Goal: Task Accomplishment & Management: Manage account settings

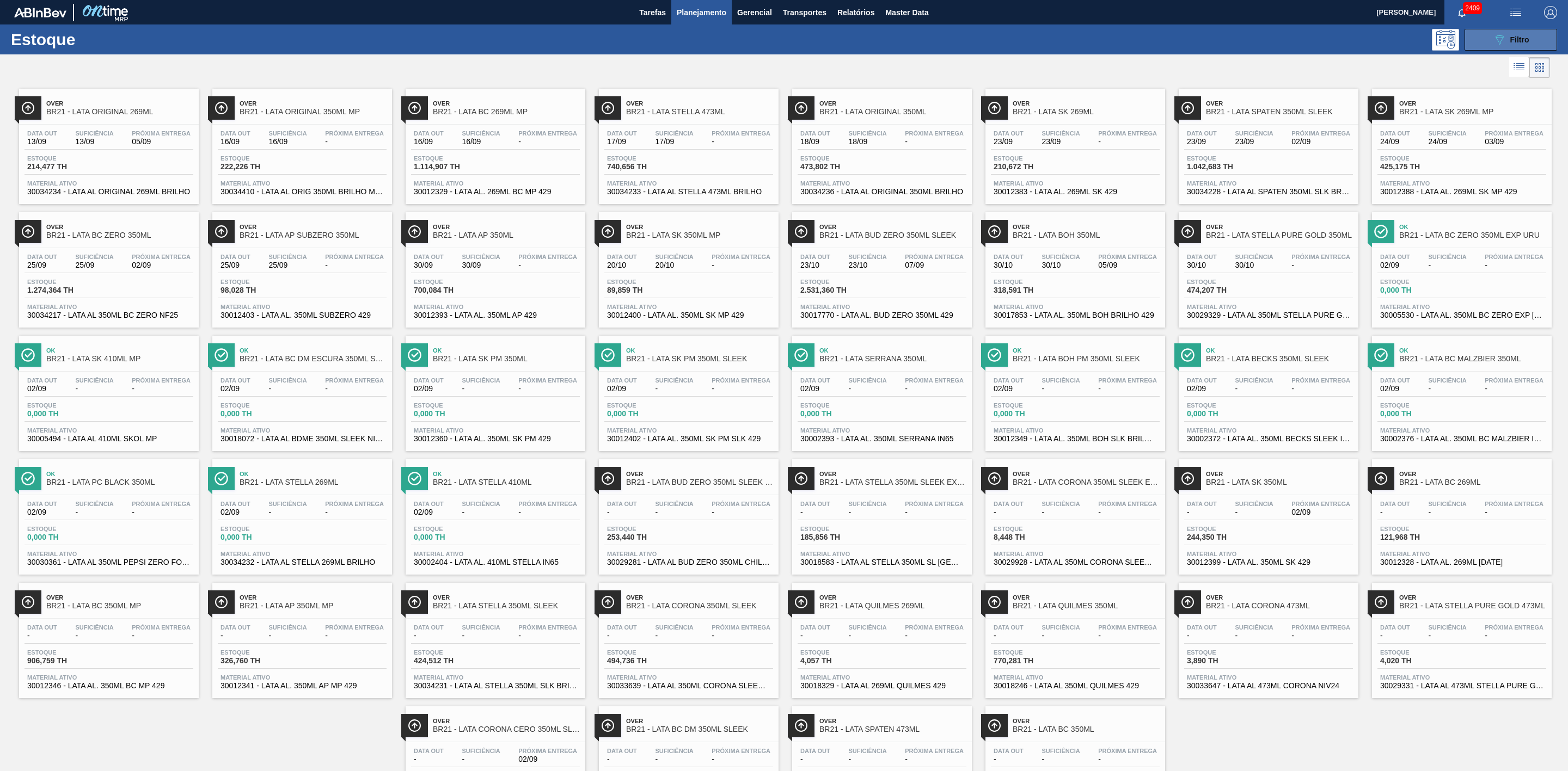
click at [1482, 40] on button "089F7B8B-B2A5-4AFE-B5C0-19BA573D28AC Filtro" at bounding box center [1511, 40] width 92 height 22
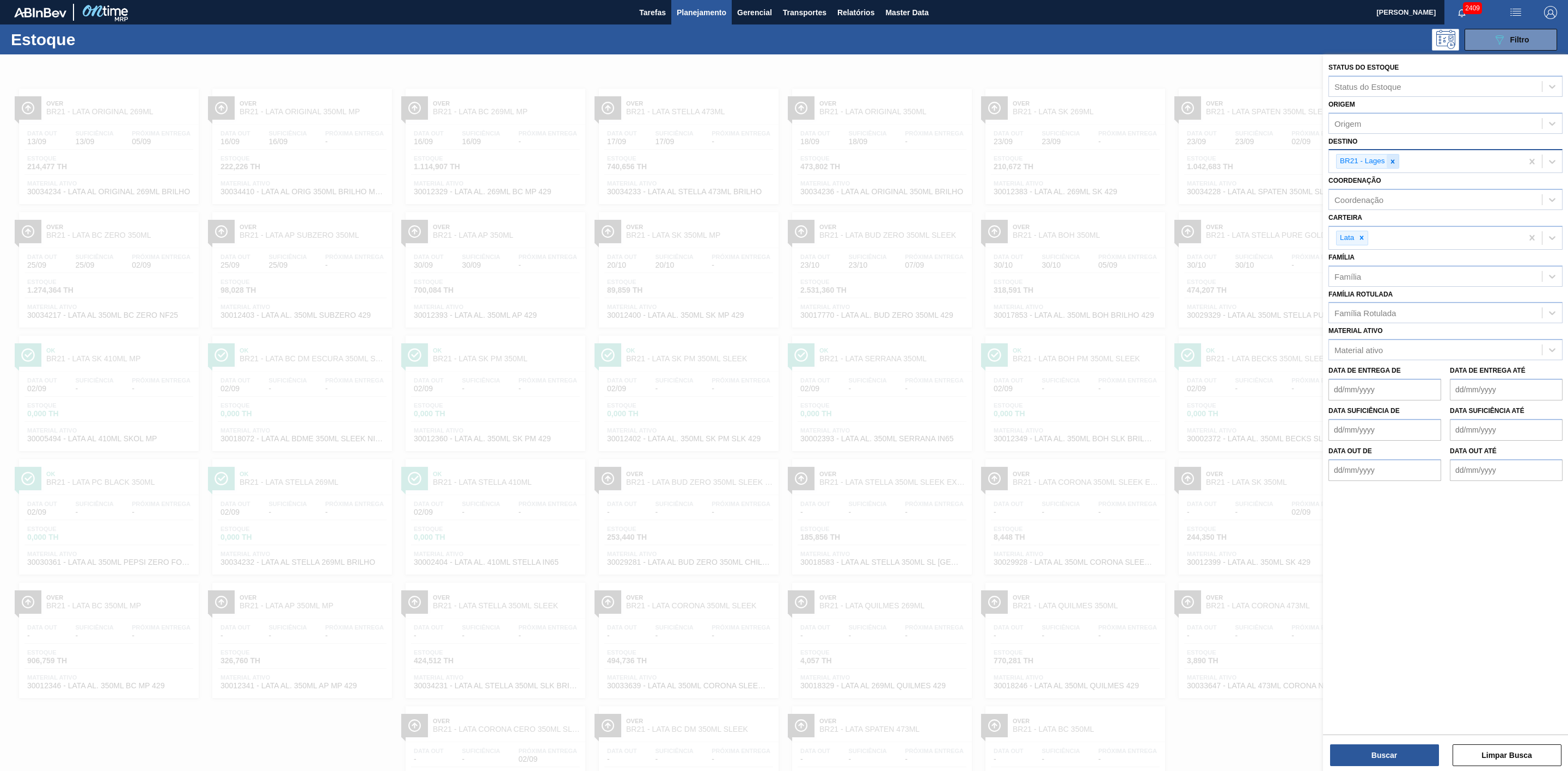
click at [1394, 155] on div at bounding box center [1393, 161] width 12 height 13
type input "09"
click at [1366, 211] on div "BR09 - Agudos" at bounding box center [1446, 206] width 234 height 20
click at [1397, 758] on button "Buscar" at bounding box center [1385, 755] width 109 height 22
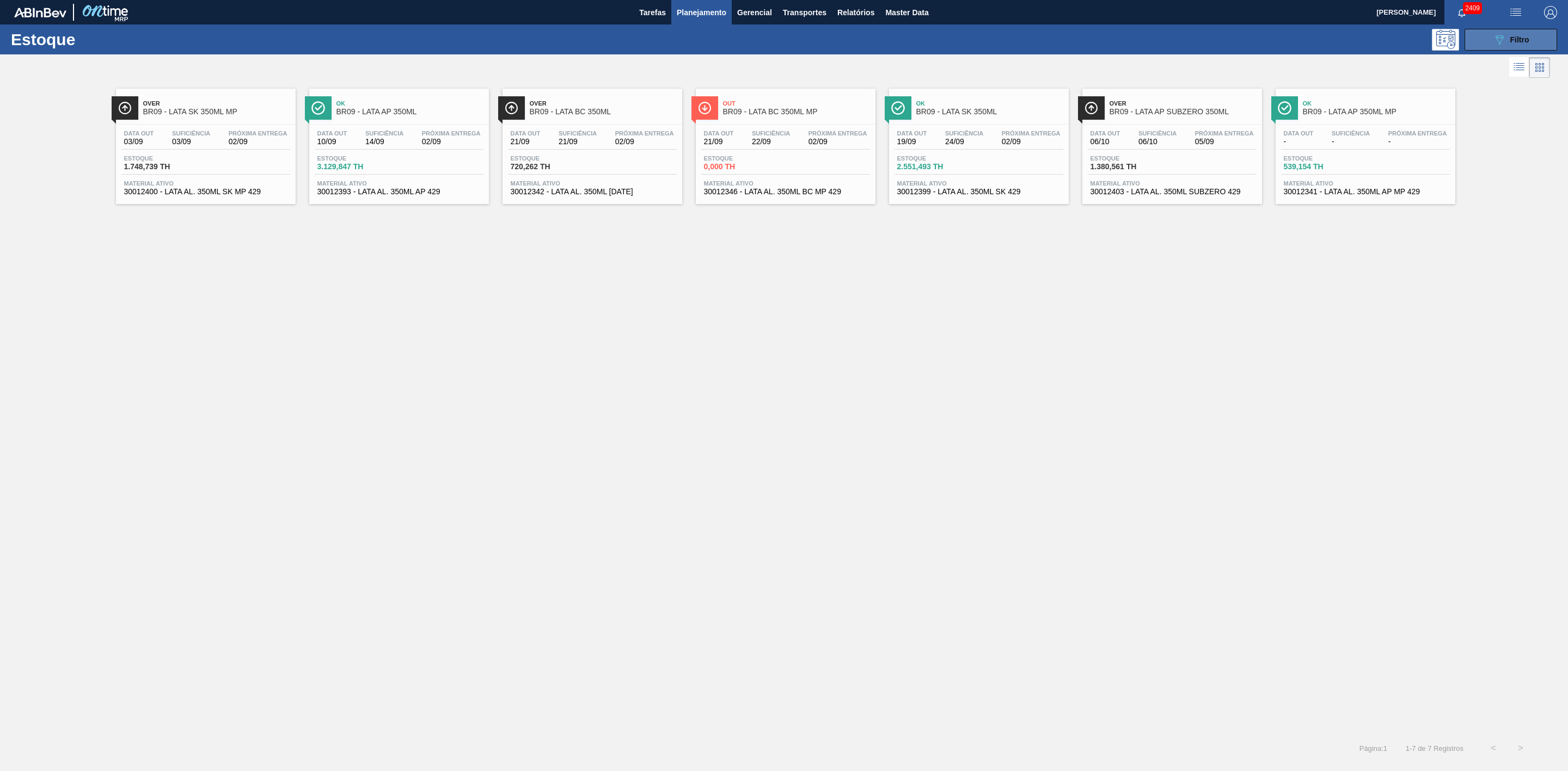
click at [1467, 40] on button "089F7B8B-B2A5-4AFE-B5C0-19BA573D28AC Filtro" at bounding box center [1511, 40] width 92 height 22
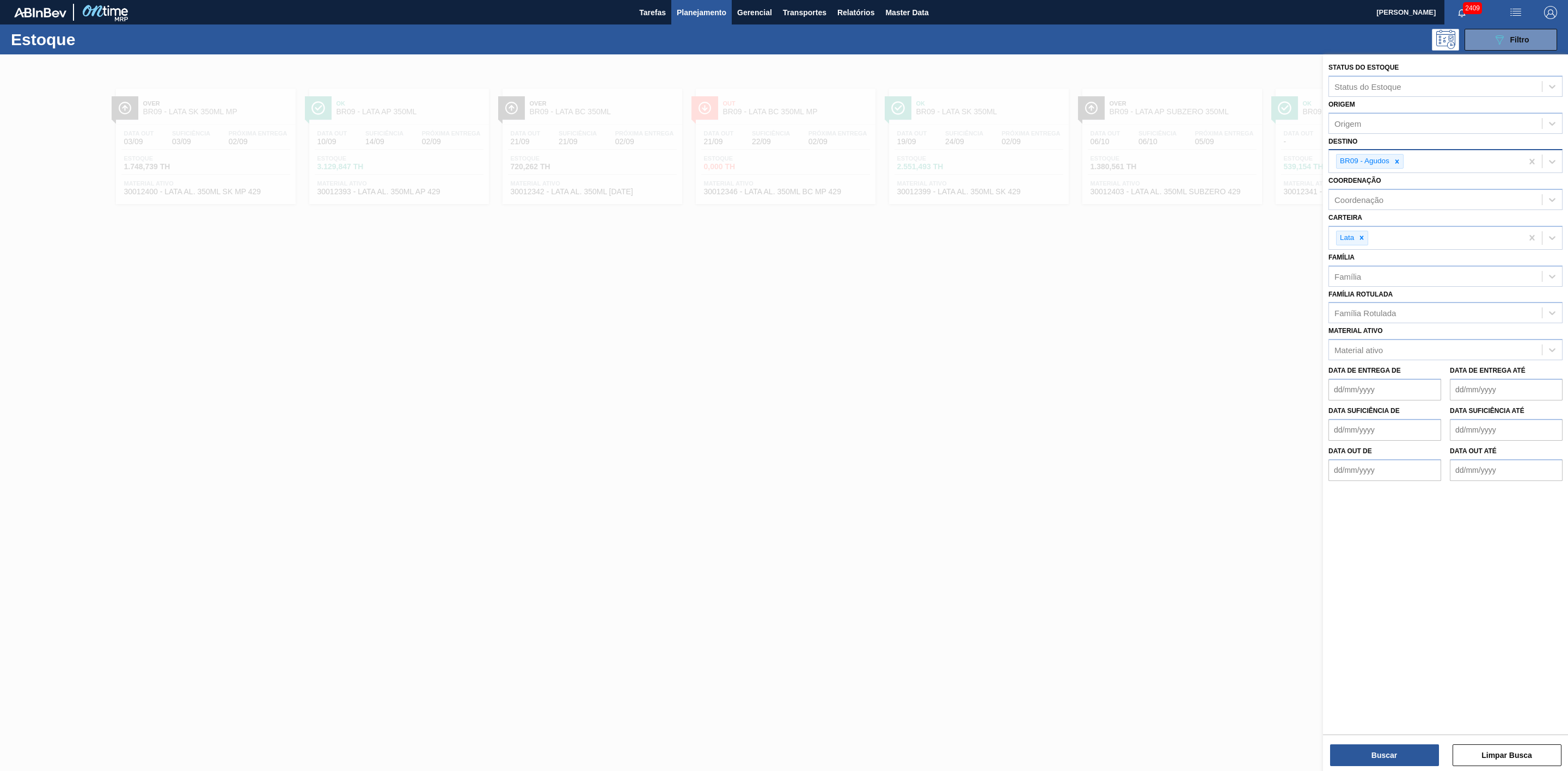
click at [1395, 161] on icon at bounding box center [1398, 162] width 8 height 8
type input "21"
click at [1390, 184] on div "BR21 - Lages" at bounding box center [1446, 186] width 234 height 20
click at [1390, 751] on button "Buscar" at bounding box center [1385, 755] width 109 height 22
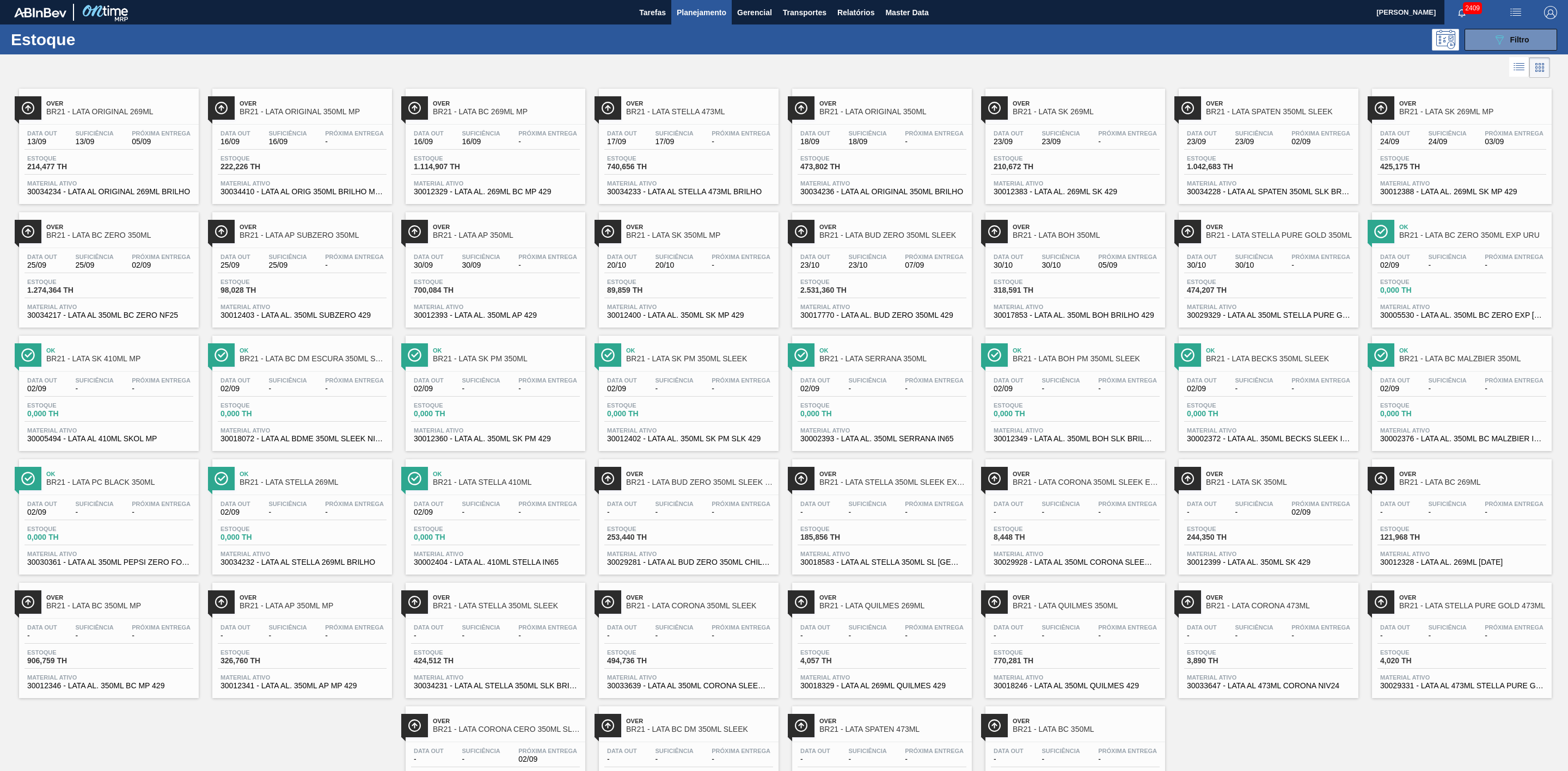
click at [1013, 62] on div at bounding box center [775, 68] width 1550 height 26
click at [1432, 100] on span "Over" at bounding box center [1473, 103] width 147 height 7
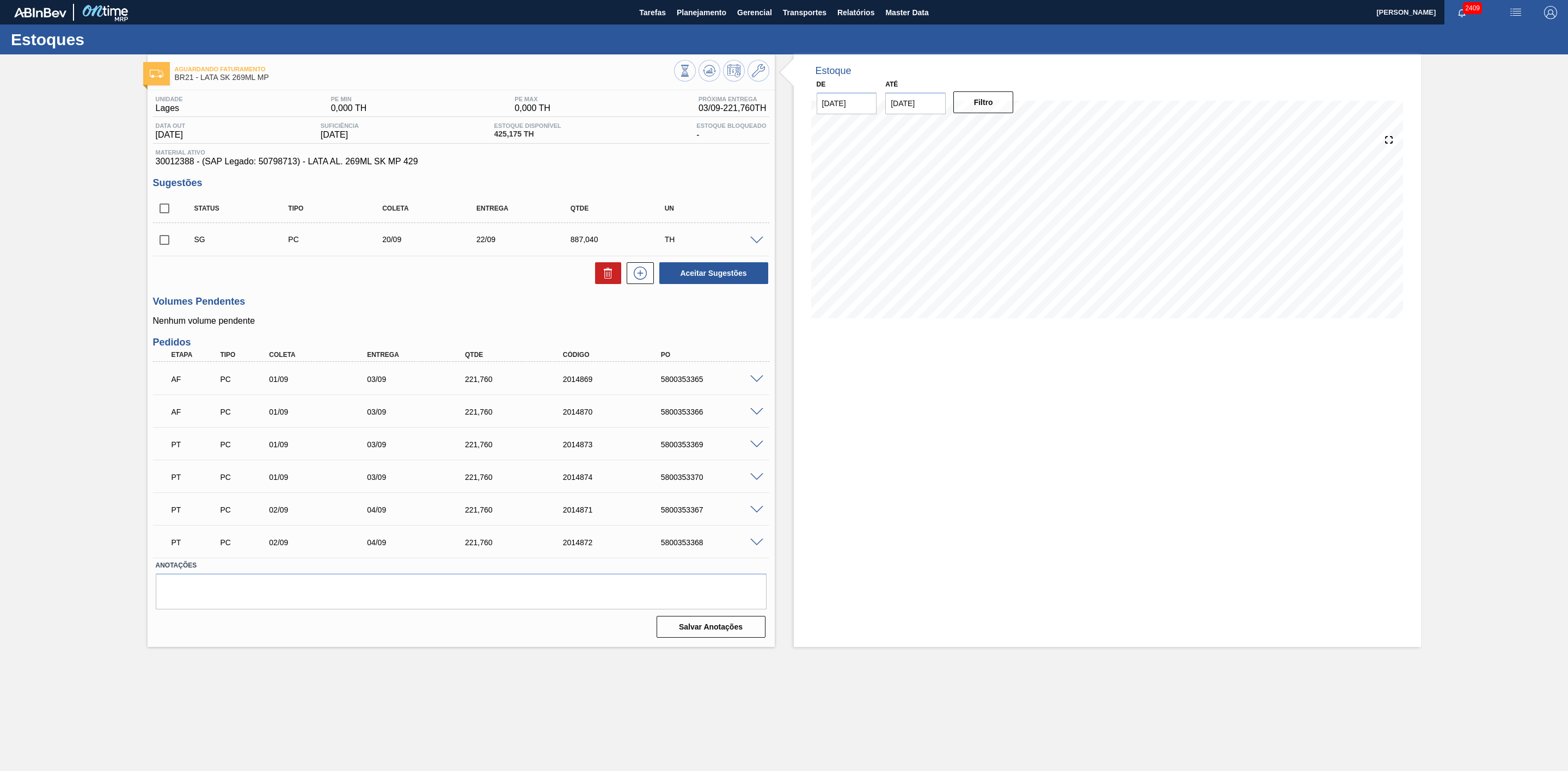
click at [760, 446] on span at bounding box center [757, 444] width 13 height 8
type input "atentar ao impacto no volume do mês atual"
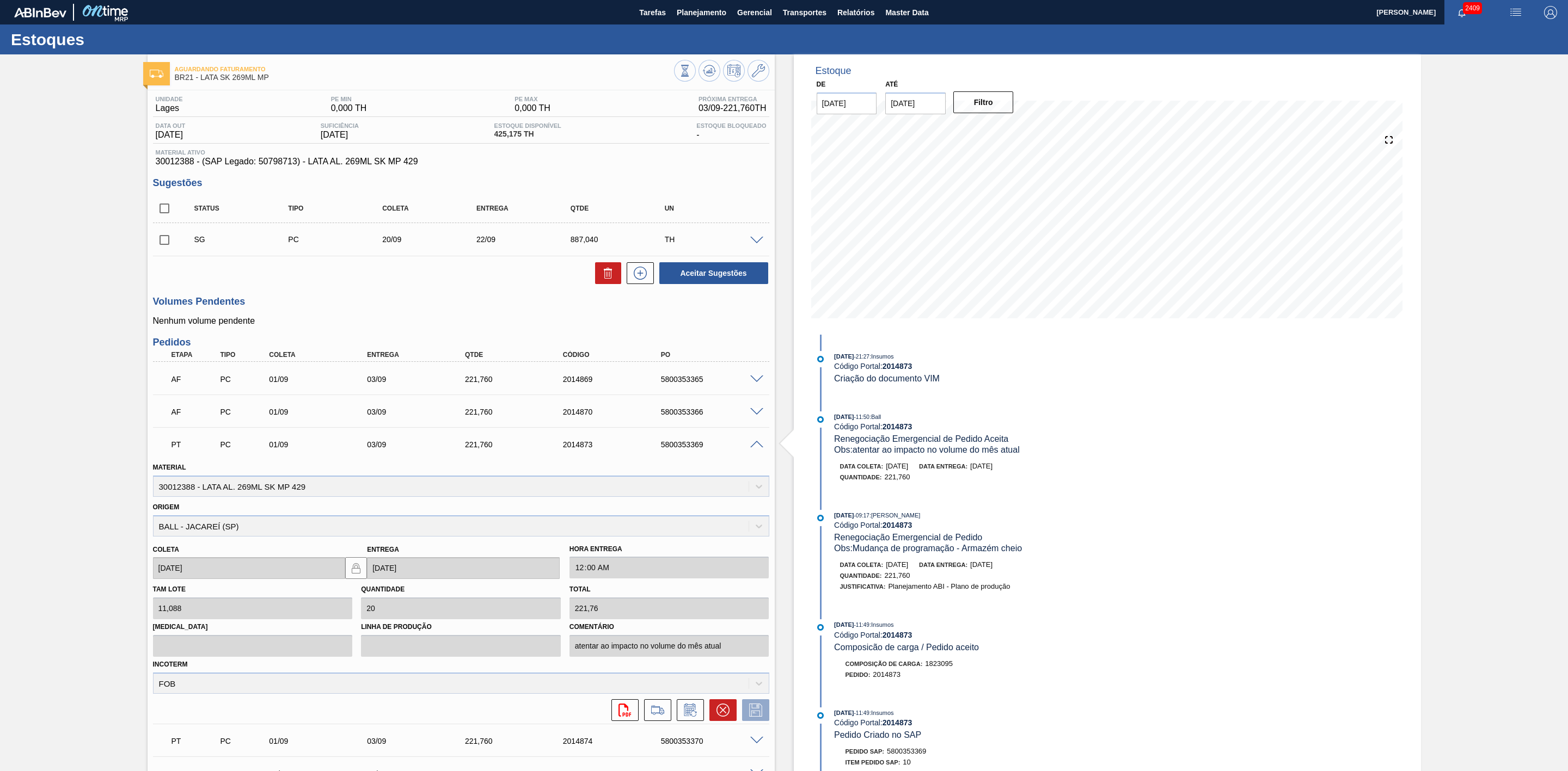
scroll to position [82, 0]
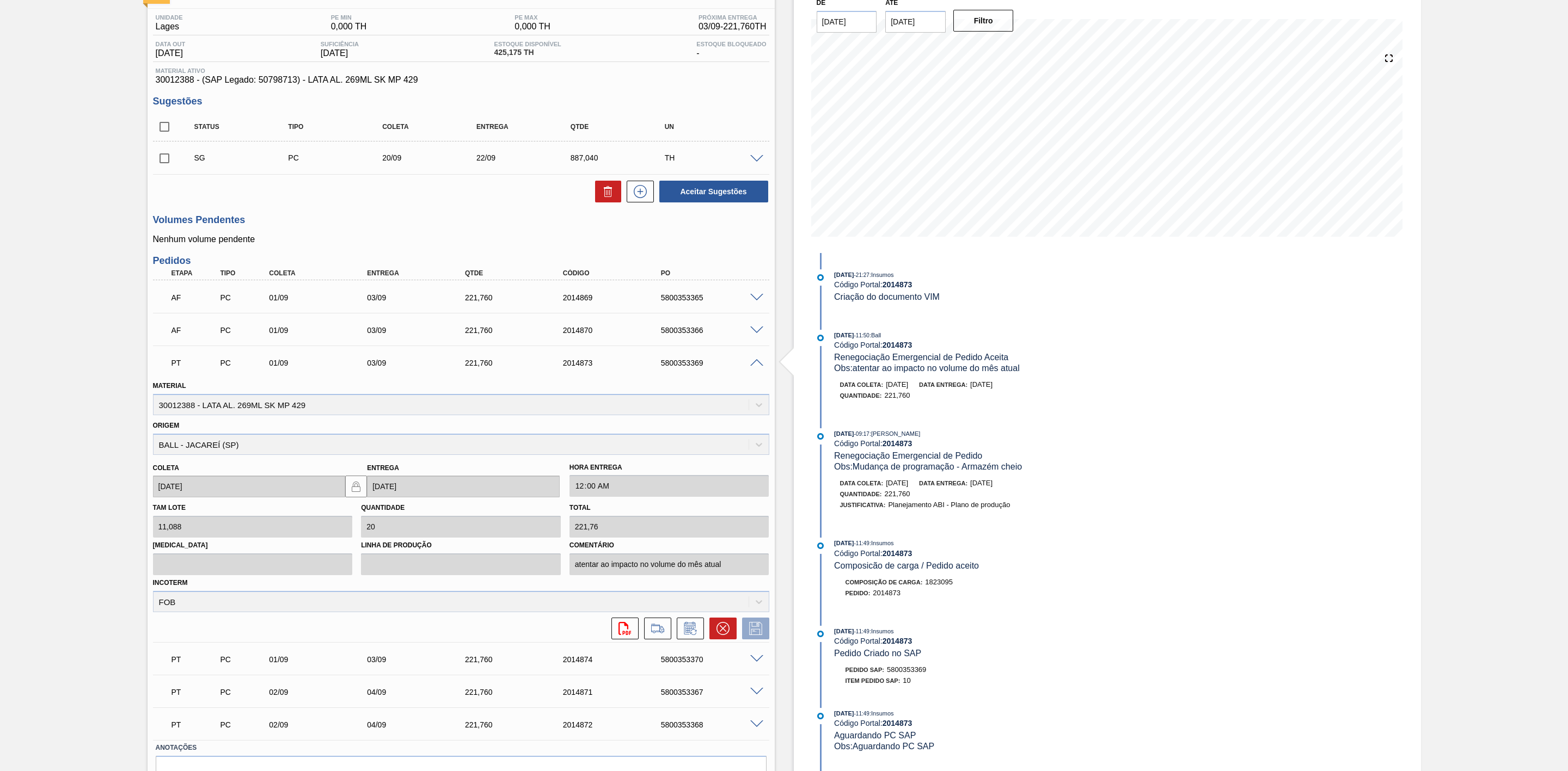
click at [754, 363] on span at bounding box center [757, 363] width 13 height 8
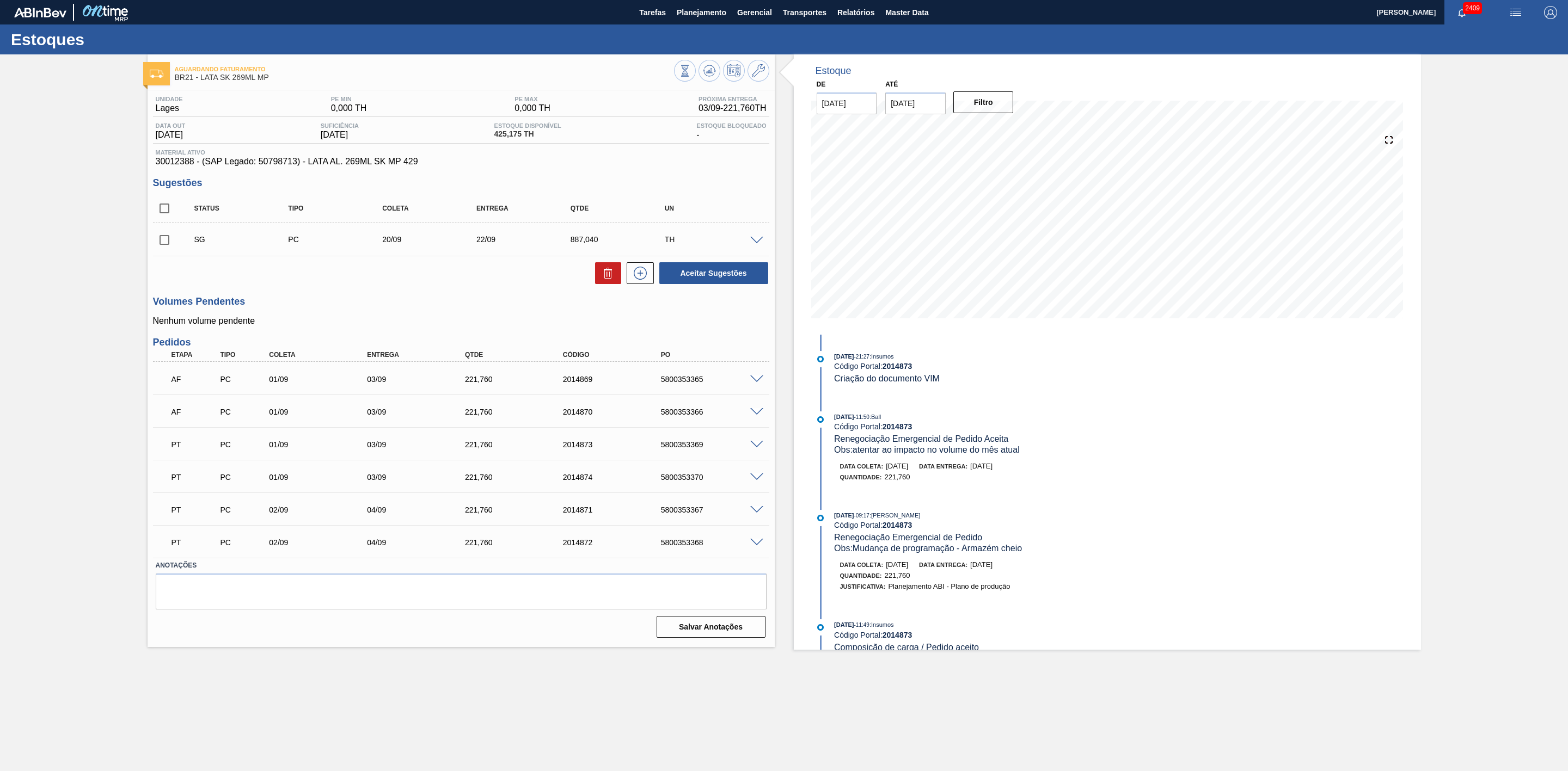
click at [753, 378] on span at bounding box center [757, 379] width 13 height 8
type input "atentar ao impacto no volume do mês atual"
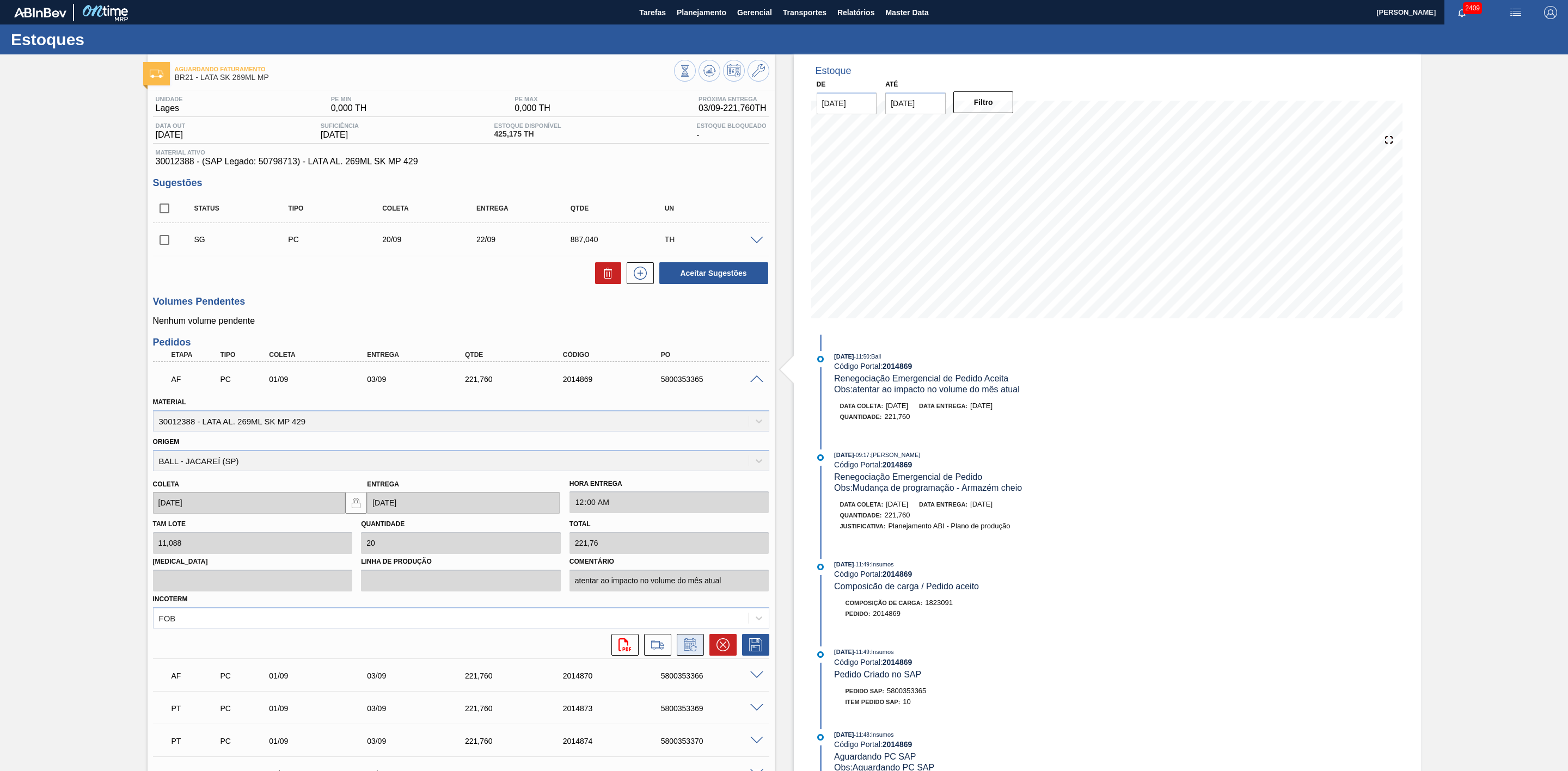
click at [687, 644] on icon at bounding box center [690, 645] width 18 height 13
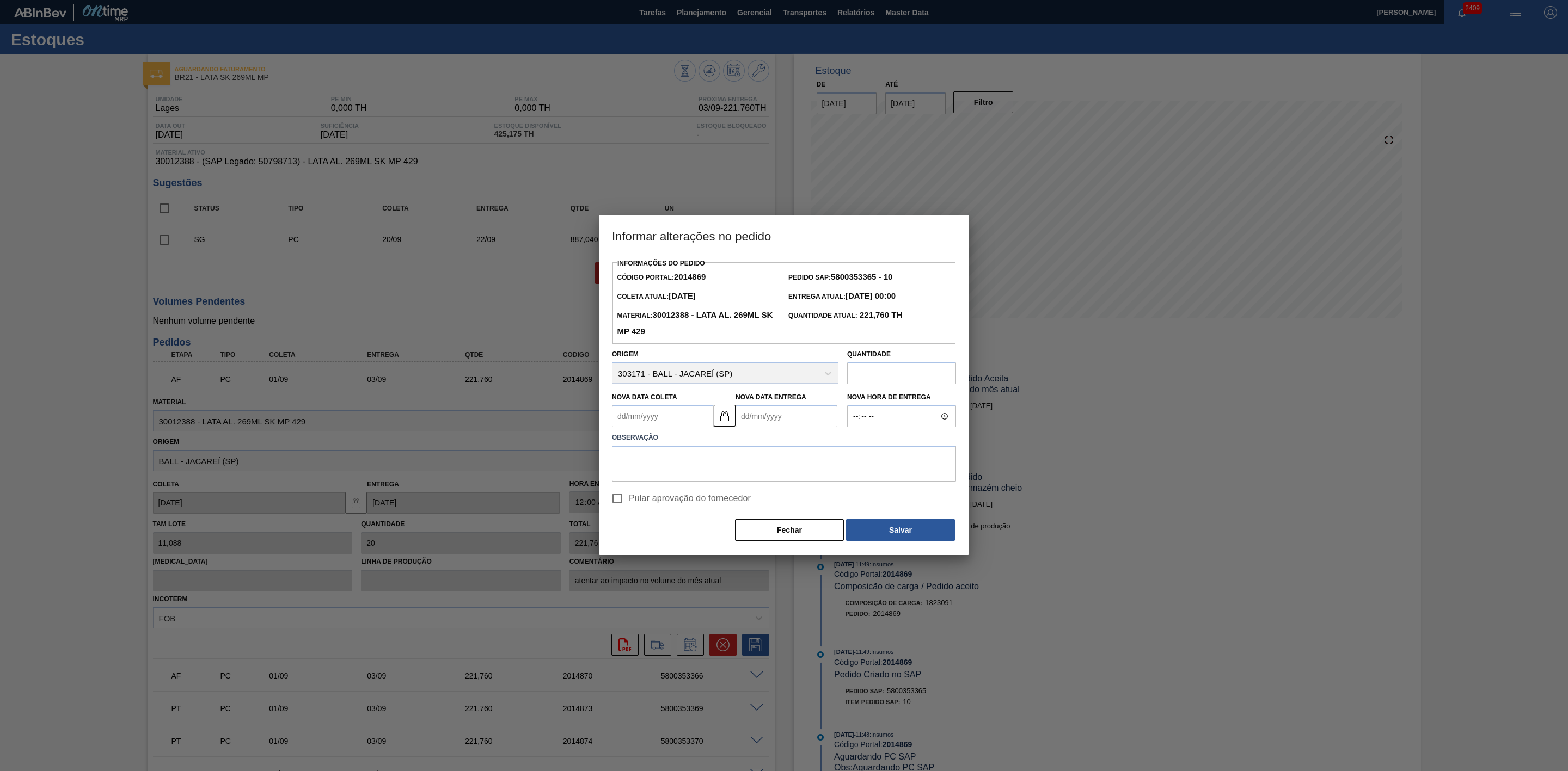
click at [639, 419] on Coleta2014869 "Nova Data Coleta" at bounding box center [663, 416] width 102 height 22
click at [701, 476] on div "4" at bounding box center [696, 478] width 15 height 15
type Coleta2014869 "[DATE]"
type Entrega2014869 "[DATE]"
click at [694, 459] on textarea at bounding box center [784, 464] width 344 height 36
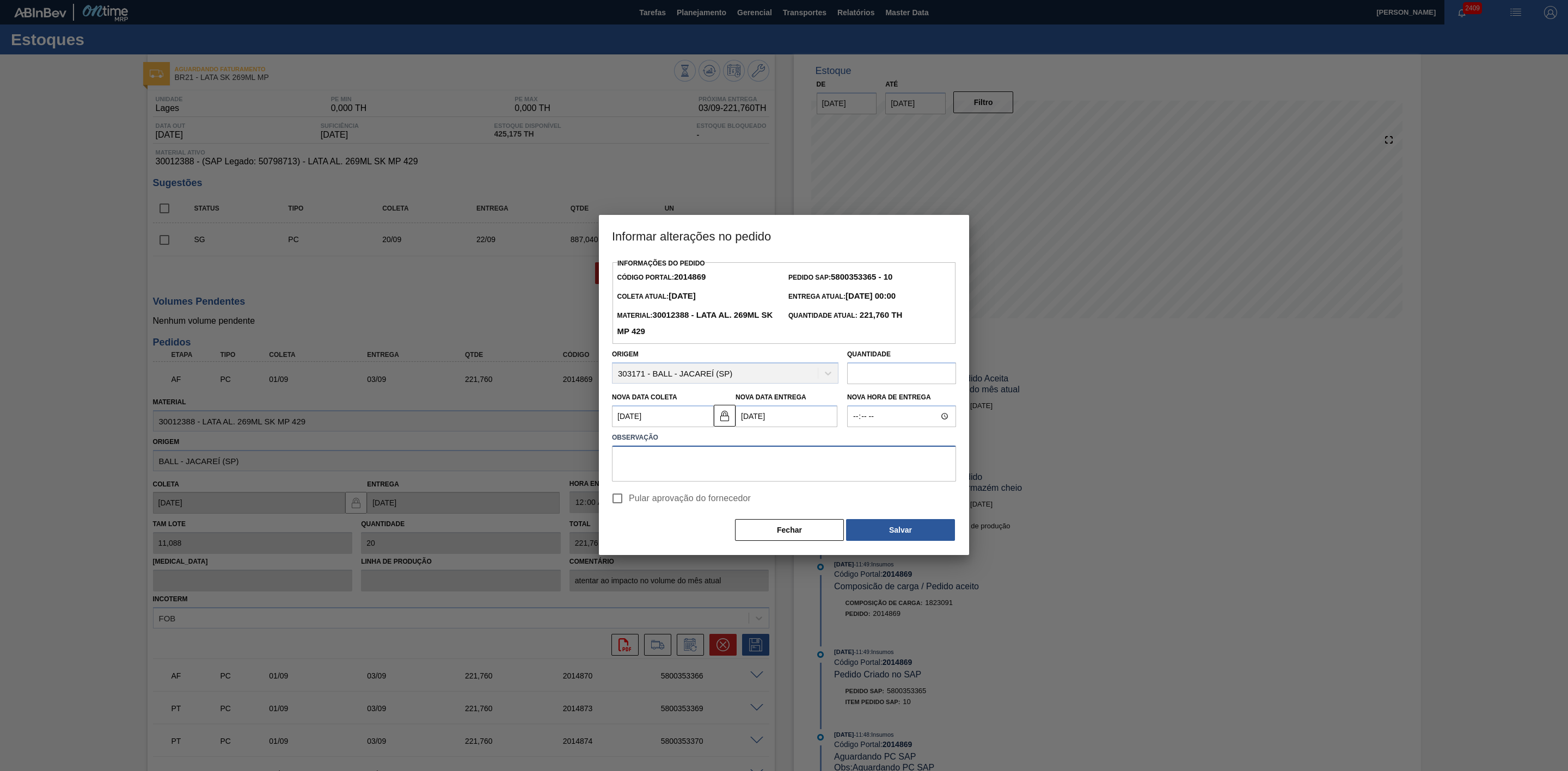
paste textarea "Furo D-1 - redução cenário de carros na porta"
drag, startPoint x: 783, startPoint y: 459, endPoint x: 654, endPoint y: 460, distance: 129.0
click at [654, 460] on textarea "Furo D-1 - redução cenário de carros na porta" at bounding box center [784, 464] width 344 height 36
drag, startPoint x: 743, startPoint y: 460, endPoint x: 598, endPoint y: 452, distance: 145.2
click at [599, 452] on div "Informações do Pedido Código Portal: 2014869 Pedido SAP: 5800353365 - 10 Coleta…" at bounding box center [784, 406] width 370 height 299
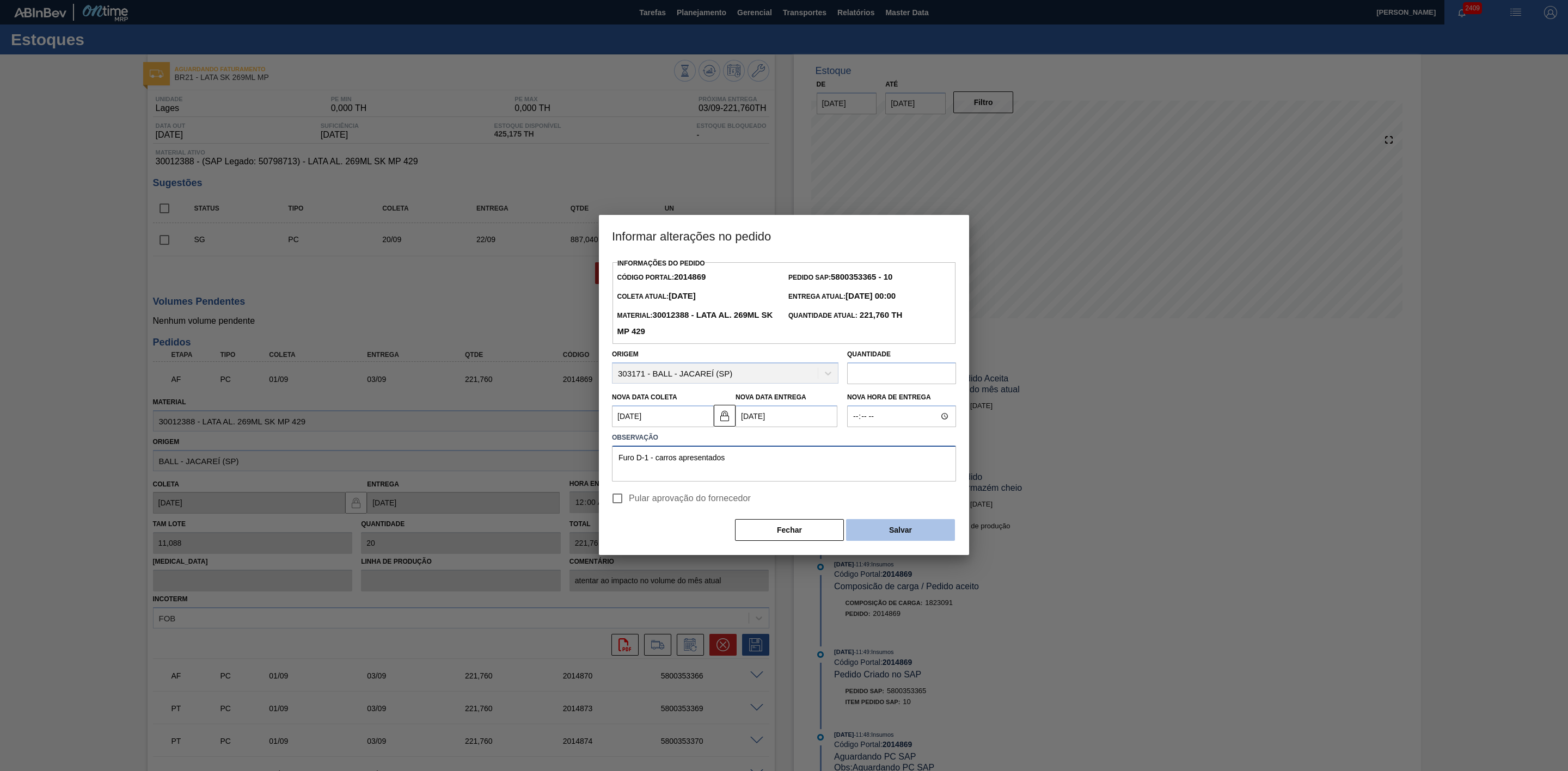
type textarea "Furo D-1 - carros apresentados"
click at [901, 526] on button "Salvar" at bounding box center [901, 530] width 109 height 22
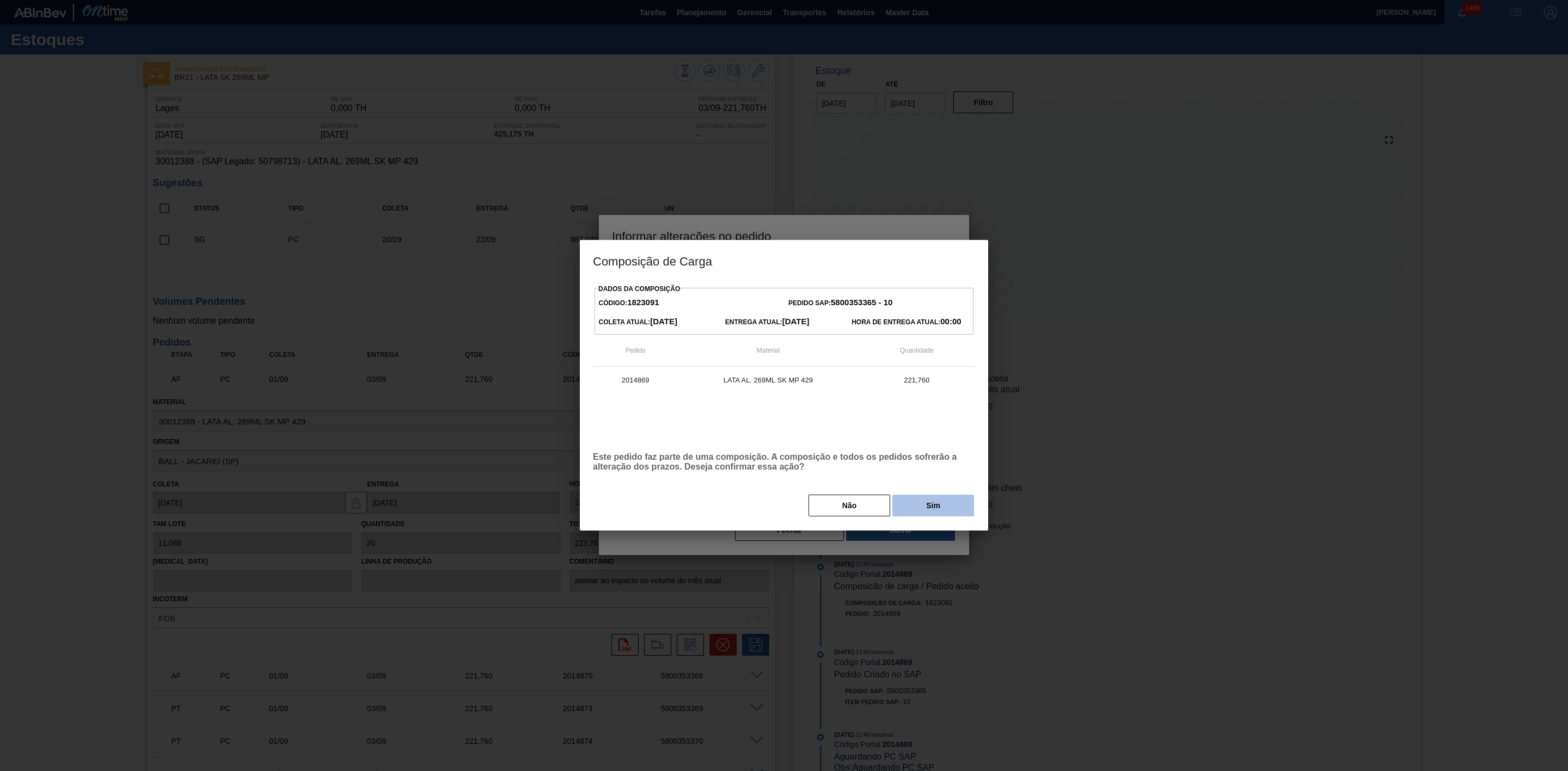
click at [910, 511] on button "Sim" at bounding box center [933, 506] width 82 height 22
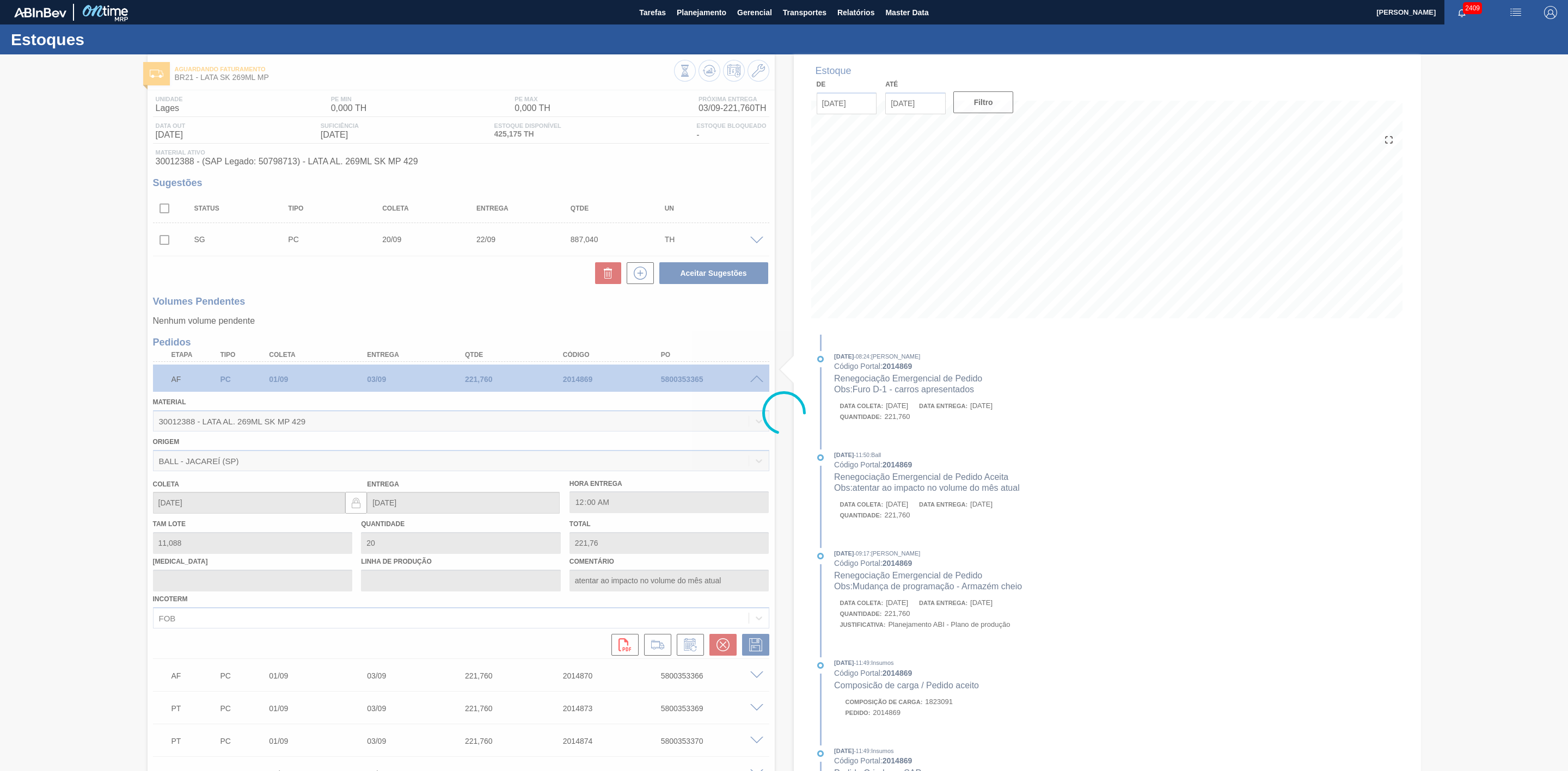
type input "atentar ao impacto no volume do mês atual"
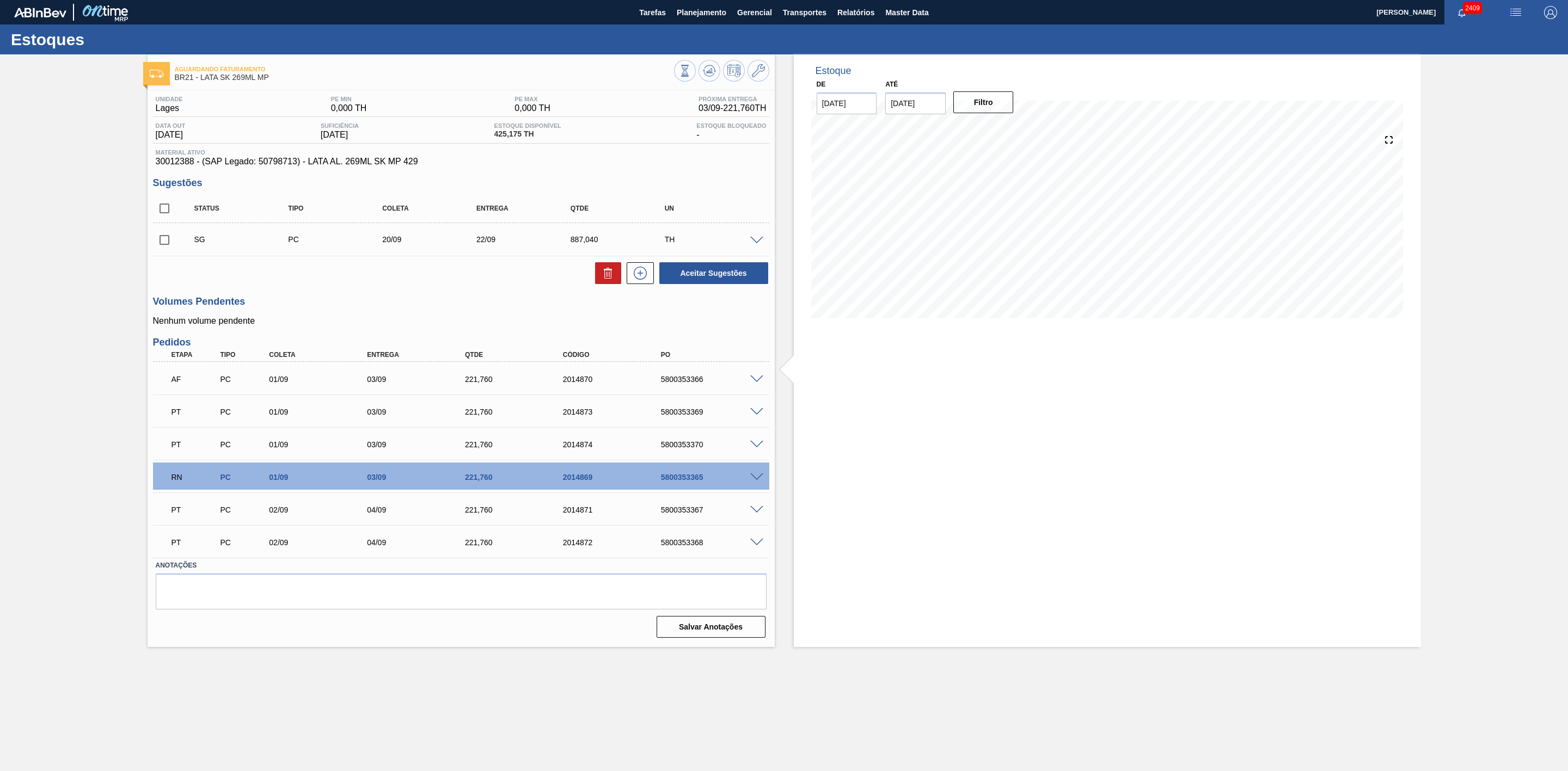
click at [757, 382] on span at bounding box center [757, 379] width 13 height 8
type input "atentar ao impacto no volume do mês atual"
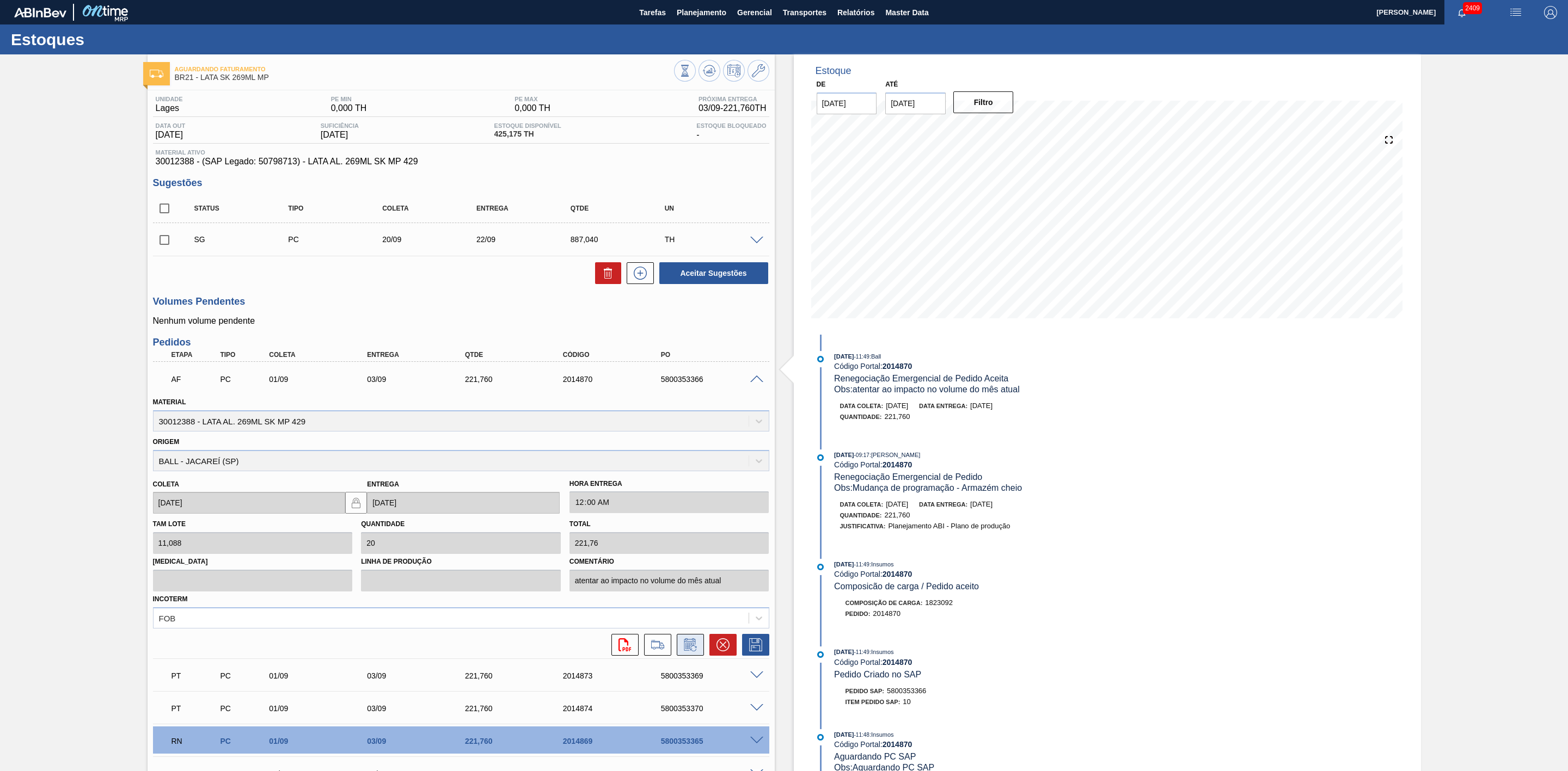
click at [694, 649] on icon at bounding box center [690, 645] width 18 height 13
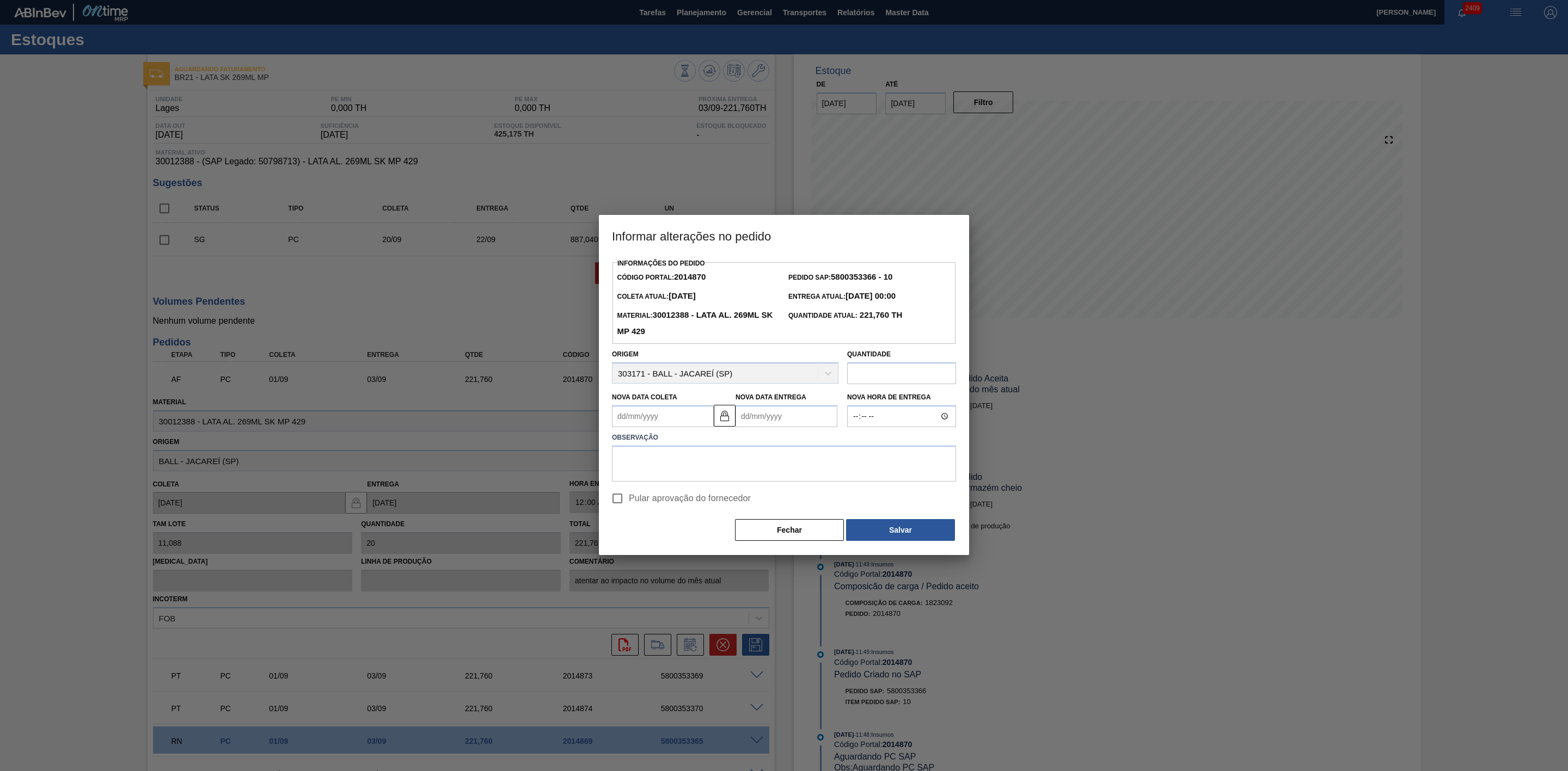
click at [658, 420] on Coleta2014870 "Nova Data Coleta" at bounding box center [663, 416] width 102 height 22
click at [698, 478] on div "4" at bounding box center [696, 478] width 15 height 15
type Coleta2014870 "[DATE]"
type Entrega2014870 "[DATE]"
click at [721, 462] on textarea at bounding box center [784, 464] width 344 height 36
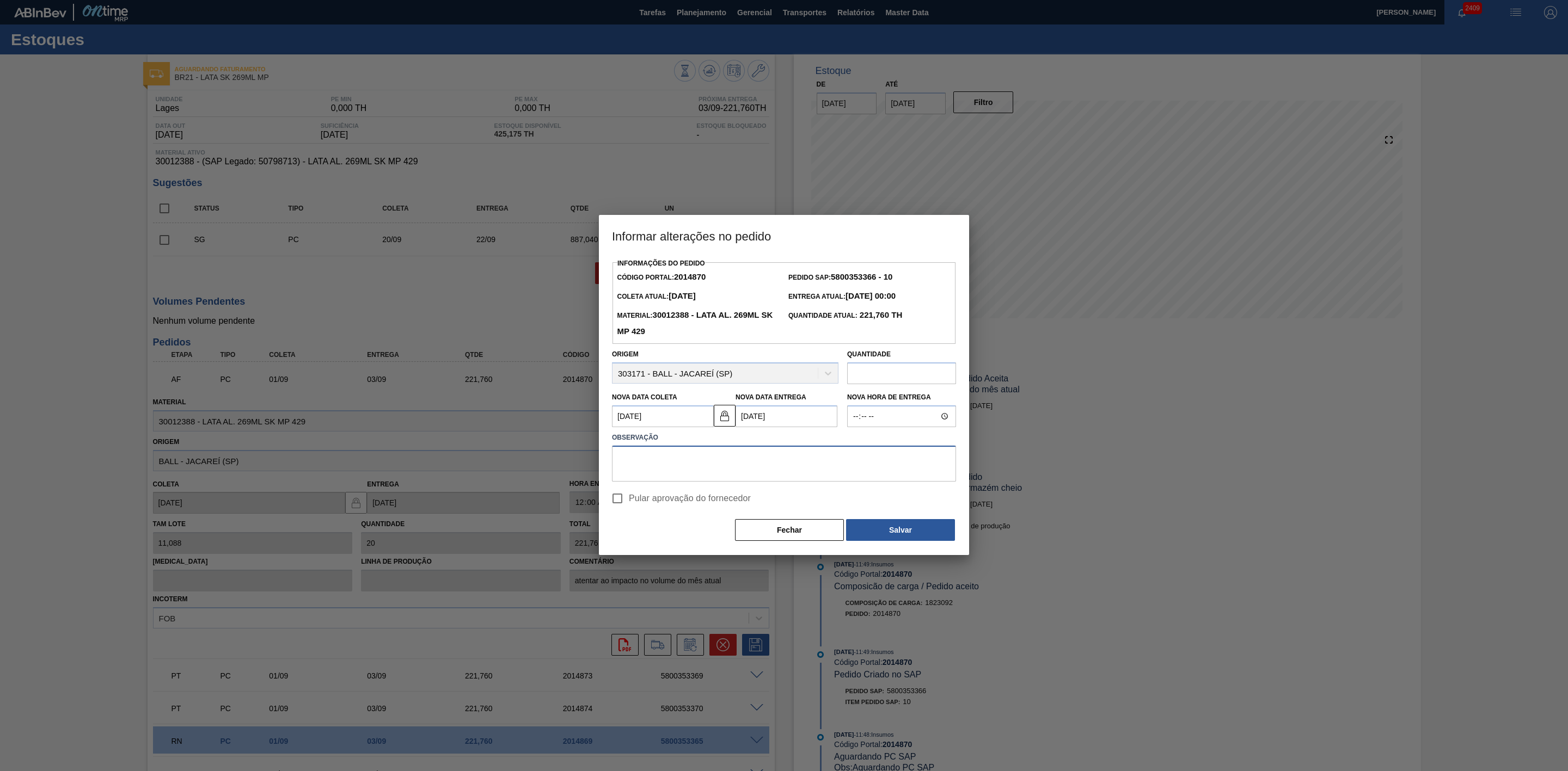
paste textarea "Furo D-1 - carros apresentados"
type textarea "Furo D-1 - carros apresentados"
click at [885, 531] on button "Salvar" at bounding box center [901, 530] width 109 height 22
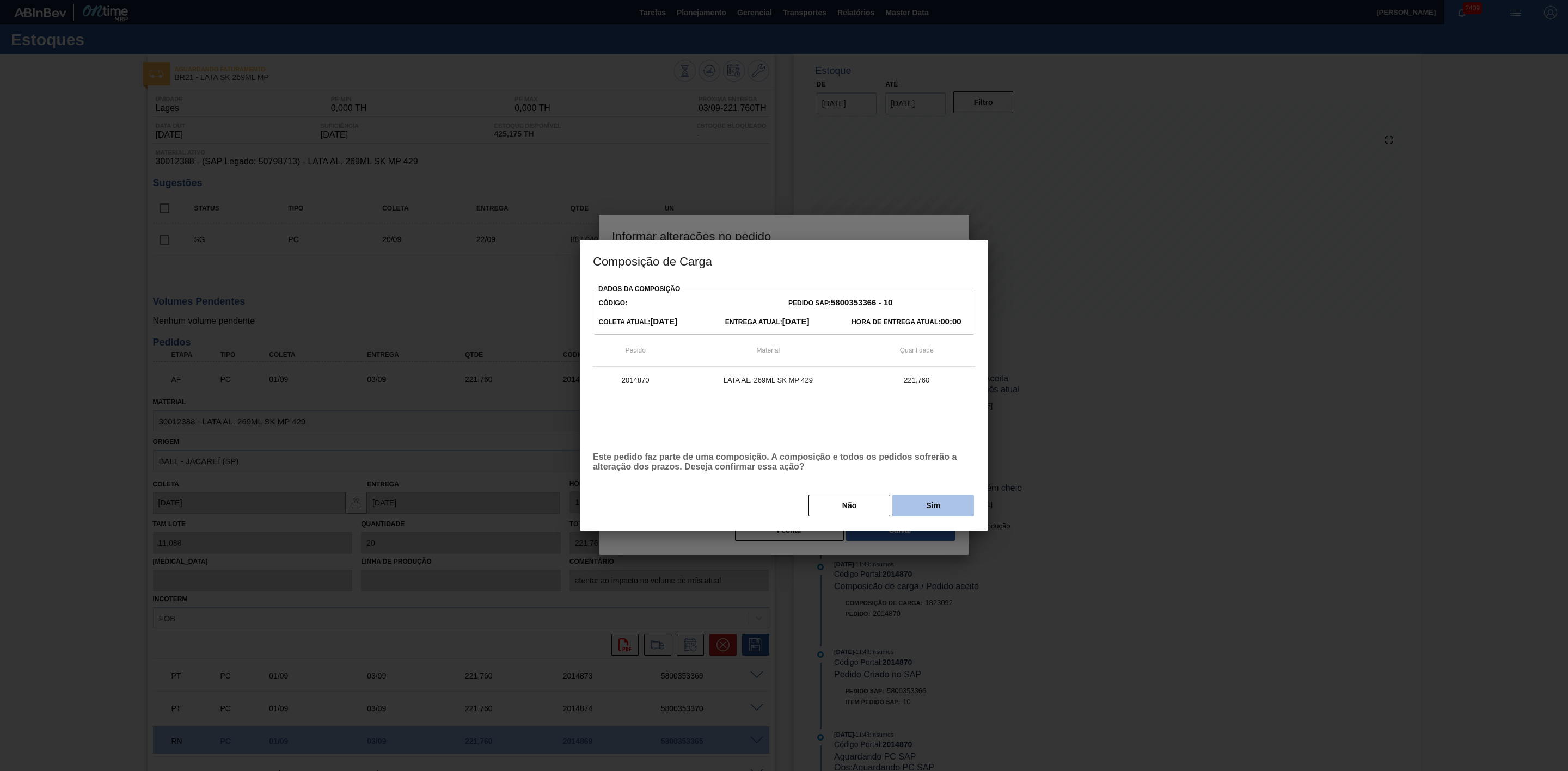
click at [929, 509] on button "Sim" at bounding box center [933, 506] width 82 height 22
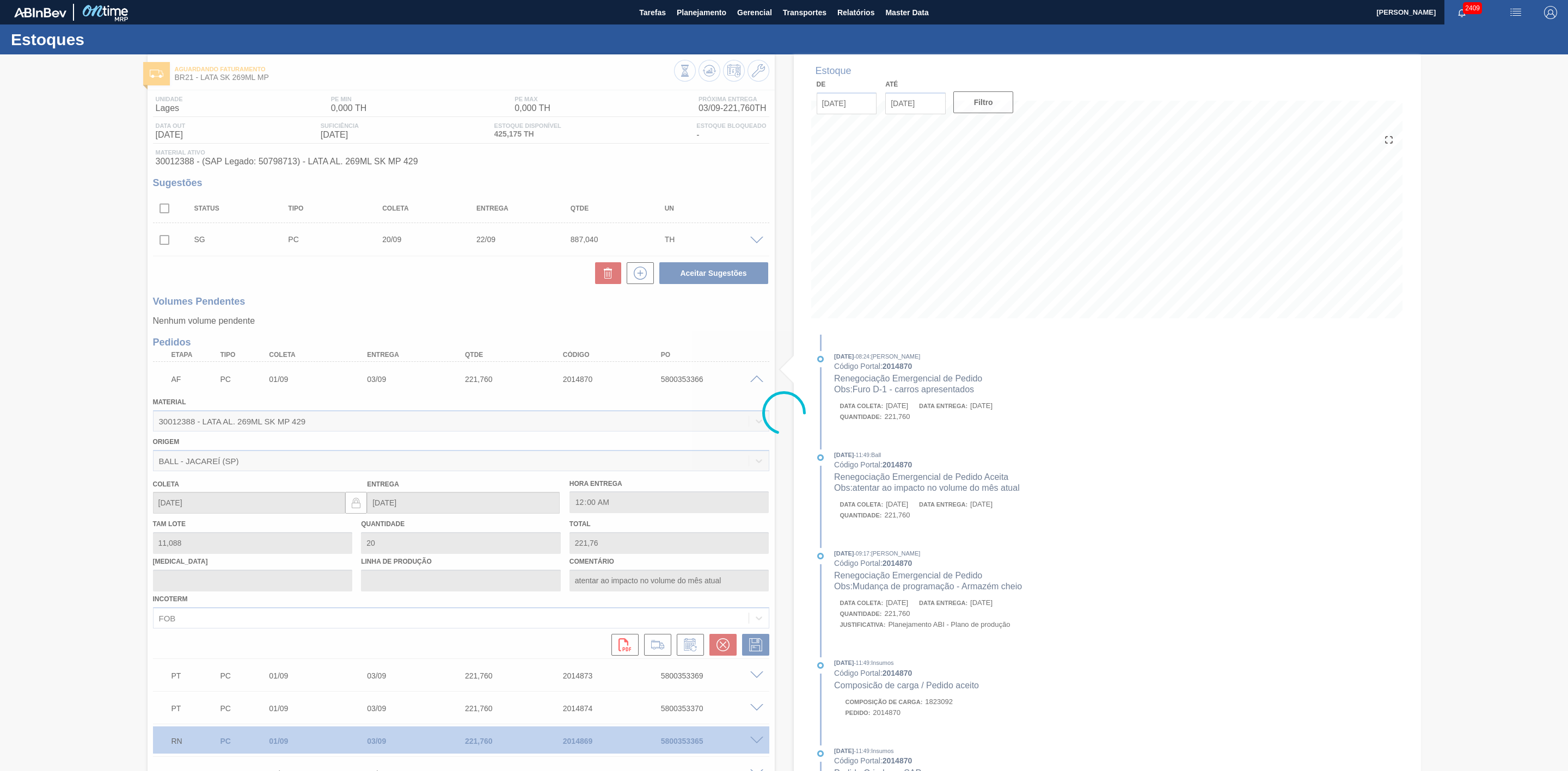
type input "atentar ao impacto no volume do mês atual"
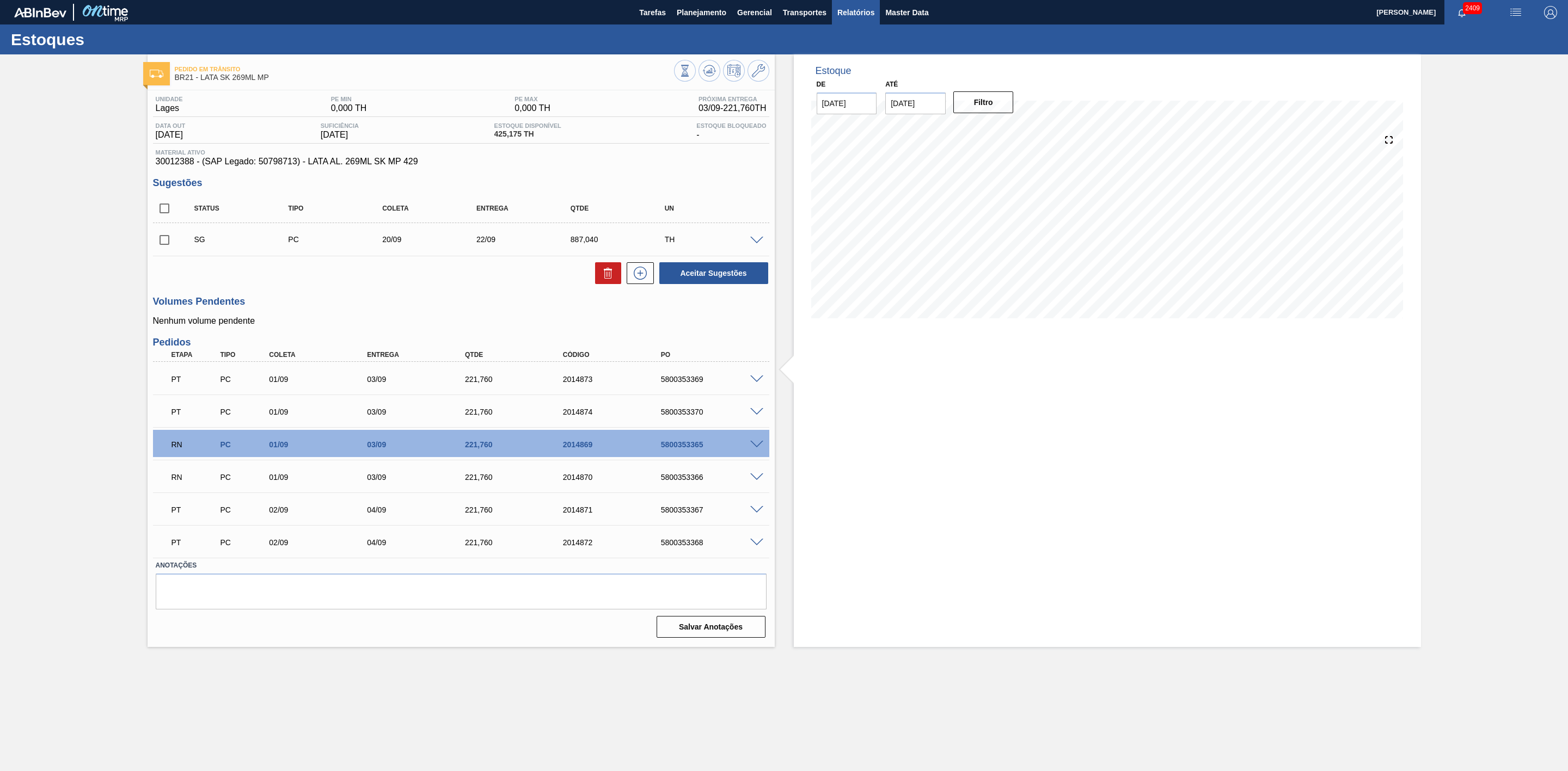
click at [865, 8] on span "Relatórios" at bounding box center [855, 12] width 37 height 13
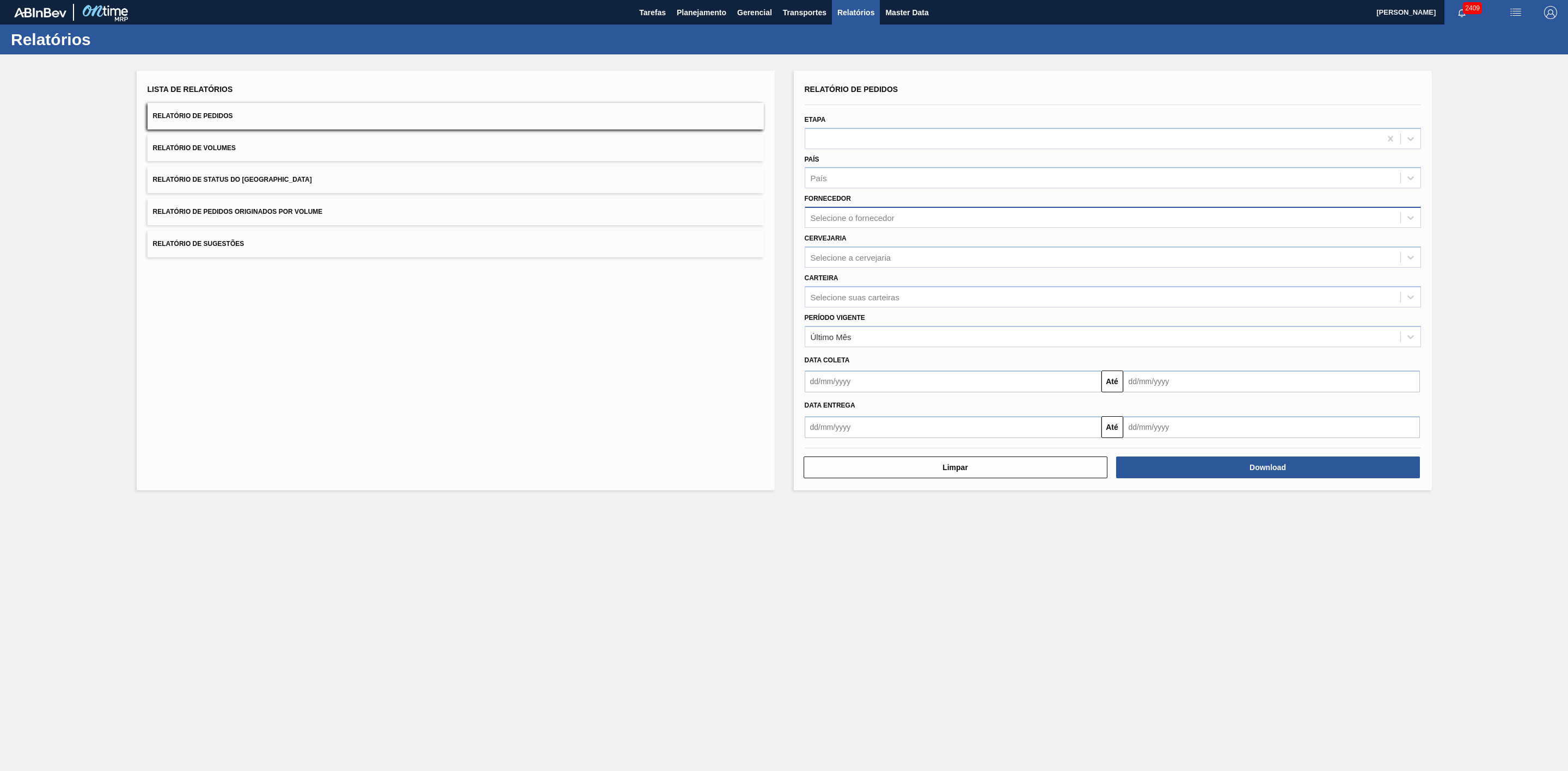
click at [849, 214] on div "Selecione o fornecedor" at bounding box center [852, 218] width 84 height 9
click at [840, 180] on div "País" at bounding box center [1103, 178] width 595 height 16
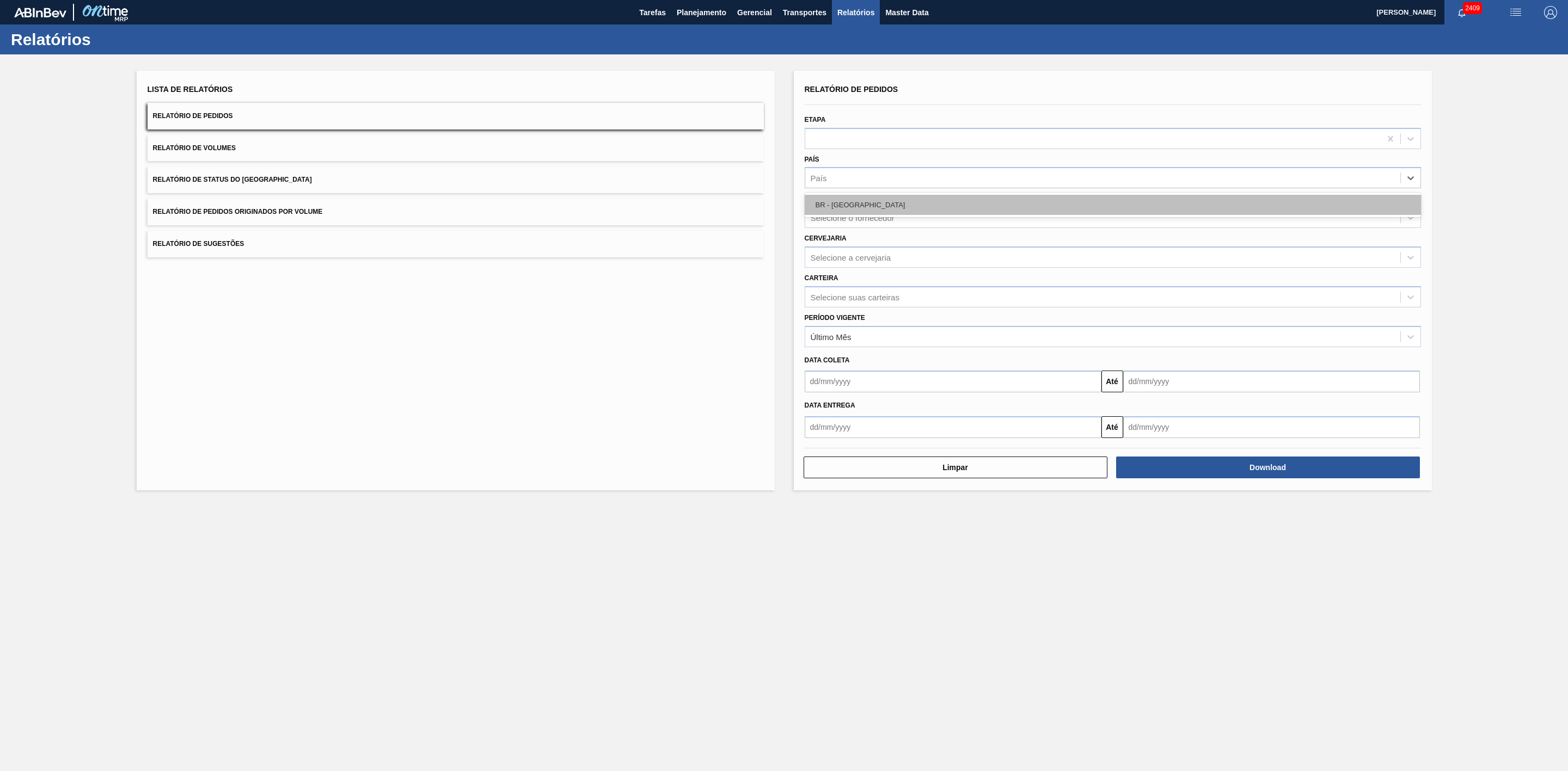
click at [842, 198] on div "BR - Brasil" at bounding box center [1113, 204] width 617 height 20
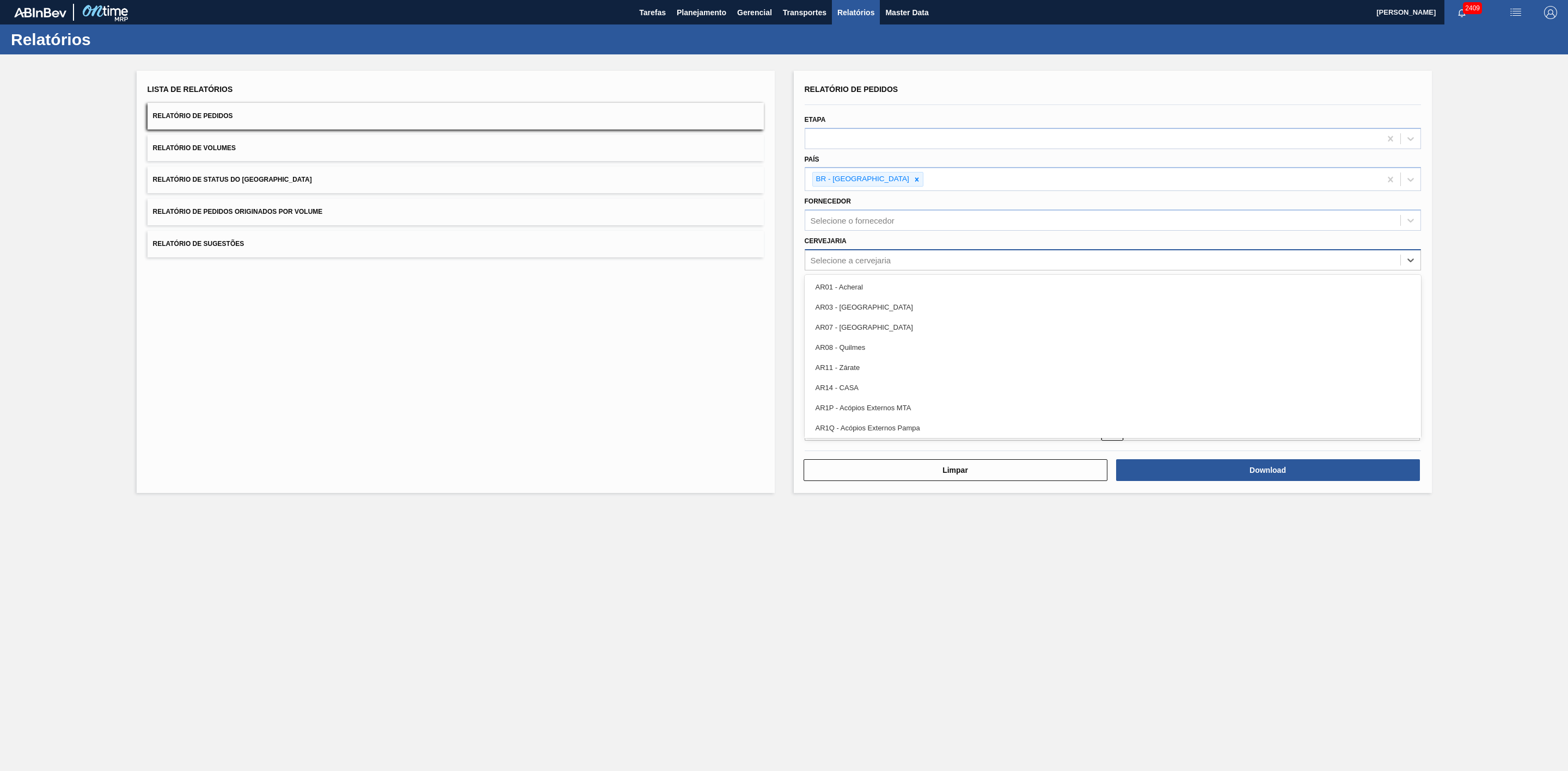
click at [862, 256] on div "Selecione a cervejaria" at bounding box center [851, 260] width 81 height 9
type input "21"
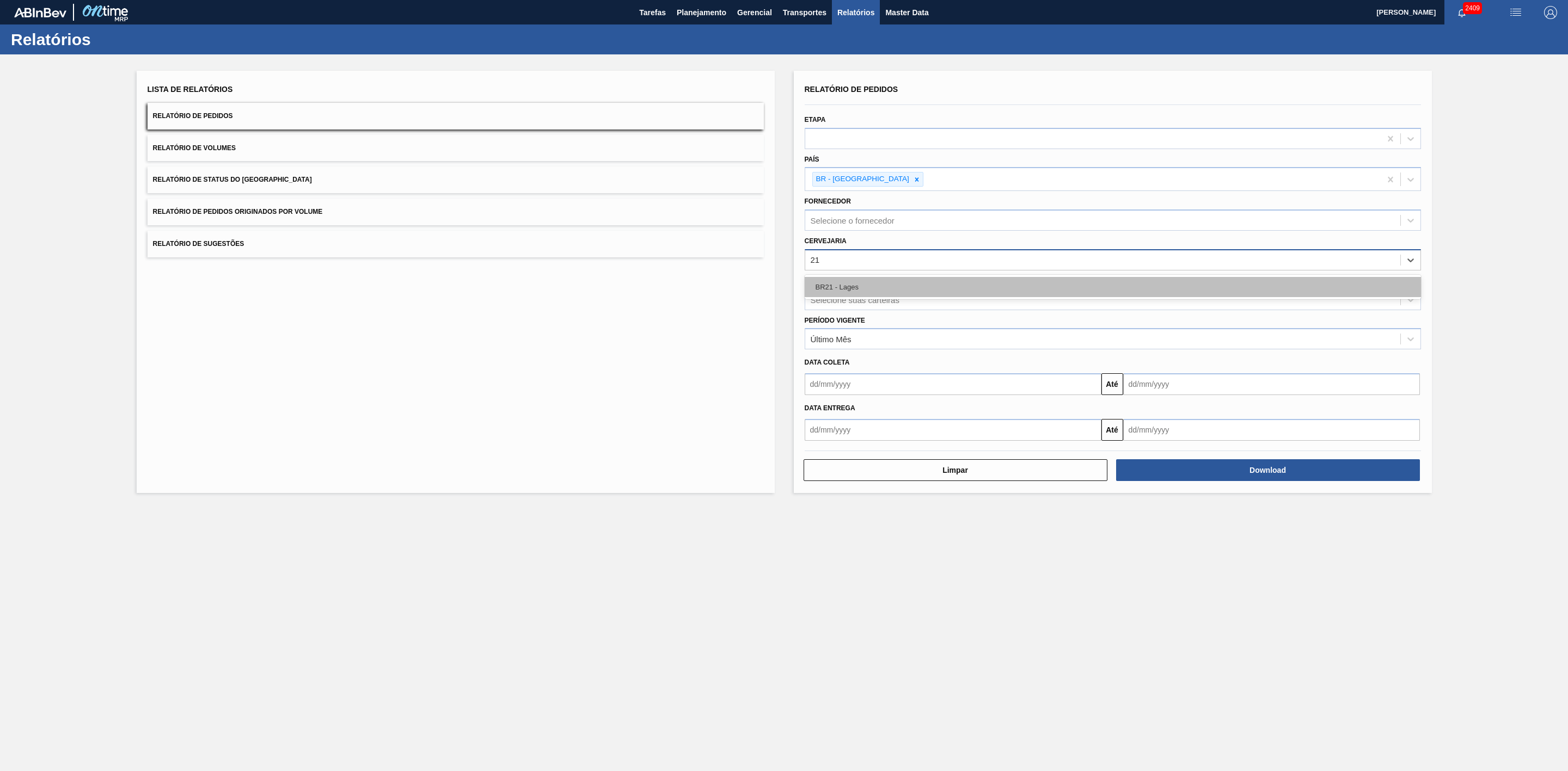
click at [865, 280] on div "BR21 - Lages" at bounding box center [1113, 286] width 617 height 20
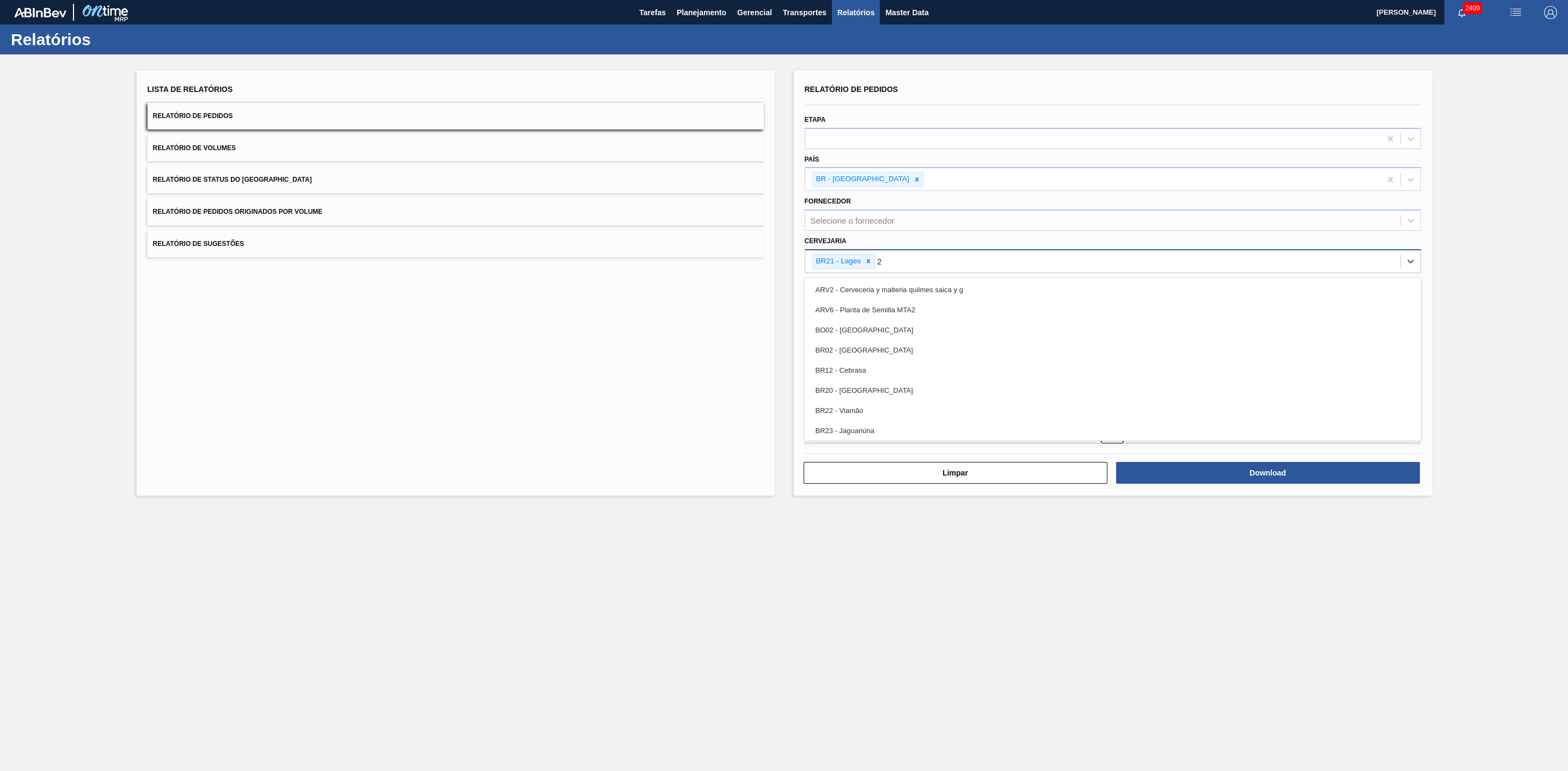
type input "22"
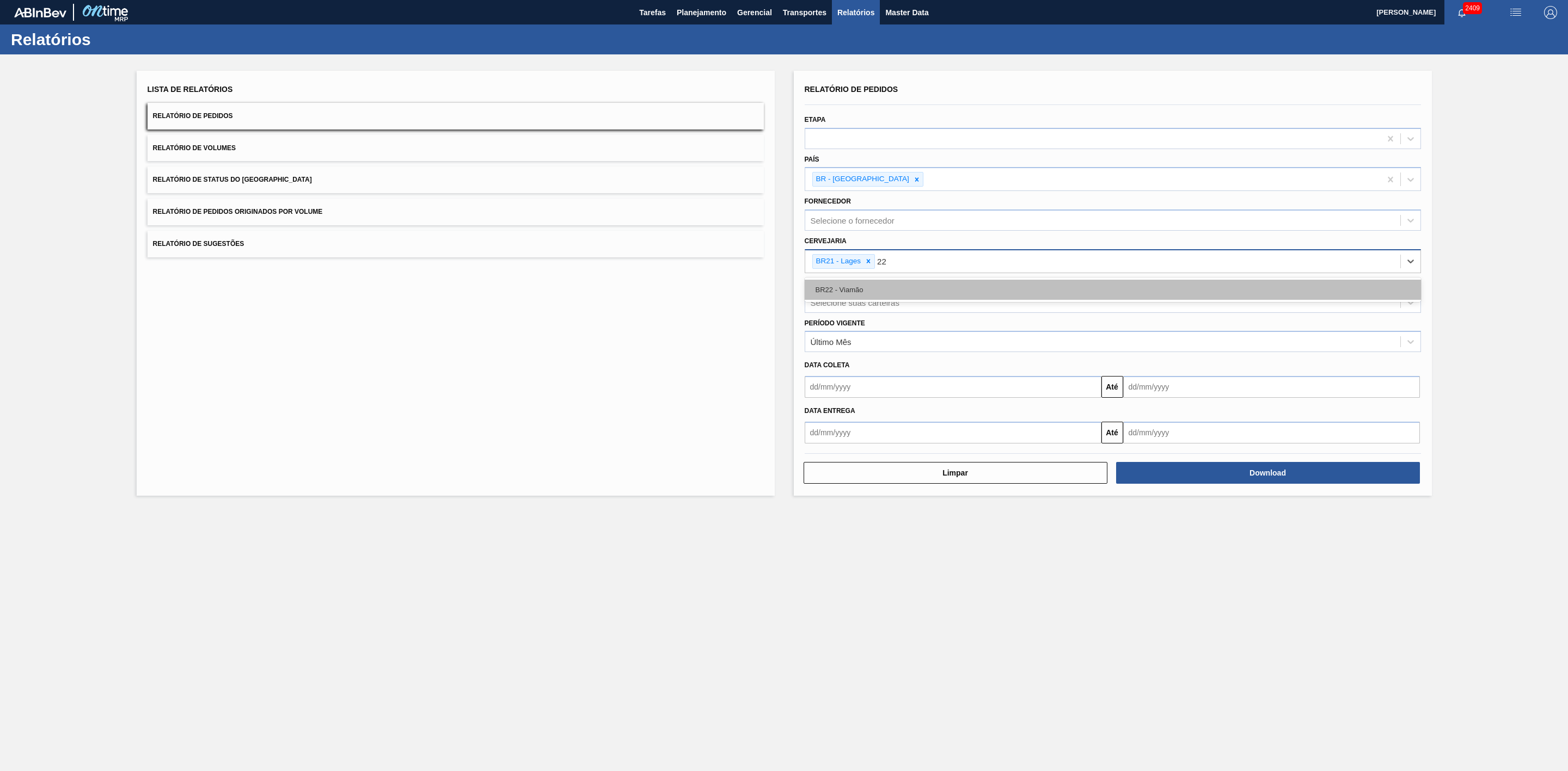
click at [902, 289] on div "BR22 - Viamão" at bounding box center [1113, 289] width 617 height 20
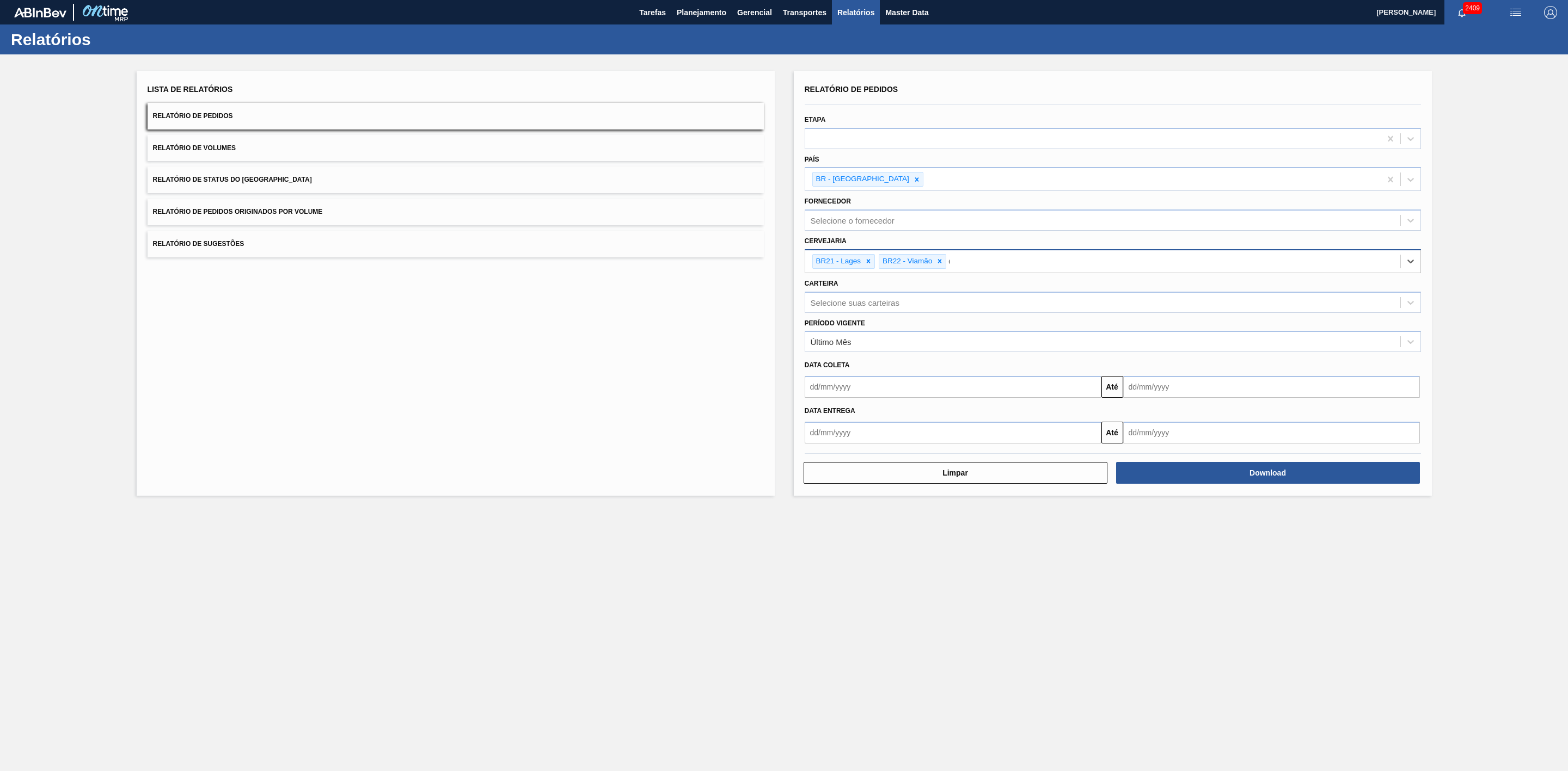
type input "09"
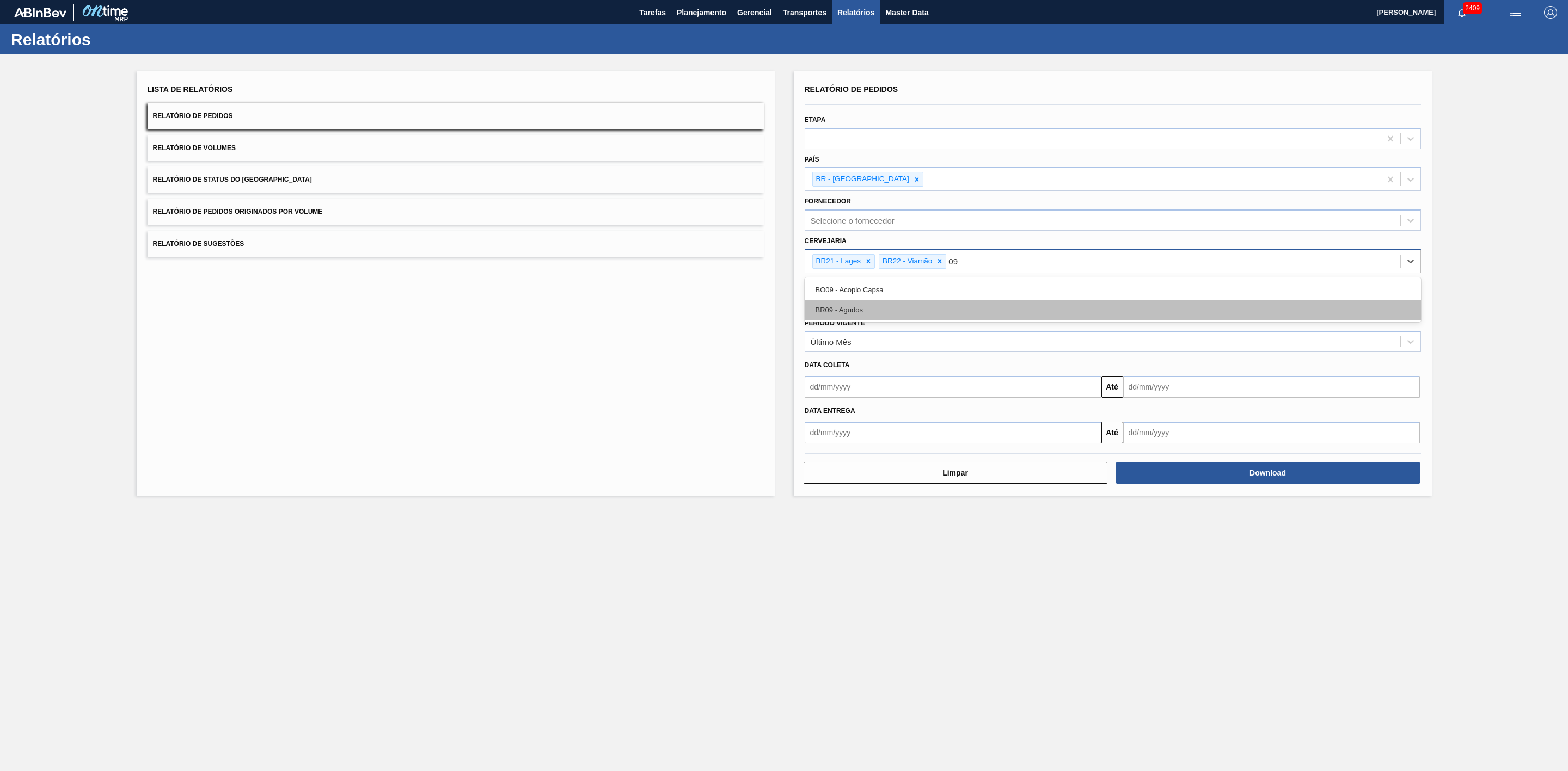
click at [865, 304] on div "BR09 - Agudos" at bounding box center [1113, 310] width 617 height 20
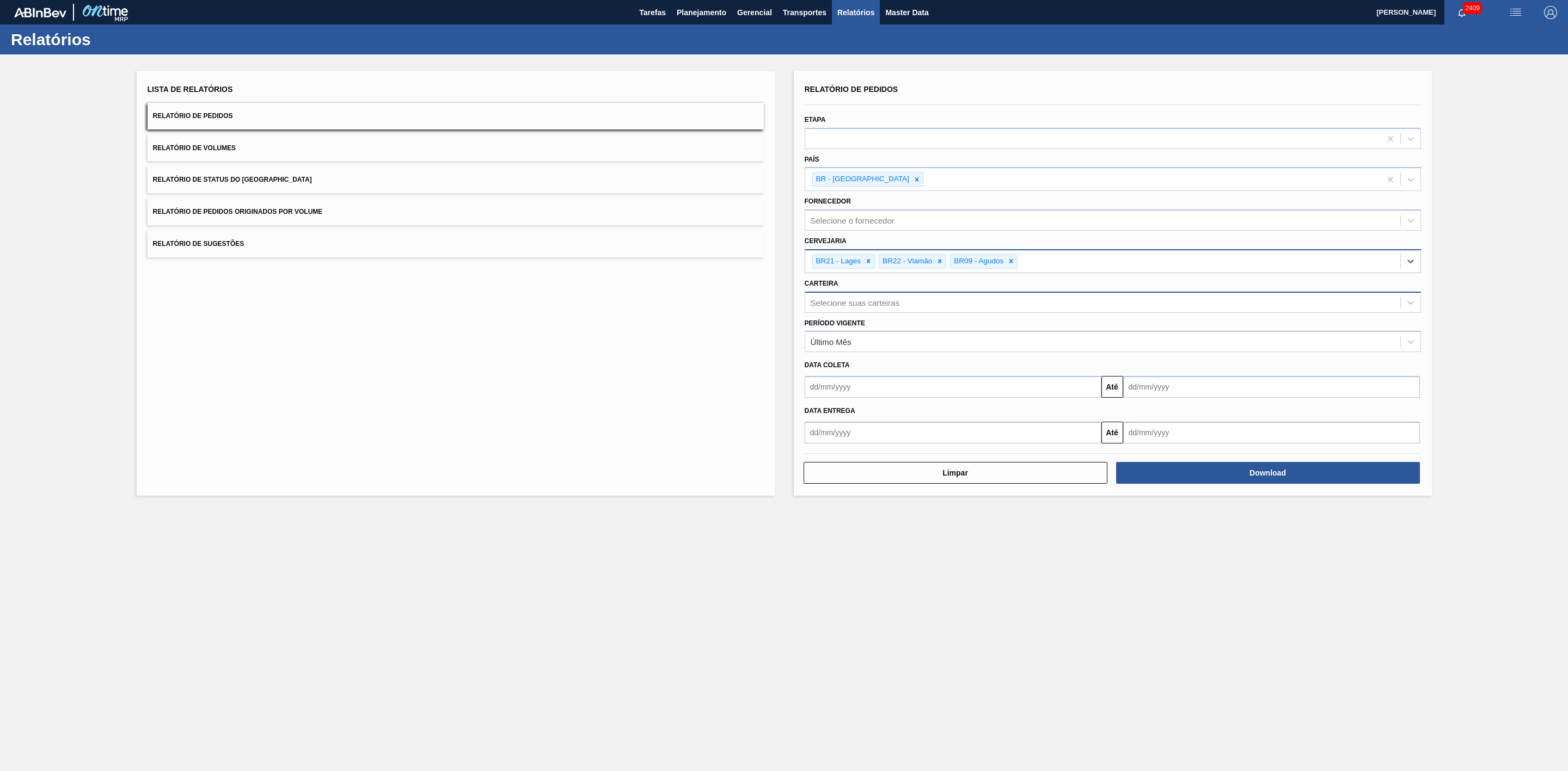
click at [857, 302] on div "Selecione suas carteiras" at bounding box center [855, 302] width 89 height 9
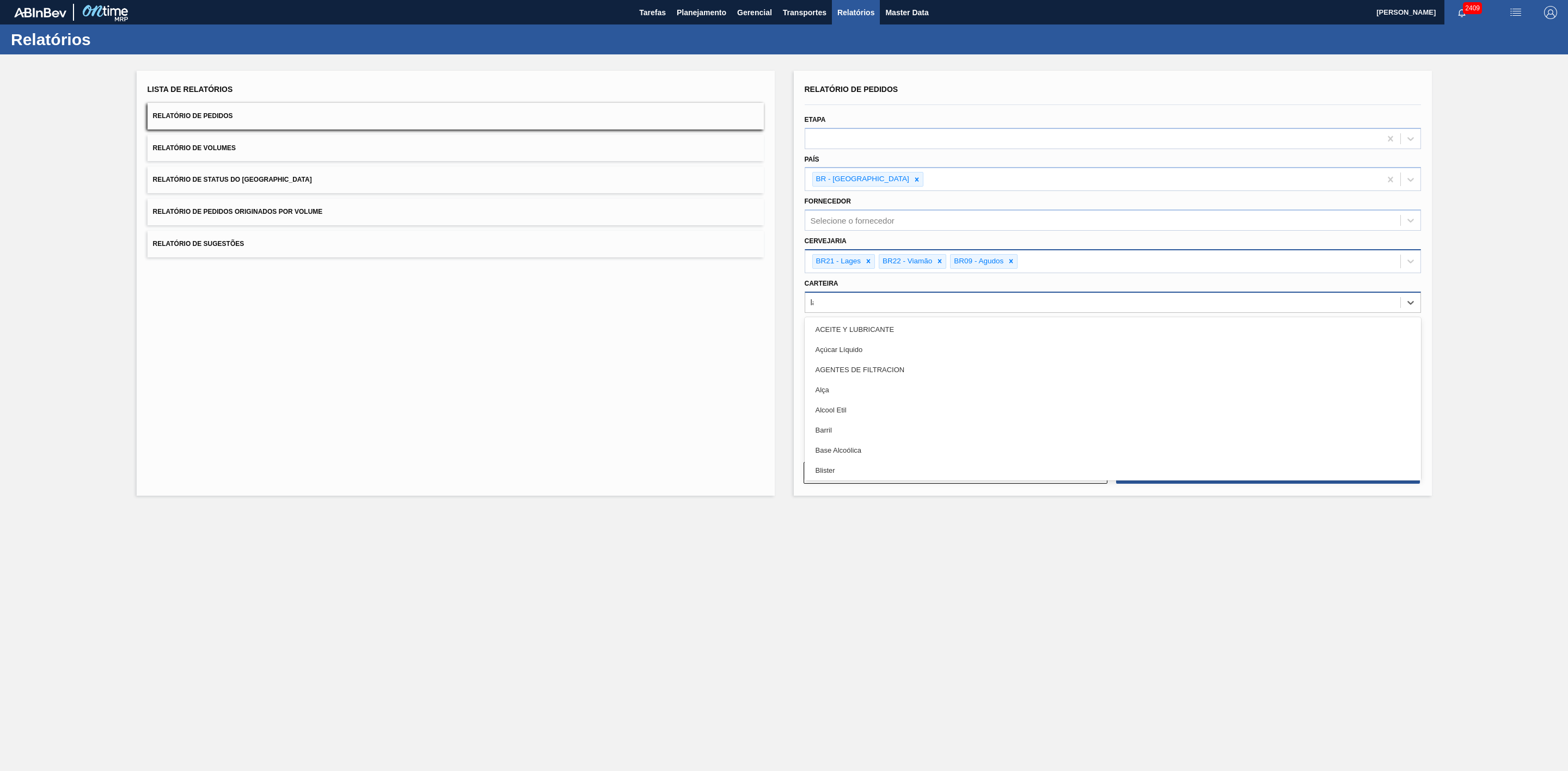
type input "lata"
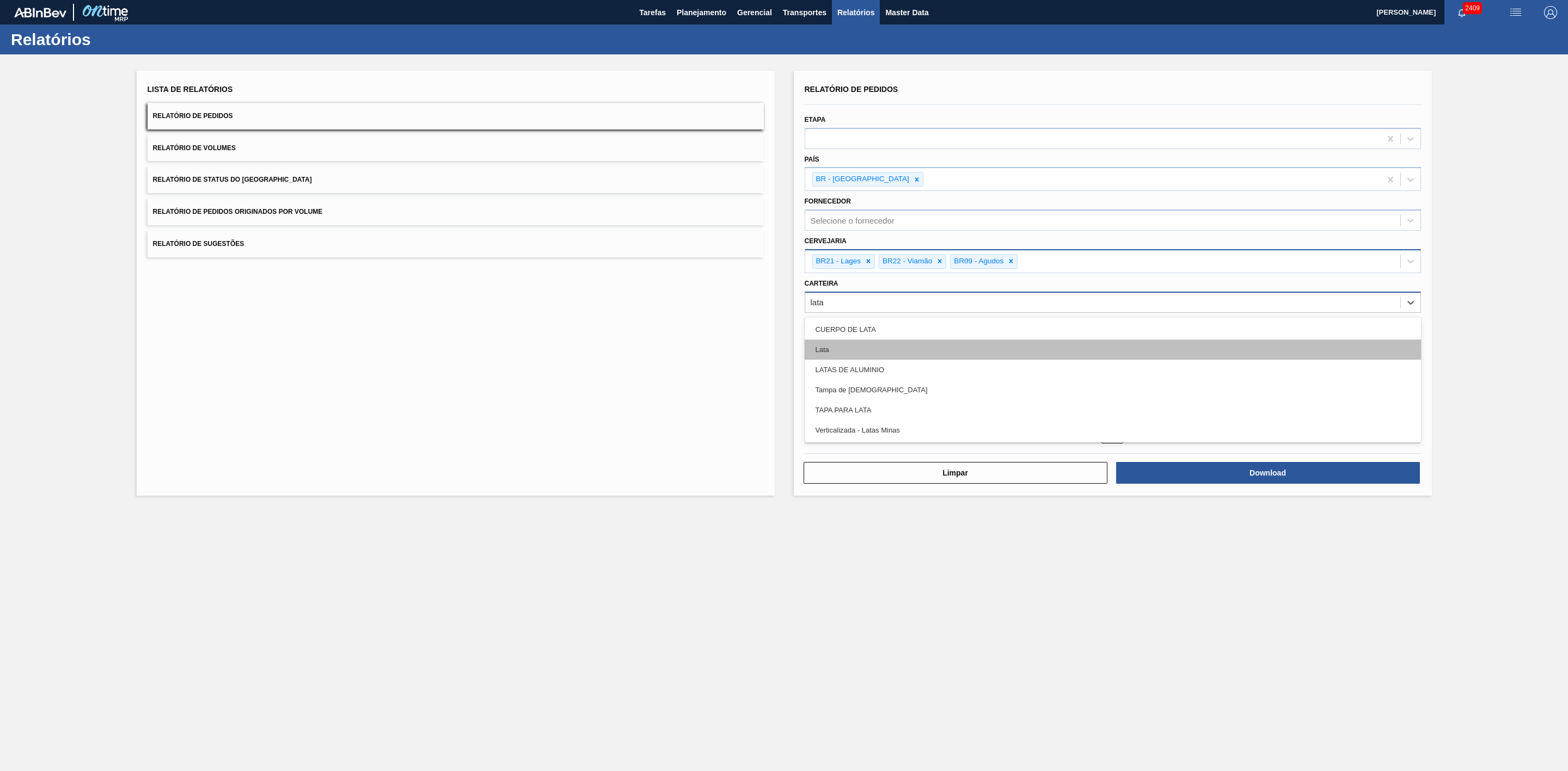
click at [837, 350] on div "Lata" at bounding box center [1113, 349] width 617 height 20
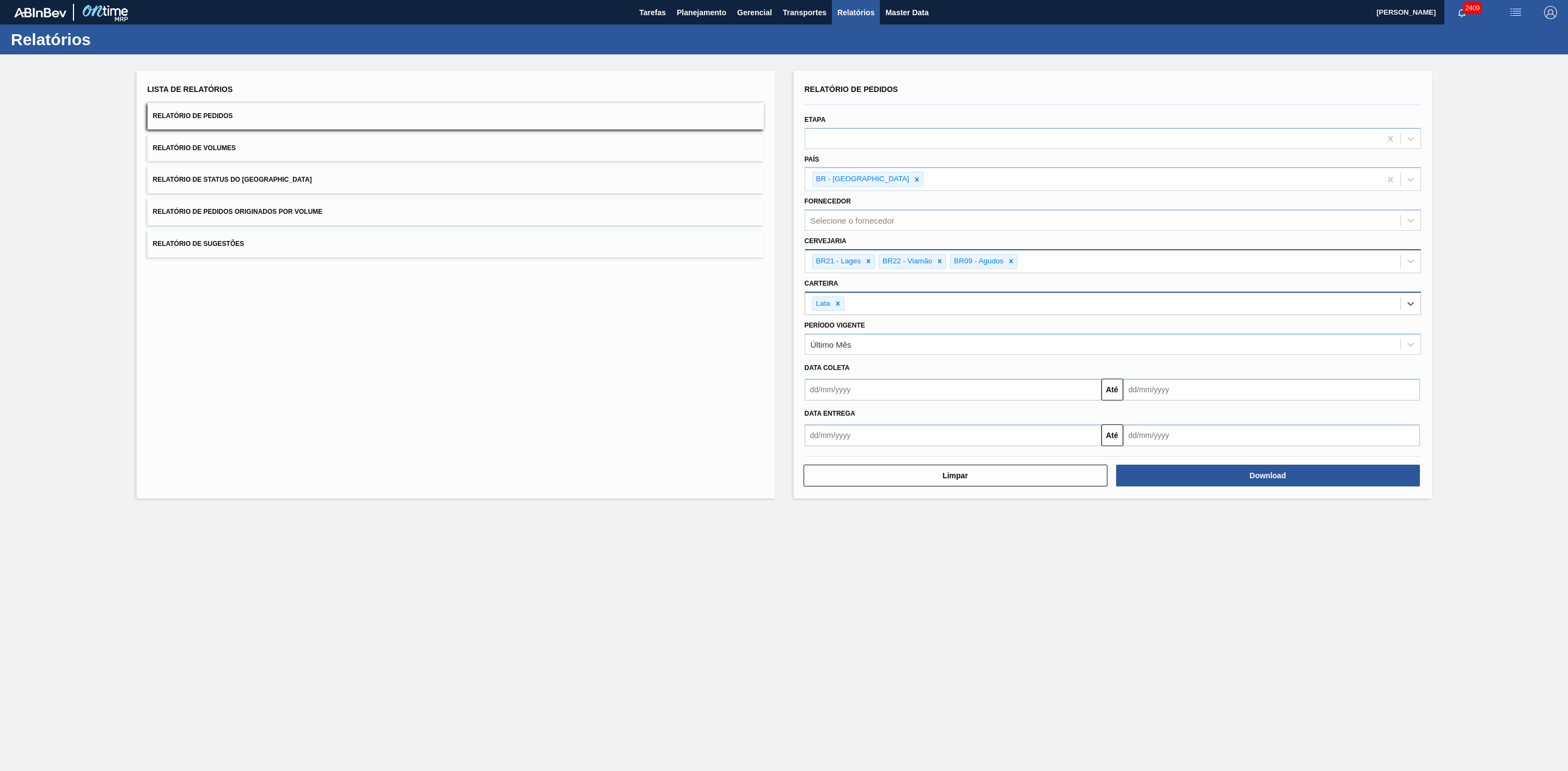
click at [869, 388] on input "text" at bounding box center [953, 389] width 297 height 22
click at [827, 420] on div "setembro 2025" at bounding box center [870, 416] width 131 height 9
click at [816, 417] on button "Previous Month" at bounding box center [815, 416] width 8 height 8
click at [904, 526] on div "29" at bounding box center [906, 522] width 15 height 15
type input "[DATE]"
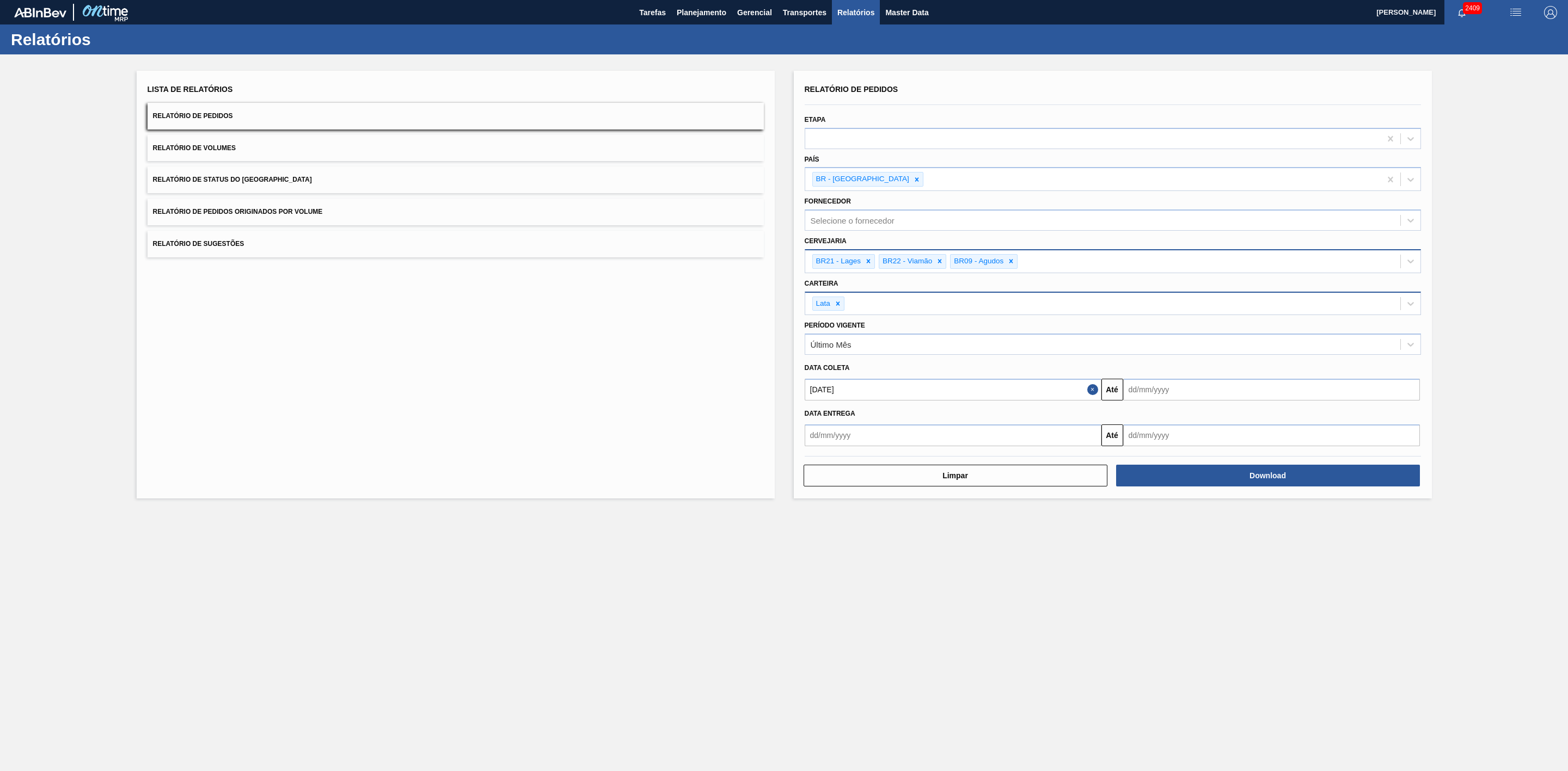
click at [1158, 394] on input "text" at bounding box center [1271, 389] width 297 height 22
click at [1143, 418] on div "setembro 2025" at bounding box center [1188, 416] width 131 height 9
click at [1245, 489] on div "20" at bounding box center [1242, 487] width 15 height 15
type input "[DATE]"
click at [1205, 475] on button "Download" at bounding box center [1268, 475] width 304 height 22
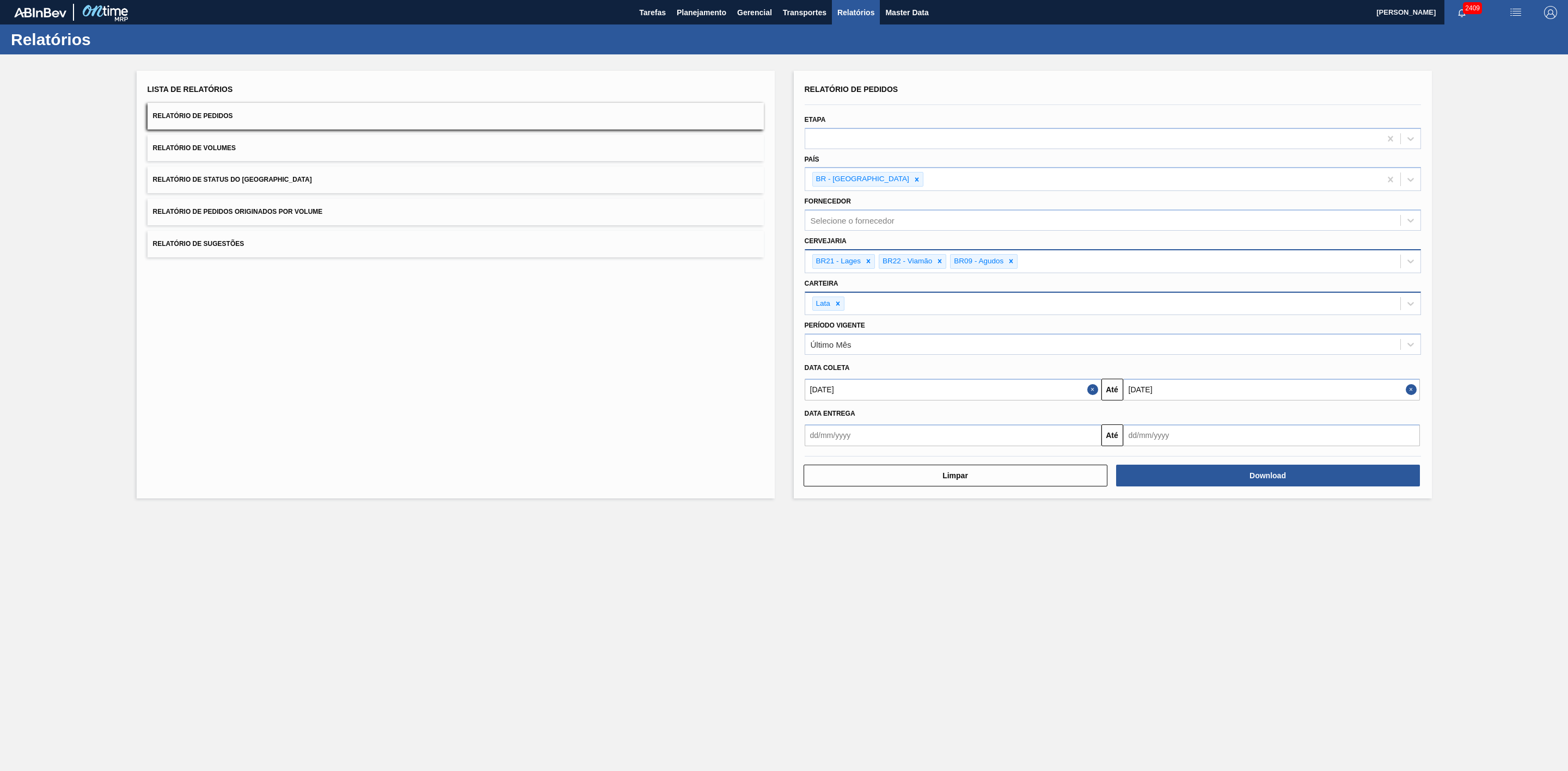
click at [397, 153] on button "Relatório de Volumes" at bounding box center [456, 148] width 617 height 26
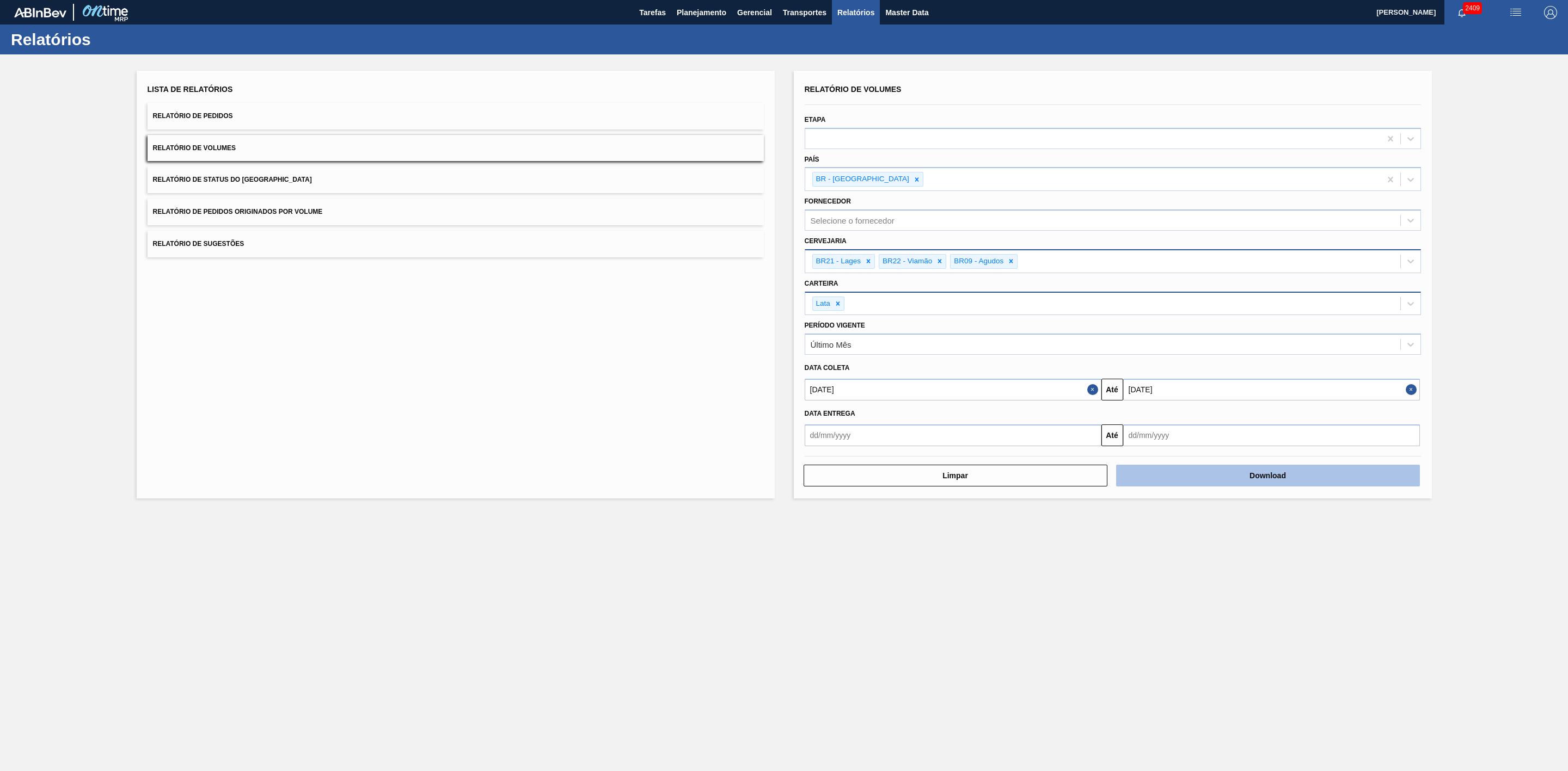
click at [1223, 476] on button "Download" at bounding box center [1268, 475] width 304 height 22
click at [360, 247] on button "Relatório de Sugestões" at bounding box center [456, 244] width 617 height 26
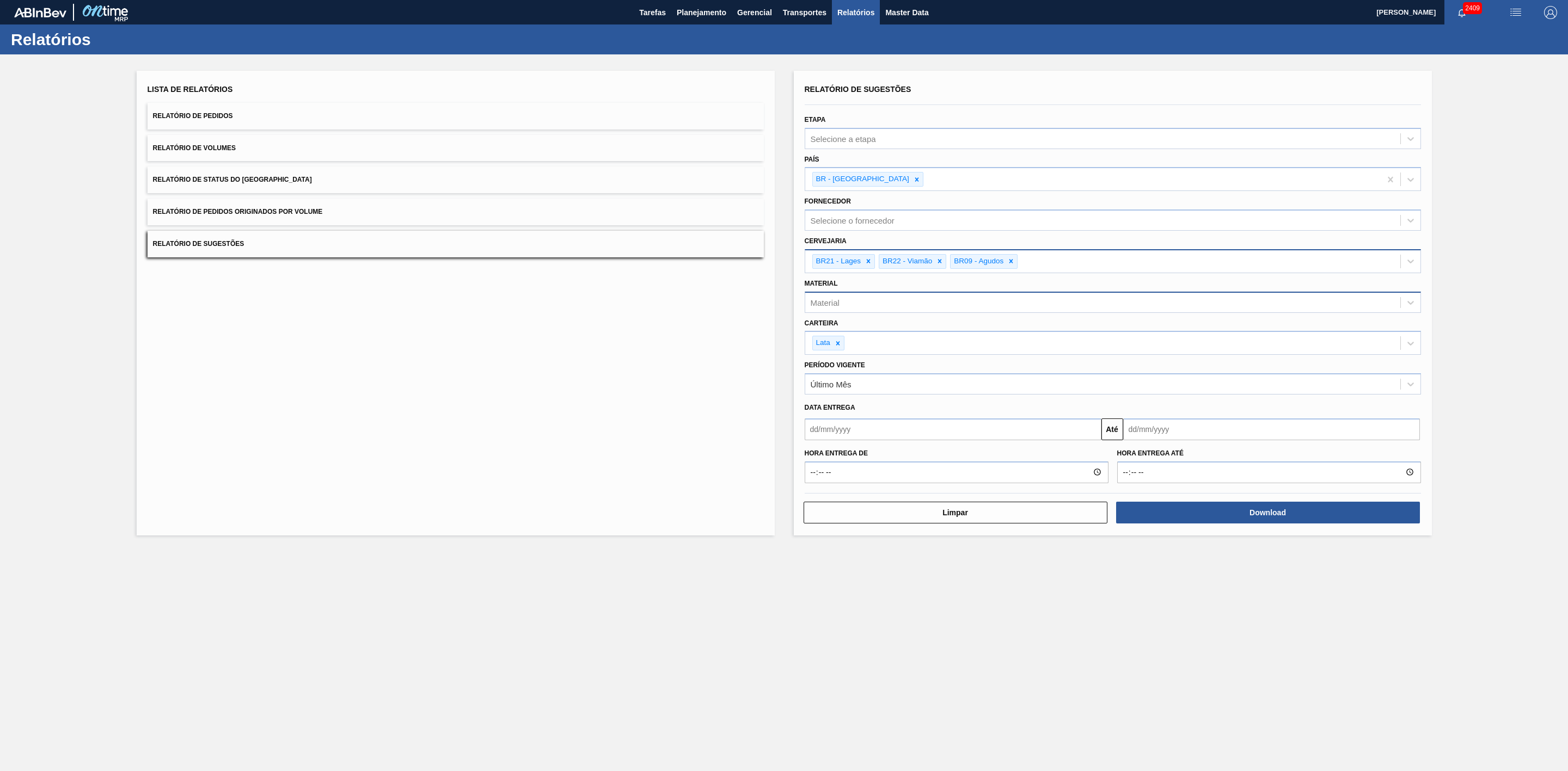
click at [869, 428] on input "text" at bounding box center [953, 429] width 297 height 22
click at [856, 490] on div "2" at bounding box center [852, 490] width 15 height 15
type input "[DATE]"
click at [1147, 433] on input "text" at bounding box center [1271, 429] width 297 height 22
click at [1174, 562] on div "30" at bounding box center [1172, 561] width 15 height 15
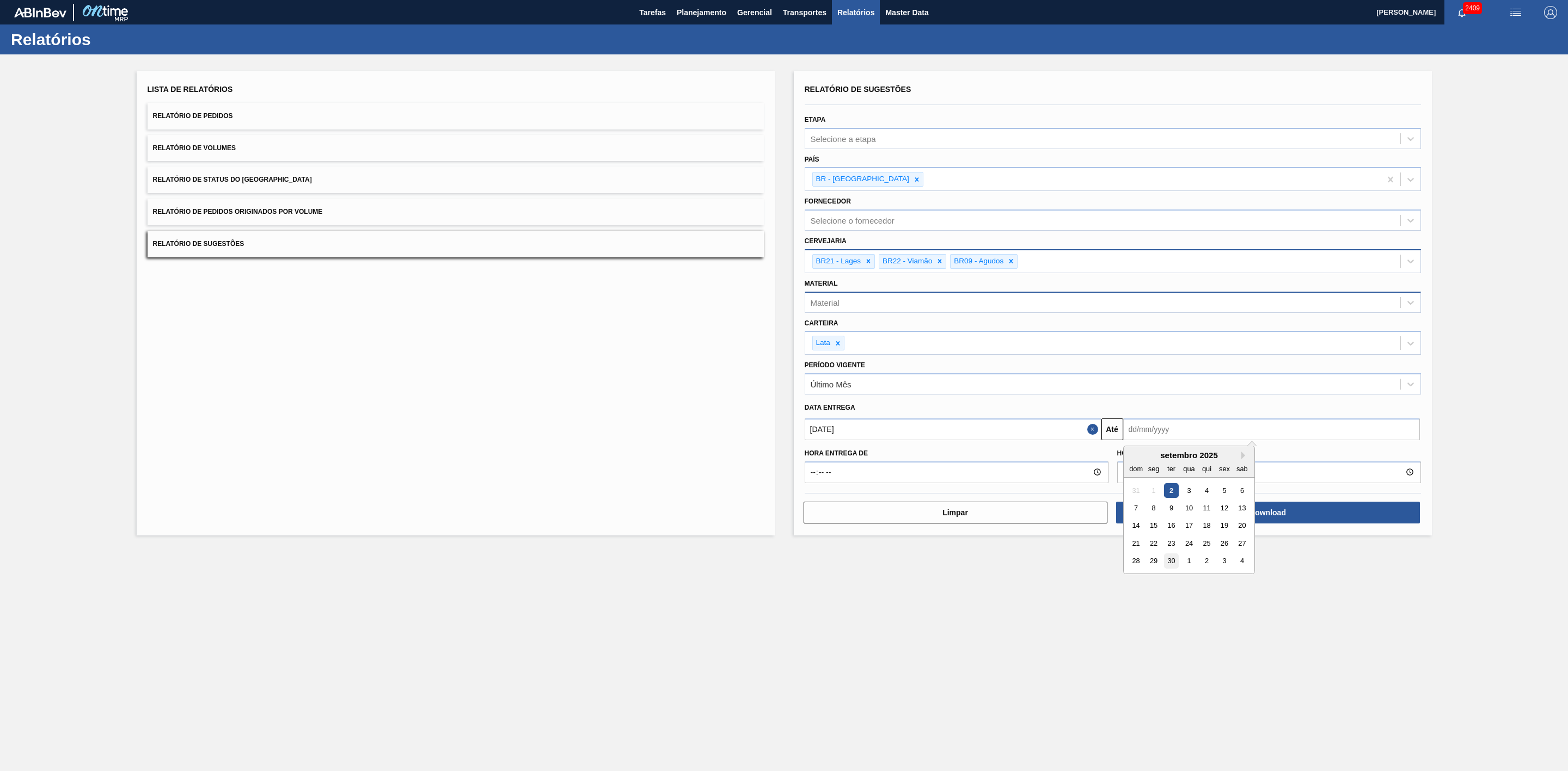
type input "[DATE]"
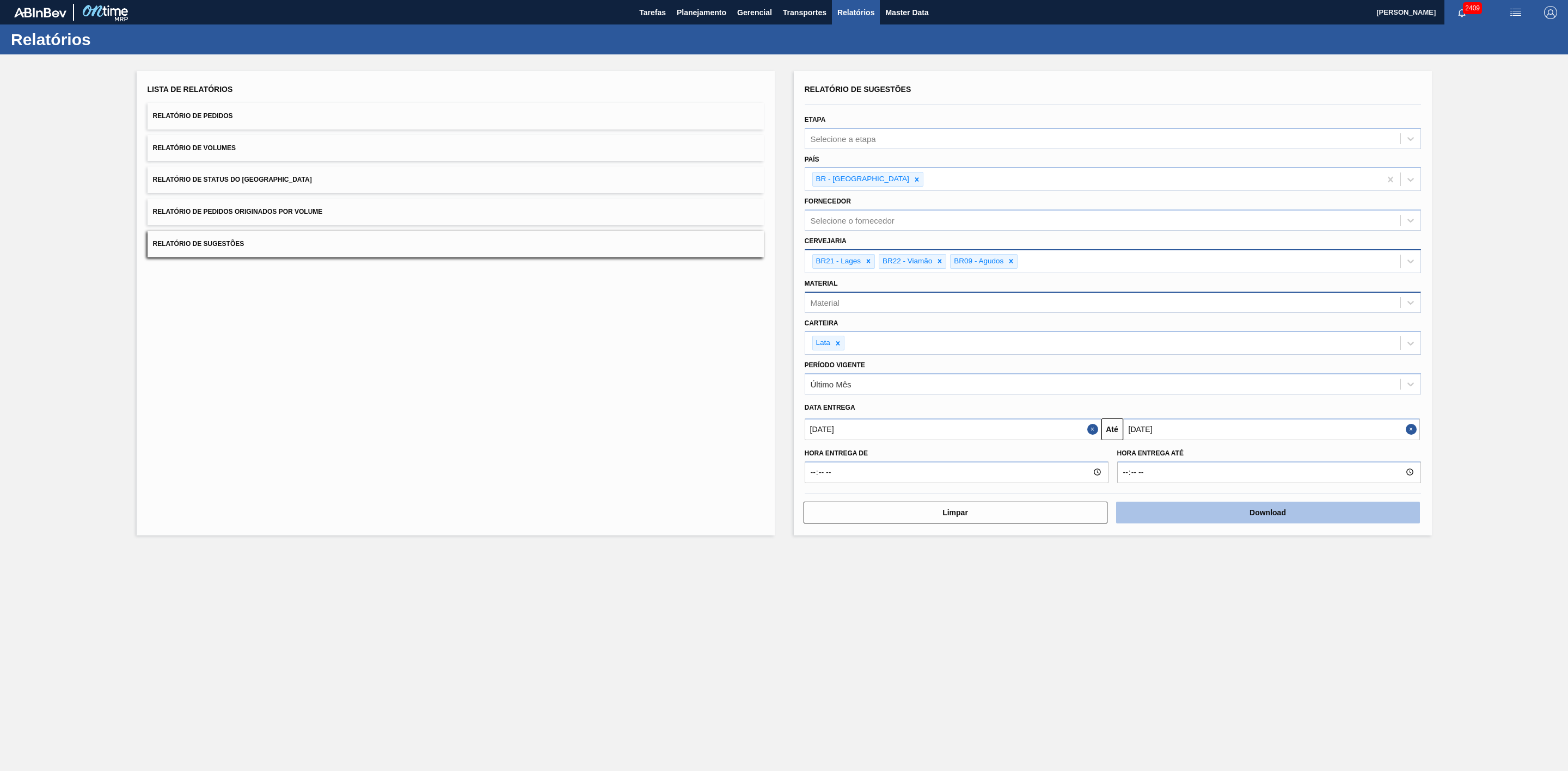
click at [1189, 511] on button "Download" at bounding box center [1268, 512] width 304 height 22
click at [318, 118] on button "Relatório de Pedidos" at bounding box center [456, 116] width 617 height 26
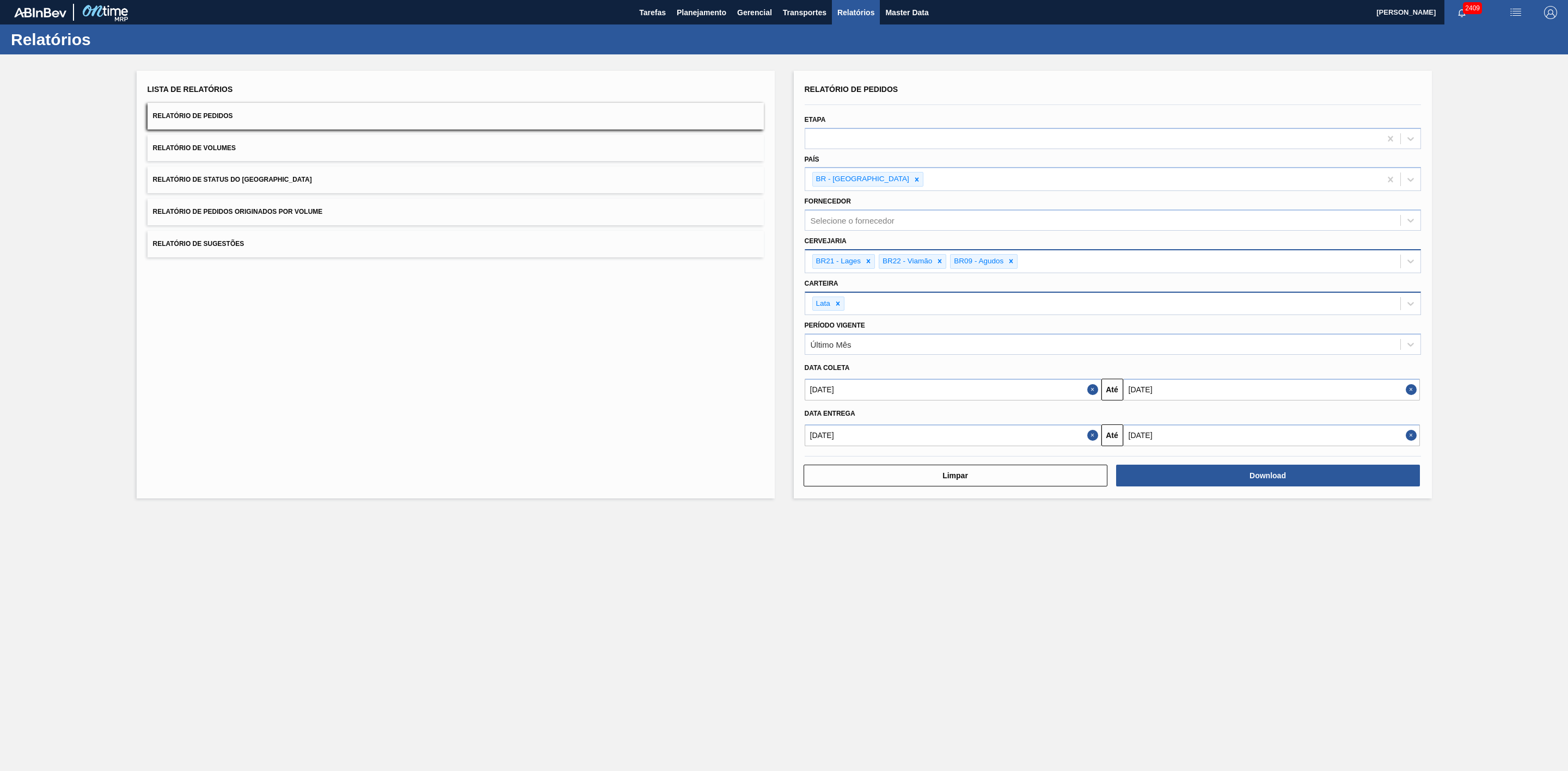
click at [1091, 438] on button "Close" at bounding box center [1094, 435] width 14 height 22
drag, startPoint x: 1409, startPoint y: 442, endPoint x: 1358, endPoint y: 426, distance: 53.5
click at [1409, 441] on button "Close" at bounding box center [1413, 435] width 14 height 22
click at [1092, 388] on button "Close" at bounding box center [1094, 389] width 14 height 22
click at [872, 394] on input "text" at bounding box center [953, 389] width 297 height 22
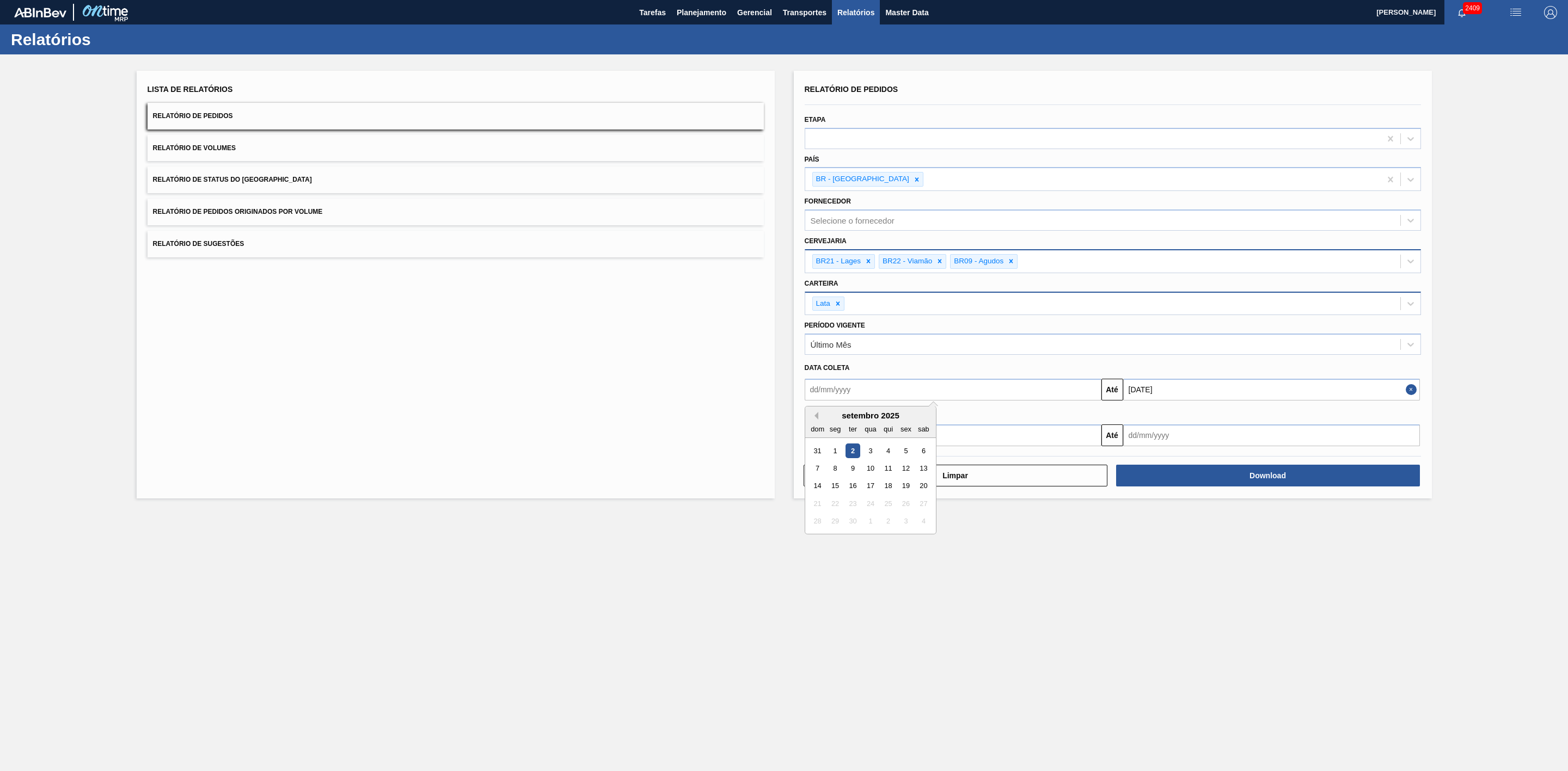
click at [814, 417] on button "Previous Month" at bounding box center [815, 416] width 8 height 8
click at [900, 458] on div "1" at bounding box center [906, 451] width 15 height 15
type input "01/08/2025"
click at [1411, 391] on button "Close" at bounding box center [1413, 389] width 14 height 22
click at [1164, 393] on input "text" at bounding box center [1271, 389] width 297 height 22
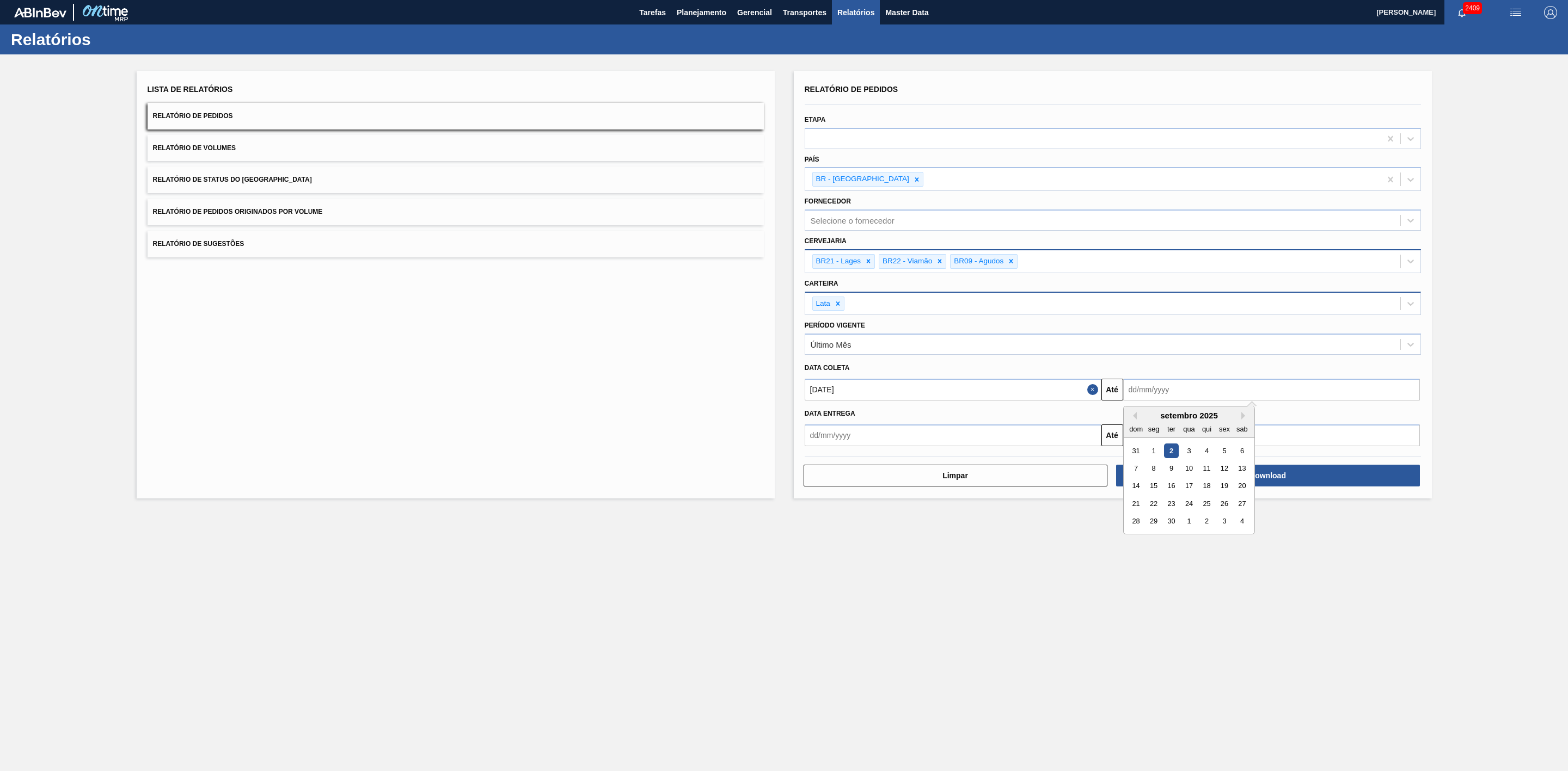
click at [1149, 416] on div "setembro 2025" at bounding box center [1188, 416] width 131 height 9
click at [1140, 451] on div "31" at bounding box center [1137, 451] width 15 height 15
type input "31/08/2025"
click at [1185, 481] on button "Download" at bounding box center [1268, 475] width 304 height 22
click at [692, 8] on span "Planejamento" at bounding box center [702, 12] width 50 height 13
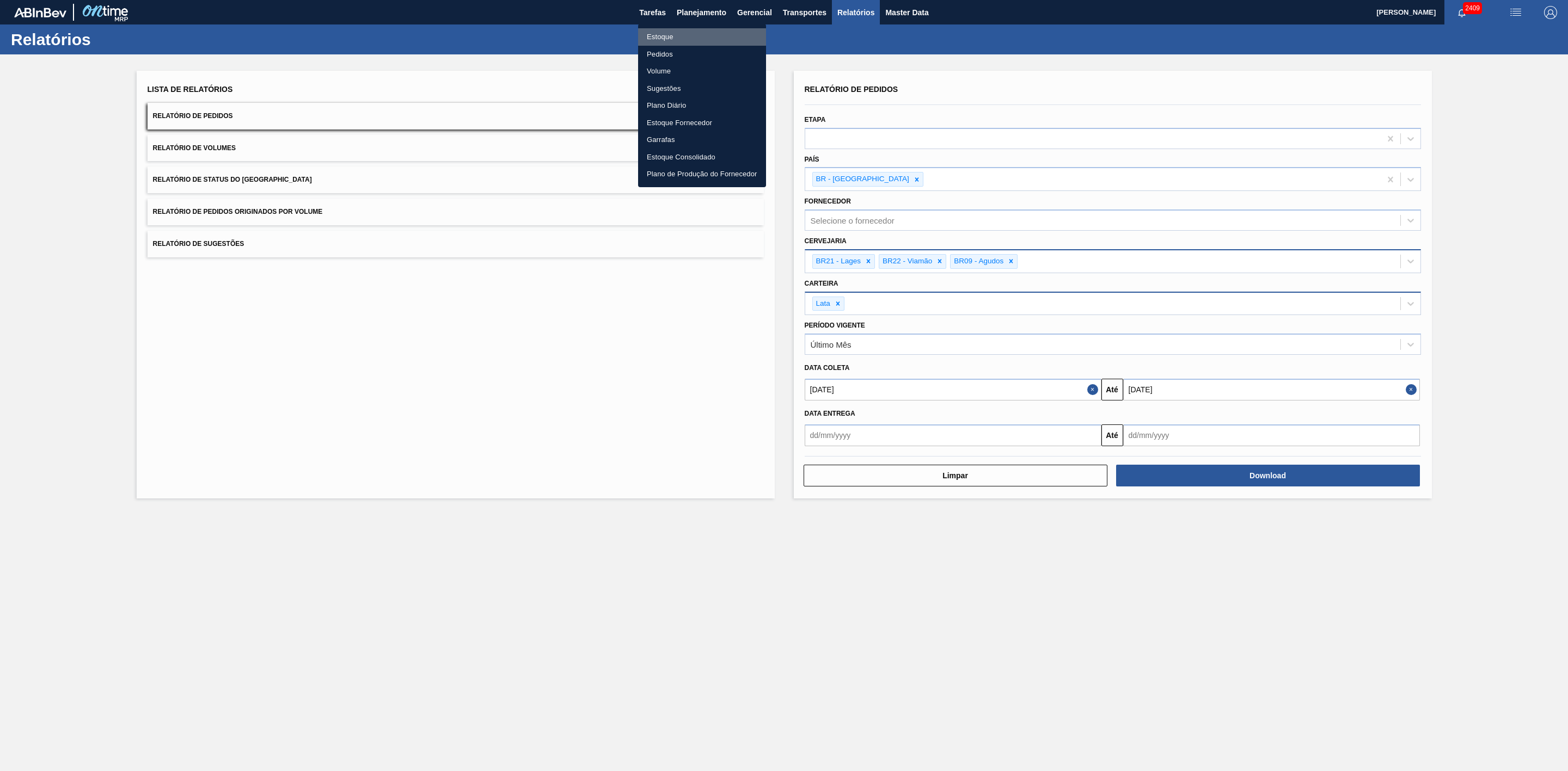
click at [658, 37] on li "Estoque" at bounding box center [703, 37] width 128 height 18
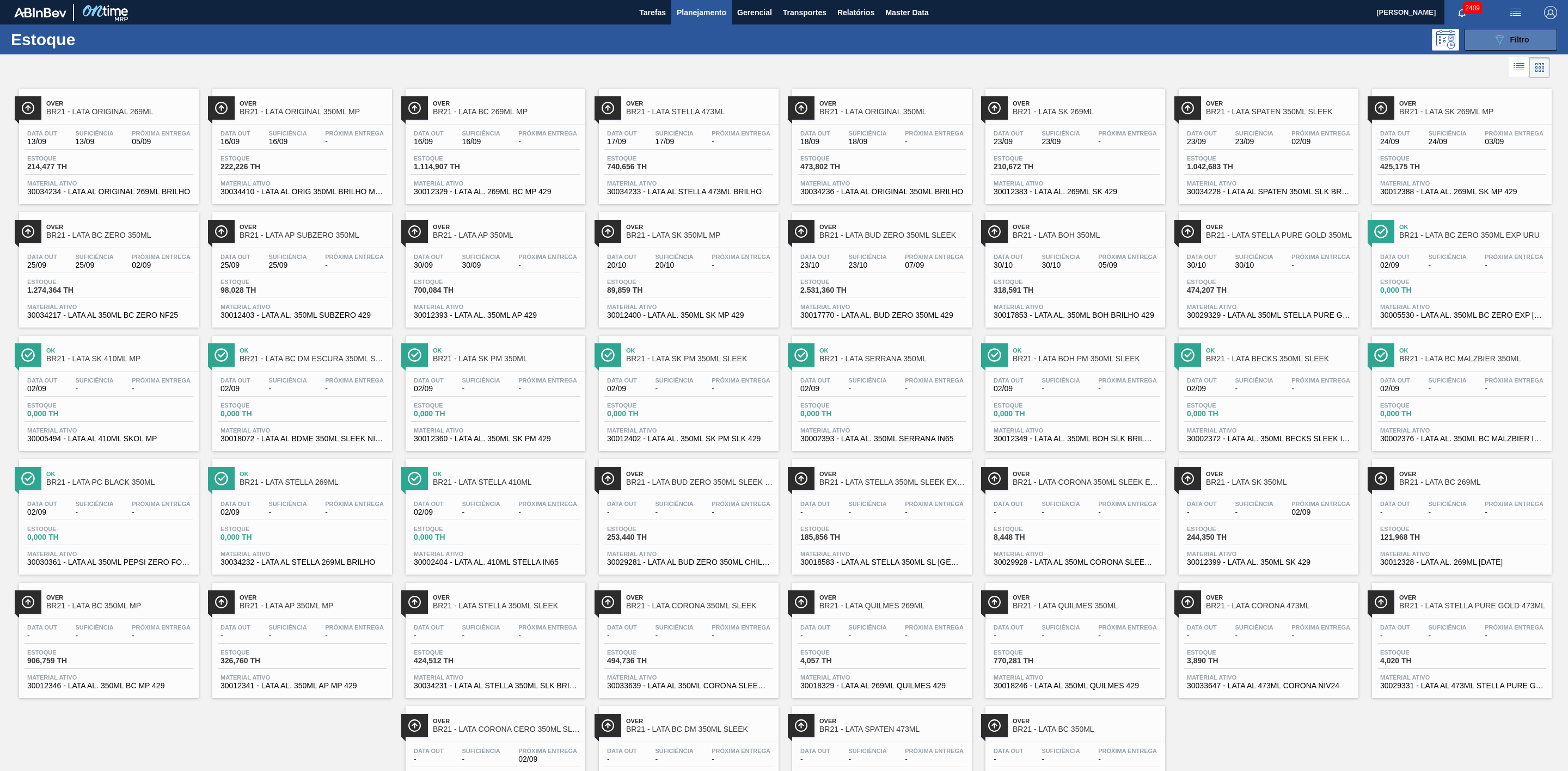
click at [1501, 38] on icon "089F7B8B-B2A5-4AFE-B5C0-19BA573D28AC" at bounding box center [1499, 40] width 13 height 13
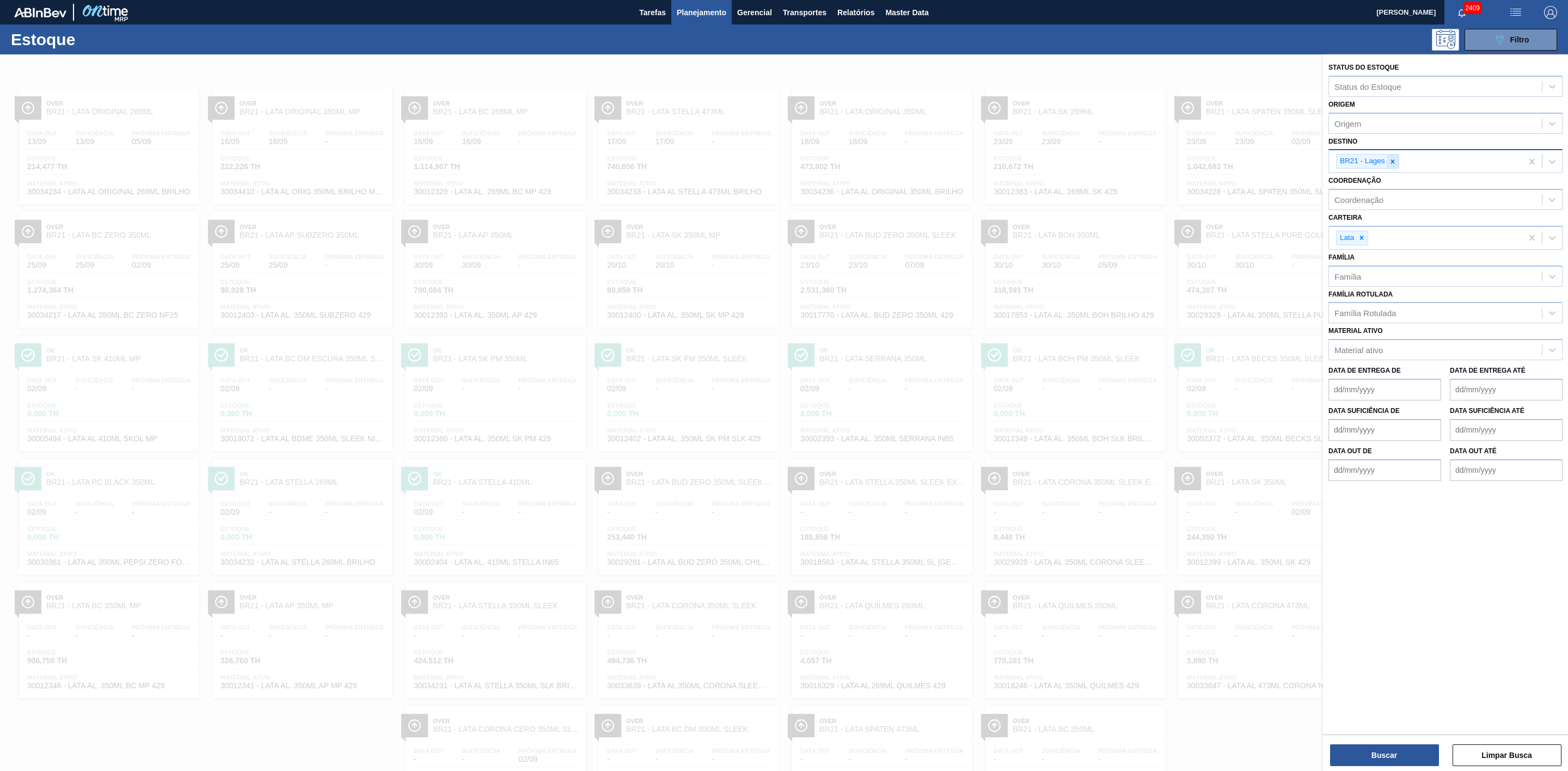
click at [1392, 162] on icon at bounding box center [1393, 161] width 4 height 4
type input "22"
click at [1380, 180] on div "BR22 - Viamão" at bounding box center [1446, 186] width 234 height 20
click at [1404, 751] on button "Buscar" at bounding box center [1385, 755] width 109 height 22
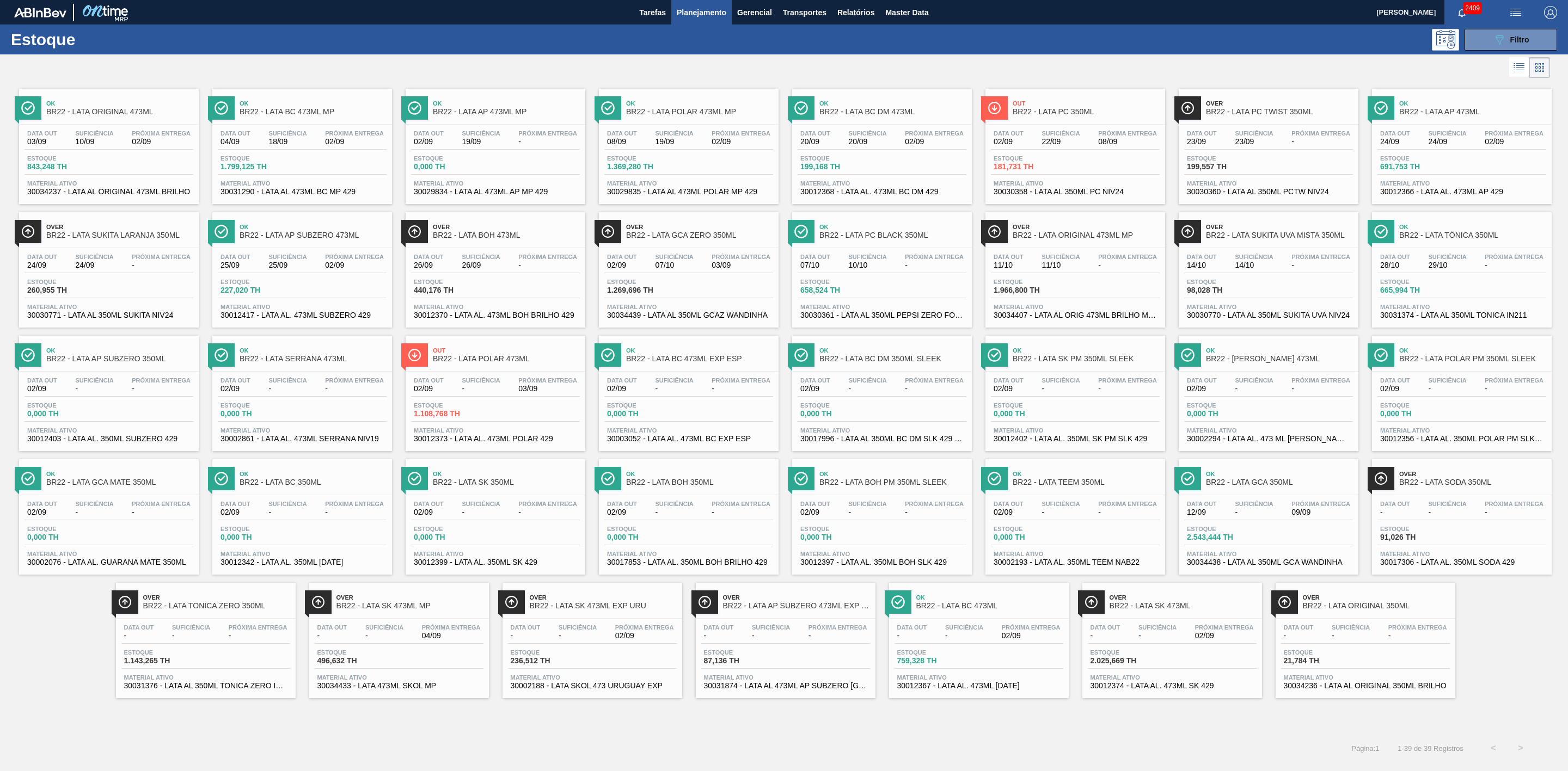
click at [1093, 116] on span "BR22 - LATA PC 350ML" at bounding box center [1086, 111] width 147 height 8
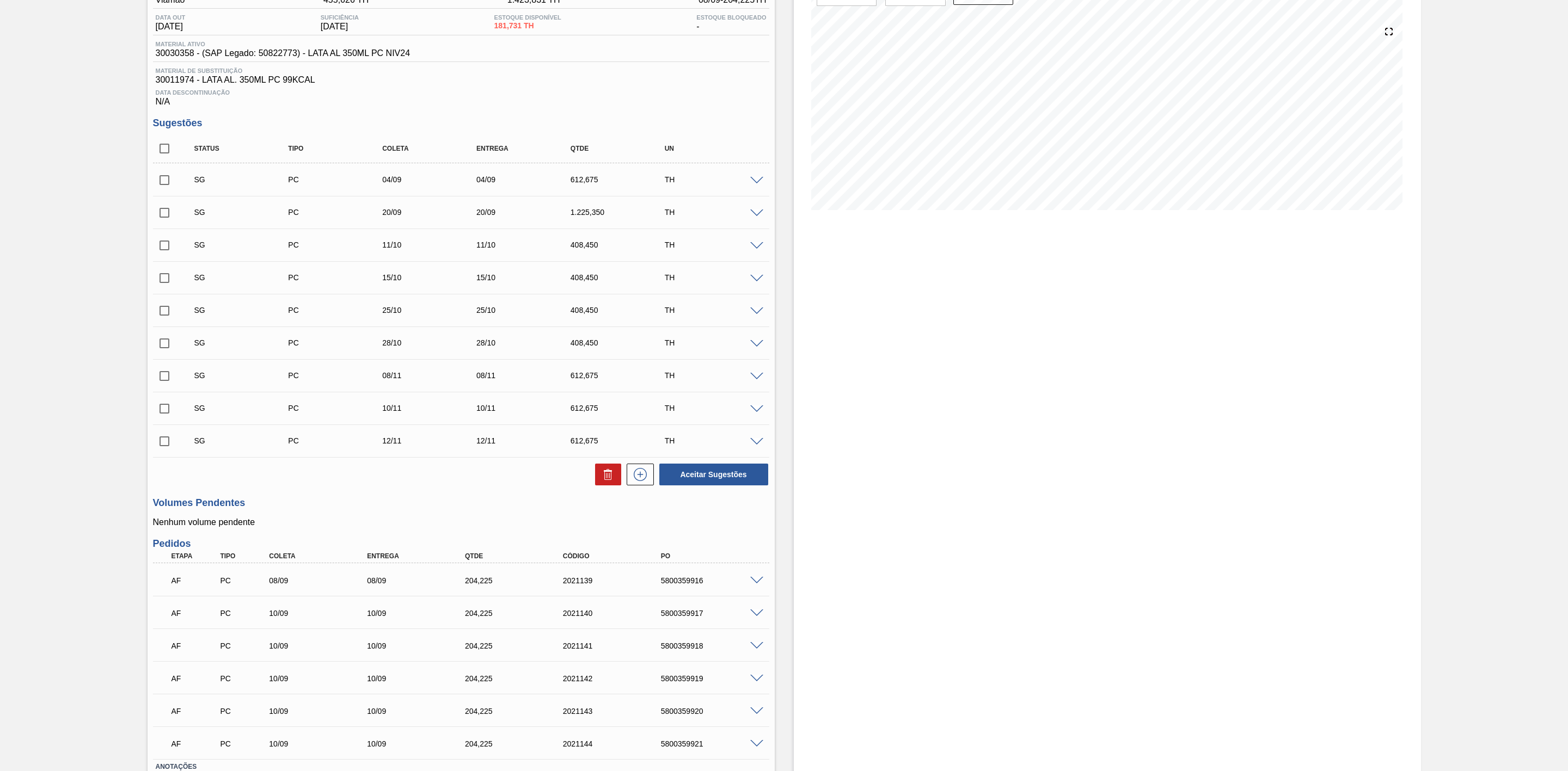
scroll to position [26, 0]
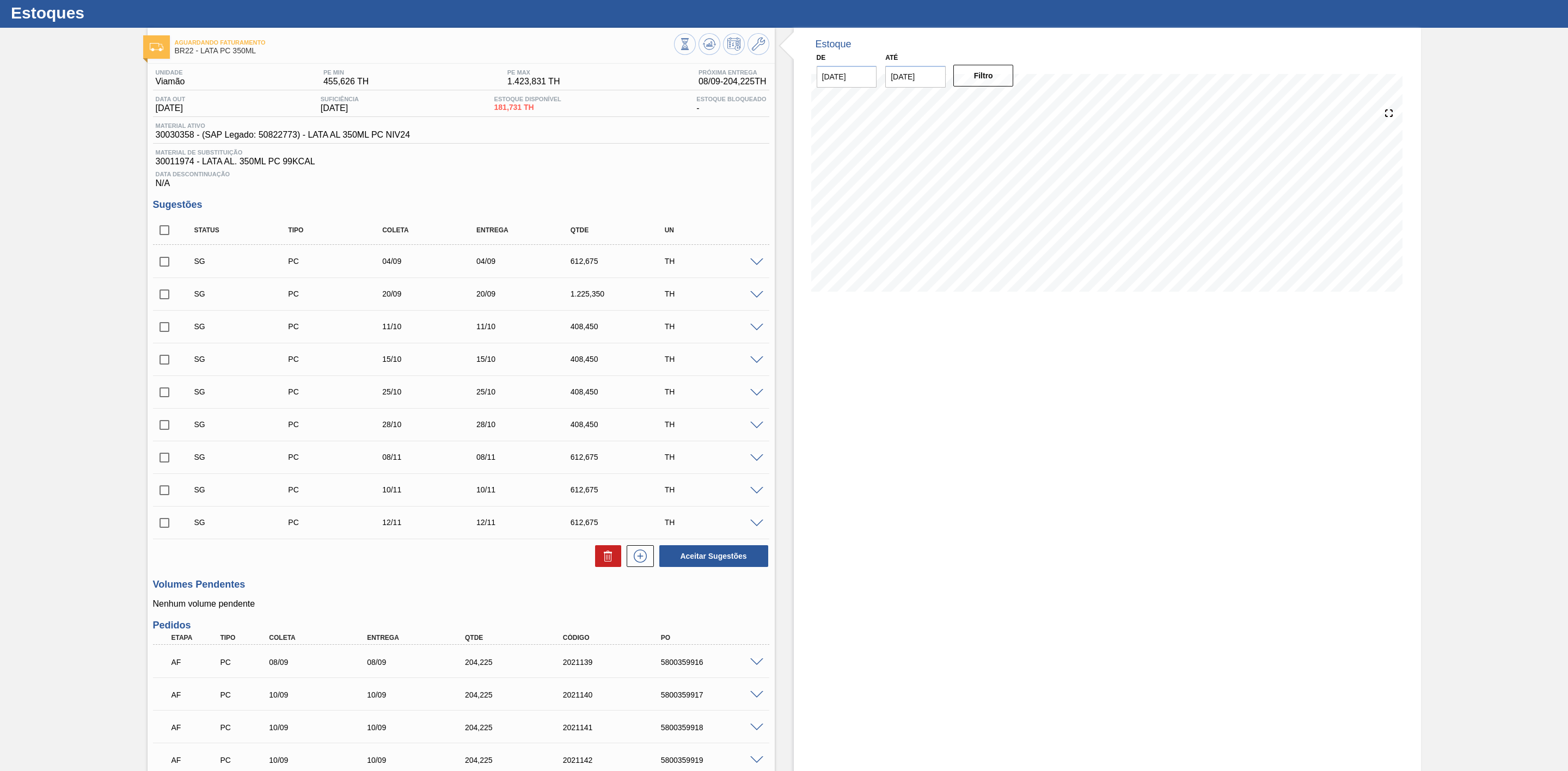
click at [756, 266] on span at bounding box center [757, 263] width 13 height 8
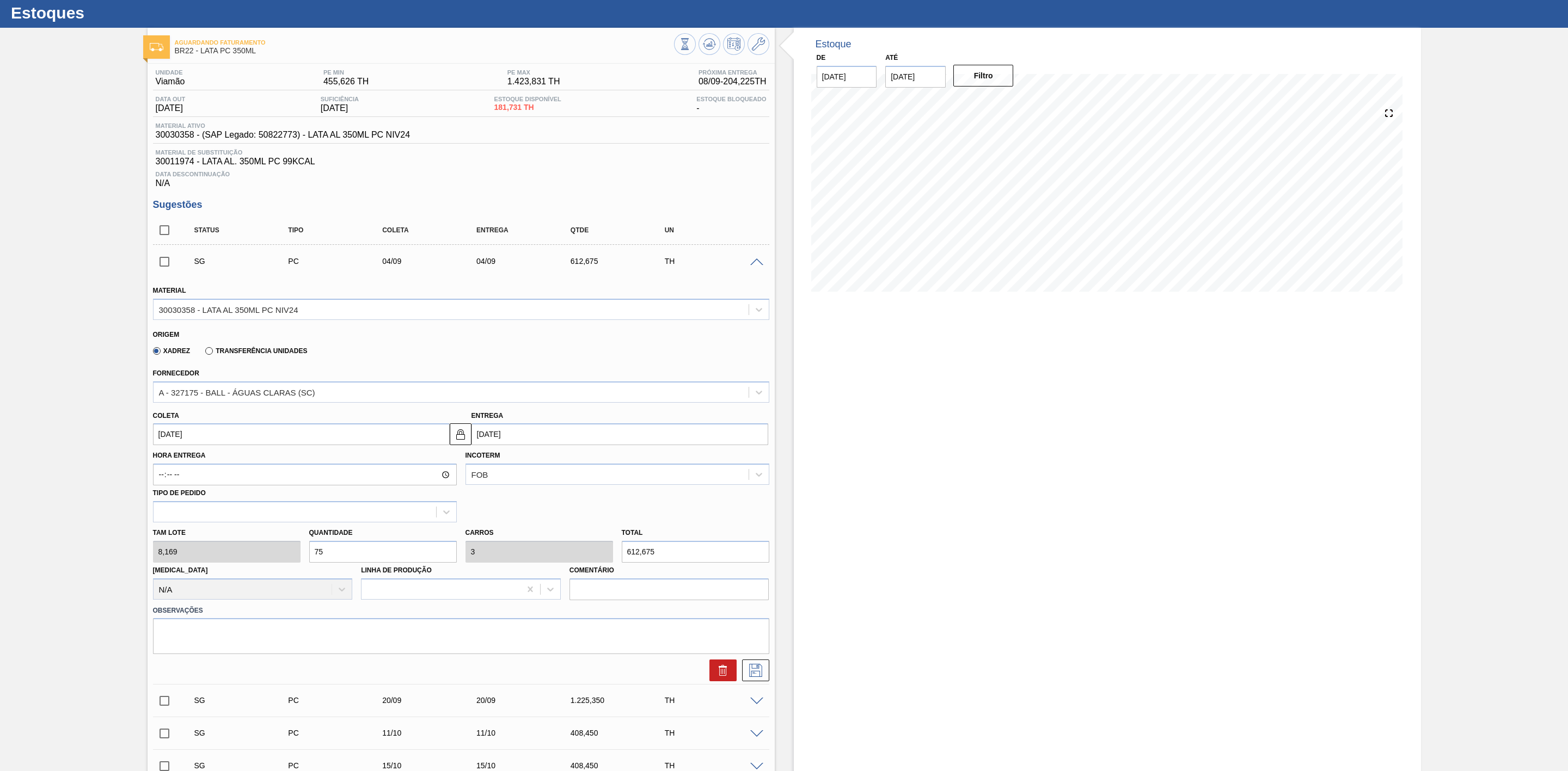
drag, startPoint x: 349, startPoint y: 554, endPoint x: 302, endPoint y: 556, distance: 47.0
click at [302, 556] on div "Tam lote 8,169 Quantidade 75 Carros 3 Total 612,675 Doca N/A Linha de Produção …" at bounding box center [461, 561] width 625 height 78
type input "5"
type input "0,2"
type input "40,845"
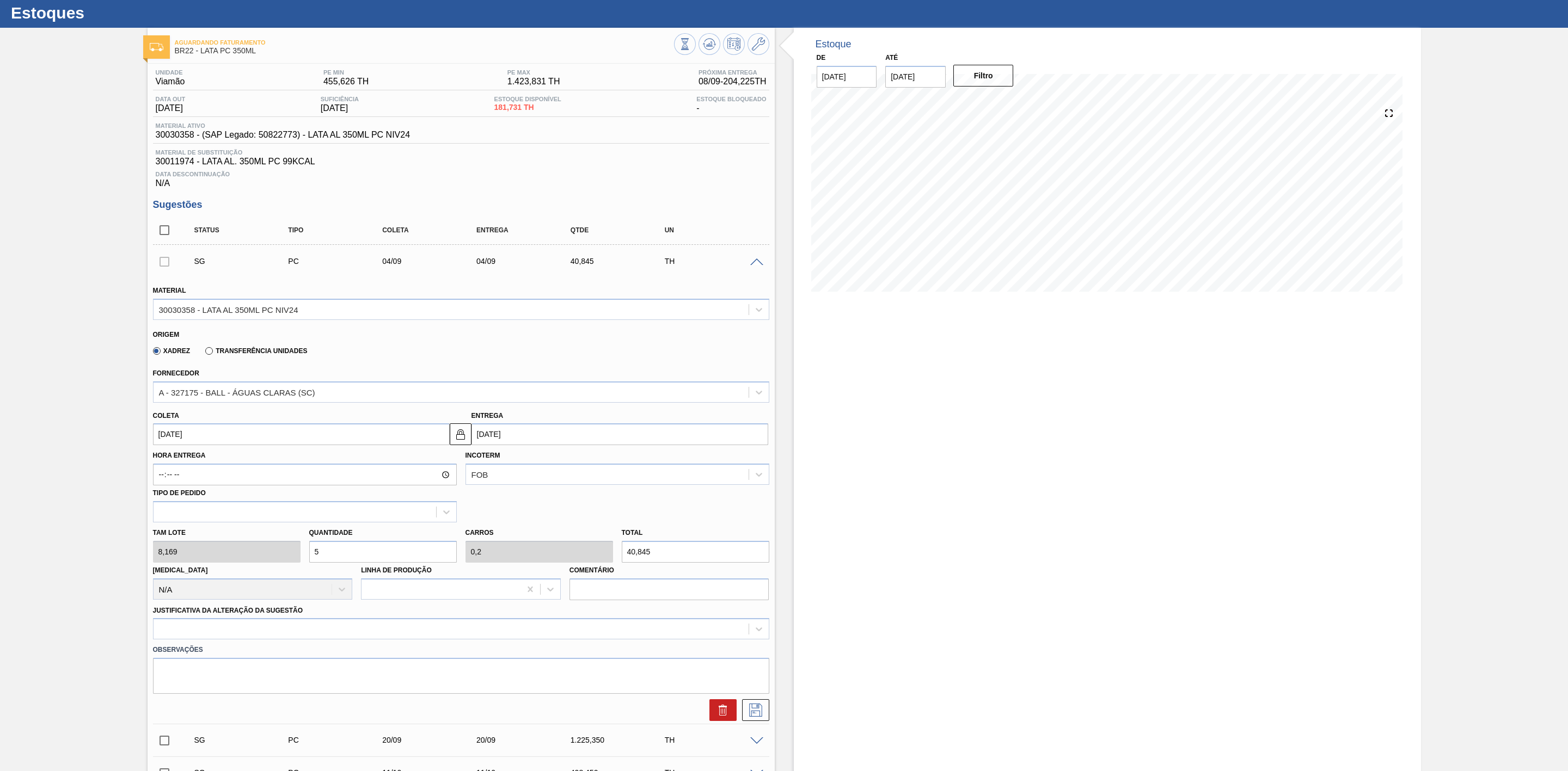
type input "50"
type input "2"
type input "408,45"
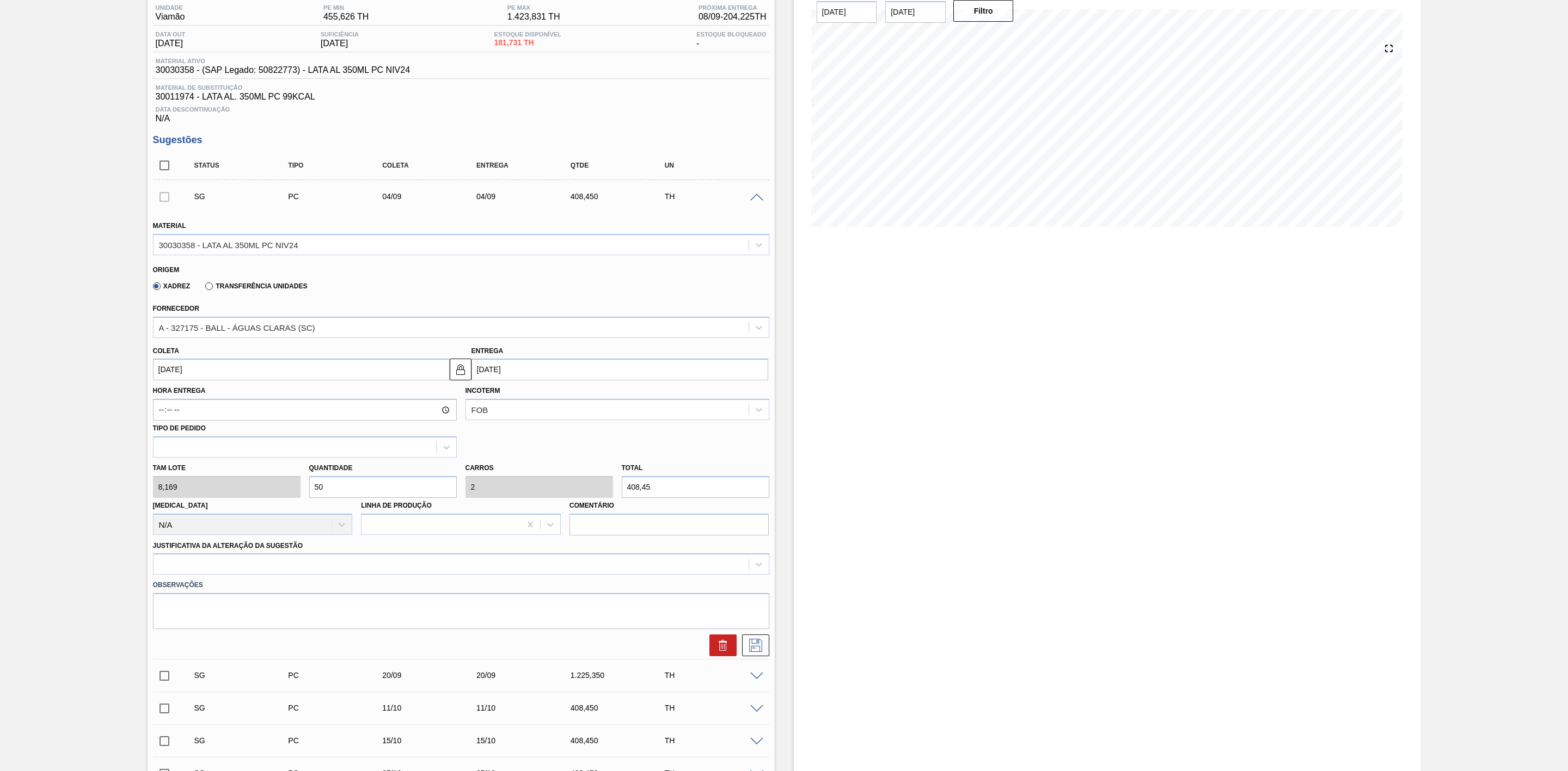
scroll to position [190, 0]
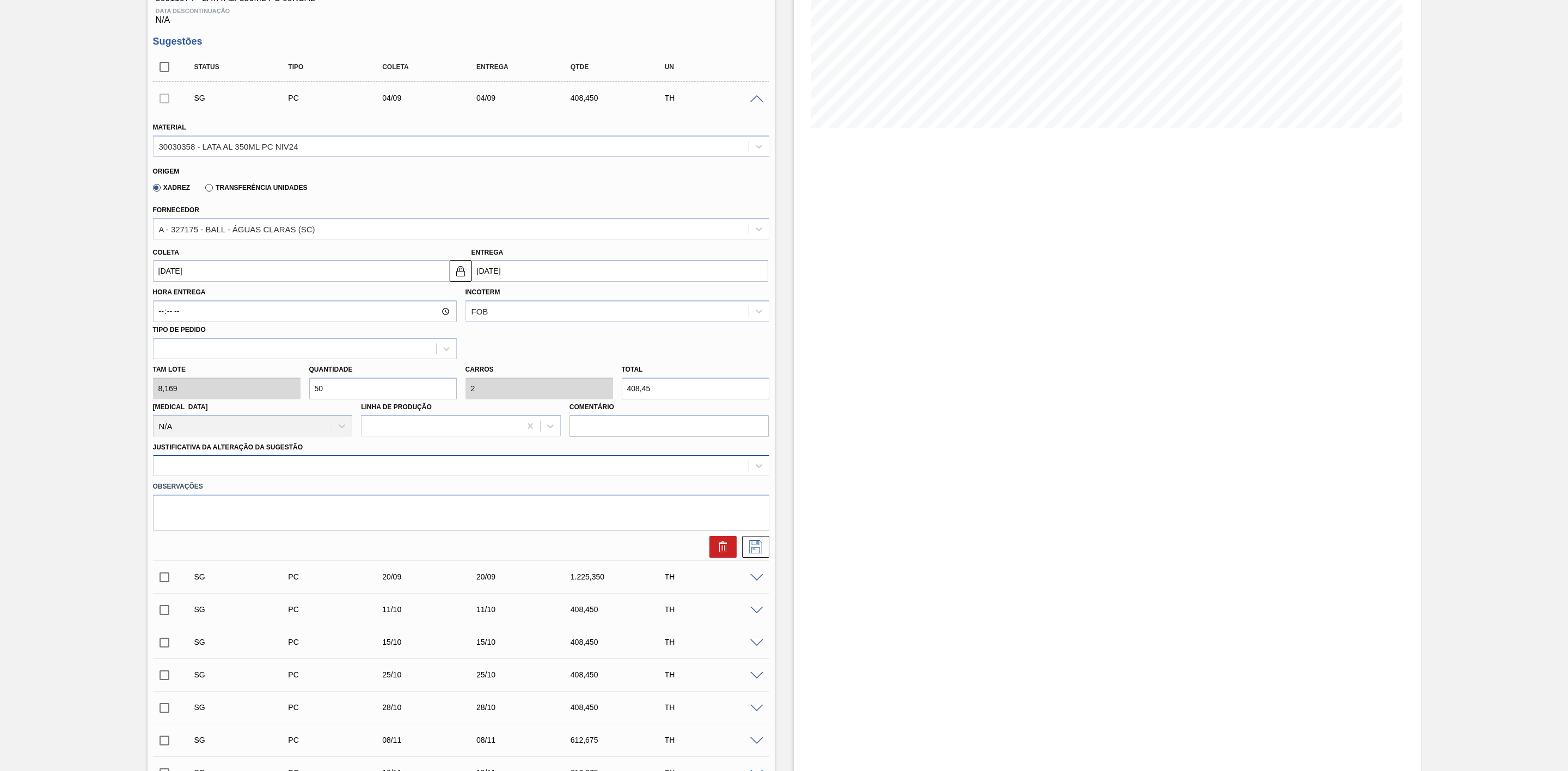
type input "50"
click at [666, 469] on div at bounding box center [451, 466] width 595 height 16
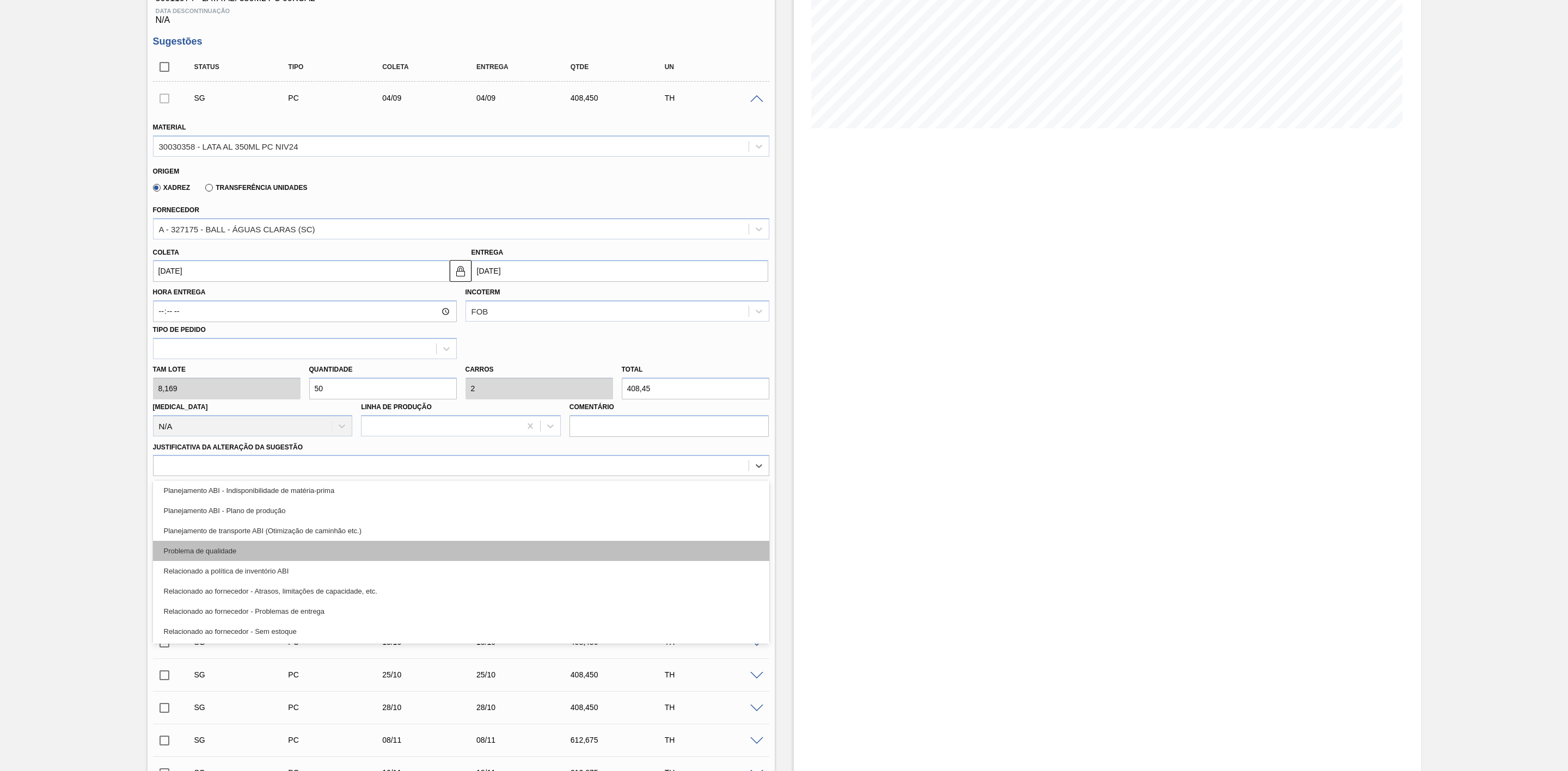
scroll to position [203, 0]
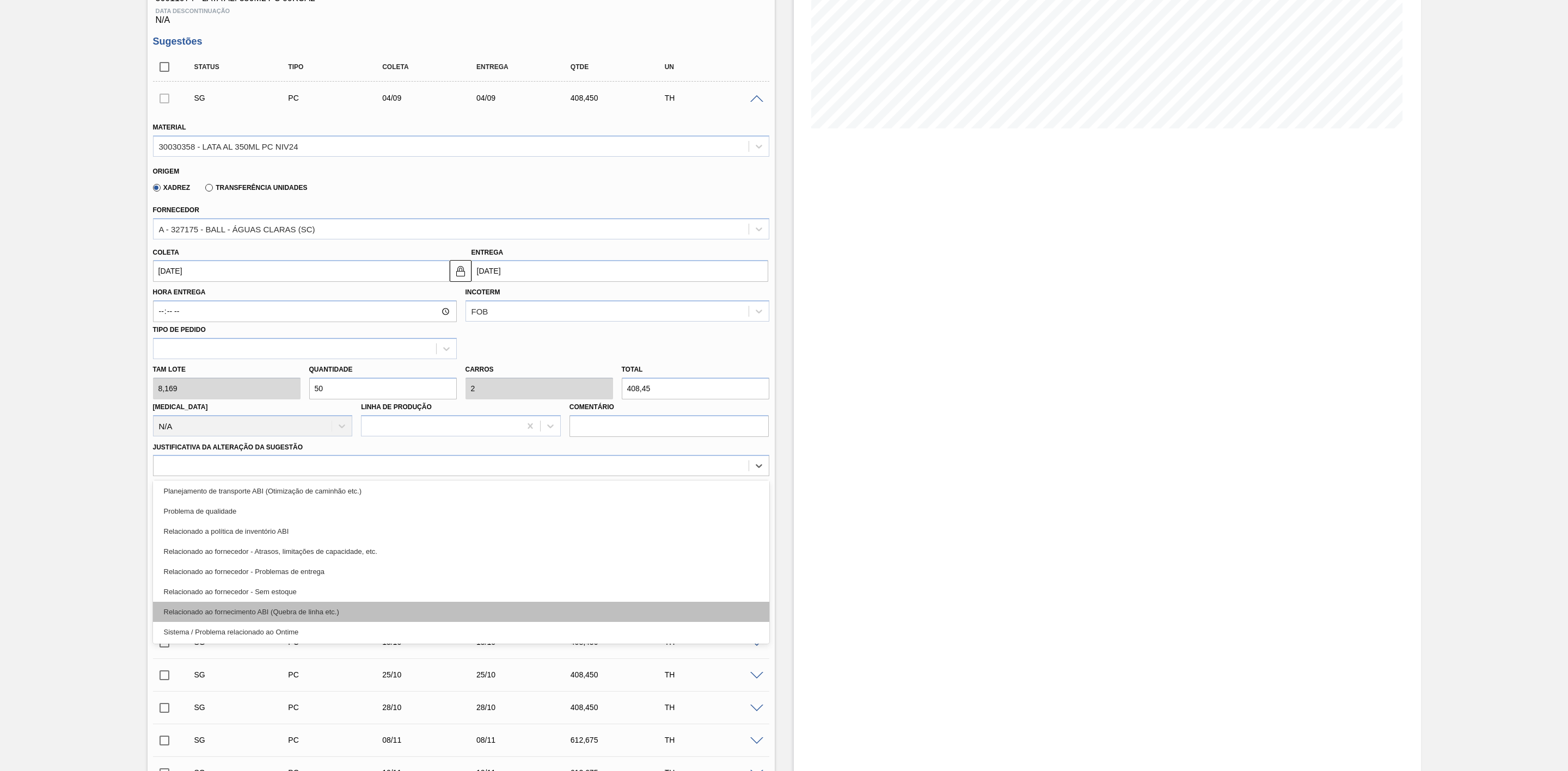
click at [354, 609] on div "Relacionado ao fornecimento ABI (Quebra de linha etc.)" at bounding box center [461, 611] width 617 height 20
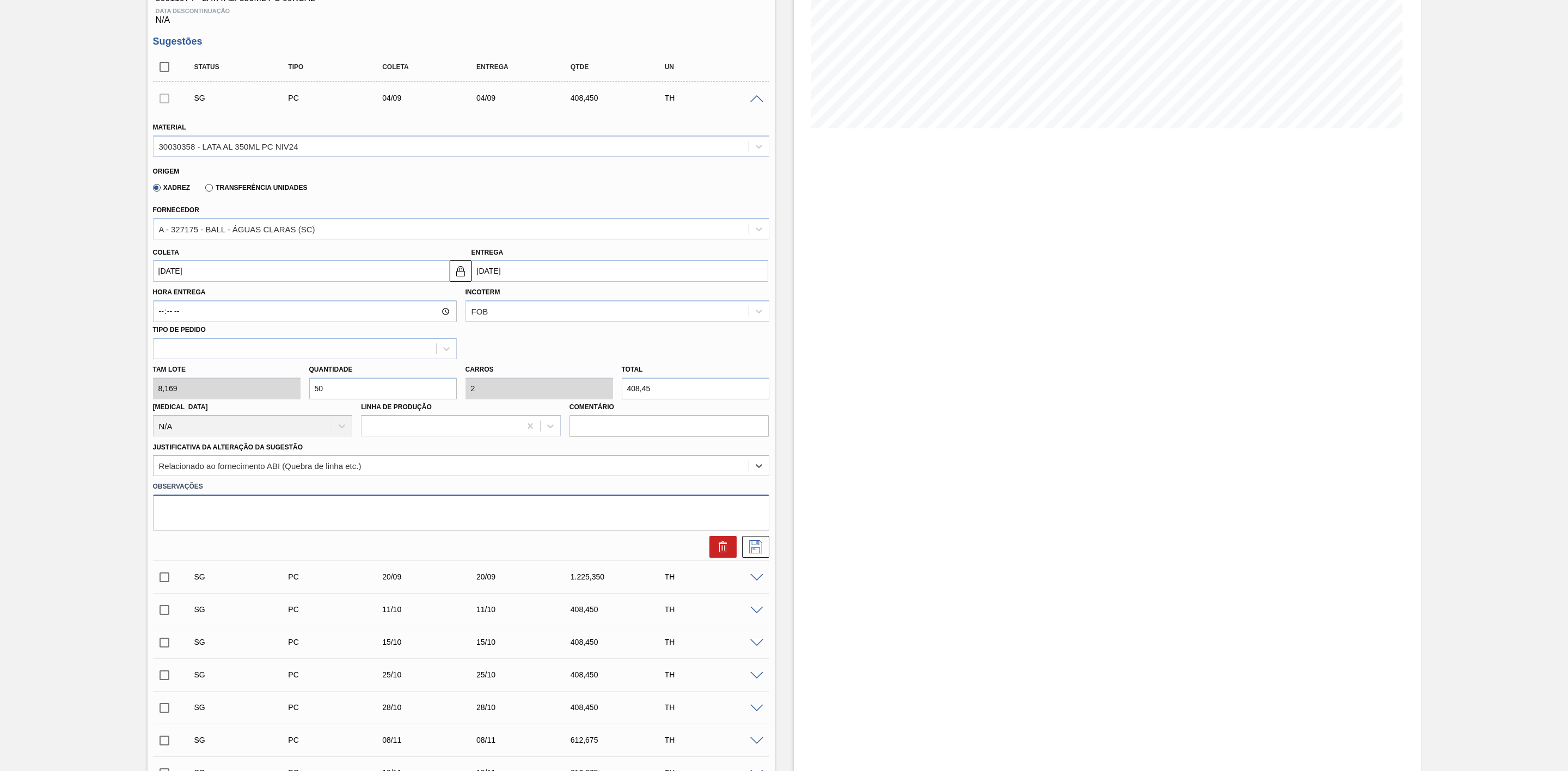
click at [270, 513] on textarea at bounding box center [461, 513] width 617 height 36
type textarea "Quebra de linha 561 - necessidade de virar o líquido para lata"
click at [235, 281] on input "[DATE]" at bounding box center [300, 270] width 297 height 22
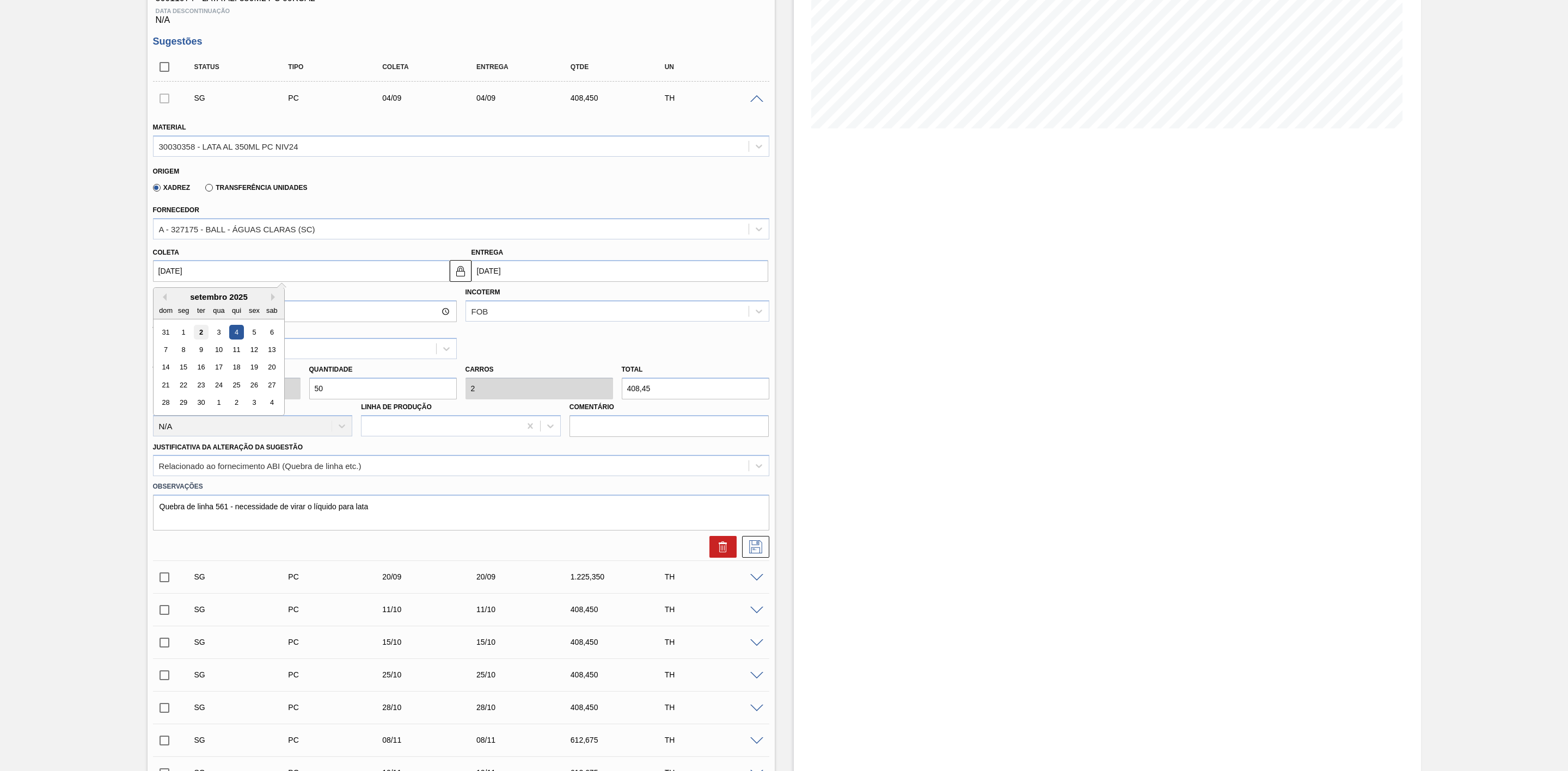
click at [200, 337] on div "2" at bounding box center [201, 332] width 15 height 15
type input "[DATE]"
click at [753, 551] on icon at bounding box center [755, 545] width 6 height 8
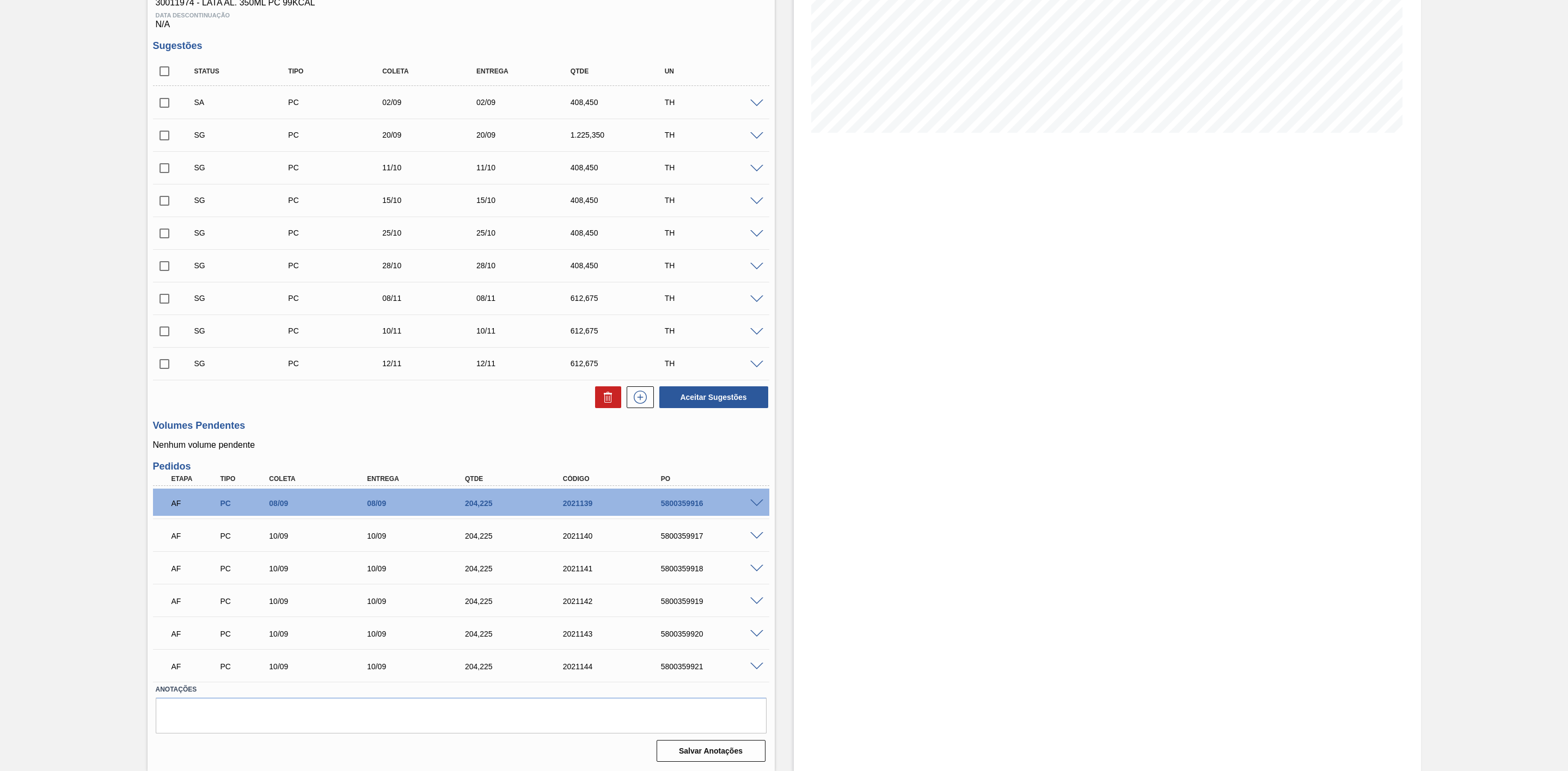
click at [162, 102] on input "checkbox" at bounding box center [164, 103] width 23 height 23
click at [708, 398] on button "Aceitar Sugestões" at bounding box center [714, 397] width 109 height 22
checkbox input "false"
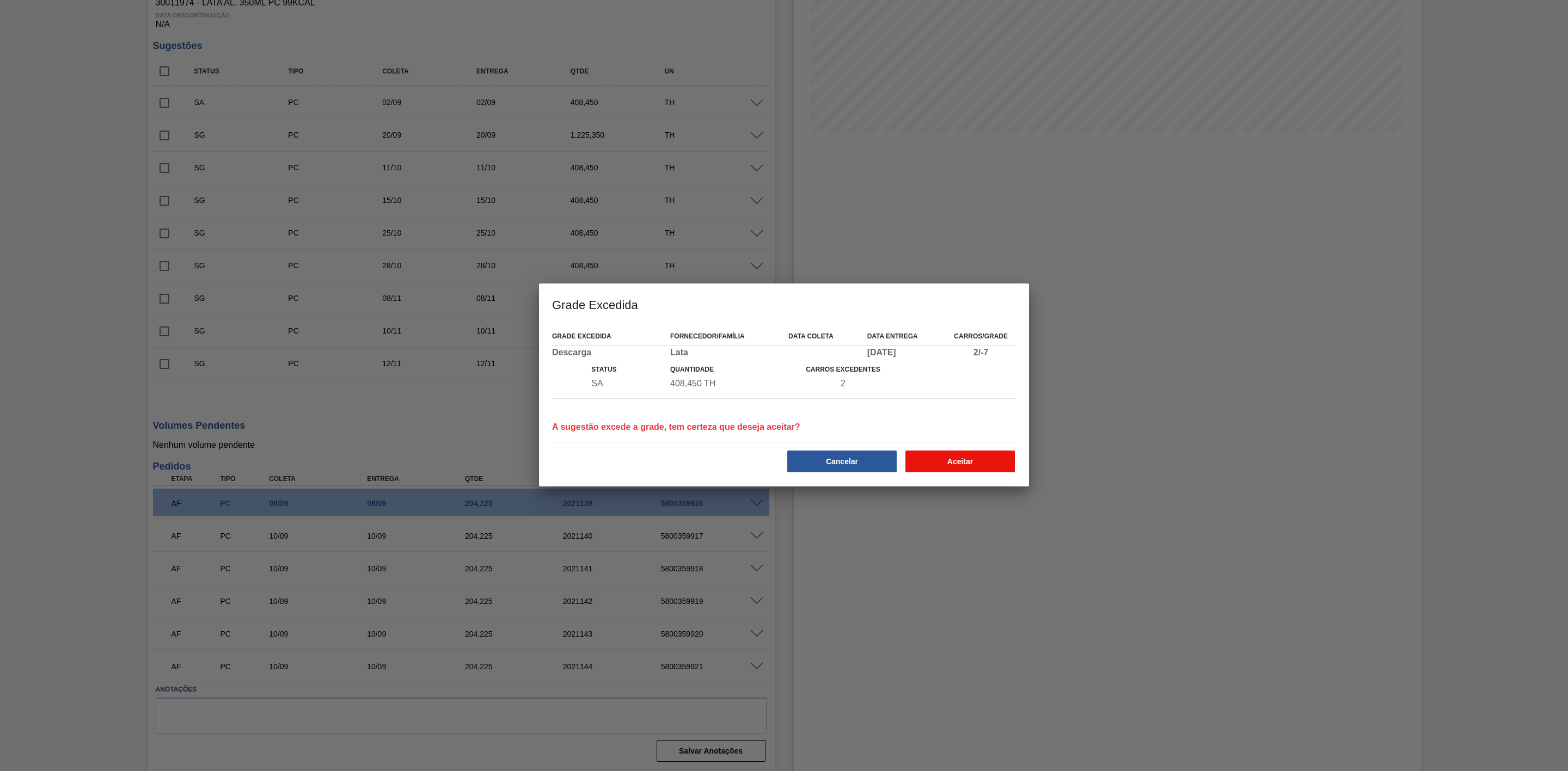
click at [980, 464] on button "Aceitar" at bounding box center [961, 461] width 109 height 22
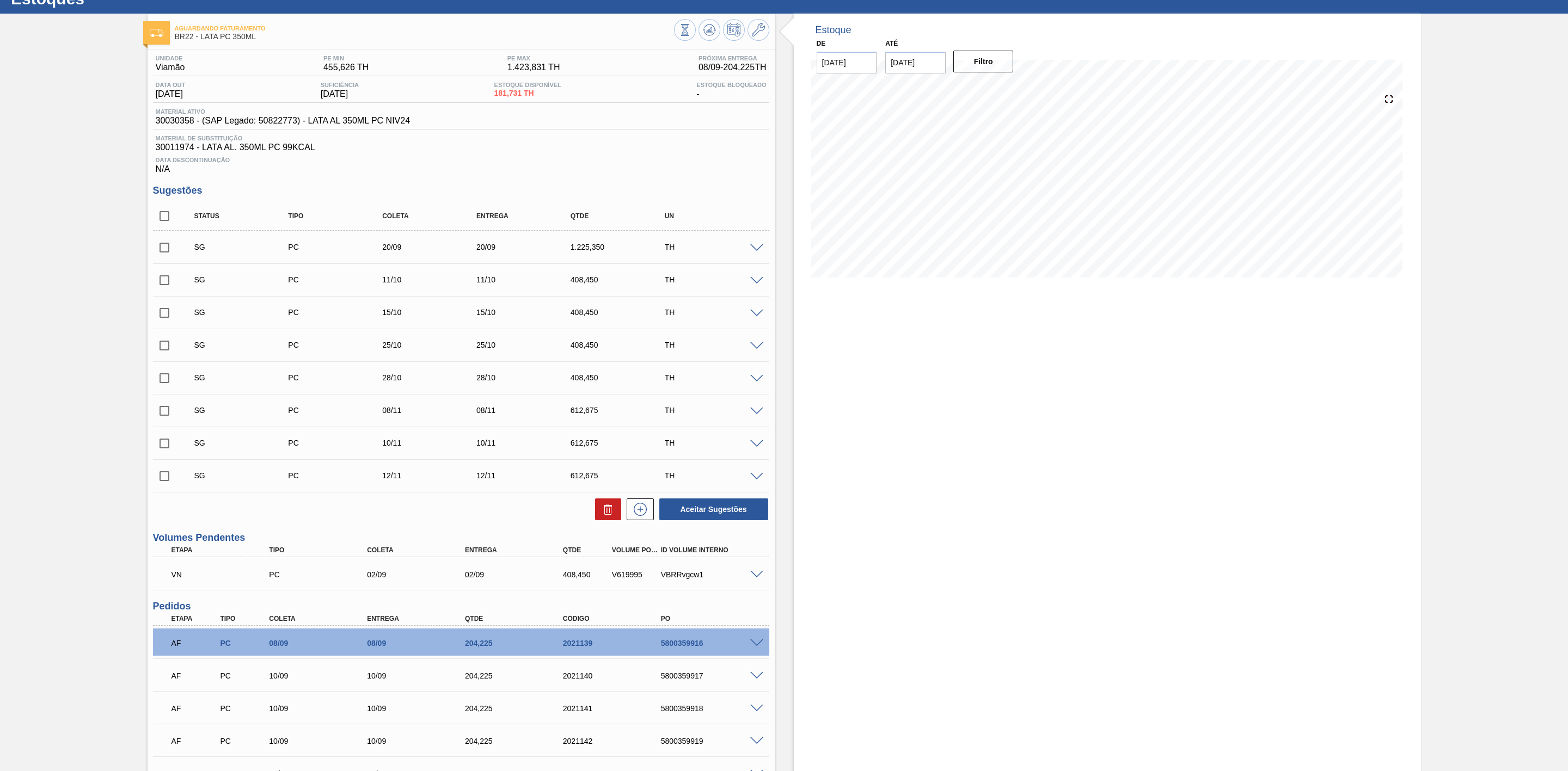
scroll to position [0, 0]
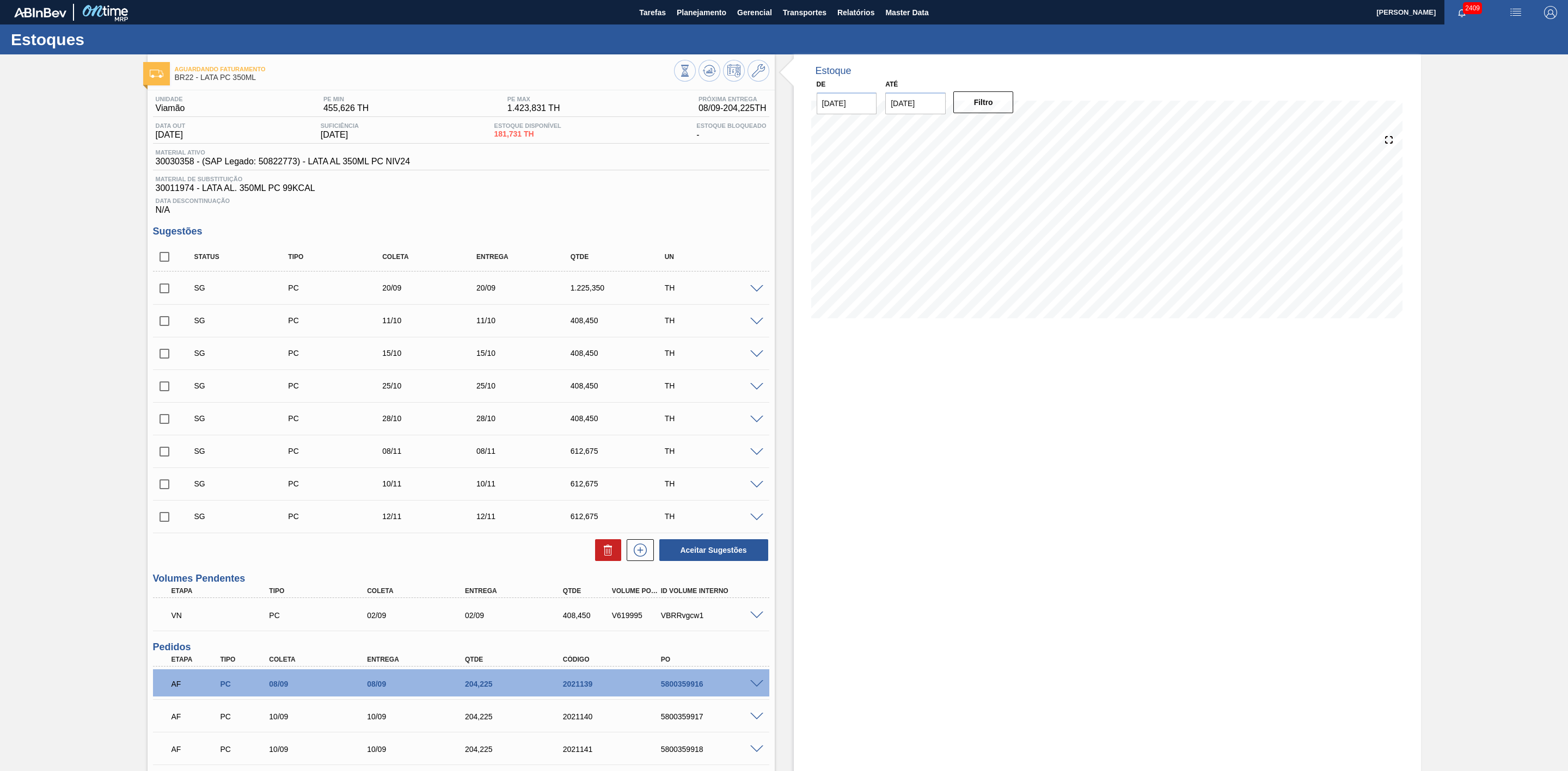
drag, startPoint x: 703, startPoint y: 20, endPoint x: 700, endPoint y: 25, distance: 5.8
click at [703, 20] on button "Planejamento" at bounding box center [702, 12] width 60 height 24
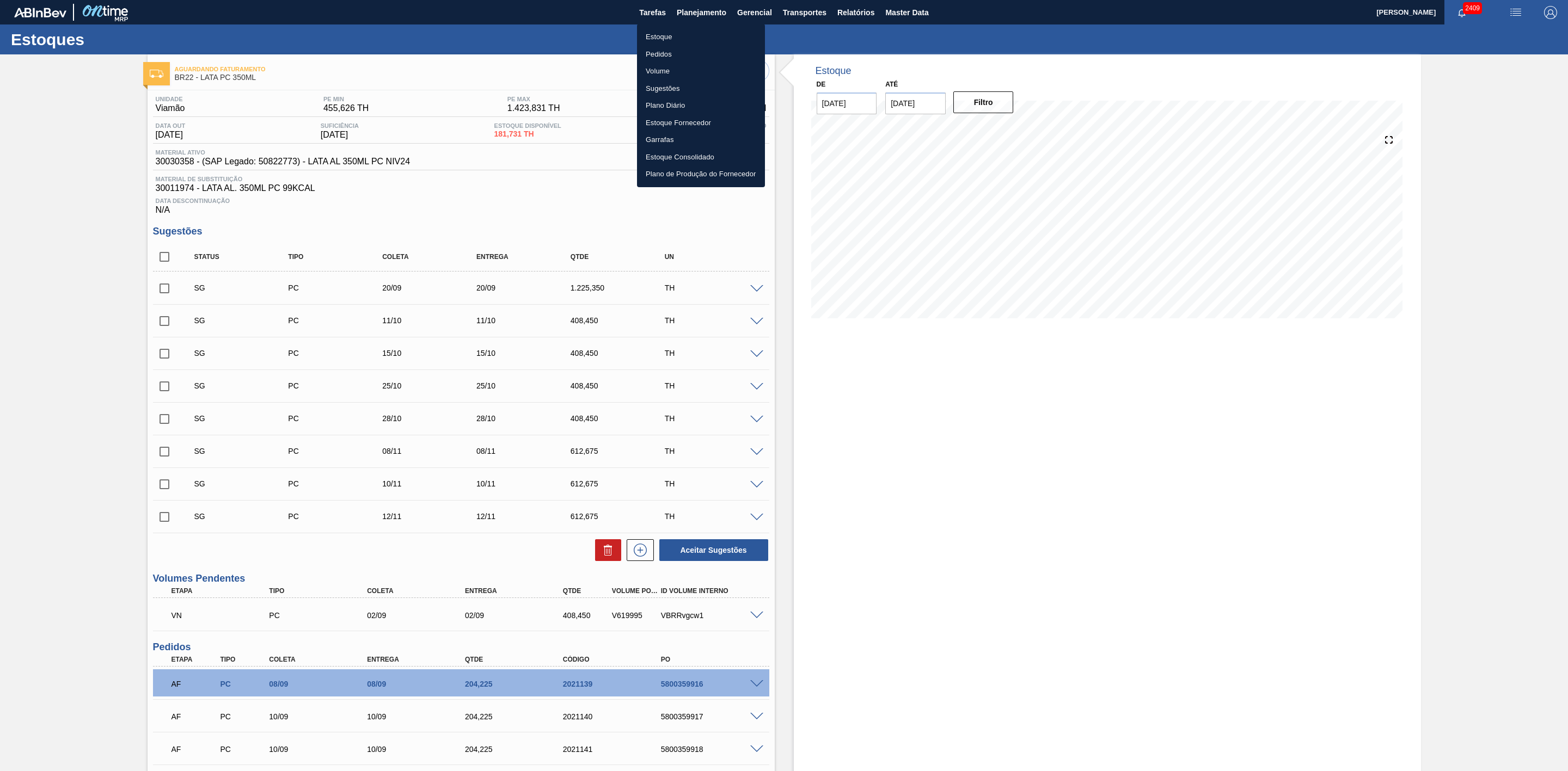
click at [660, 36] on li "Estoque" at bounding box center [701, 37] width 128 height 18
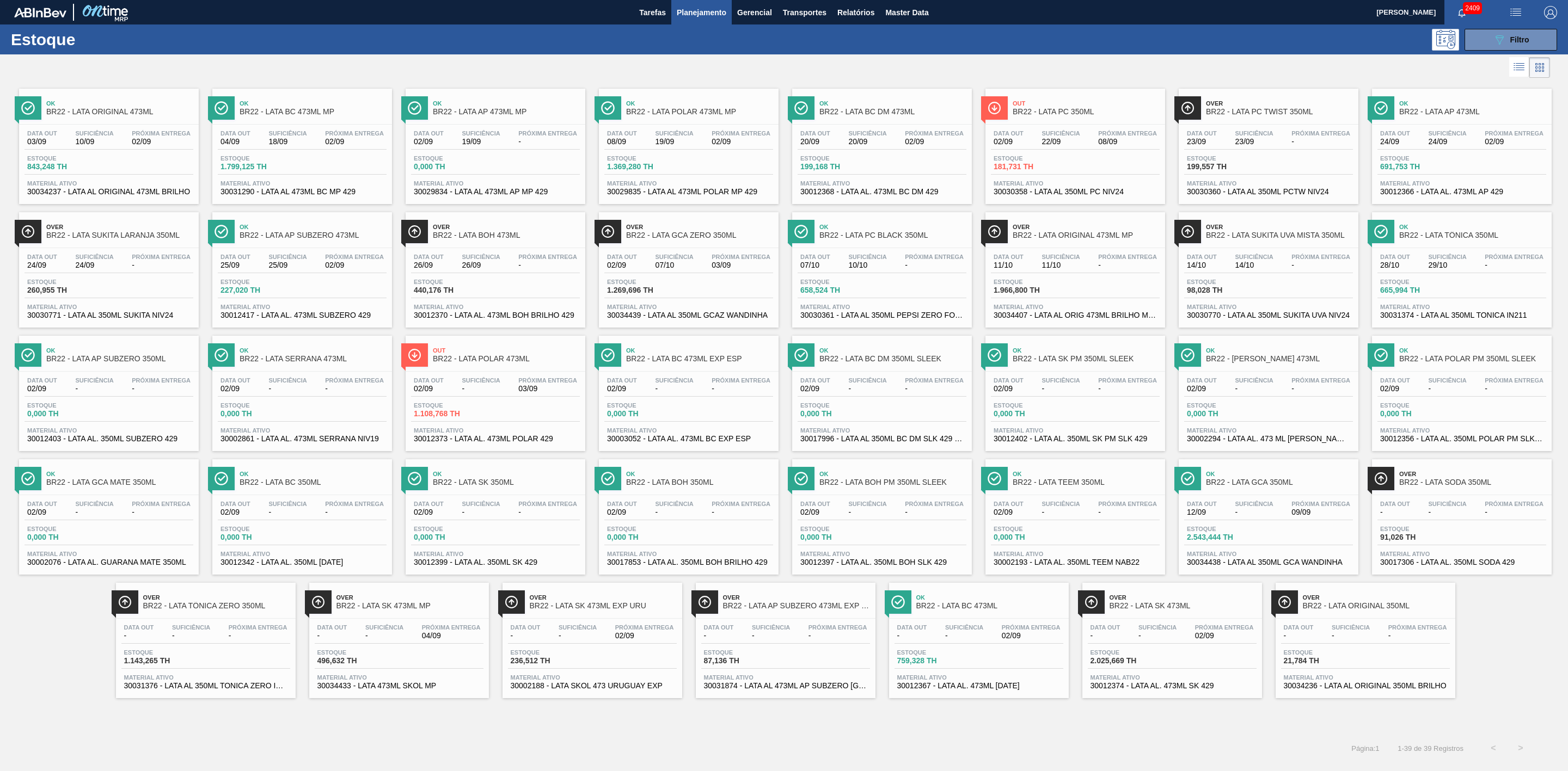
click at [1091, 104] on span "Out" at bounding box center [1086, 103] width 147 height 7
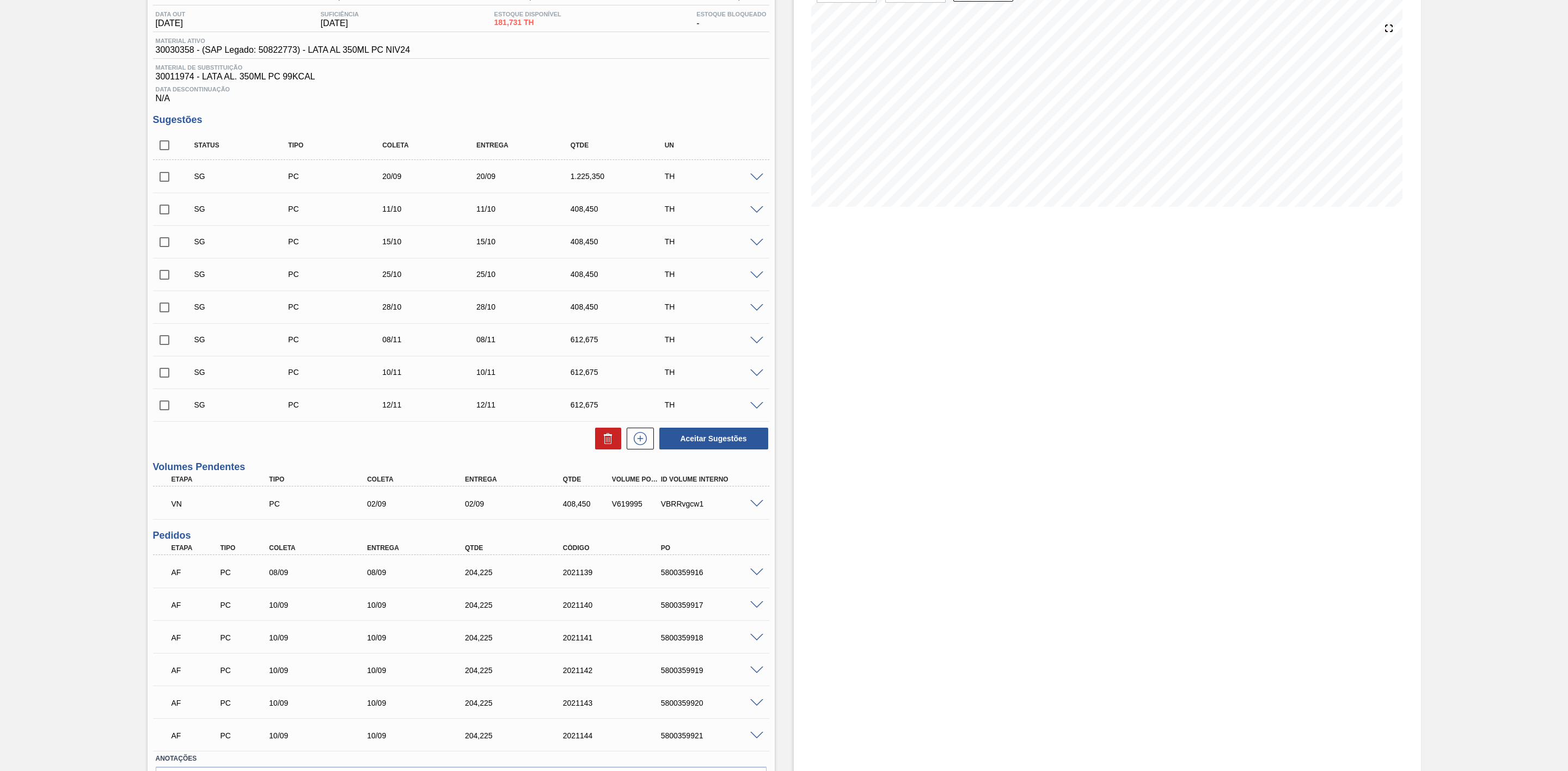
scroll to position [163, 0]
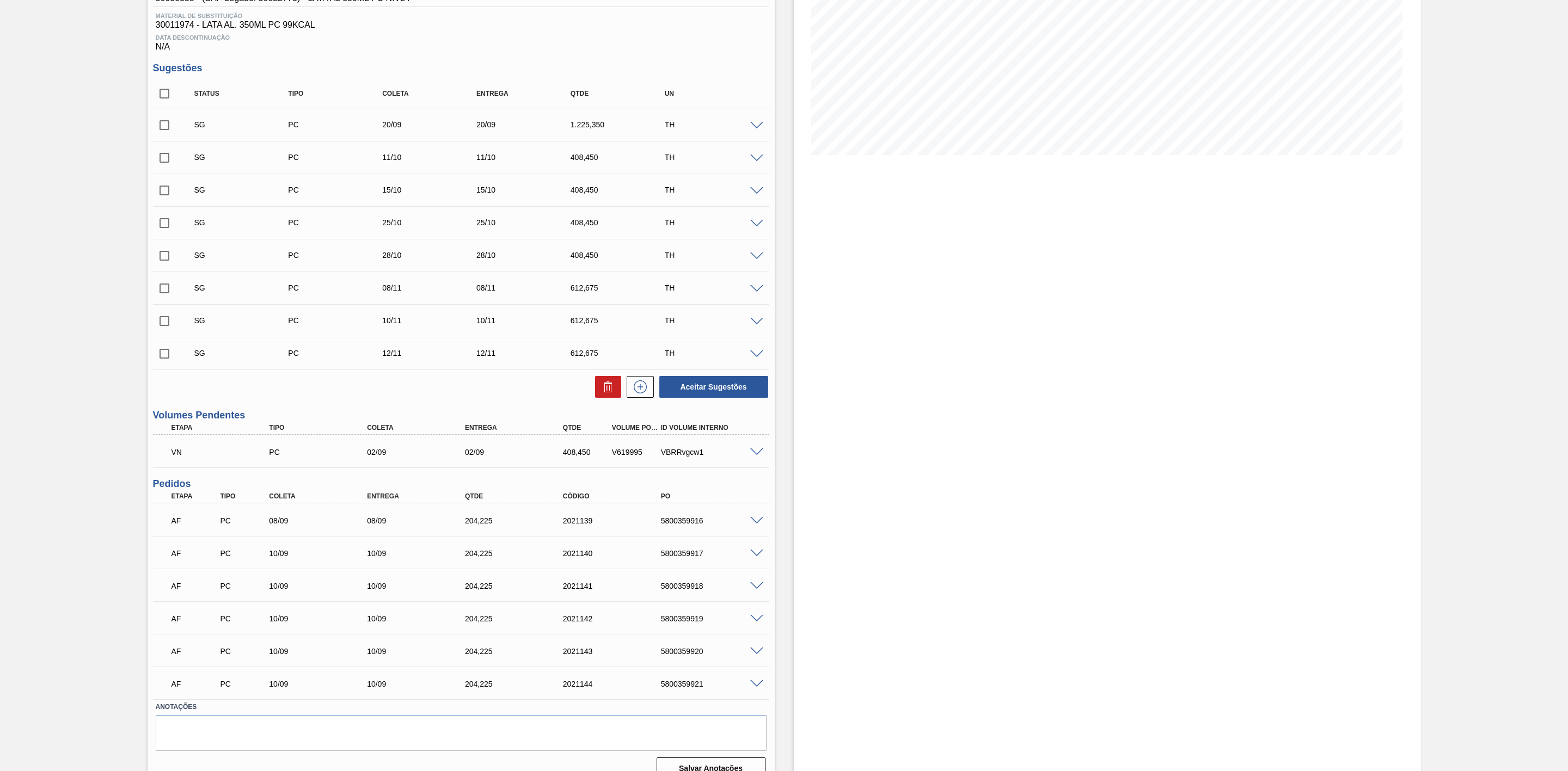
click at [753, 457] on span at bounding box center [757, 452] width 13 height 8
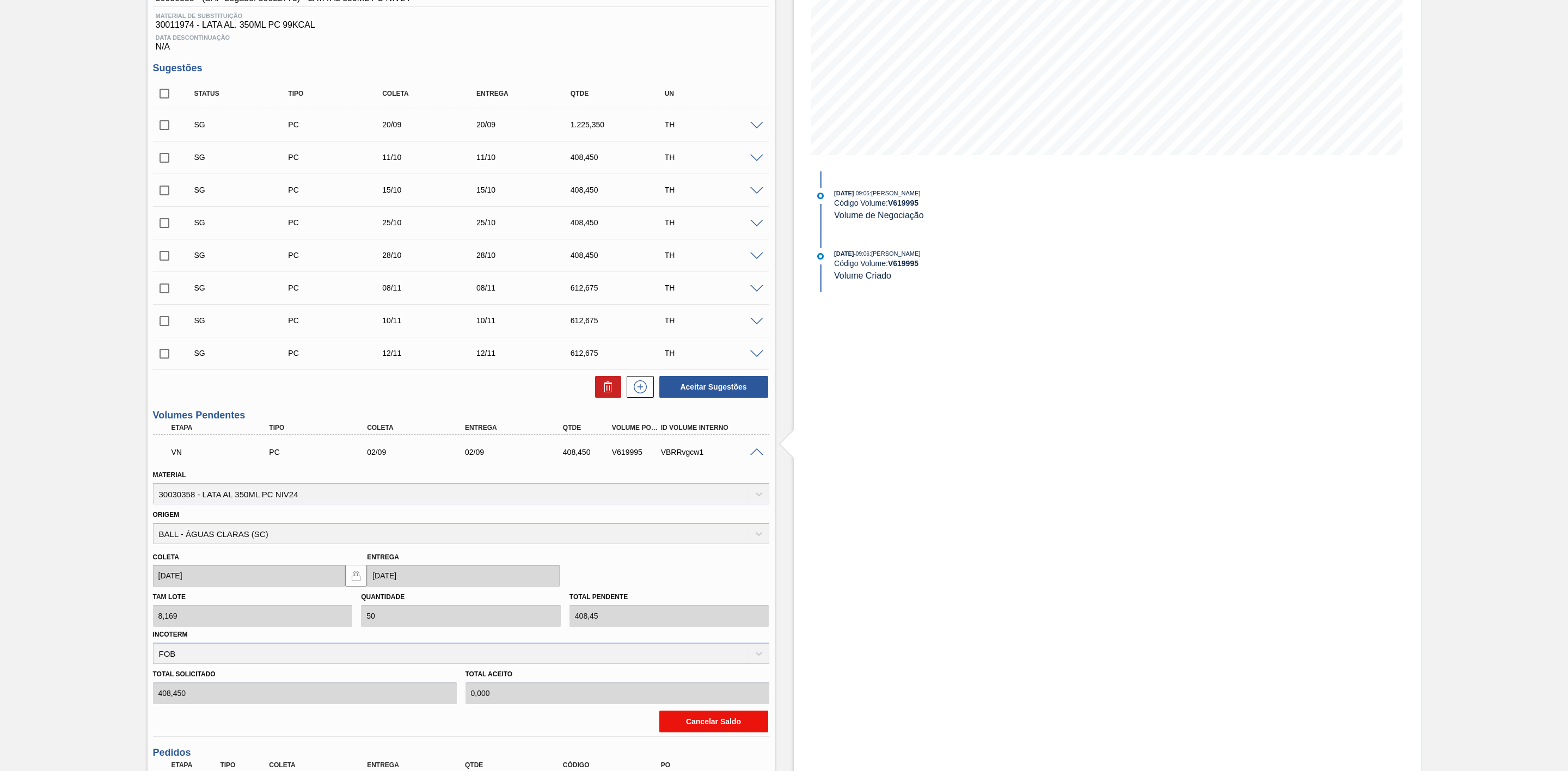
click at [721, 723] on button "Cancelar Saldo" at bounding box center [714, 721] width 109 height 22
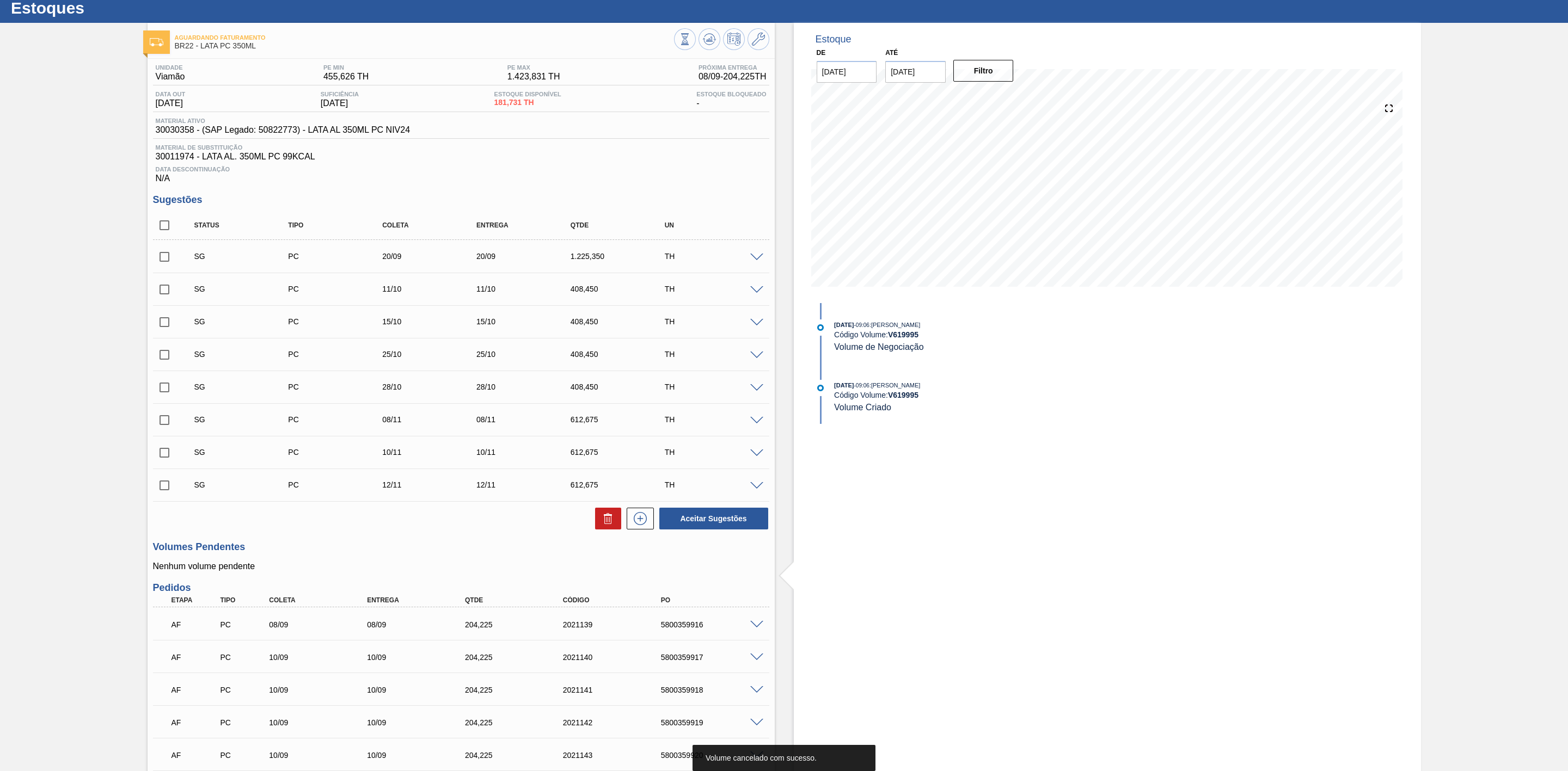
scroll to position [0, 0]
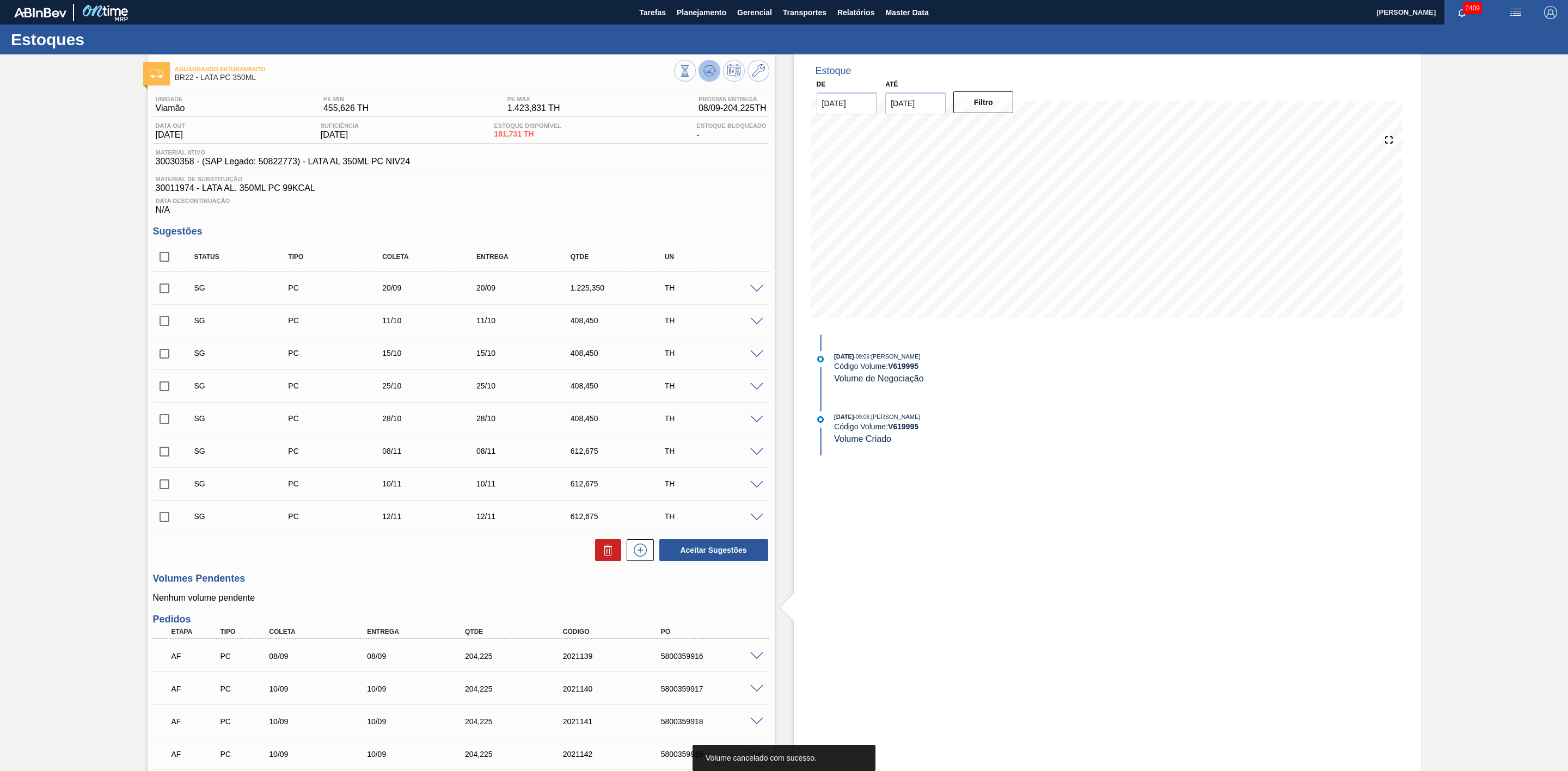
click at [714, 71] on icon at bounding box center [710, 68] width 11 height 6
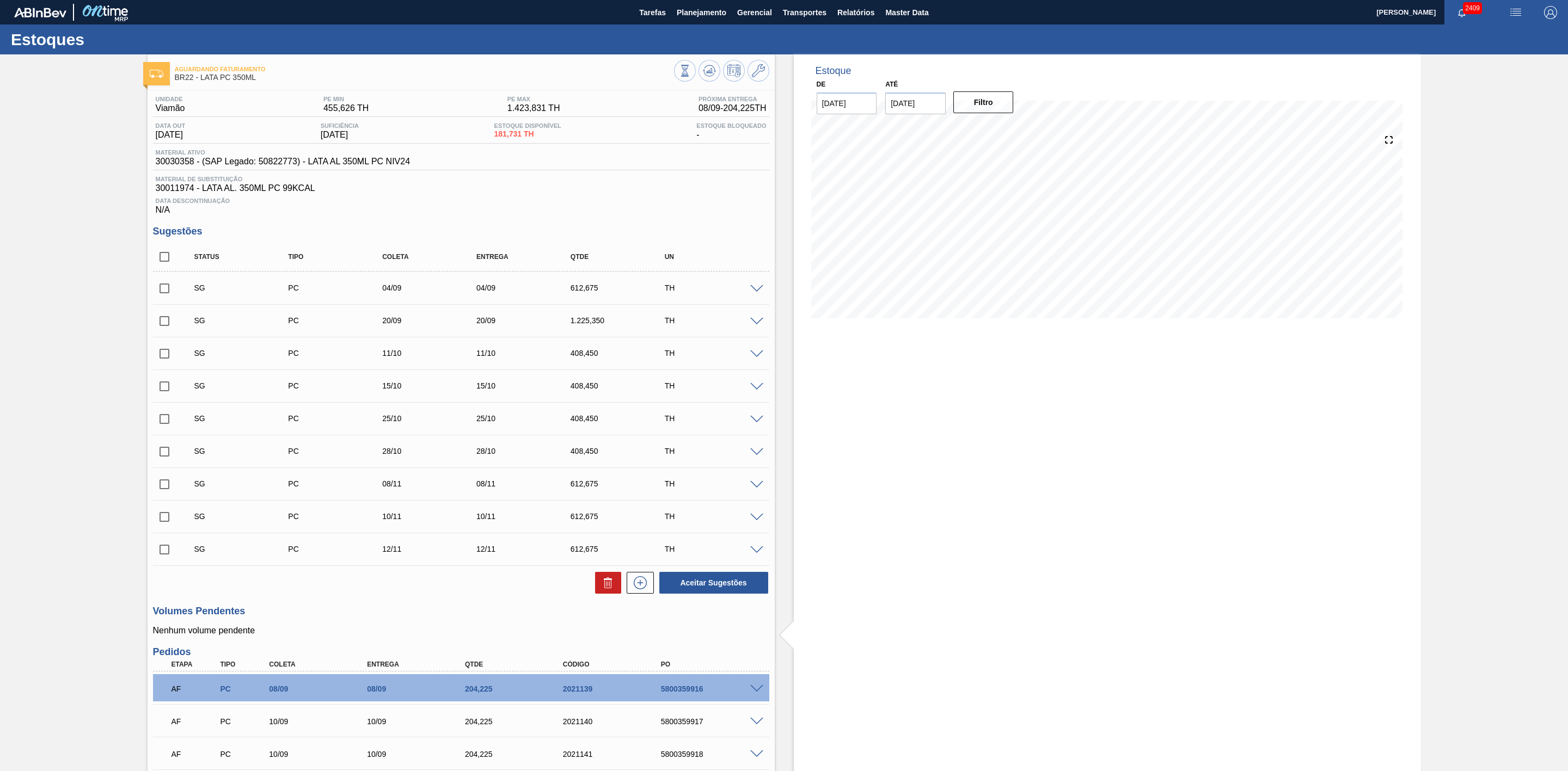
click at [755, 291] on span at bounding box center [757, 289] width 13 height 8
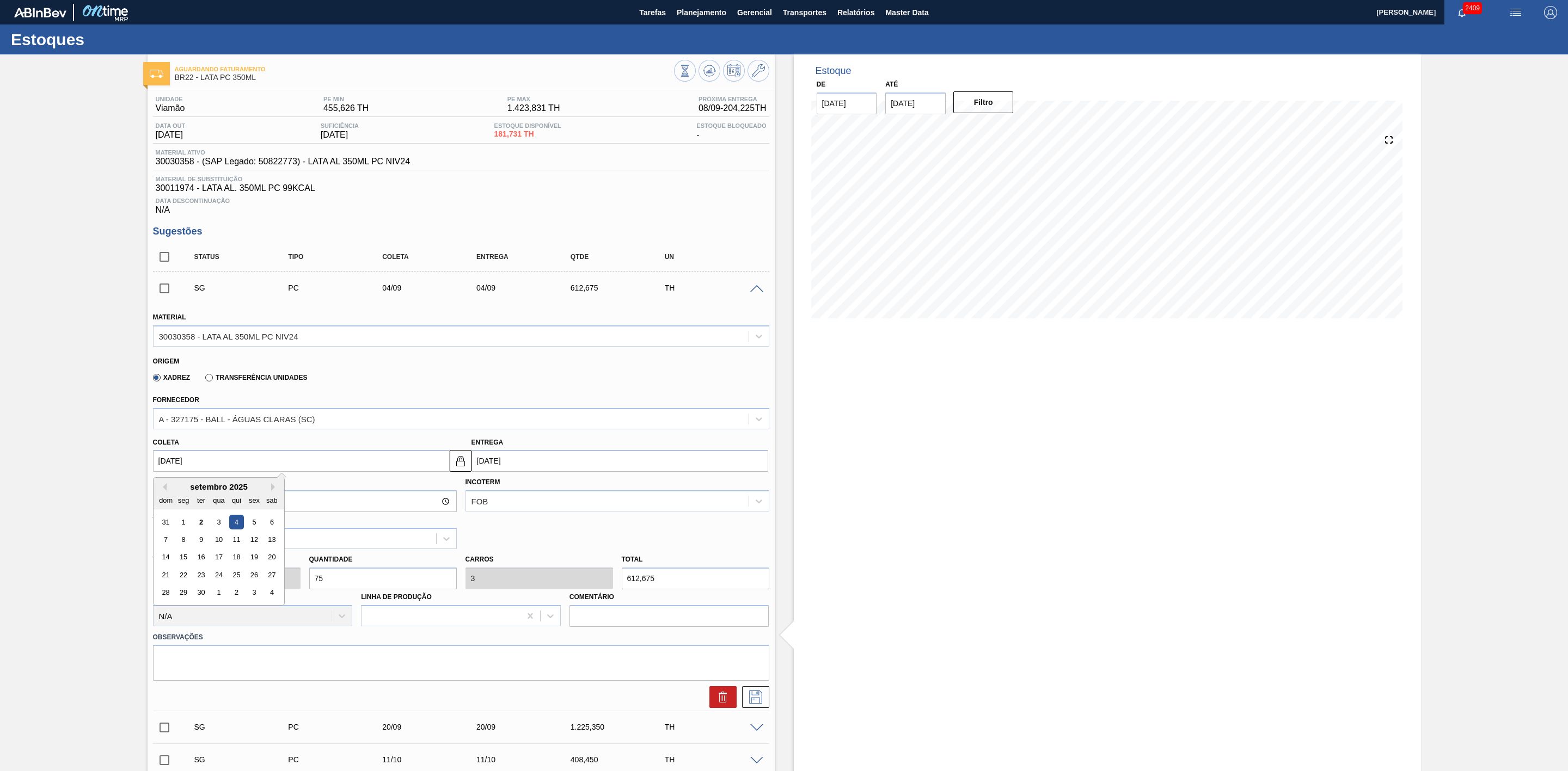
click at [229, 467] on input "04/09/2025" at bounding box center [300, 460] width 297 height 22
click at [202, 523] on div "2" at bounding box center [201, 522] width 15 height 15
type input "[DATE]"
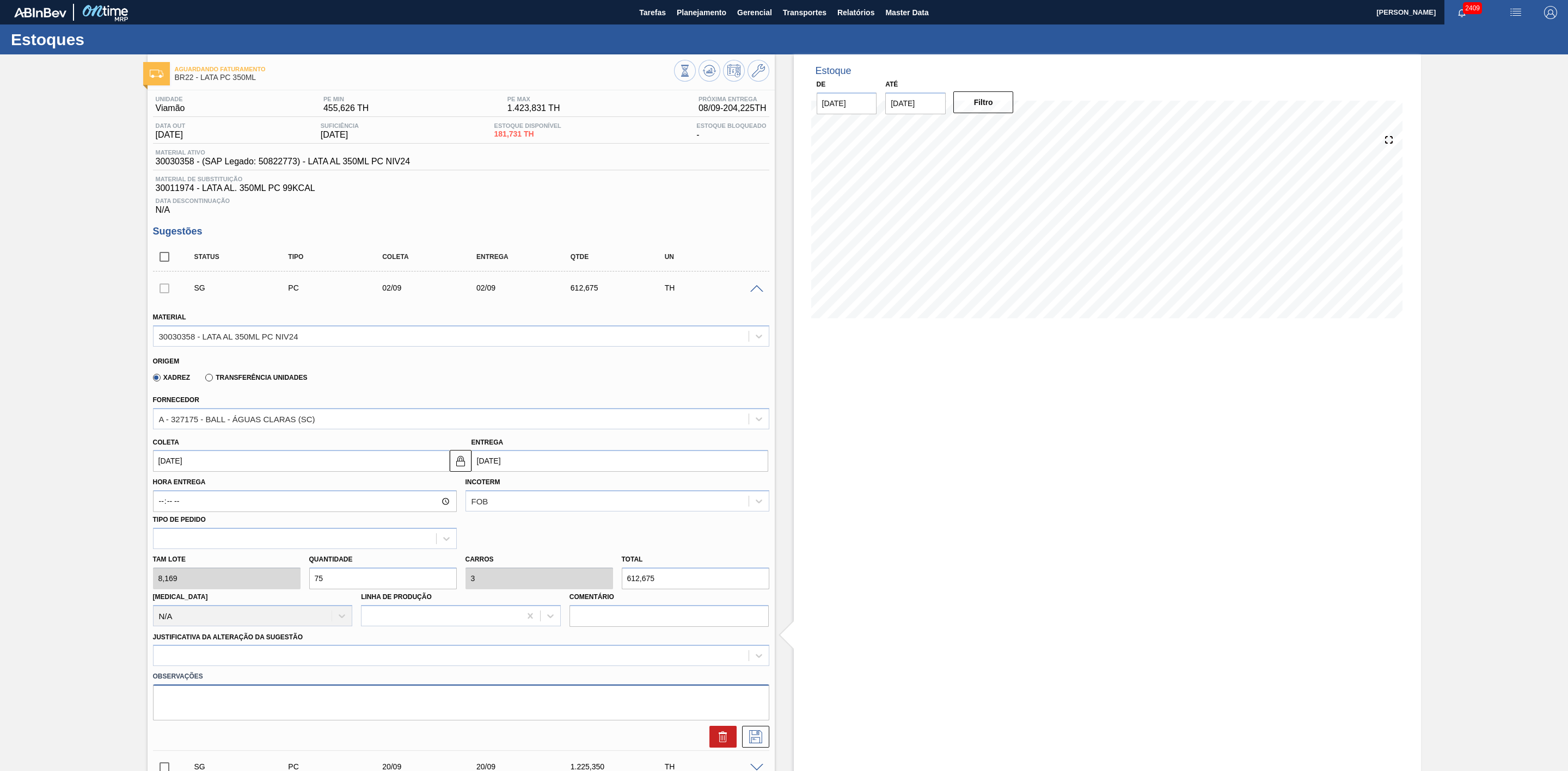
click at [274, 700] on textarea at bounding box center [461, 702] width 617 height 36
type textarea "Quebra linha 561 - necessidade de virada do líquido para lata"
click at [272, 583] on div "Tam lote 8,169 Quantidade 75 Carros 3 Total 612,675 Doca N/A Linha de Produção …" at bounding box center [461, 587] width 625 height 78
type input "1"
type input "0,04"
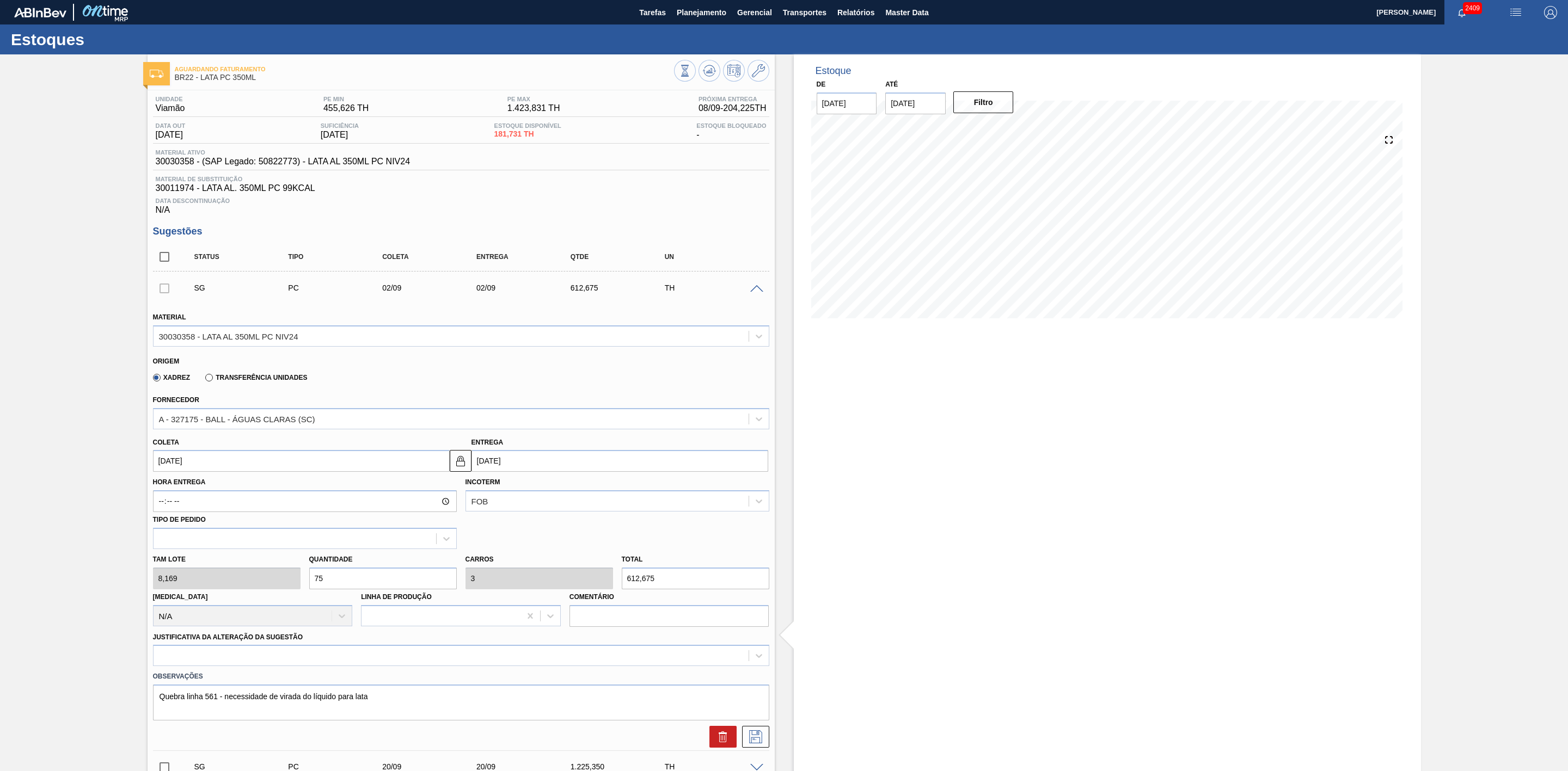
type input "8,169"
type input "10"
type input "0,4"
type input "81,69"
type input "100"
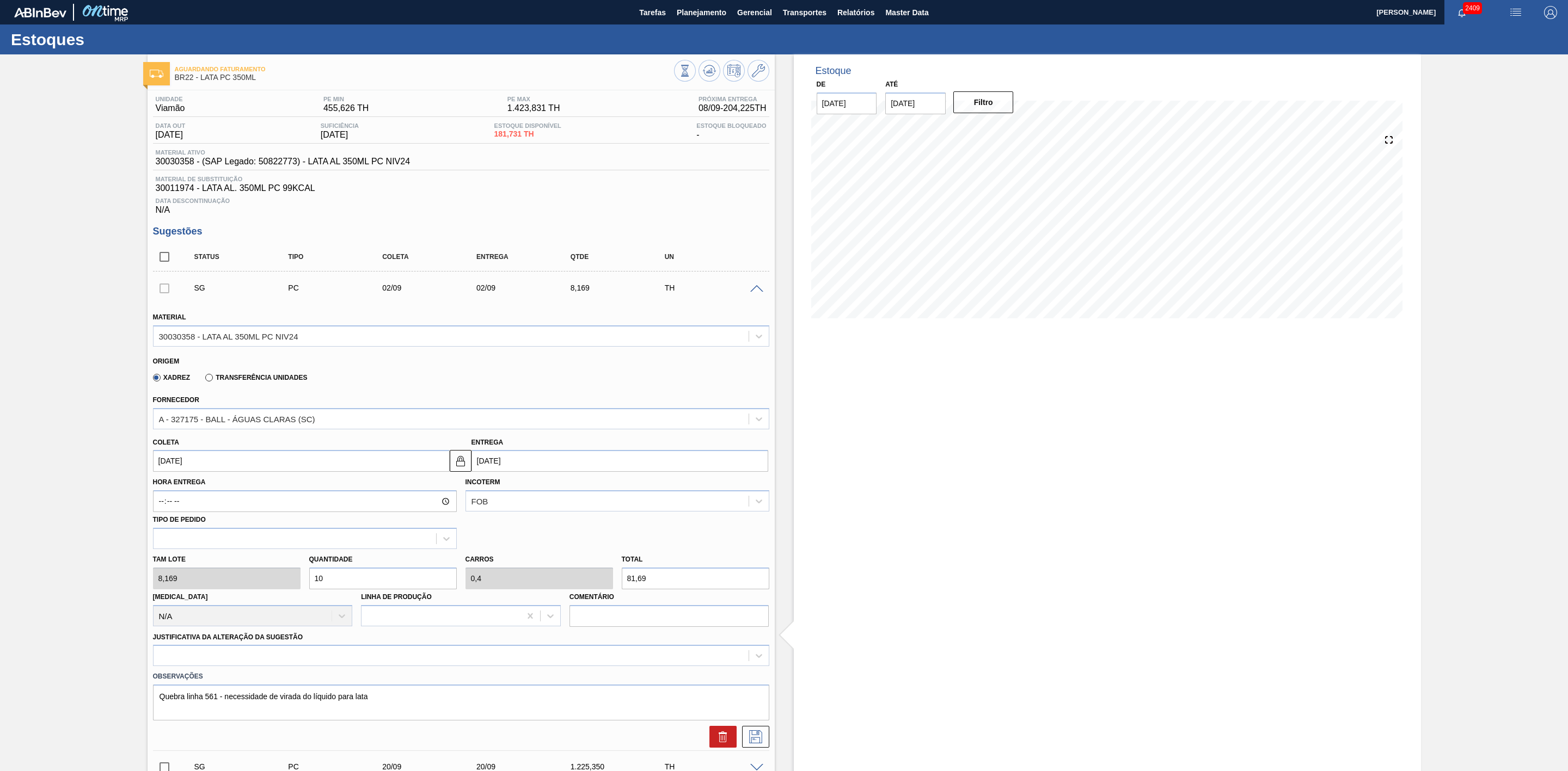
type input "4"
type input "816,9"
type input "100"
click at [760, 740] on icon at bounding box center [755, 737] width 18 height 13
click at [419, 665] on div at bounding box center [461, 655] width 617 height 22
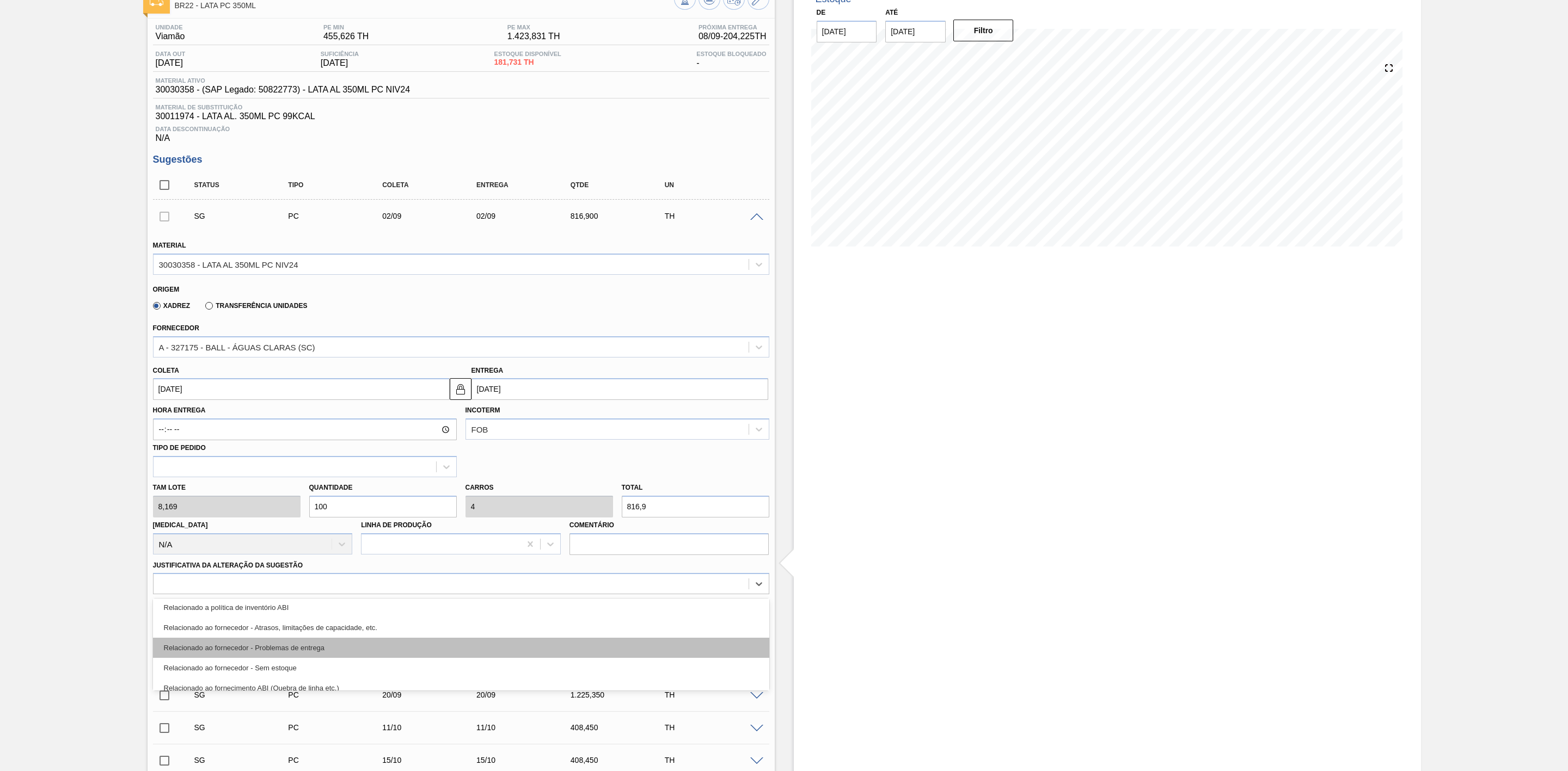
scroll to position [275, 0]
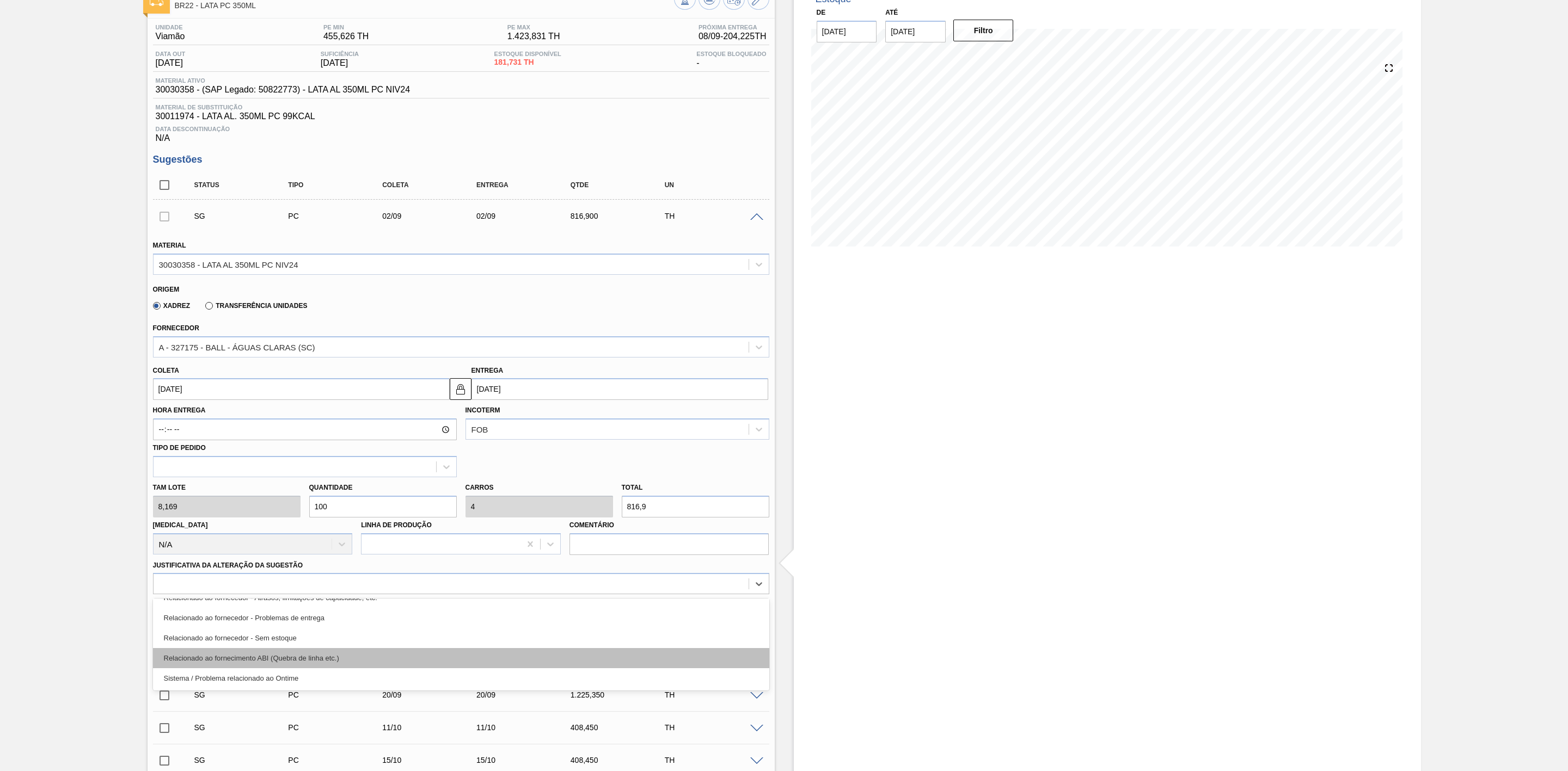
click at [336, 656] on div "Relacionado ao fornecimento ABI (Quebra de linha etc.)" at bounding box center [461, 658] width 617 height 20
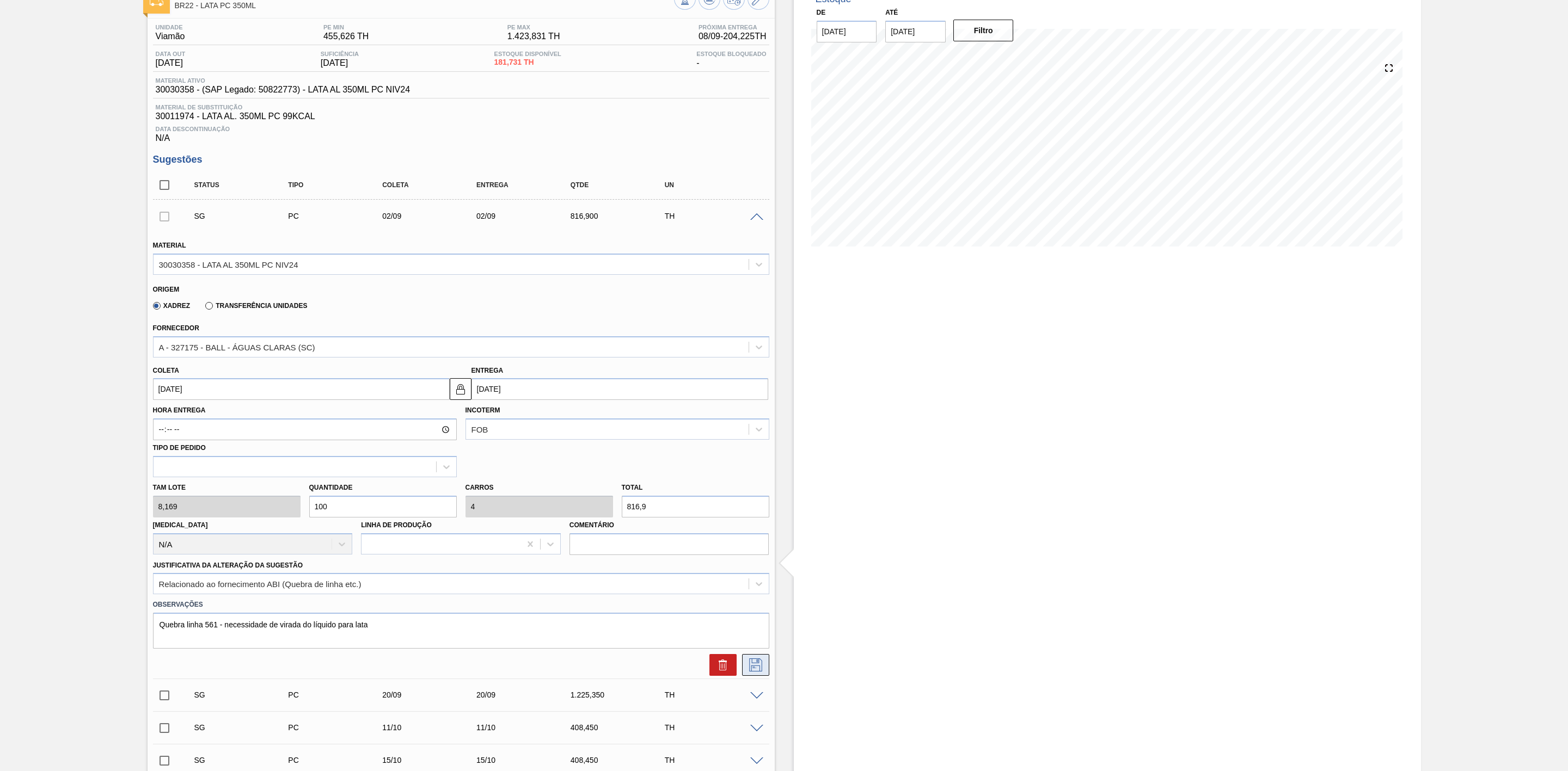
click at [751, 667] on icon at bounding box center [755, 666] width 18 height 13
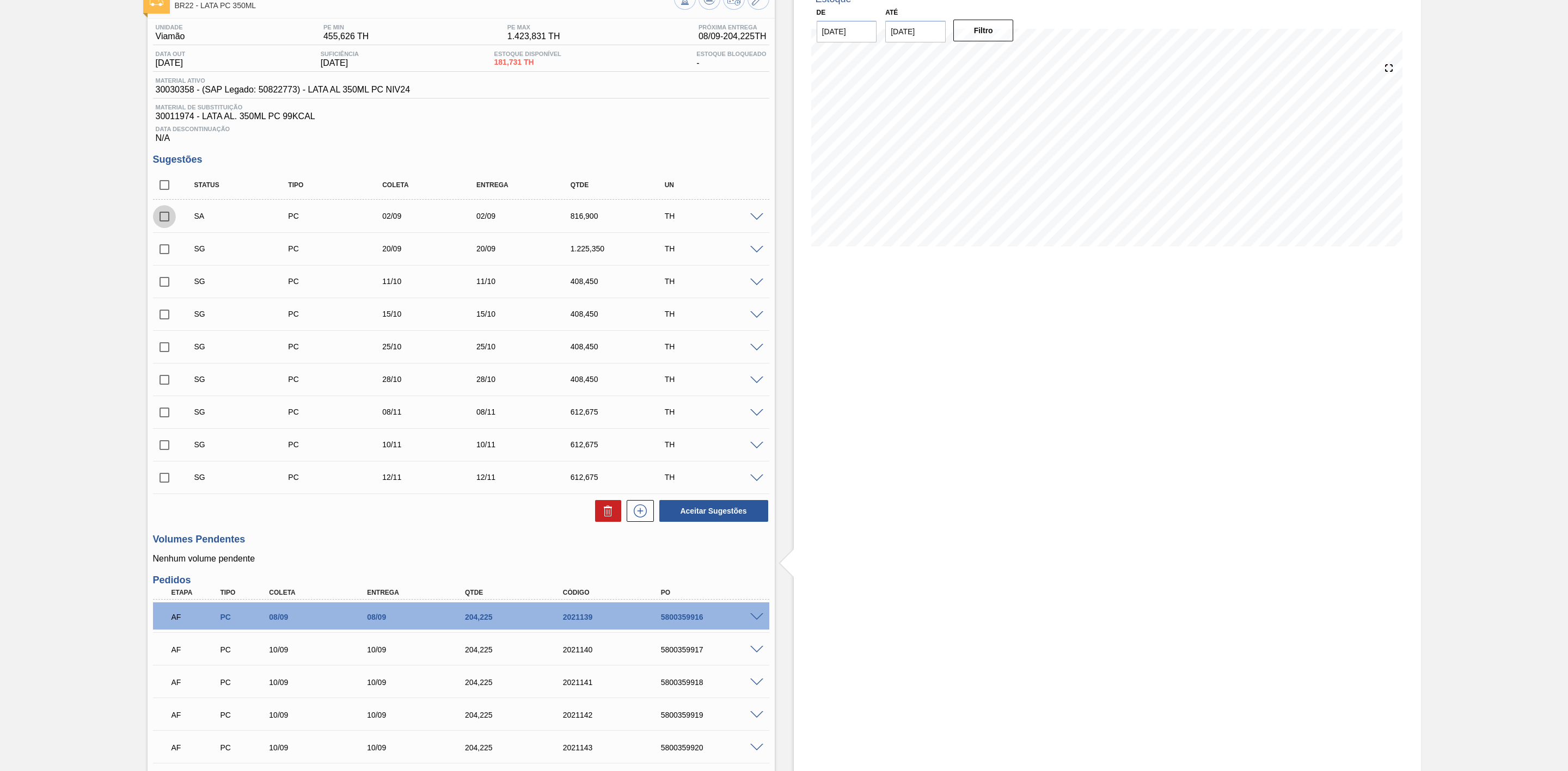
click at [161, 224] on input "checkbox" at bounding box center [164, 217] width 23 height 23
click at [696, 517] on button "Aceitar Sugestões" at bounding box center [714, 510] width 109 height 22
checkbox input "false"
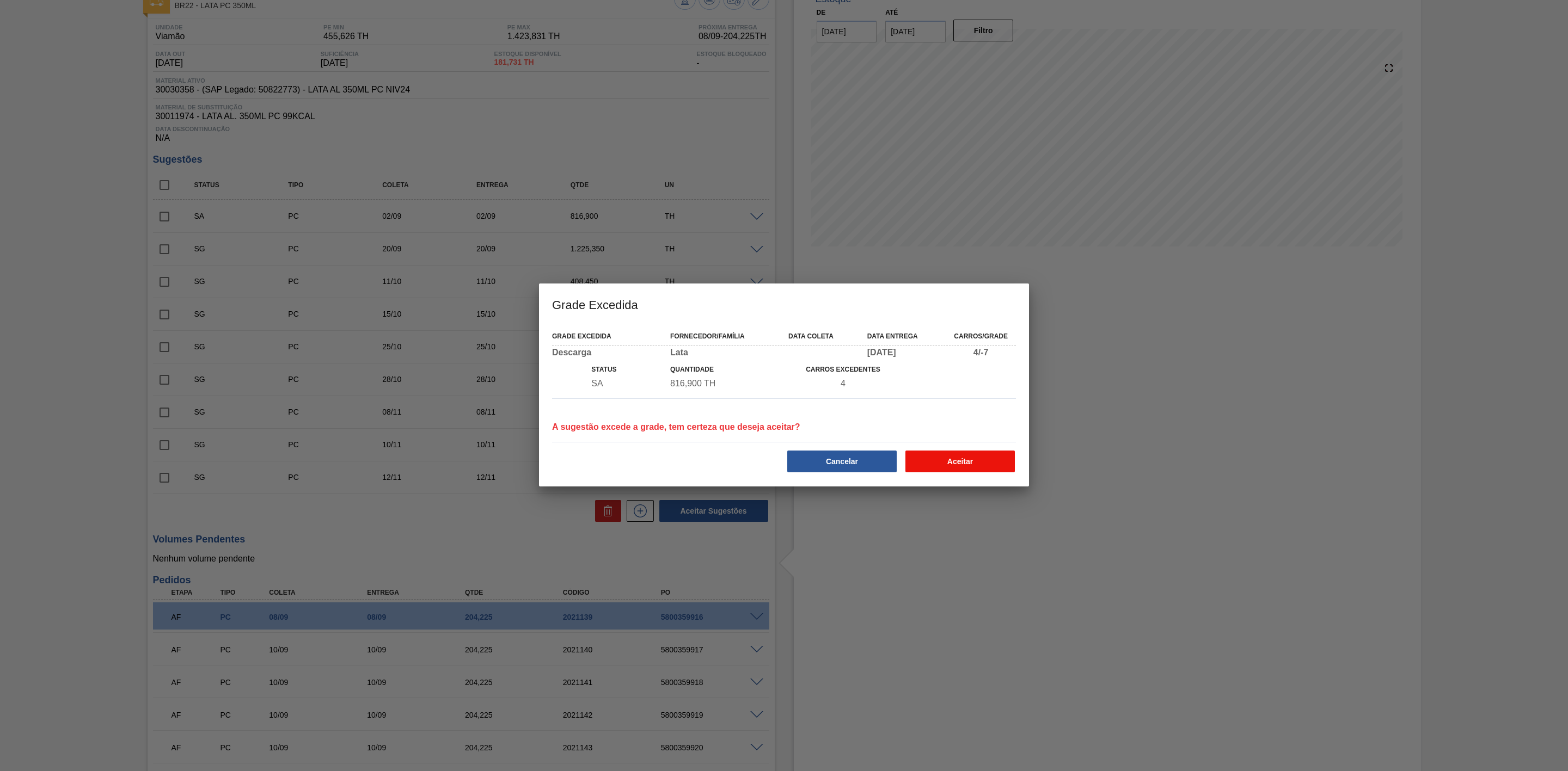
click at [966, 462] on button "Aceitar" at bounding box center [961, 461] width 109 height 22
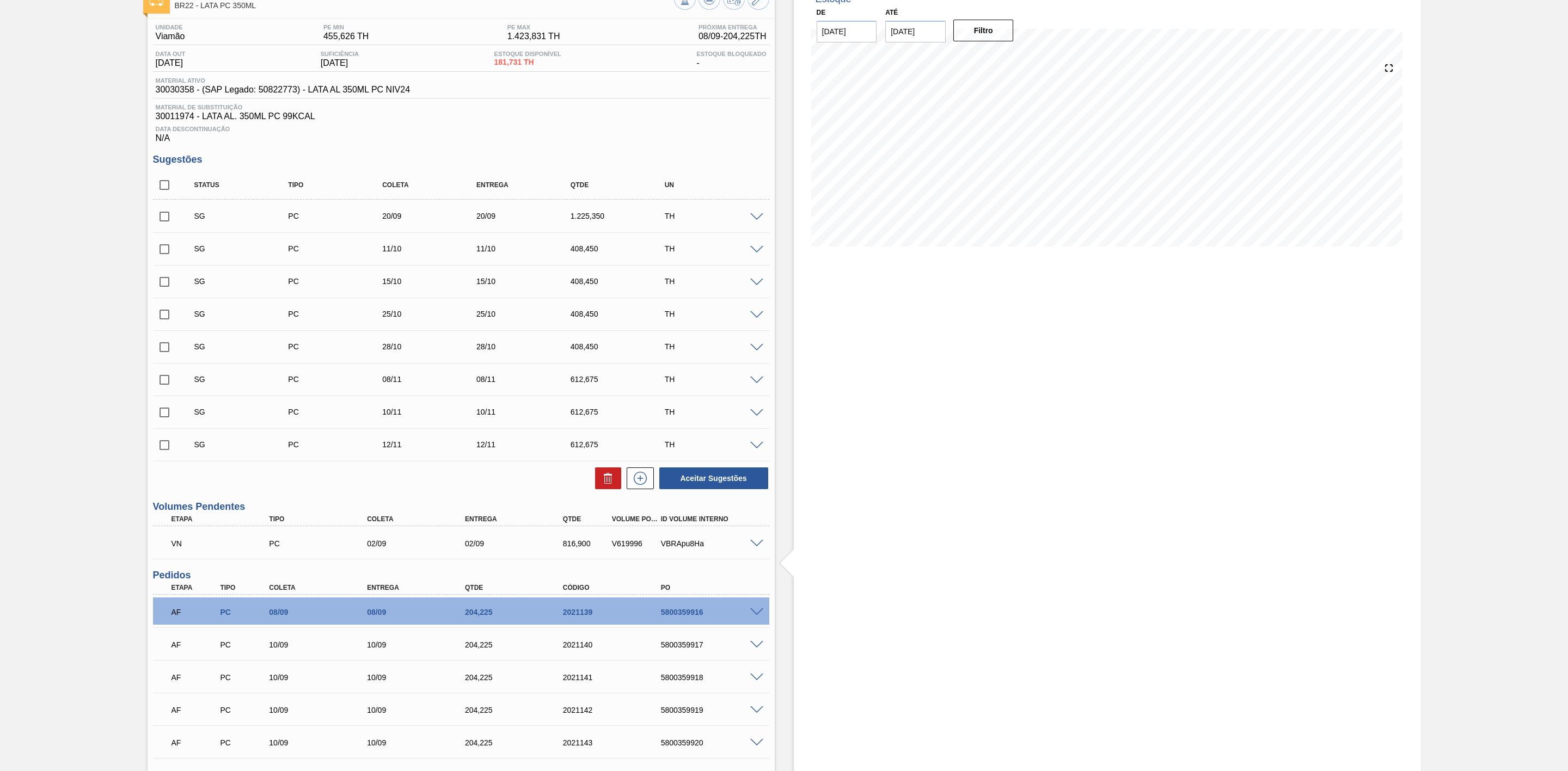
scroll to position [0, 0]
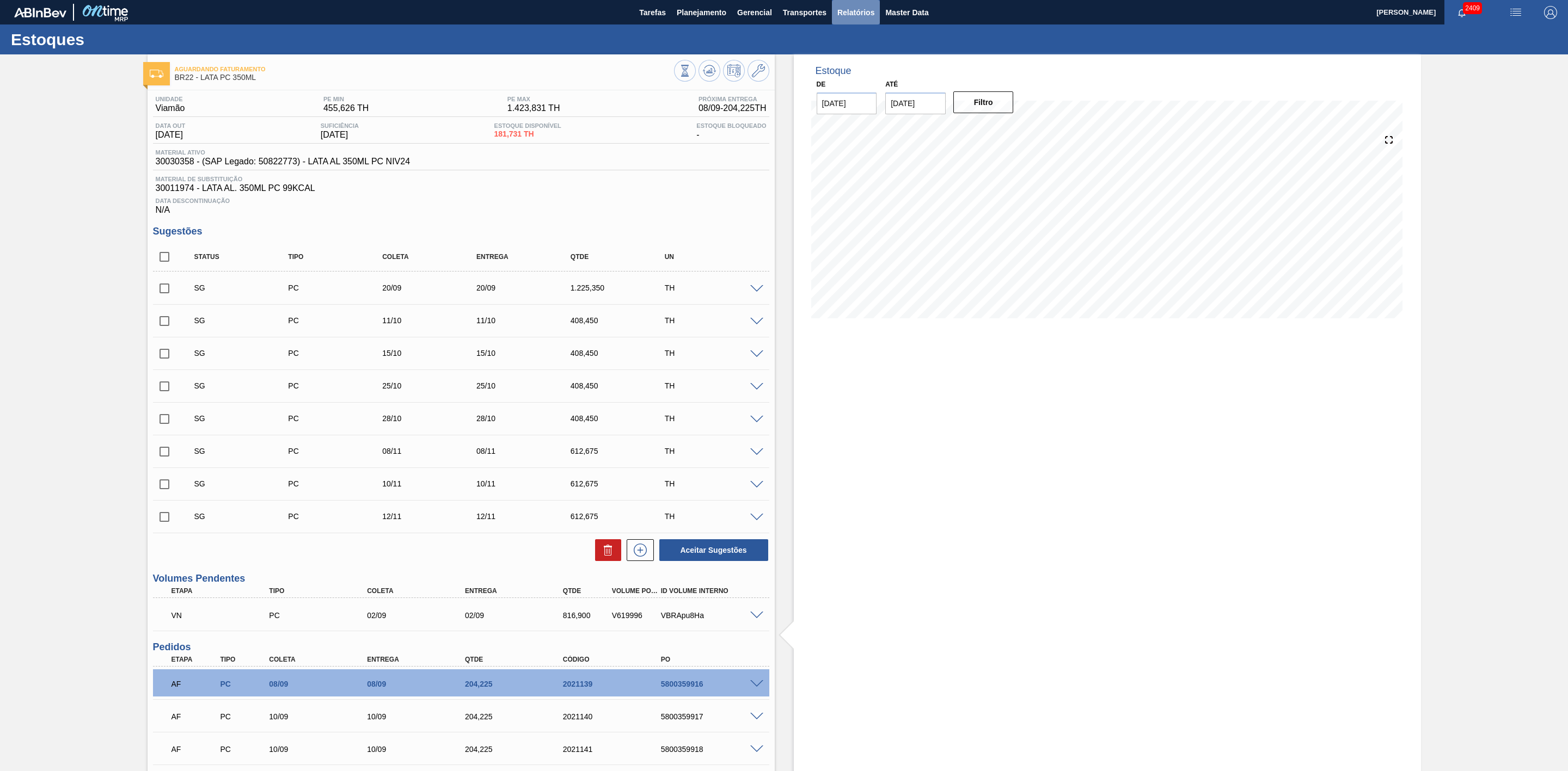
click at [860, 13] on span "Relatórios" at bounding box center [855, 12] width 37 height 13
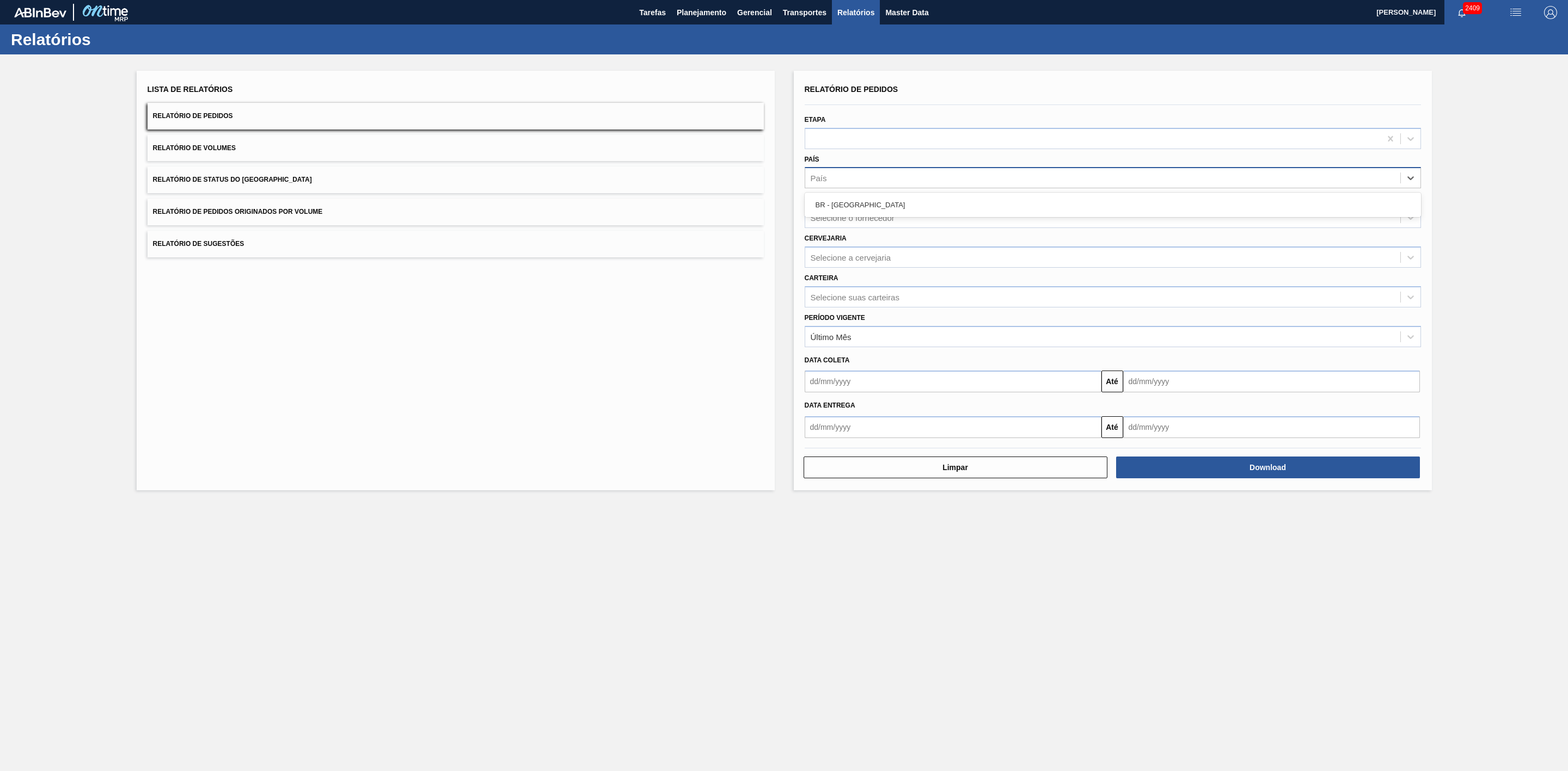
click at [831, 173] on div "País" at bounding box center [1103, 178] width 595 height 16
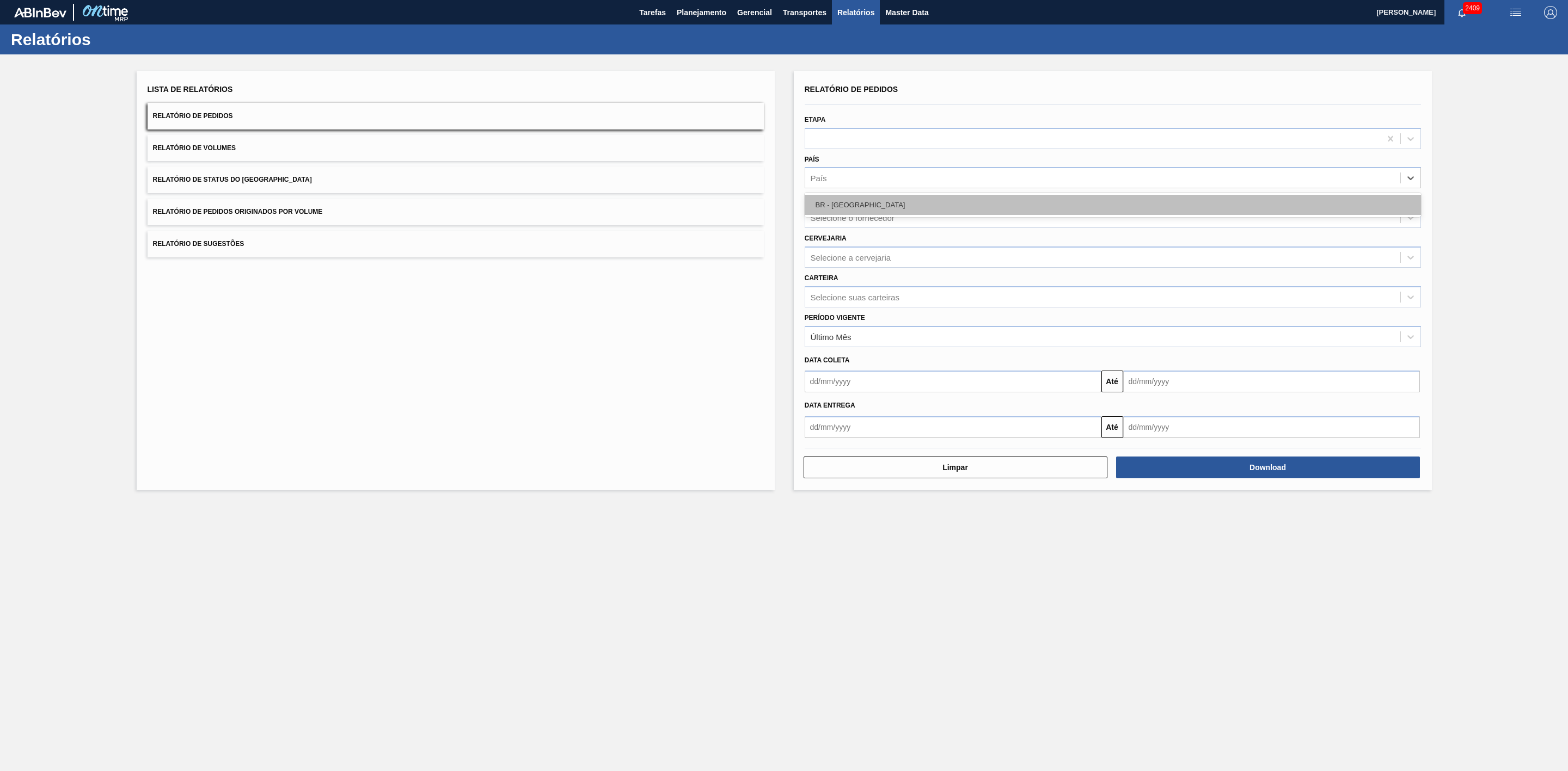
click at [842, 204] on div "BR - Brasil" at bounding box center [1113, 204] width 617 height 20
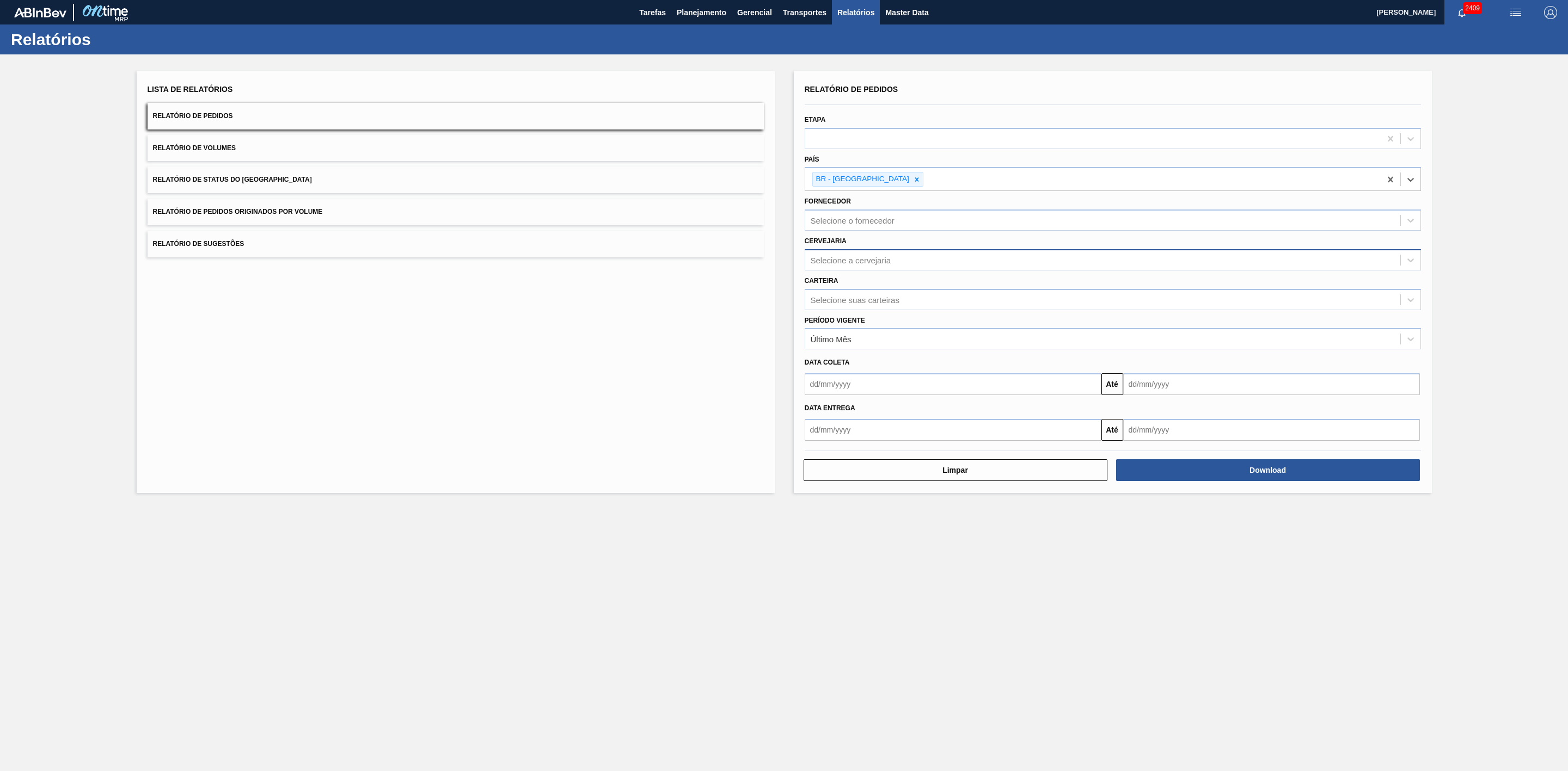
click at [847, 263] on div "Selecione a cervejaria" at bounding box center [851, 260] width 81 height 9
type input "22"
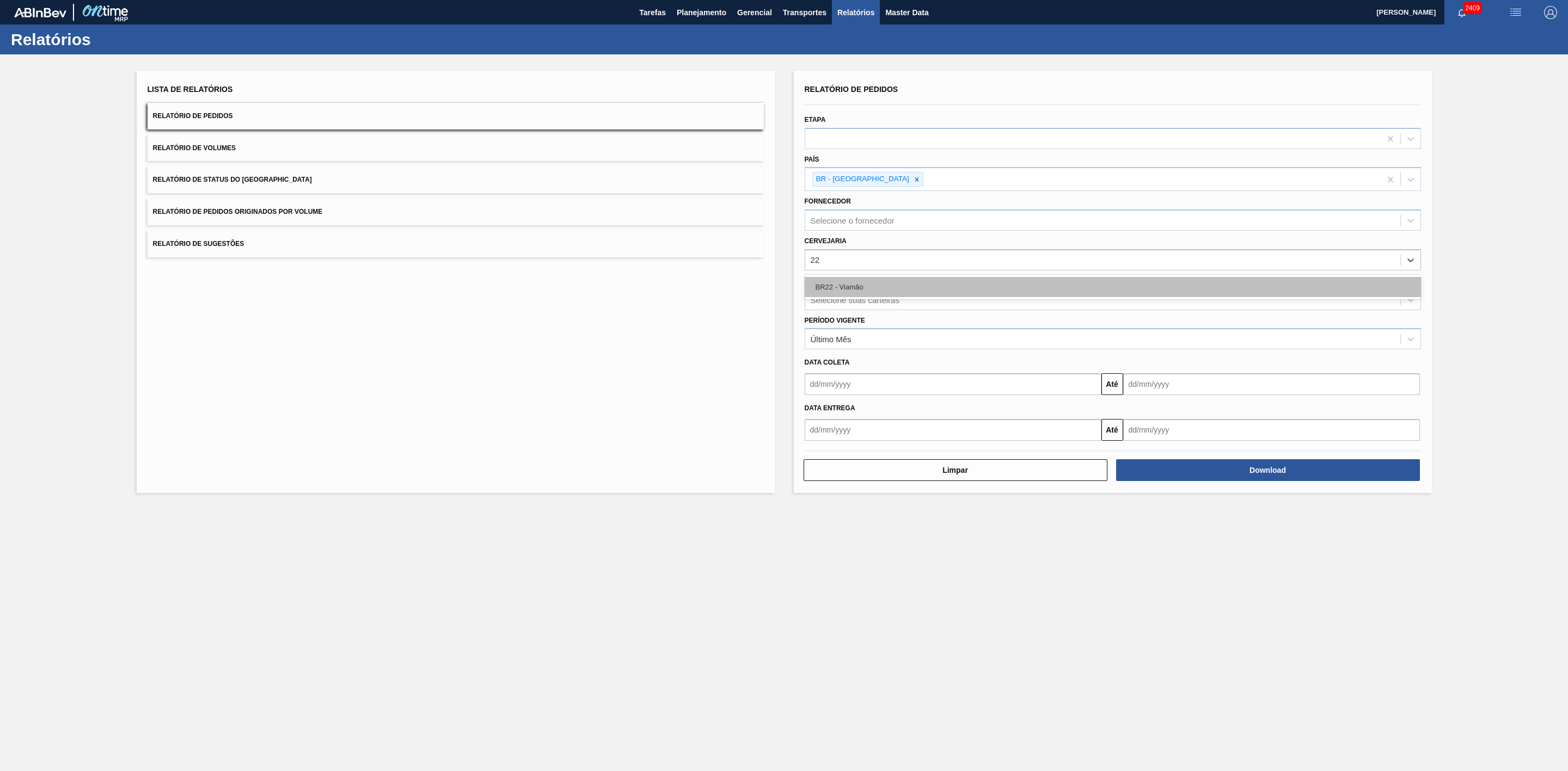
click at [845, 286] on div "BR22 - Viamão" at bounding box center [1113, 286] width 617 height 20
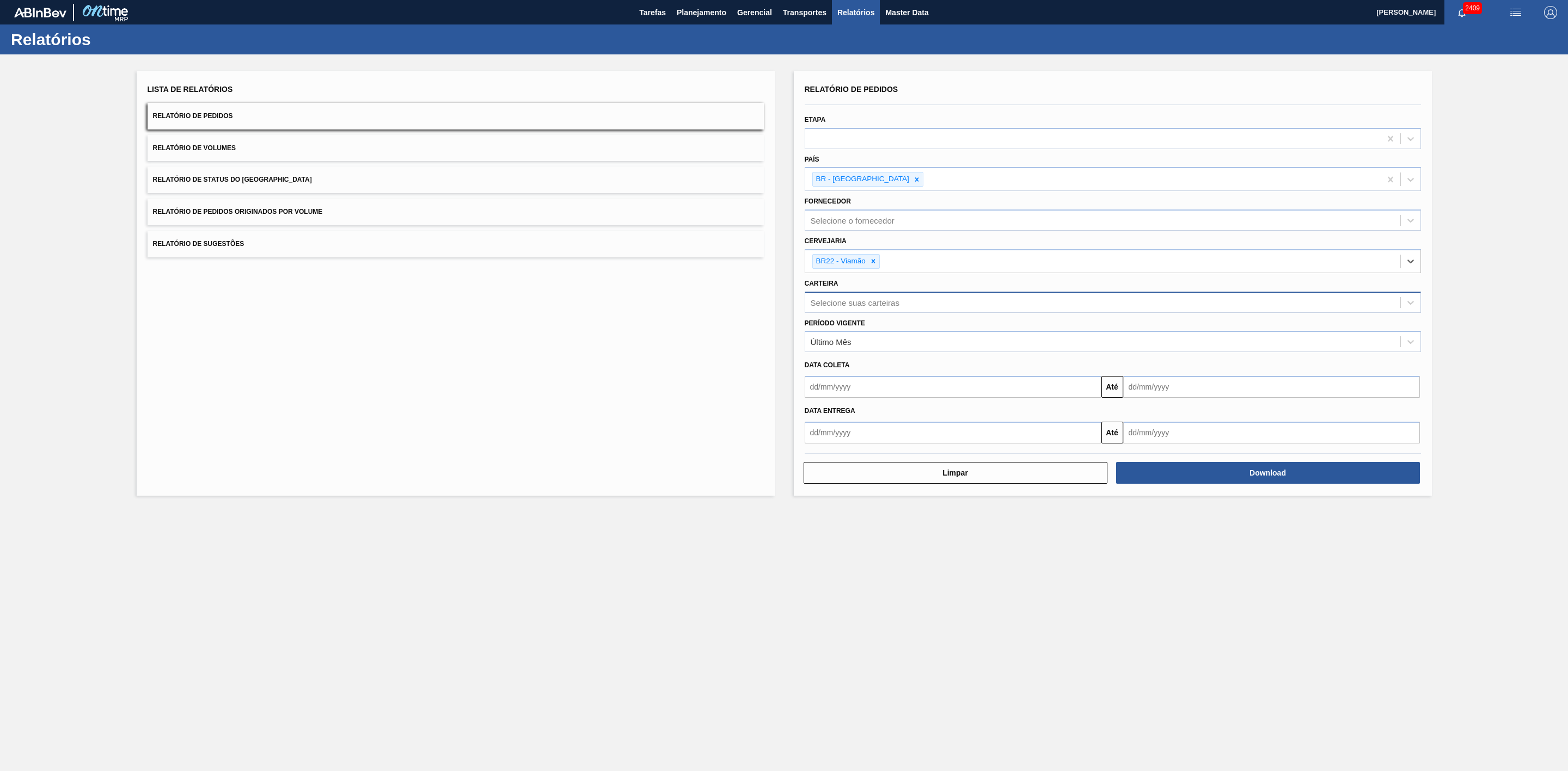
click at [865, 304] on div "Selecione suas carteiras" at bounding box center [855, 302] width 89 height 9
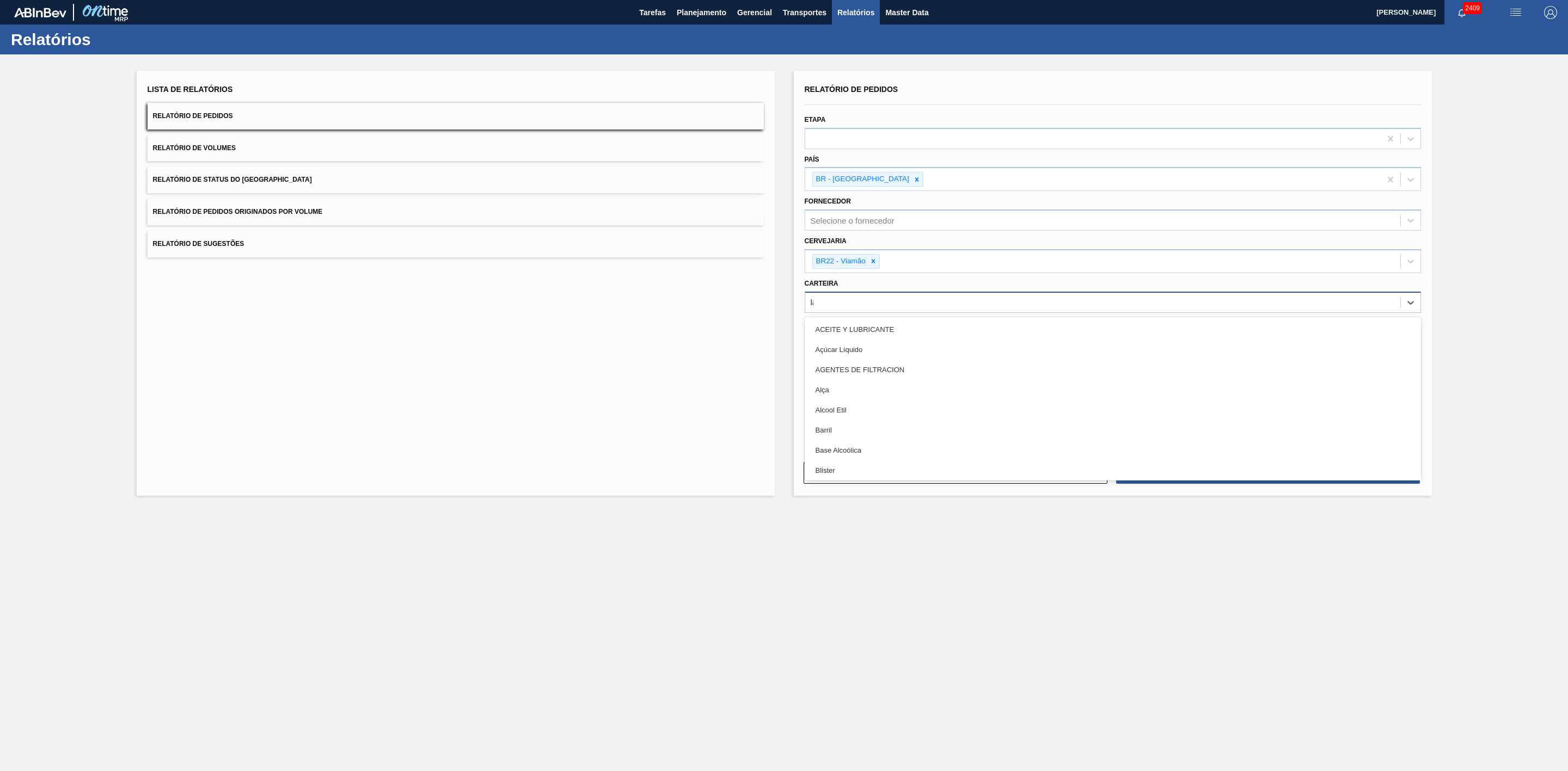
type input "lata"
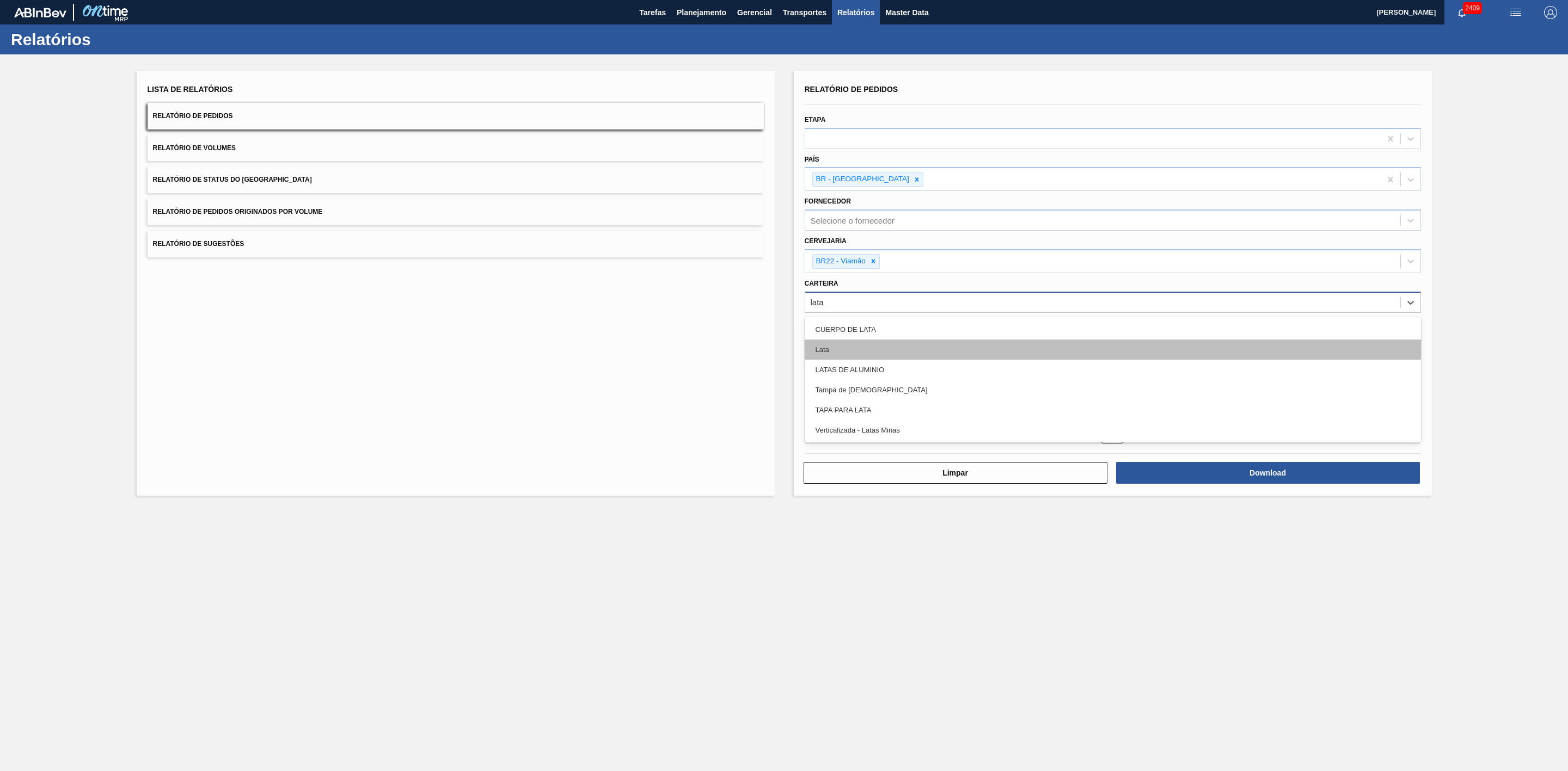
click at [847, 344] on div "Lata" at bounding box center [1113, 349] width 617 height 20
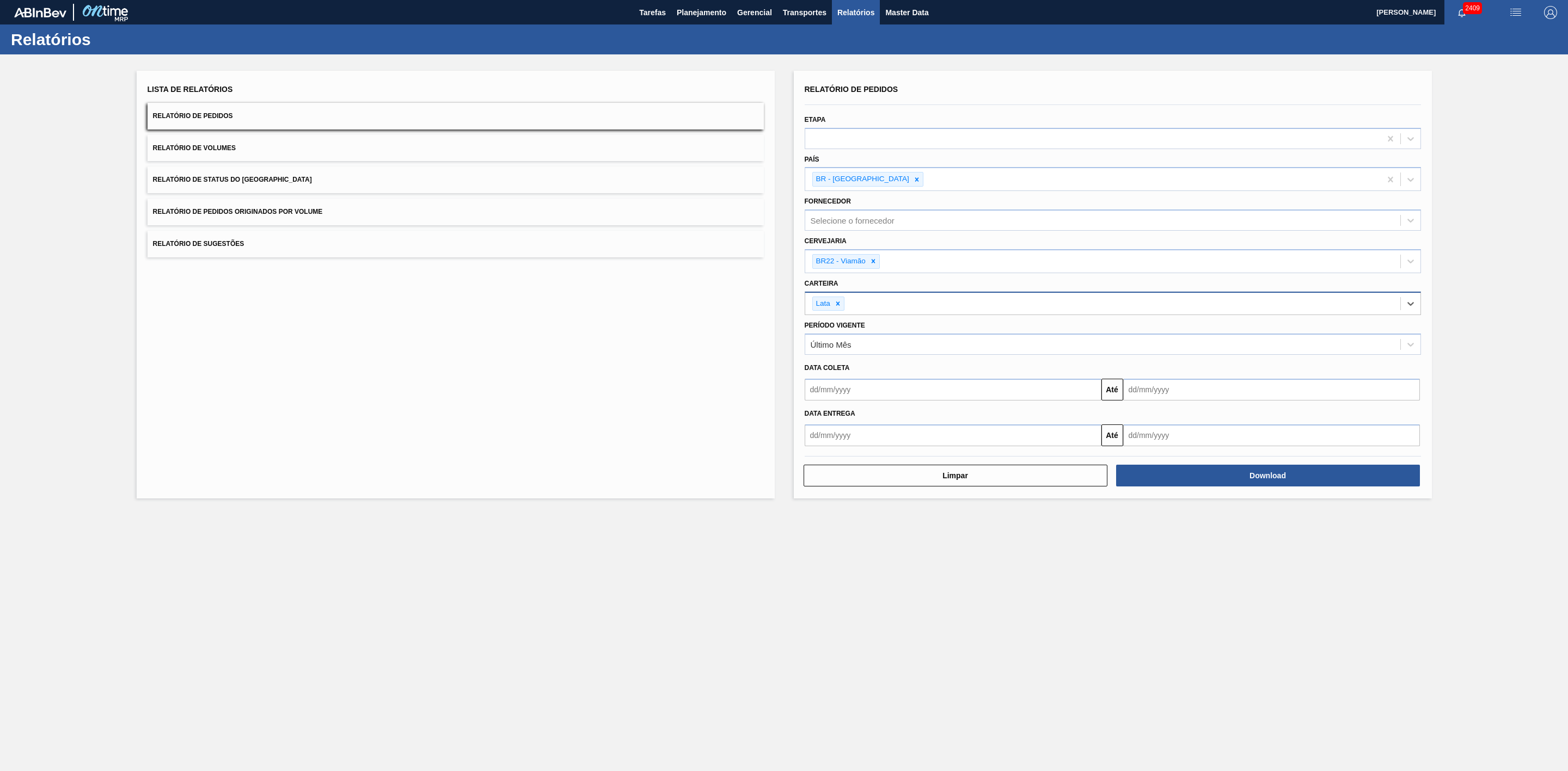
click at [865, 389] on input "text" at bounding box center [953, 389] width 297 height 22
click at [826, 416] on div "setembro 2025" at bounding box center [870, 416] width 131 height 9
click at [851, 453] on div "2" at bounding box center [852, 451] width 15 height 15
type input "[DATE]"
click at [1194, 480] on button "Download" at bounding box center [1268, 475] width 304 height 22
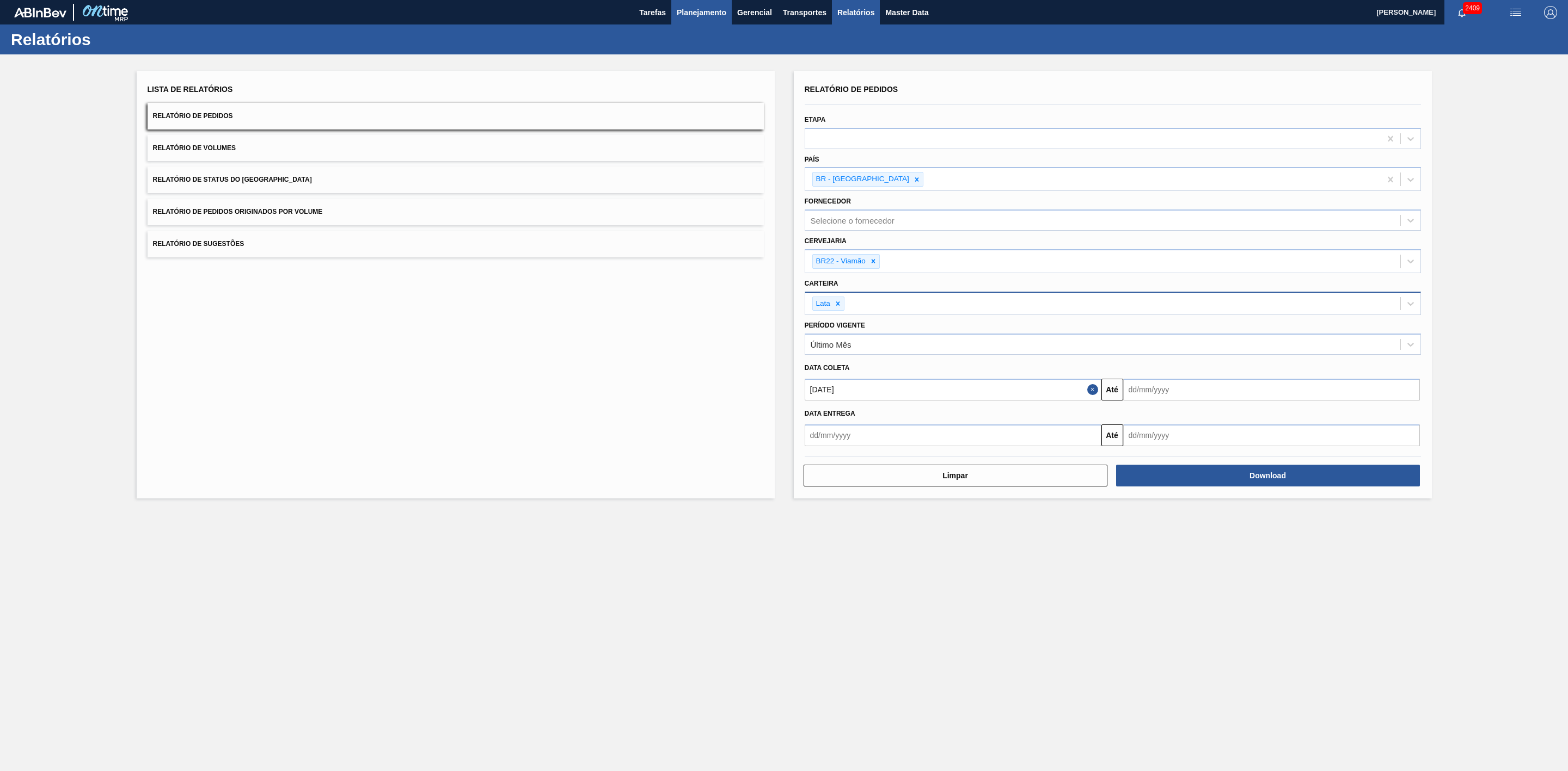
click at [713, 17] on span "Planejamento" at bounding box center [702, 12] width 50 height 13
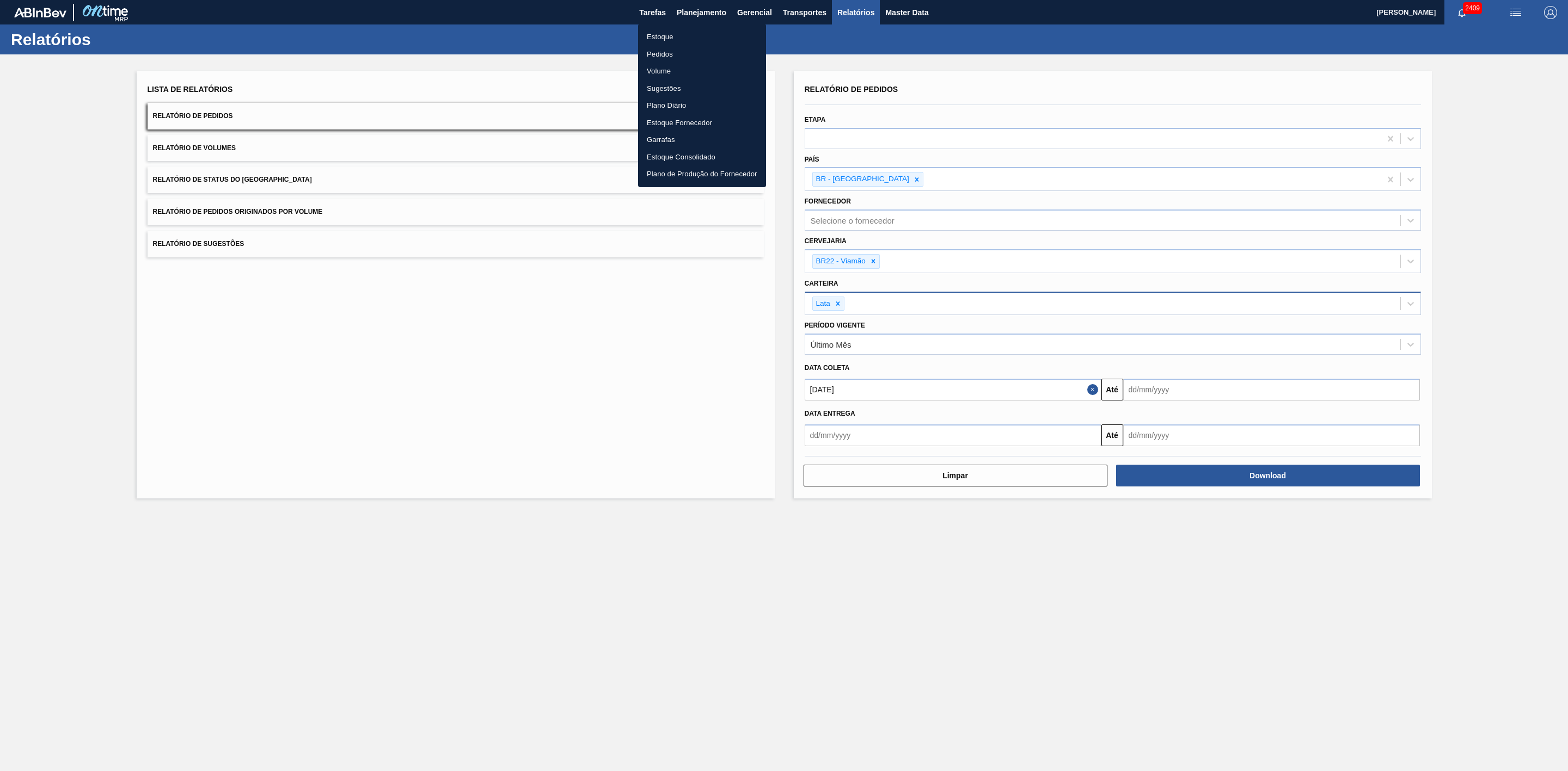
click at [657, 40] on li "Estoque" at bounding box center [703, 37] width 128 height 18
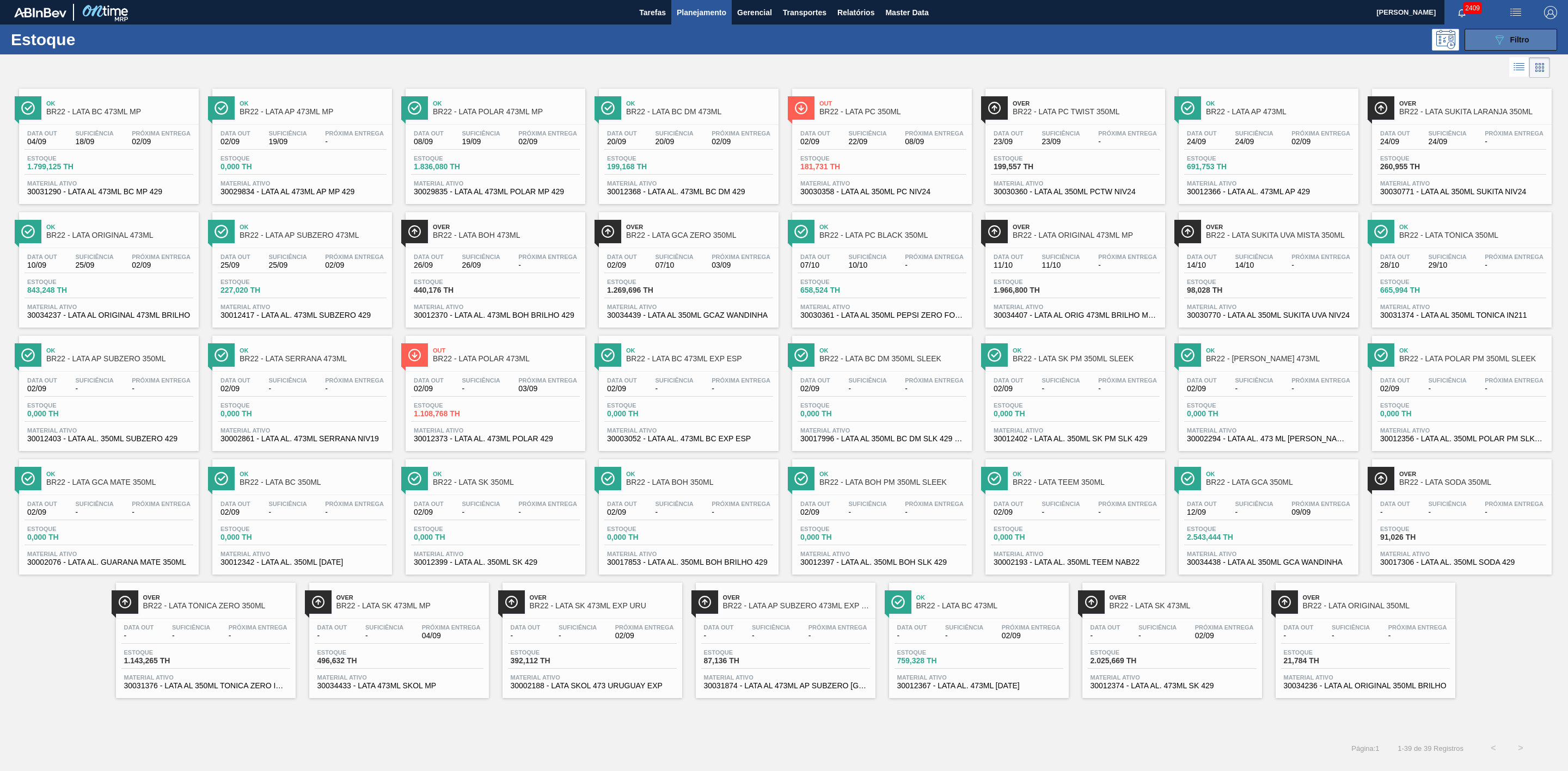
click at [1498, 46] on button "089F7B8B-B2A5-4AFE-B5C0-19BA573D28AC Filtro" at bounding box center [1511, 40] width 92 height 22
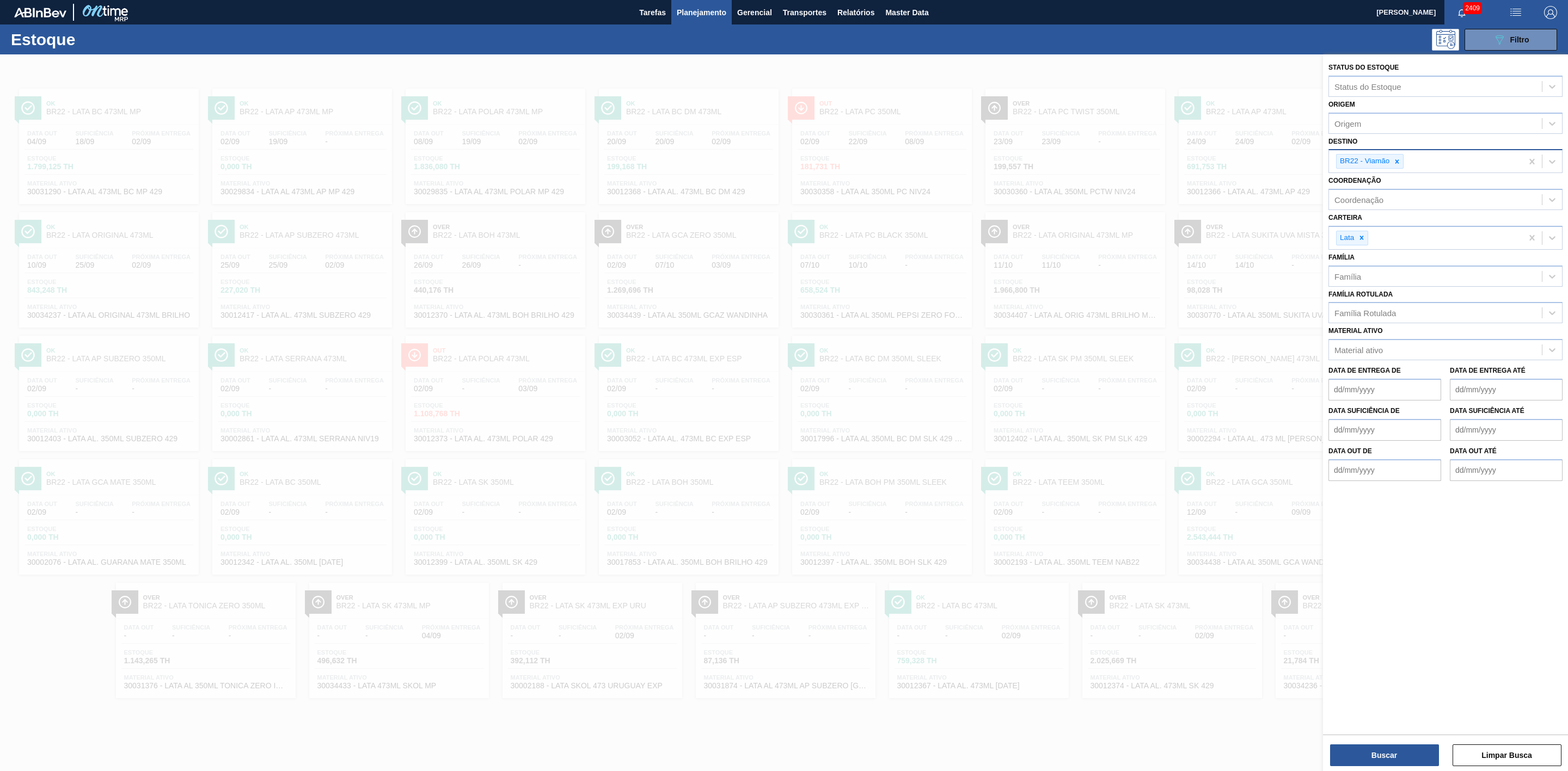
click at [1396, 160] on icon at bounding box center [1398, 162] width 8 height 8
type input "09"
click at [1372, 204] on div "BR09 - Agudos" at bounding box center [1446, 206] width 234 height 20
click at [1384, 755] on button "Buscar" at bounding box center [1385, 755] width 109 height 22
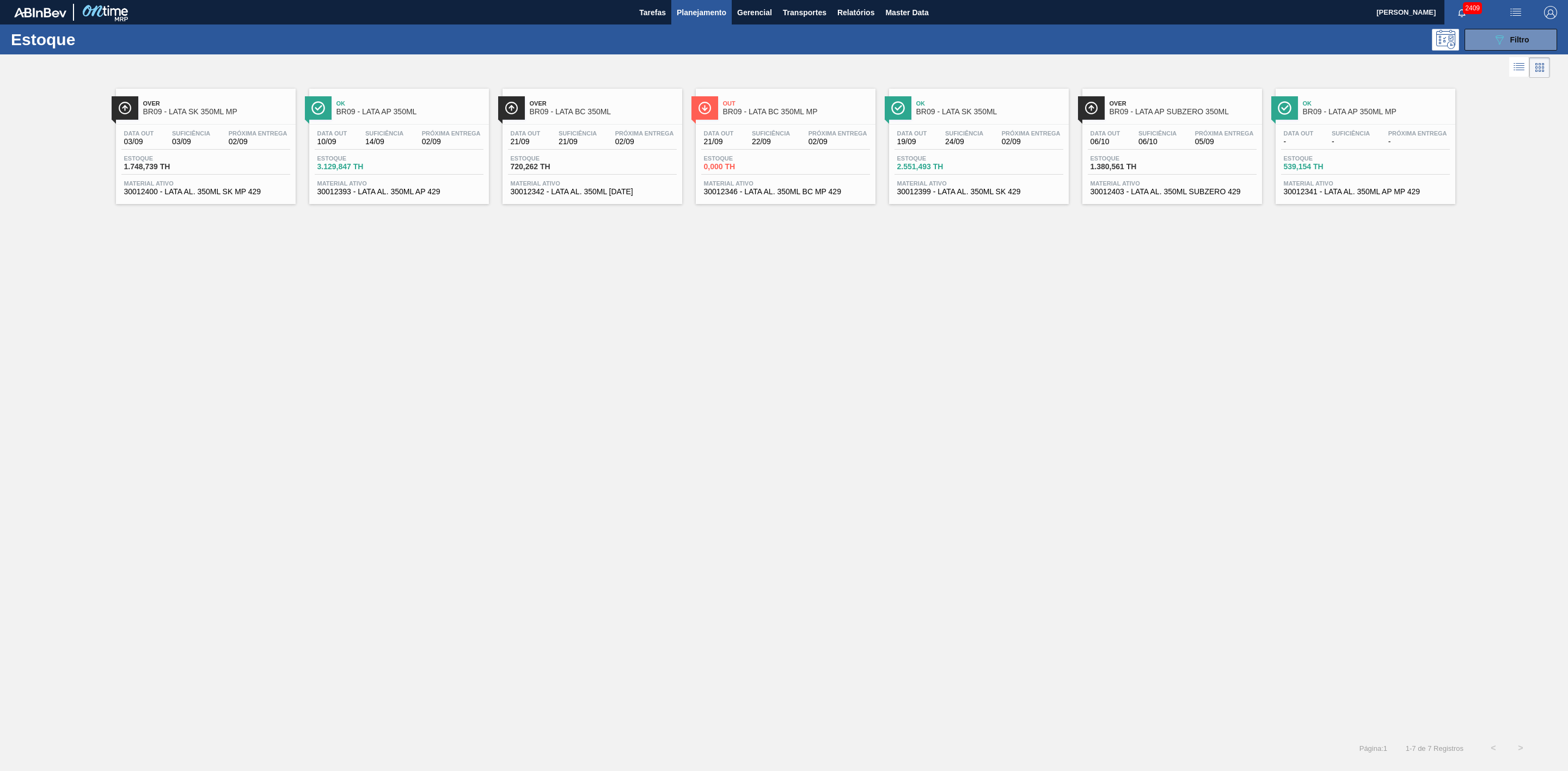
click at [561, 109] on span "BR09 - LATA BC 350ML" at bounding box center [604, 111] width 147 height 8
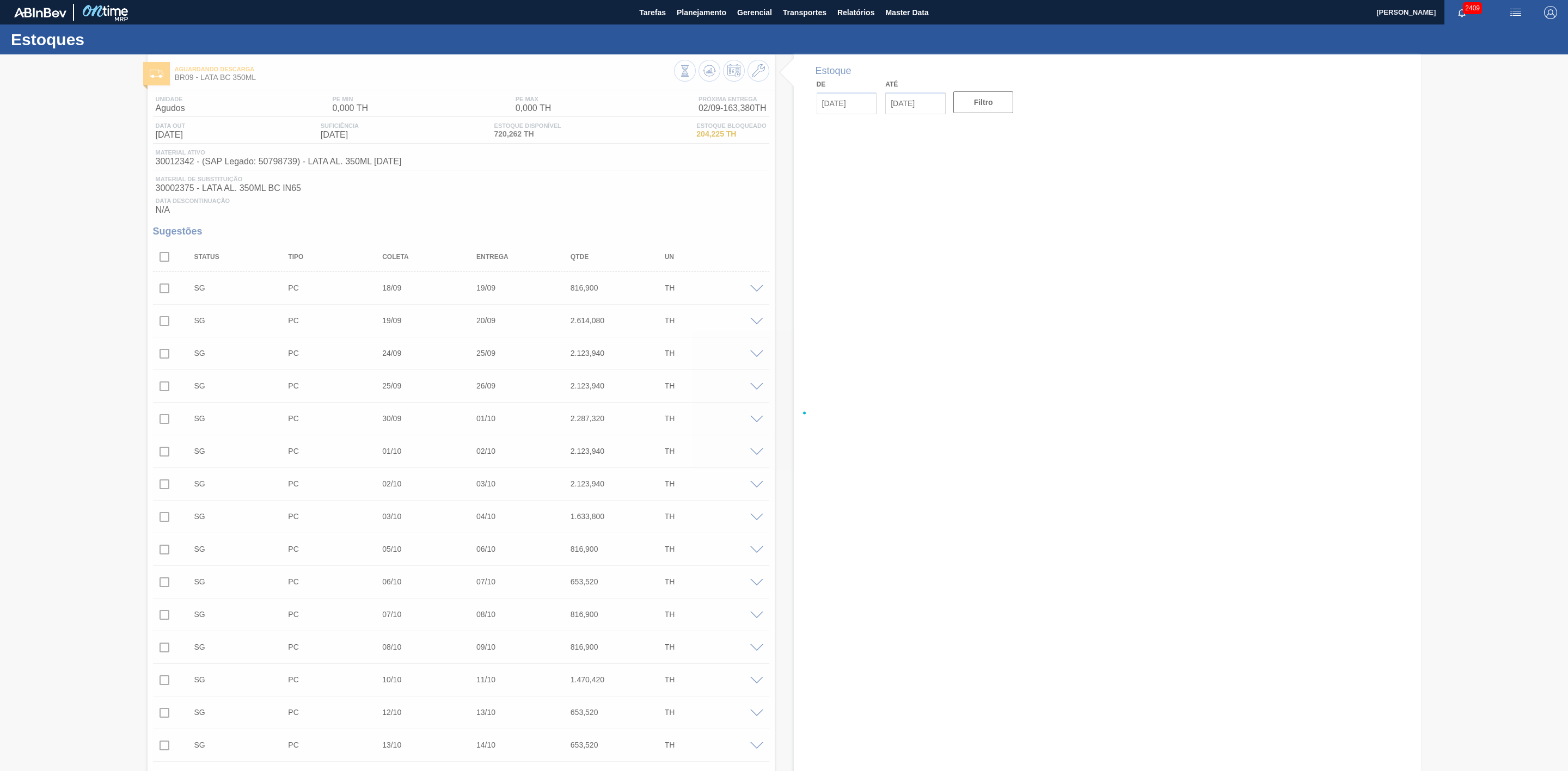
type input "[DATE]"
type input "16/09/2025"
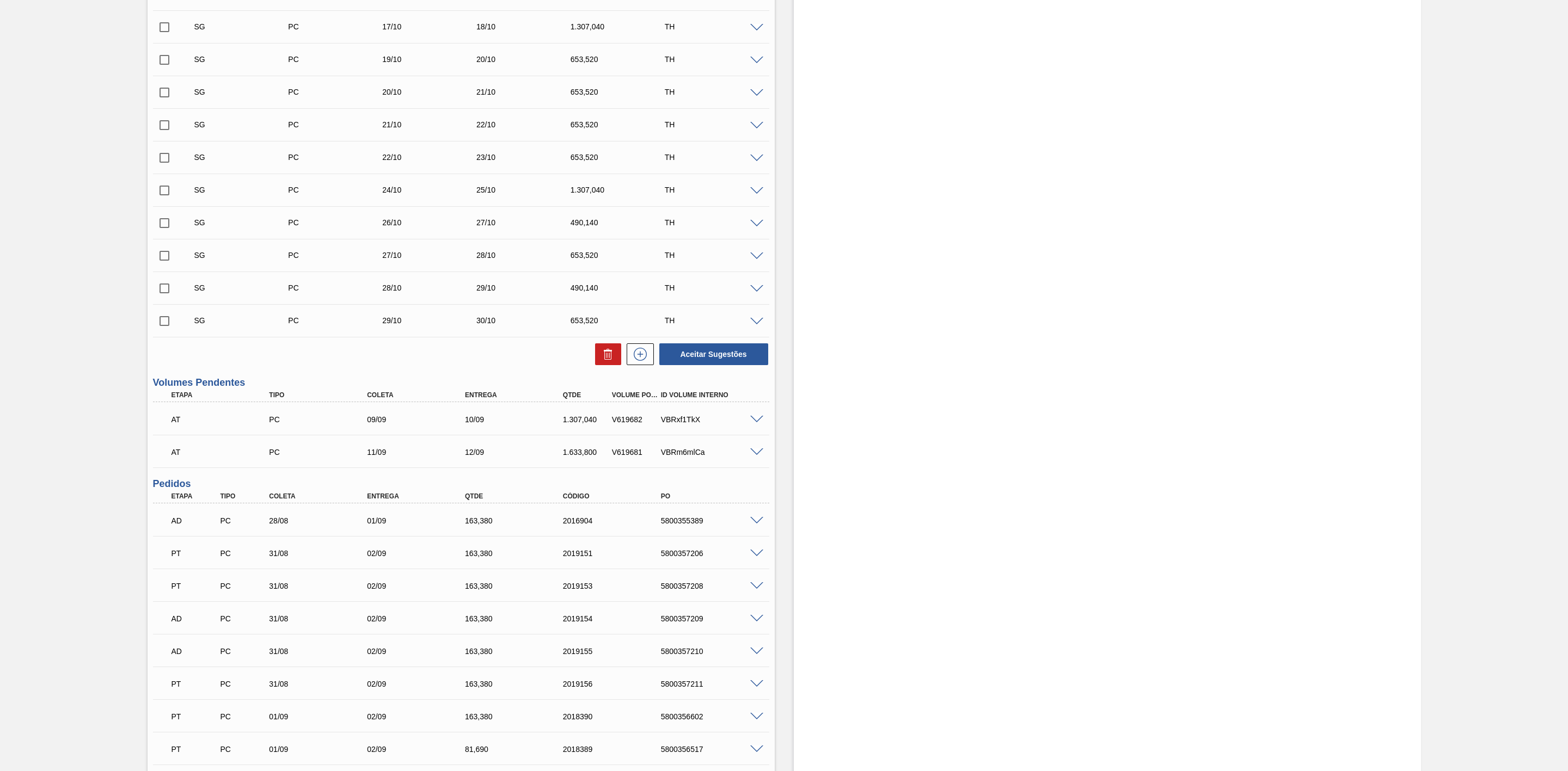
scroll to position [1225, 0]
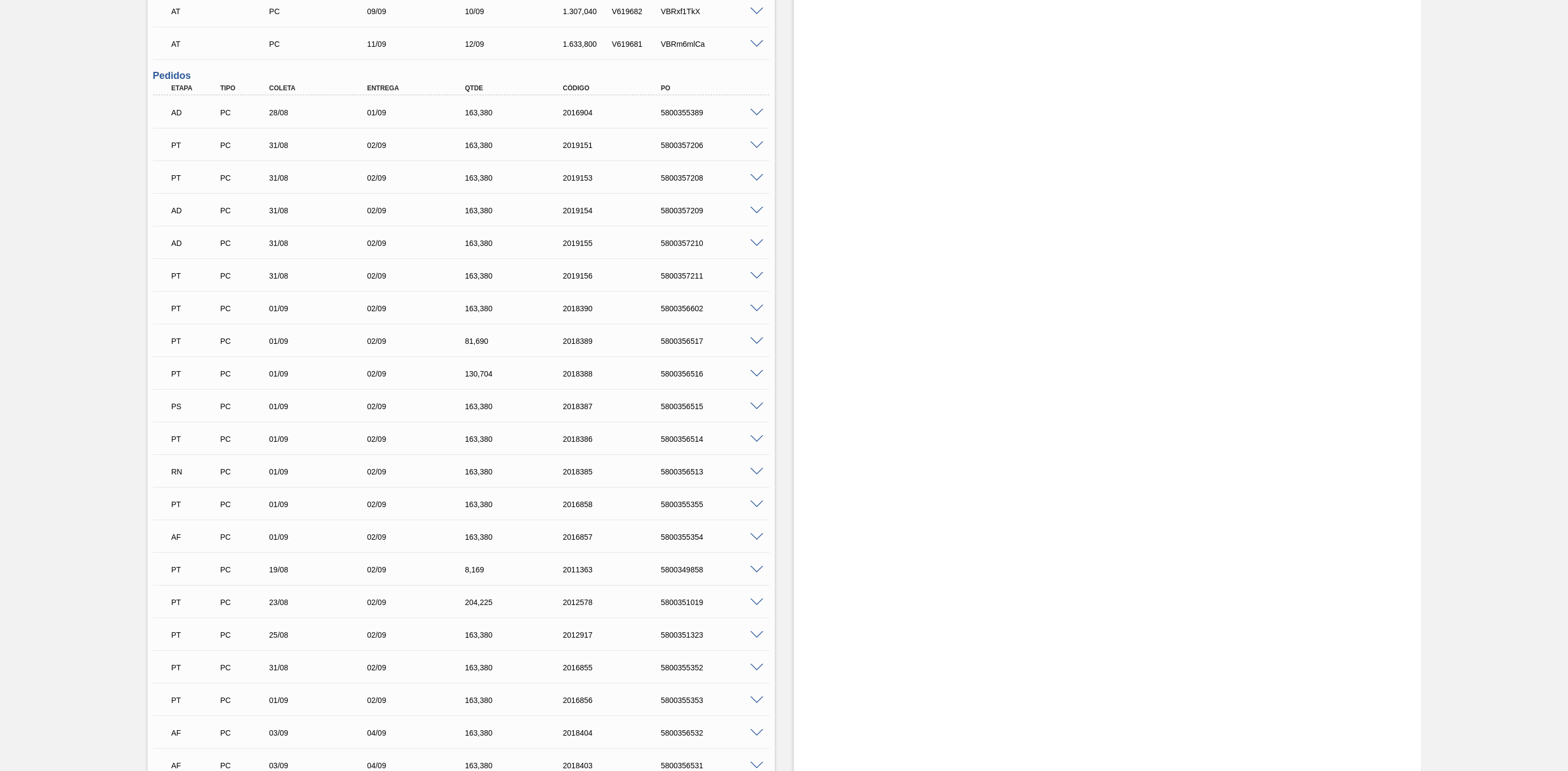
click at [758, 540] on span at bounding box center [757, 538] width 13 height 8
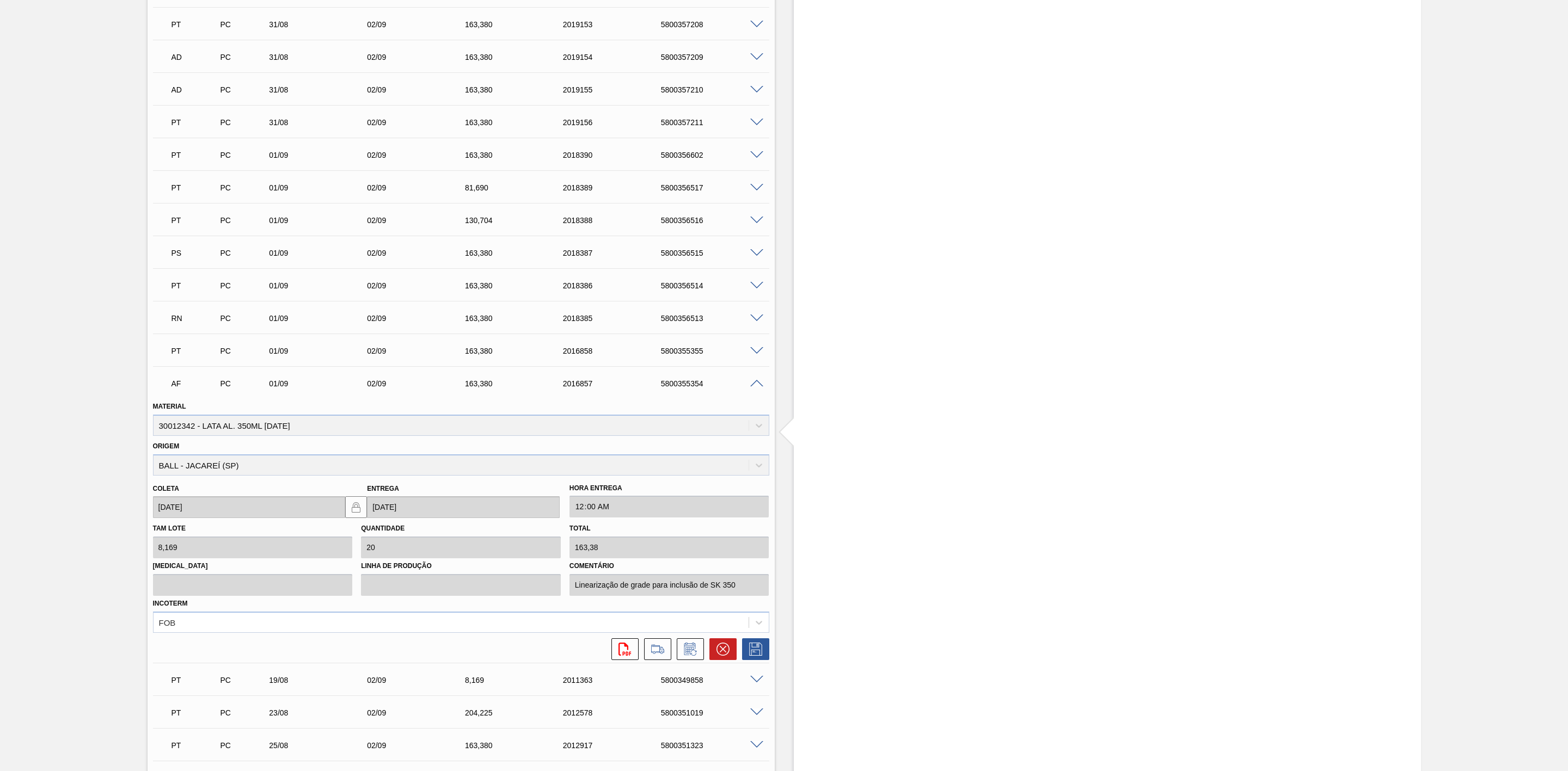
scroll to position [1388, 0]
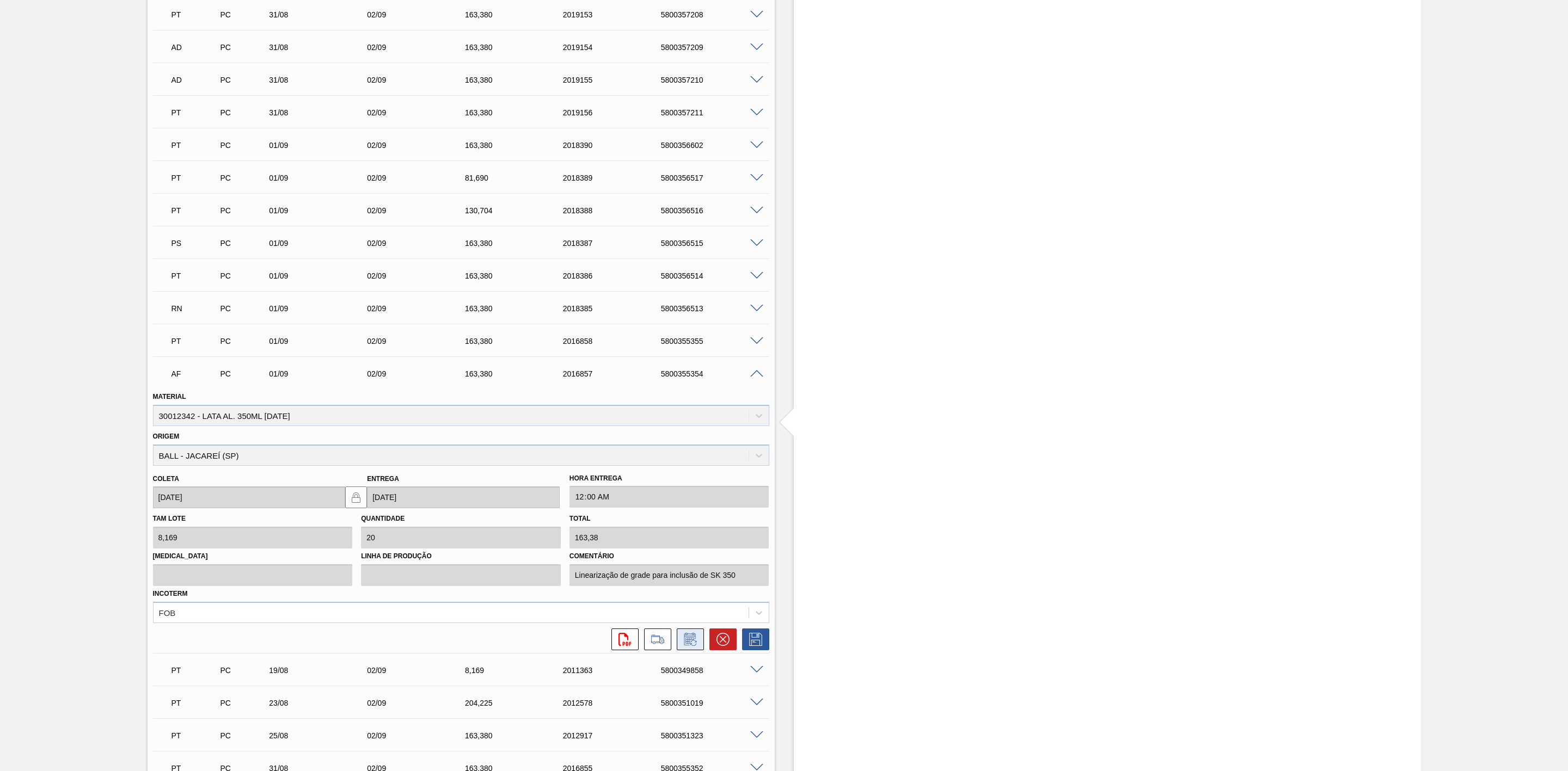
click at [689, 643] on icon at bounding box center [690, 639] width 18 height 13
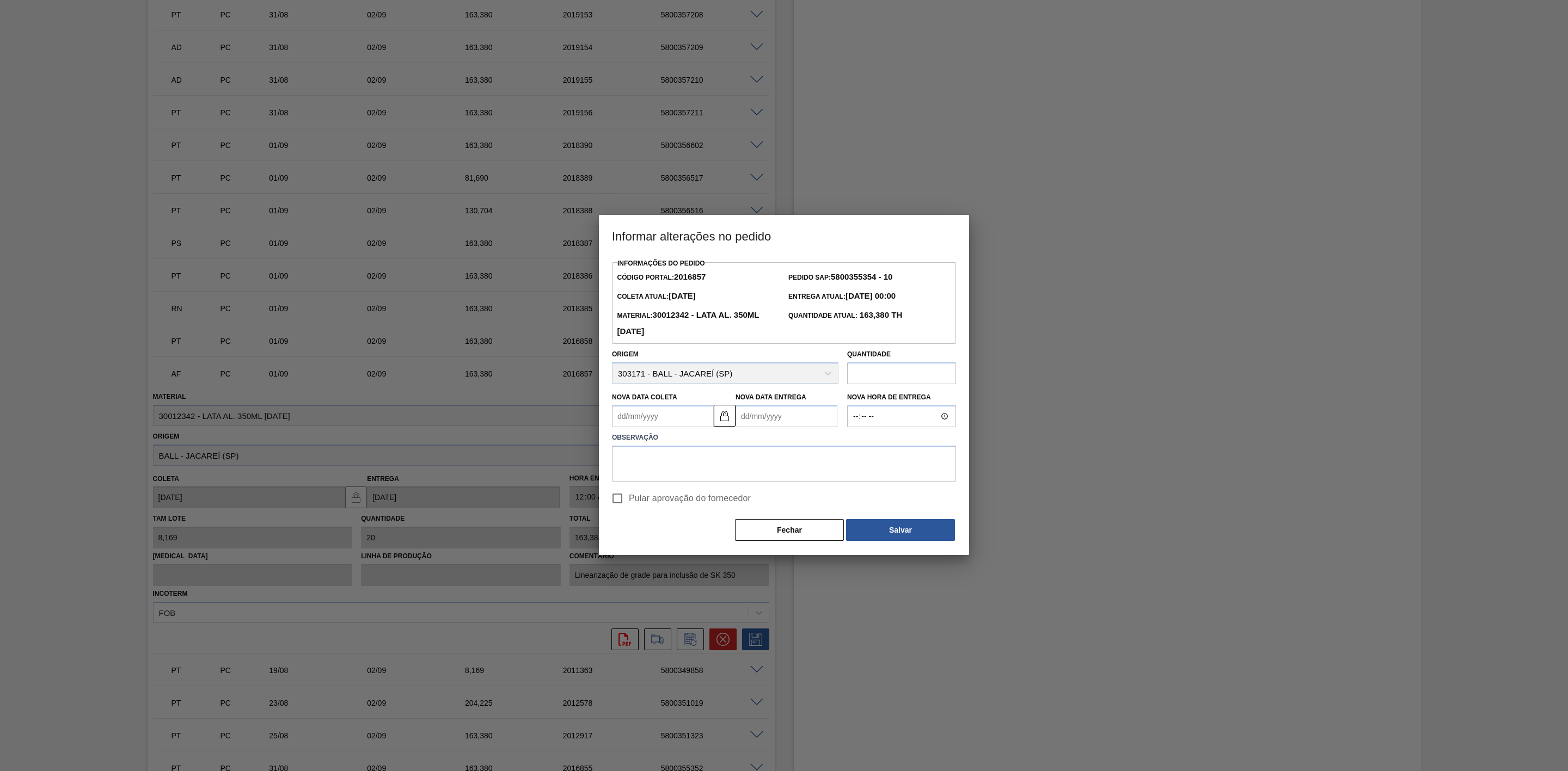
click at [674, 426] on Coleta2016857 "Nova Data Coleta" at bounding box center [663, 416] width 102 height 22
click at [660, 481] on div "2" at bounding box center [660, 478] width 15 height 15
type Coleta2016857 "[DATE]"
type Entrega2016857 "03/09/2025"
click at [676, 469] on textarea at bounding box center [784, 464] width 344 height 36
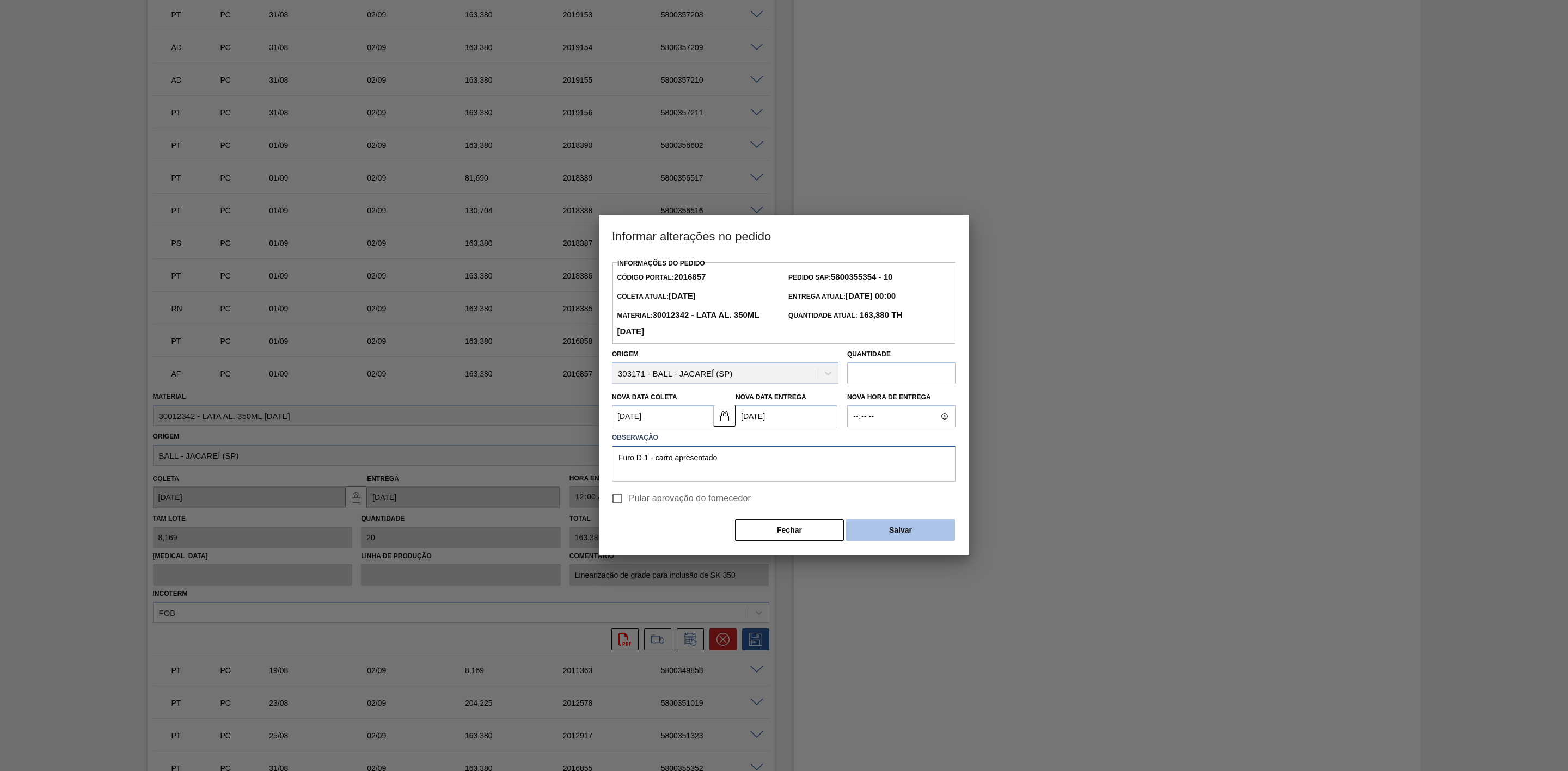
type textarea "Furo D-1 - carro apresentado"
click at [904, 533] on button "Salvar" at bounding box center [901, 530] width 109 height 22
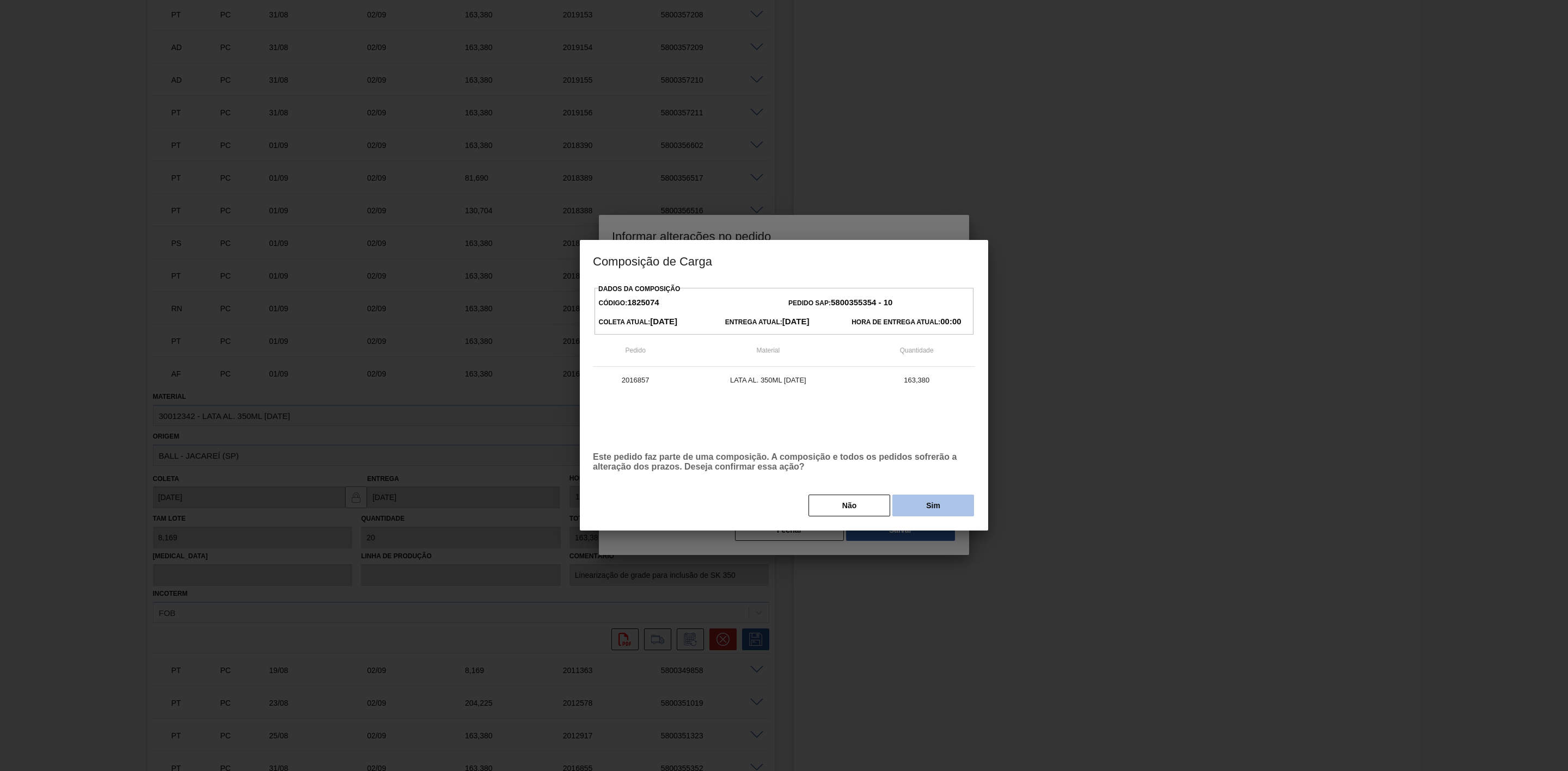
click at [918, 507] on button "Sim" at bounding box center [933, 506] width 82 height 22
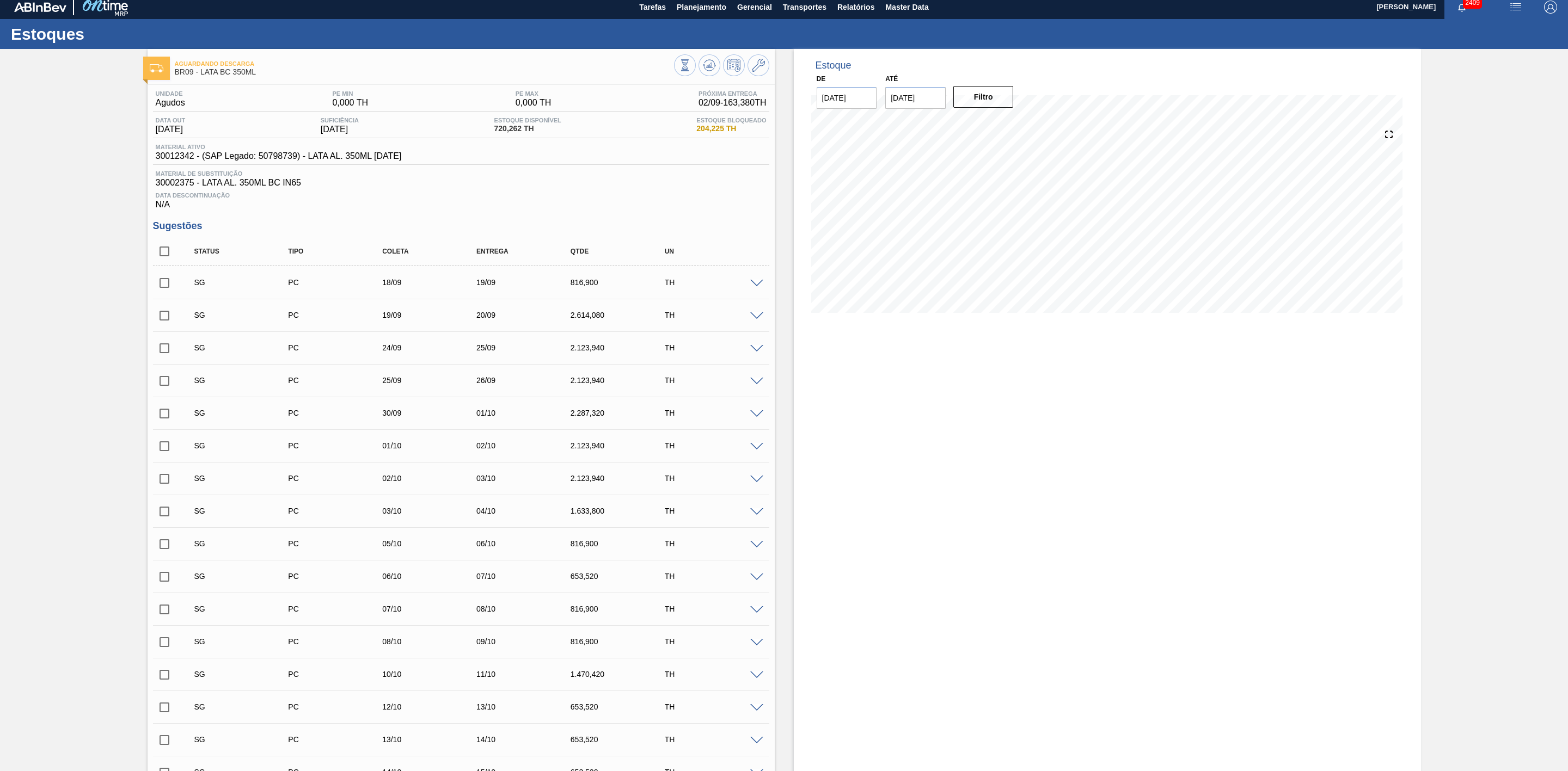
scroll to position [0, 0]
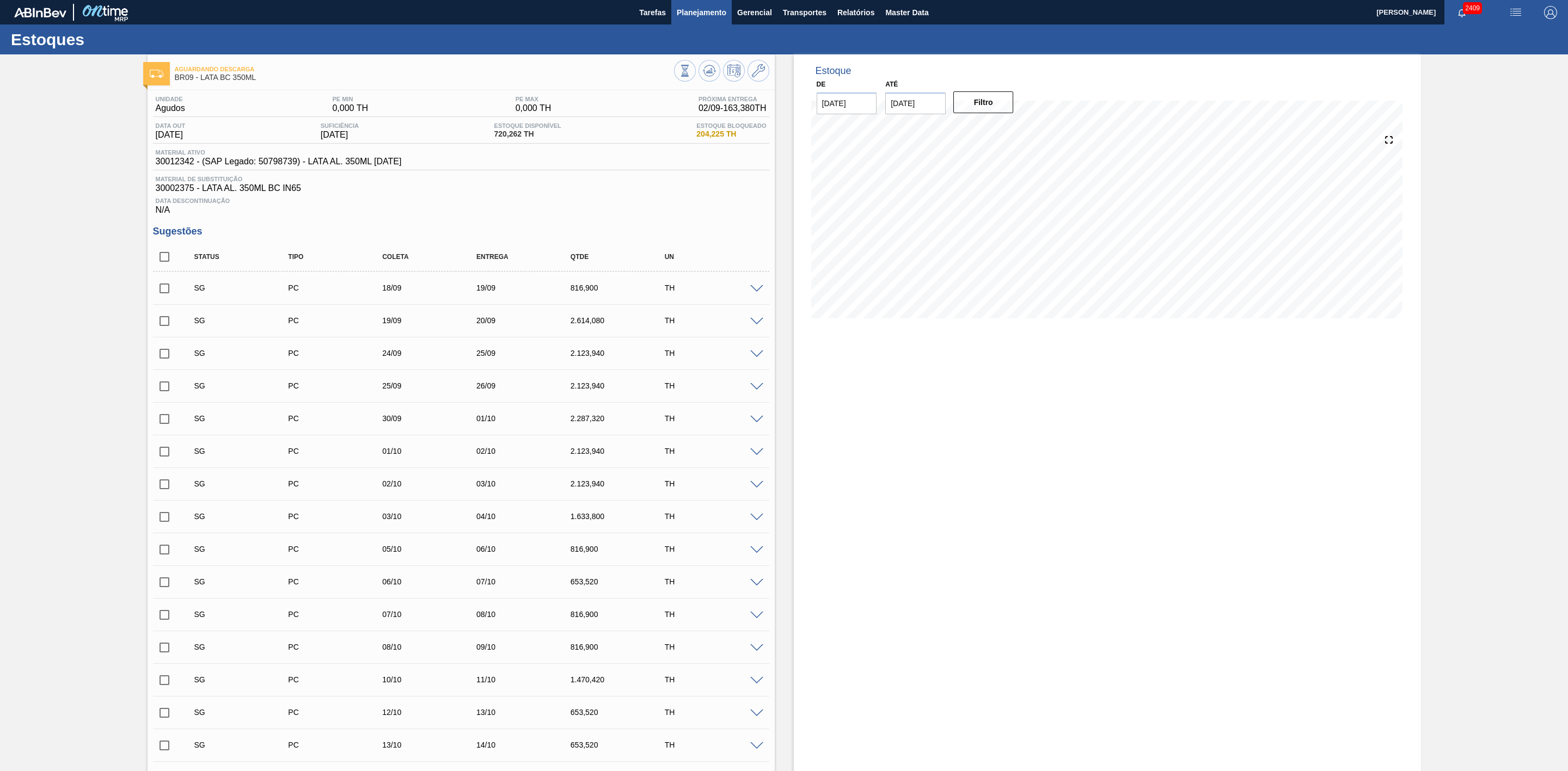
click at [714, 13] on span "Planejamento" at bounding box center [702, 12] width 50 height 13
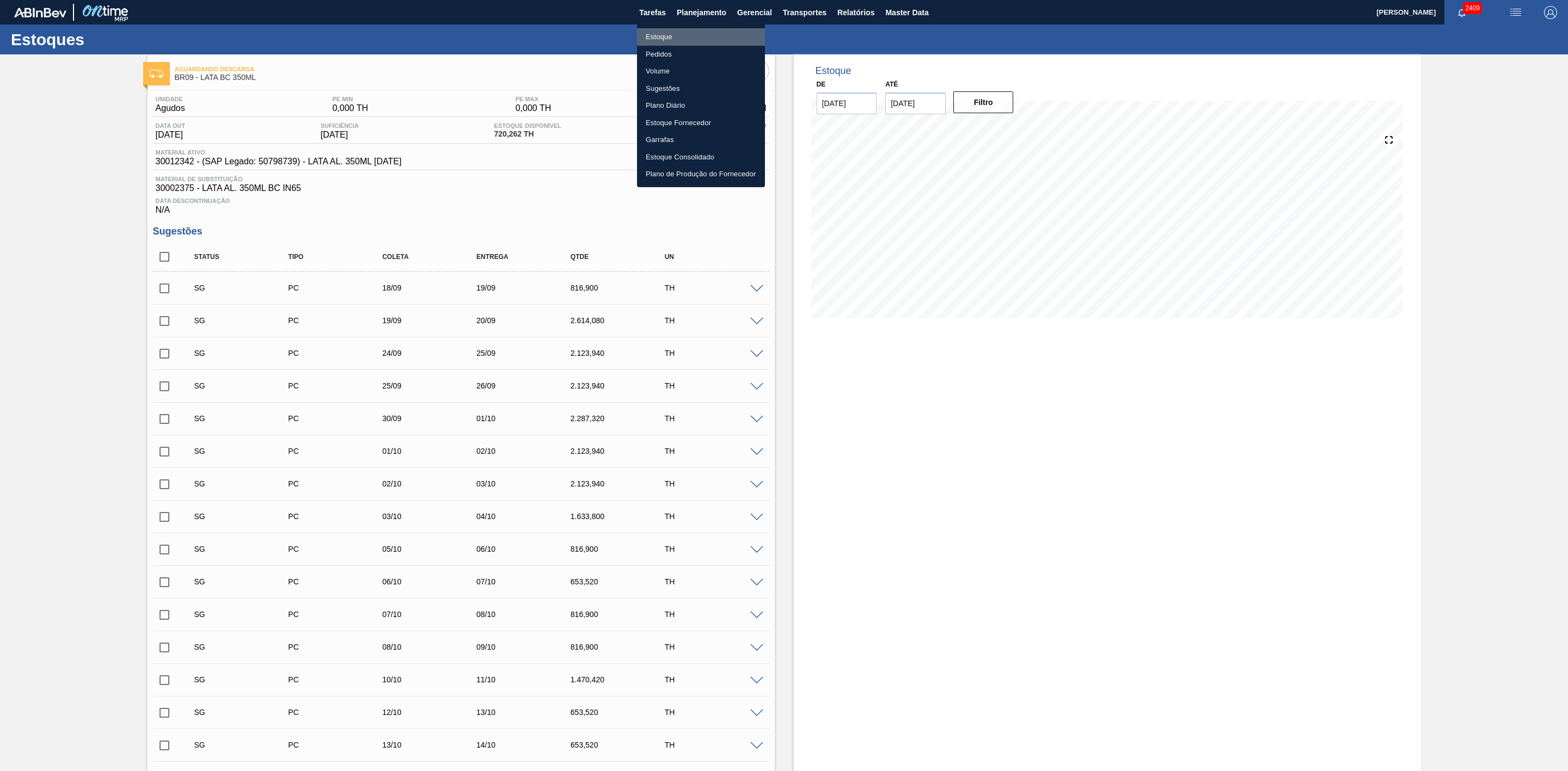
click at [664, 36] on li "Estoque" at bounding box center [701, 37] width 128 height 18
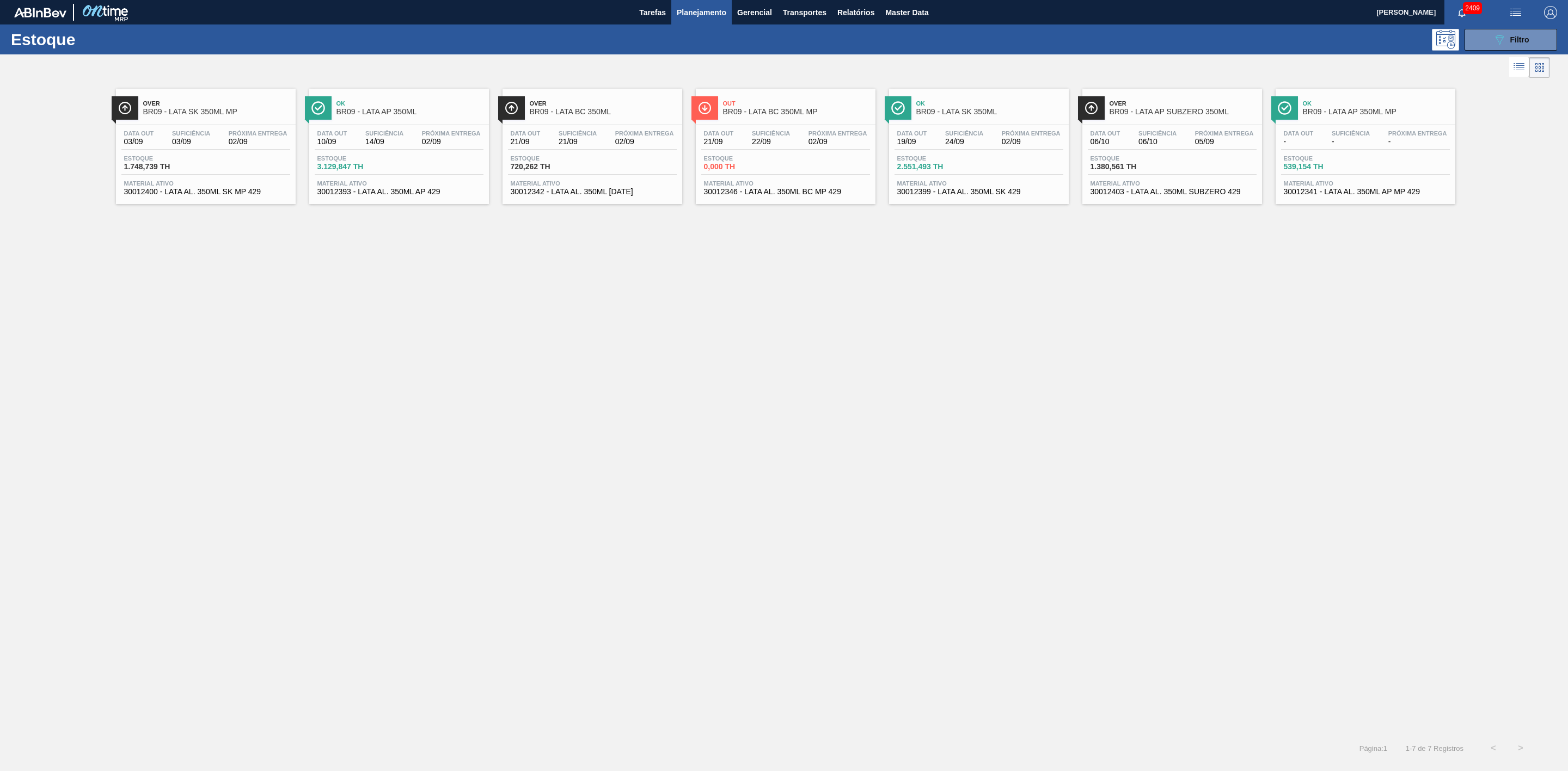
click at [688, 12] on span "Planejamento" at bounding box center [702, 12] width 50 height 13
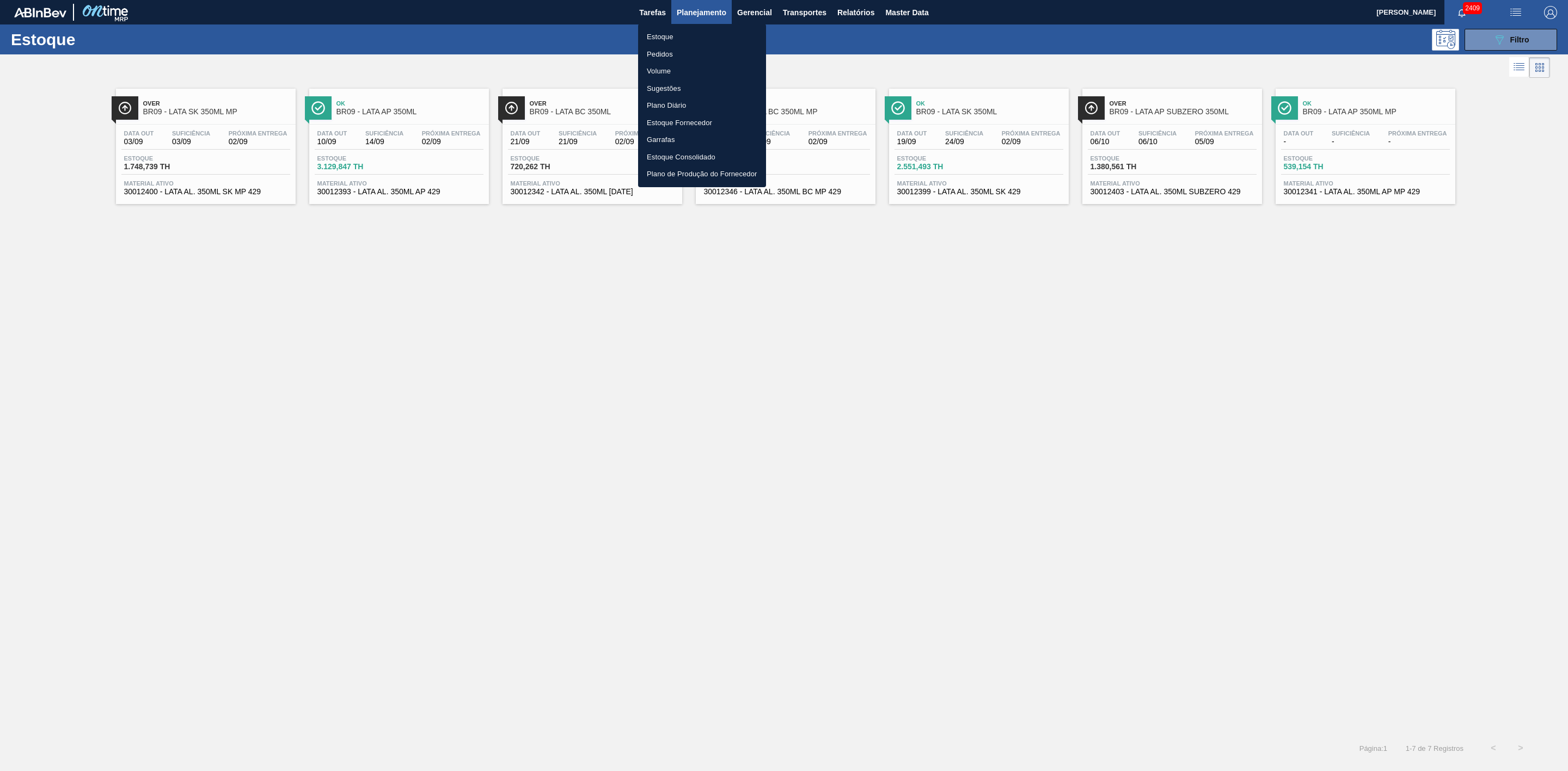
click at [663, 56] on li "Pedidos" at bounding box center [703, 55] width 128 height 18
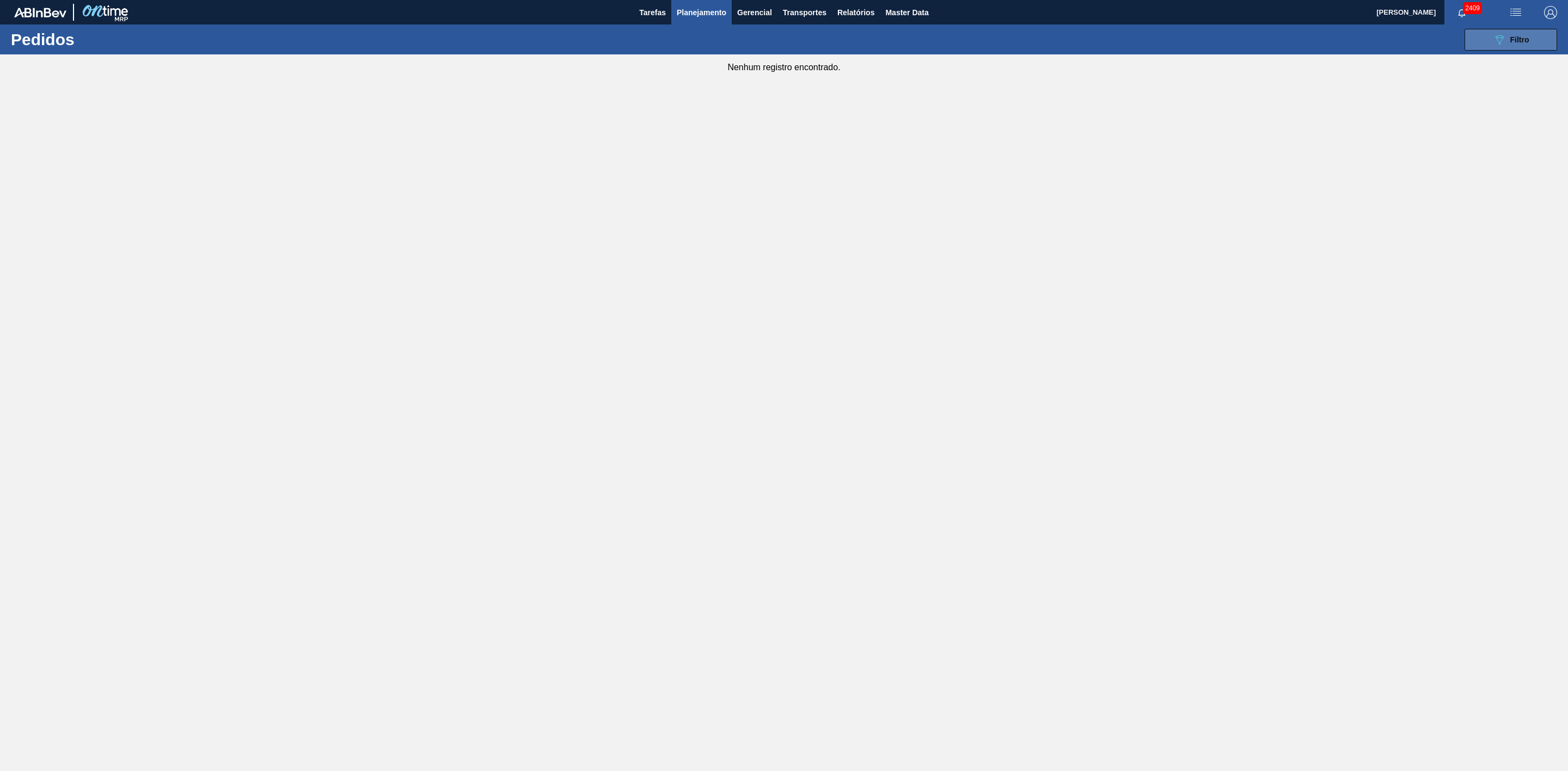
click at [1512, 36] on span "Filtro" at bounding box center [1520, 40] width 19 height 8
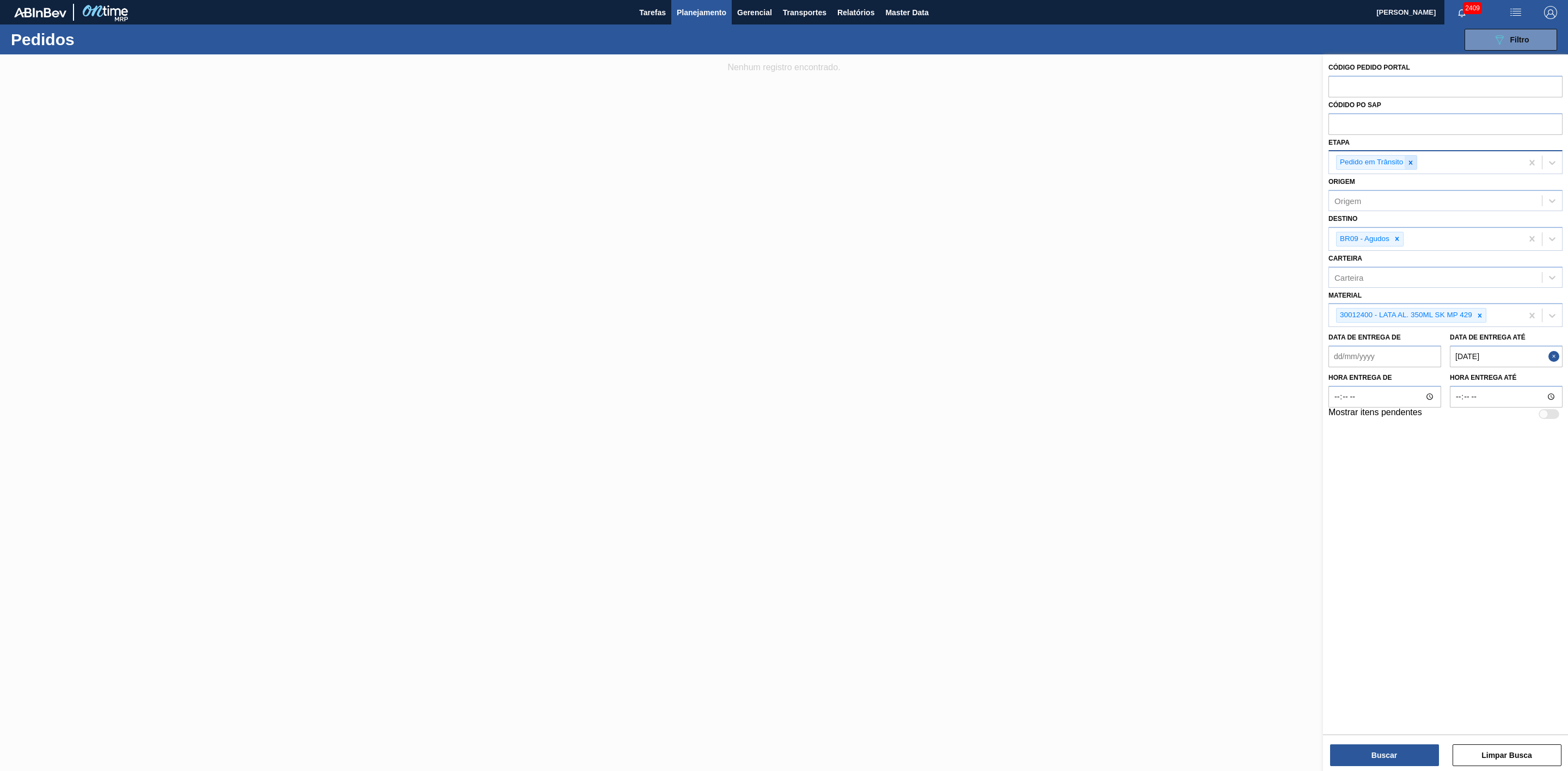
click at [1413, 164] on icon at bounding box center [1411, 163] width 4 height 4
click at [1364, 161] on div "Etapa" at bounding box center [1435, 161] width 213 height 16
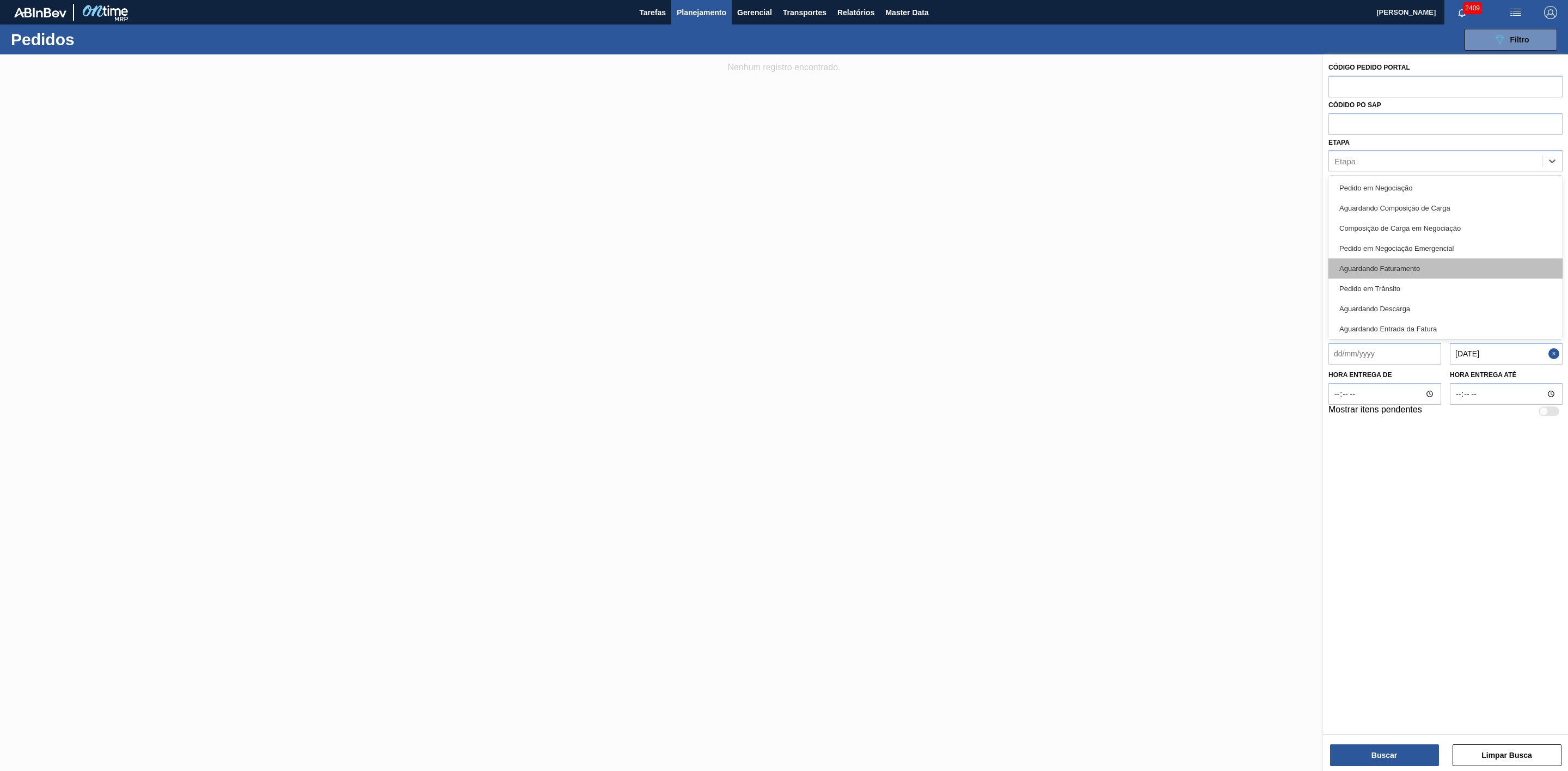
click at [1401, 264] on div "Aguardando Faturamento" at bounding box center [1446, 268] width 234 height 20
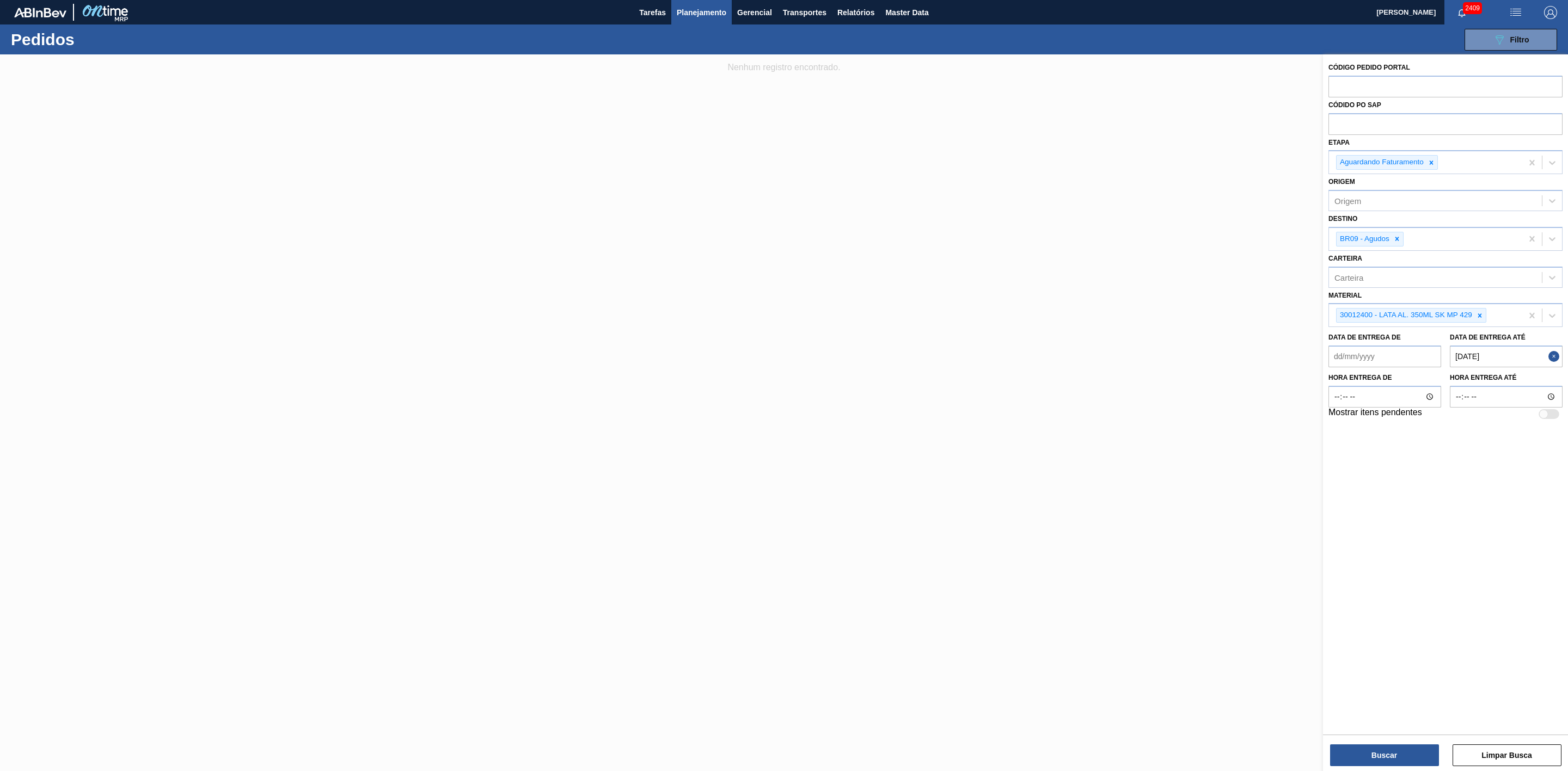
click at [1552, 361] on button "Close" at bounding box center [1555, 356] width 14 height 22
click at [1517, 355] on até "Data de Entrega até" at bounding box center [1507, 356] width 113 height 22
click at [1430, 387] on div "setembro 2025" at bounding box center [1494, 382] width 131 height 9
click at [1547, 424] on div "6" at bounding box center [1547, 418] width 15 height 15
type até "06/09/2025"
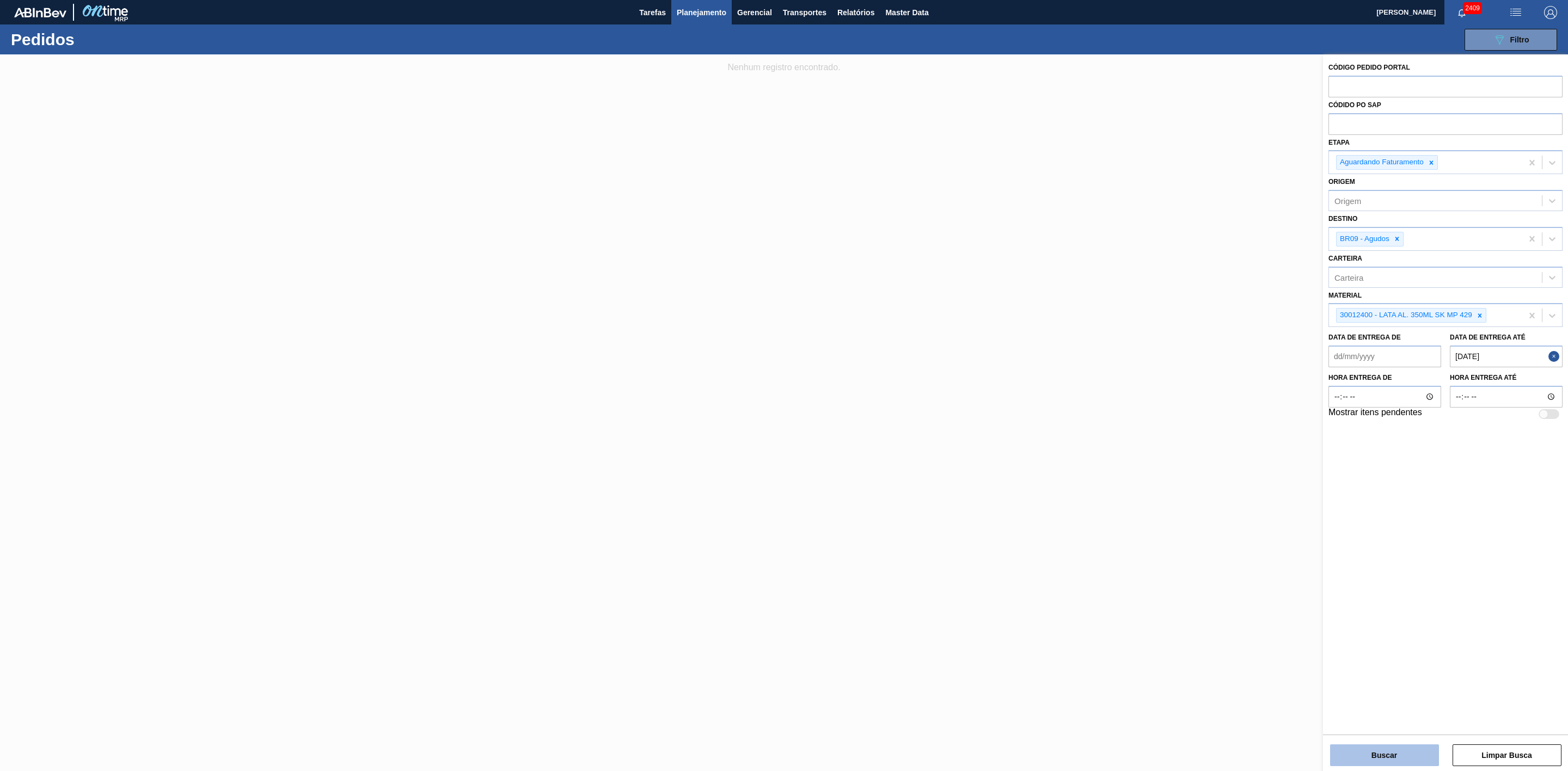
click at [1410, 758] on button "Buscar" at bounding box center [1385, 755] width 109 height 22
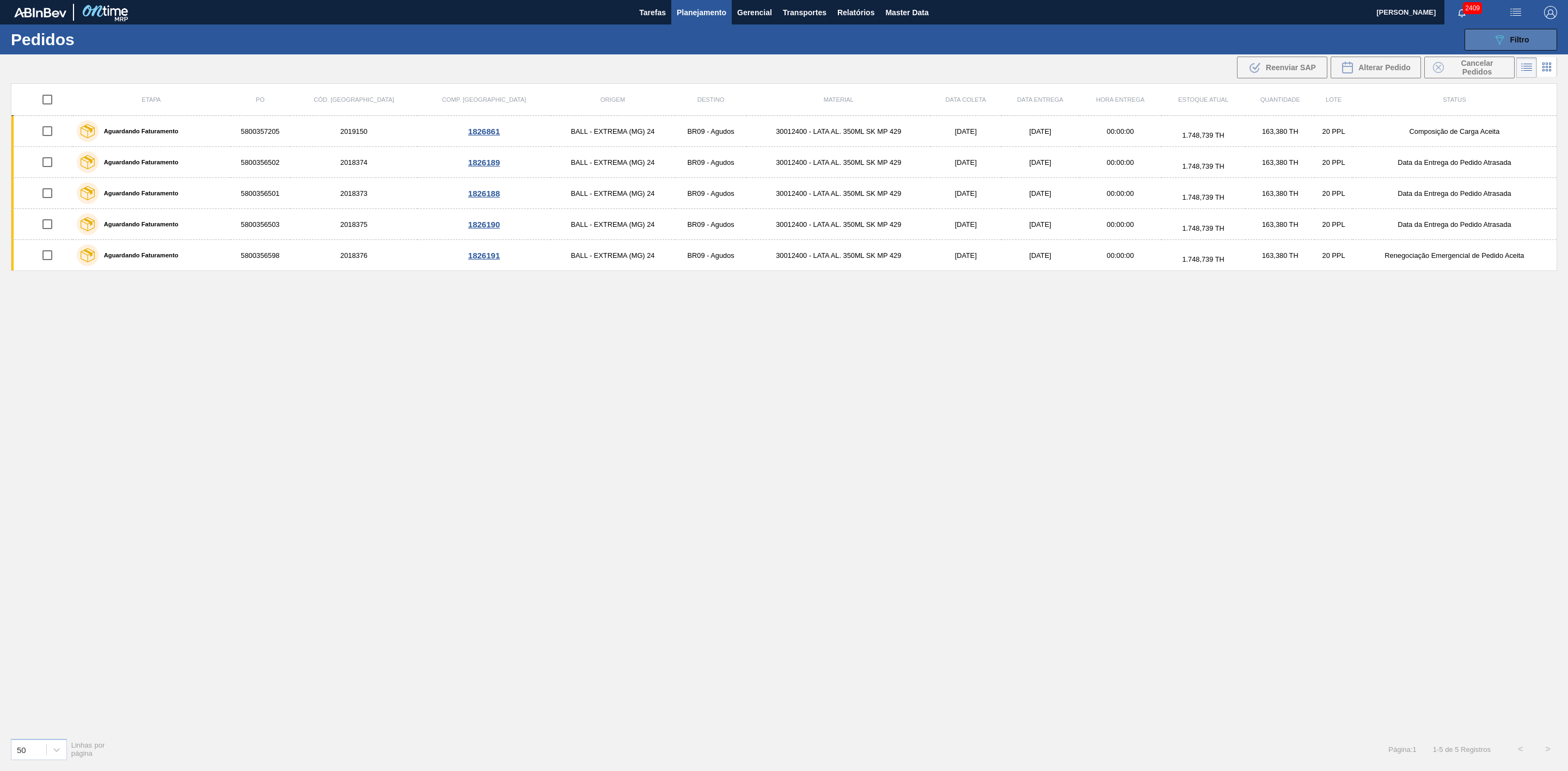
click at [1529, 40] on span "Filtro" at bounding box center [1520, 40] width 19 height 8
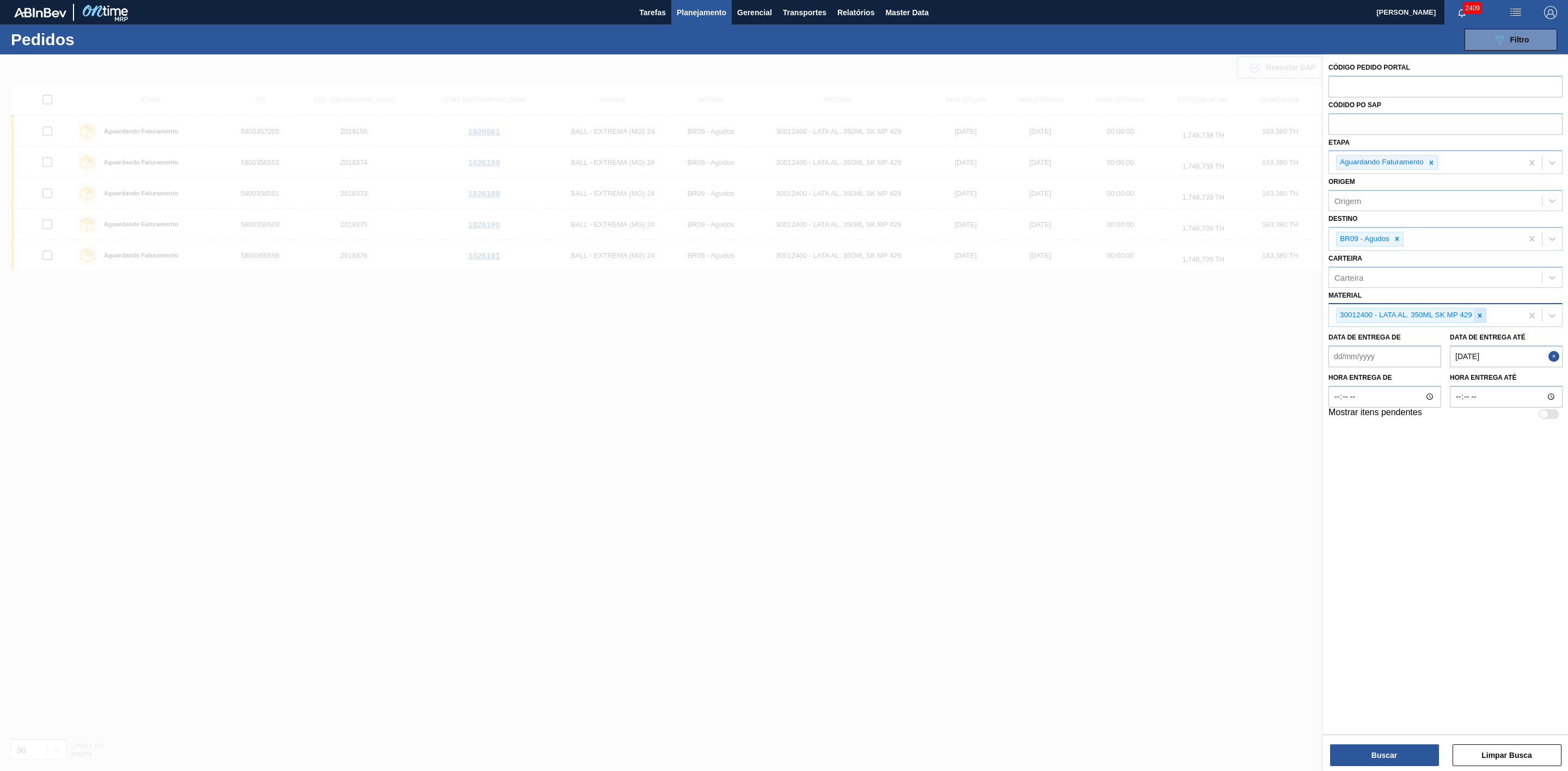
click at [1480, 315] on icon at bounding box center [1479, 315] width 8 height 8
paste input "30012399"
type input "30012399"
click at [1443, 335] on div "30012399 - LATA AL. 350ML SK 429" at bounding box center [1446, 341] width 234 height 20
click at [1396, 754] on button "Buscar" at bounding box center [1385, 755] width 109 height 22
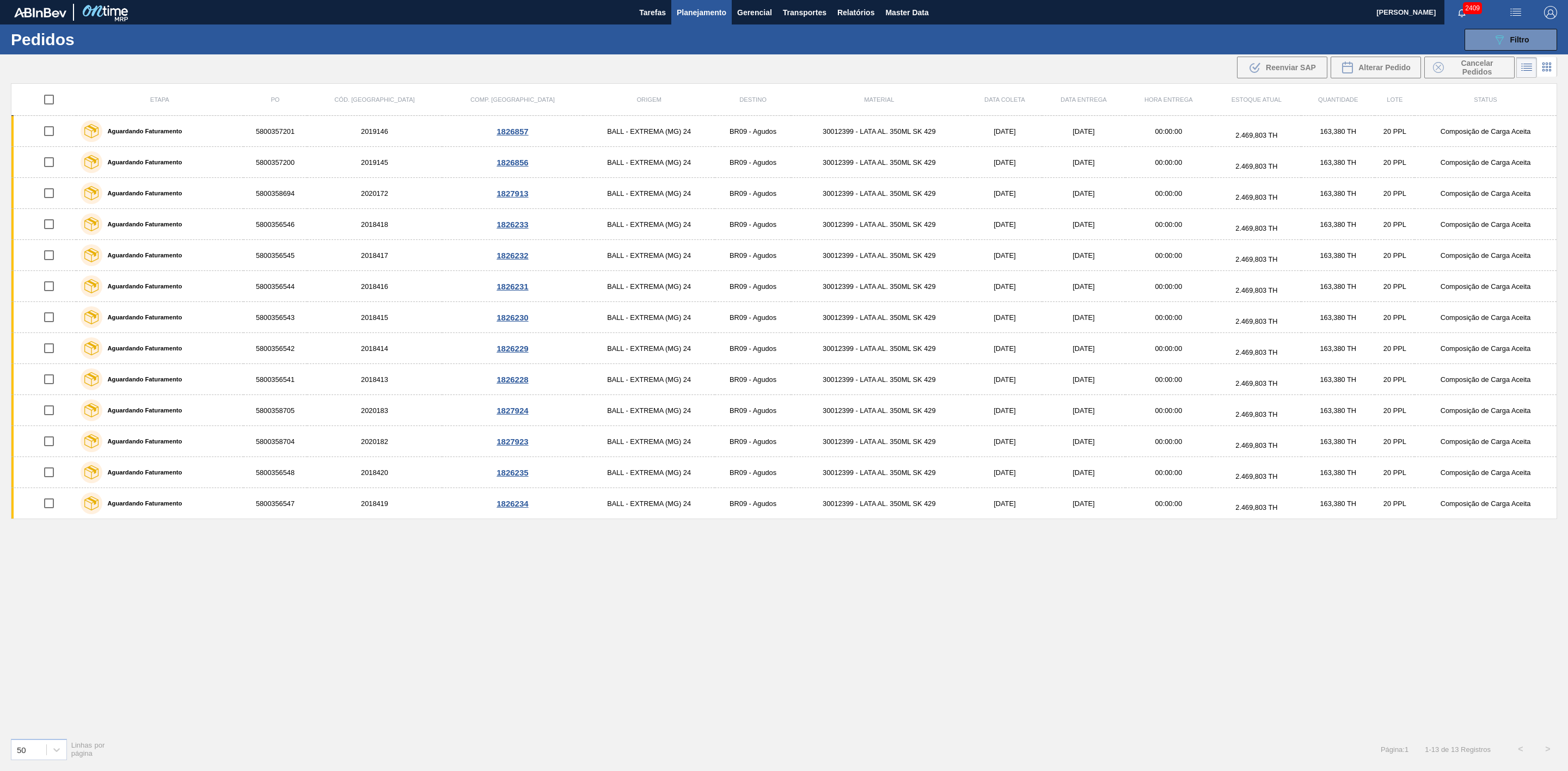
click at [51, 102] on input "checkbox" at bounding box center [49, 100] width 23 height 23
checkbox input "true"
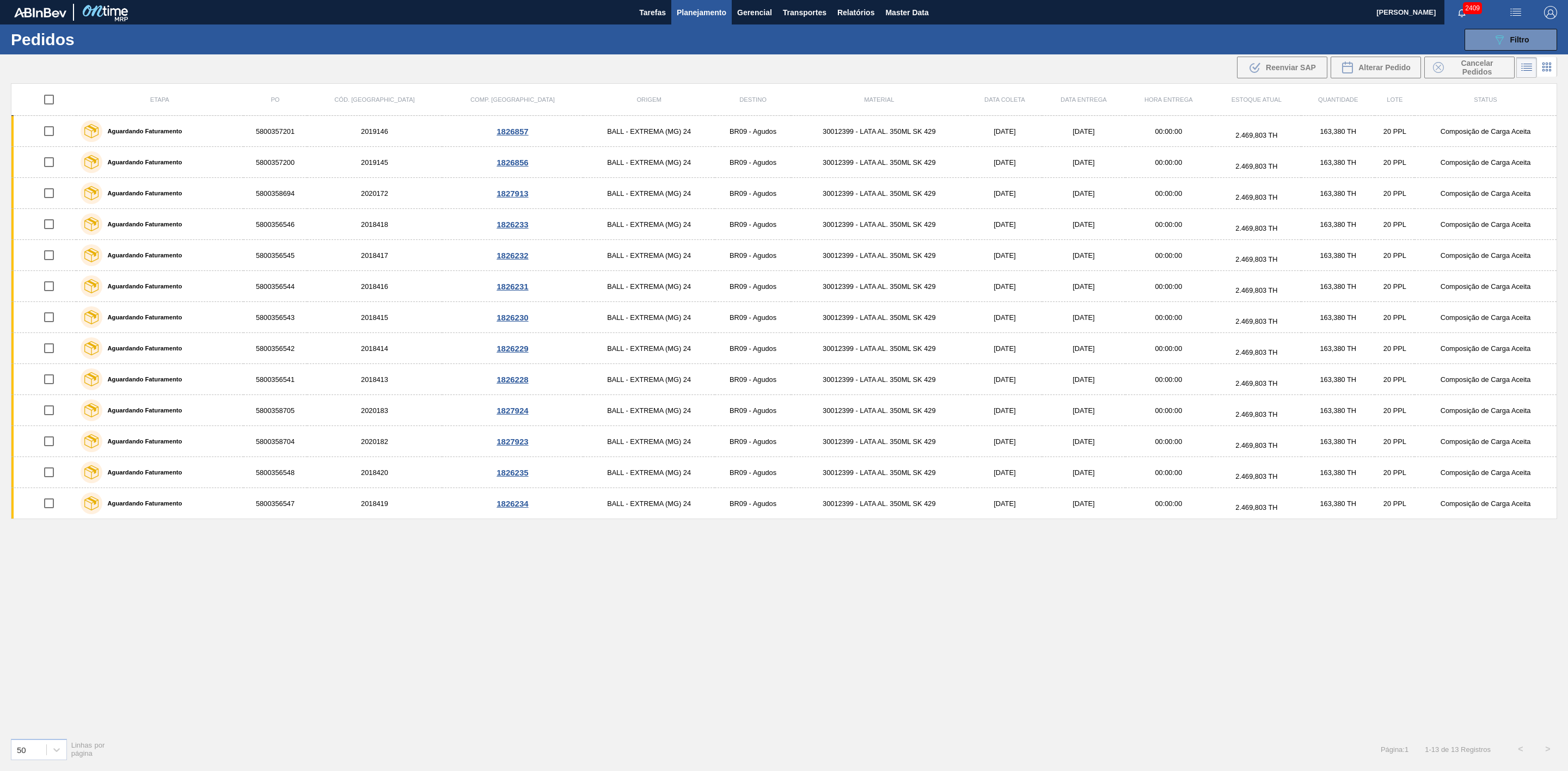
checkbox input "true"
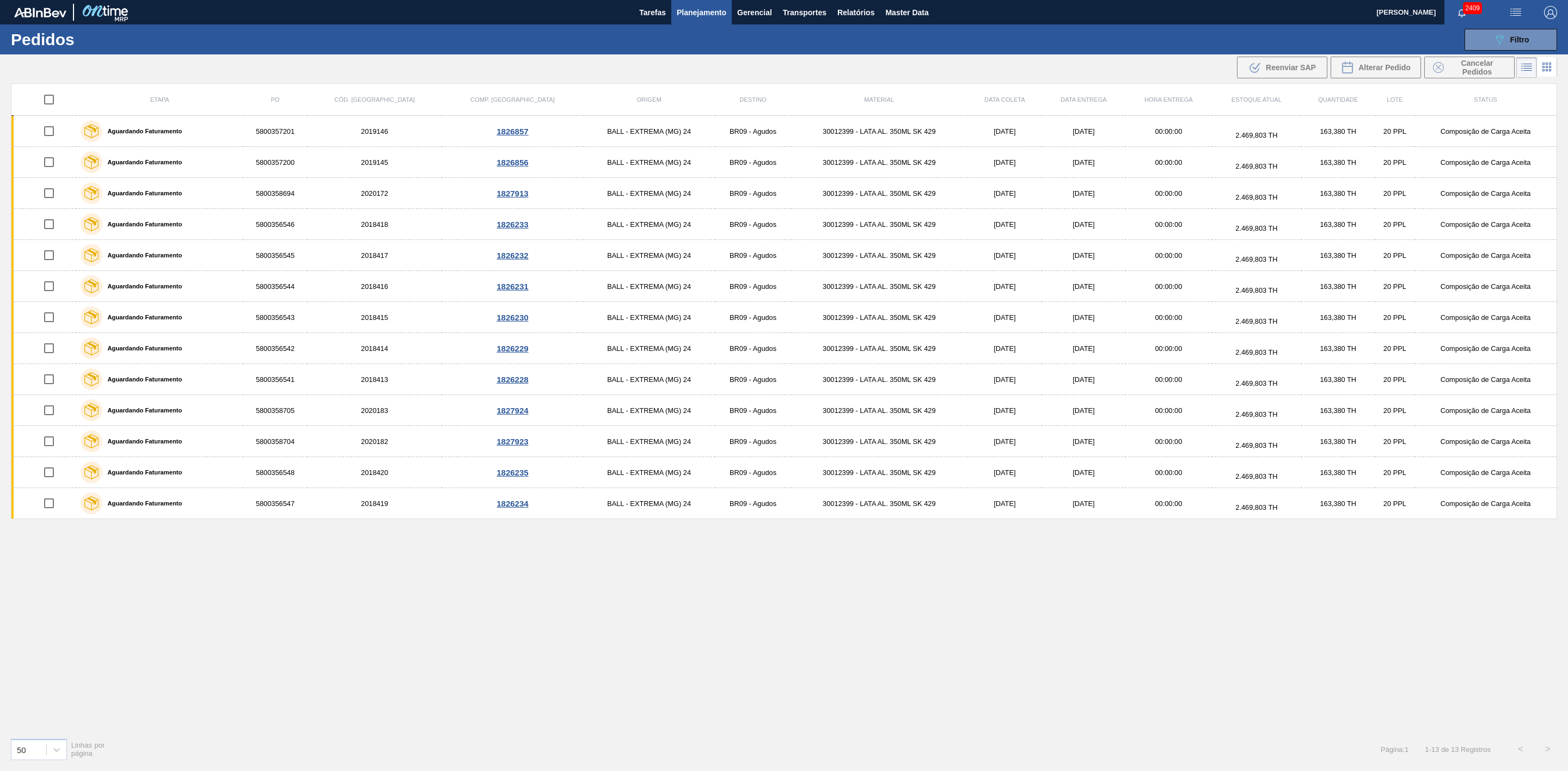
checkbox input "true"
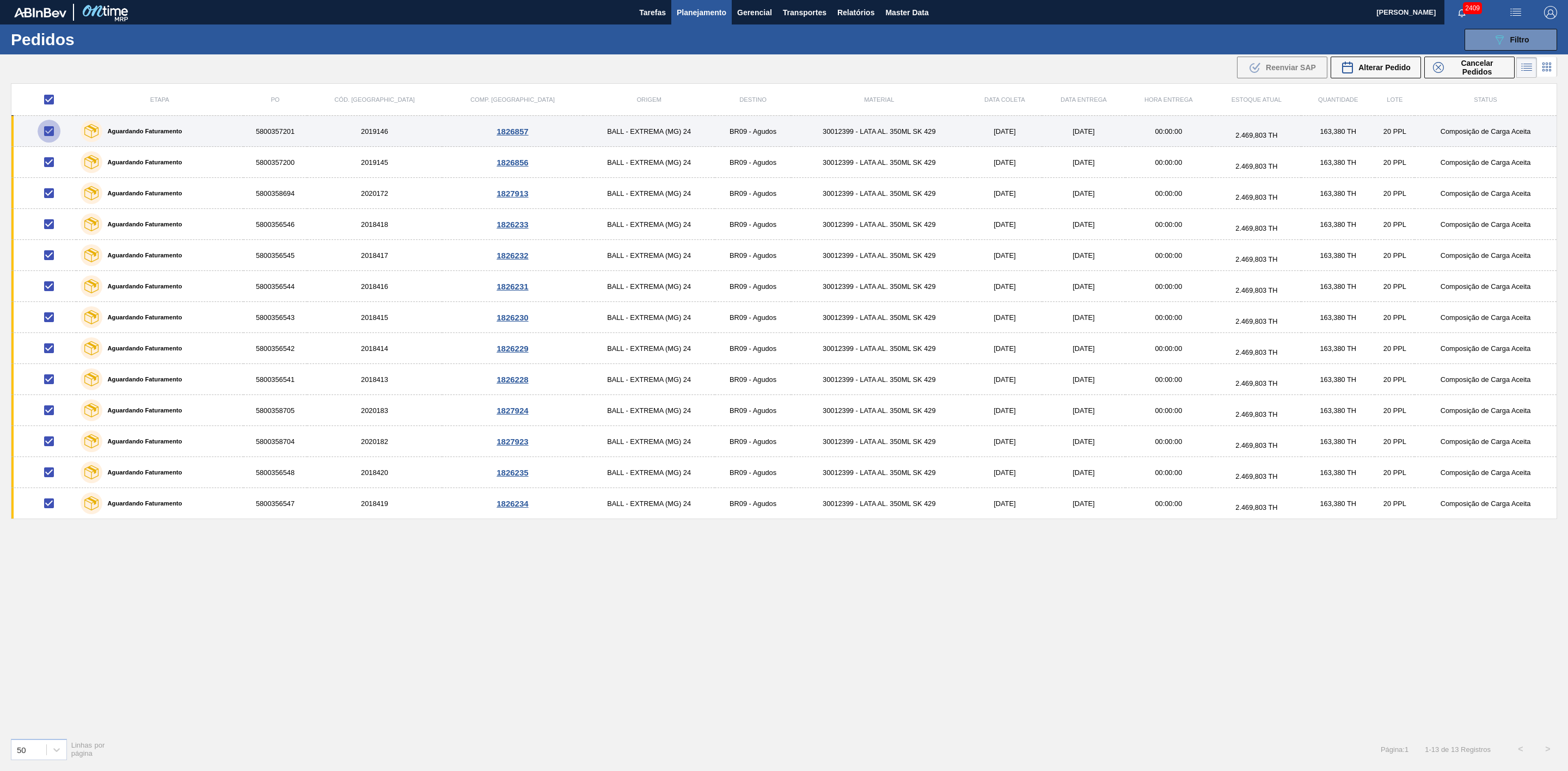
click at [53, 133] on input "checkbox" at bounding box center [49, 131] width 23 height 23
checkbox input "false"
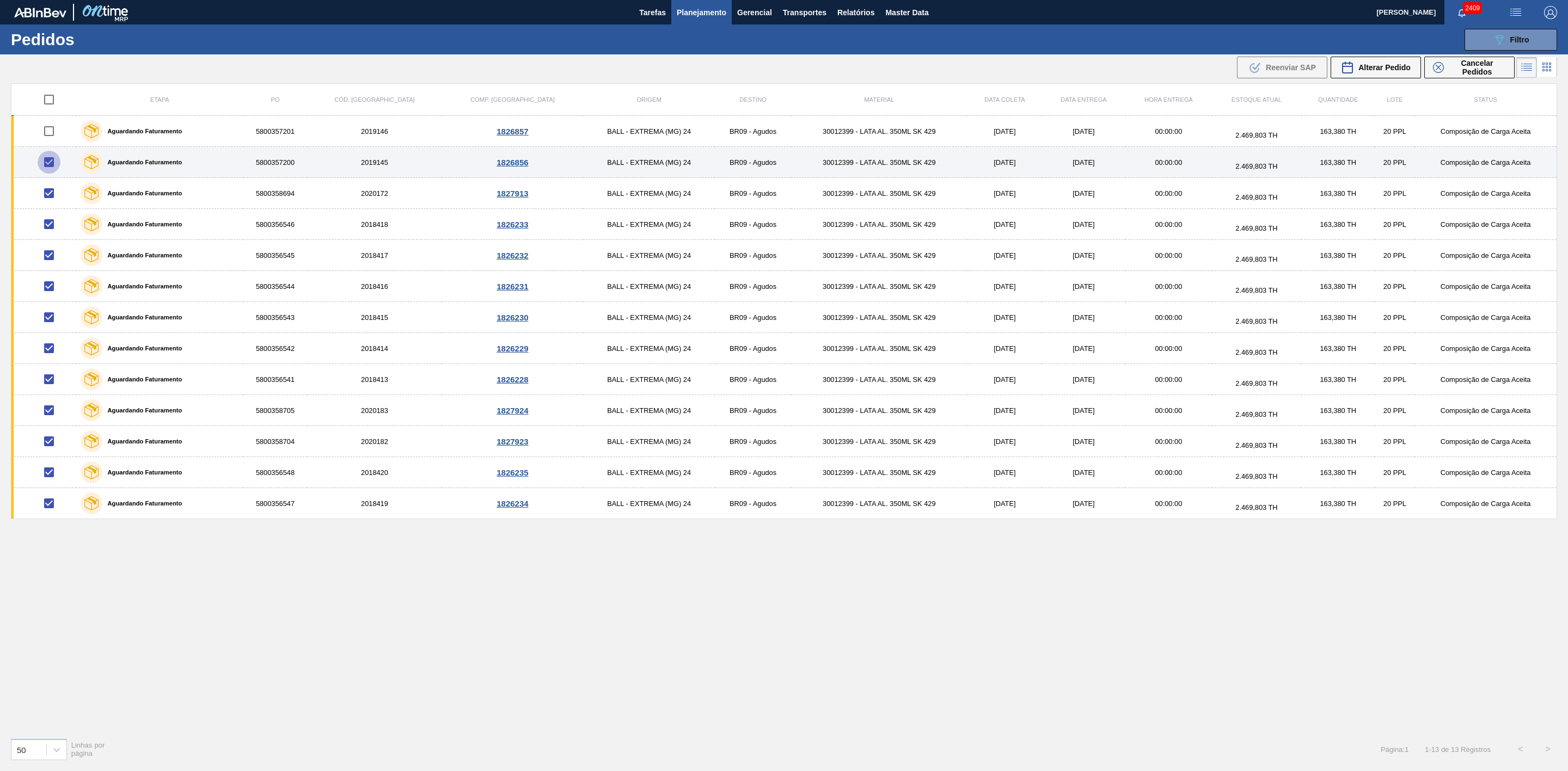
click at [51, 163] on input "checkbox" at bounding box center [49, 162] width 23 height 23
checkbox input "false"
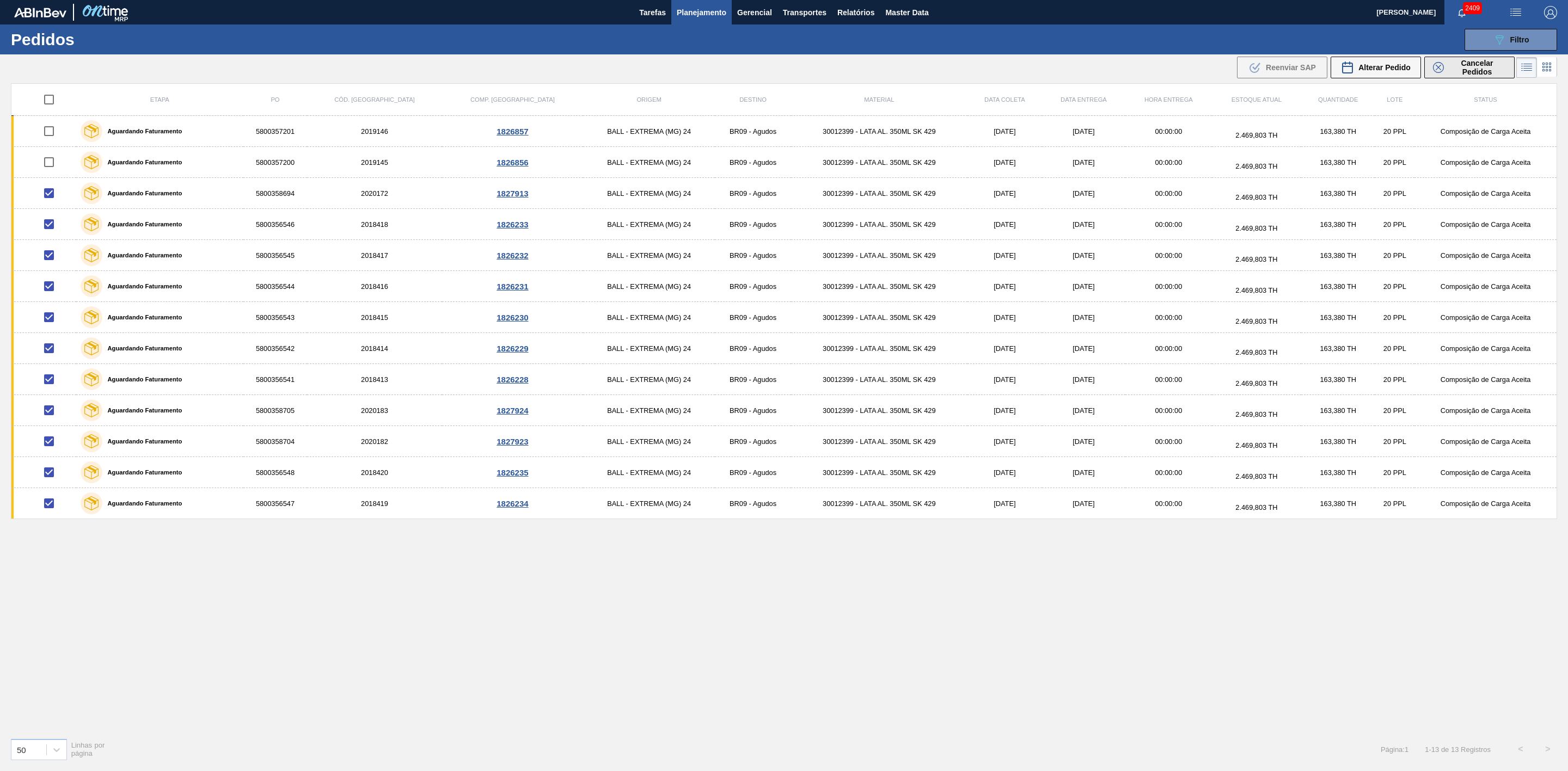
click at [1454, 66] on span "Cancelar Pedidos" at bounding box center [1477, 67] width 57 height 18
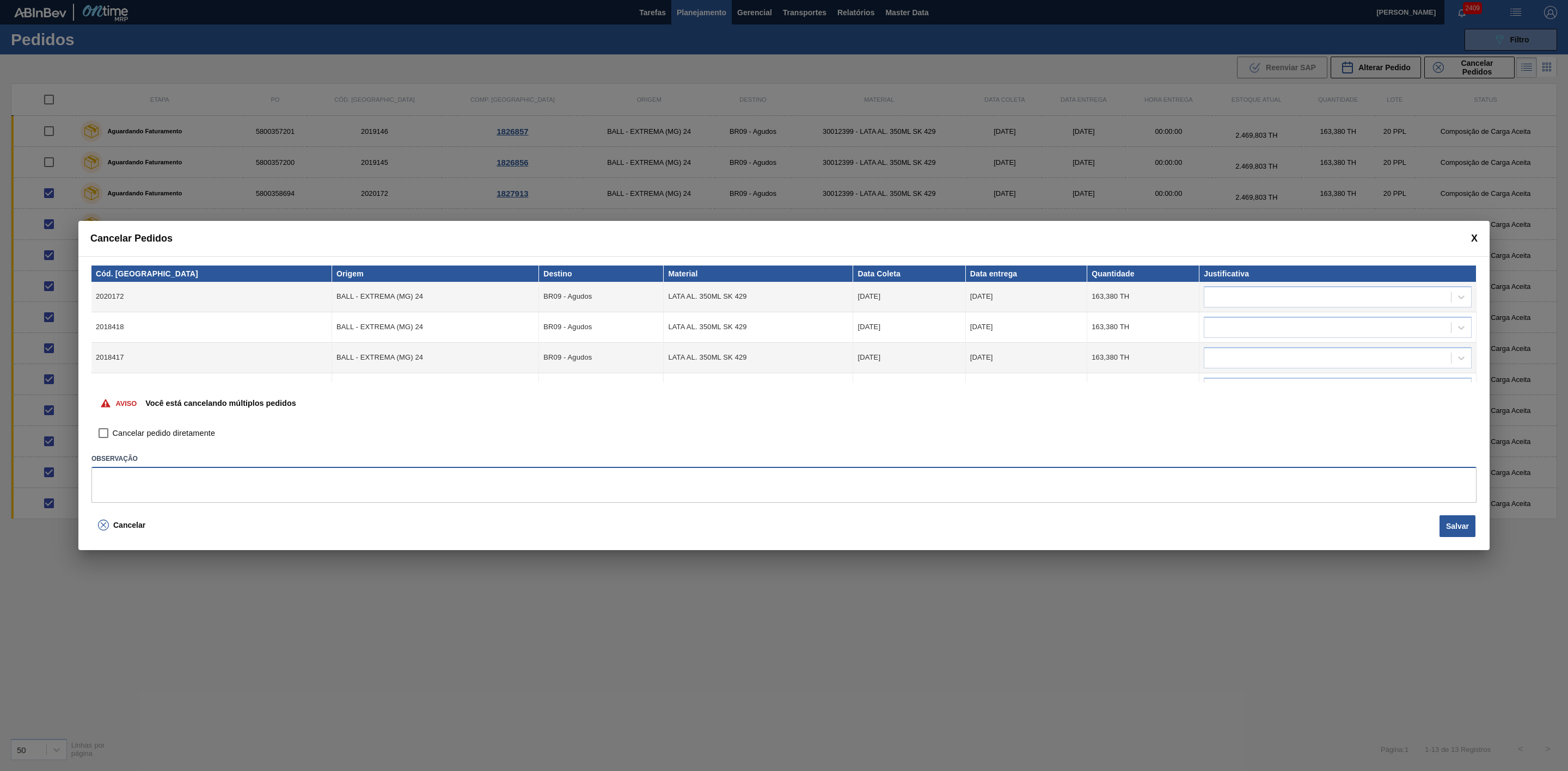
click at [507, 486] on textarea at bounding box center [784, 485] width 1385 height 36
type textarea "Linearização de grade - ajustar cenário de carros na porta"
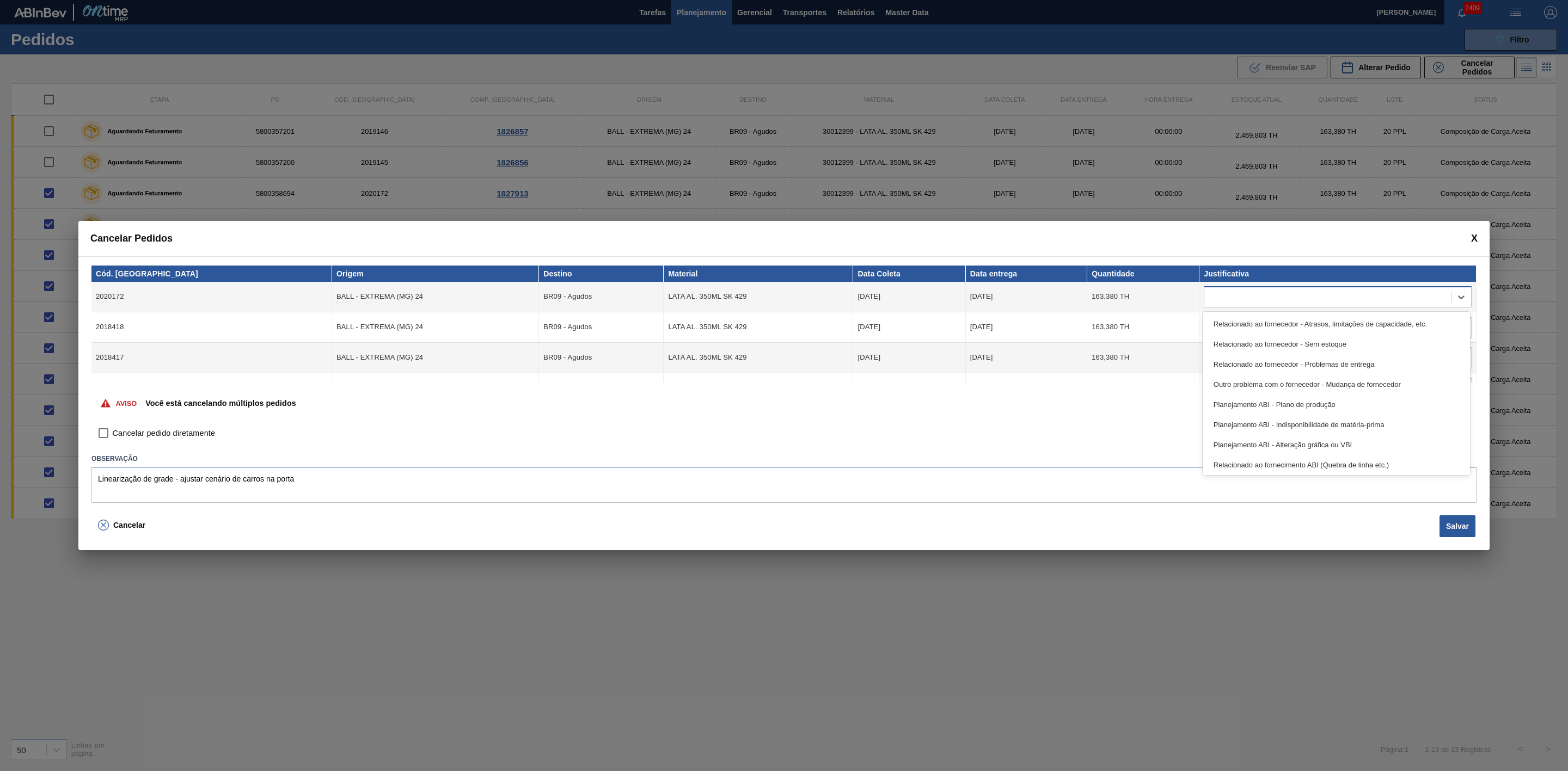
click at [1243, 299] on div at bounding box center [1328, 297] width 247 height 16
click at [1361, 377] on div "Planejamento de transporte ABI (Otimização de caminhão etc.)" at bounding box center [1336, 383] width 267 height 20
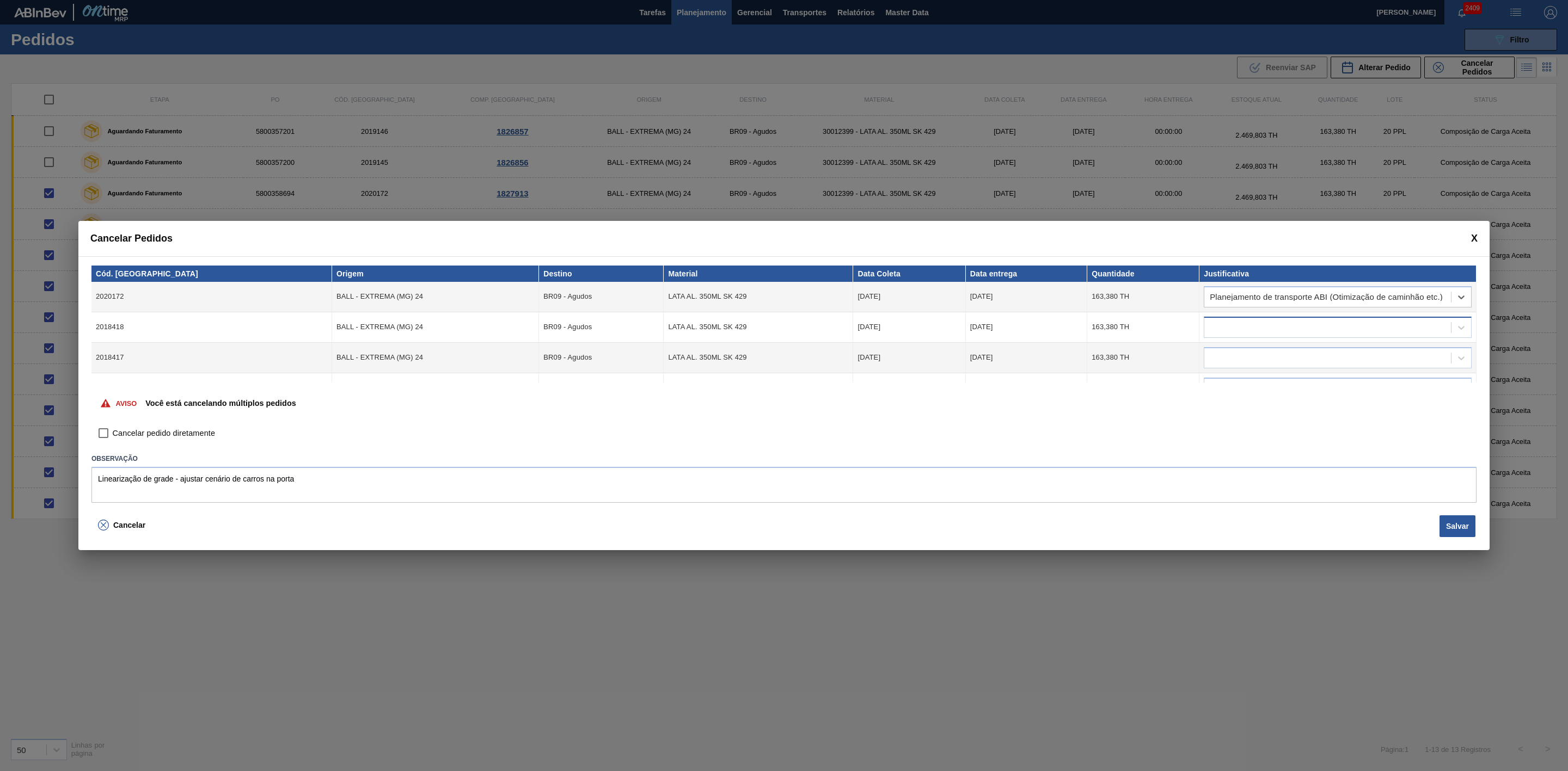
click at [1265, 330] on div at bounding box center [1328, 327] width 247 height 16
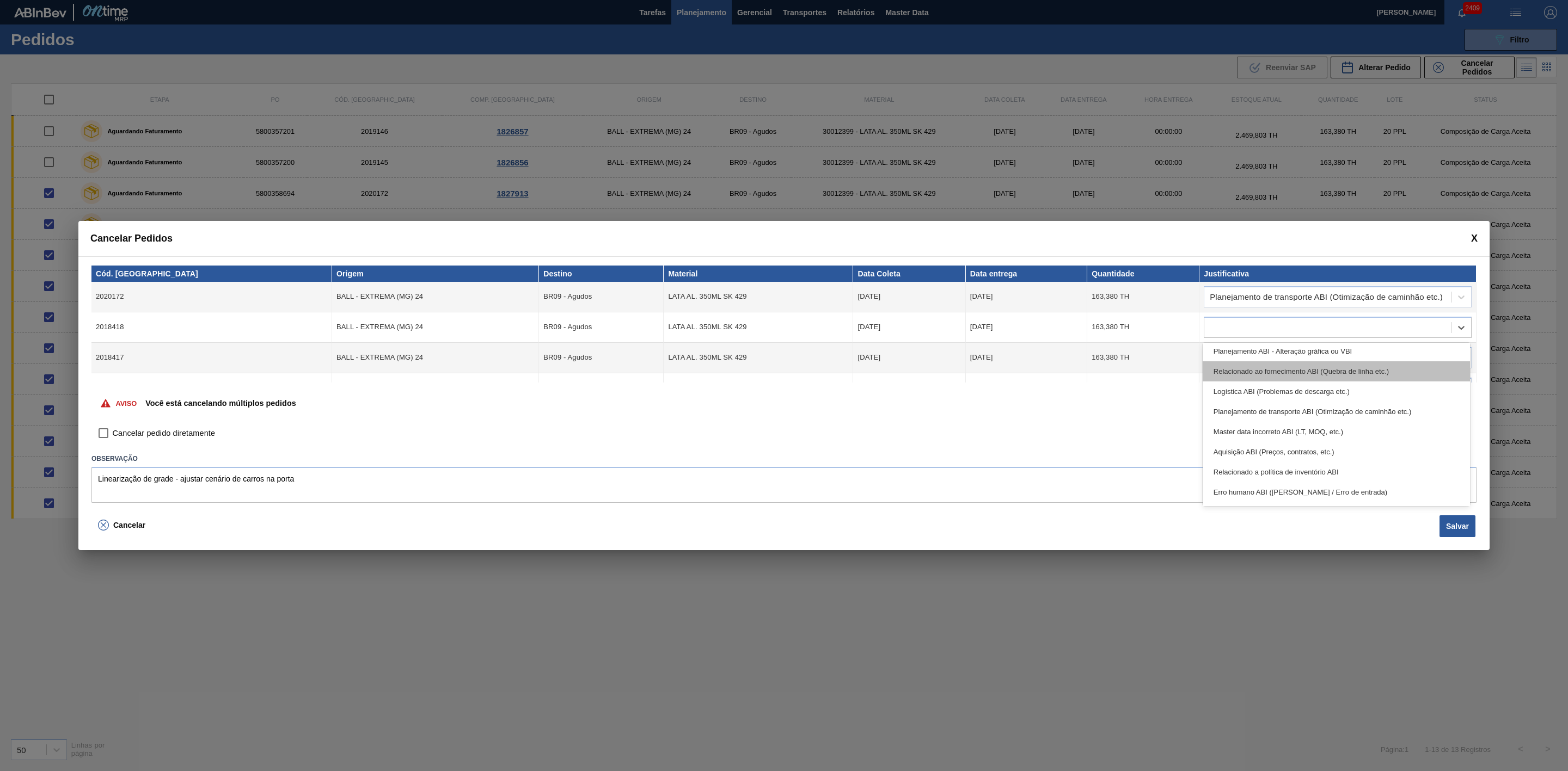
scroll to position [163, 0]
click at [1361, 366] on div "Planejamento de transporte ABI (Otimização de caminhão etc.)" at bounding box center [1336, 373] width 267 height 20
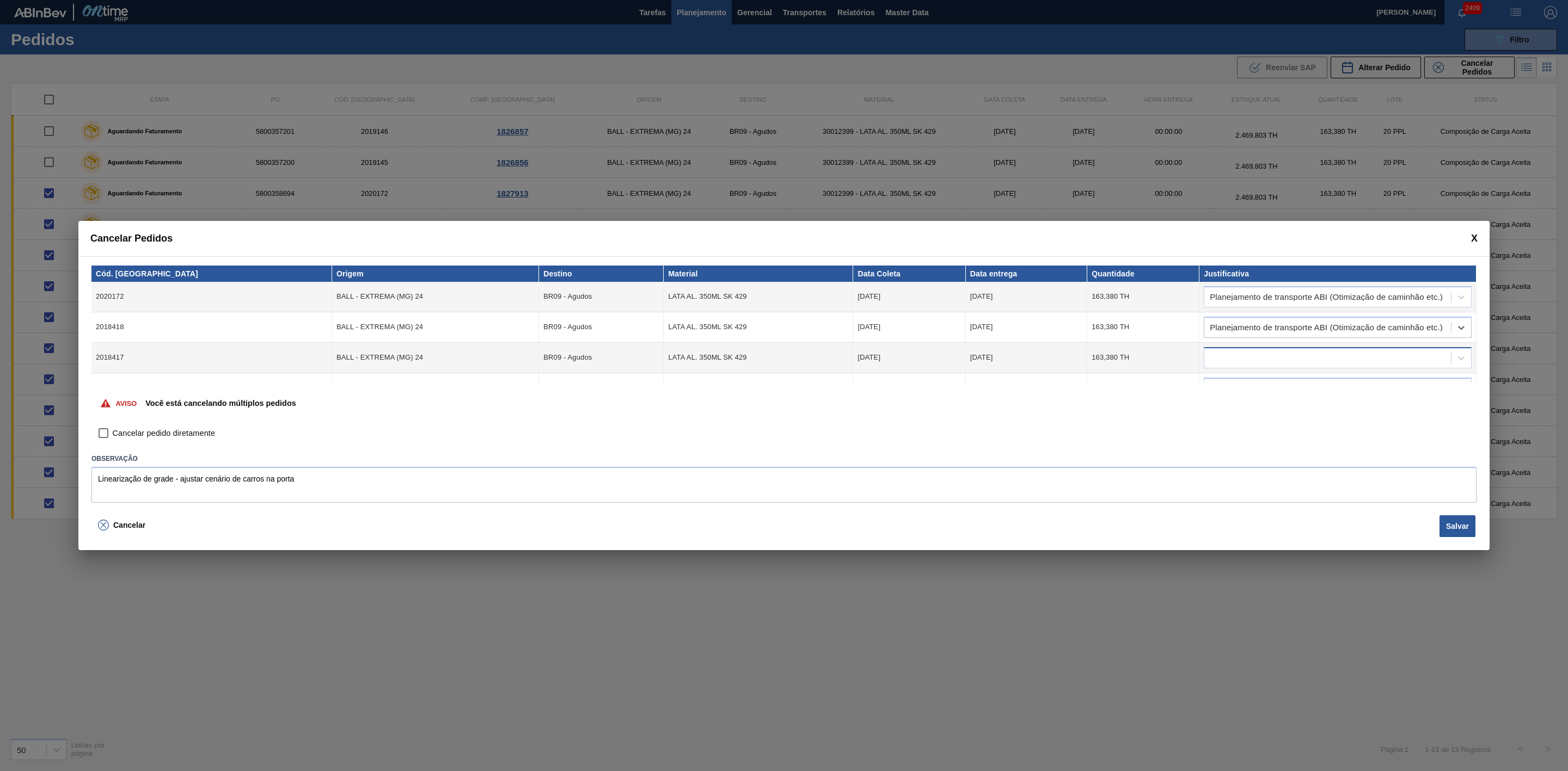
click at [1269, 350] on div at bounding box center [1328, 358] width 247 height 16
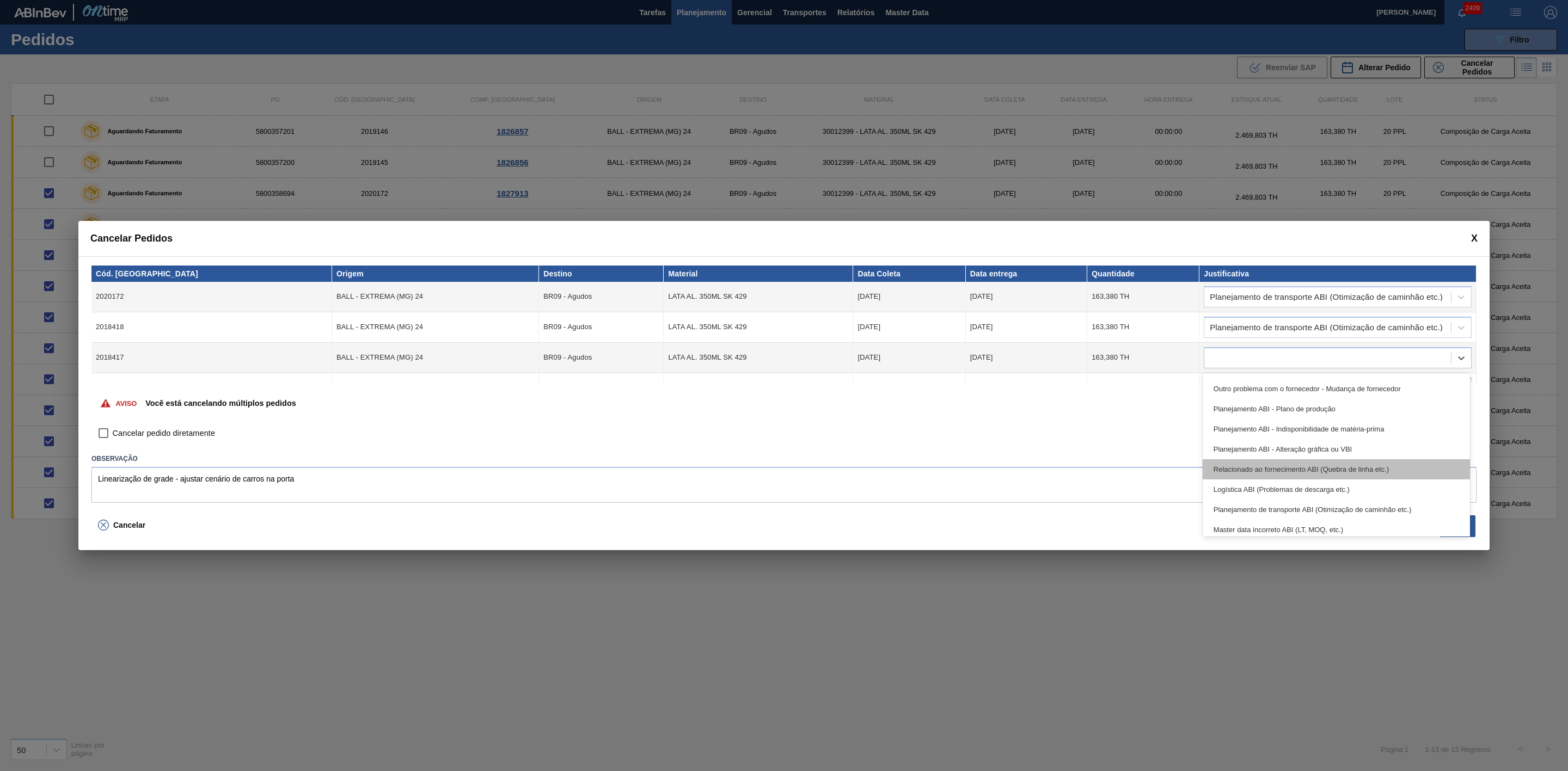
scroll to position [82, 0]
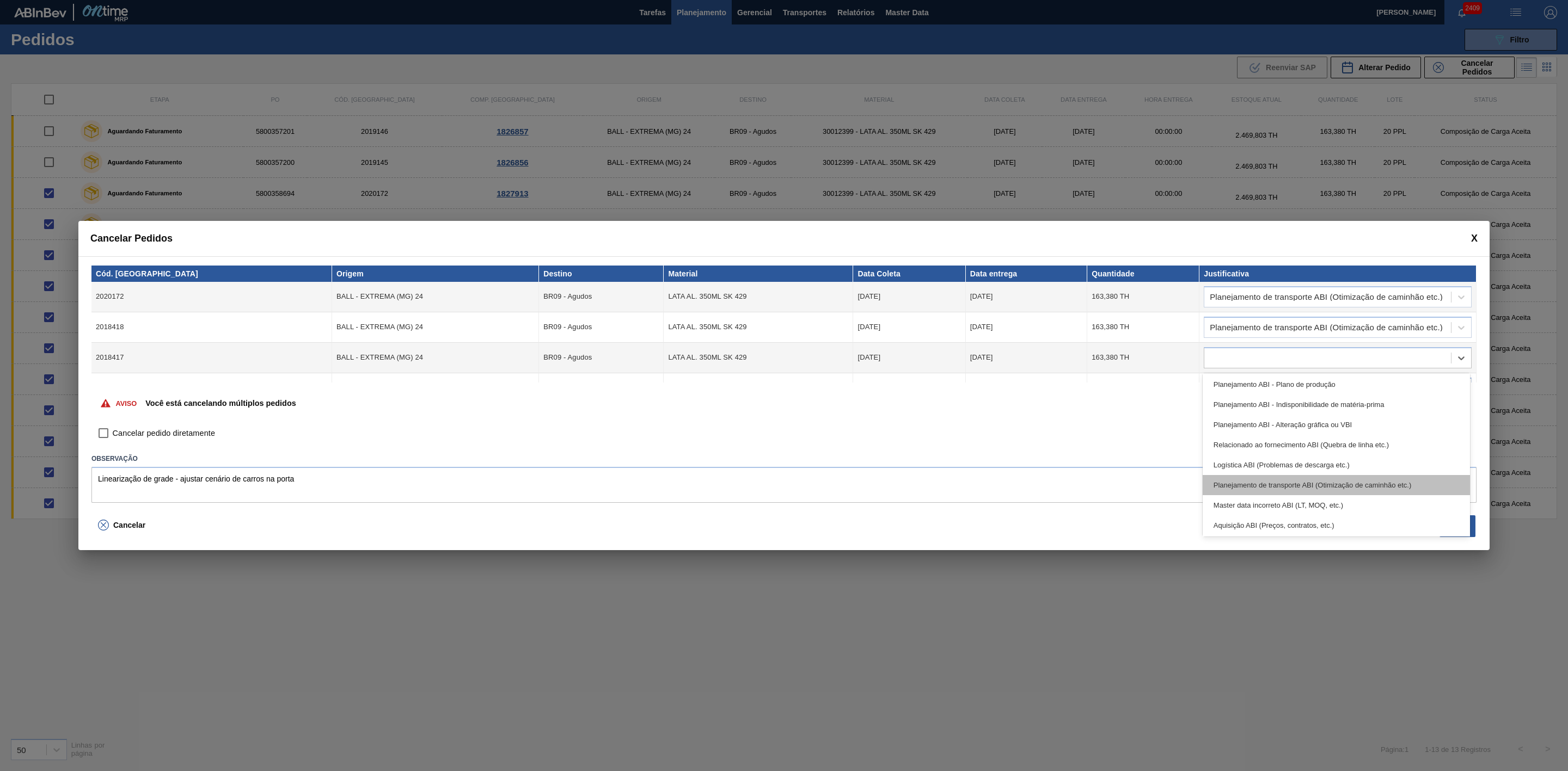
click at [1336, 475] on div "Planejamento de transporte ABI (Otimização de caminhão etc.)" at bounding box center [1336, 485] width 267 height 20
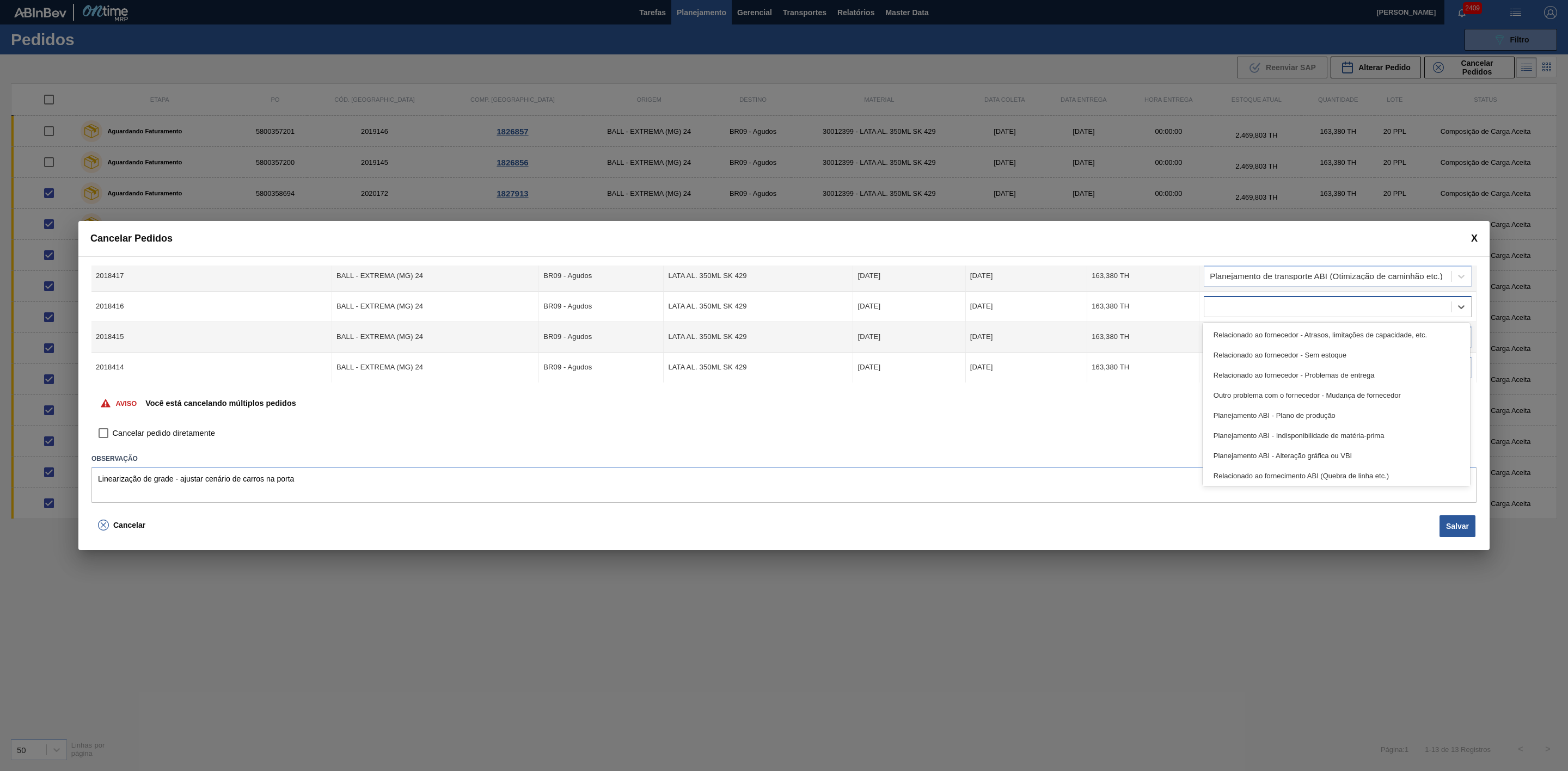
click at [1297, 306] on div at bounding box center [1328, 306] width 247 height 16
click at [1342, 427] on div "Planejamento de transporte ABI (Otimização de caminhão etc.)" at bounding box center [1336, 434] width 267 height 20
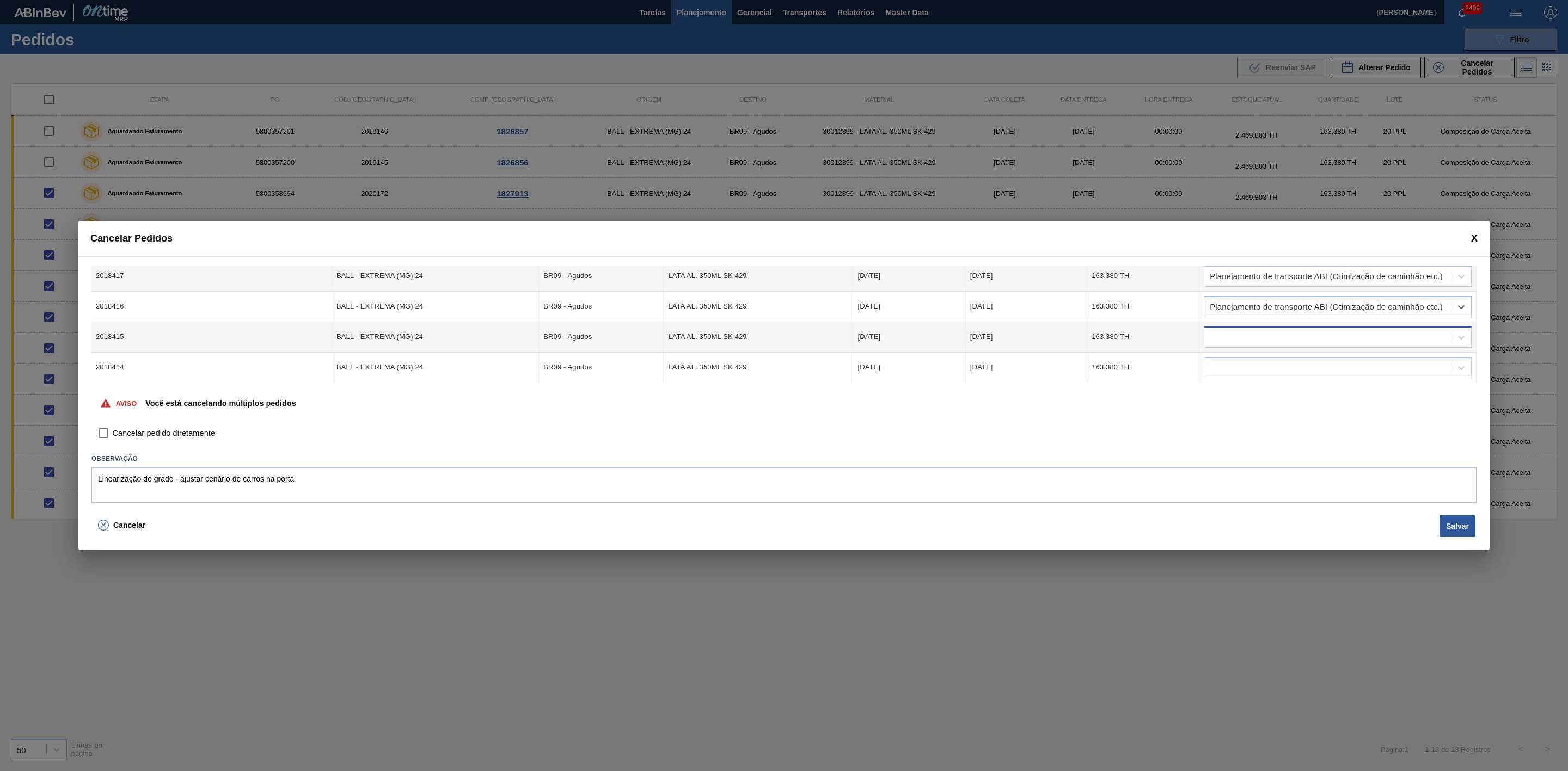
click at [1283, 342] on div at bounding box center [1328, 337] width 247 height 16
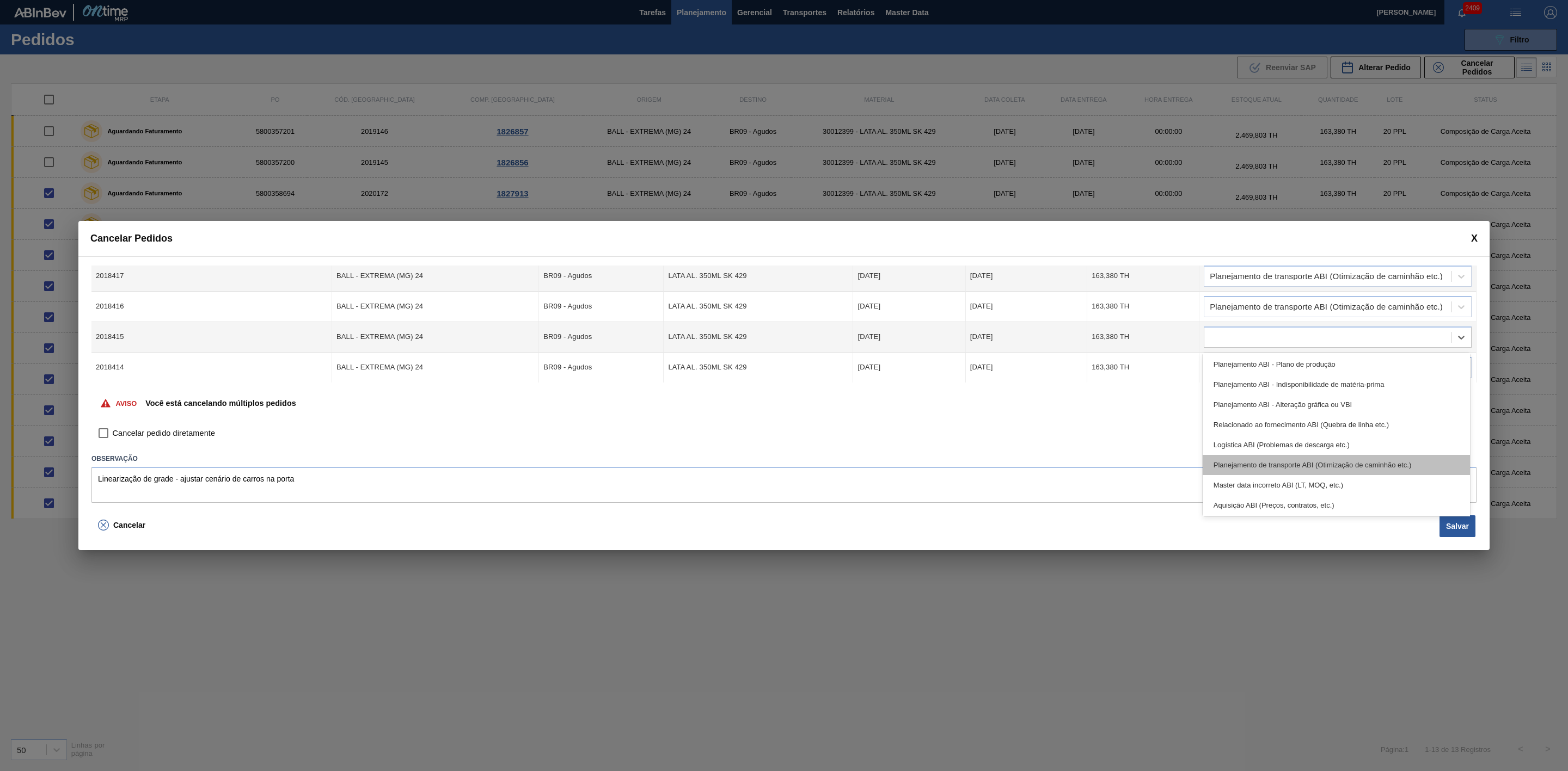
click at [1339, 459] on div "Planejamento de transporte ABI (Otimização de caminhão etc.)" at bounding box center [1336, 464] width 267 height 20
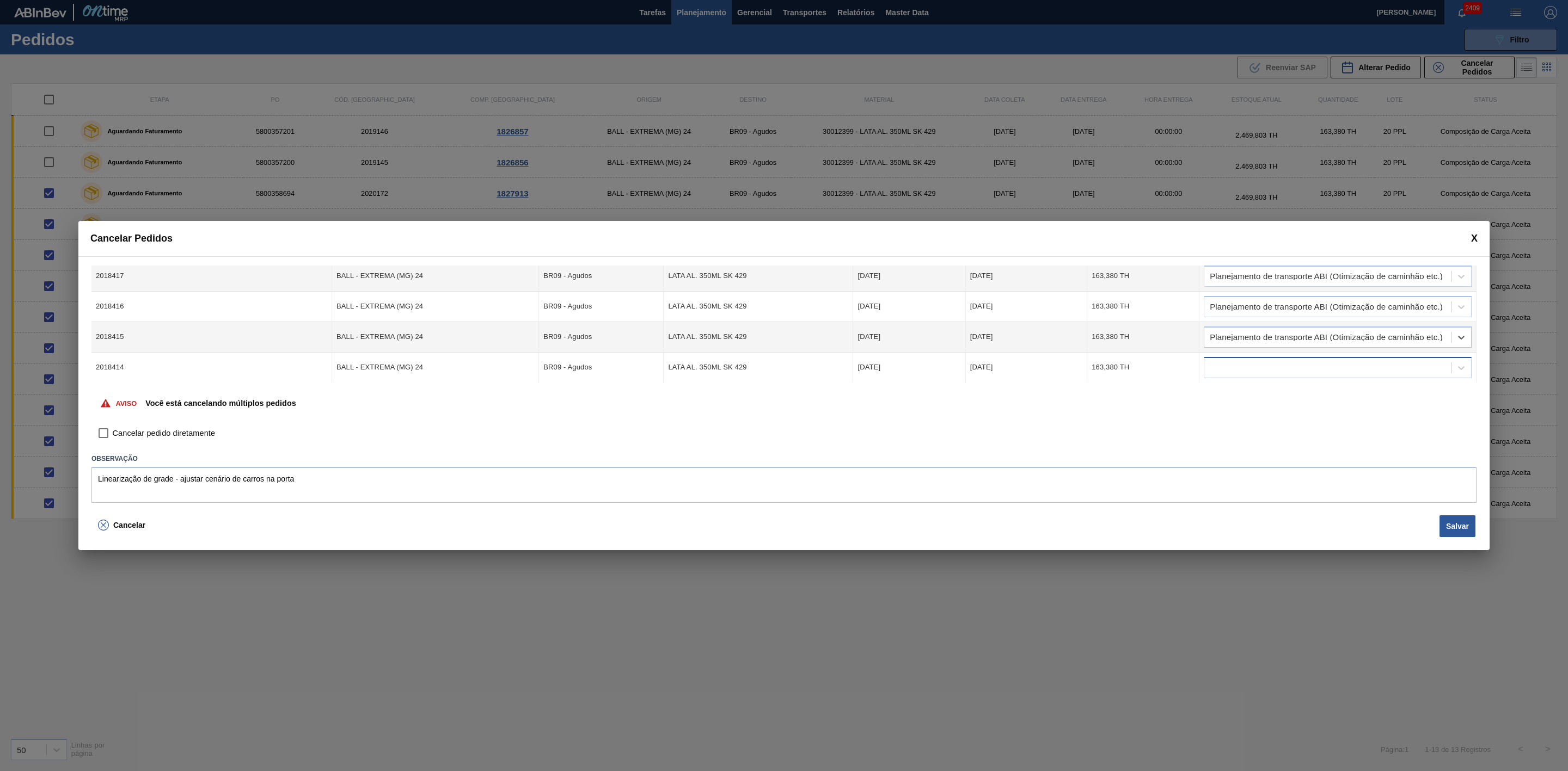
click at [1301, 366] on div at bounding box center [1328, 367] width 247 height 16
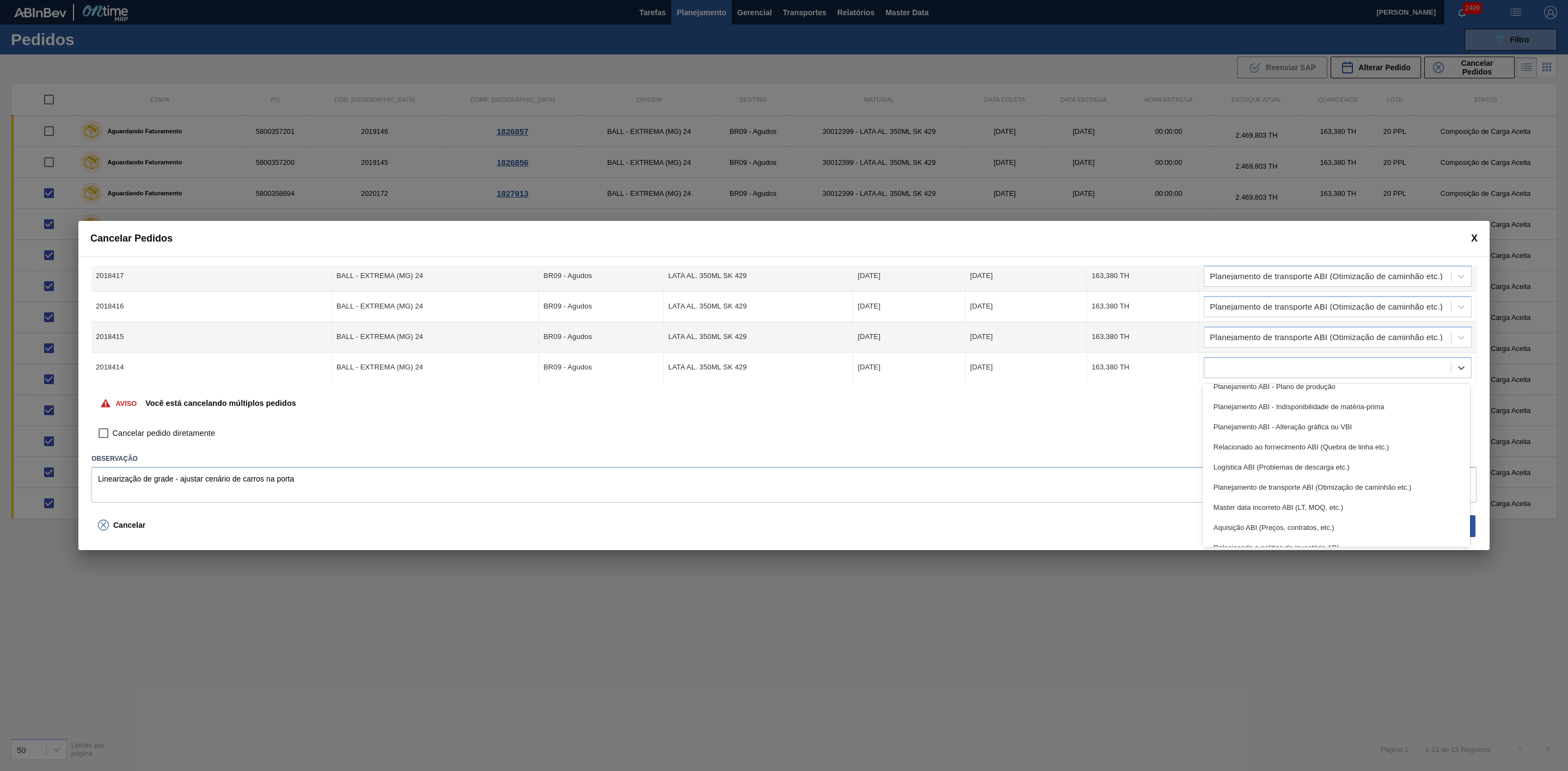
scroll to position [40, 0]
click at [1339, 535] on div "Planejamento de transporte ABI (Otimização de caminhão etc.)" at bounding box center [1336, 537] width 267 height 20
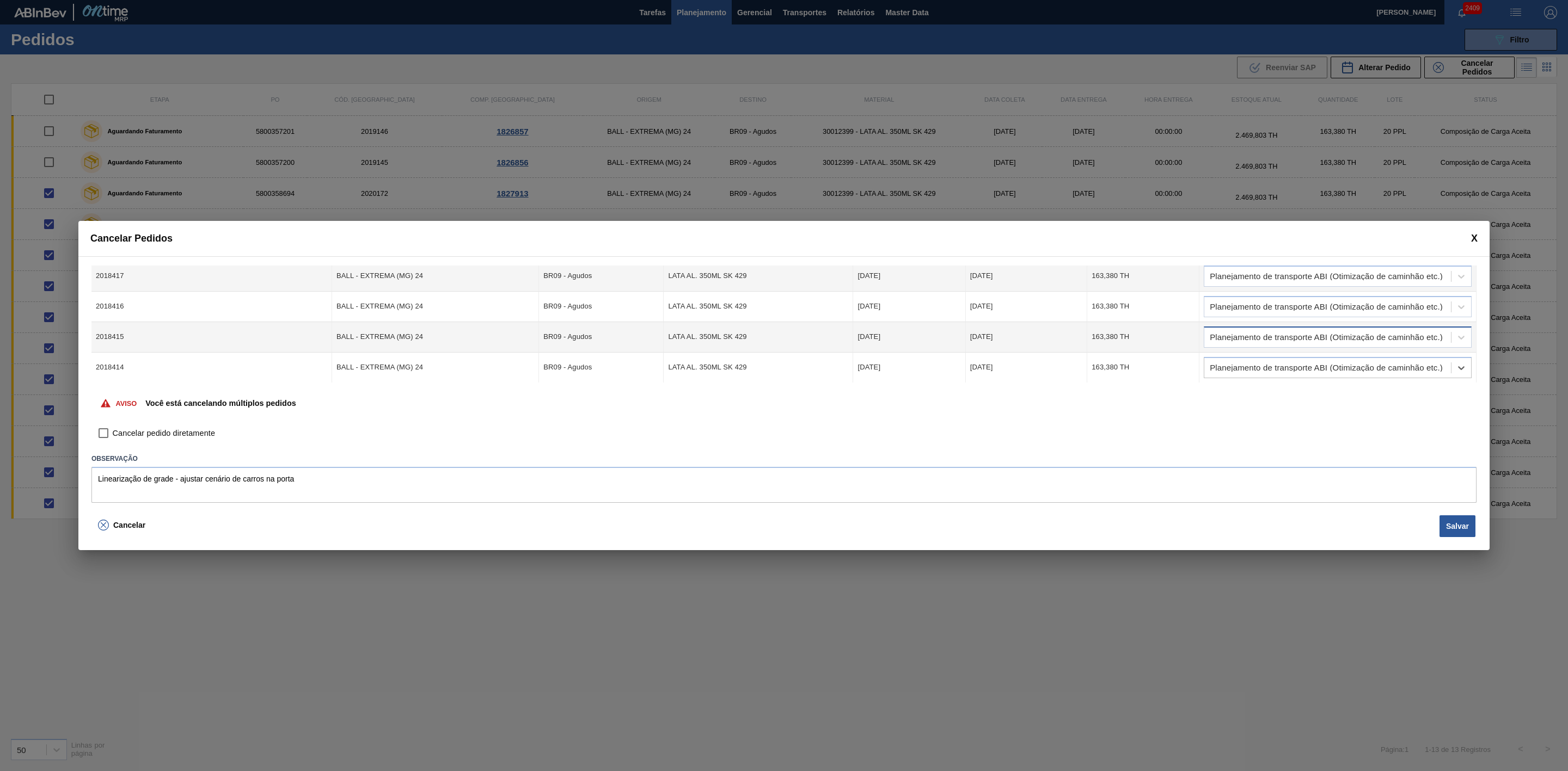
scroll to position [163, 0]
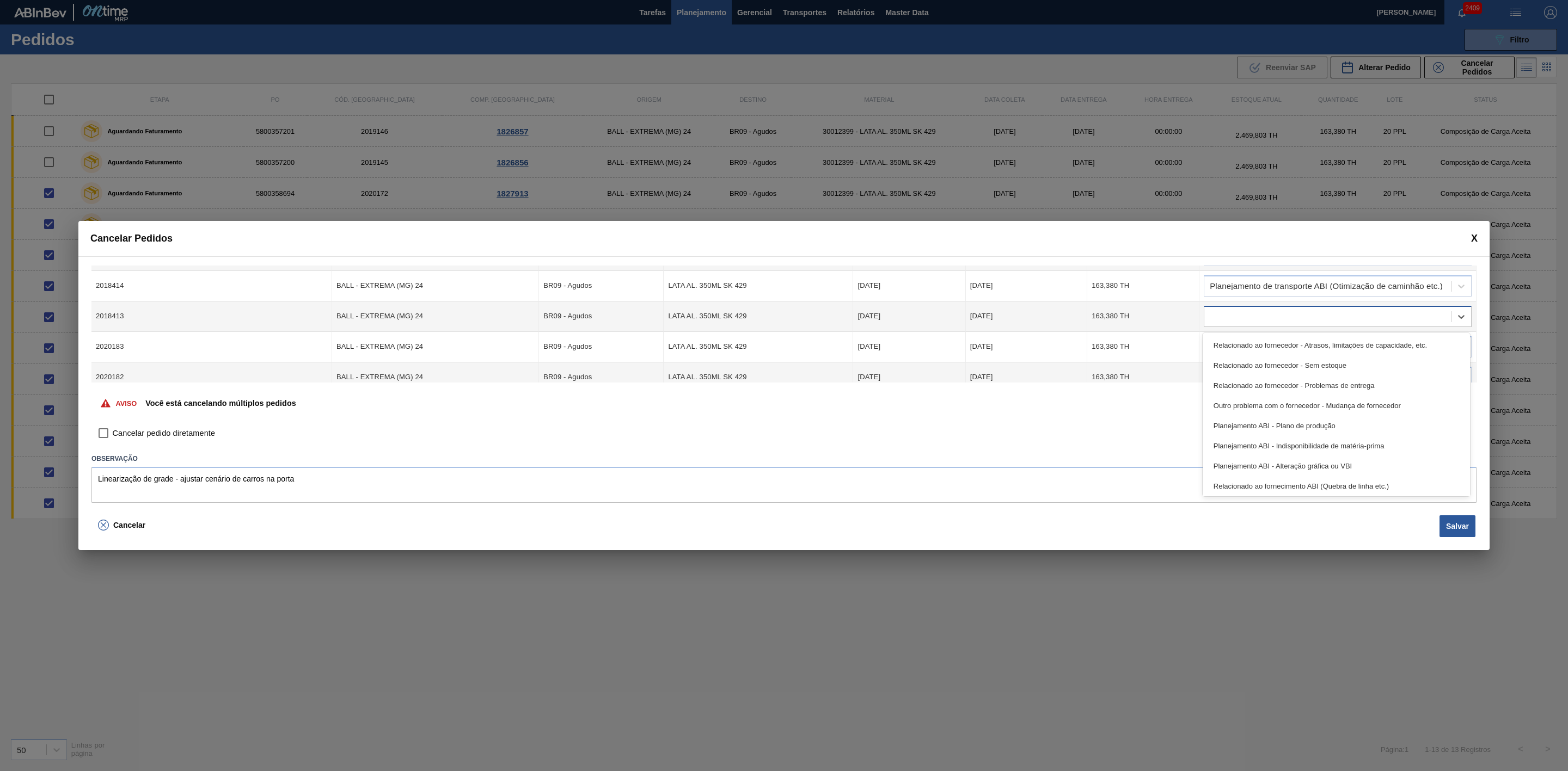
click at [1308, 315] on div at bounding box center [1328, 316] width 247 height 16
click at [1326, 367] on div "Planejamento de transporte ABI (Otimização de caminhão etc.)" at bounding box center [1336, 362] width 267 height 20
click at [1252, 347] on div at bounding box center [1328, 346] width 247 height 16
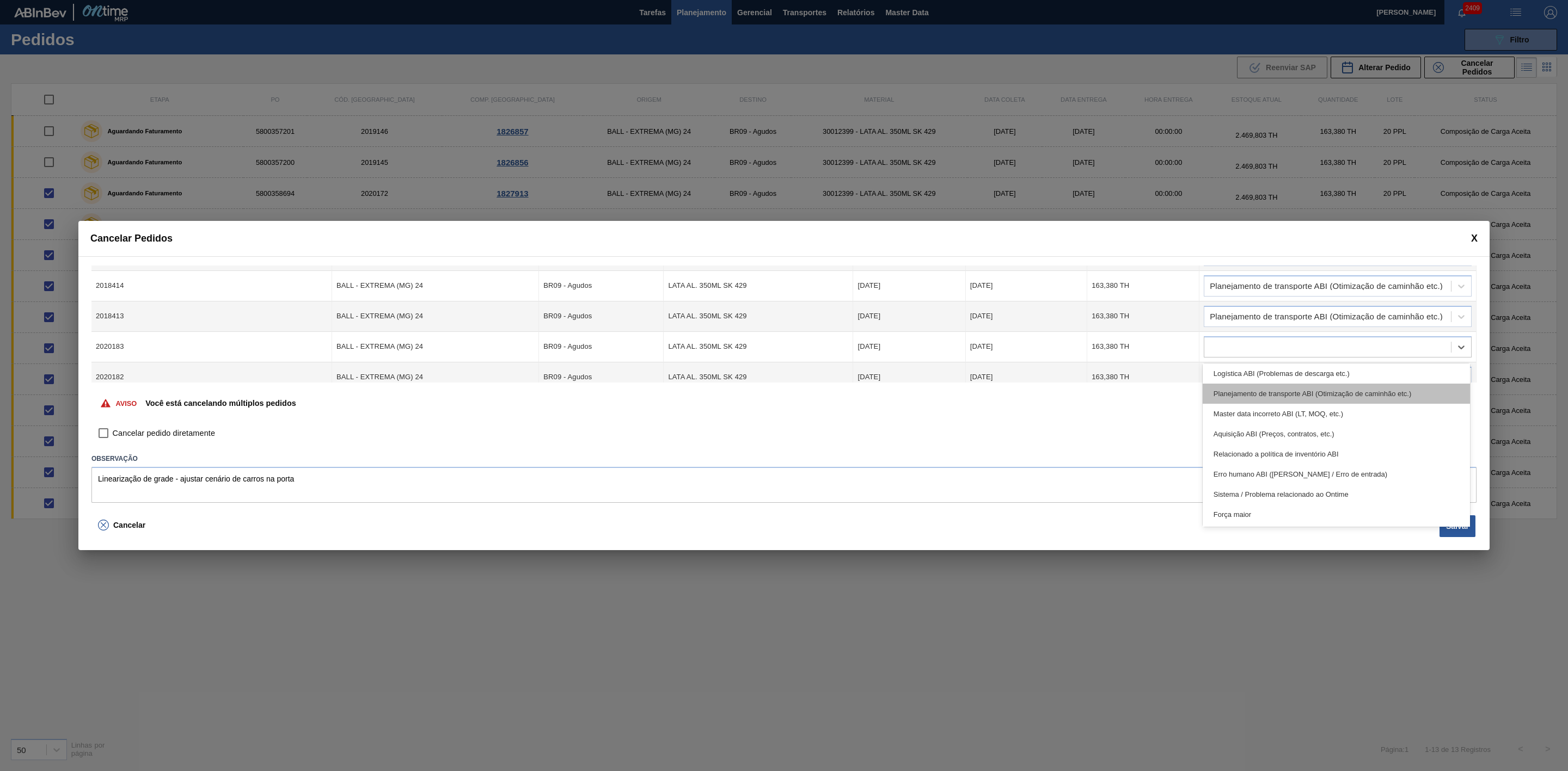
click at [1330, 394] on div "Planejamento de transporte ABI (Otimização de caminhão etc.)" at bounding box center [1336, 394] width 267 height 20
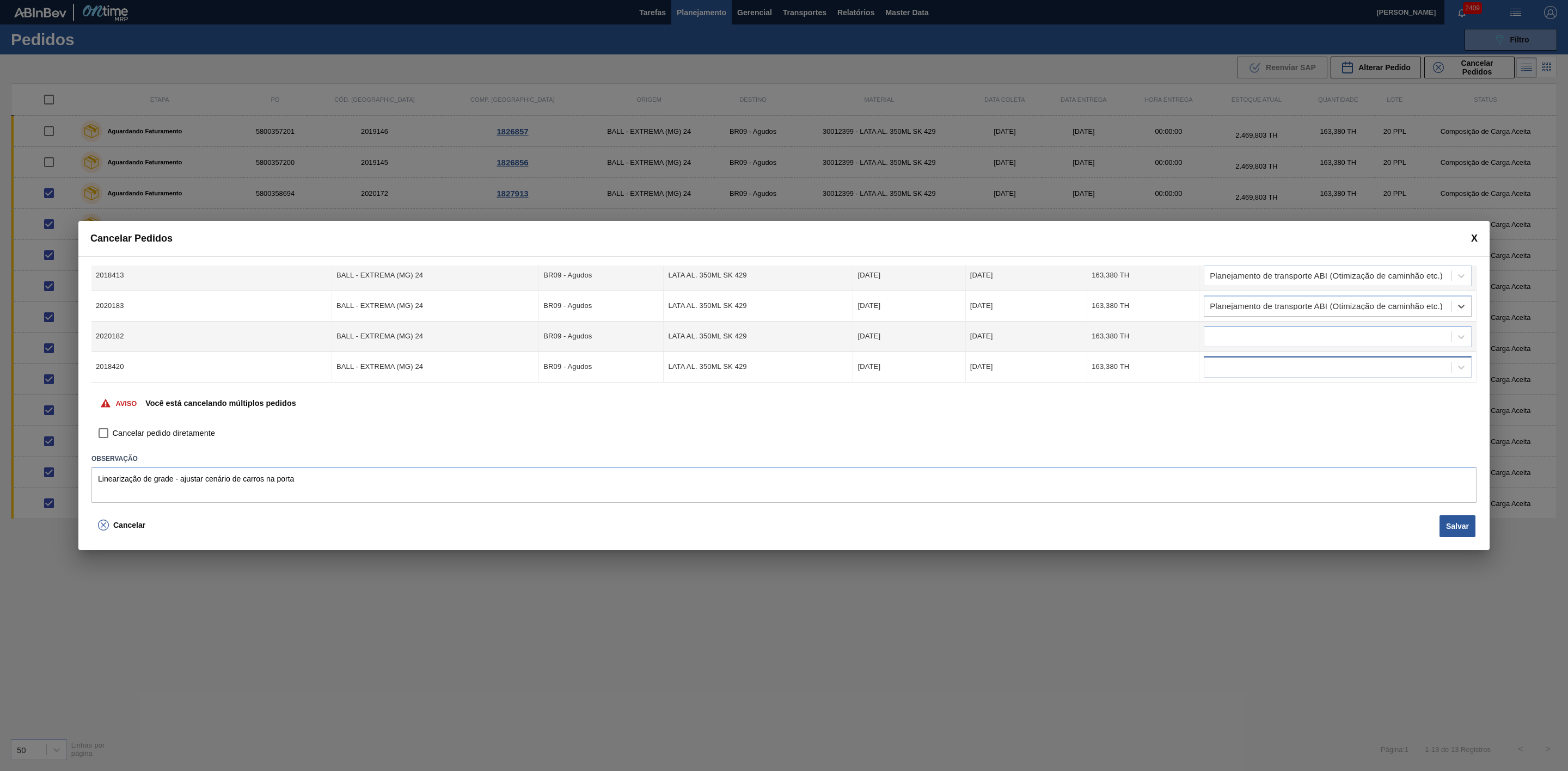
scroll to position [237, 0]
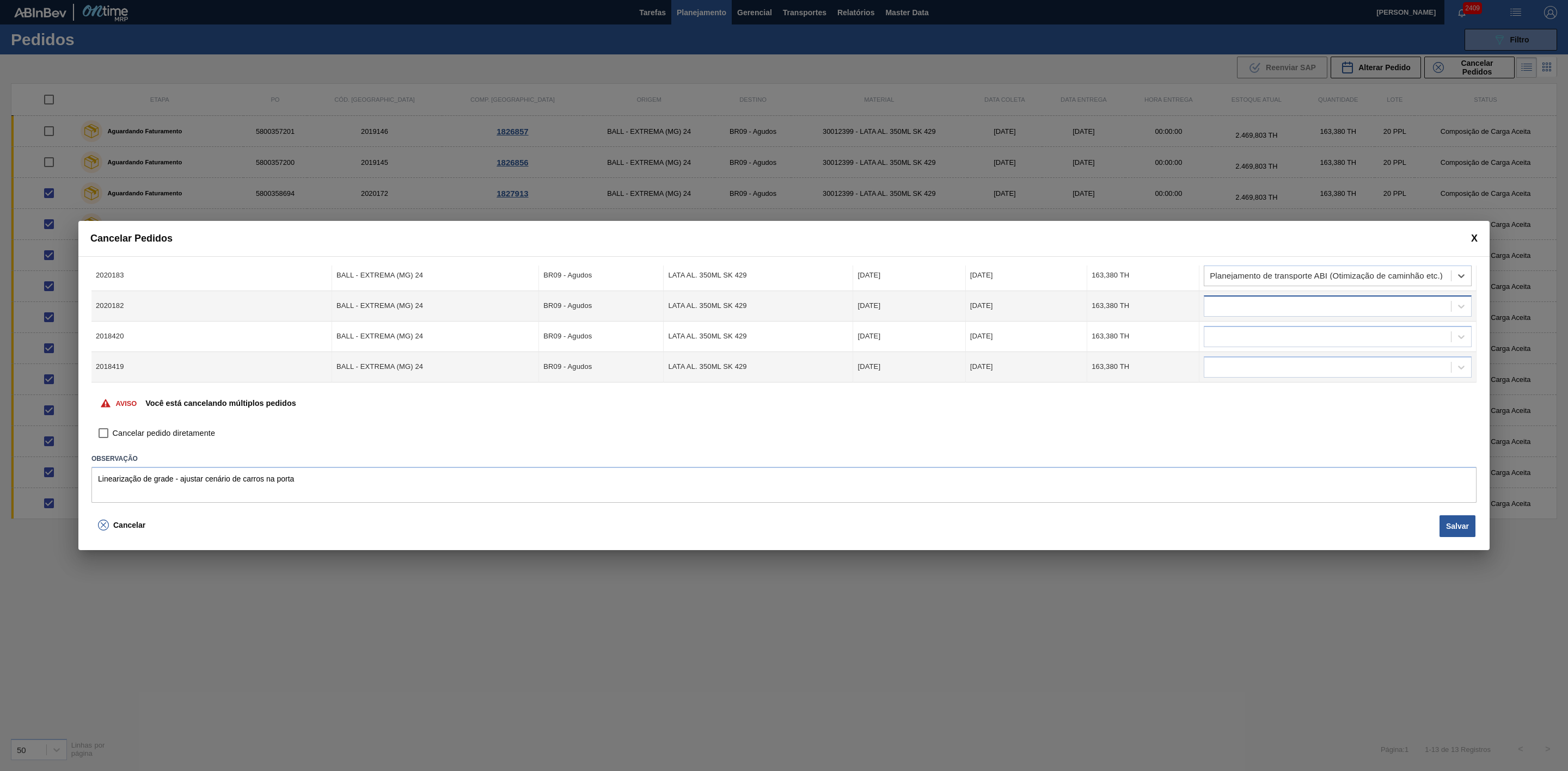
click at [1276, 308] on div at bounding box center [1328, 306] width 247 height 16
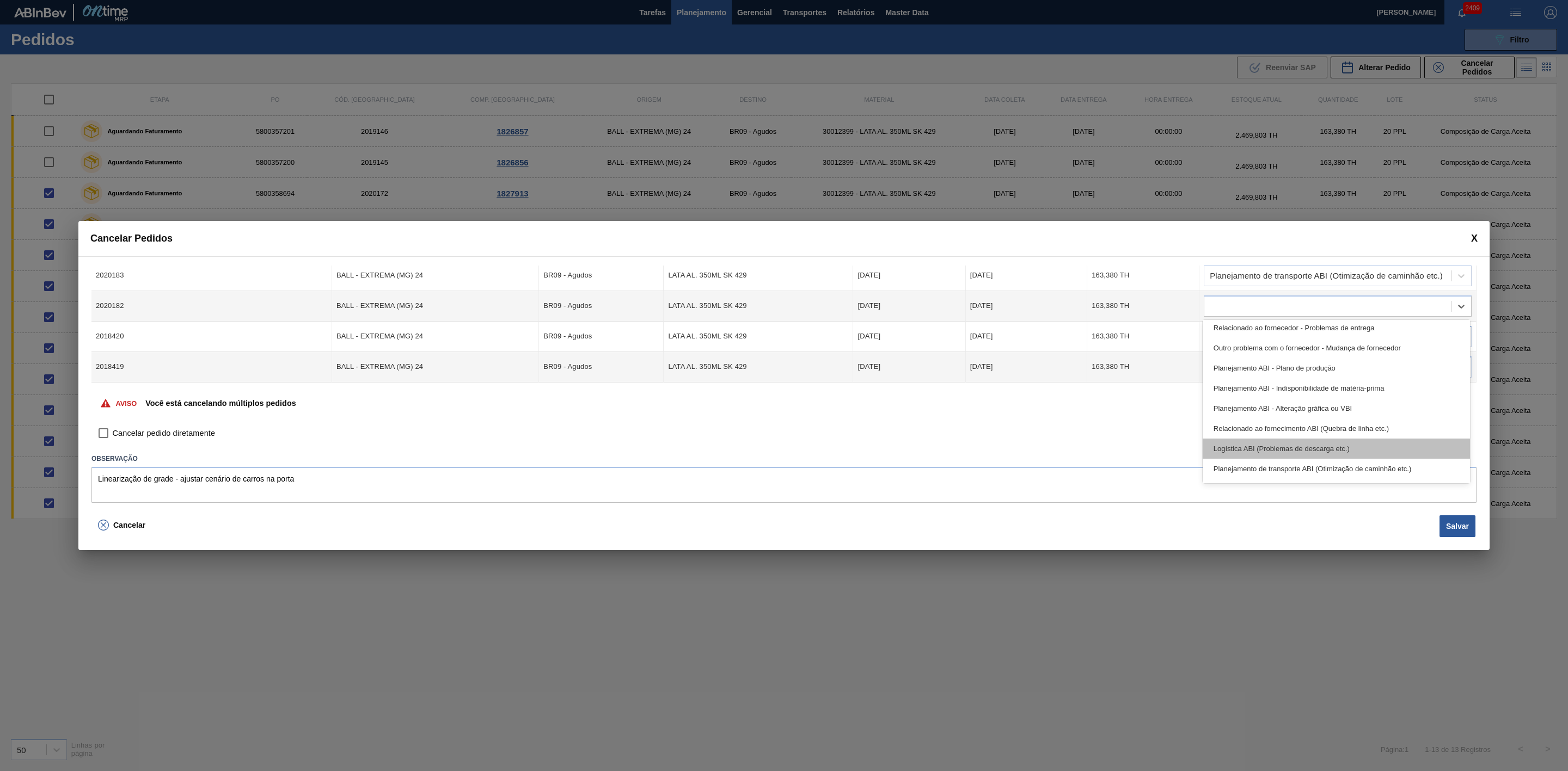
scroll to position [82, 0]
click at [1360, 431] on div "Planejamento de transporte ABI (Otimização de caminhão etc.)" at bounding box center [1336, 431] width 267 height 20
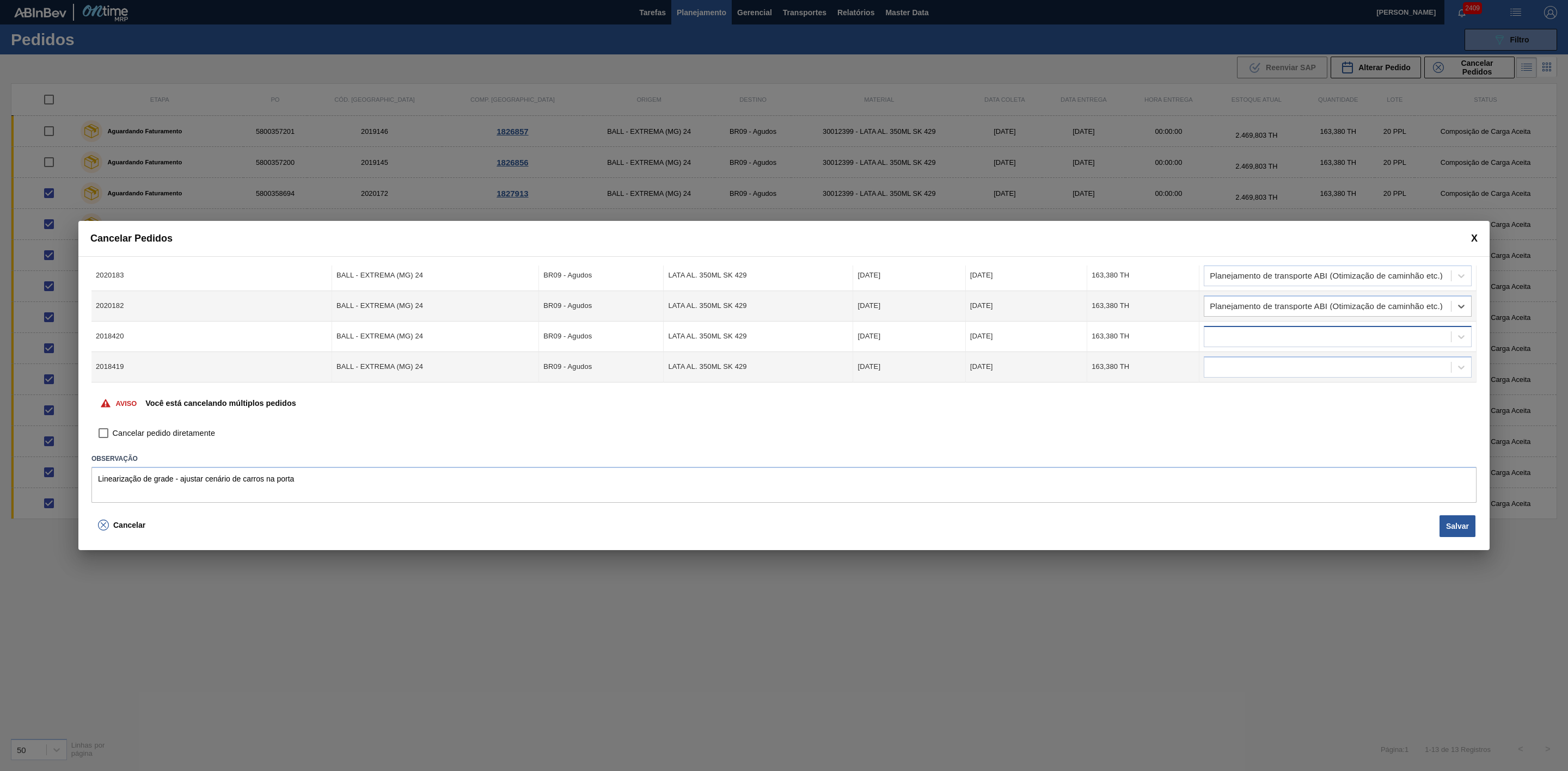
click at [1258, 342] on div at bounding box center [1328, 336] width 247 height 16
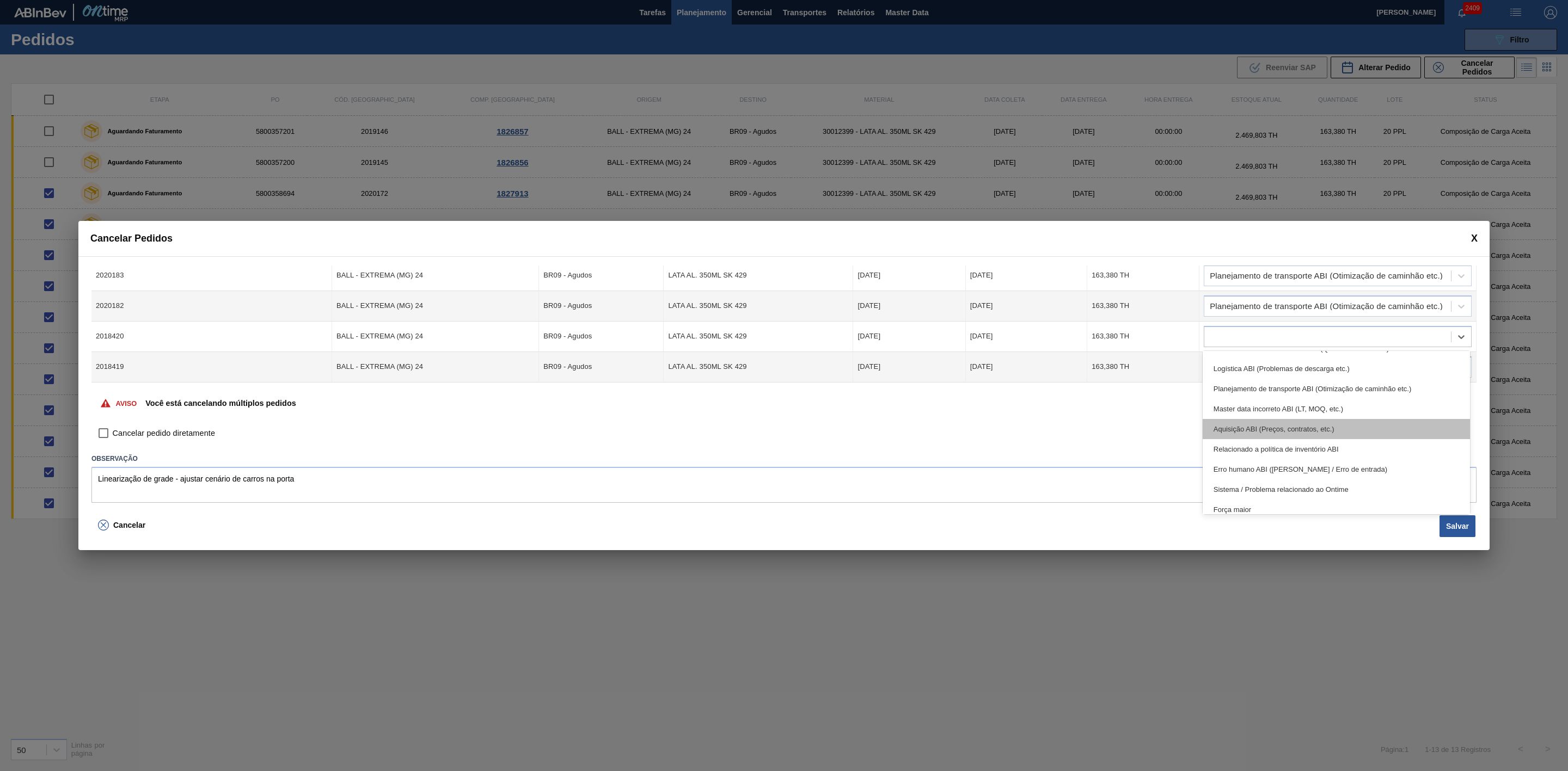
scroll to position [163, 0]
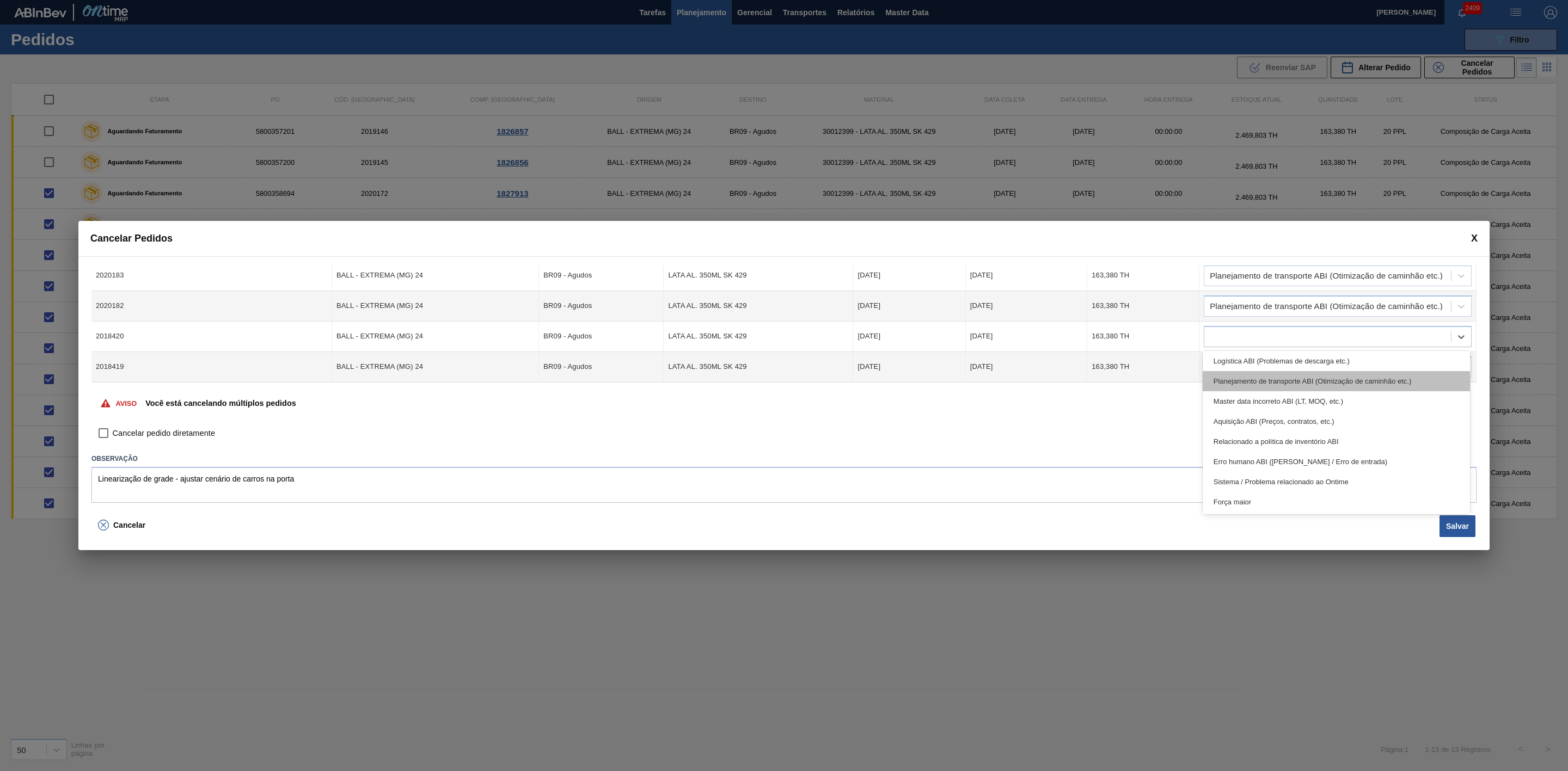
click at [1316, 377] on div "Planejamento de transporte ABI (Otimização de caminhão etc.)" at bounding box center [1336, 380] width 267 height 20
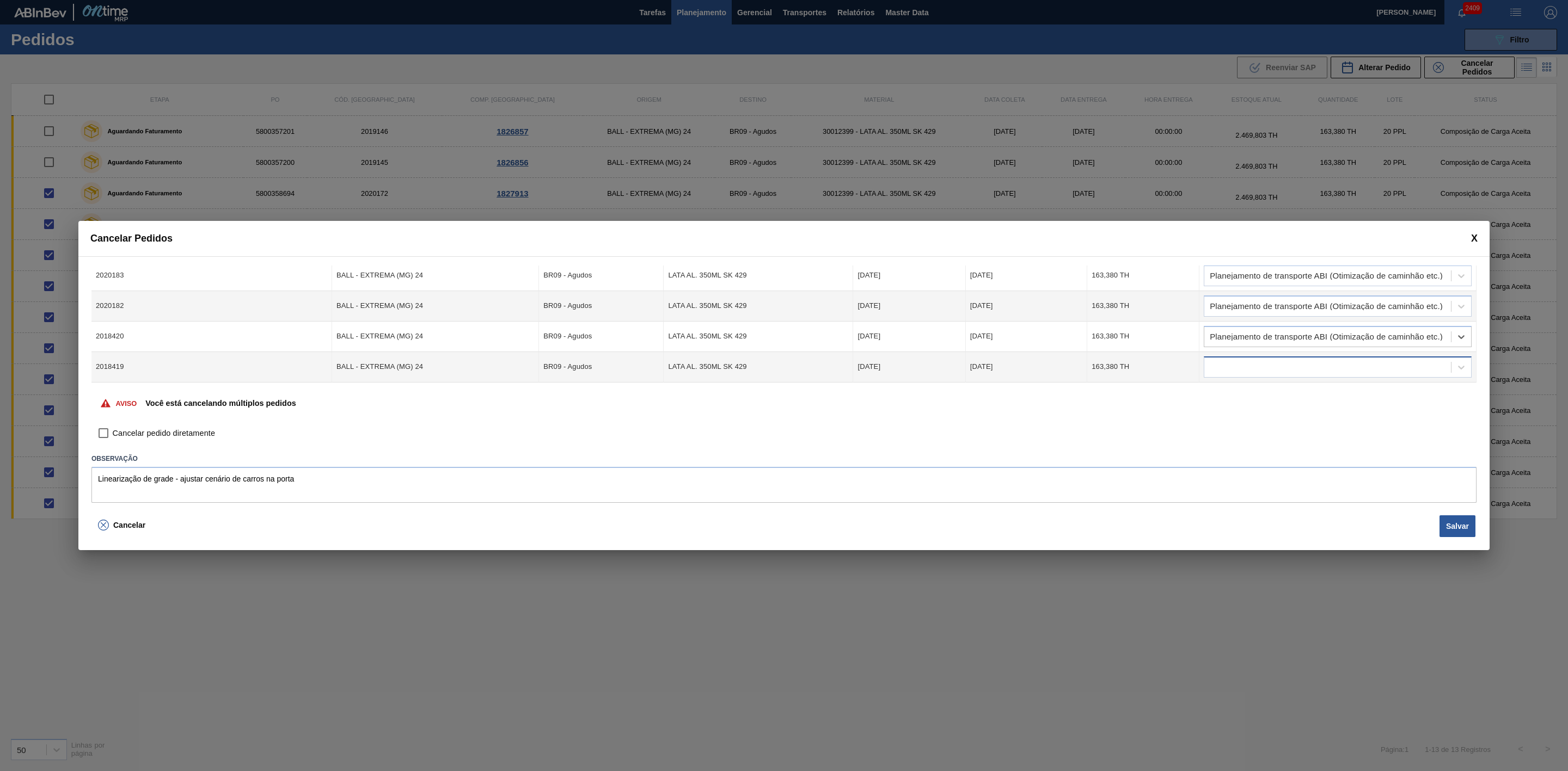
click at [1253, 362] on div at bounding box center [1328, 367] width 247 height 16
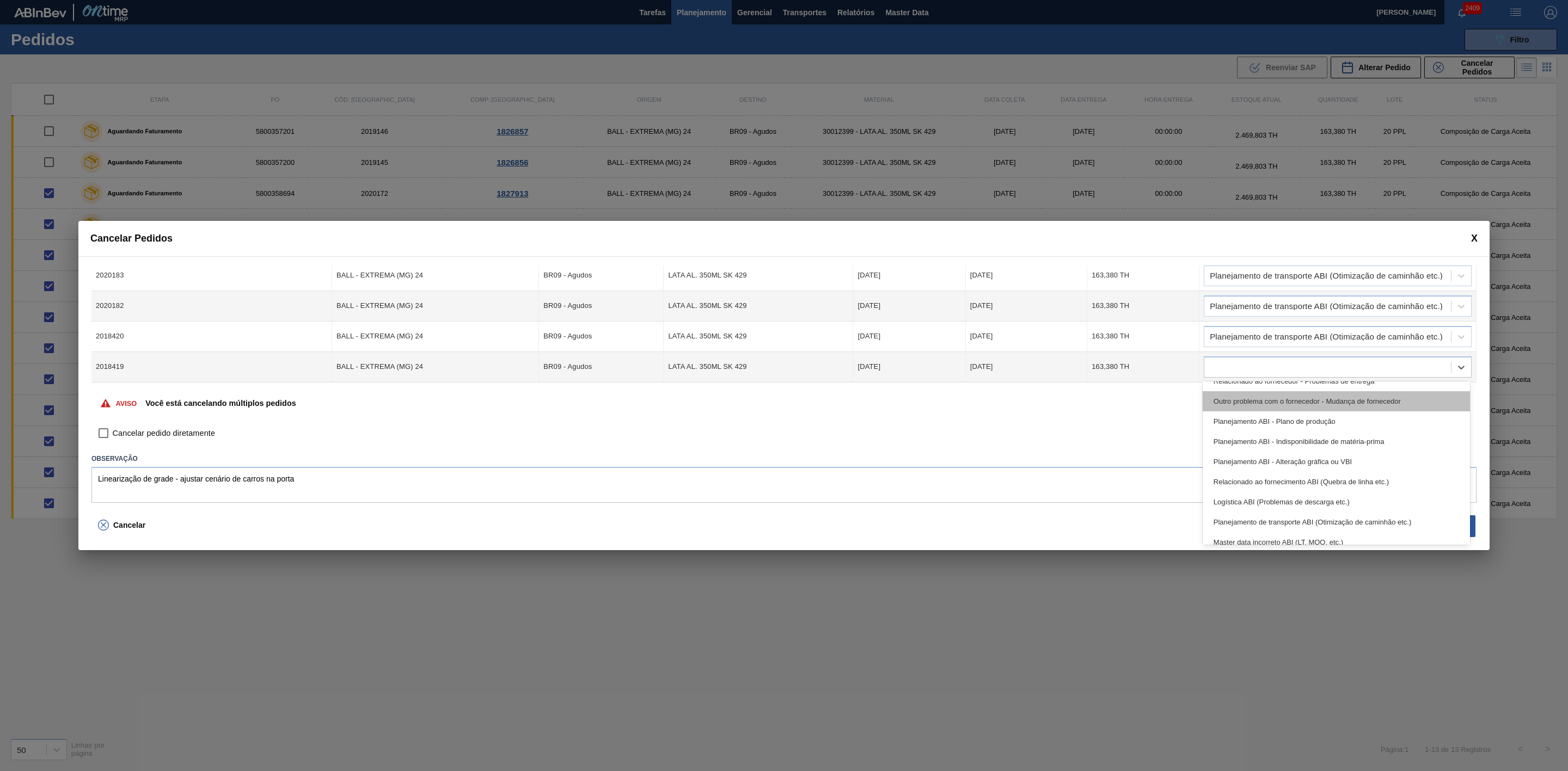
scroll to position [82, 0]
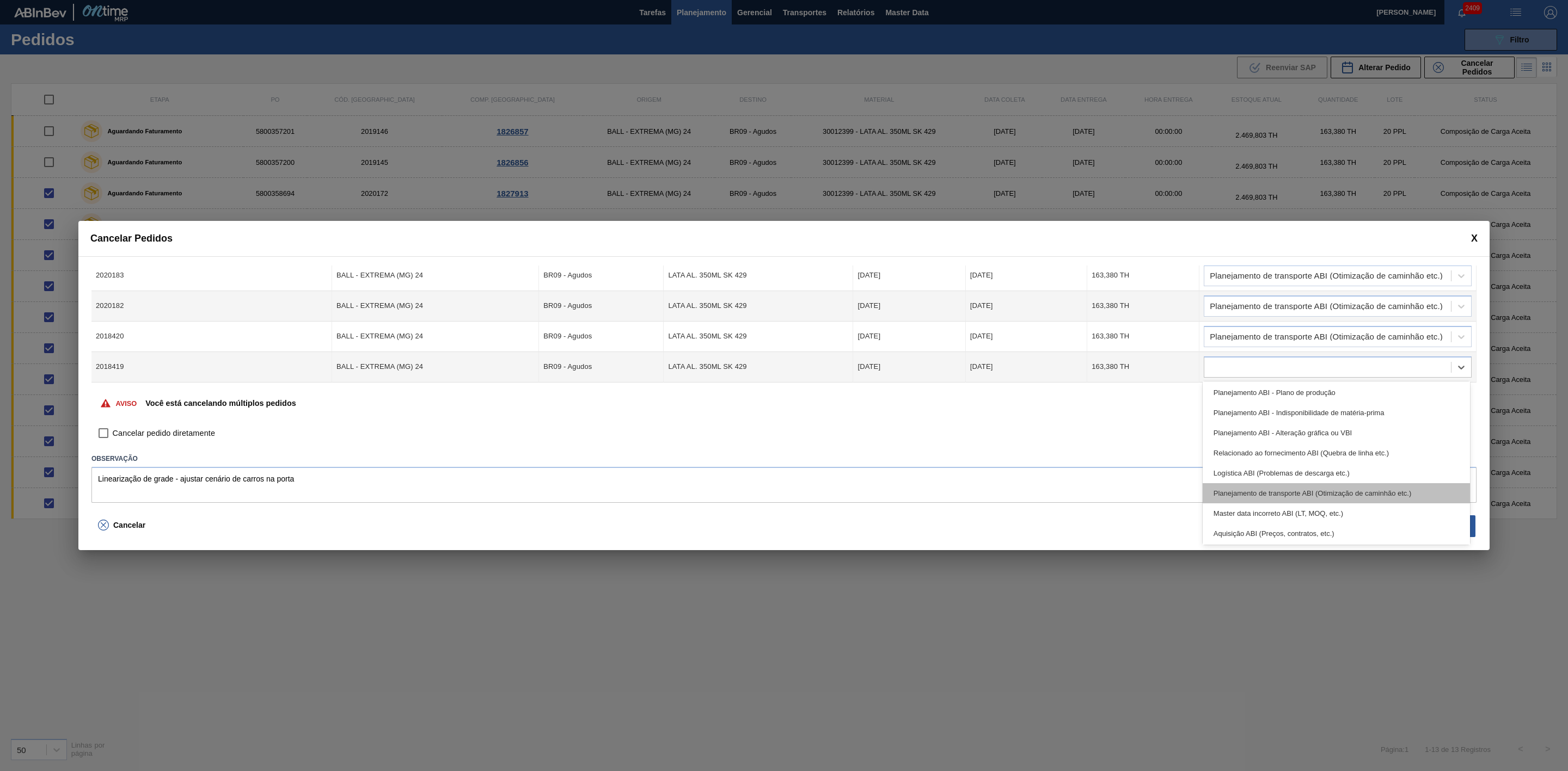
click at [1332, 487] on div "Planejamento de transporte ABI (Otimização de caminhão etc.)" at bounding box center [1336, 492] width 267 height 20
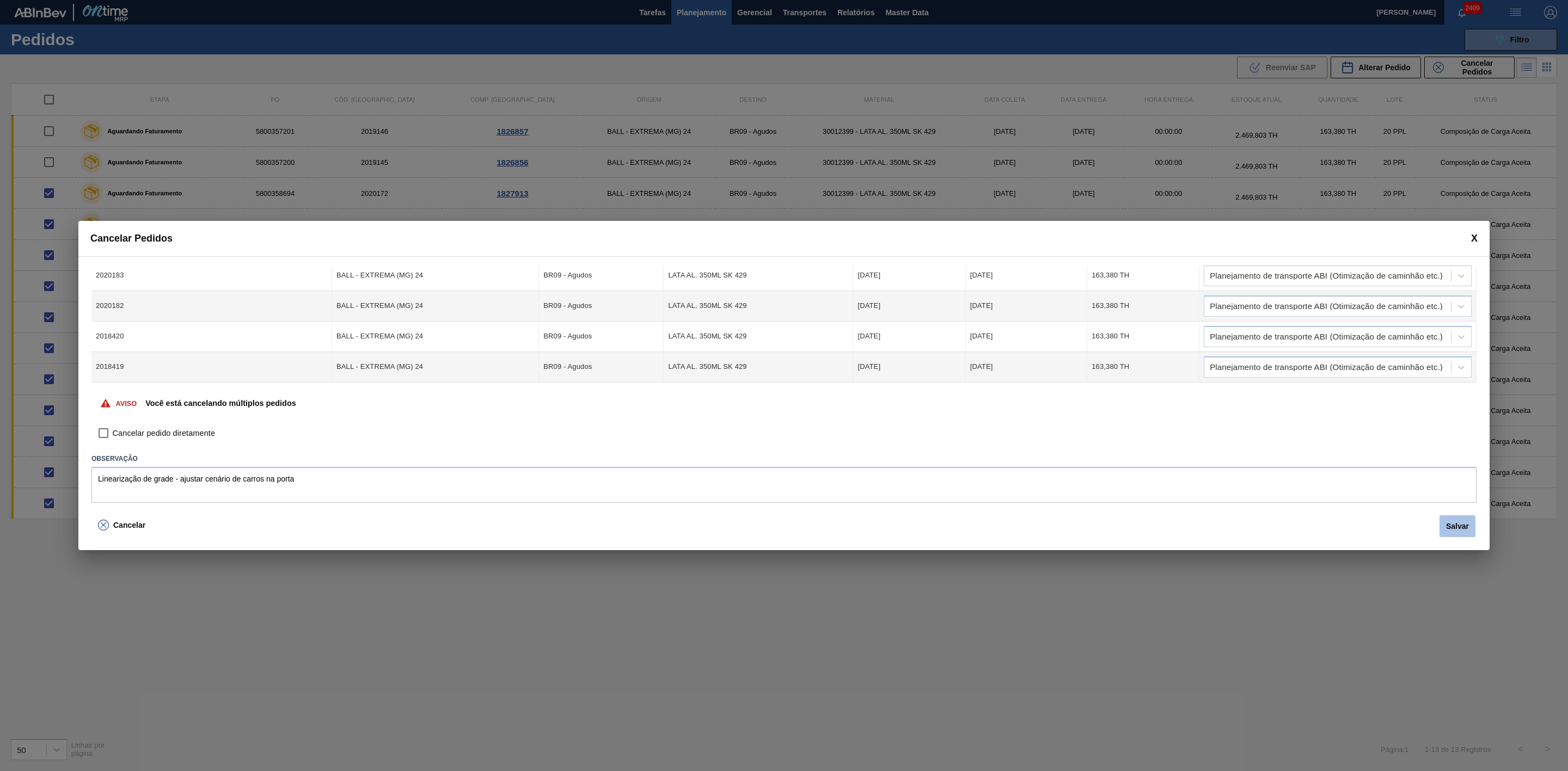
click at [1449, 529] on button "Salvar" at bounding box center [1458, 526] width 36 height 22
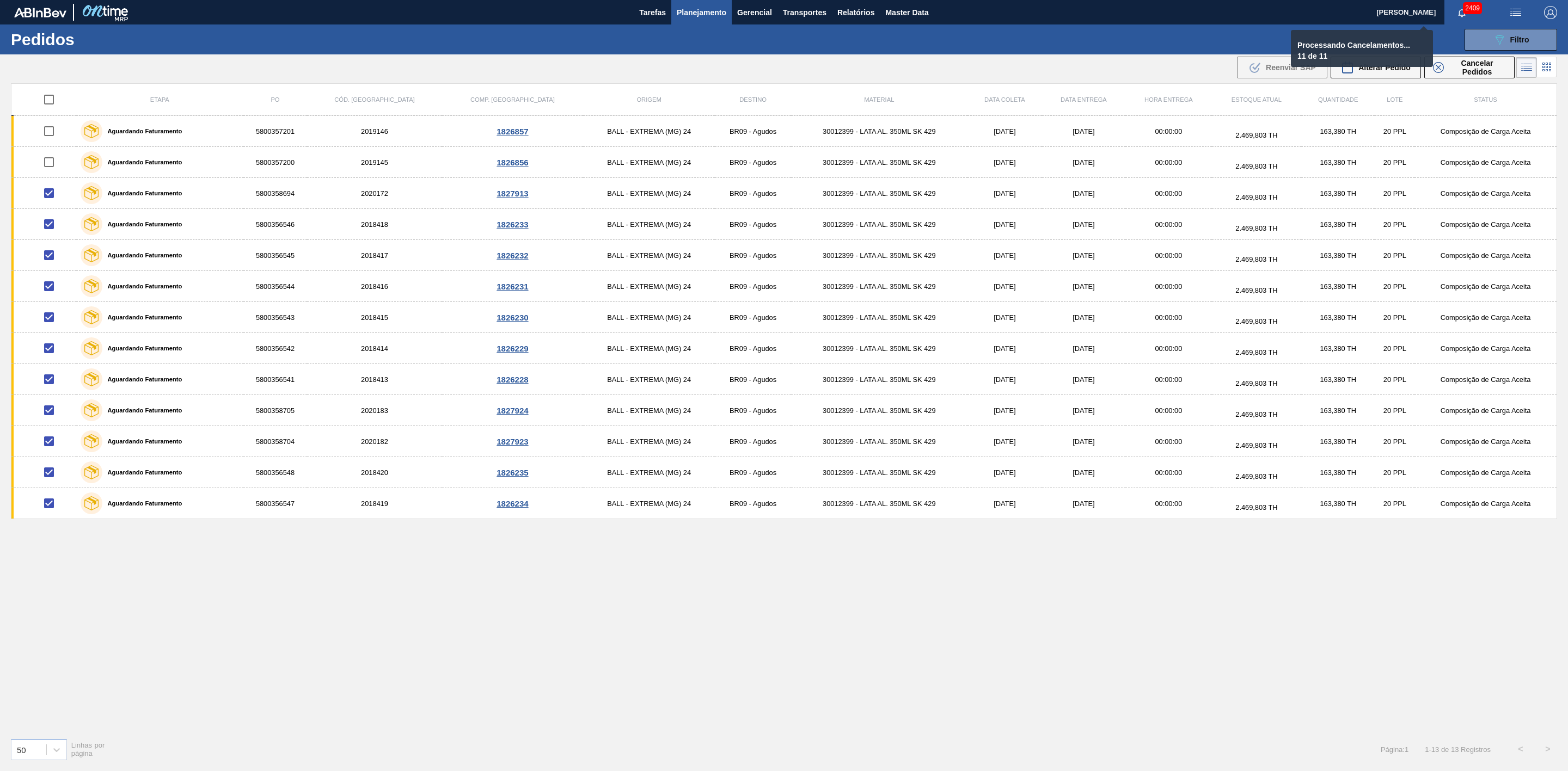
checkbox input "false"
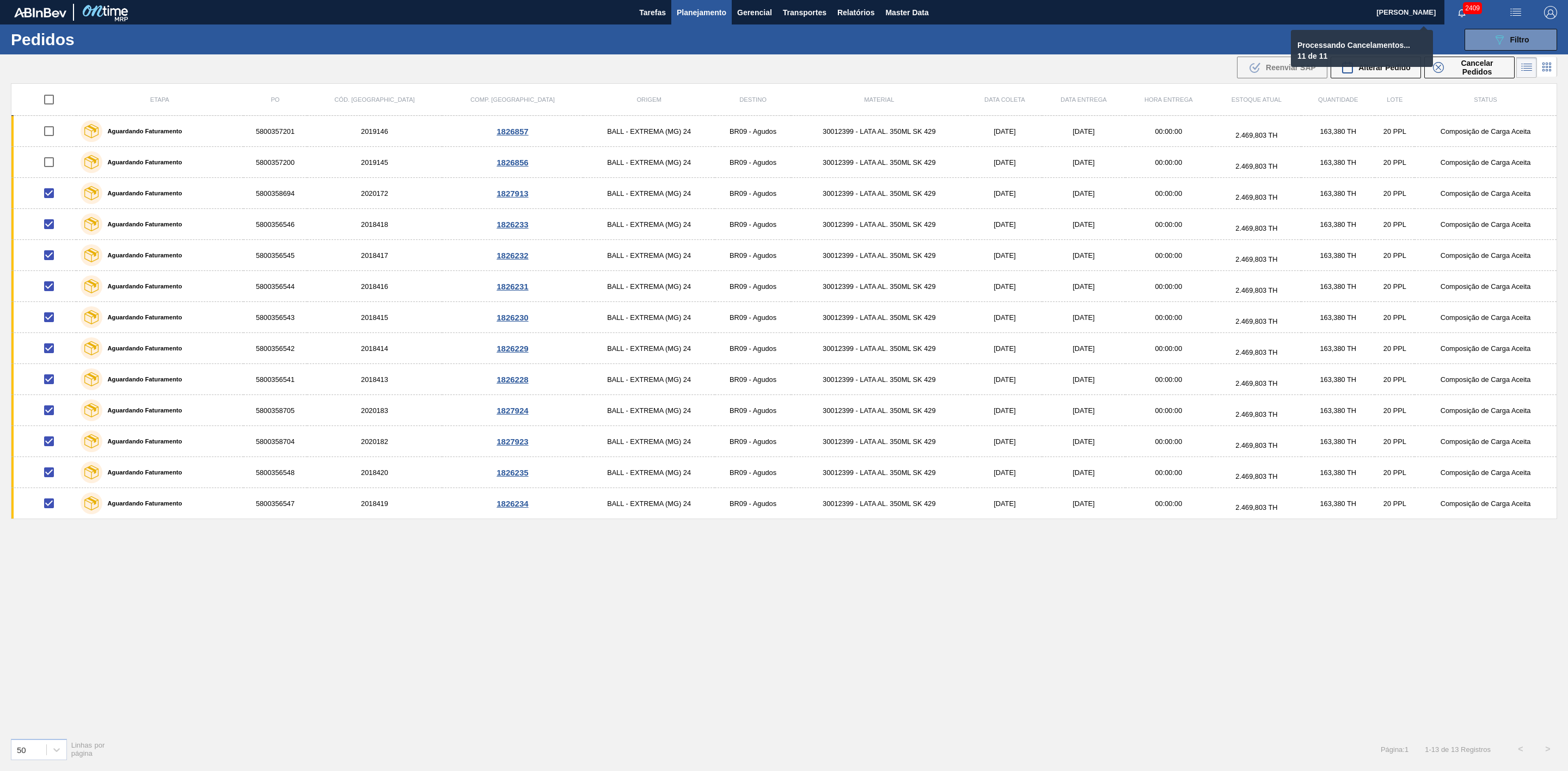
checkbox input "false"
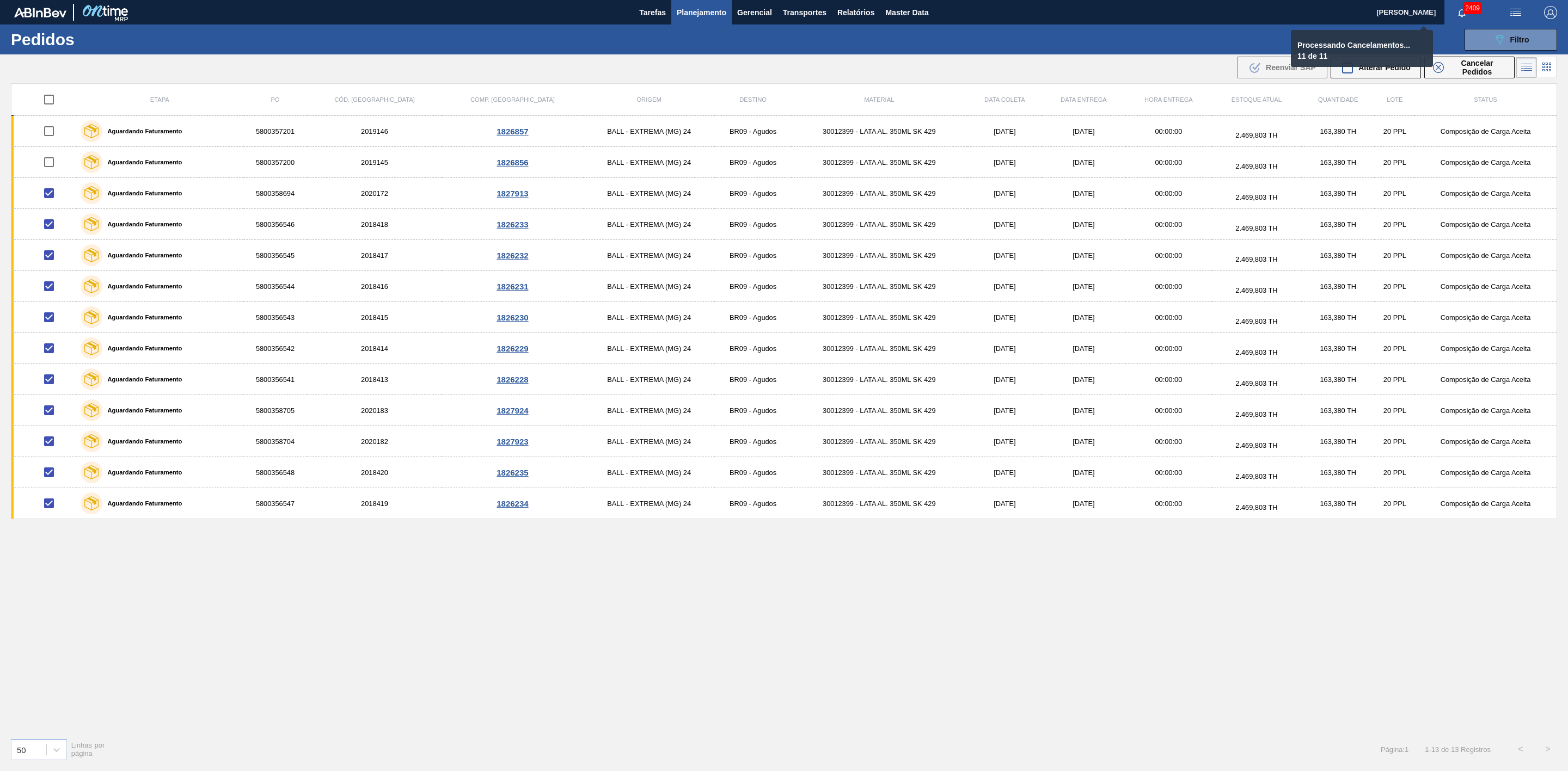
checkbox input "false"
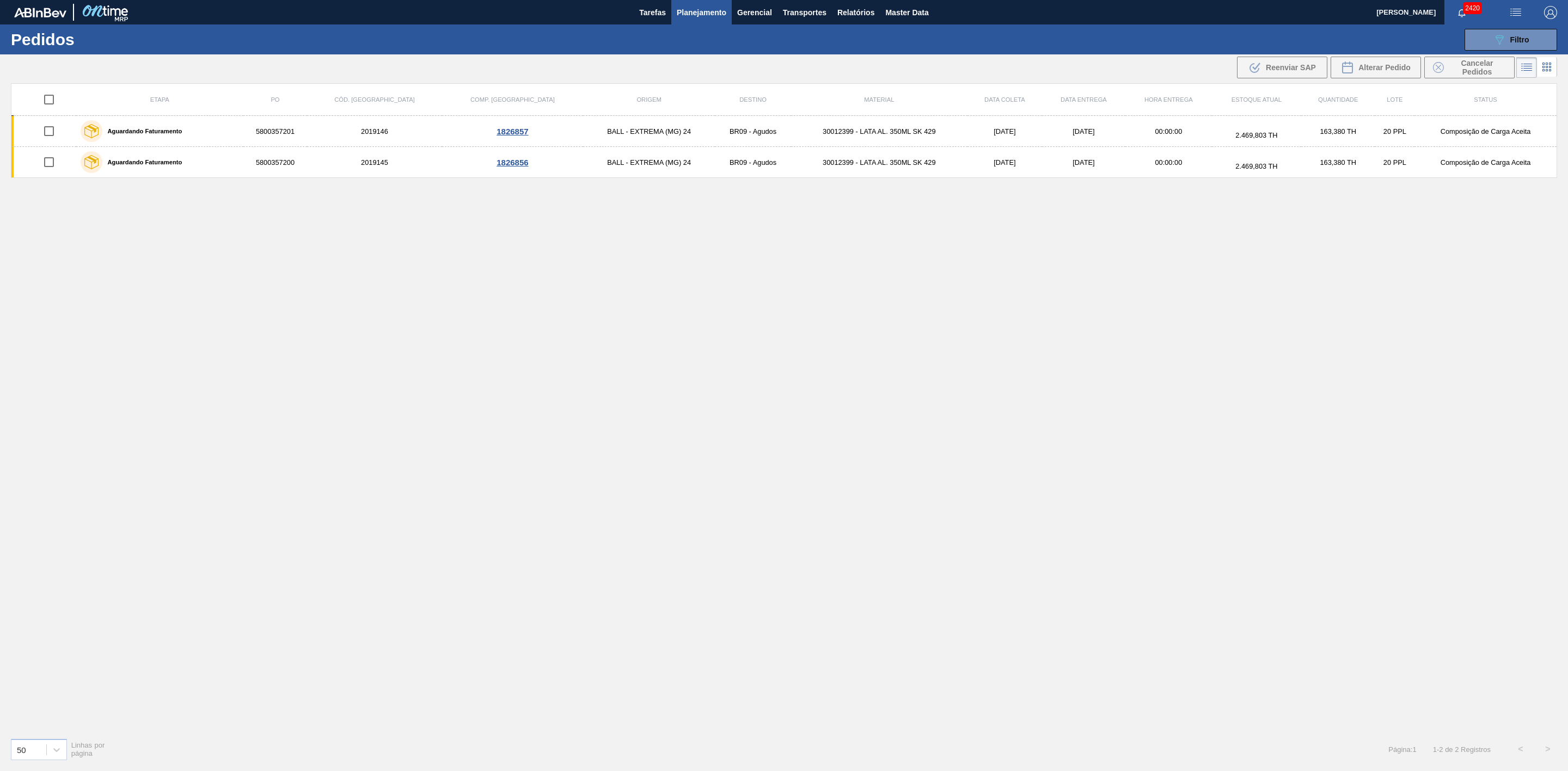
click at [698, 12] on span "Planejamento" at bounding box center [702, 12] width 50 height 13
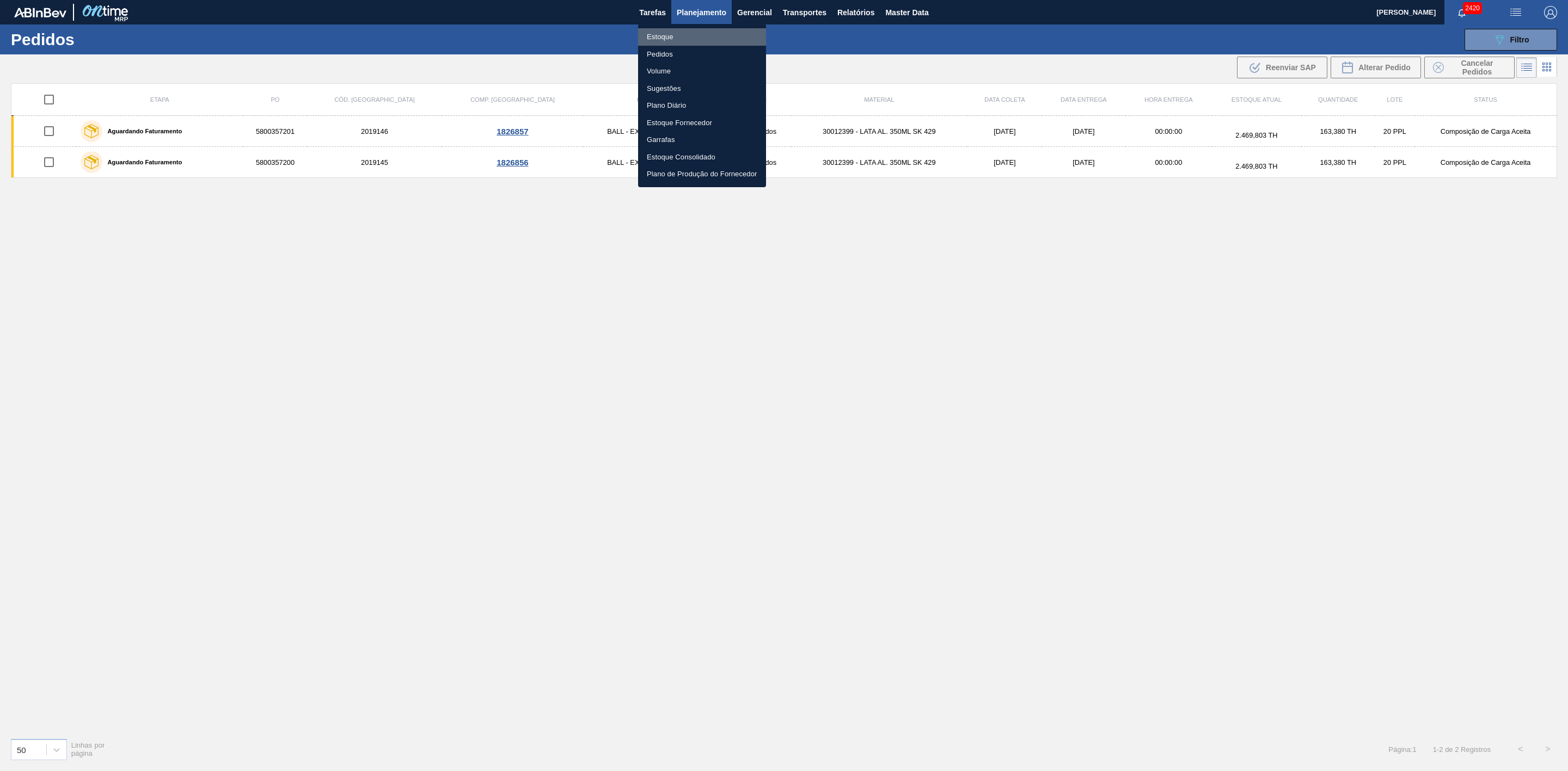
click at [659, 40] on li "Estoque" at bounding box center [703, 37] width 128 height 18
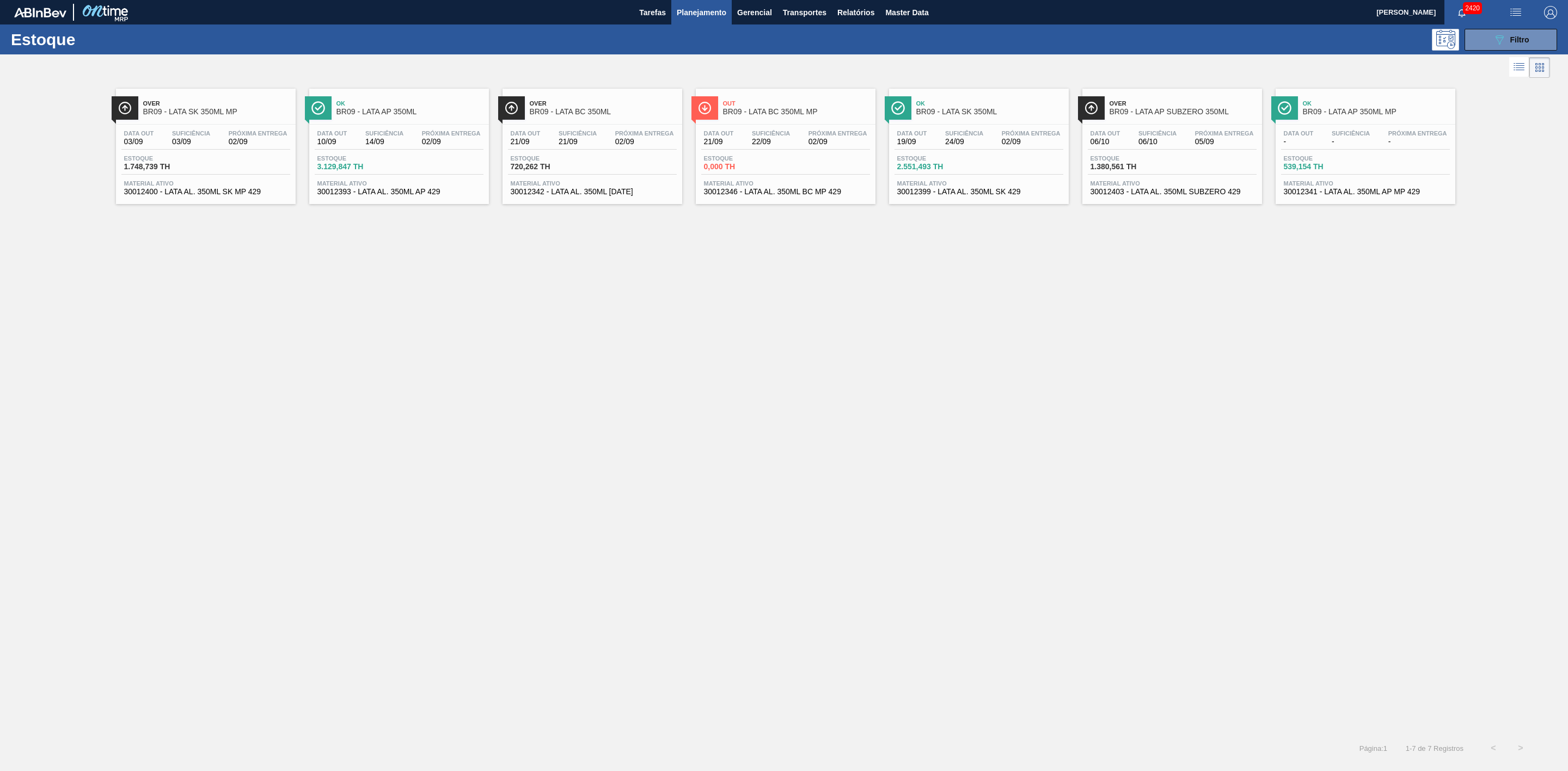
click at [398, 116] on span "BR09 - LATA AP 350ML" at bounding box center [410, 111] width 147 height 8
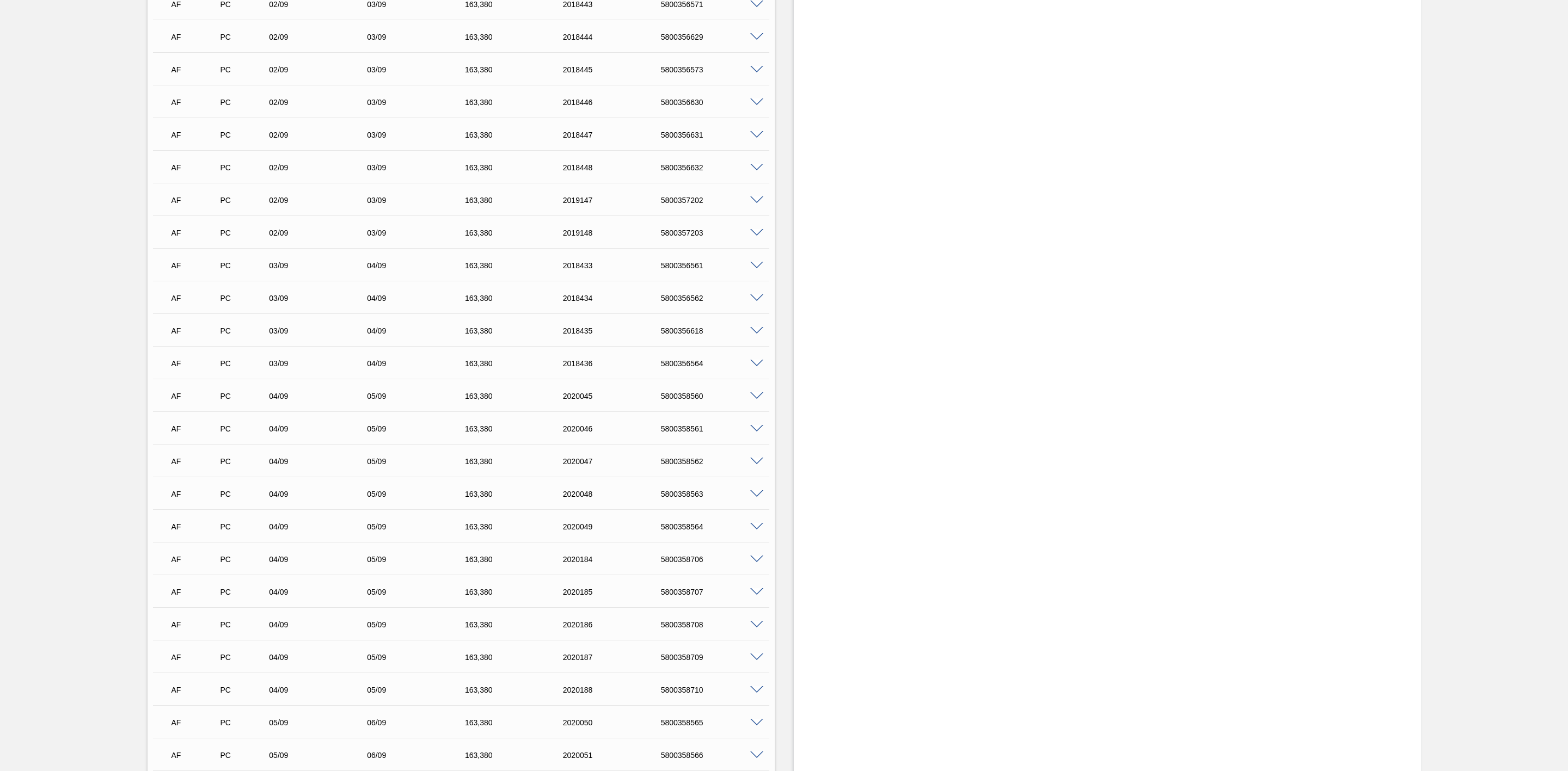
scroll to position [2205, 0]
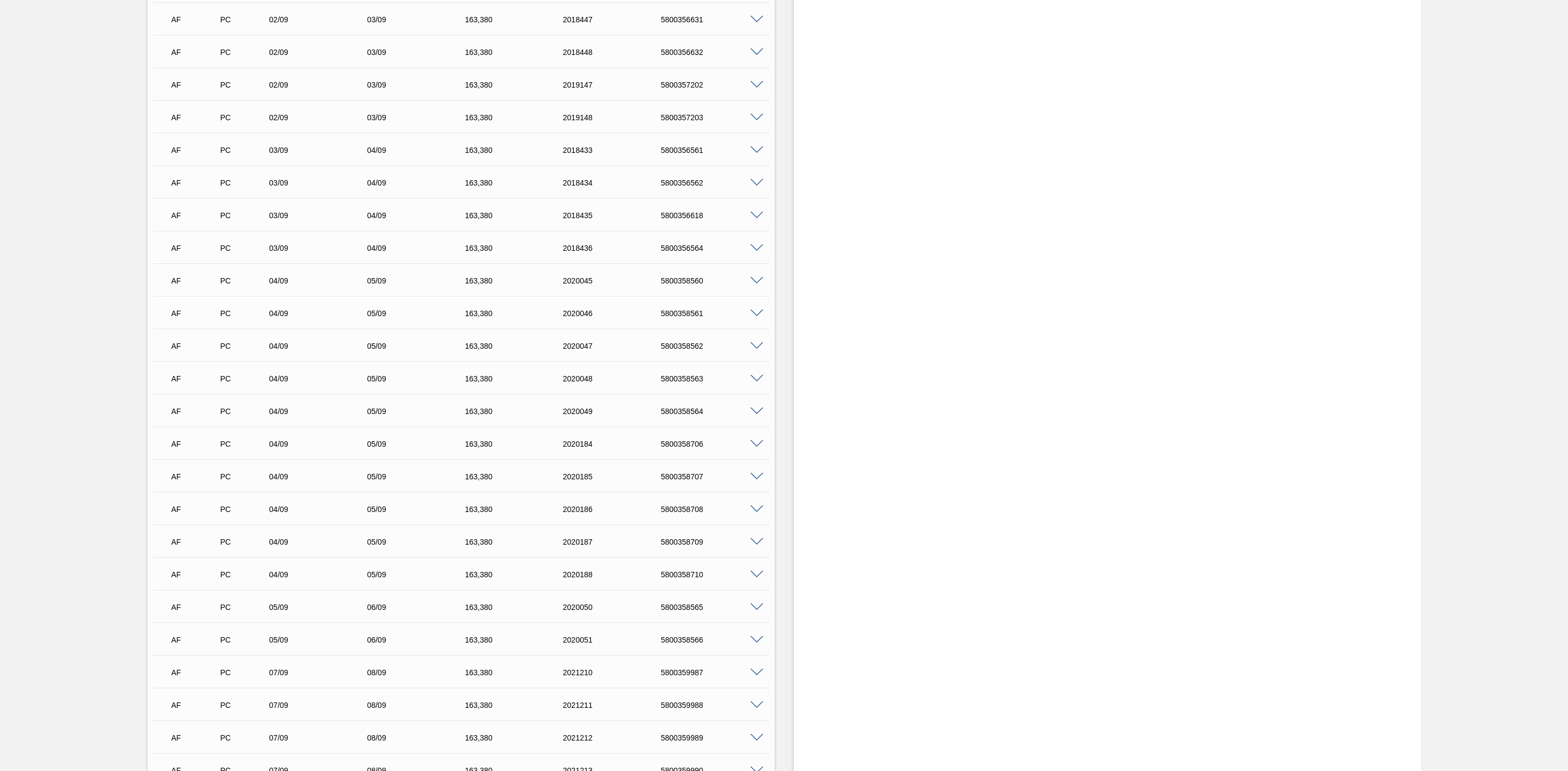
click at [757, 284] on span at bounding box center [757, 281] width 13 height 8
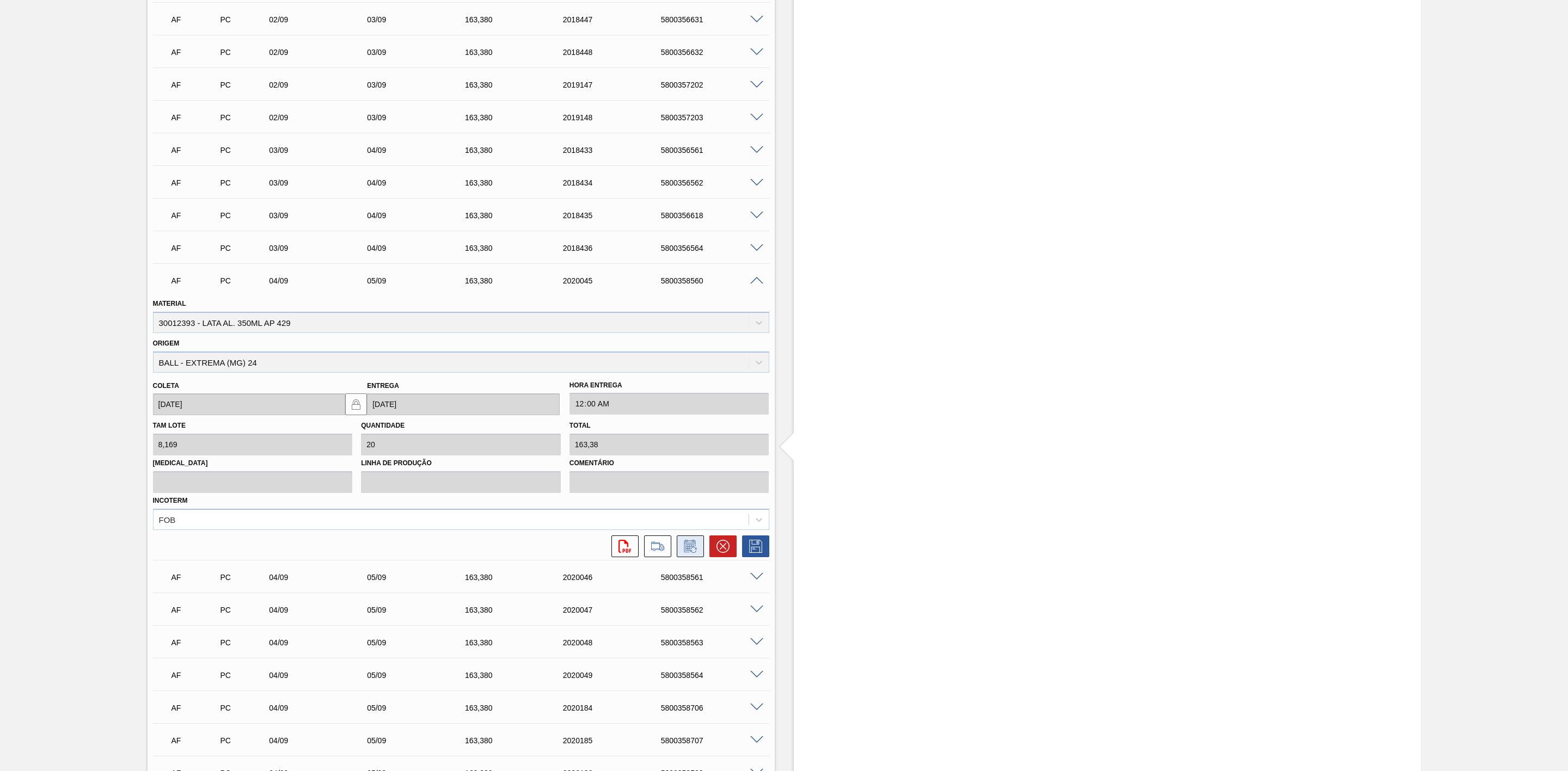
click at [693, 547] on icon at bounding box center [689, 546] width 11 height 12
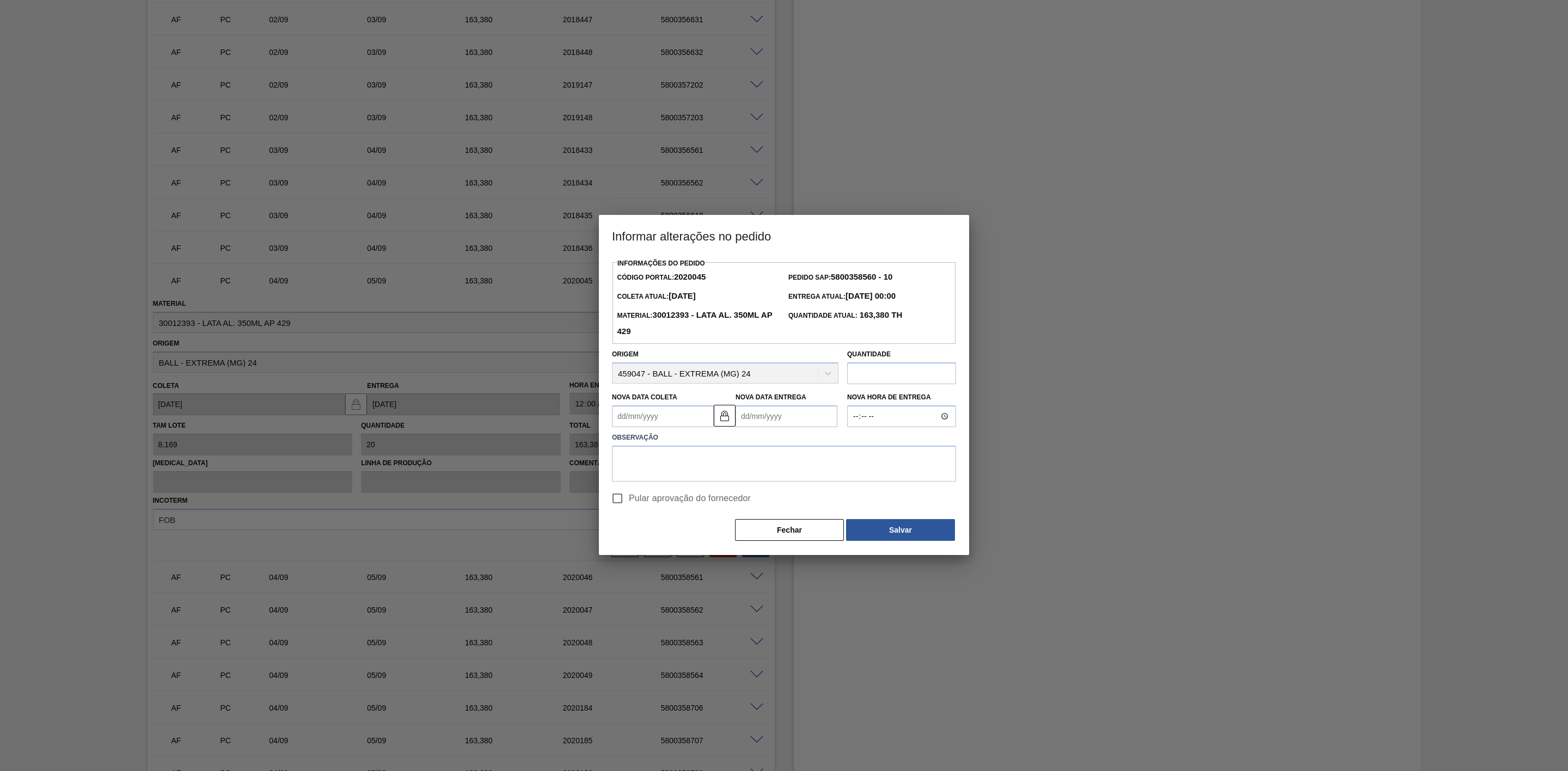
click at [670, 429] on div "Observação" at bounding box center [784, 455] width 353 height 55
click at [647, 416] on Coleta2020045 "Nova Data Coleta" at bounding box center [663, 416] width 102 height 22
click at [693, 495] on div "11" at bounding box center [696, 495] width 15 height 15
type Coleta2020045 "11/09/2025"
type Entrega2020045 "12/09/2025"
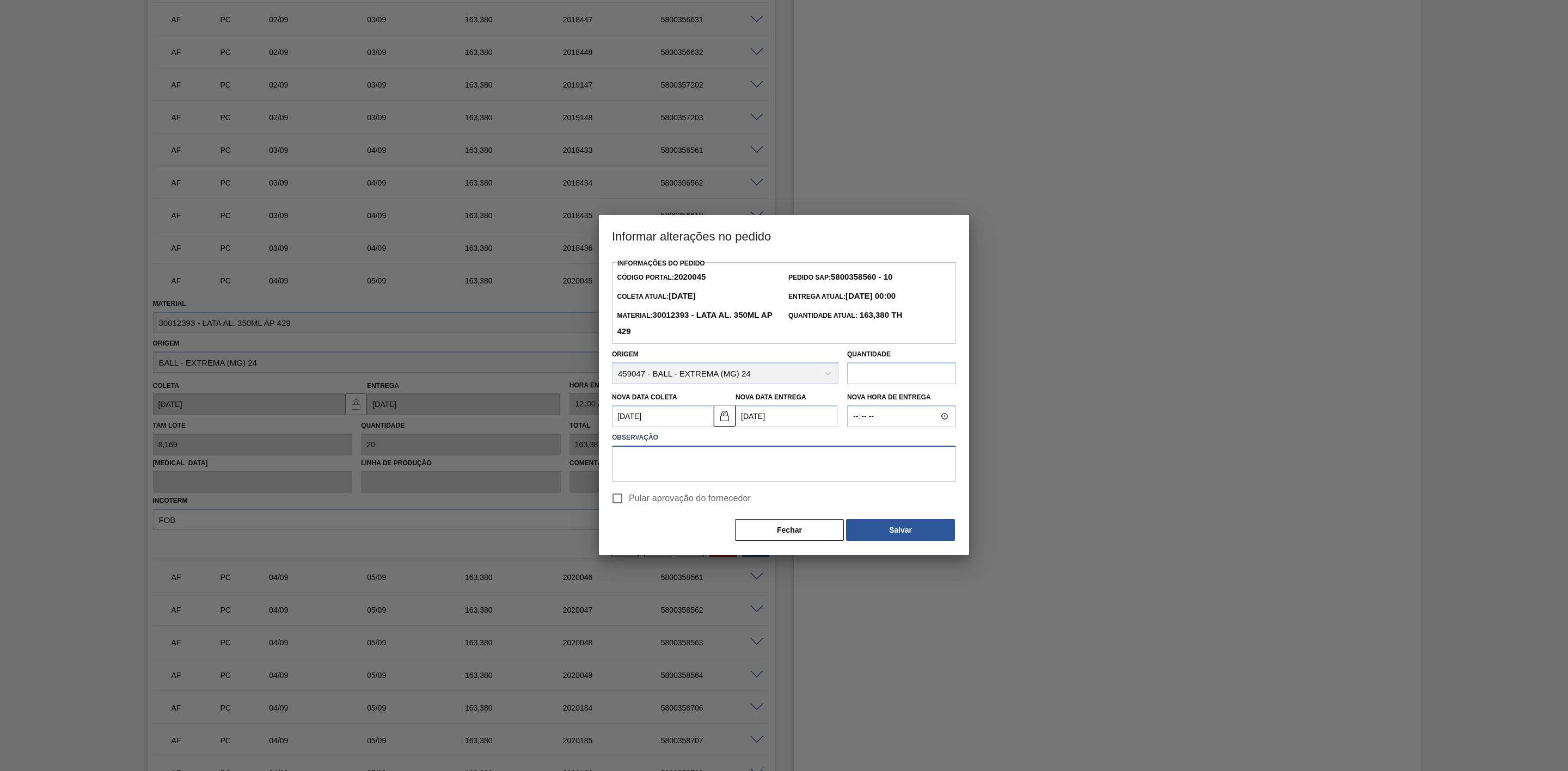
click at [677, 462] on textarea at bounding box center [784, 464] width 344 height 36
drag, startPoint x: 800, startPoint y: 458, endPoint x: 569, endPoint y: 482, distance: 232.2
click at [569, 482] on div "Informar alterações no pedido Informações do Pedido Código Portal: 2020045 Pedi…" at bounding box center [784, 385] width 1568 height 771
type textarea "Linearização de grade - cenário de carros na porta"
click at [915, 524] on button "Salvar" at bounding box center [901, 530] width 109 height 22
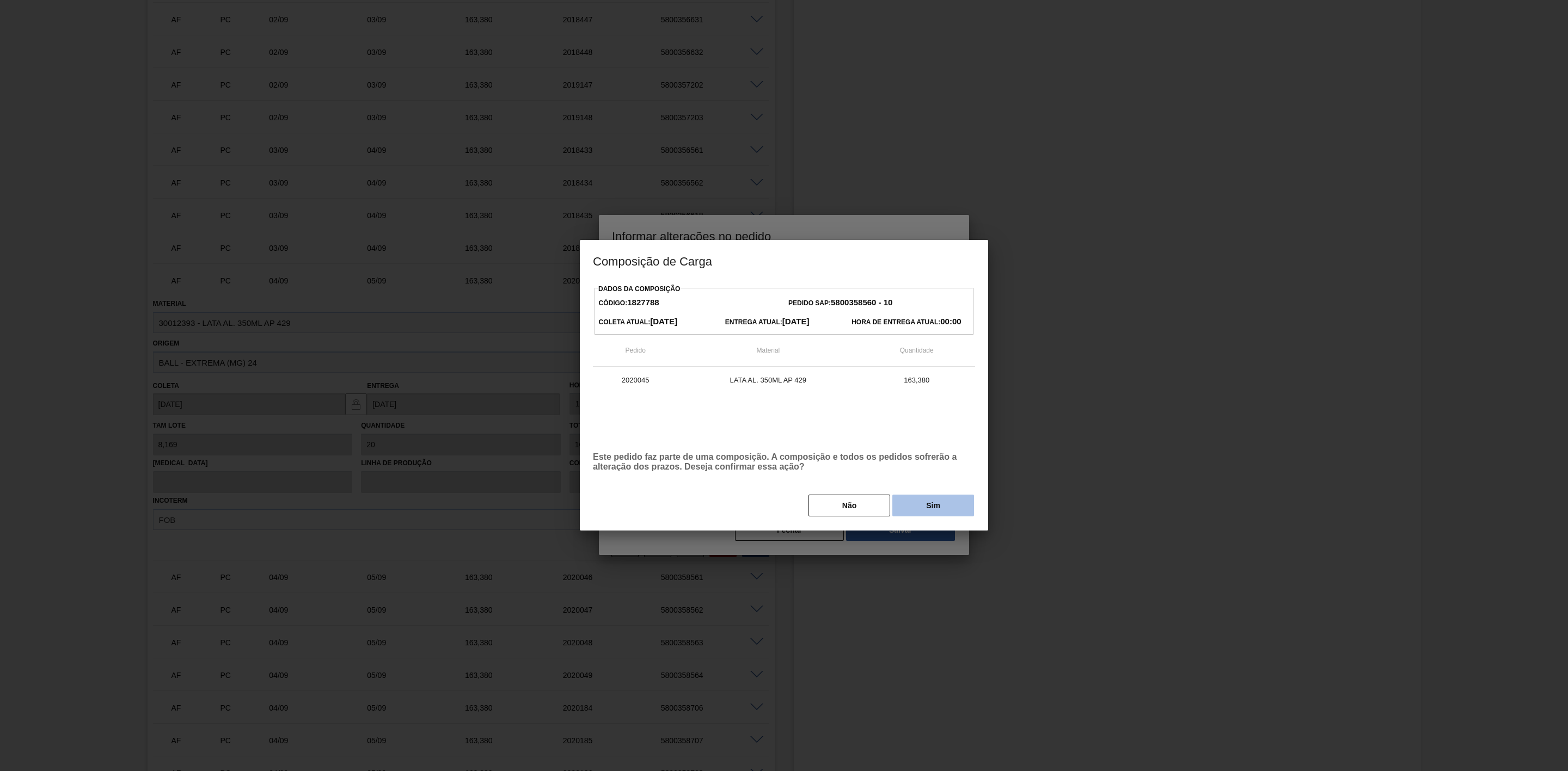
click at [929, 506] on button "Sim" at bounding box center [933, 506] width 82 height 22
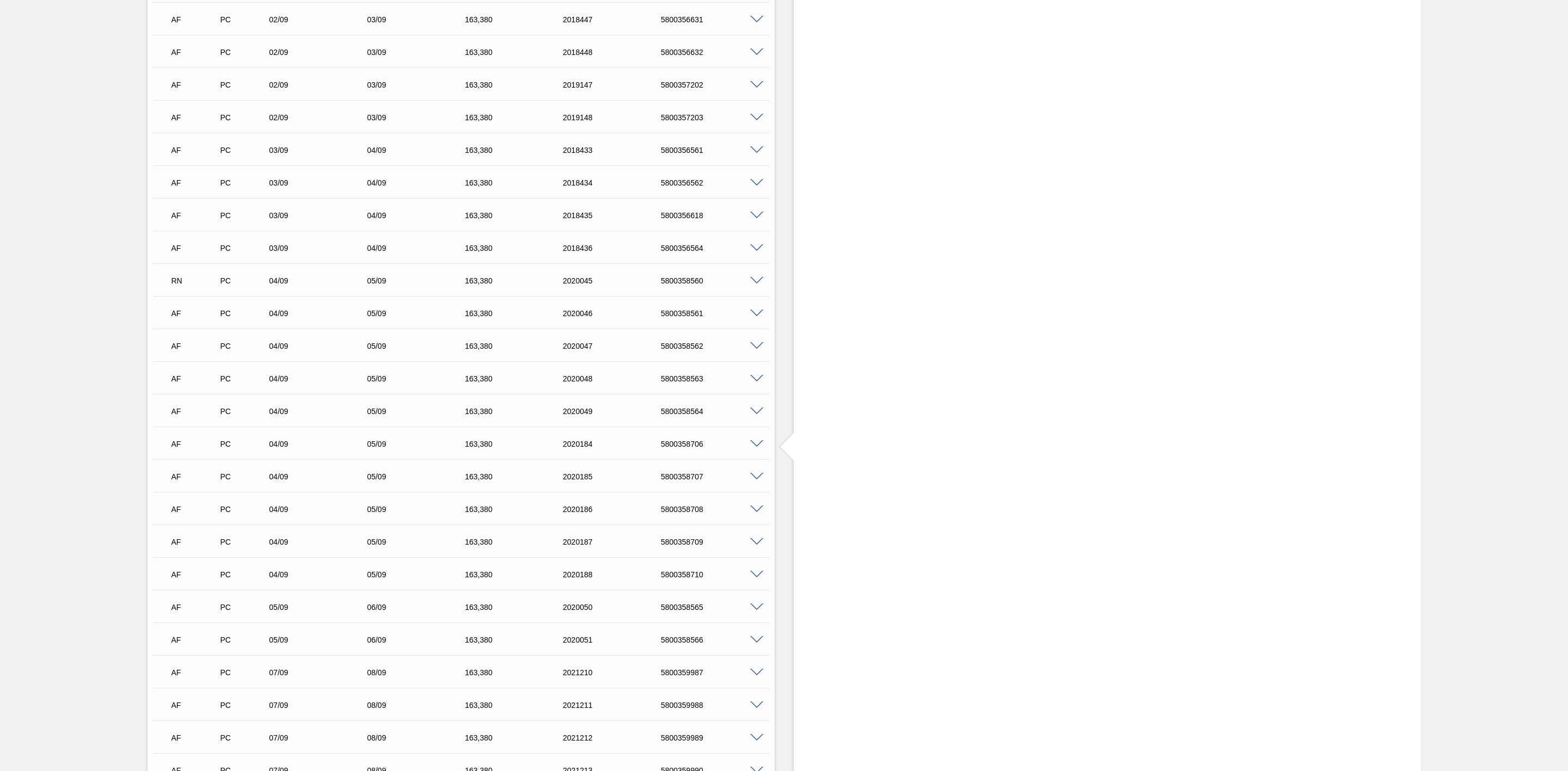
click at [752, 315] on span at bounding box center [757, 313] width 13 height 8
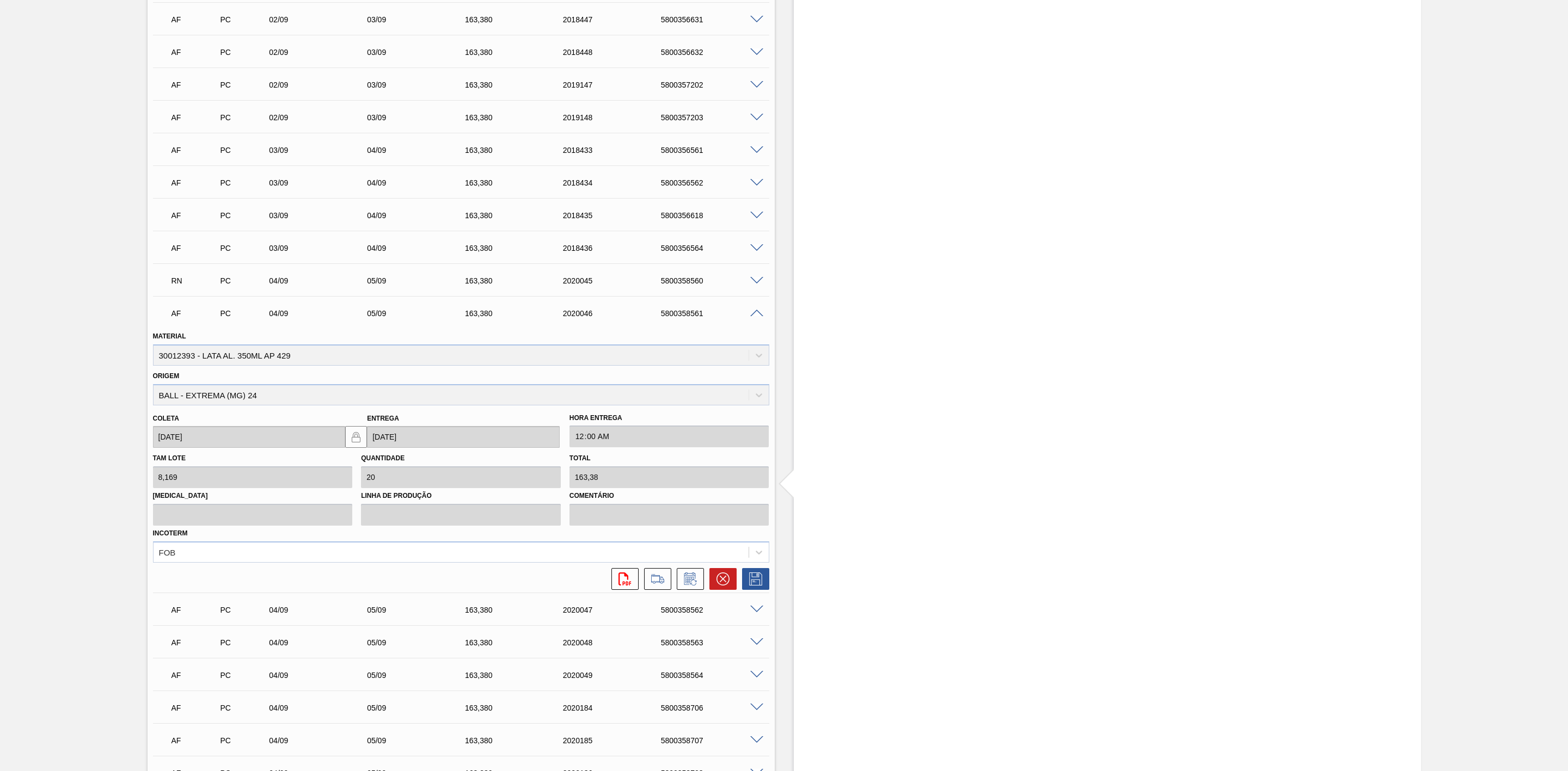
click at [693, 577] on icon at bounding box center [690, 579] width 18 height 13
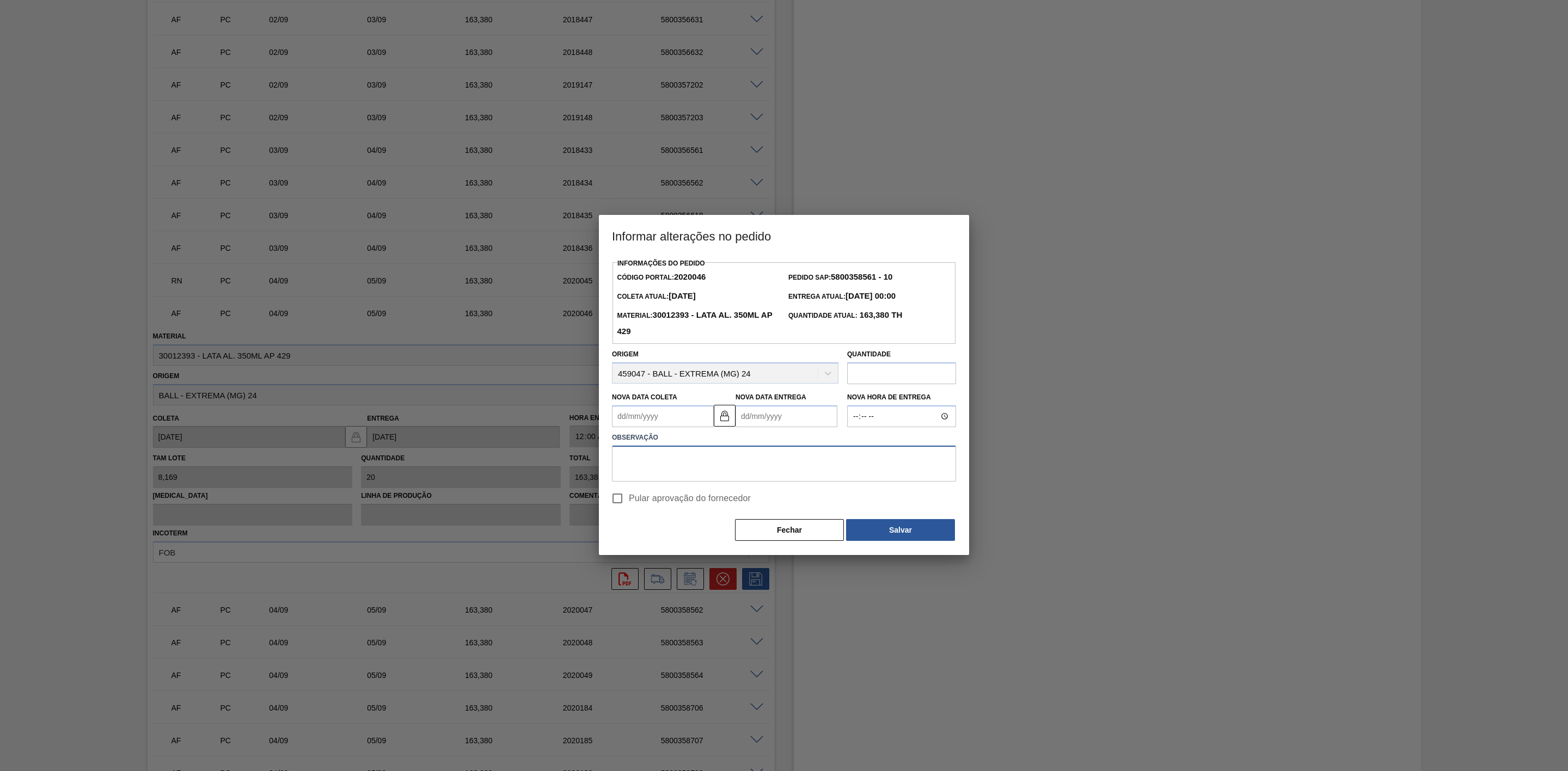
click at [716, 466] on textarea at bounding box center [784, 464] width 344 height 36
paste textarea "Linearização de grade - cenário de carros na porta"
type textarea "Linearização de grade - cenário de carros na porta"
click at [659, 413] on Coleta2020046 "Nova Data Coleta" at bounding box center [663, 416] width 102 height 22
click at [695, 497] on div "11" at bounding box center [696, 495] width 15 height 15
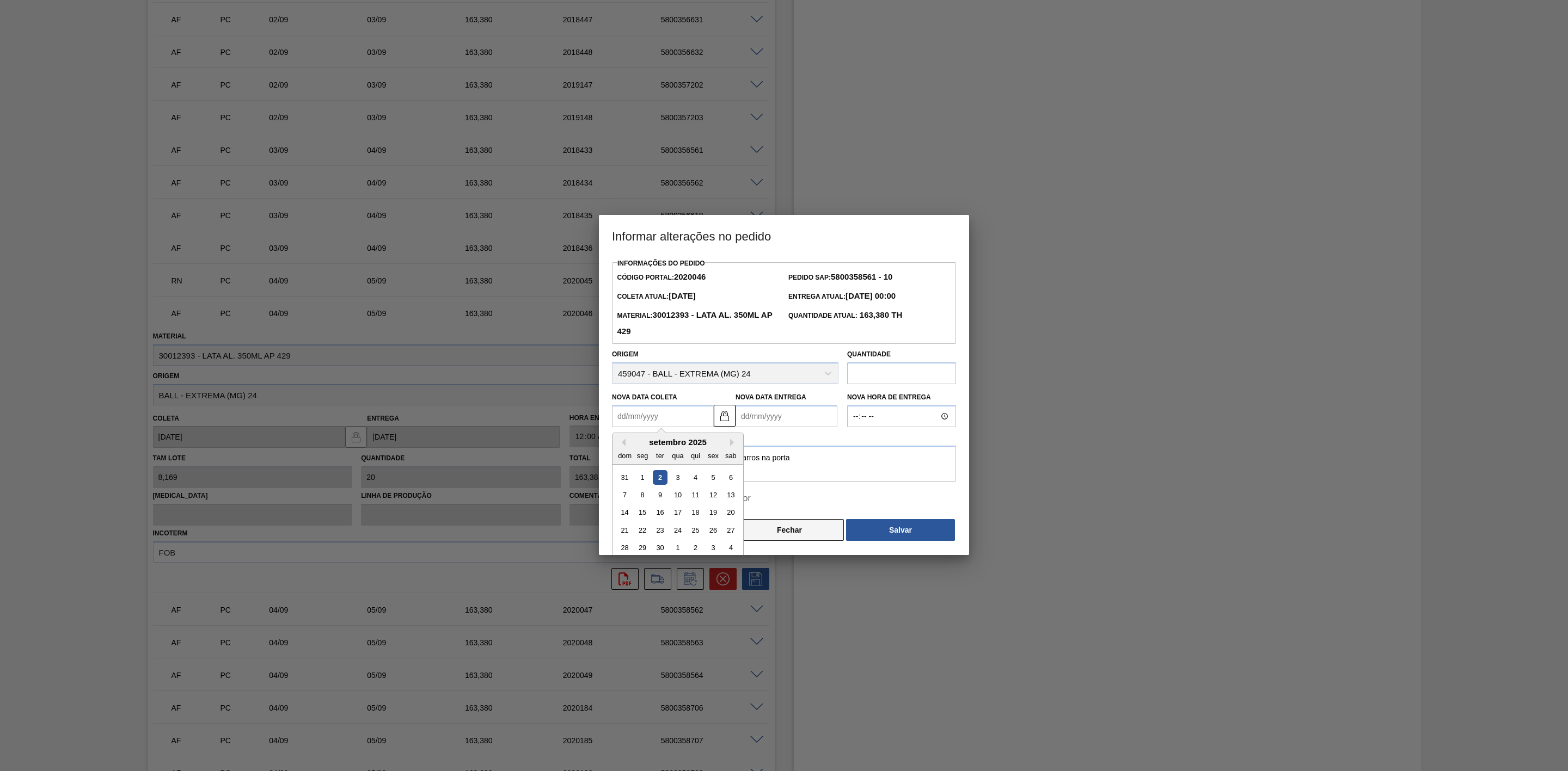
type Coleta2020046 "11/09/2025"
type Entrega2020046 "12/09/2025"
click at [914, 538] on button "Salvar" at bounding box center [901, 530] width 109 height 22
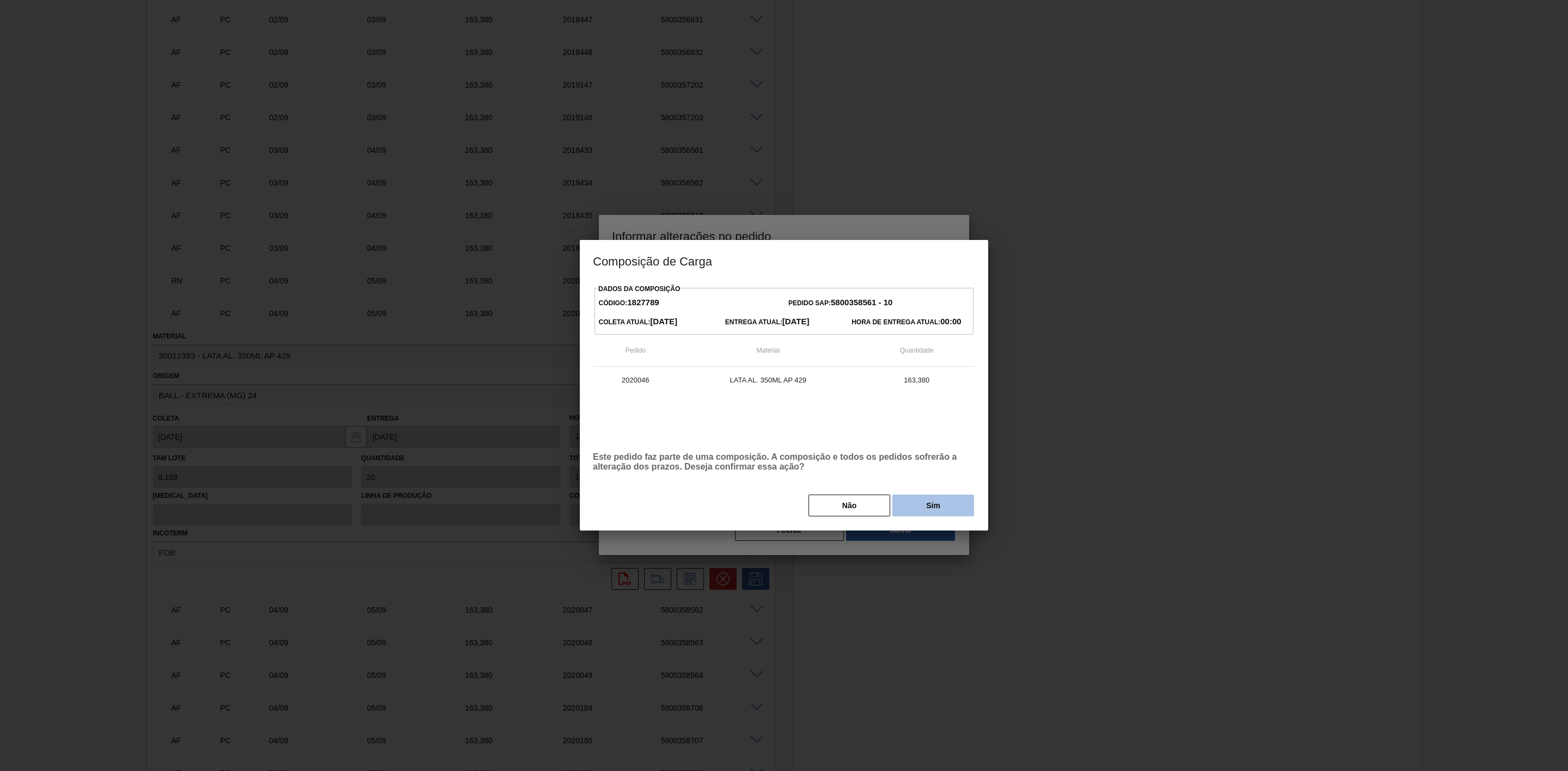
click at [925, 506] on button "Sim" at bounding box center [933, 506] width 82 height 22
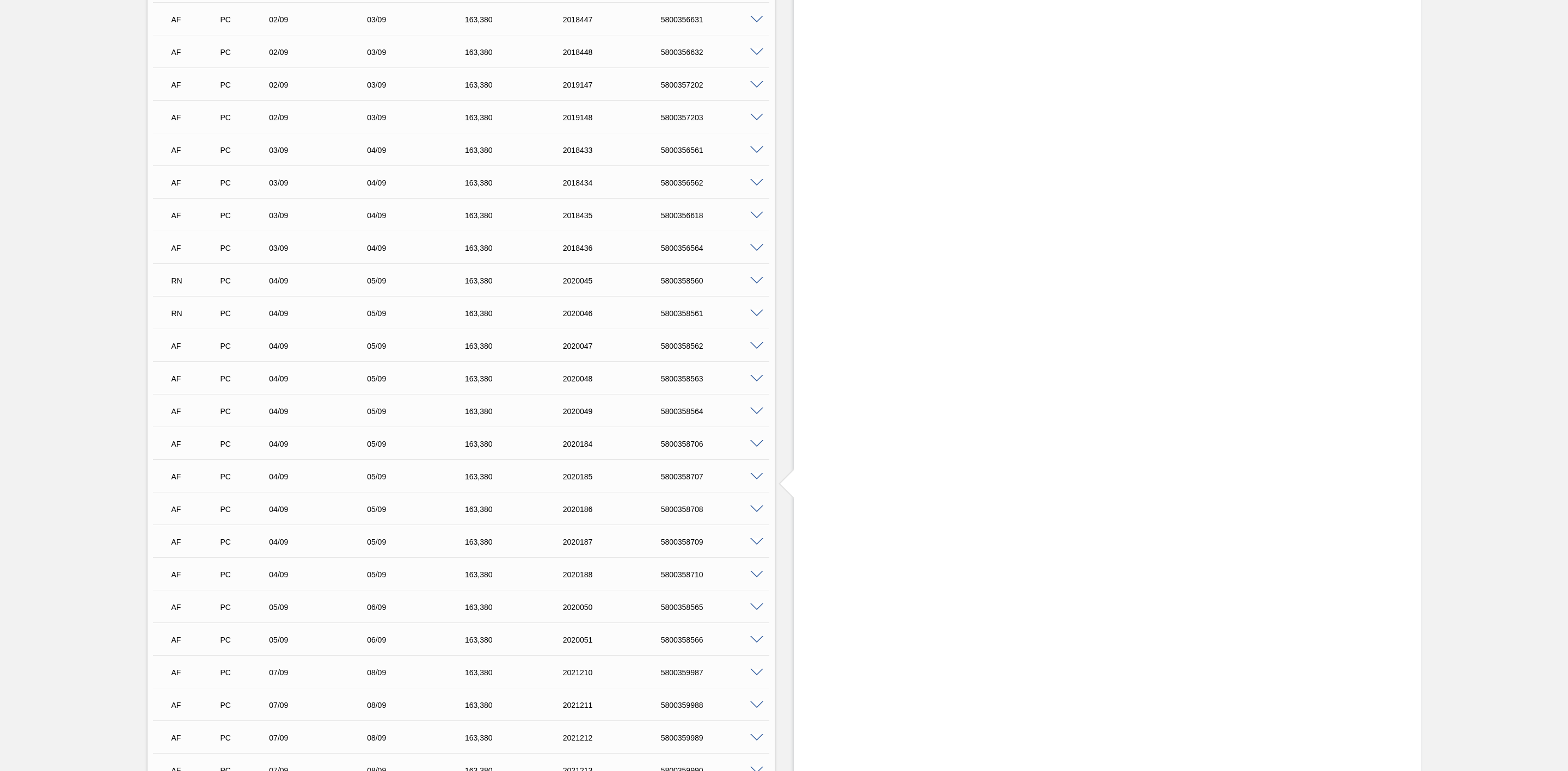
click at [752, 350] on span at bounding box center [757, 346] width 13 height 8
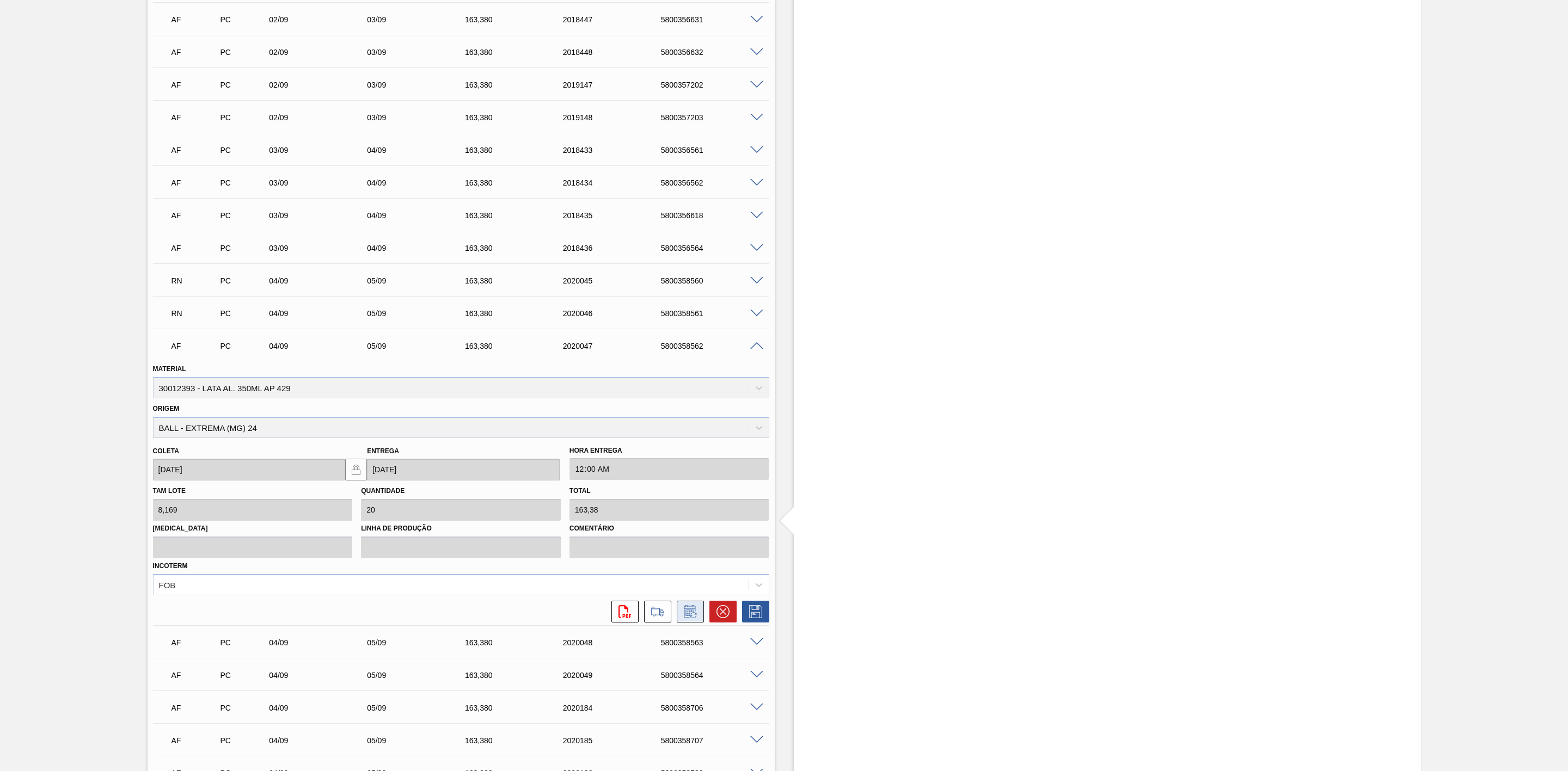
click at [682, 618] on icon at bounding box center [690, 612] width 18 height 13
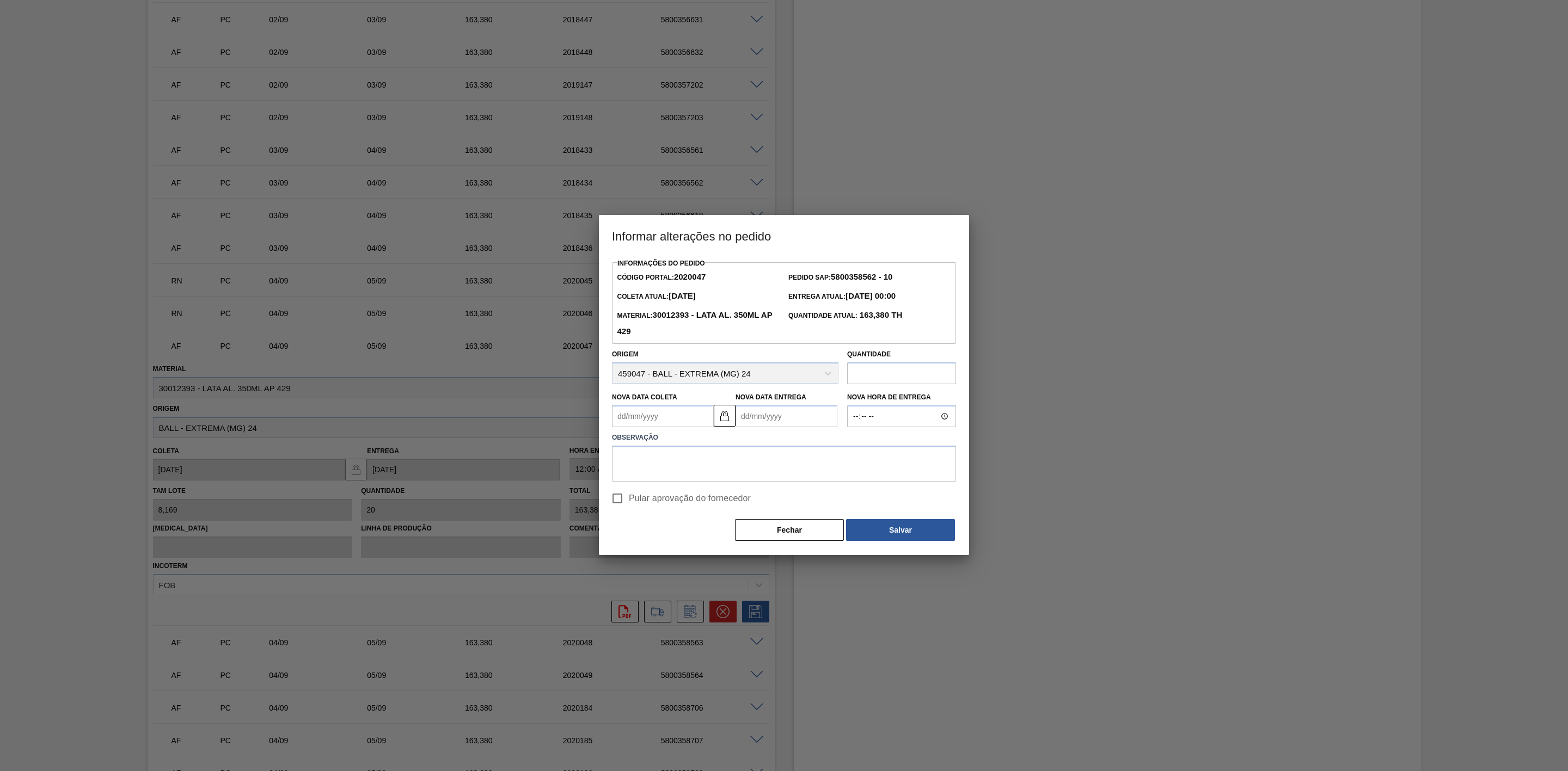
click at [675, 420] on Coleta2020047 "Nova Data Coleta" at bounding box center [663, 416] width 102 height 22
click at [698, 498] on div "11" at bounding box center [696, 495] width 15 height 15
type Coleta2020047 "11/09/2025"
type Entrega2020047 "12/09/2025"
click at [704, 456] on textarea at bounding box center [784, 464] width 344 height 36
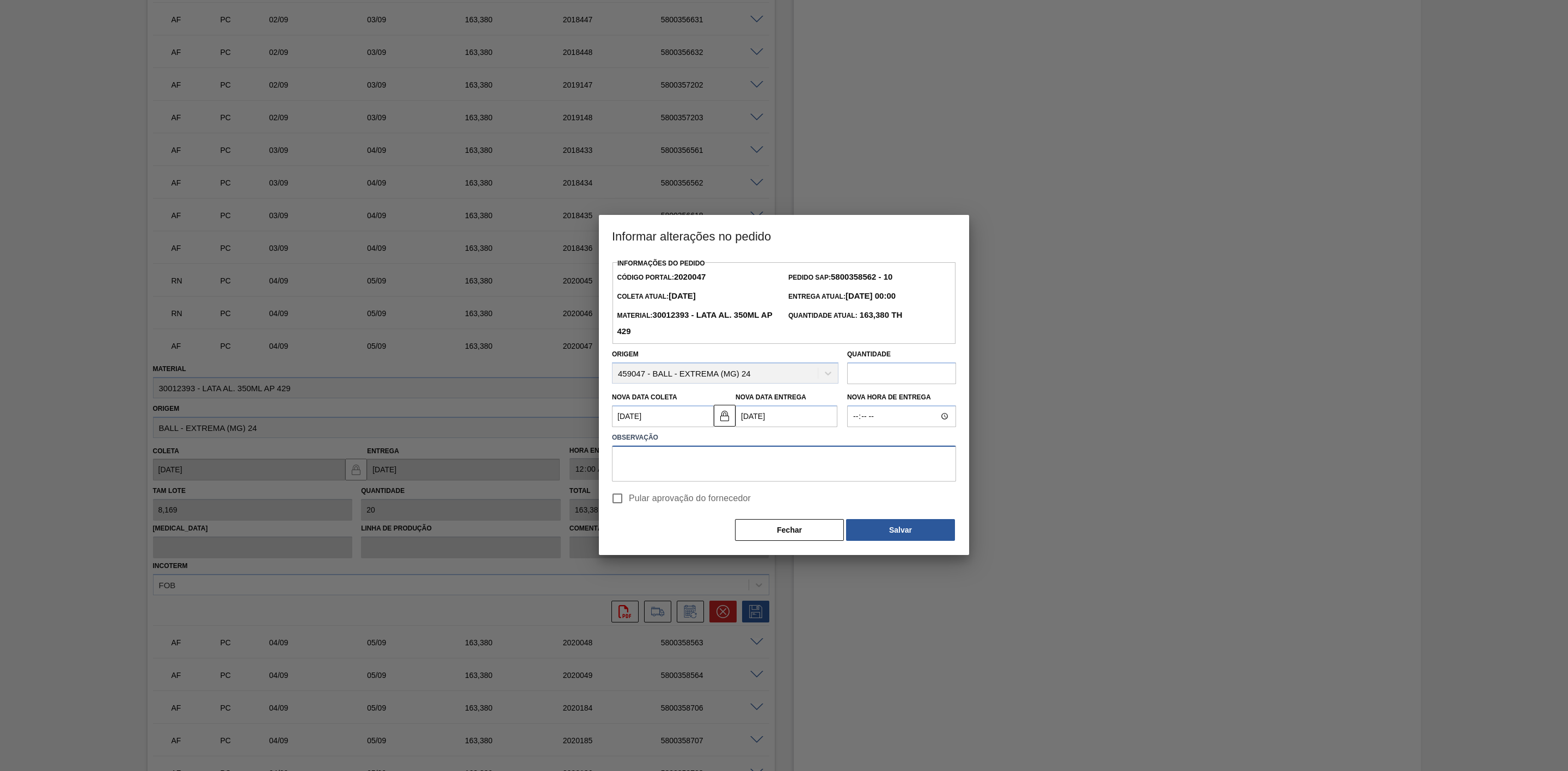
paste textarea "Linearização de grade - cenário de carros na porta"
type textarea "Linearização de grade - cenário de carros na porta"
click at [889, 526] on button "Salvar" at bounding box center [901, 530] width 109 height 22
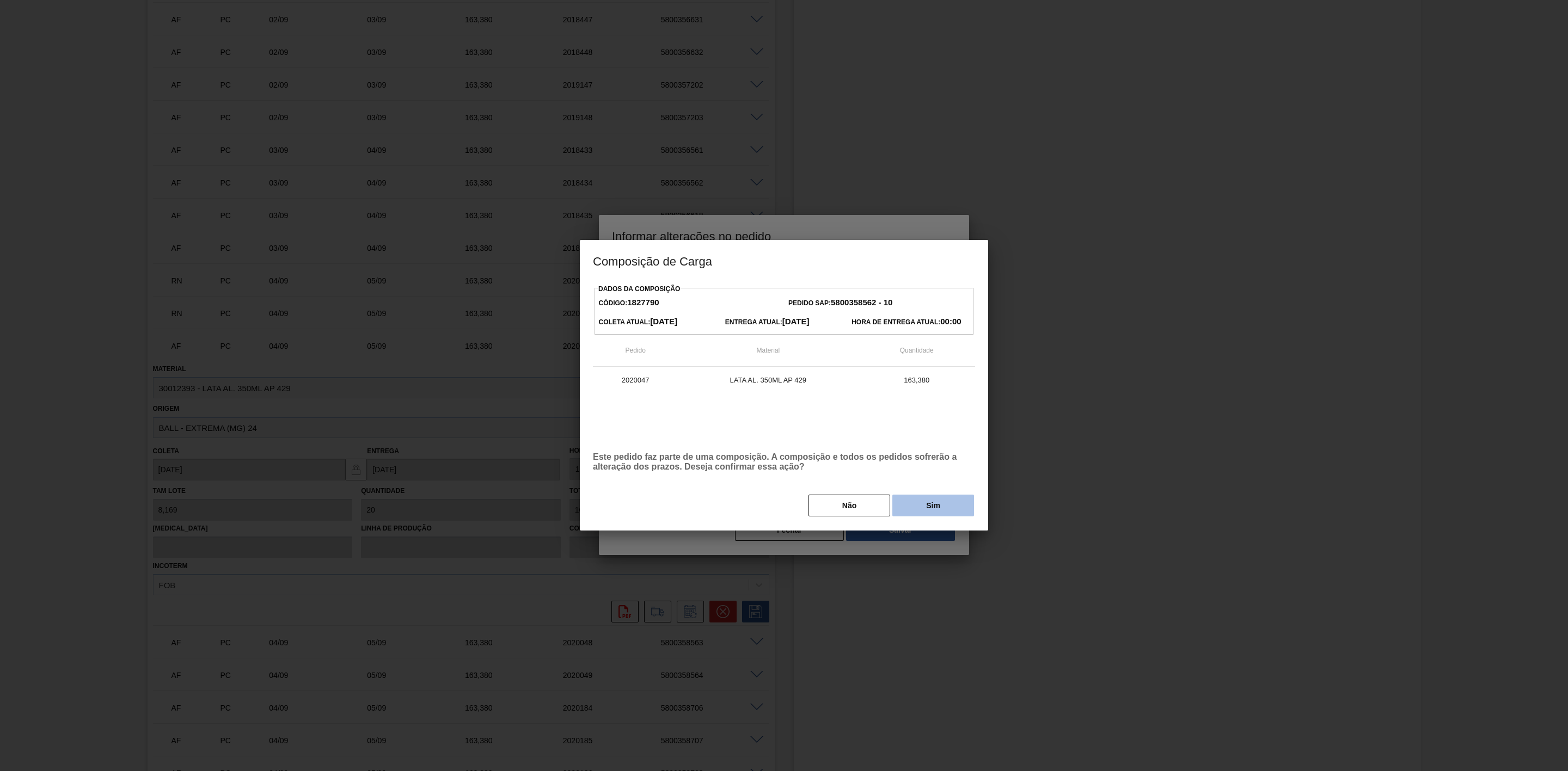
click at [912, 506] on button "Sim" at bounding box center [933, 506] width 82 height 22
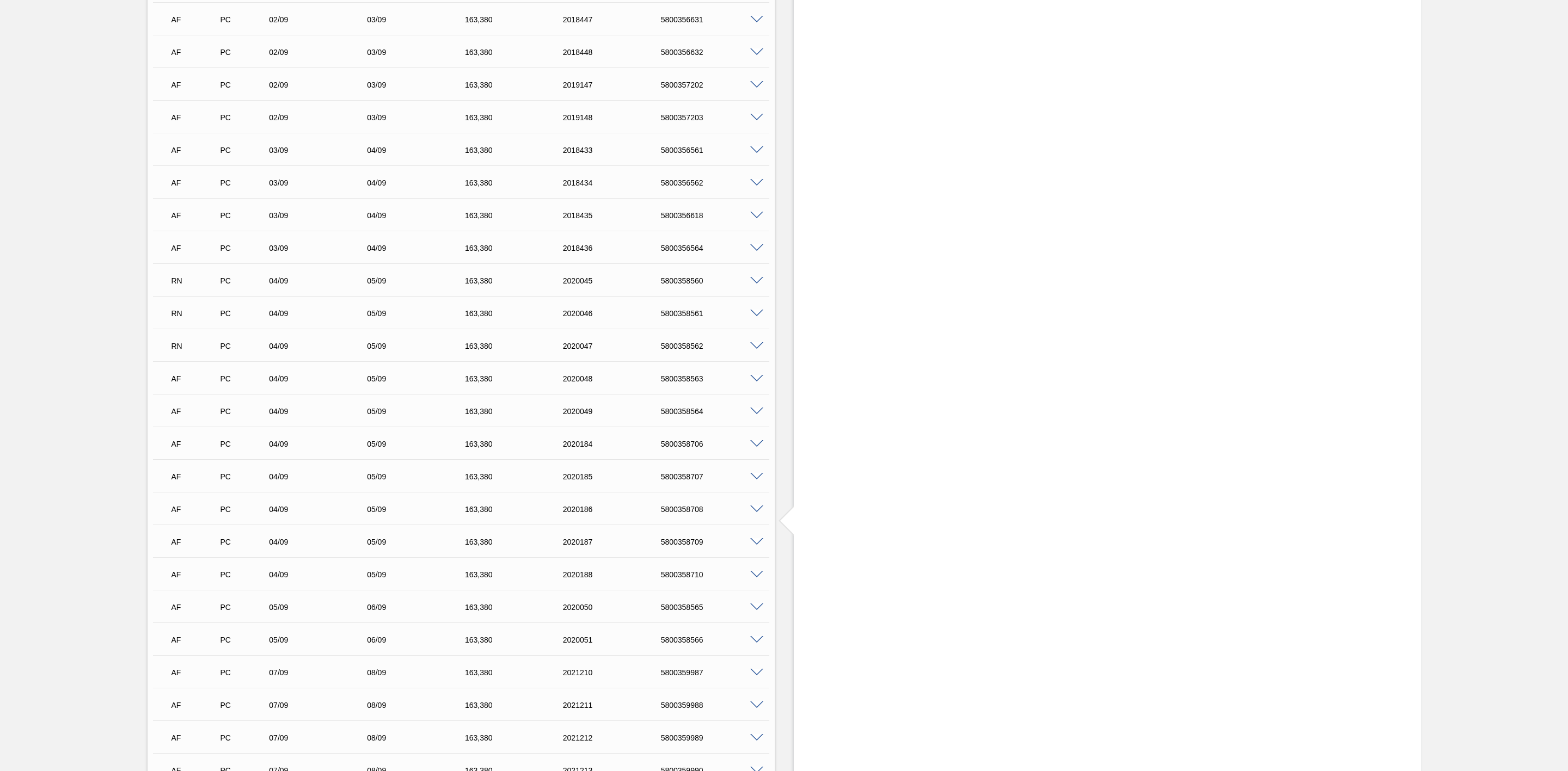
click at [758, 381] on span at bounding box center [757, 378] width 13 height 8
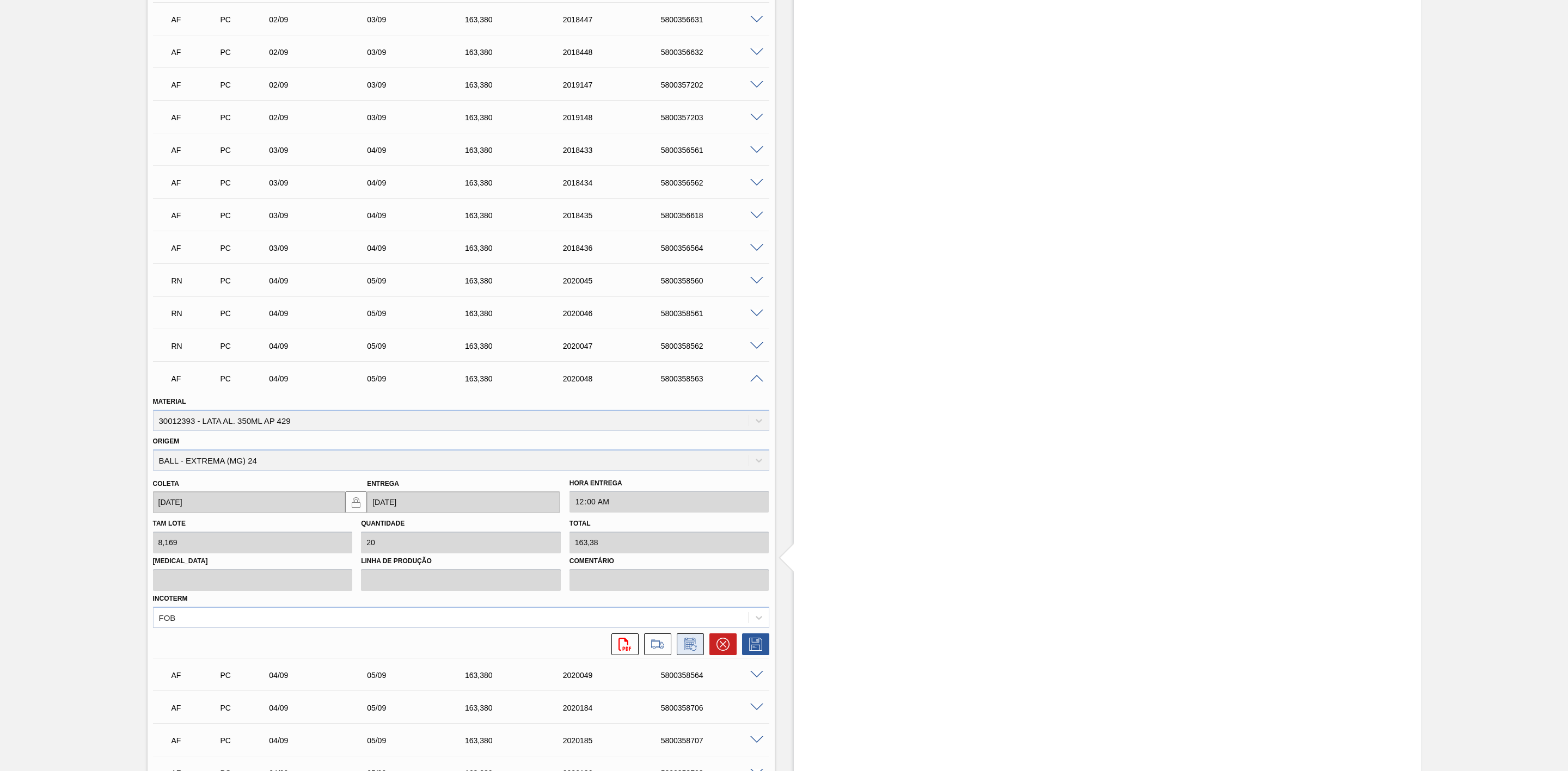
click at [694, 651] on icon at bounding box center [690, 645] width 18 height 13
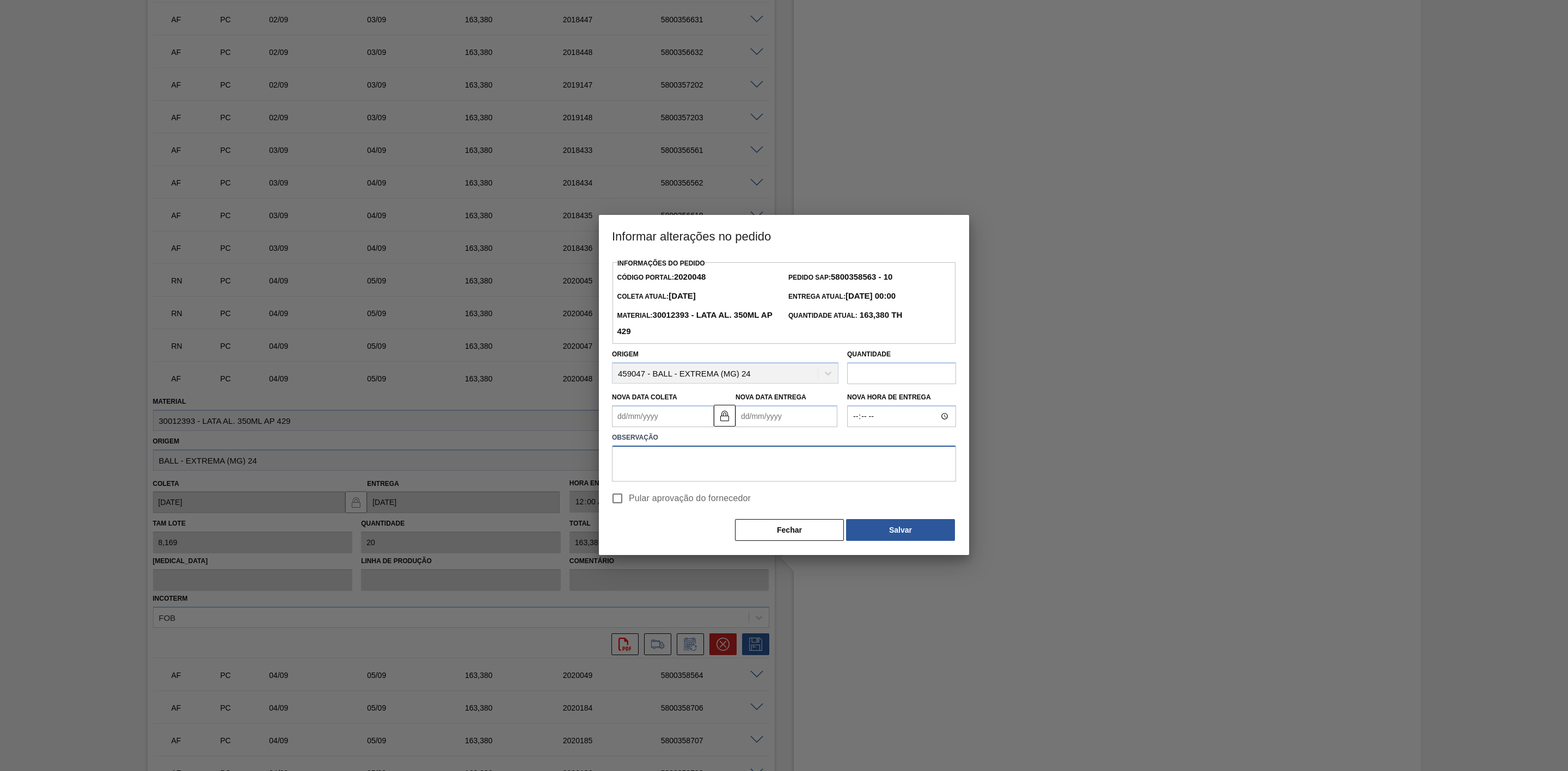
click at [704, 461] on textarea at bounding box center [784, 464] width 344 height 36
paste textarea "Linearização de grade - cenário de carros na porta"
type textarea "Linearização de grade - cenário de carros na porta"
click at [662, 415] on Coleta2020048 "Nova Data Coleta" at bounding box center [663, 416] width 102 height 22
click at [695, 500] on div "11" at bounding box center [696, 495] width 15 height 15
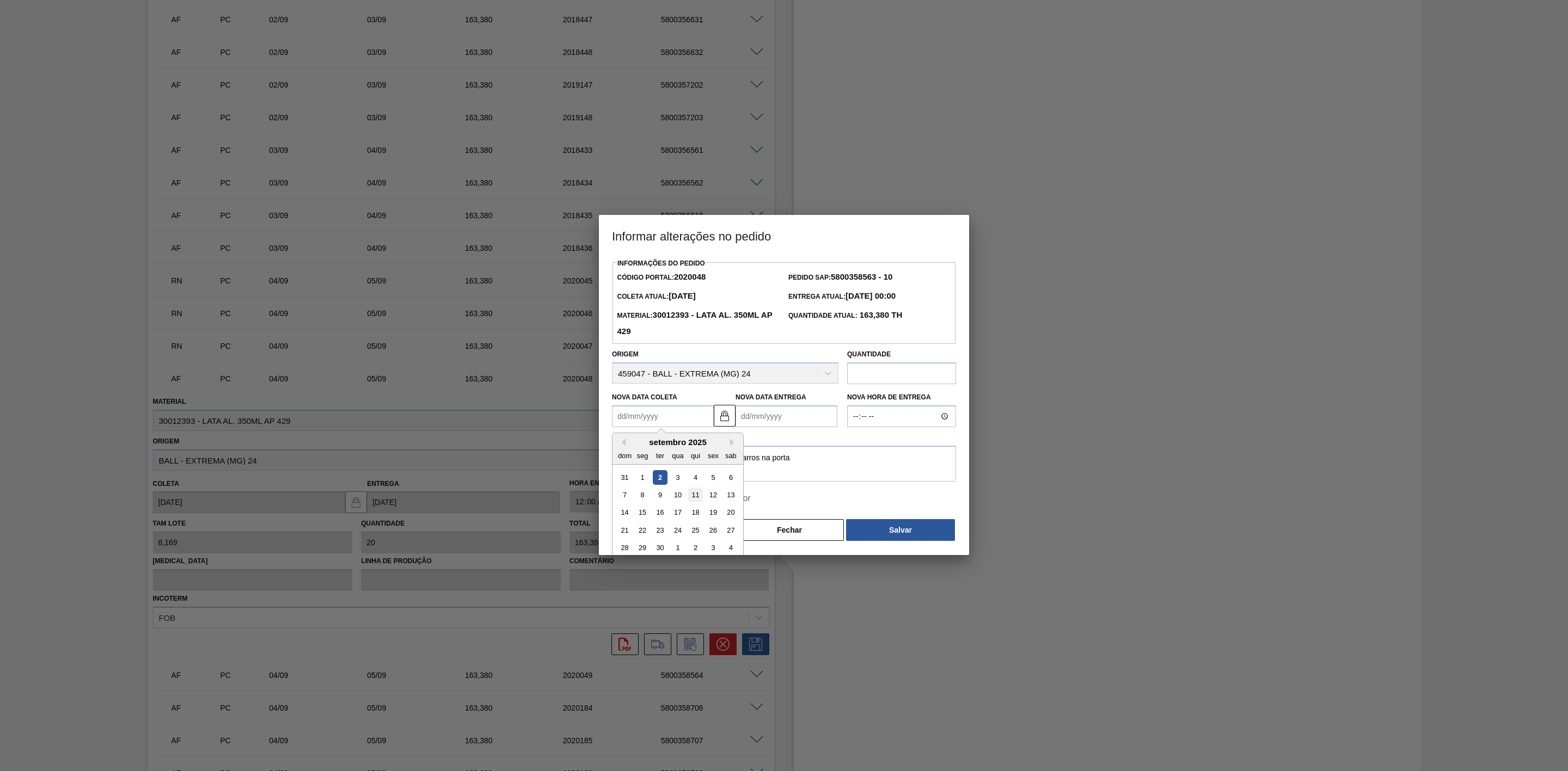
type Coleta2020048 "11/09/2025"
type Entrega2020048 "12/09/2025"
click at [885, 529] on button "Salvar" at bounding box center [901, 530] width 109 height 22
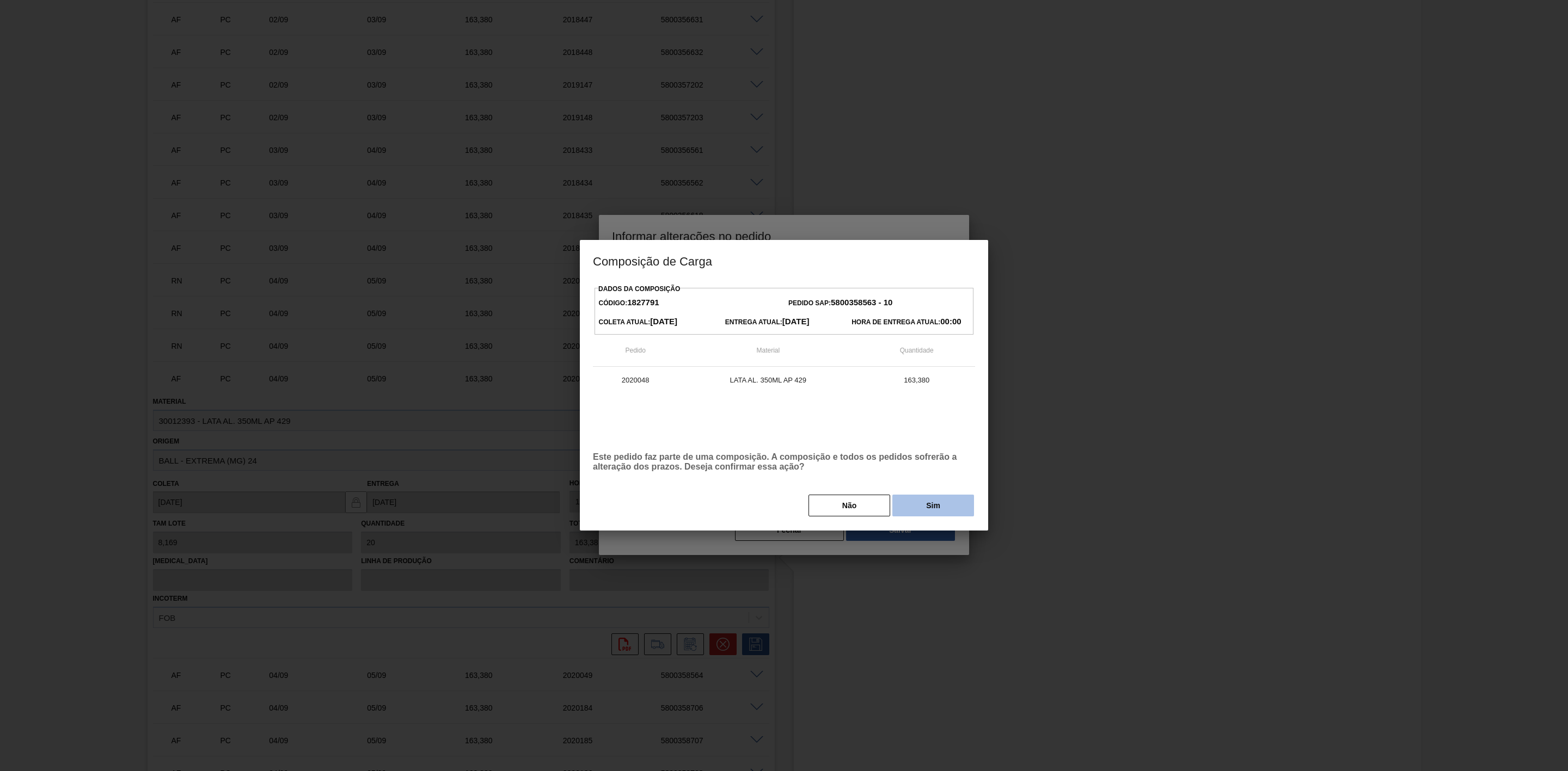
click at [923, 506] on button "Sim" at bounding box center [933, 506] width 82 height 22
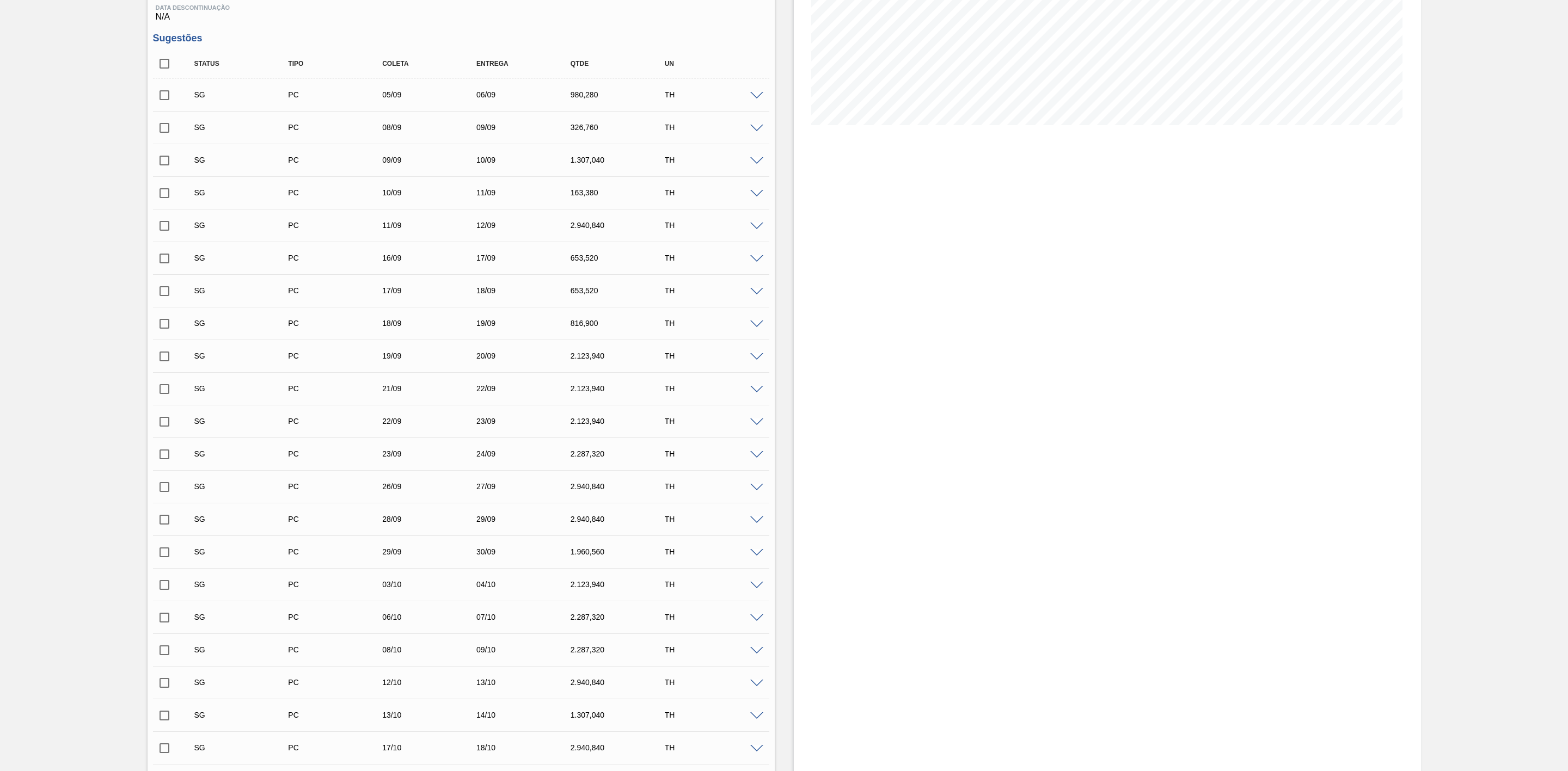
scroll to position [0, 0]
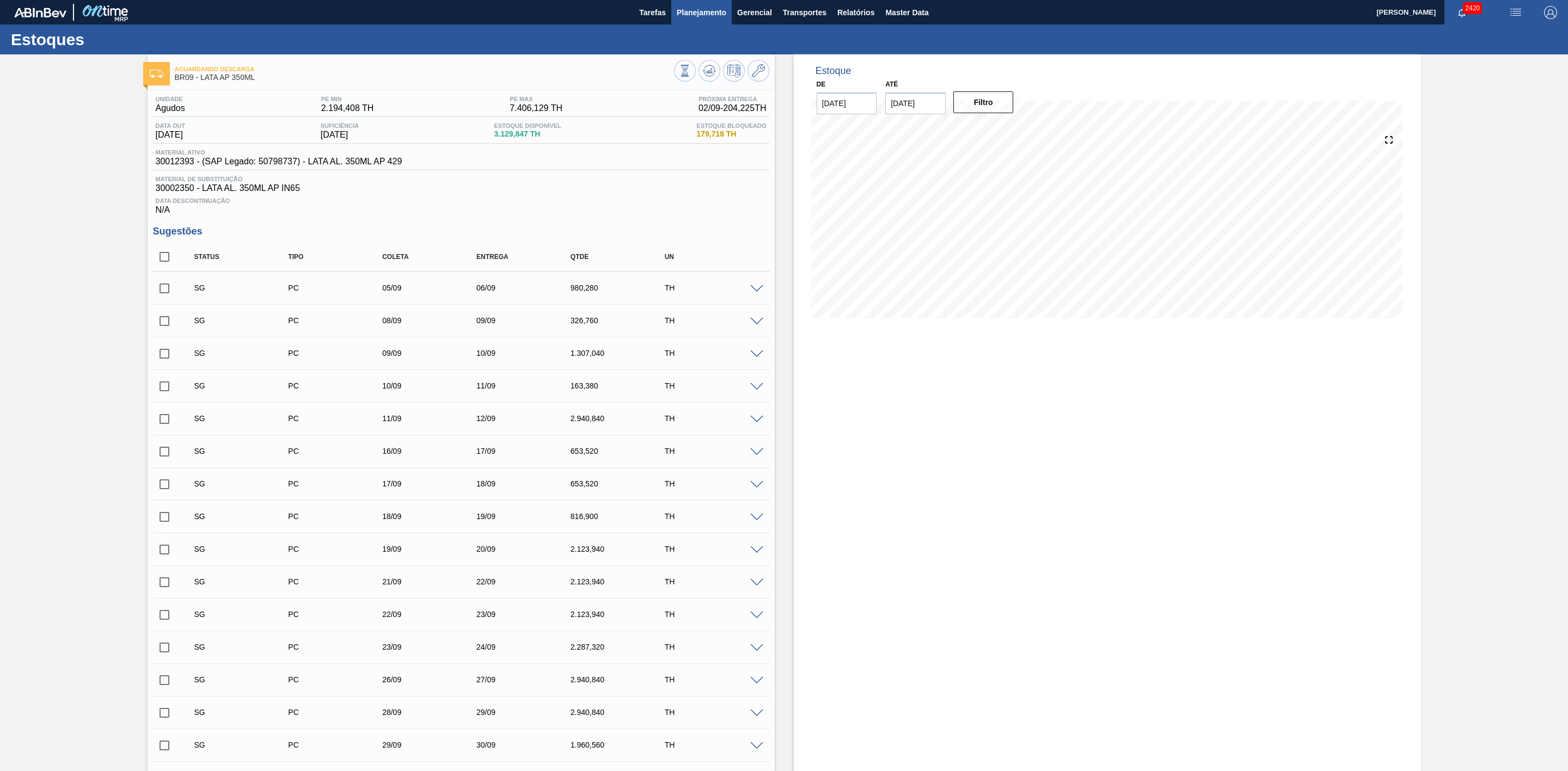
click at [711, 11] on span "Planejamento" at bounding box center [702, 12] width 50 height 13
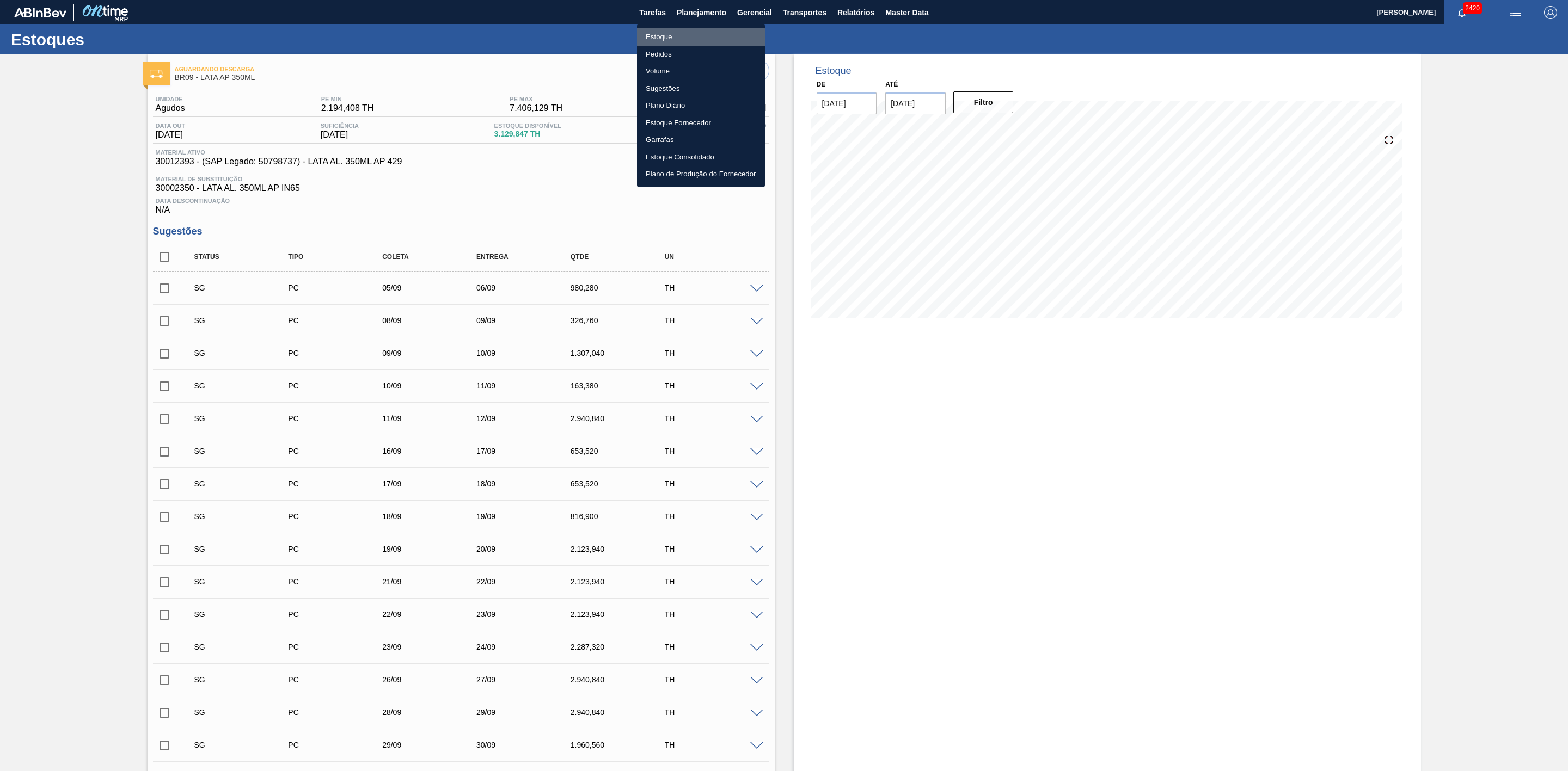
click at [664, 40] on li "Estoque" at bounding box center [701, 37] width 128 height 18
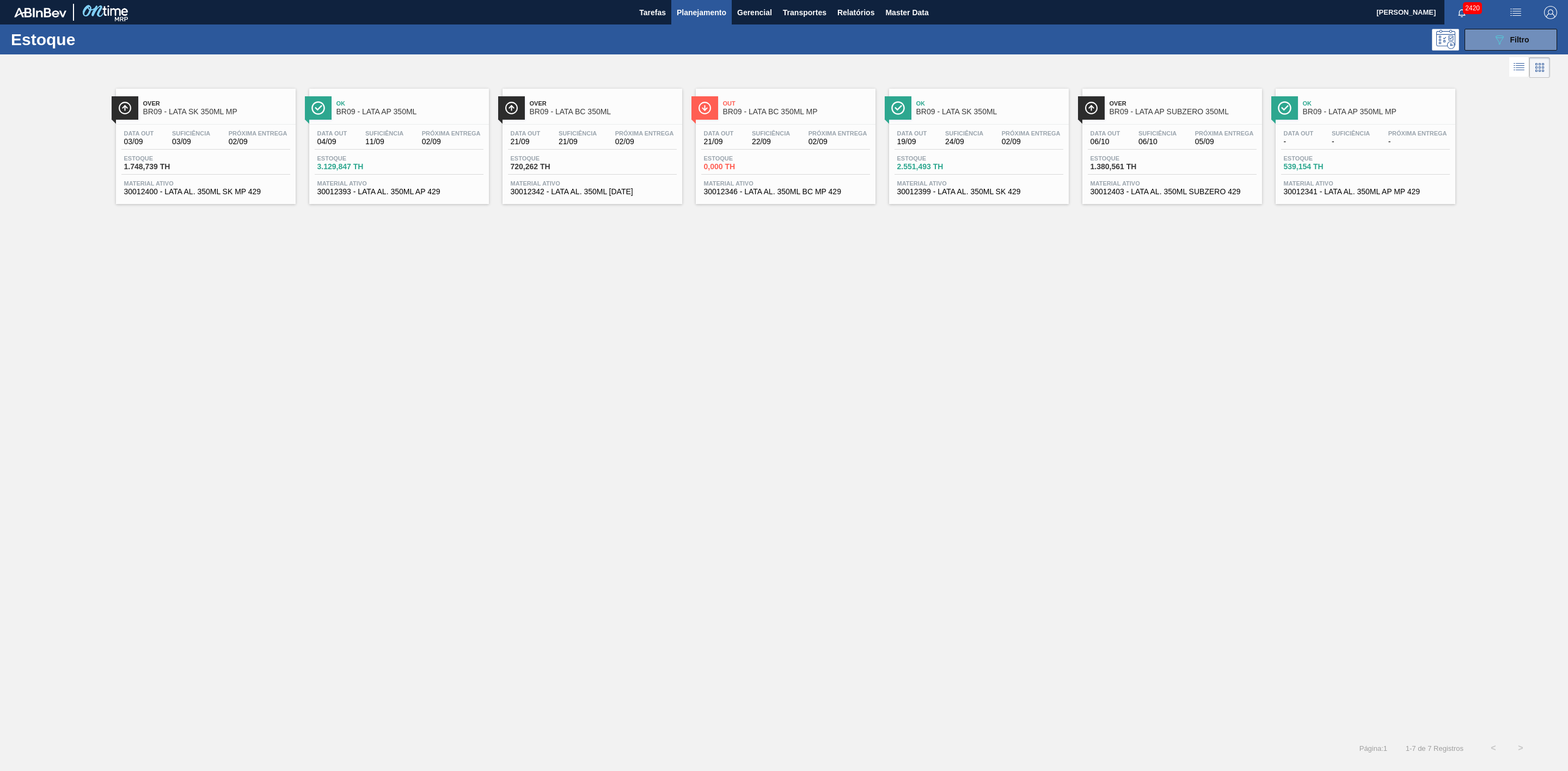
click at [173, 108] on span "BR09 - LATA SK 350ML MP" at bounding box center [217, 111] width 147 height 8
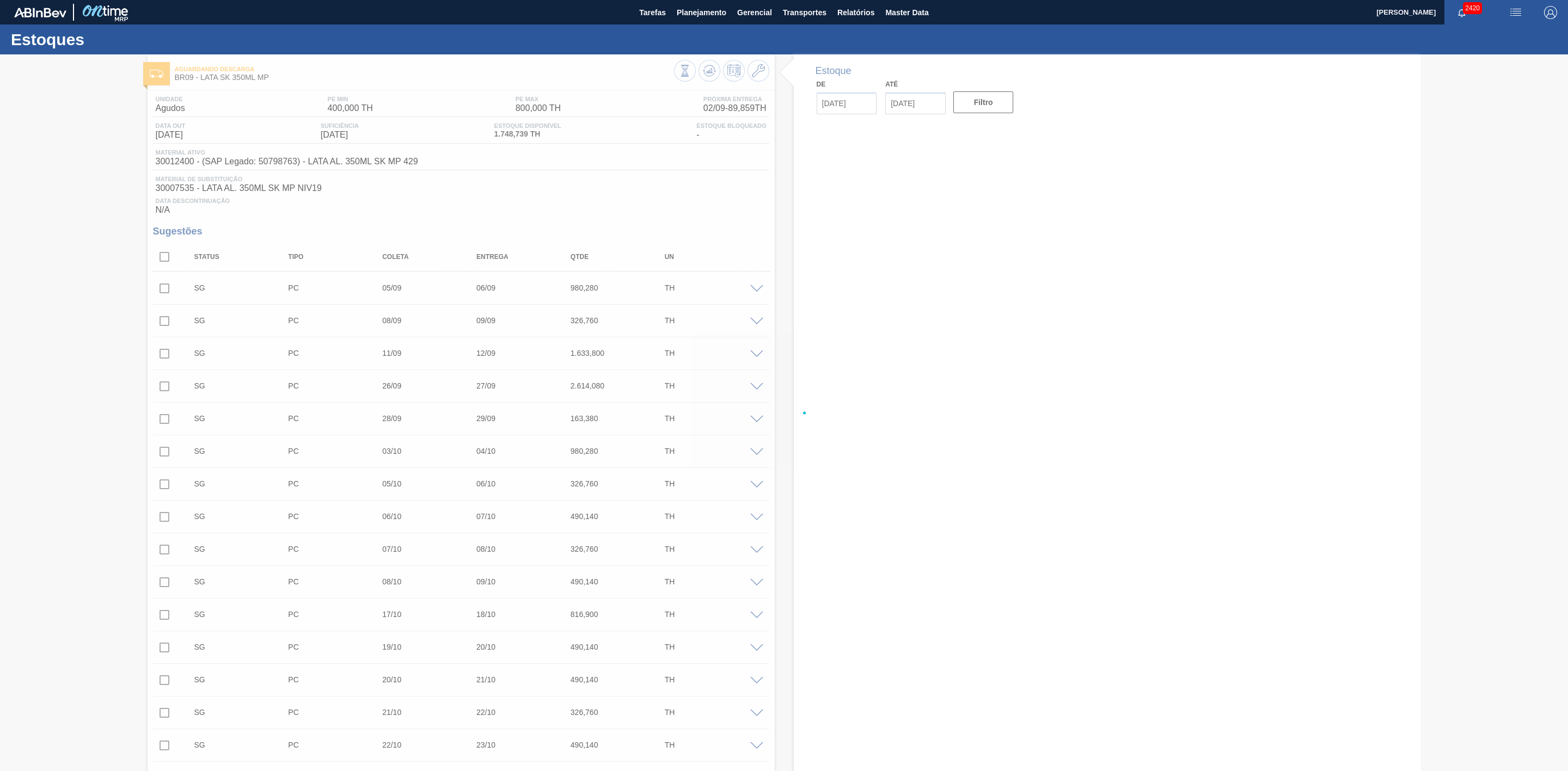
type input "[DATE]"
type input "16/09/2025"
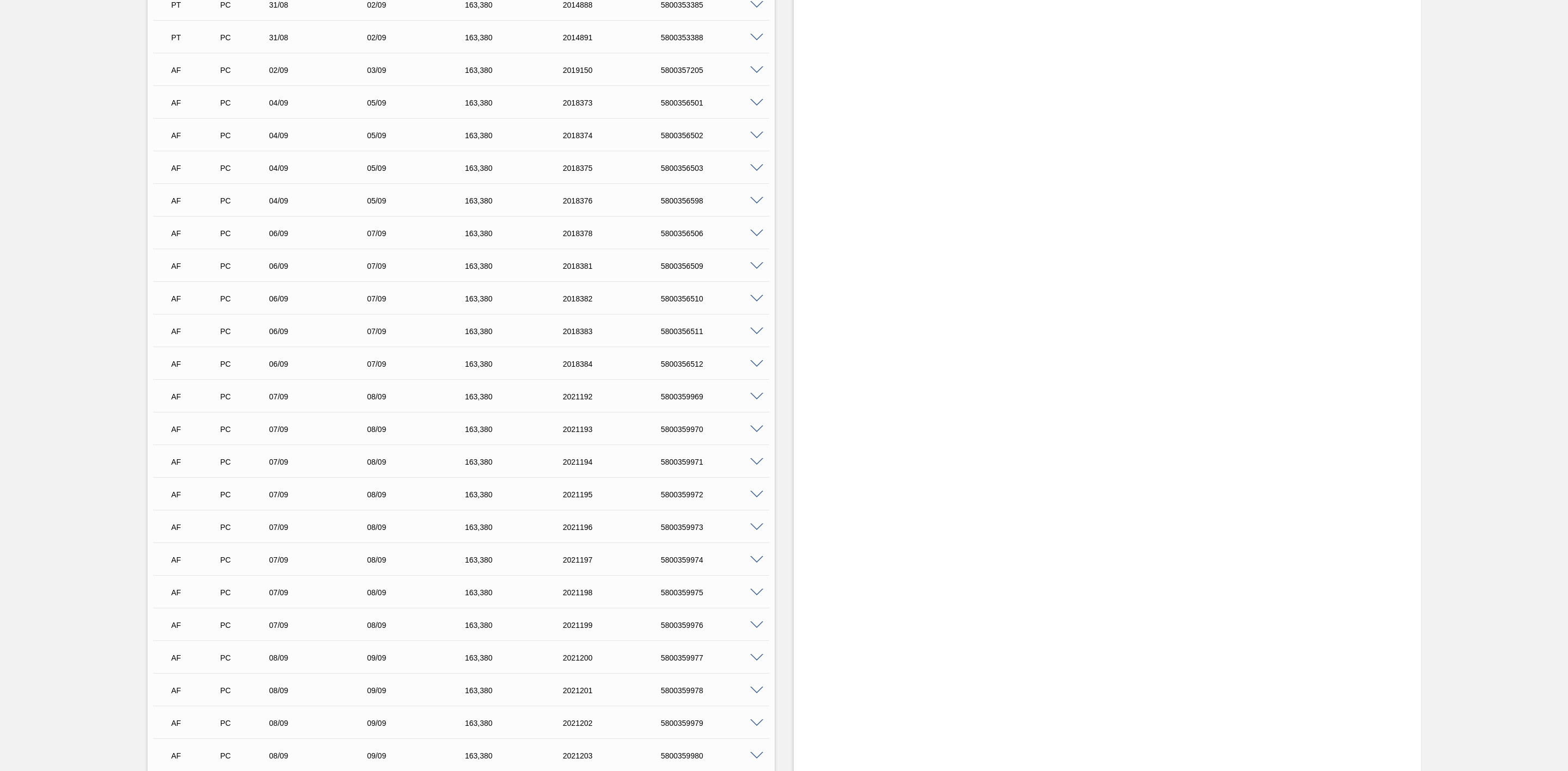
scroll to position [1143, 0]
click at [757, 235] on span at bounding box center [757, 232] width 13 height 8
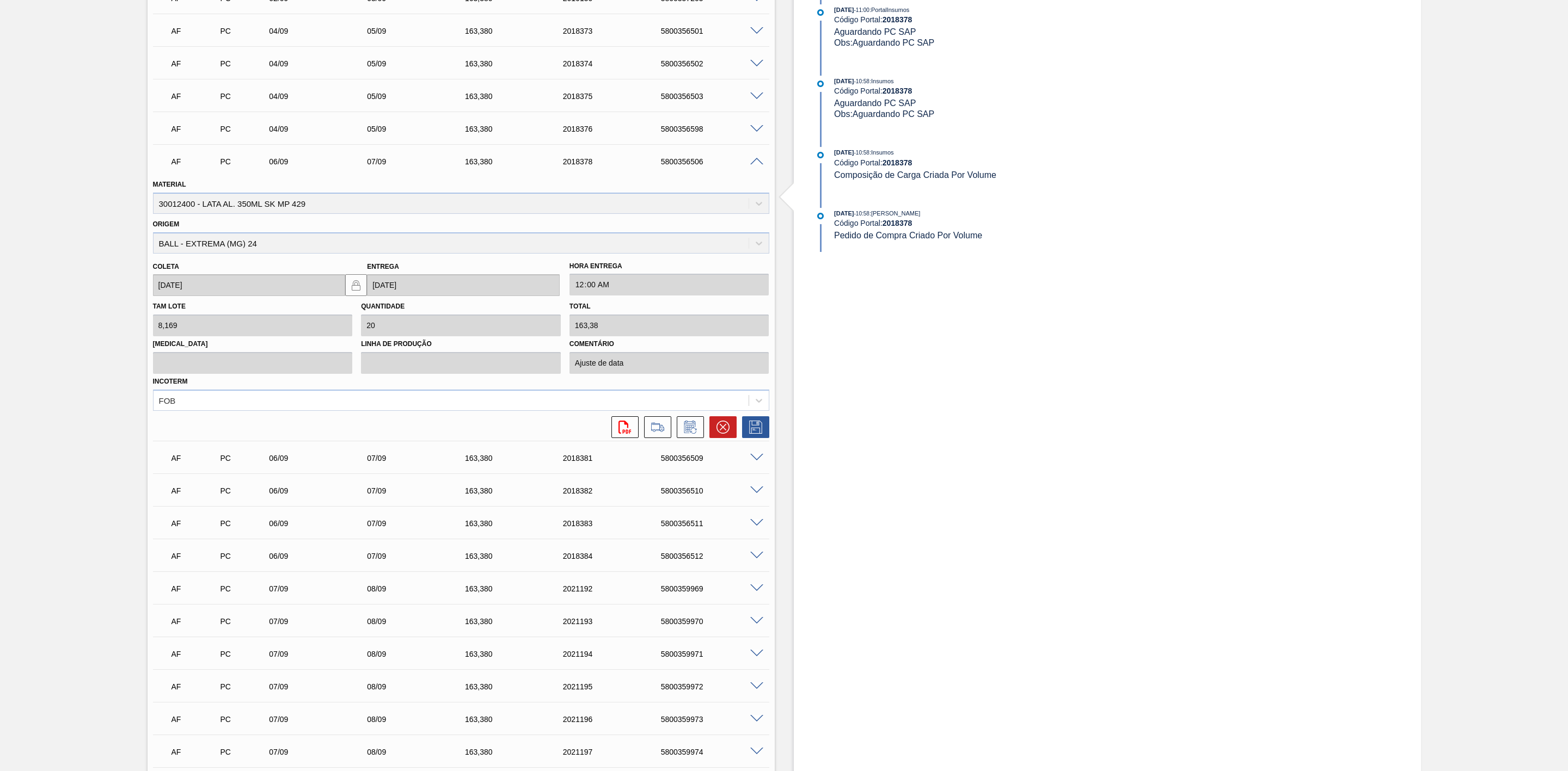
scroll to position [1225, 0]
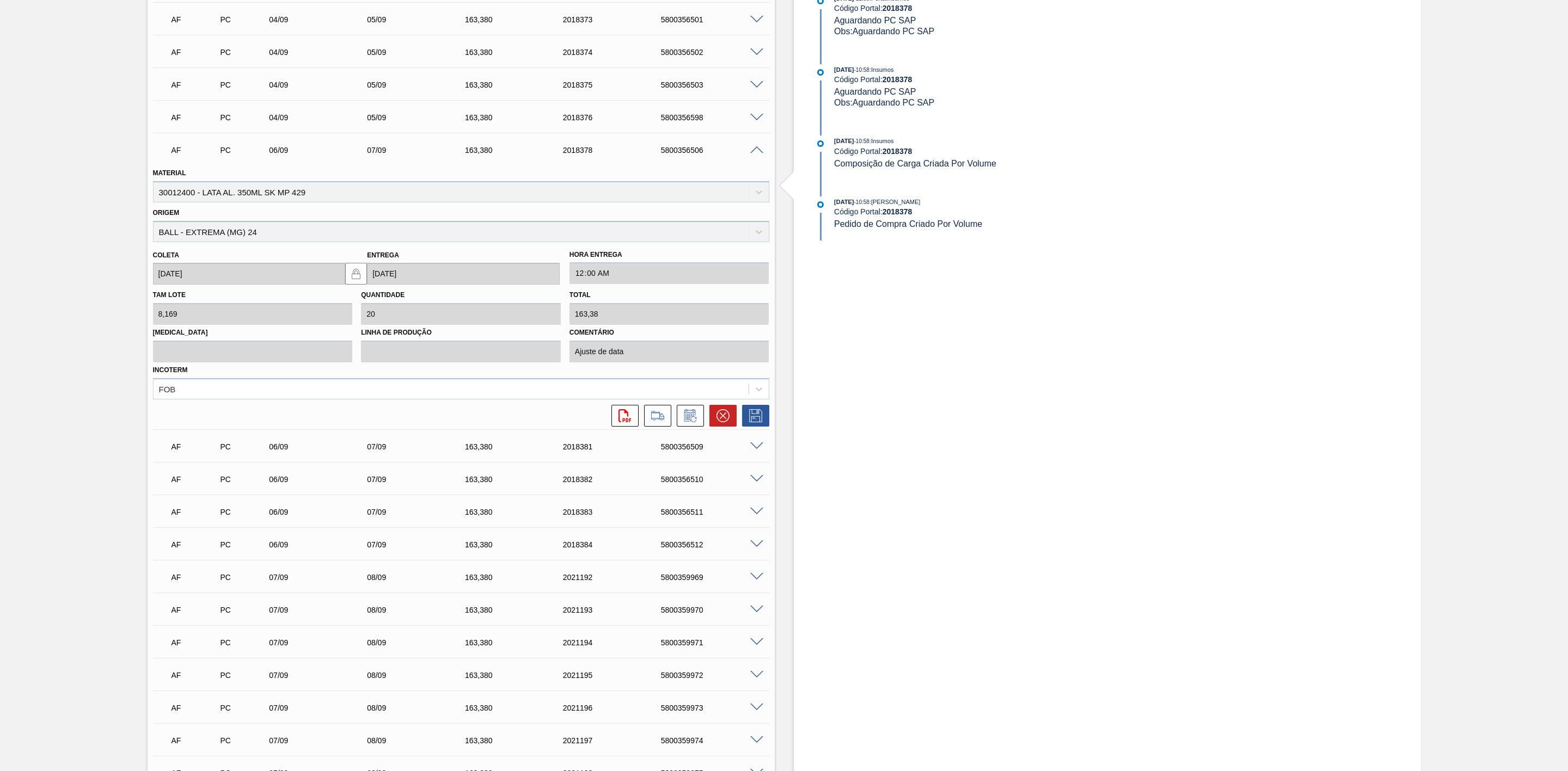
click at [756, 451] on span at bounding box center [757, 446] width 13 height 8
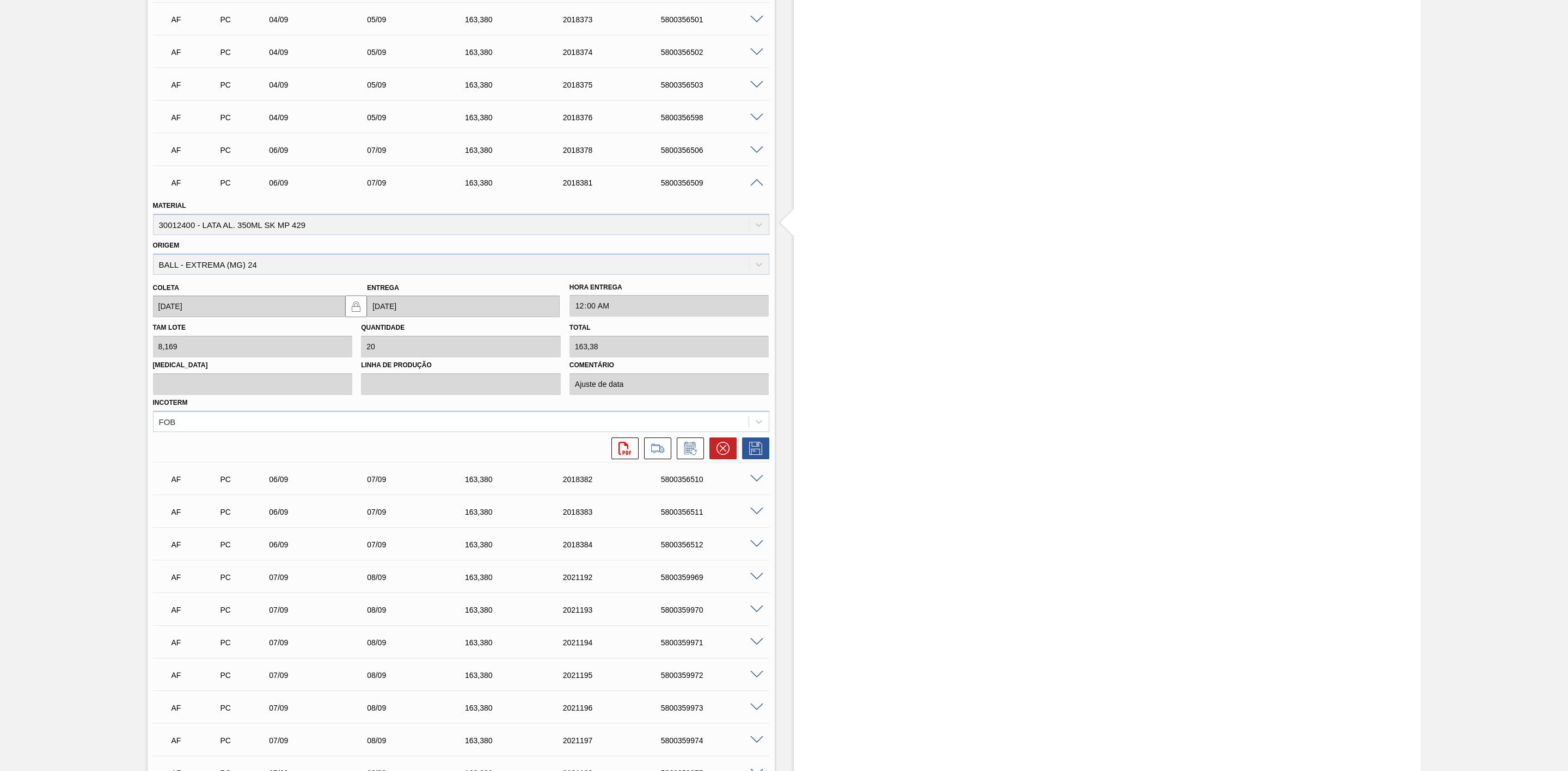
click at [753, 187] on span at bounding box center [757, 183] width 13 height 8
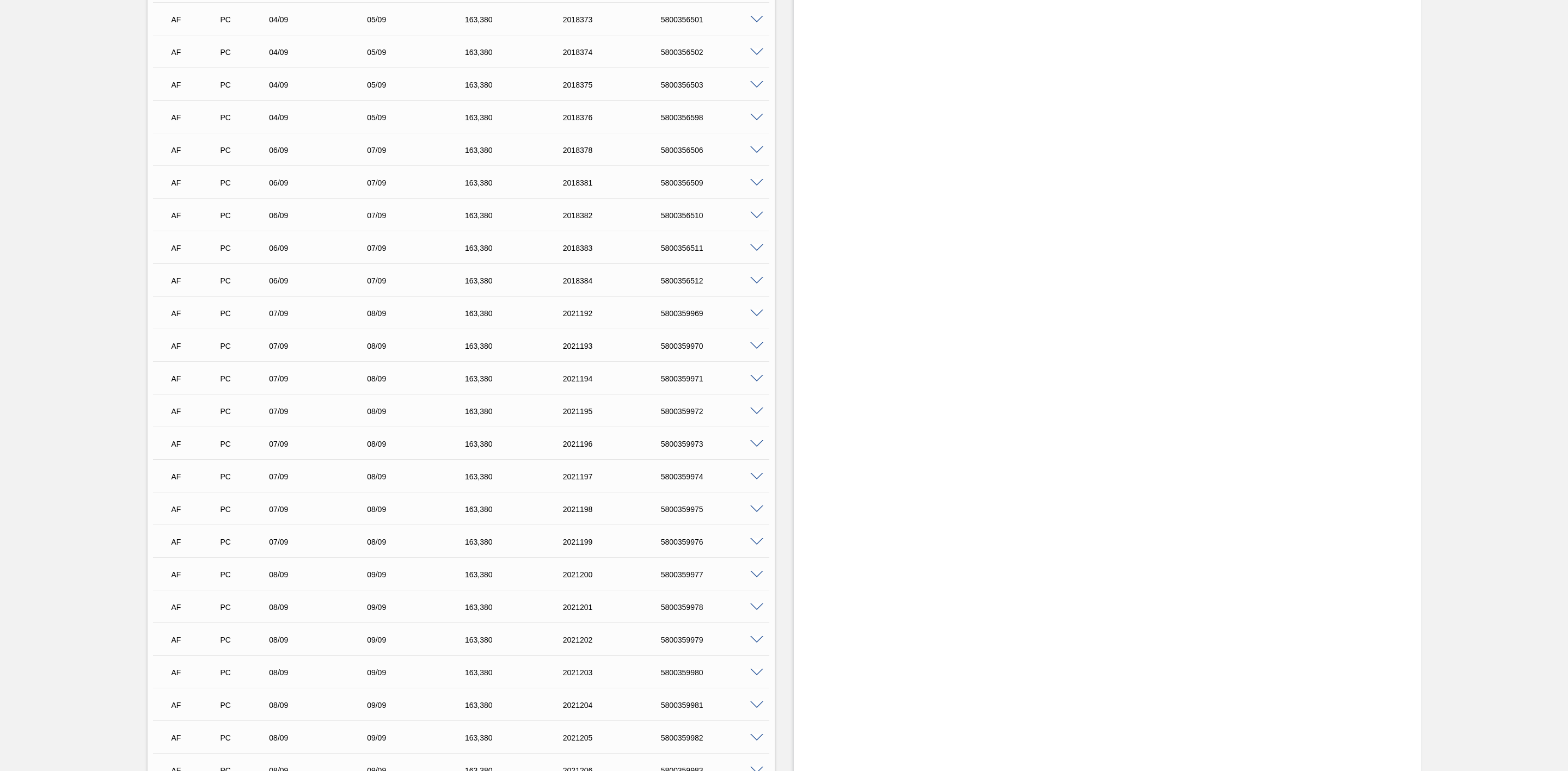
click at [753, 154] on span at bounding box center [757, 151] width 13 height 8
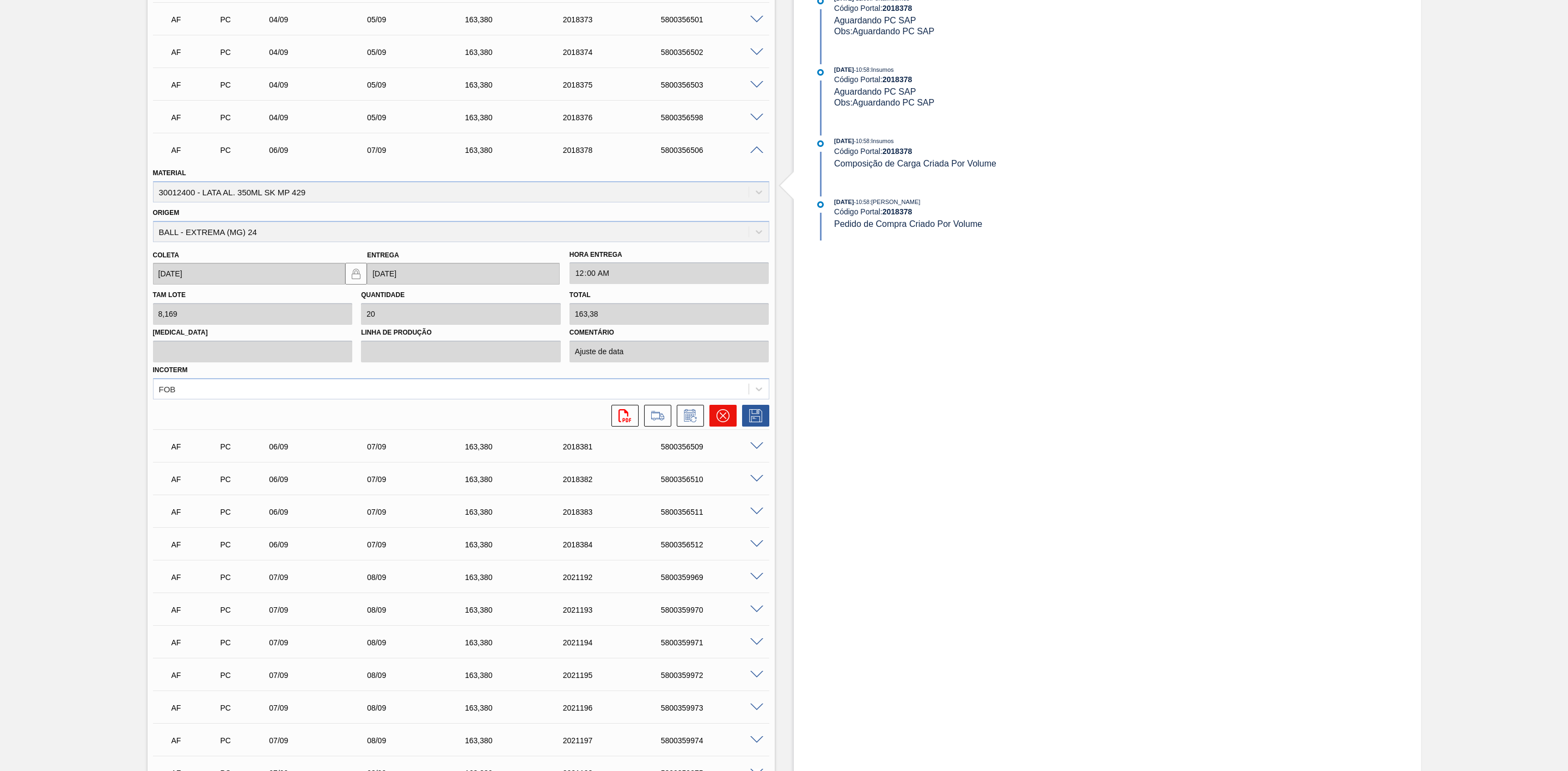
click at [723, 423] on icon at bounding box center [723, 416] width 13 height 13
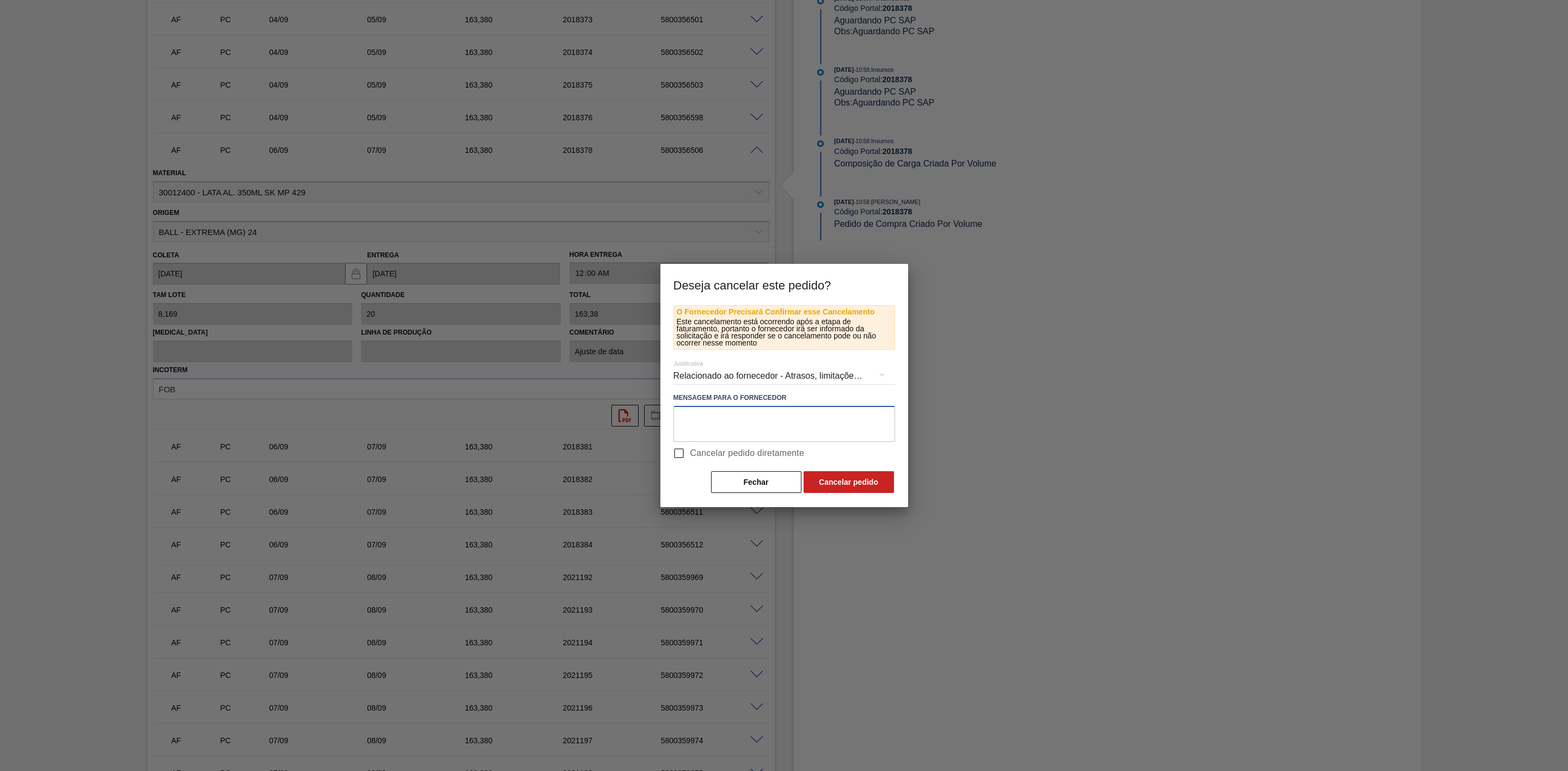
click at [727, 419] on textarea at bounding box center [784, 424] width 221 height 36
paste textarea "Linearização de grade - cenário de carros na porta"
type textarea "Linearização de grade - cenário de carros na porta"
click at [844, 483] on button "Cancelar pedido" at bounding box center [849, 482] width 90 height 22
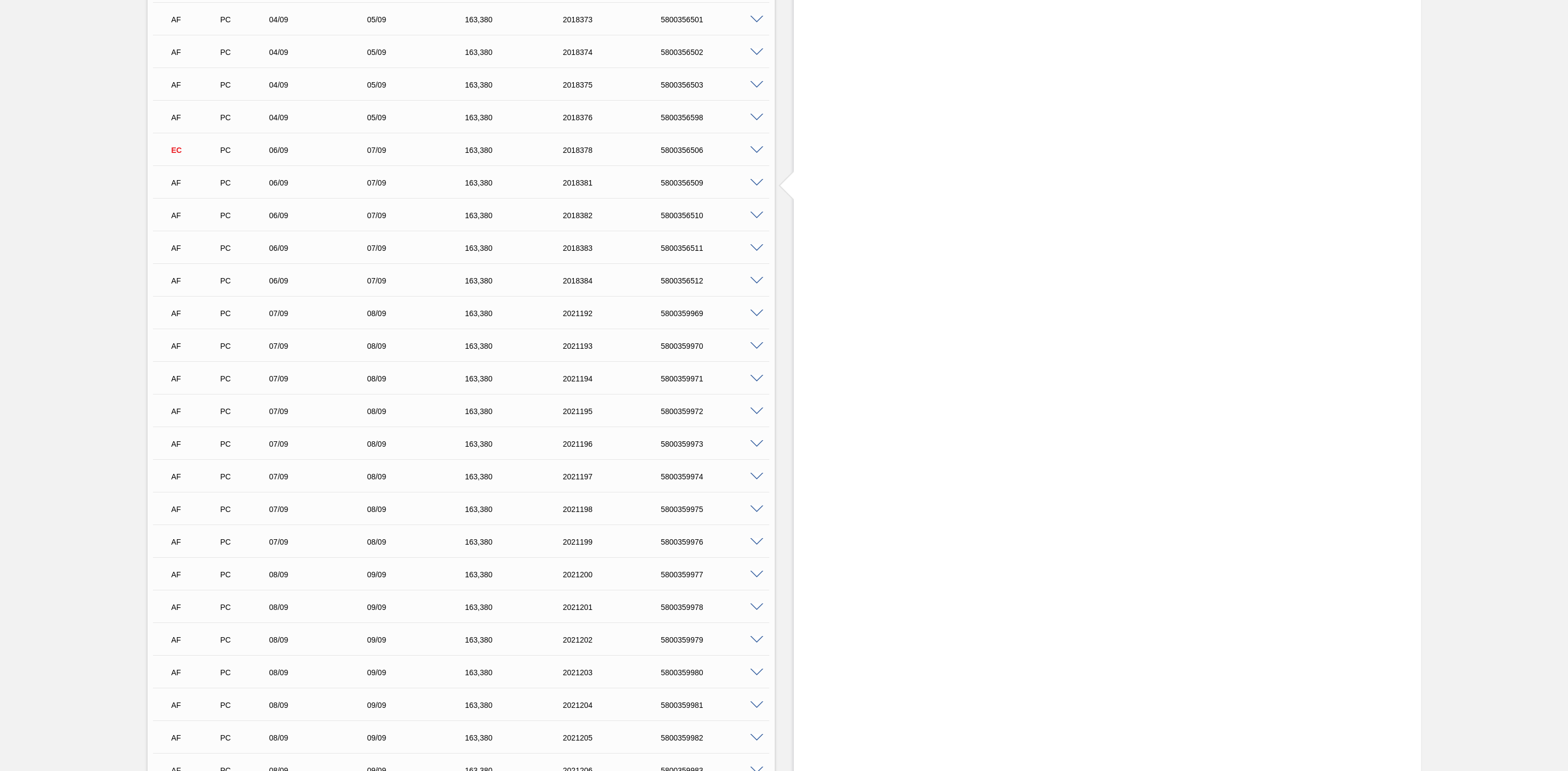
click at [756, 185] on span at bounding box center [757, 183] width 13 height 8
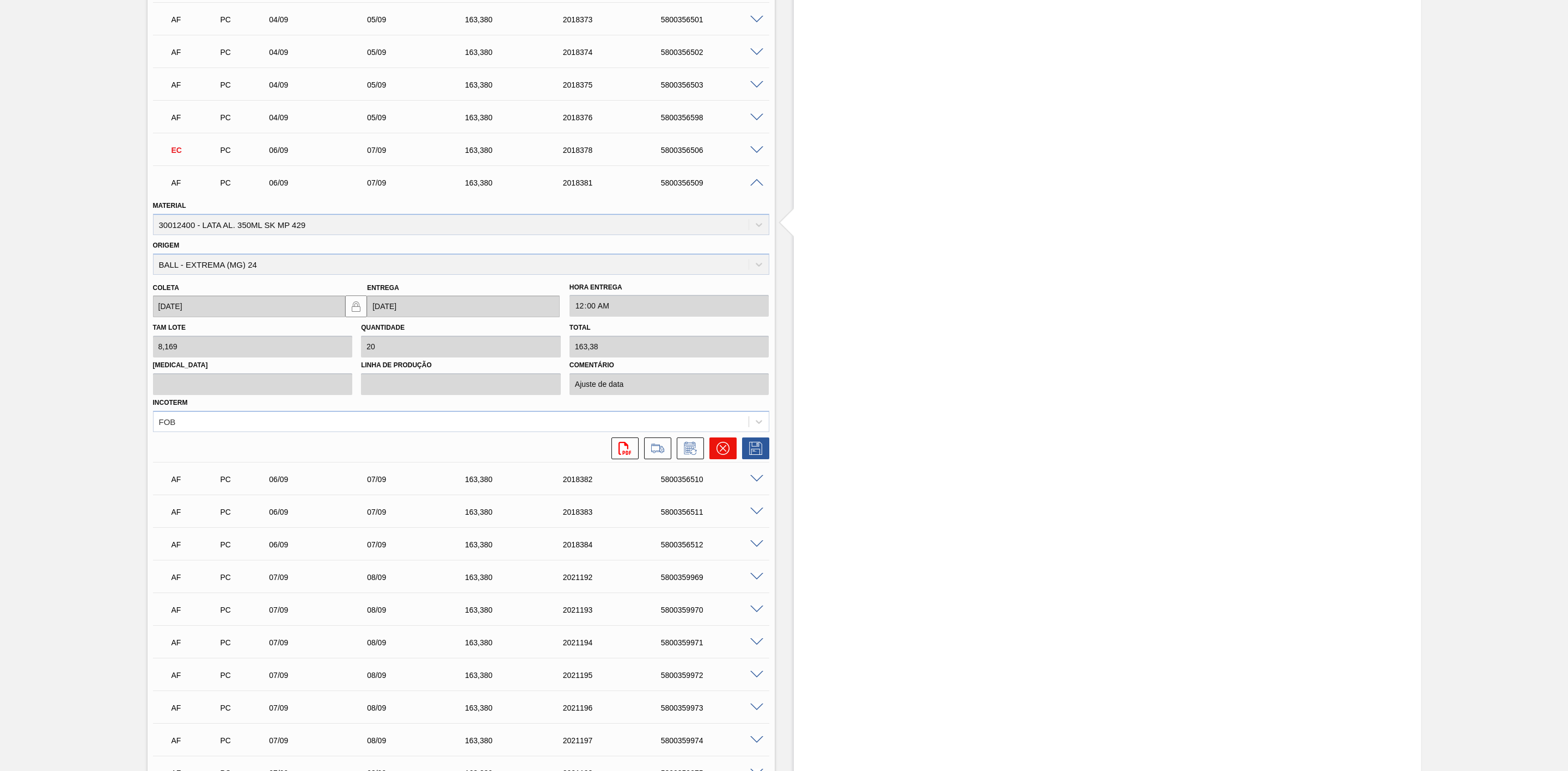
click at [721, 455] on icon at bounding box center [722, 448] width 13 height 13
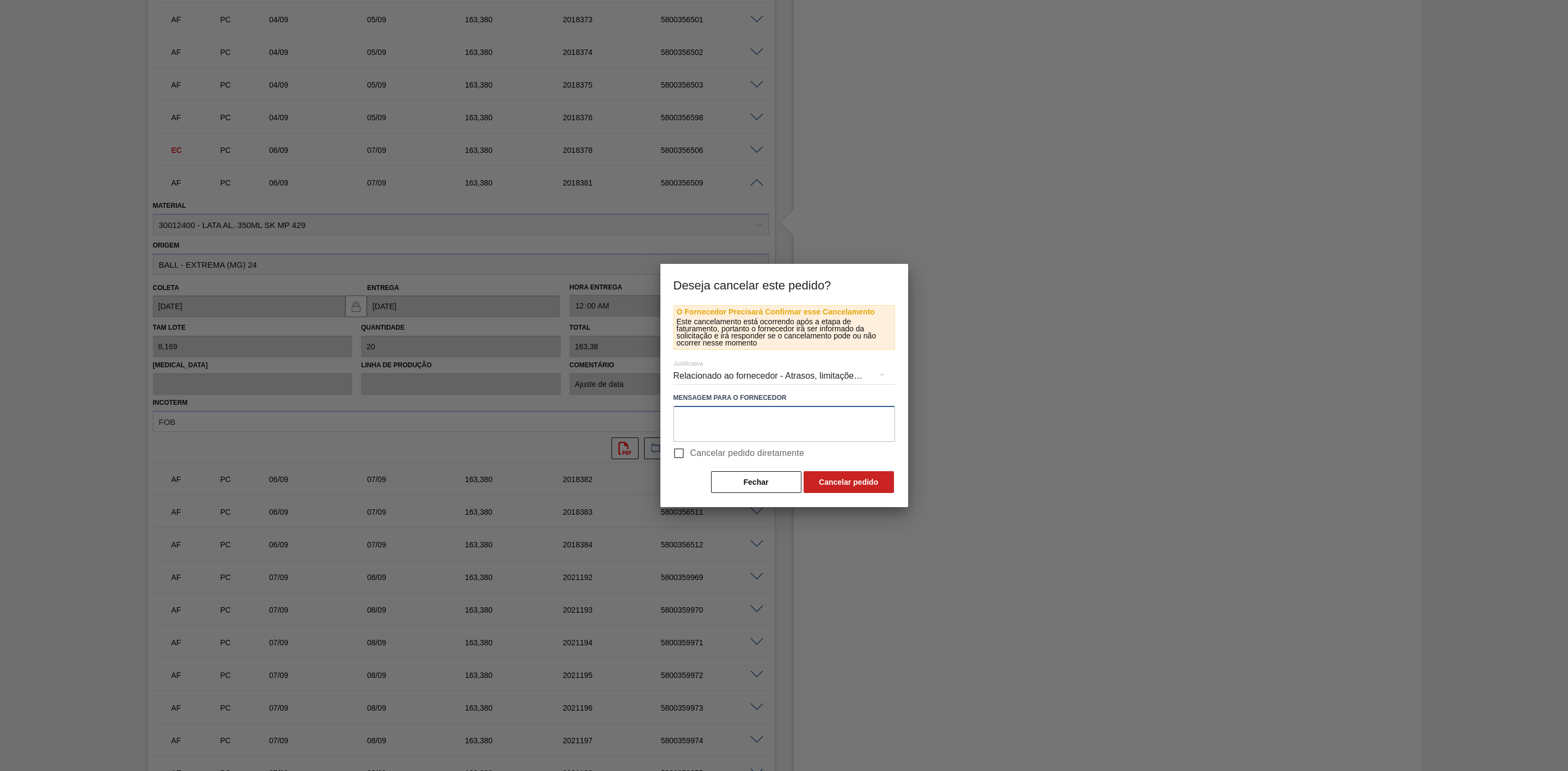
click at [767, 422] on textarea at bounding box center [784, 424] width 221 height 36
paste textarea "Linearização de grade - cenário de carros na porta"
type textarea "Linearização de grade - cenário de carros na porta"
click at [841, 475] on button "Cancelar pedido" at bounding box center [849, 482] width 90 height 22
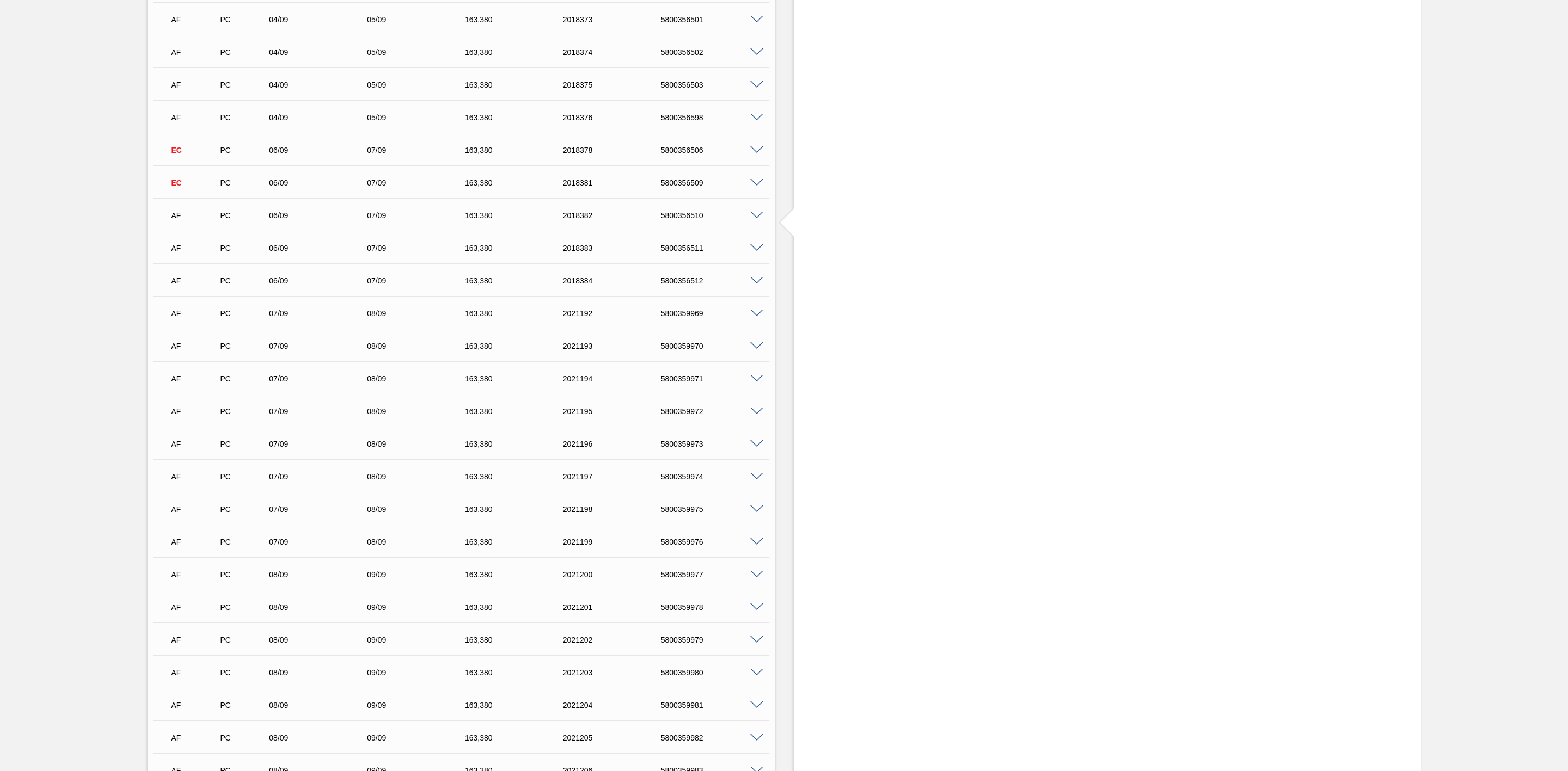
click at [753, 219] on span at bounding box center [757, 216] width 13 height 8
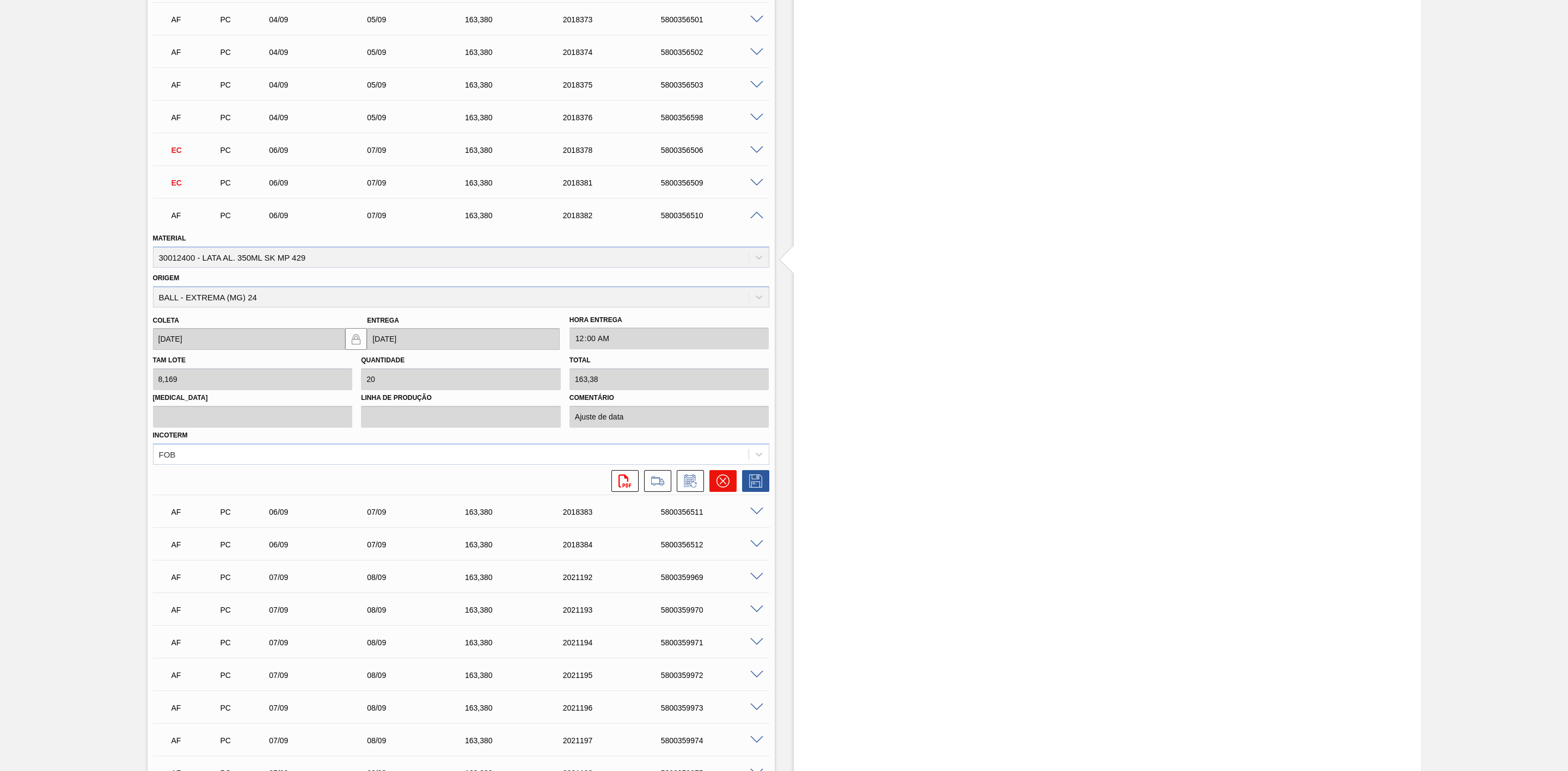
click at [729, 488] on icon at bounding box center [723, 481] width 13 height 13
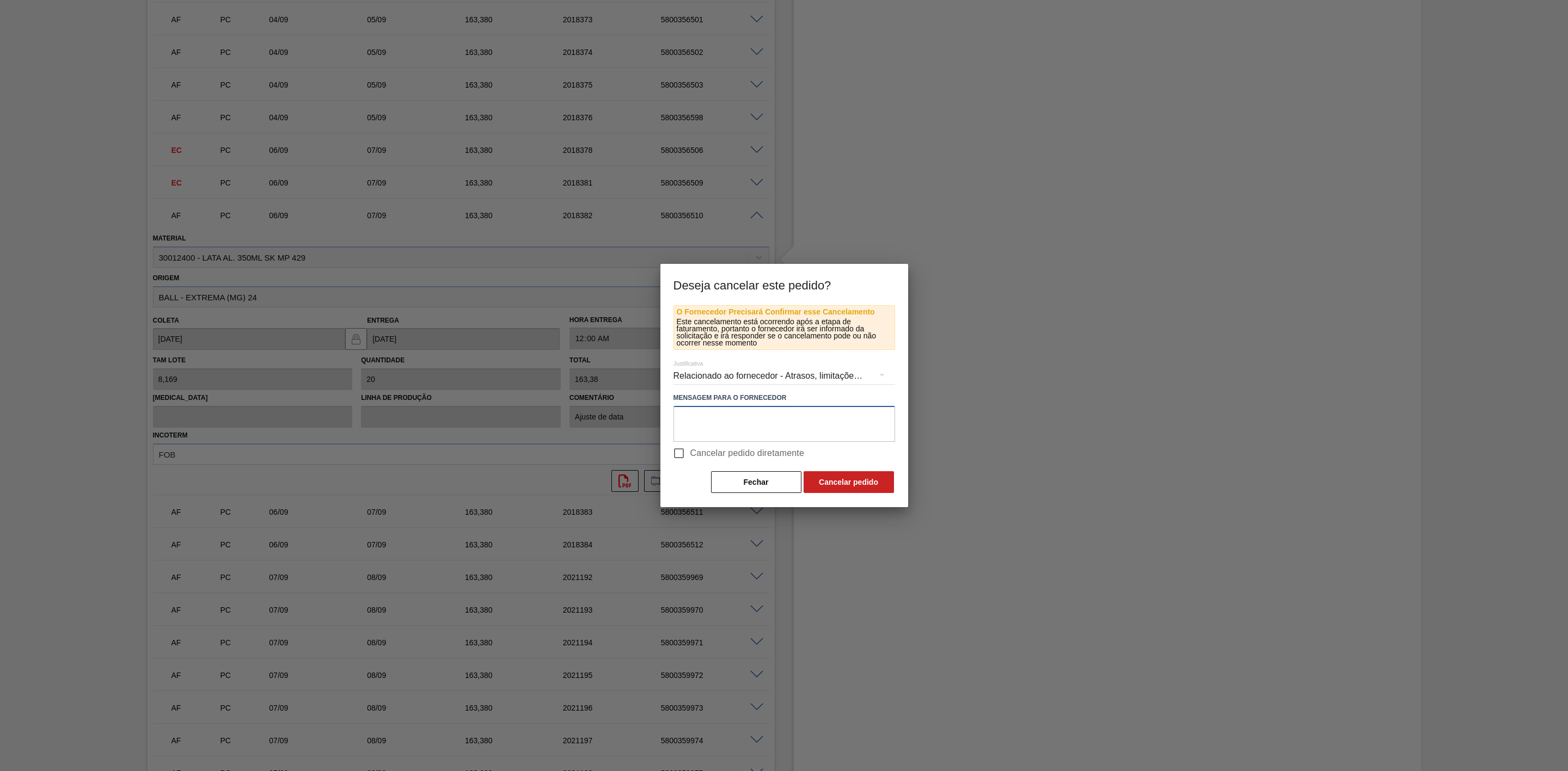
click at [758, 425] on textarea at bounding box center [784, 424] width 221 height 36
paste textarea "Linearização de grade - cenário de carros na porta"
type textarea "Linearização de grade - cenário de carros na porta"
click at [847, 482] on button "Cancelar pedido" at bounding box center [849, 482] width 90 height 22
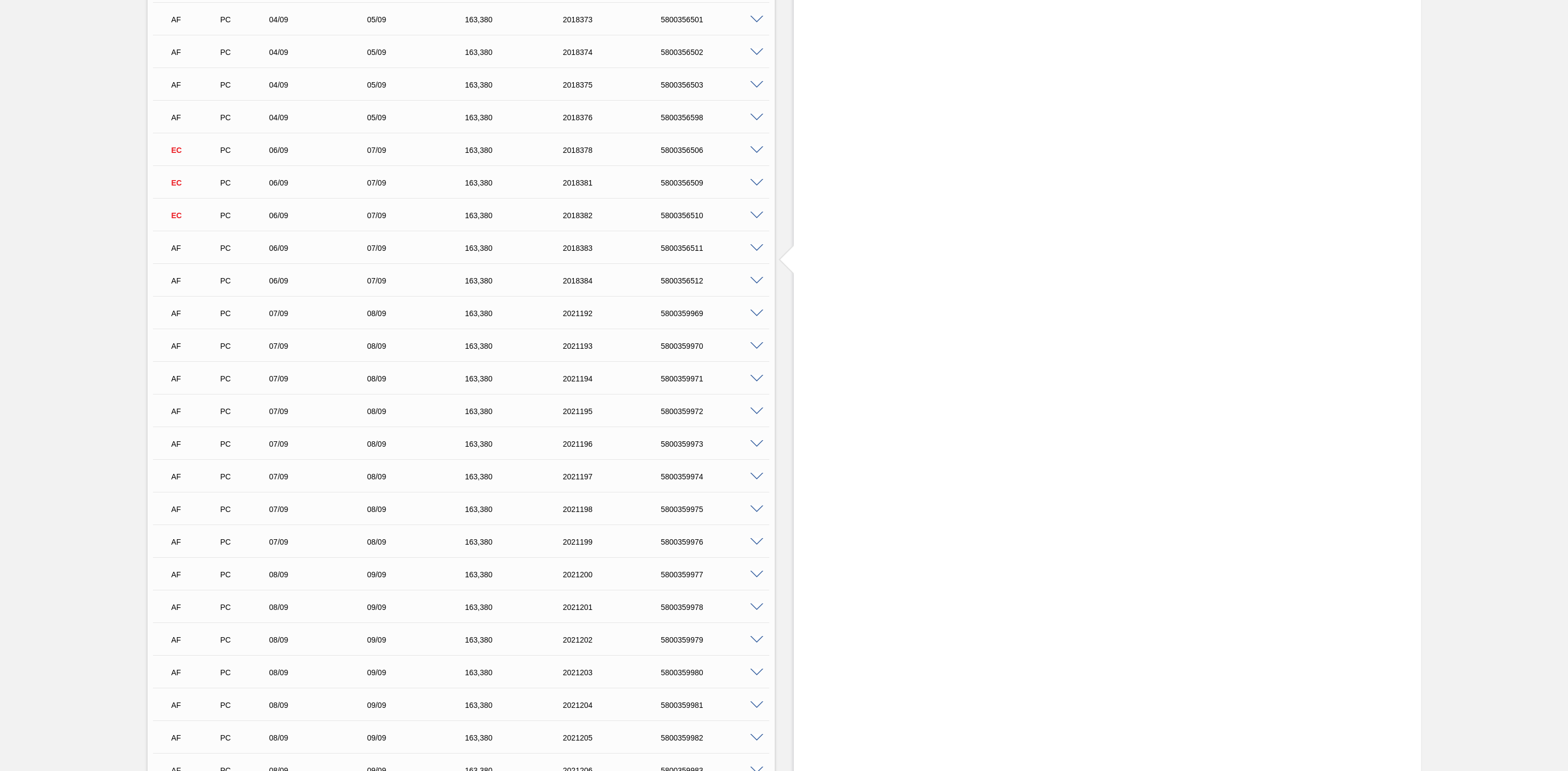
click at [757, 250] on span at bounding box center [757, 249] width 13 height 8
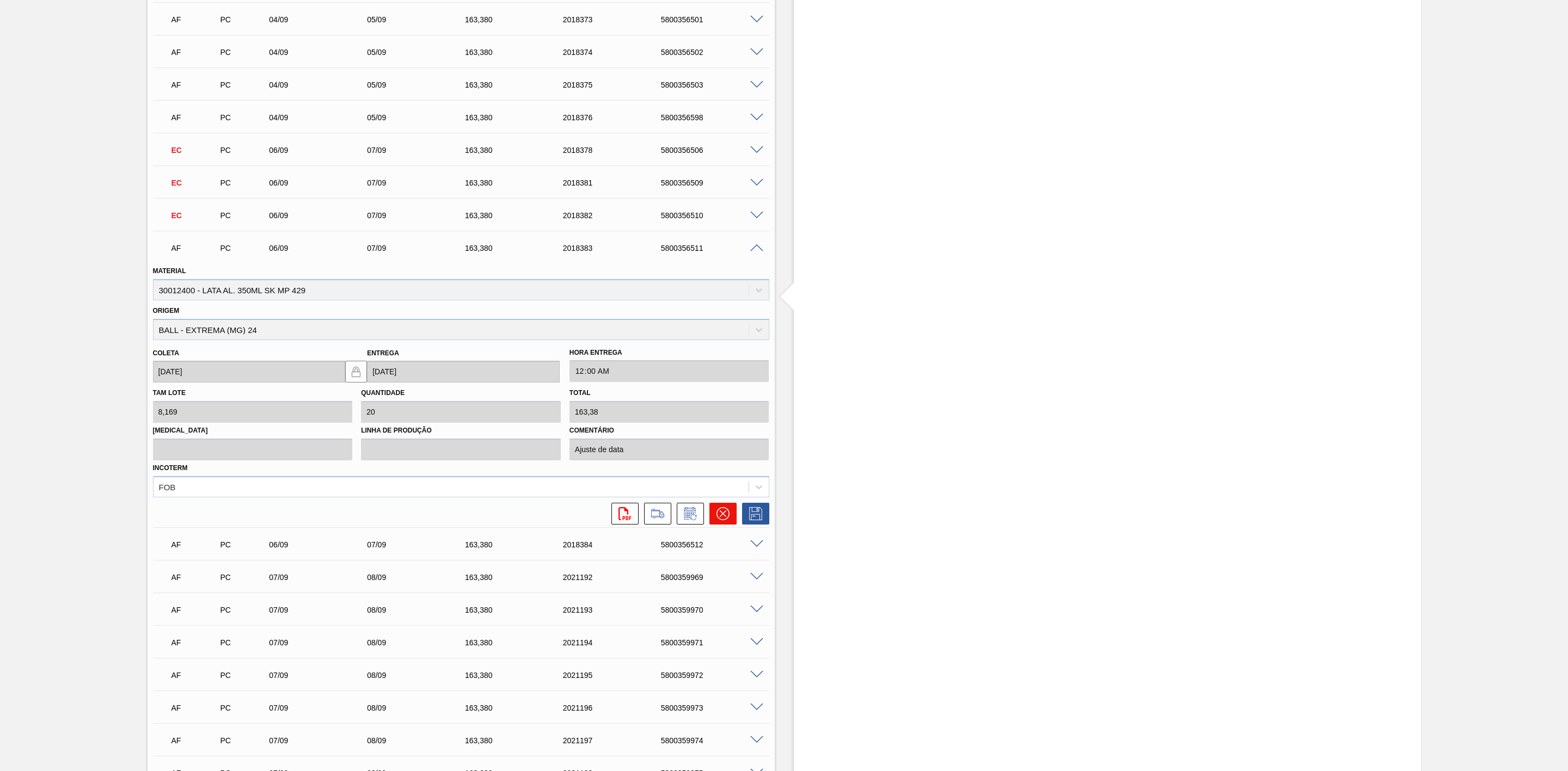
click at [718, 521] on icon at bounding box center [723, 514] width 13 height 13
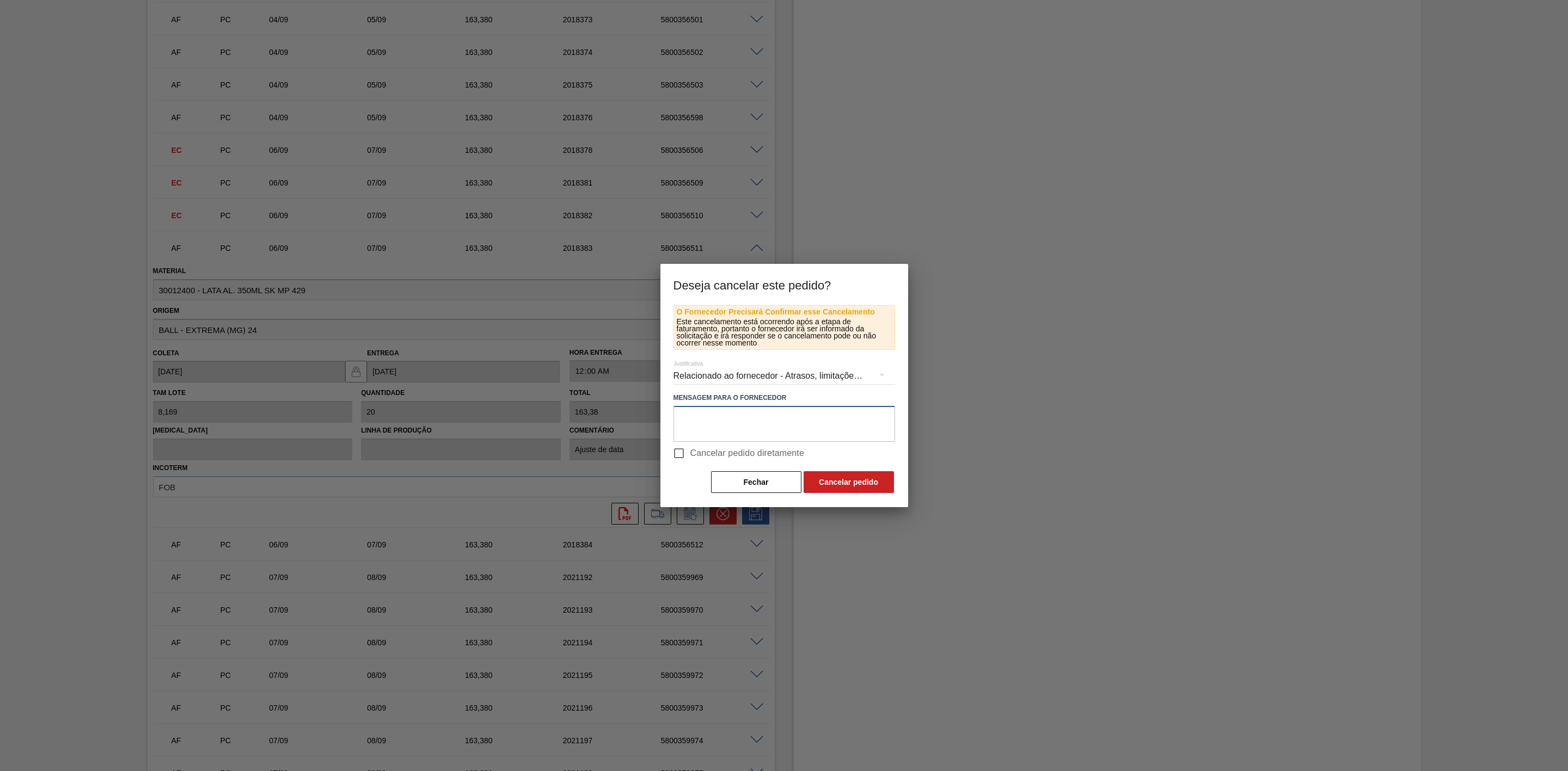
click at [768, 426] on textarea at bounding box center [784, 424] width 221 height 36
paste textarea "Linearização de grade - cenário de carros na porta"
type textarea "Linearização de grade - cenário de carros na porta"
click at [838, 482] on button "Cancelar pedido" at bounding box center [849, 482] width 90 height 22
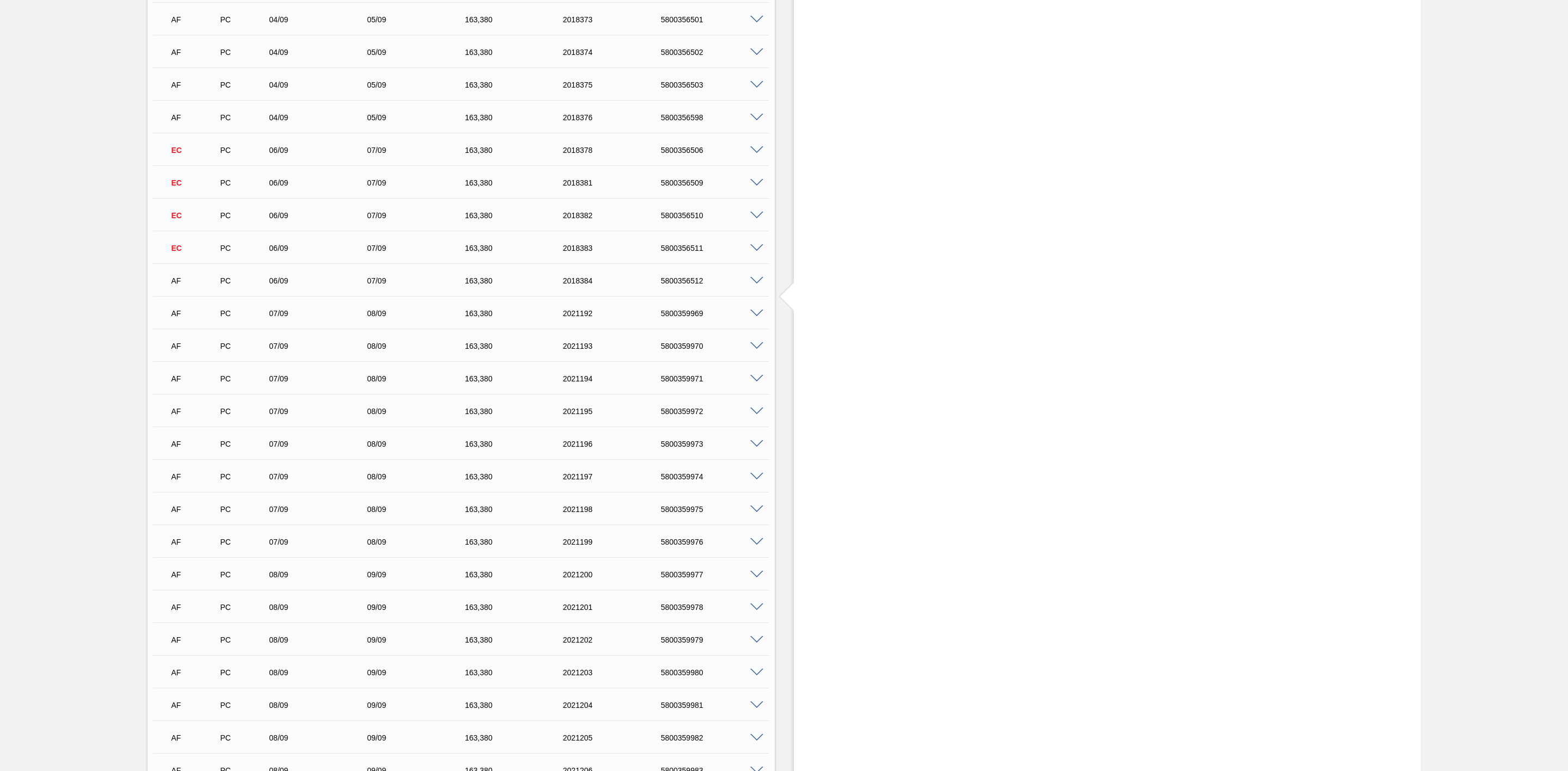
click at [756, 285] on span at bounding box center [757, 281] width 13 height 8
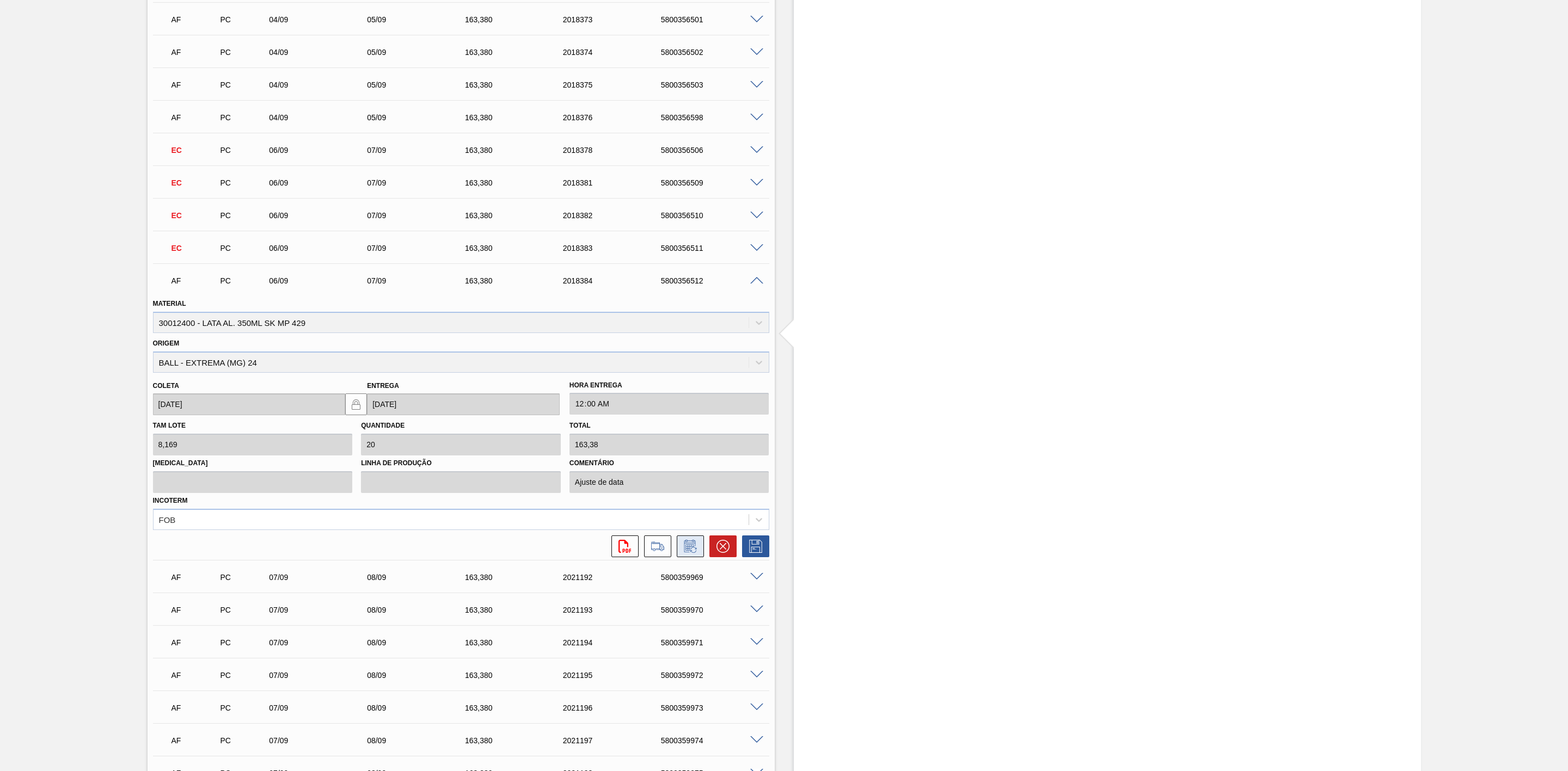
click at [693, 549] on icon at bounding box center [690, 547] width 18 height 13
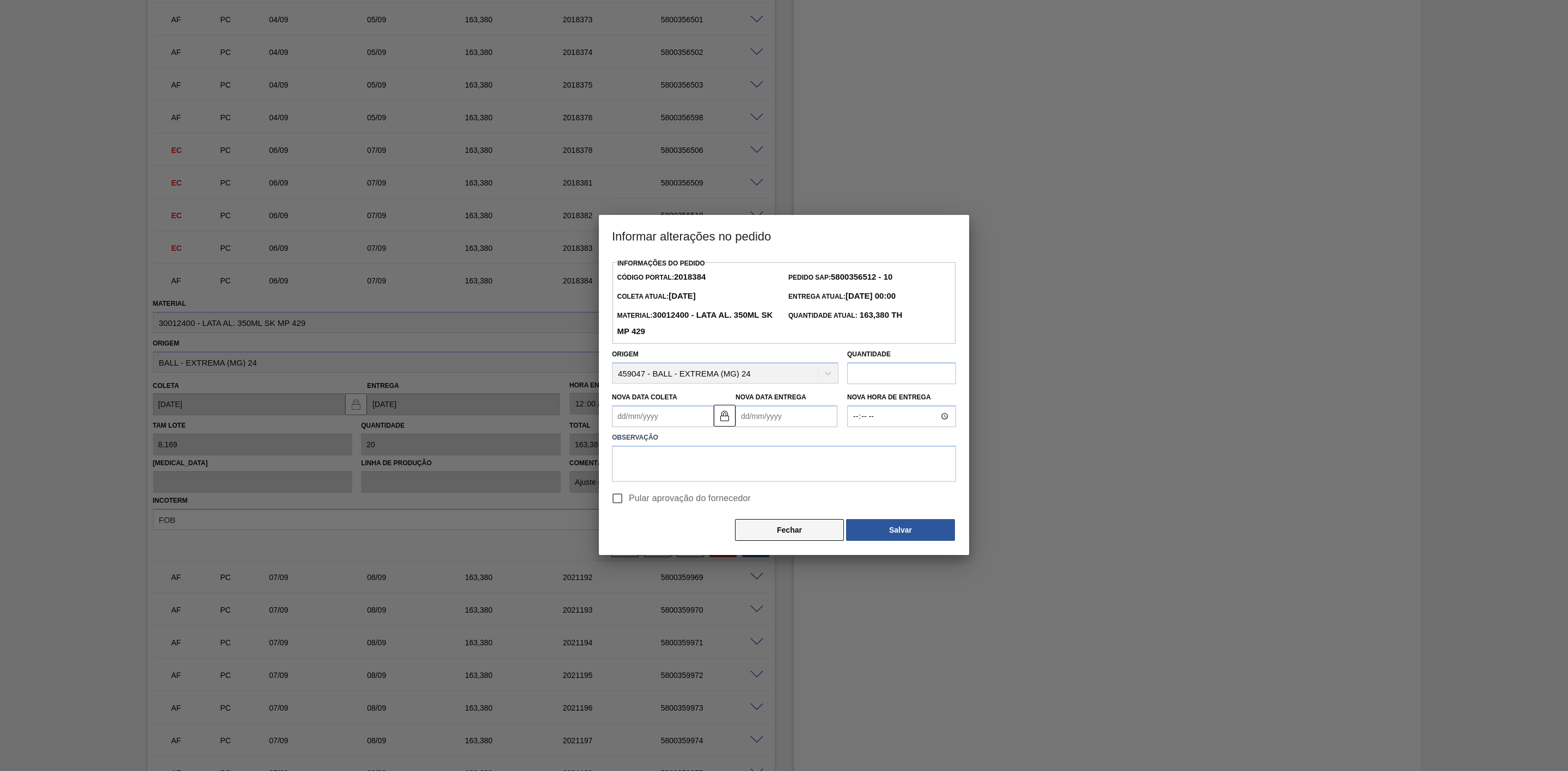
click at [758, 536] on button "Fechar" at bounding box center [790, 530] width 109 height 22
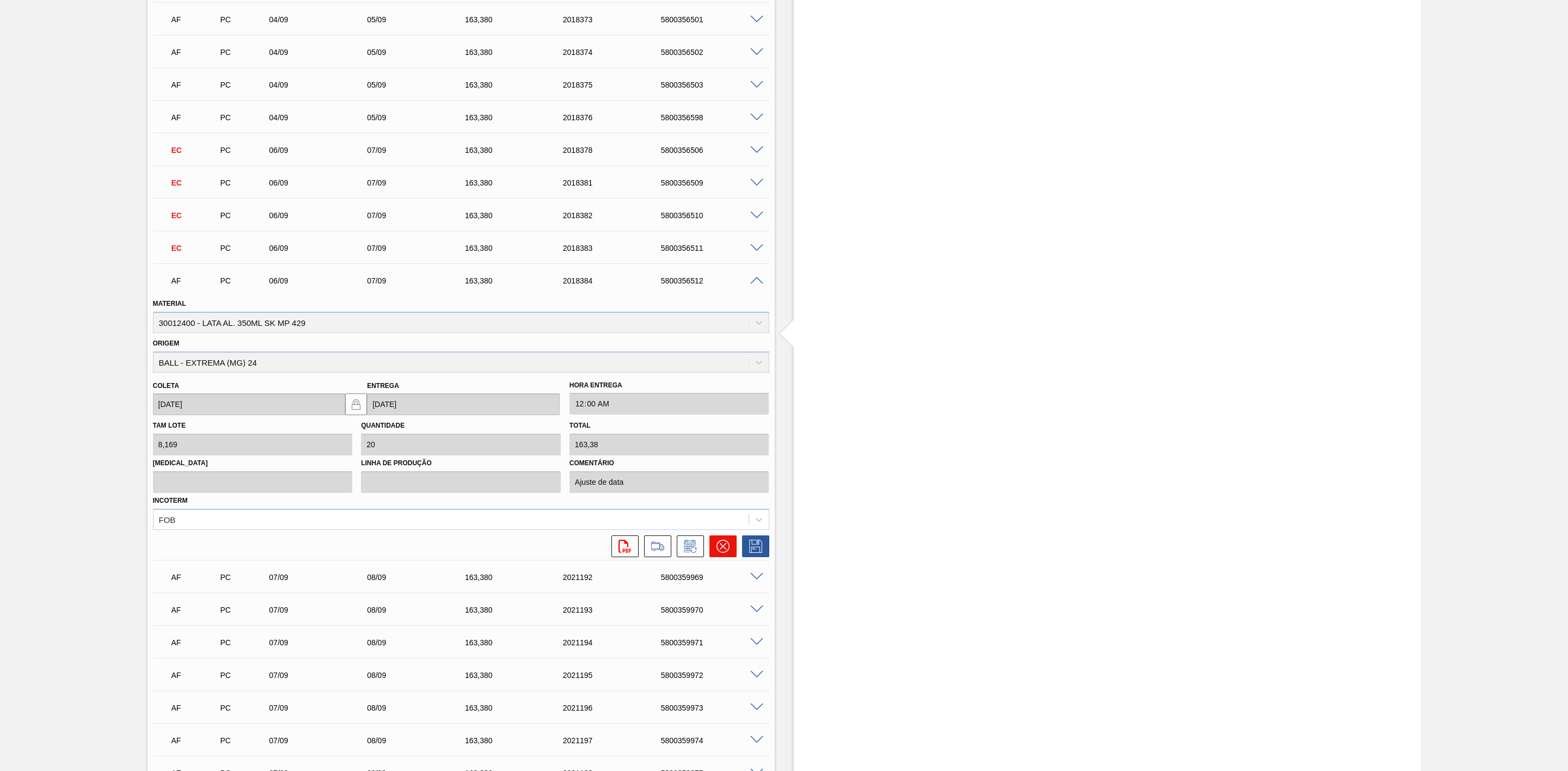
click at [722, 550] on icon at bounding box center [722, 546] width 7 height 7
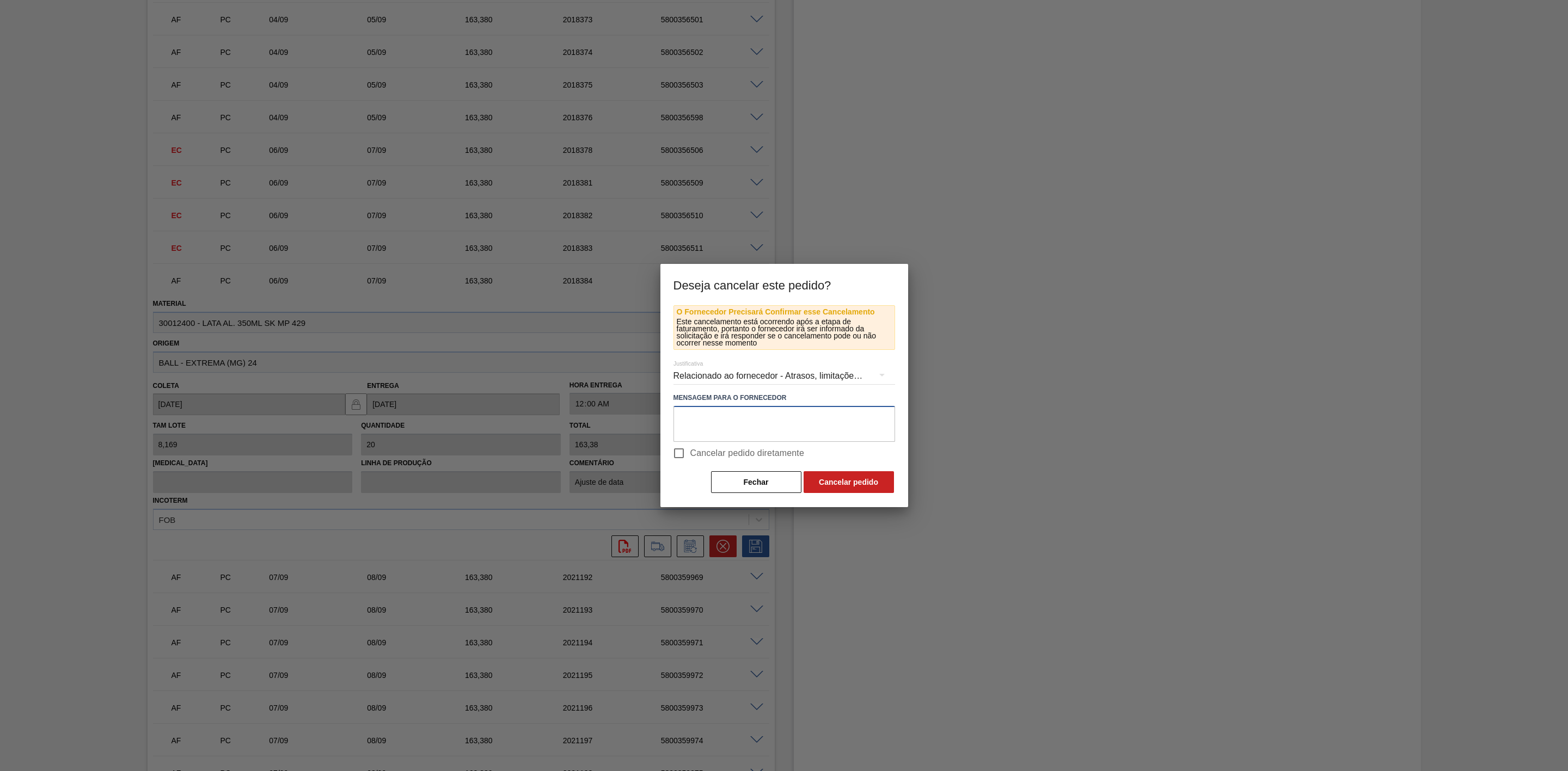
click at [767, 426] on textarea at bounding box center [784, 424] width 221 height 36
paste textarea "Linearização de grade - cenário de carros na porta"
type textarea "Linearização de grade - cenário de carros na porta"
click at [844, 483] on button "Cancelar pedido" at bounding box center [849, 482] width 90 height 22
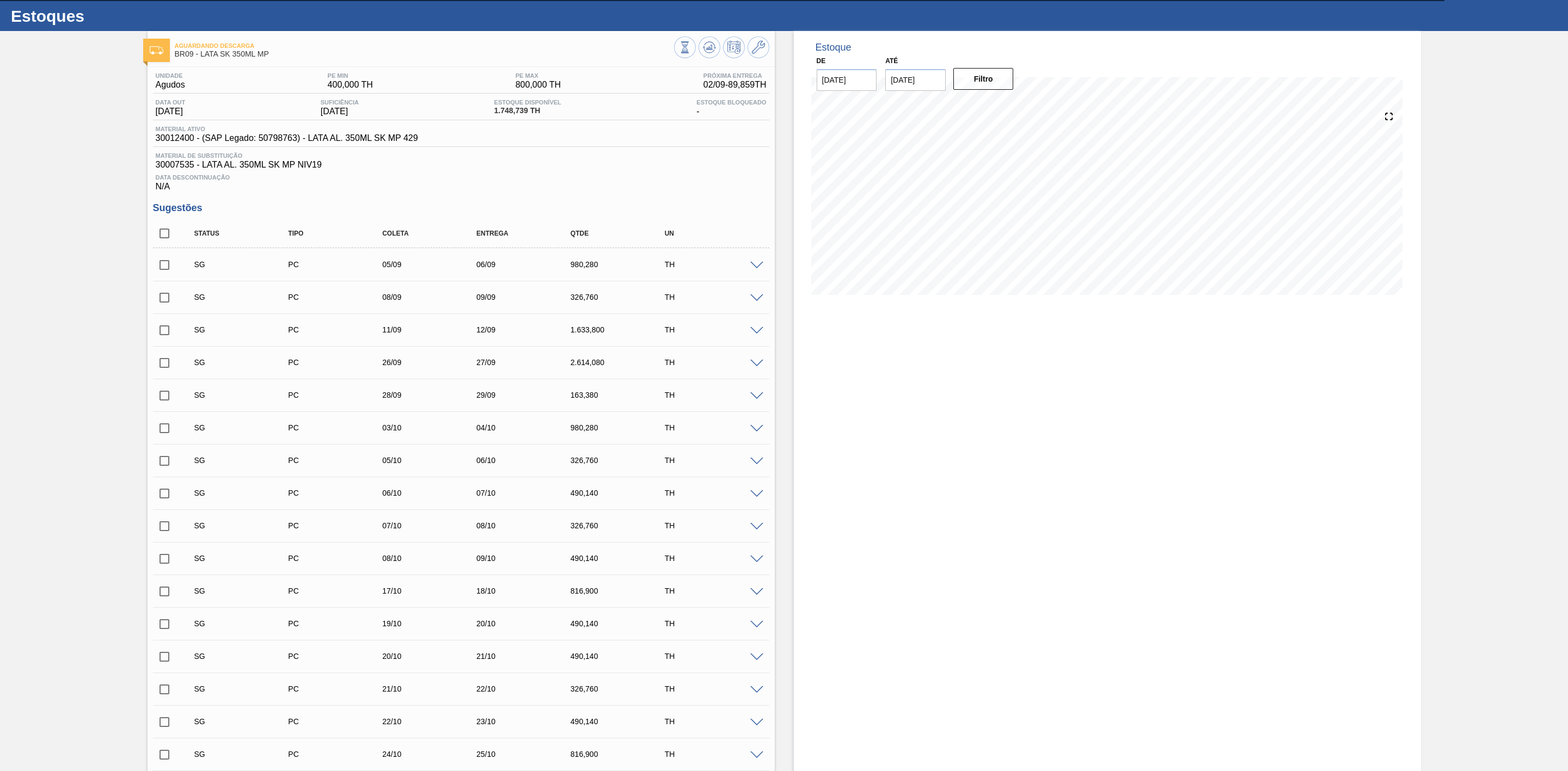
scroll to position [0, 0]
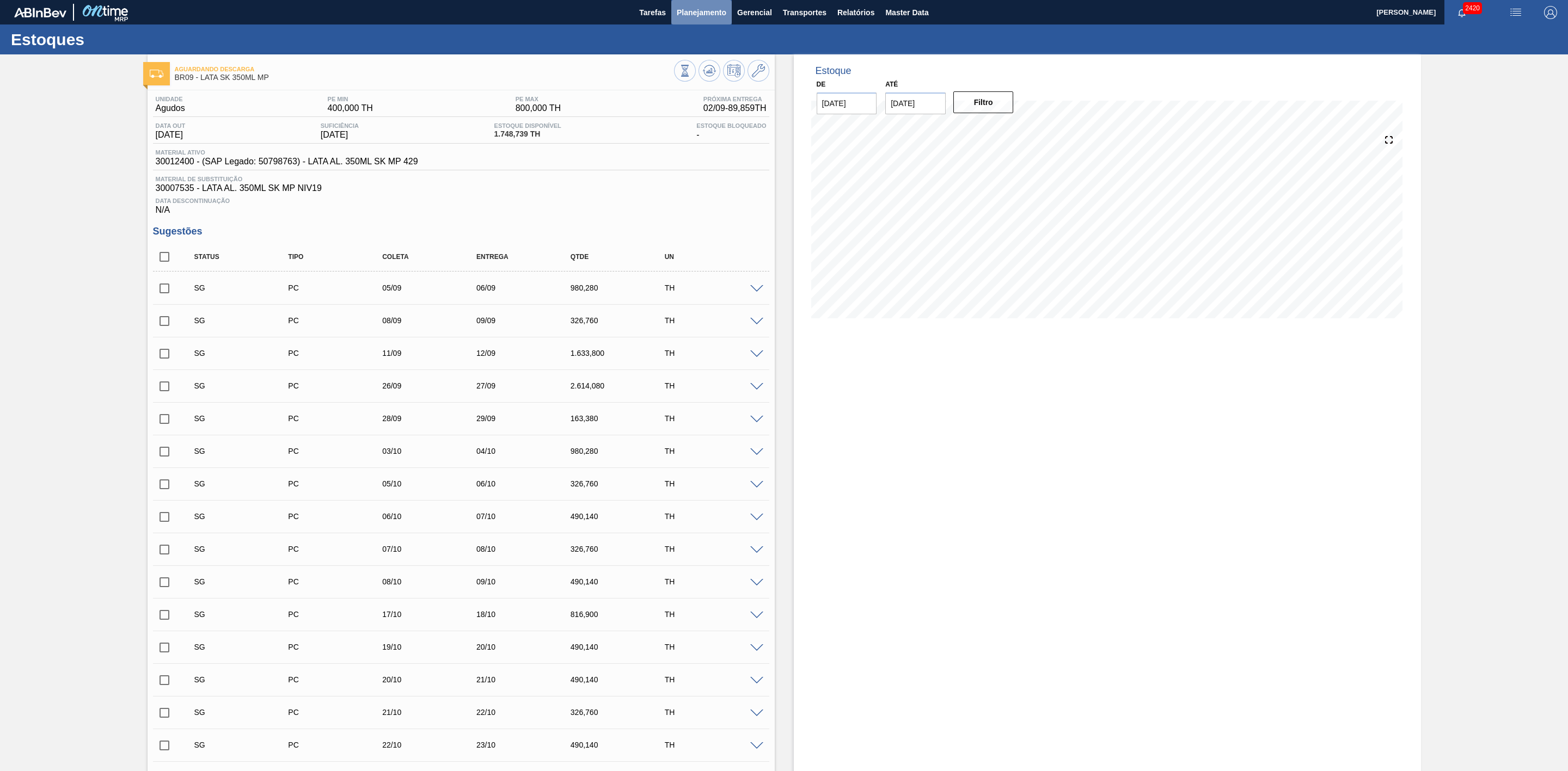
click at [678, 7] on span "Planejamento" at bounding box center [702, 12] width 50 height 13
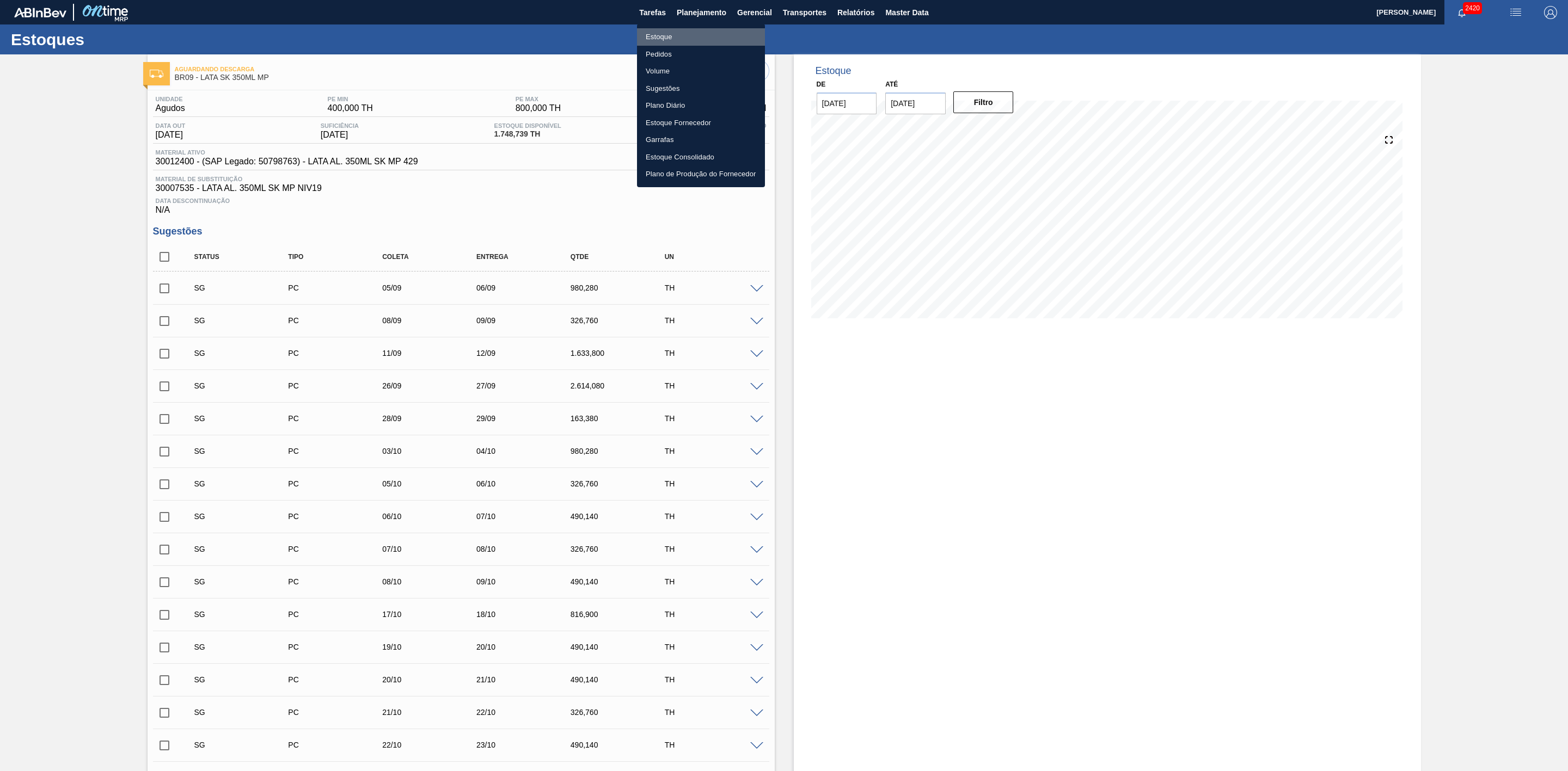
click at [667, 32] on li "Estoque" at bounding box center [701, 37] width 128 height 18
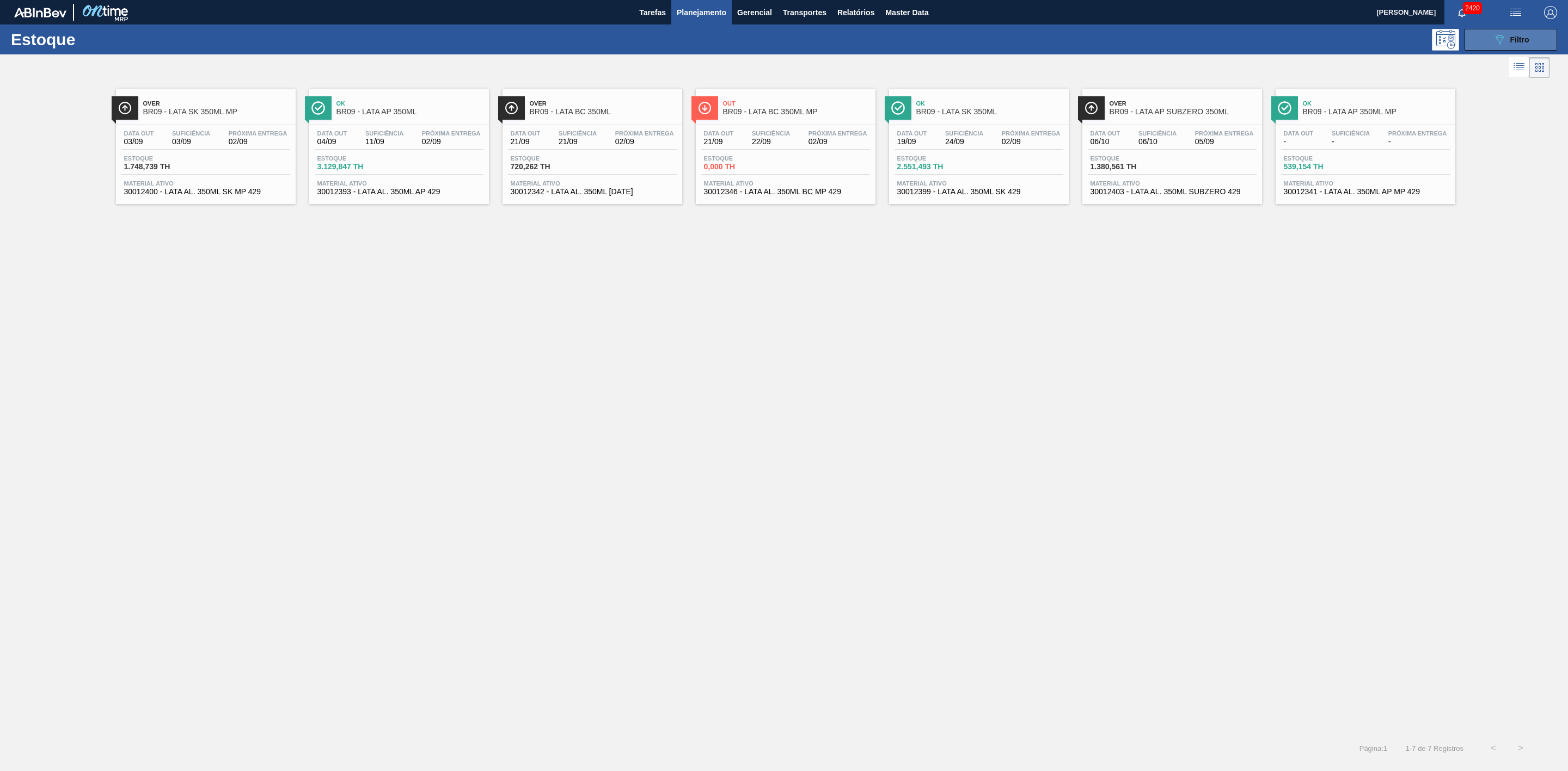
click at [1492, 42] on button "089F7B8B-B2A5-4AFE-B5C0-19BA573D28AC Filtro" at bounding box center [1511, 40] width 92 height 22
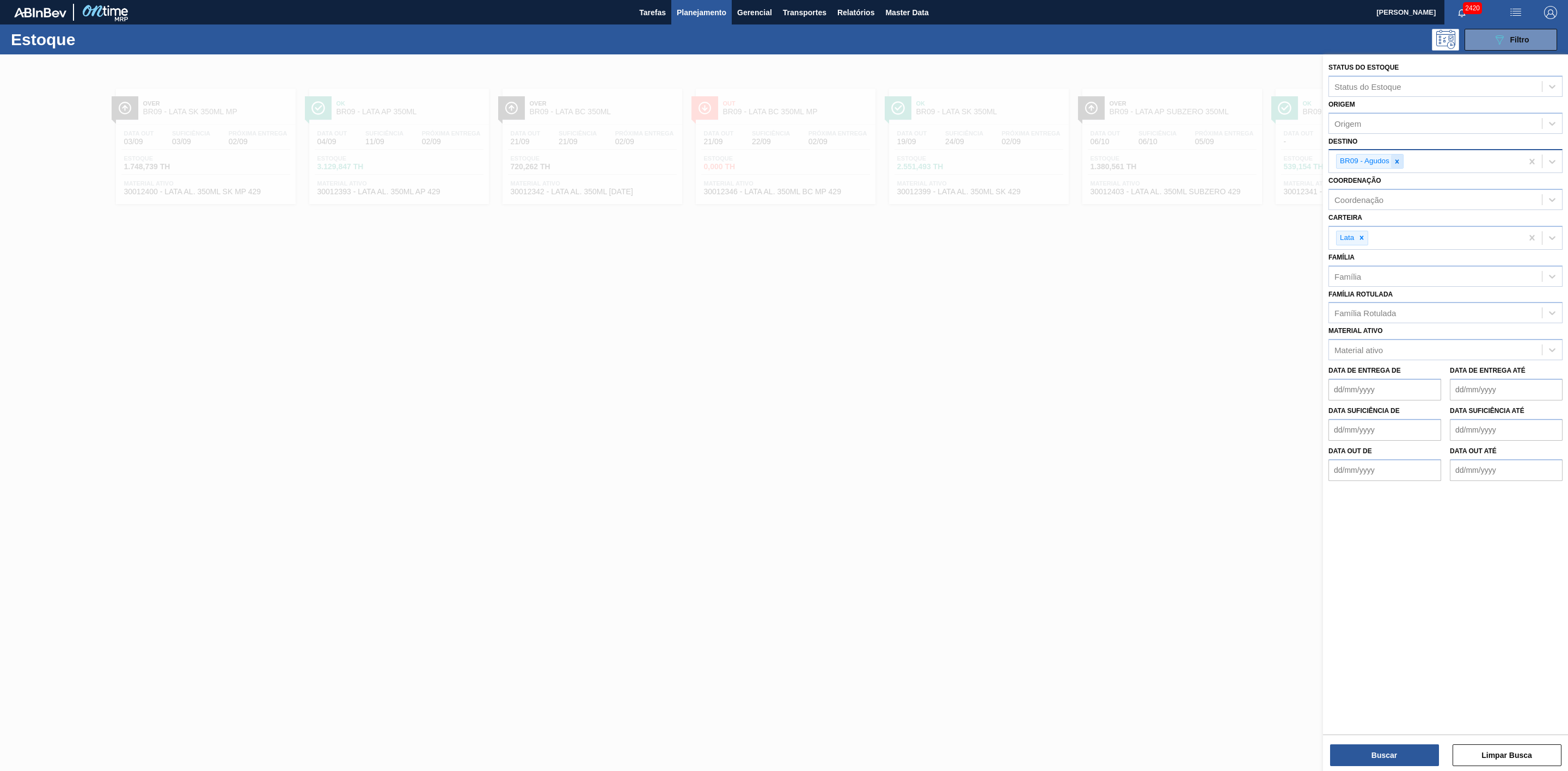
click at [1396, 163] on icon at bounding box center [1398, 162] width 8 height 8
type input "21"
click at [1381, 182] on div "BR21 - Lages" at bounding box center [1446, 186] width 234 height 20
click at [1385, 760] on button "Buscar" at bounding box center [1385, 755] width 109 height 22
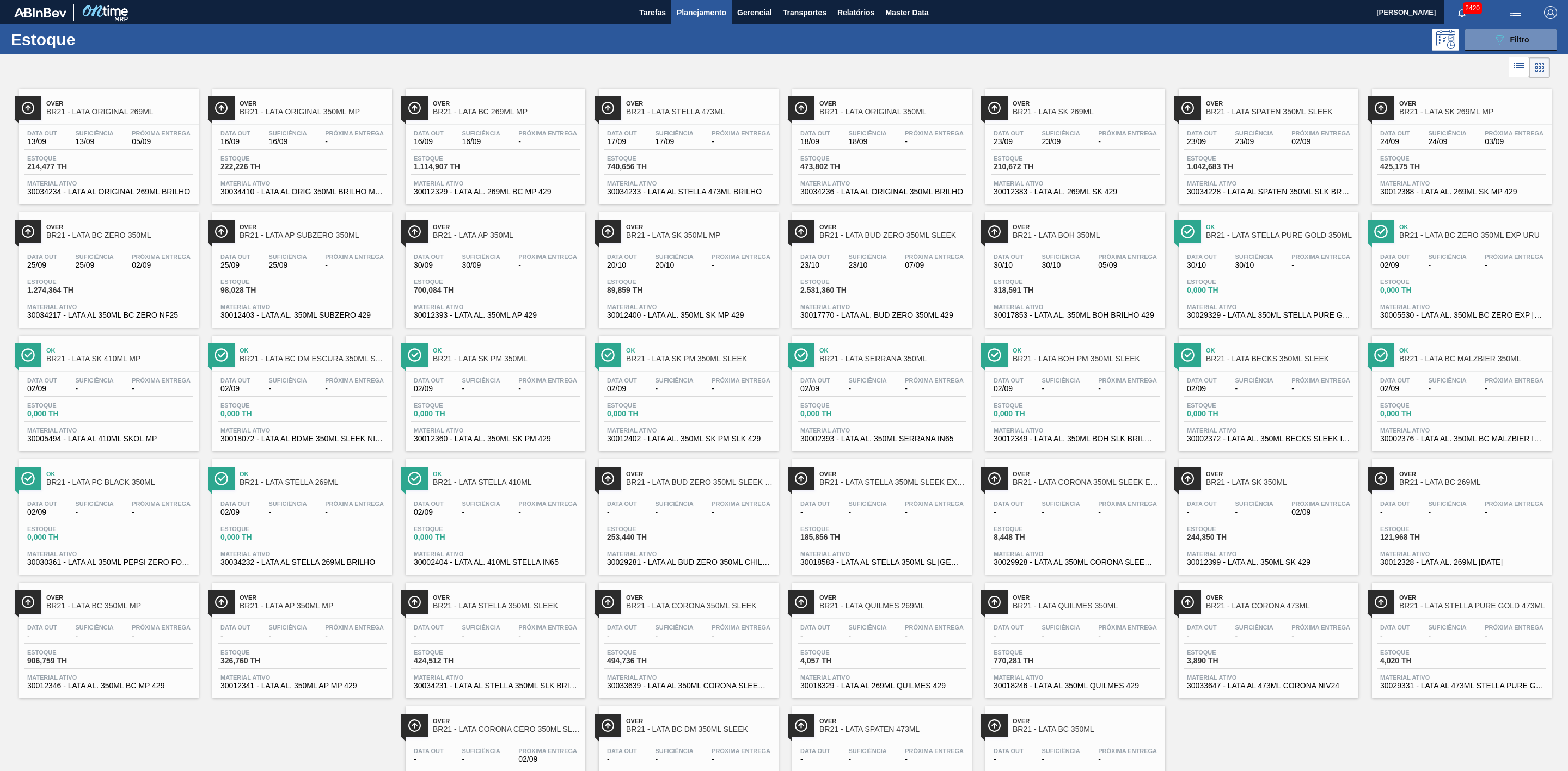
click at [1226, 56] on div at bounding box center [775, 68] width 1550 height 26
click at [850, 11] on span "Relatórios" at bounding box center [855, 12] width 37 height 13
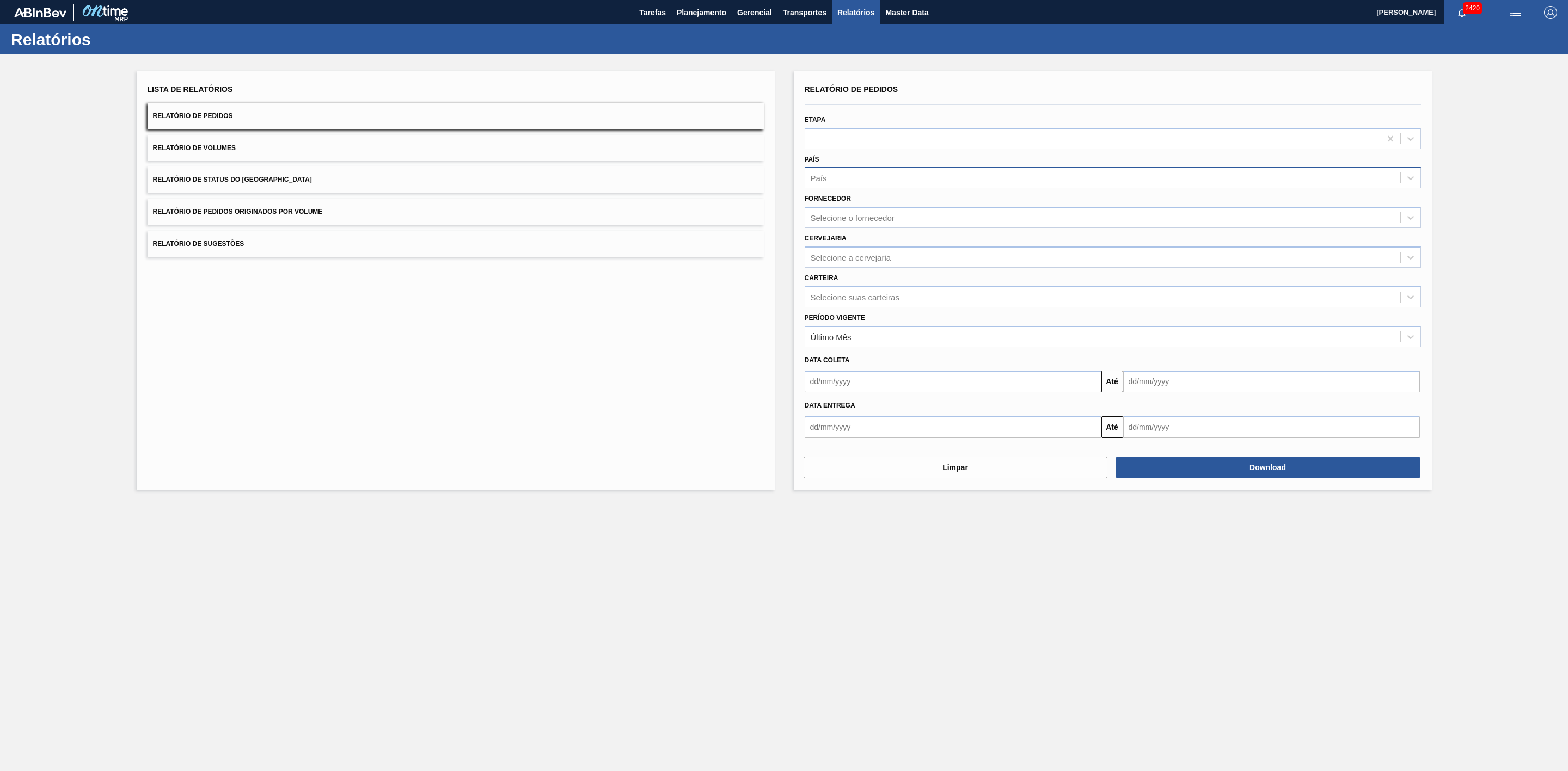
click at [827, 175] on div "País" at bounding box center [818, 178] width 16 height 9
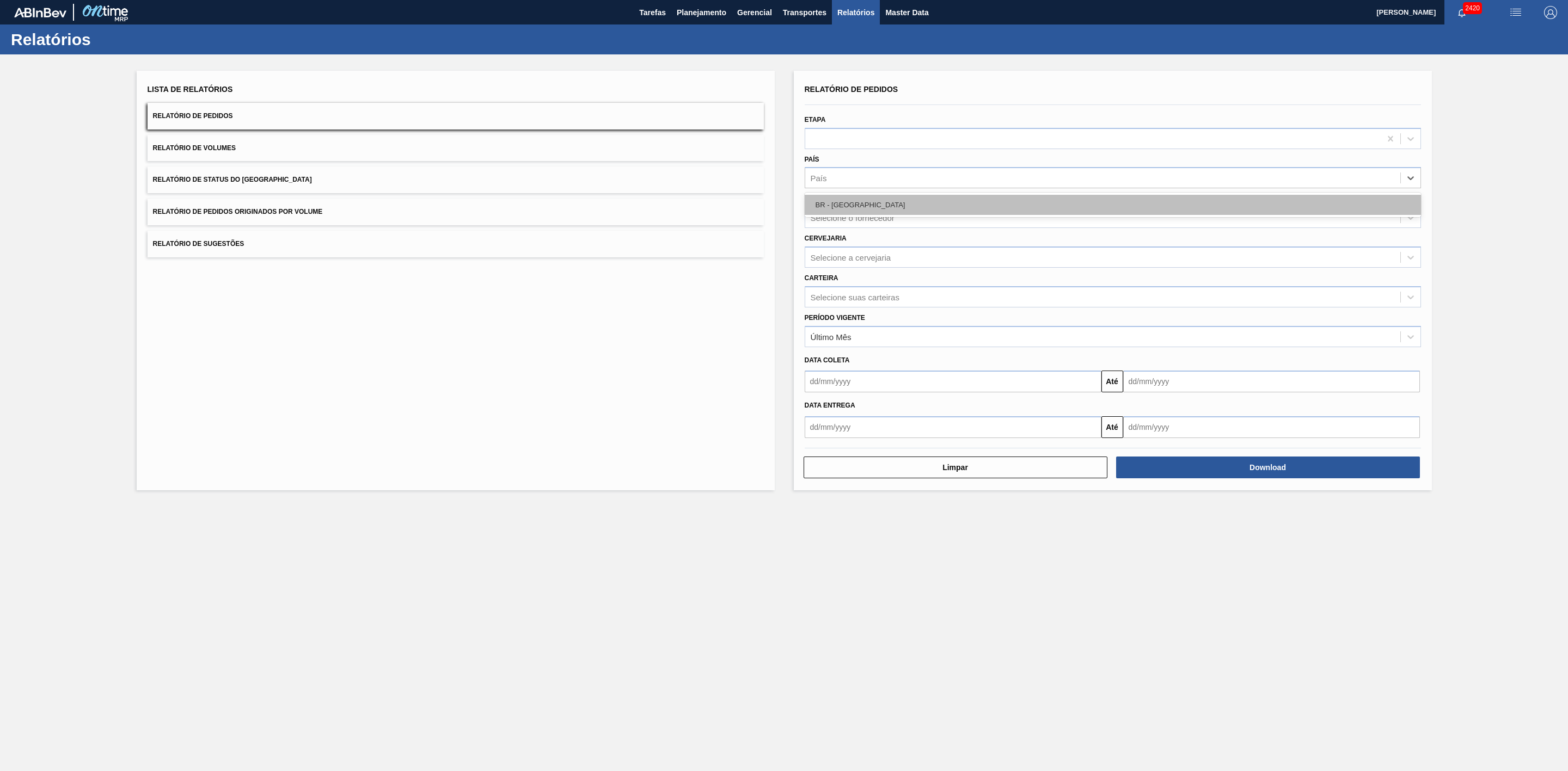
click at [834, 204] on div "BR - Brasil" at bounding box center [1113, 204] width 617 height 20
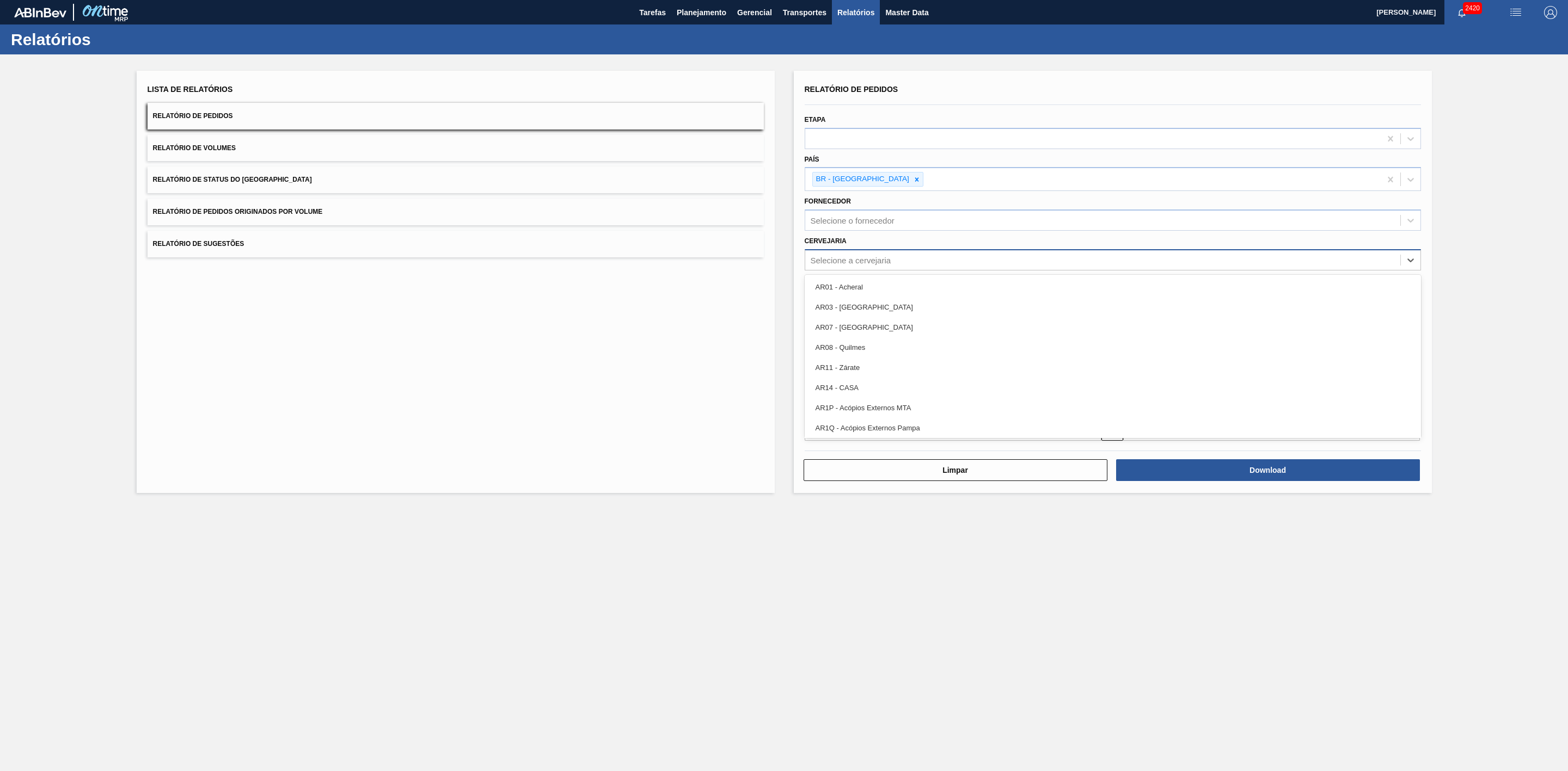
click at [847, 255] on div "Selecione a cervejaria" at bounding box center [1103, 260] width 595 height 16
type input "21"
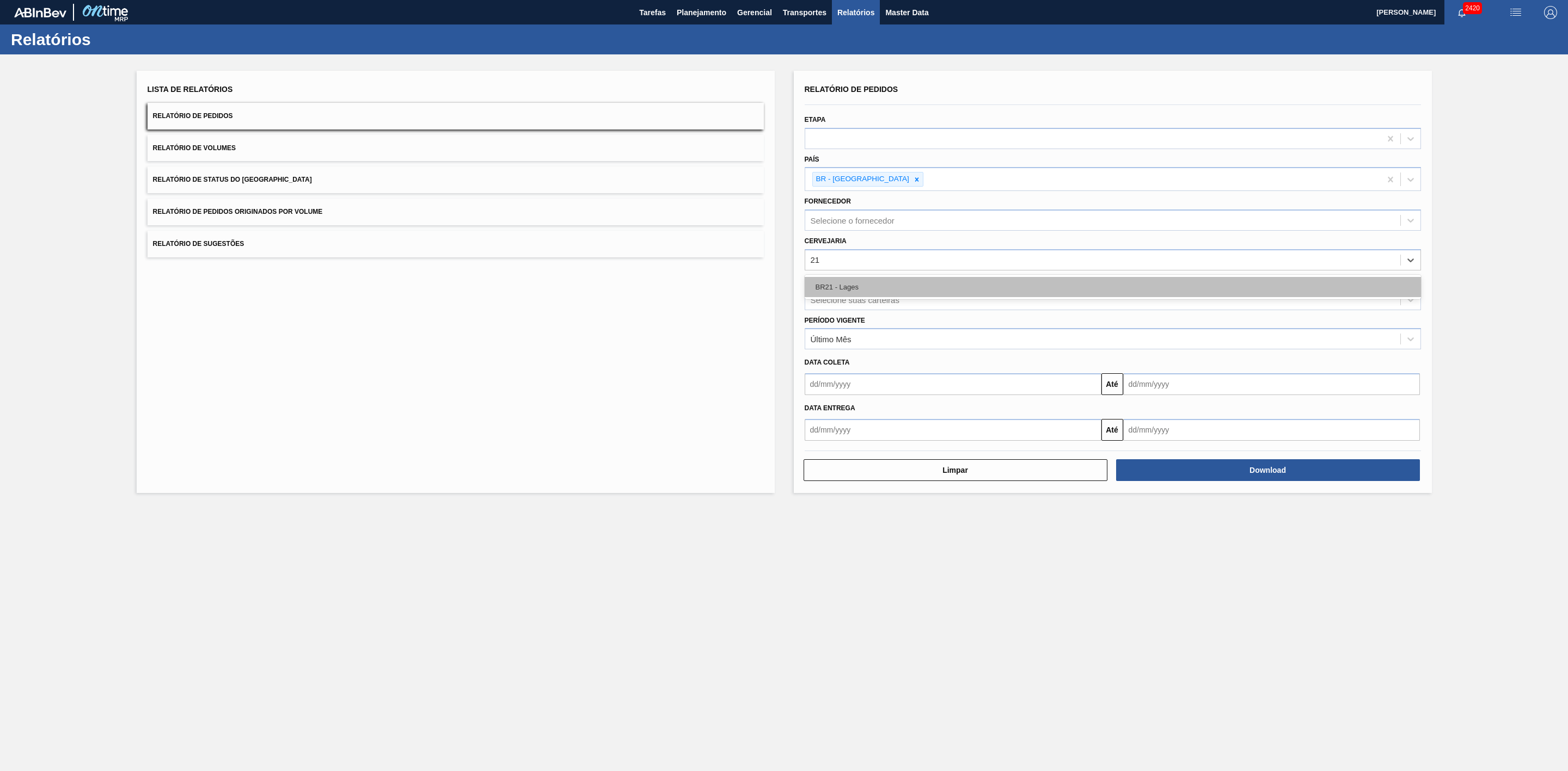
click at [852, 291] on div "BR21 - Lages" at bounding box center [1113, 286] width 617 height 20
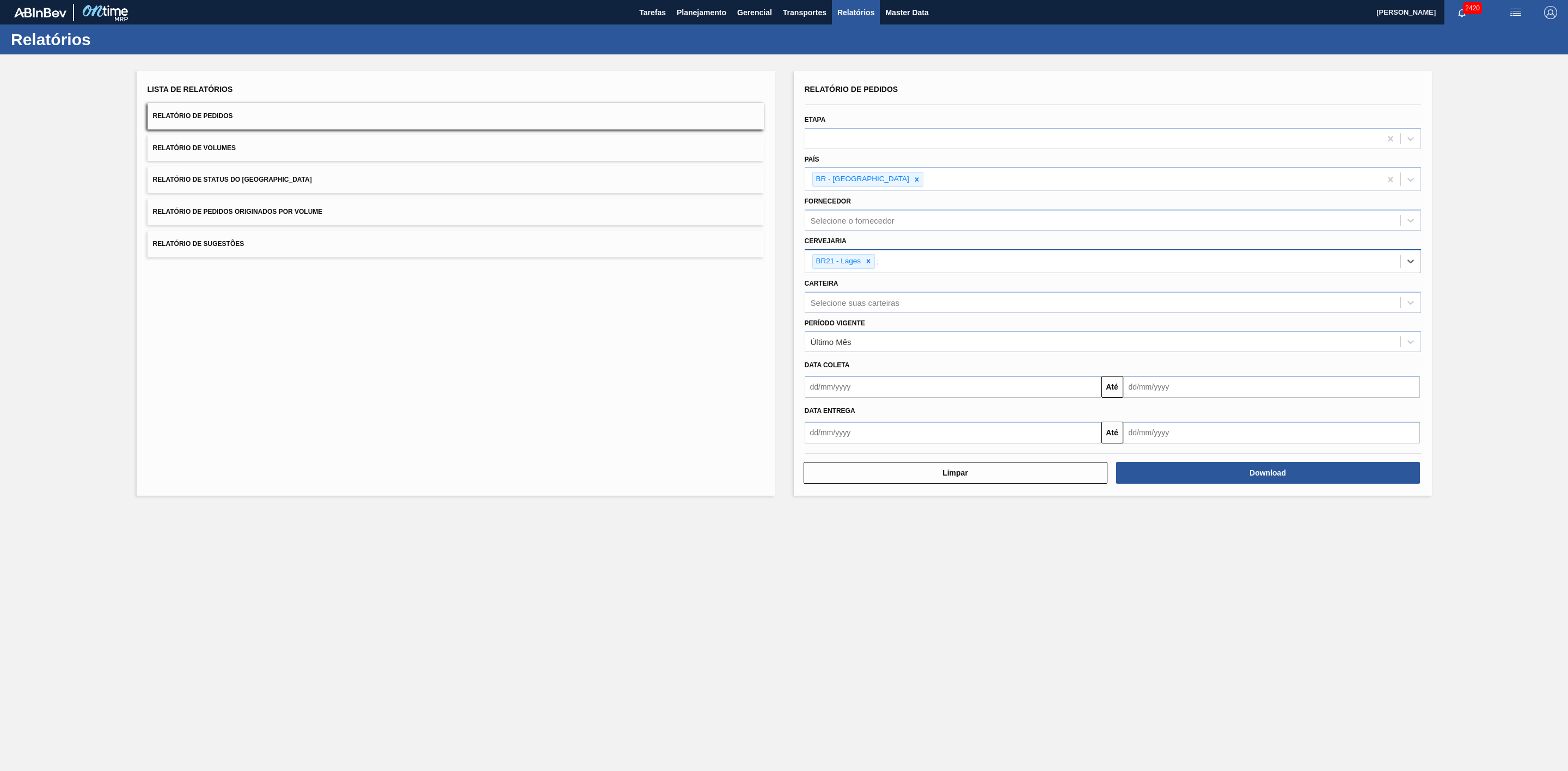
type input "22"
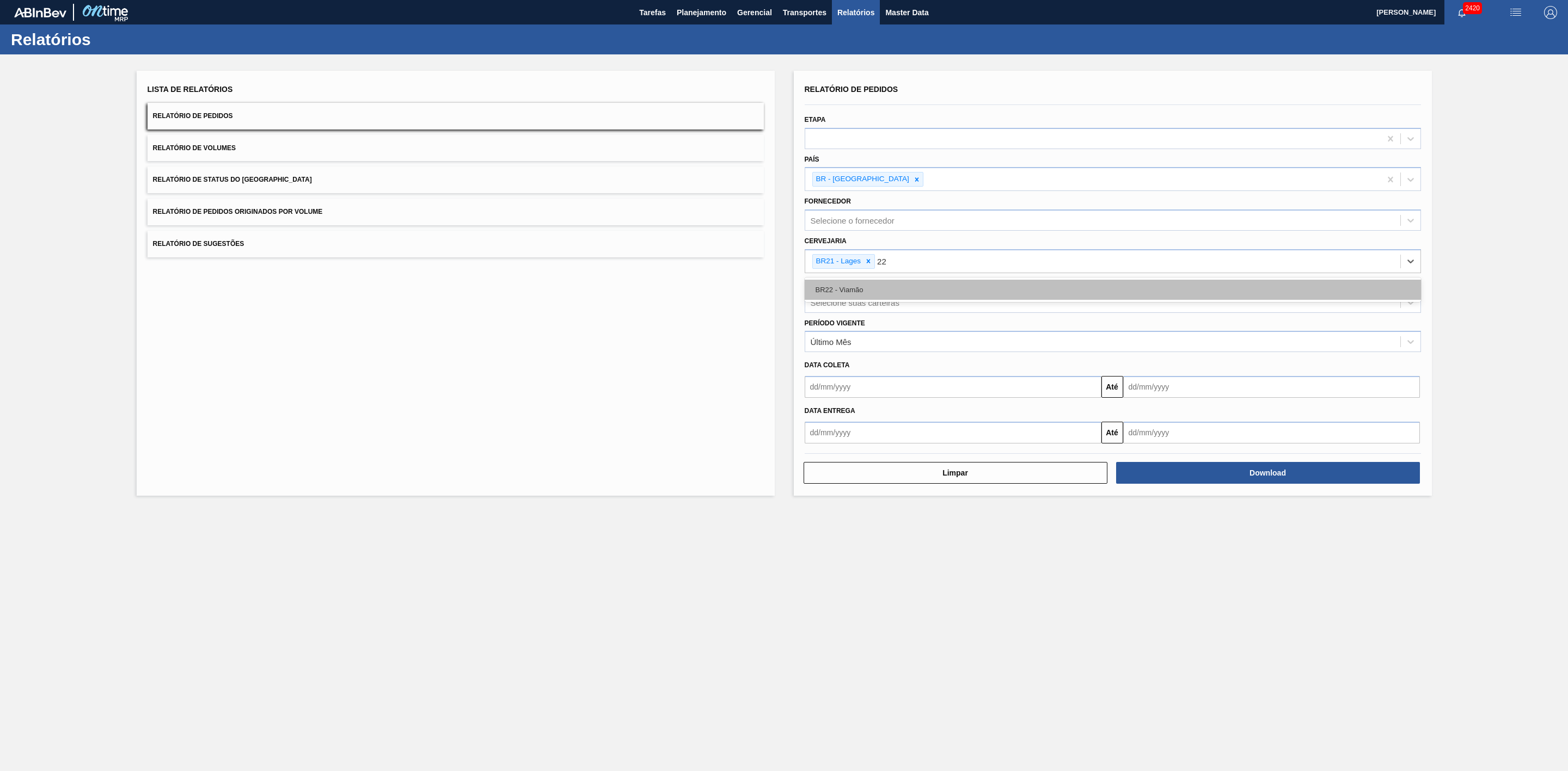
click at [892, 290] on div "BR22 - Viamão" at bounding box center [1113, 289] width 617 height 20
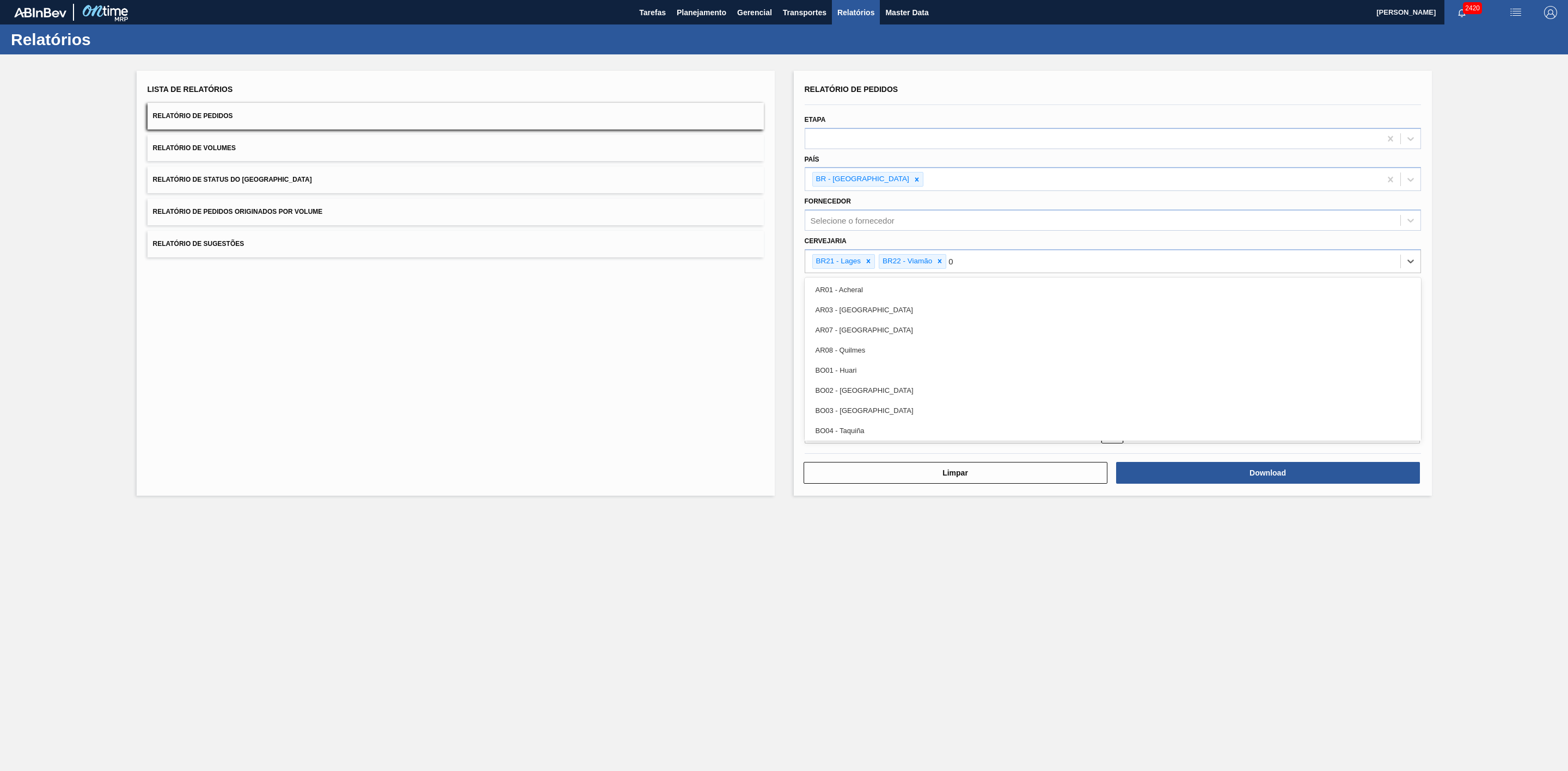
type input "09"
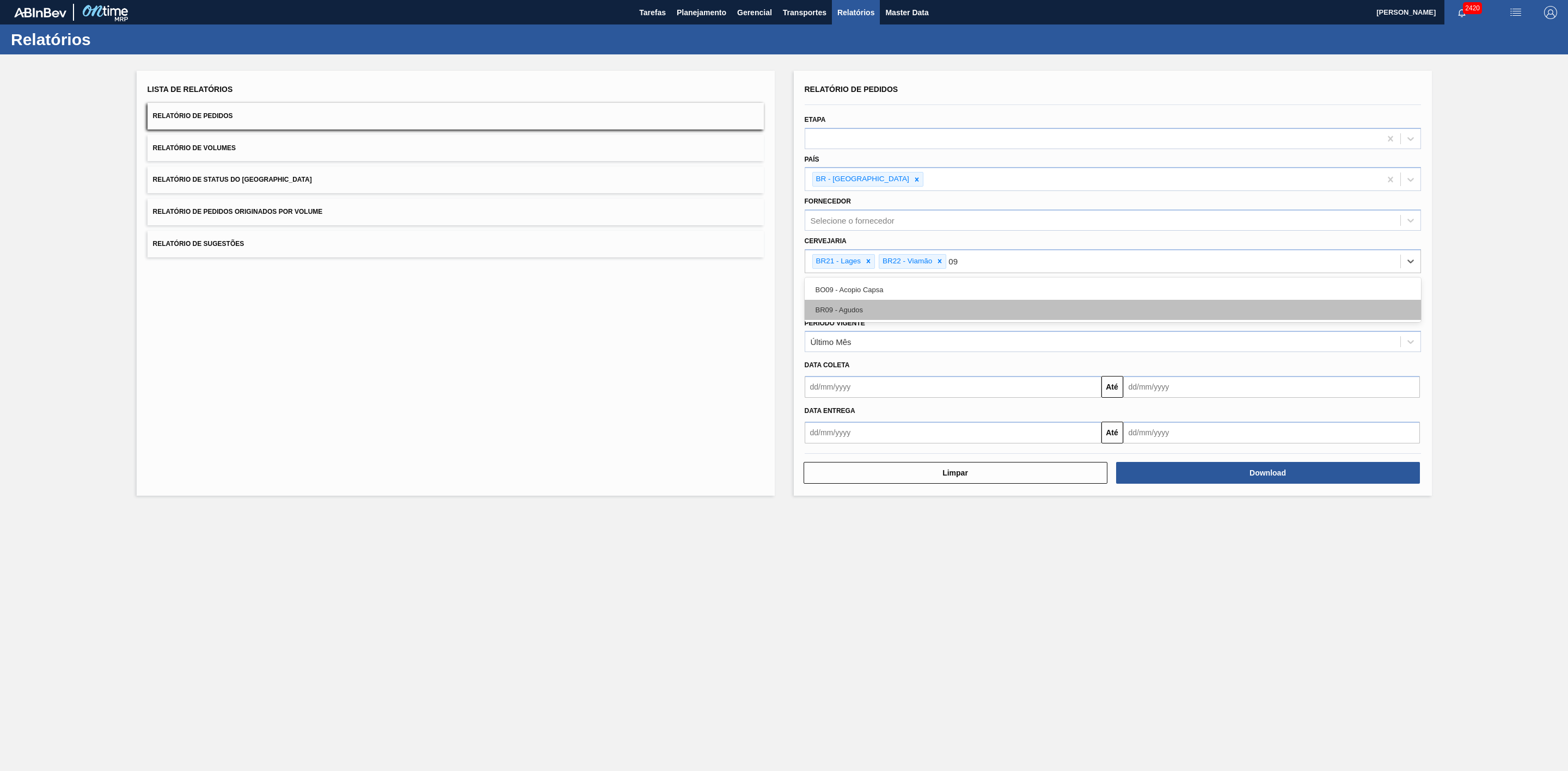
click at [859, 311] on div "BR09 - Agudos" at bounding box center [1113, 310] width 617 height 20
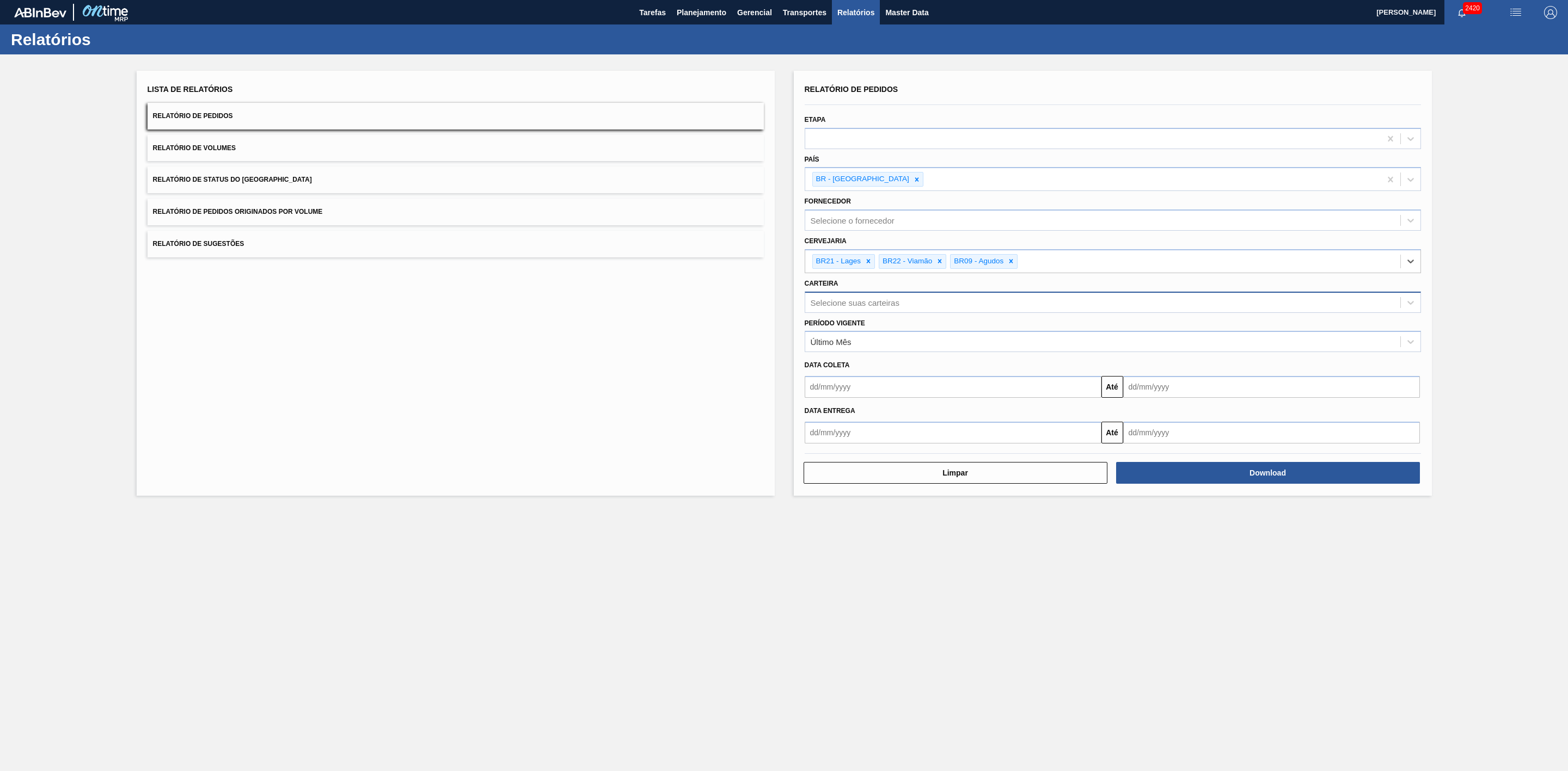
click at [835, 297] on div "Selecione suas carteiras" at bounding box center [855, 302] width 89 height 9
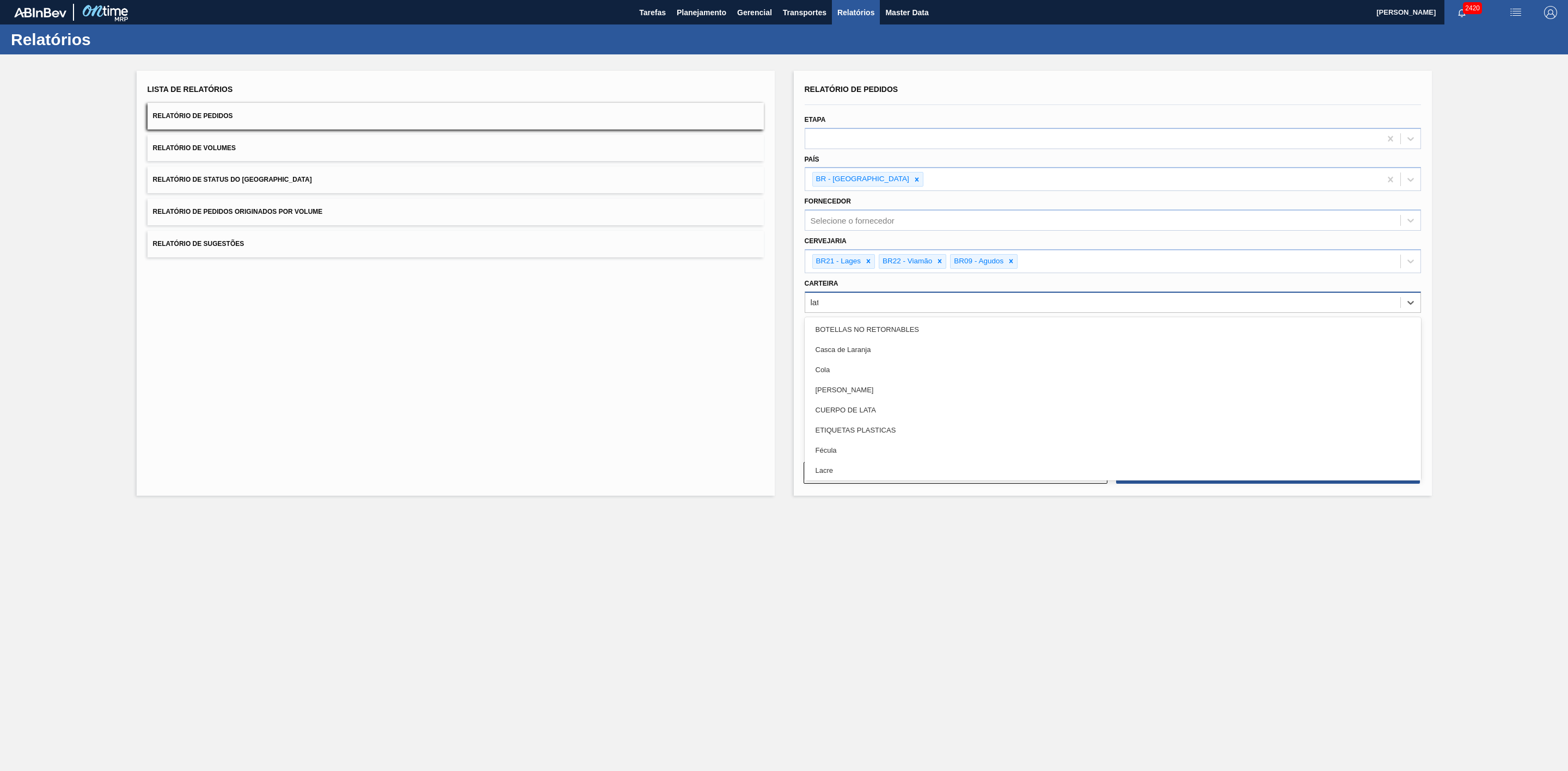
type input "lata"
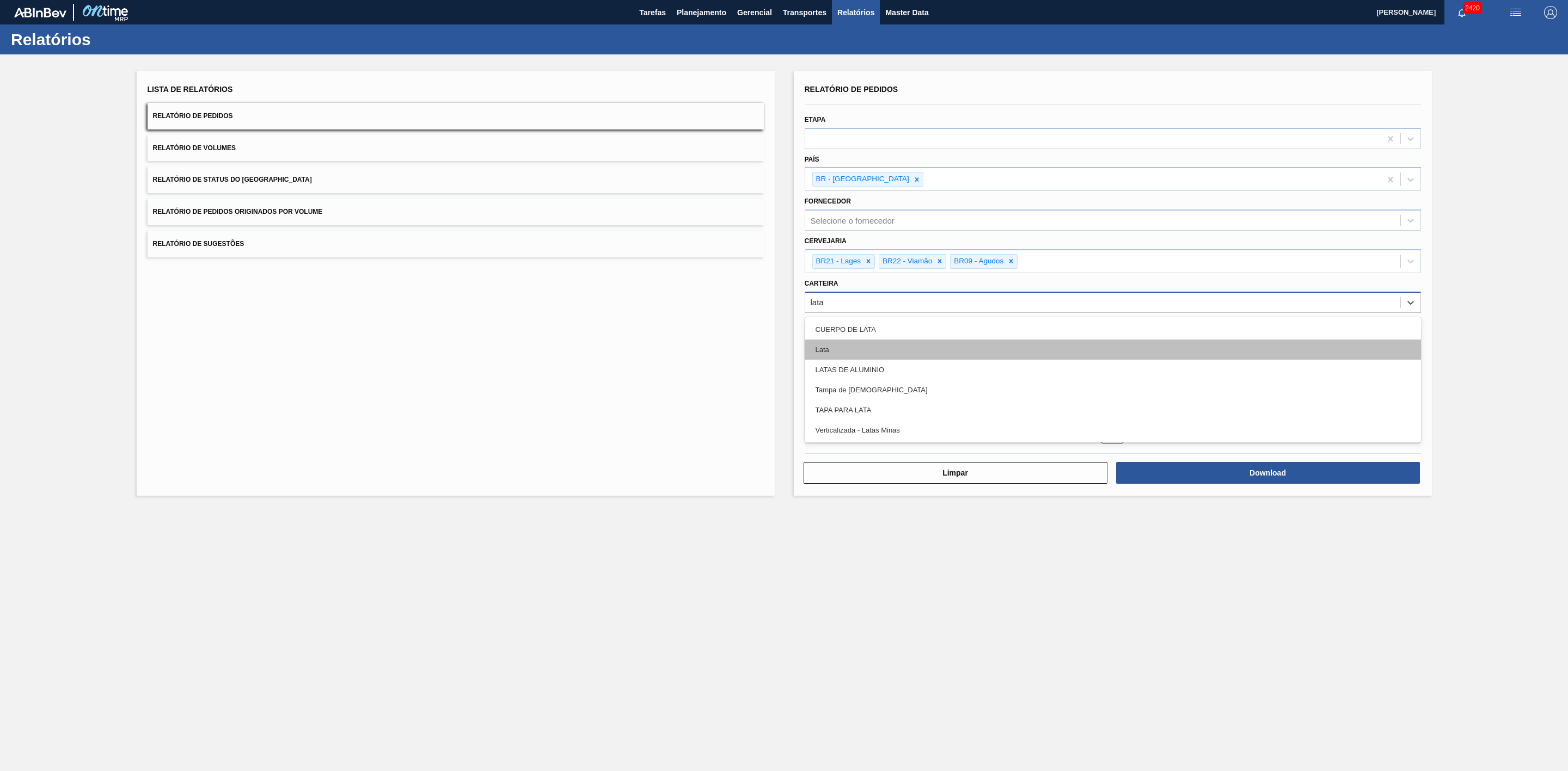
click at [874, 351] on div "Lata" at bounding box center [1113, 349] width 617 height 20
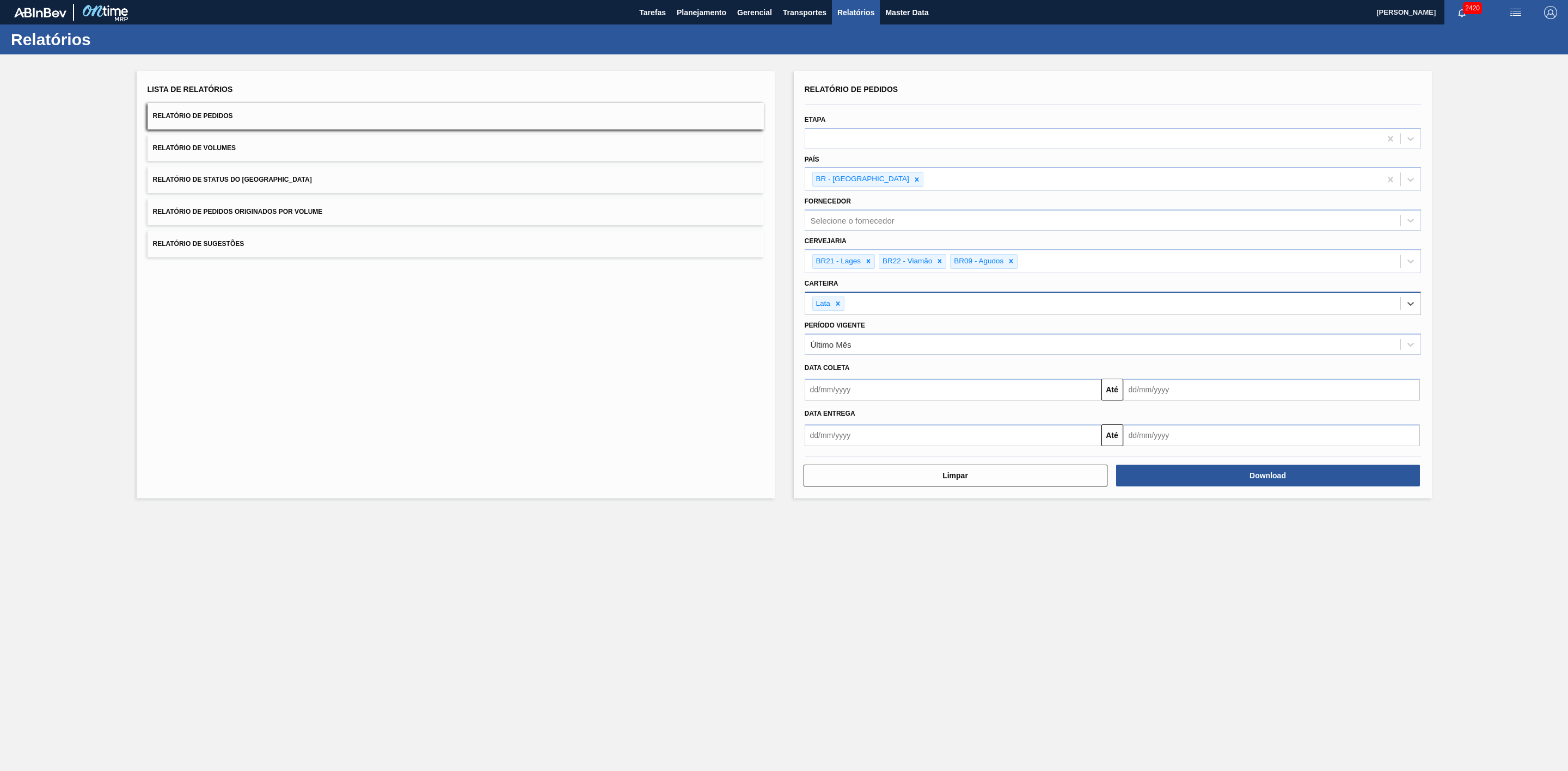
click at [851, 391] on input "text" at bounding box center [953, 389] width 297 height 22
click at [816, 418] on button "Previous Month" at bounding box center [815, 416] width 8 height 8
click at [903, 526] on div "29" at bounding box center [906, 522] width 15 height 15
type input "29/08/2025"
click at [1172, 394] on input "text" at bounding box center [1271, 389] width 297 height 22
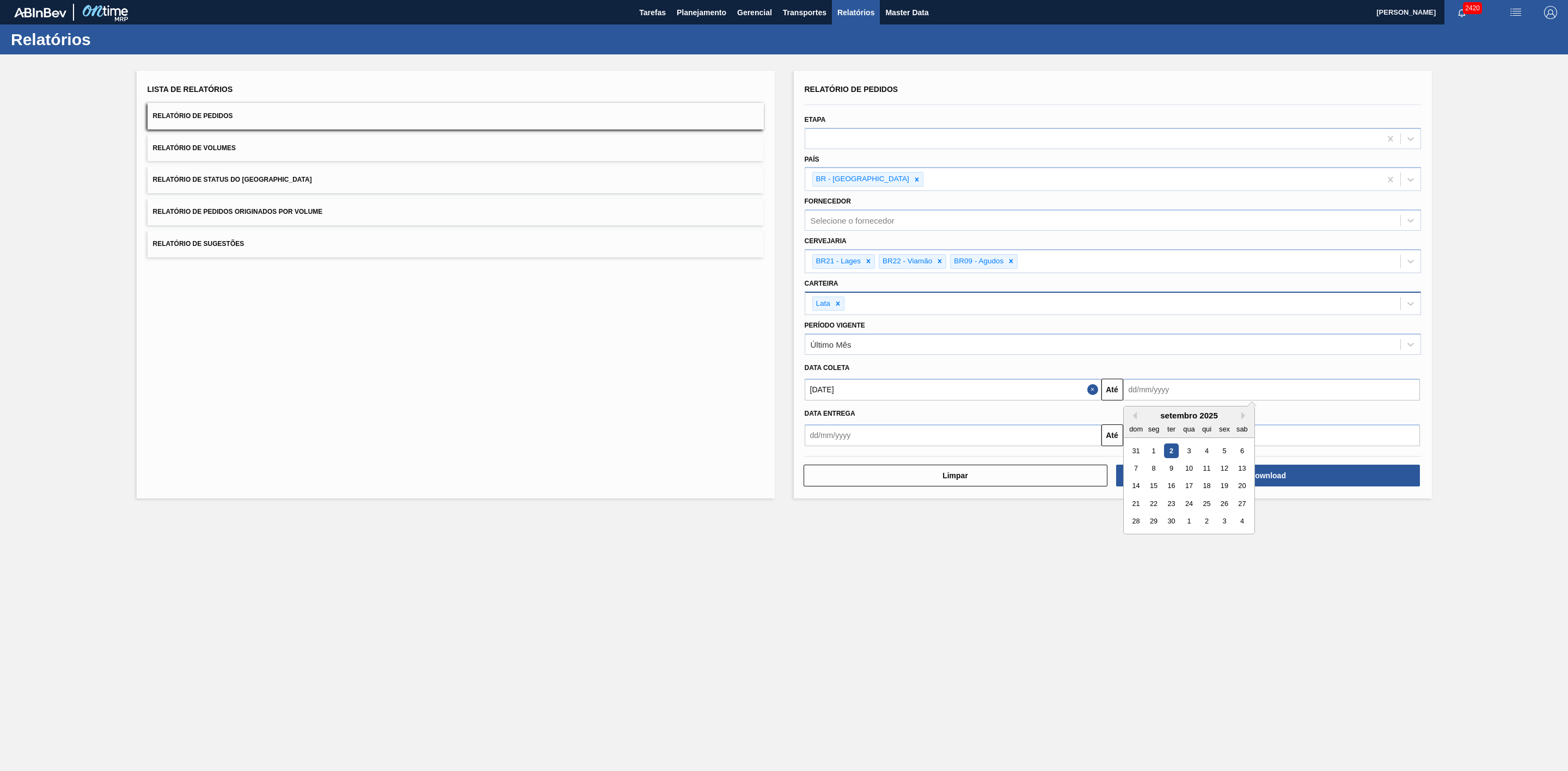
drag, startPoint x: 1142, startPoint y: 415, endPoint x: 1149, endPoint y: 422, distance: 9.9
click at [1142, 415] on div "setembro 2025" at bounding box center [1188, 416] width 131 height 9
click at [1238, 490] on div "20" at bounding box center [1242, 487] width 15 height 15
type input "20/09/2025"
click at [1201, 473] on button "Download" at bounding box center [1268, 475] width 304 height 22
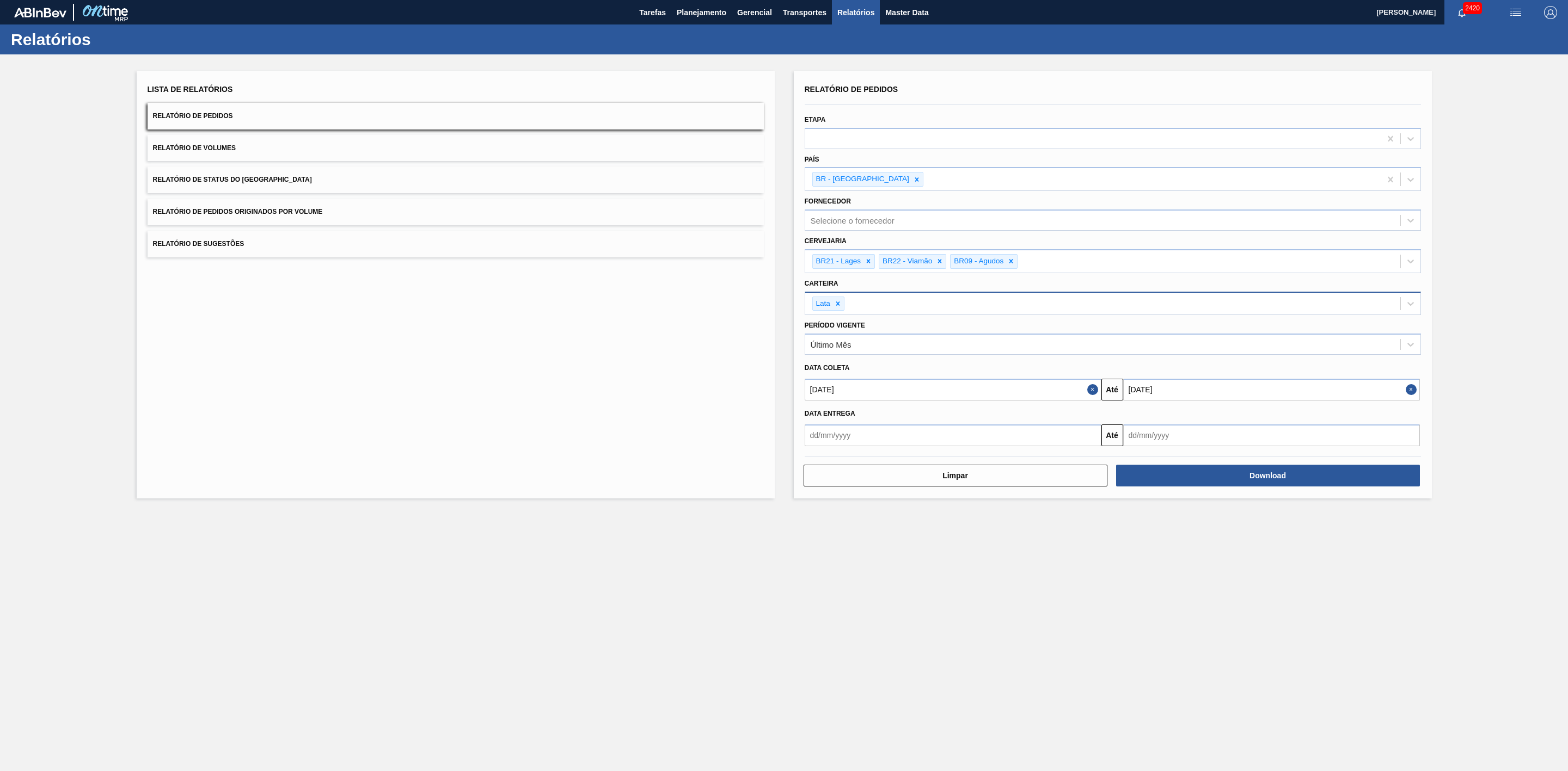
click at [358, 154] on button "Relatório de Volumes" at bounding box center [456, 148] width 617 height 26
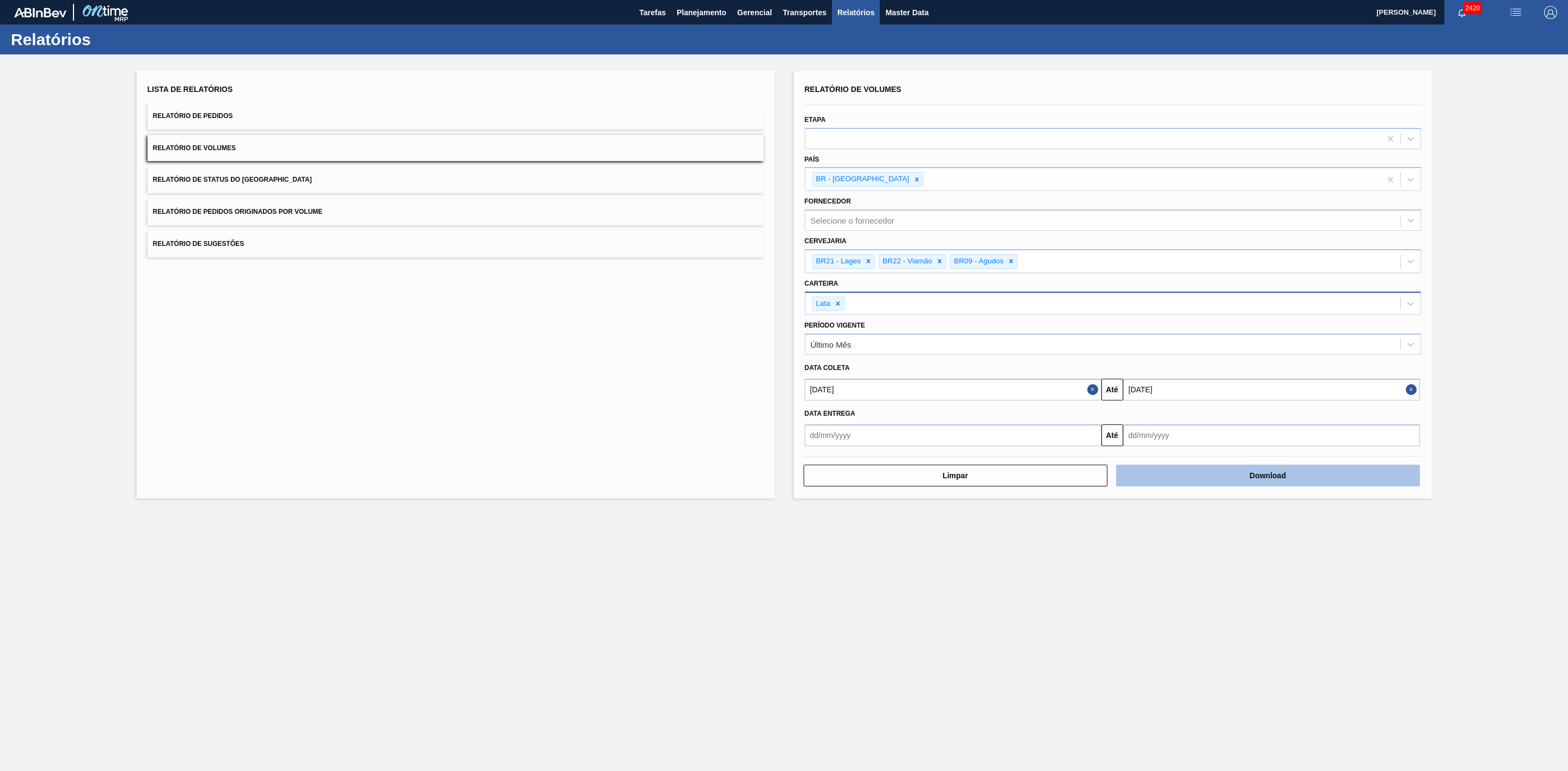
click at [1189, 472] on button "Download" at bounding box center [1268, 475] width 304 height 22
click at [696, 13] on span "Planejamento" at bounding box center [702, 12] width 50 height 13
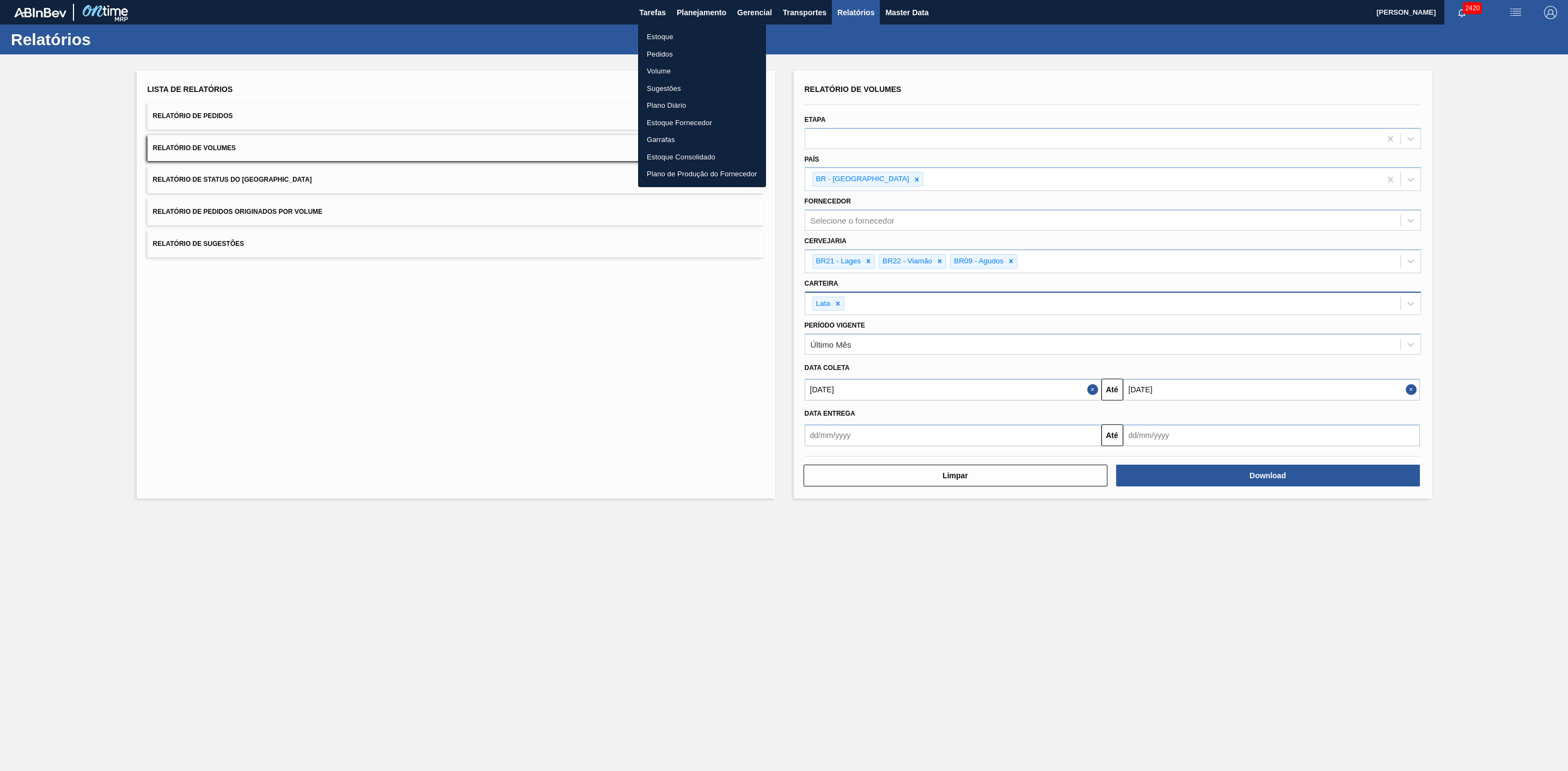
click at [671, 51] on li "Pedidos" at bounding box center [703, 55] width 128 height 18
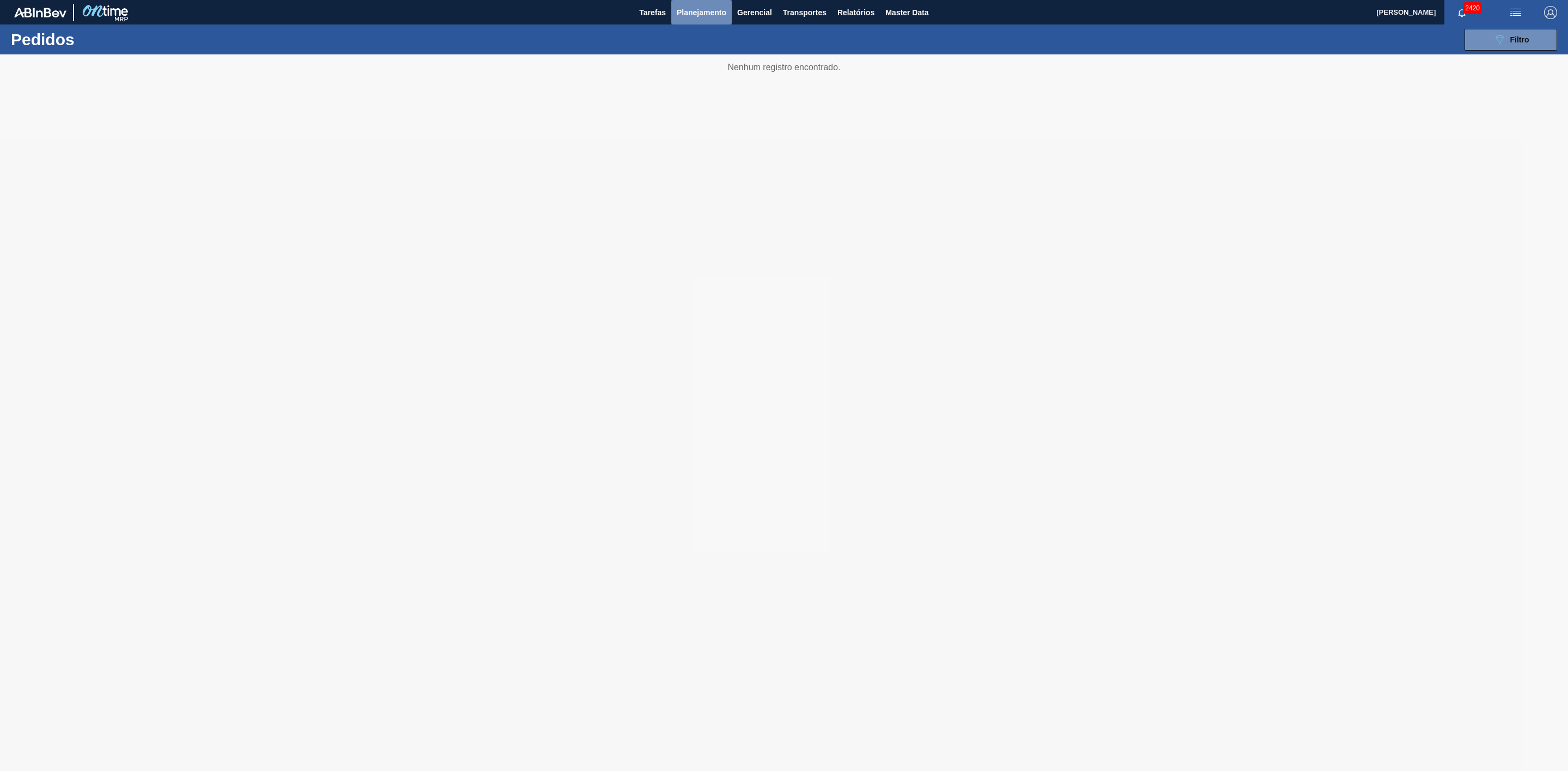
click at [692, 13] on span "Planejamento" at bounding box center [702, 12] width 50 height 13
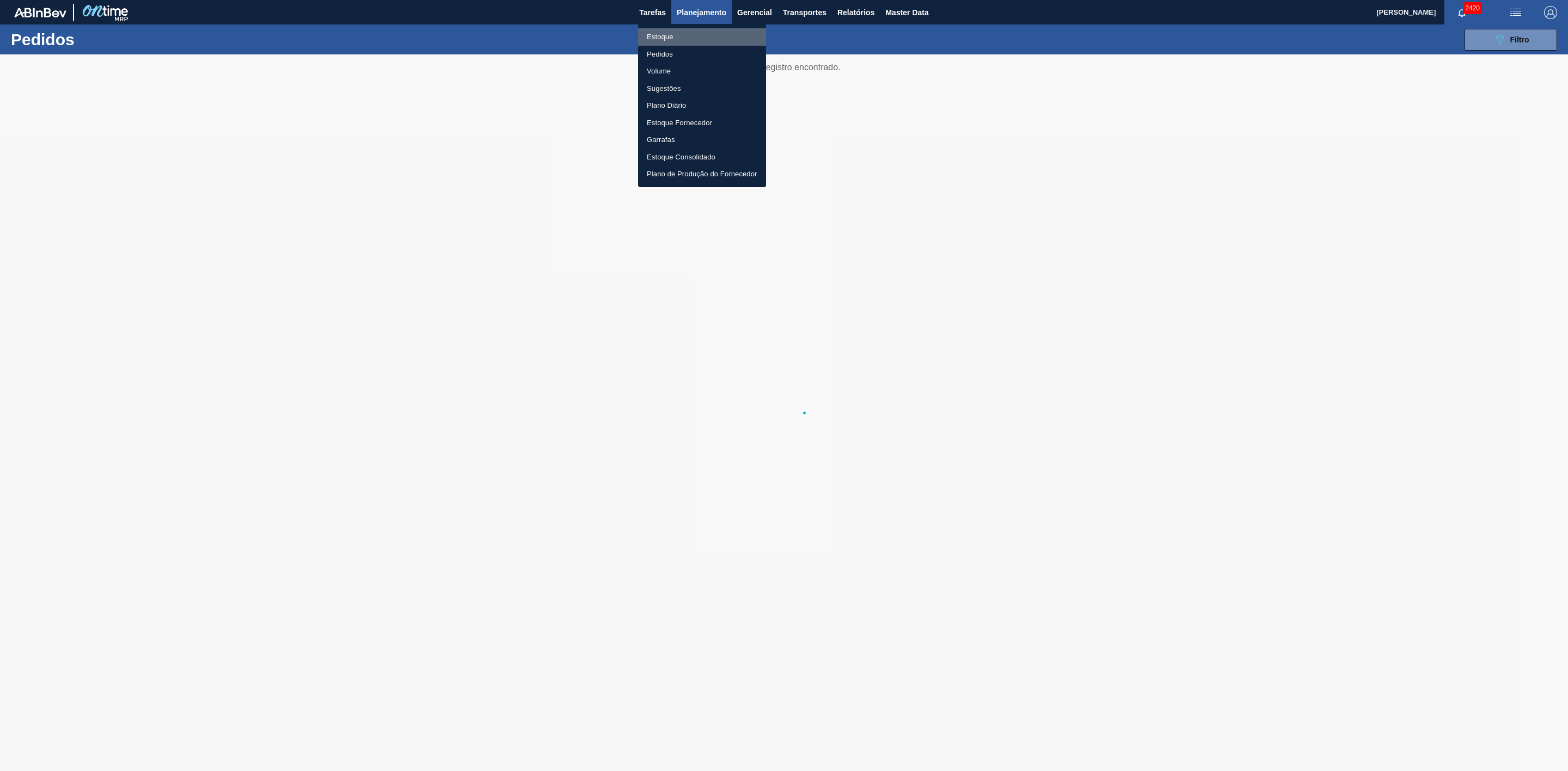
click at [669, 38] on li "Estoque" at bounding box center [703, 37] width 128 height 18
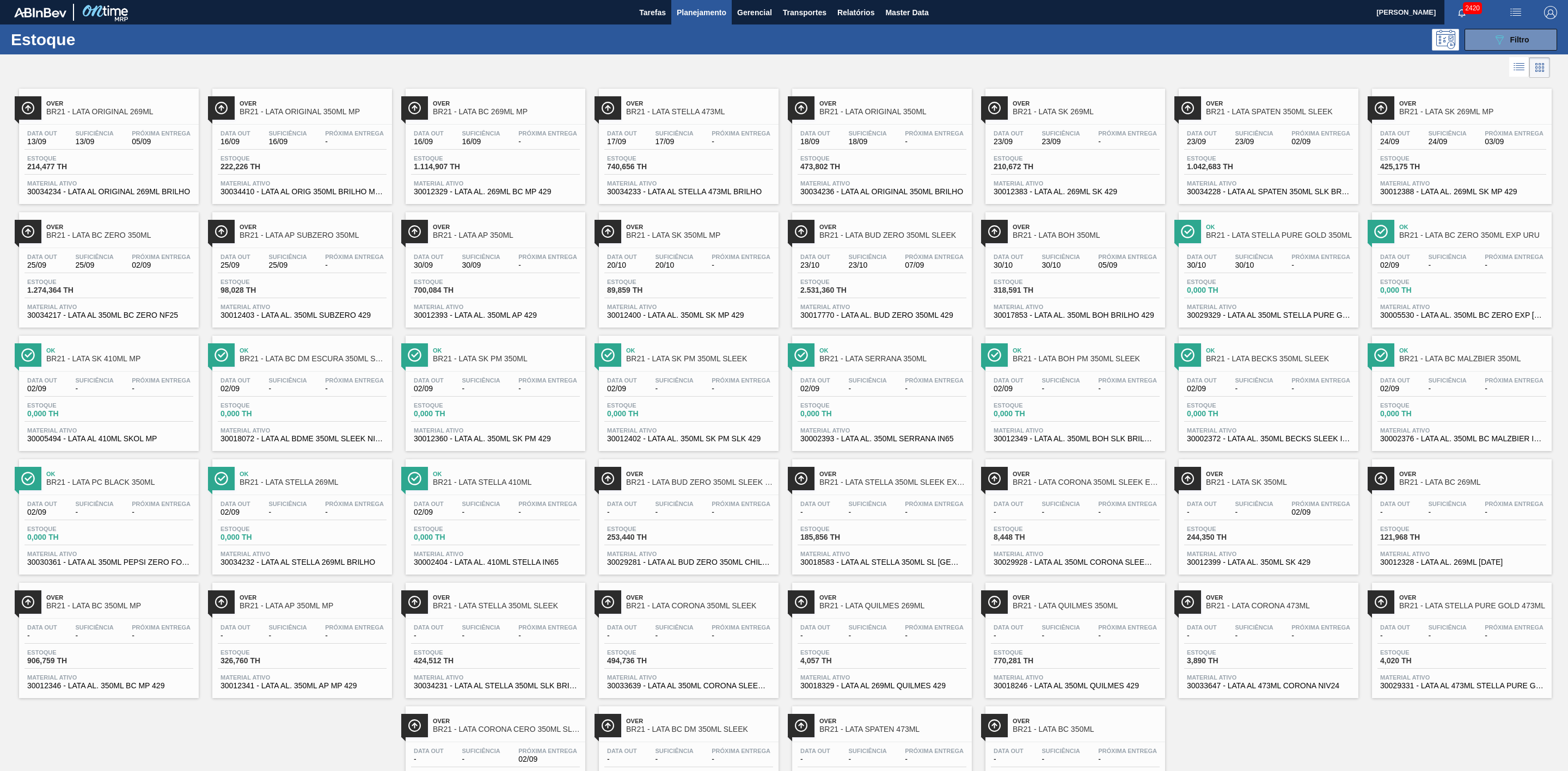
click at [1069, 53] on div "Estoque 089F7B8B-B2A5-4AFE-B5C0-19BA573D28AC Filtro" at bounding box center [784, 40] width 1568 height 30
click at [854, 8] on span "Relatórios" at bounding box center [855, 12] width 37 height 13
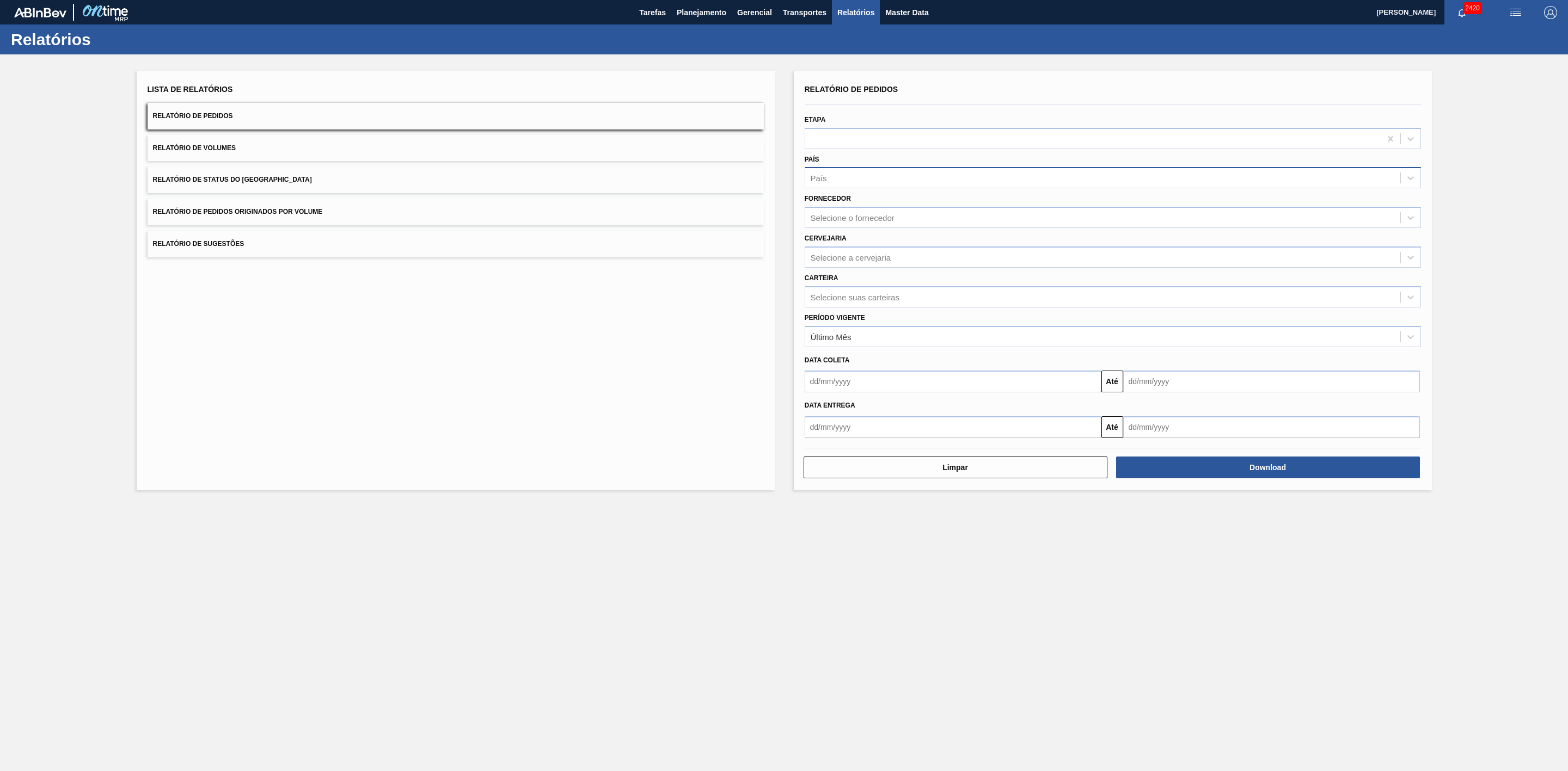
click at [828, 175] on div "País" at bounding box center [1103, 178] width 595 height 16
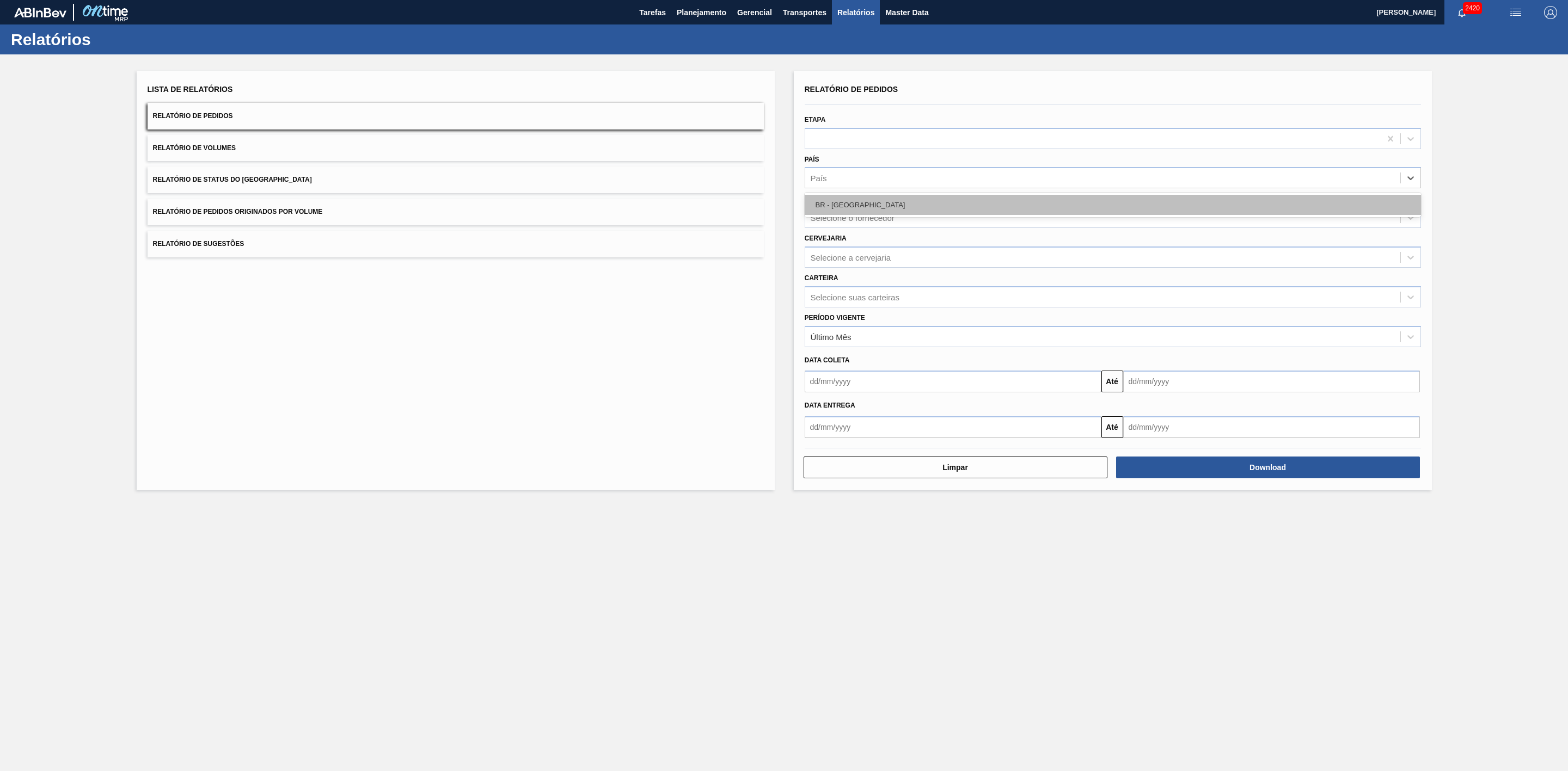
click at [847, 206] on div "BR - Brasil" at bounding box center [1113, 204] width 617 height 20
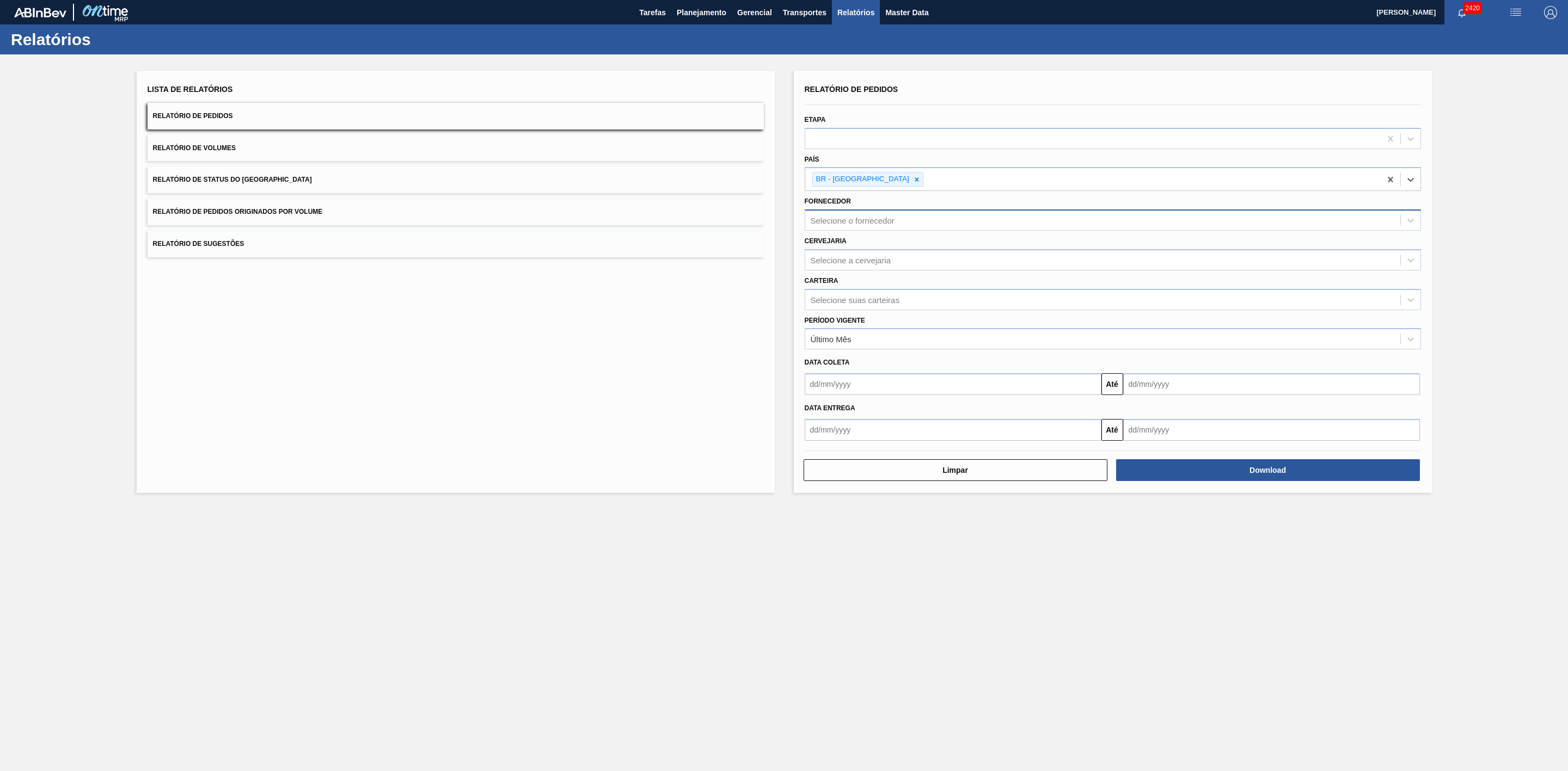
click at [853, 218] on div "Selecione o fornecedor" at bounding box center [852, 221] width 84 height 9
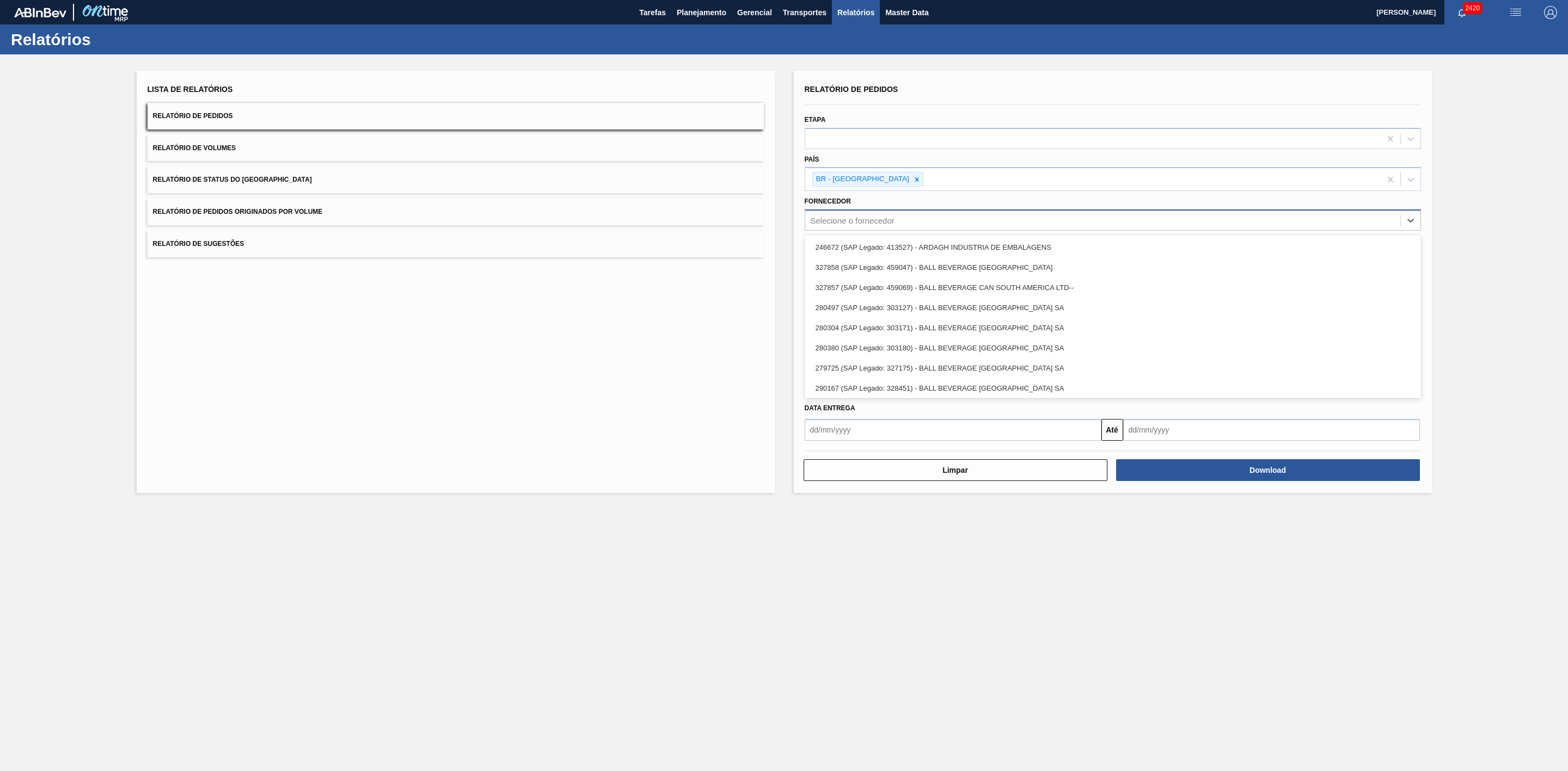
click at [851, 218] on div "Selecione o fornecedor" at bounding box center [852, 221] width 84 height 9
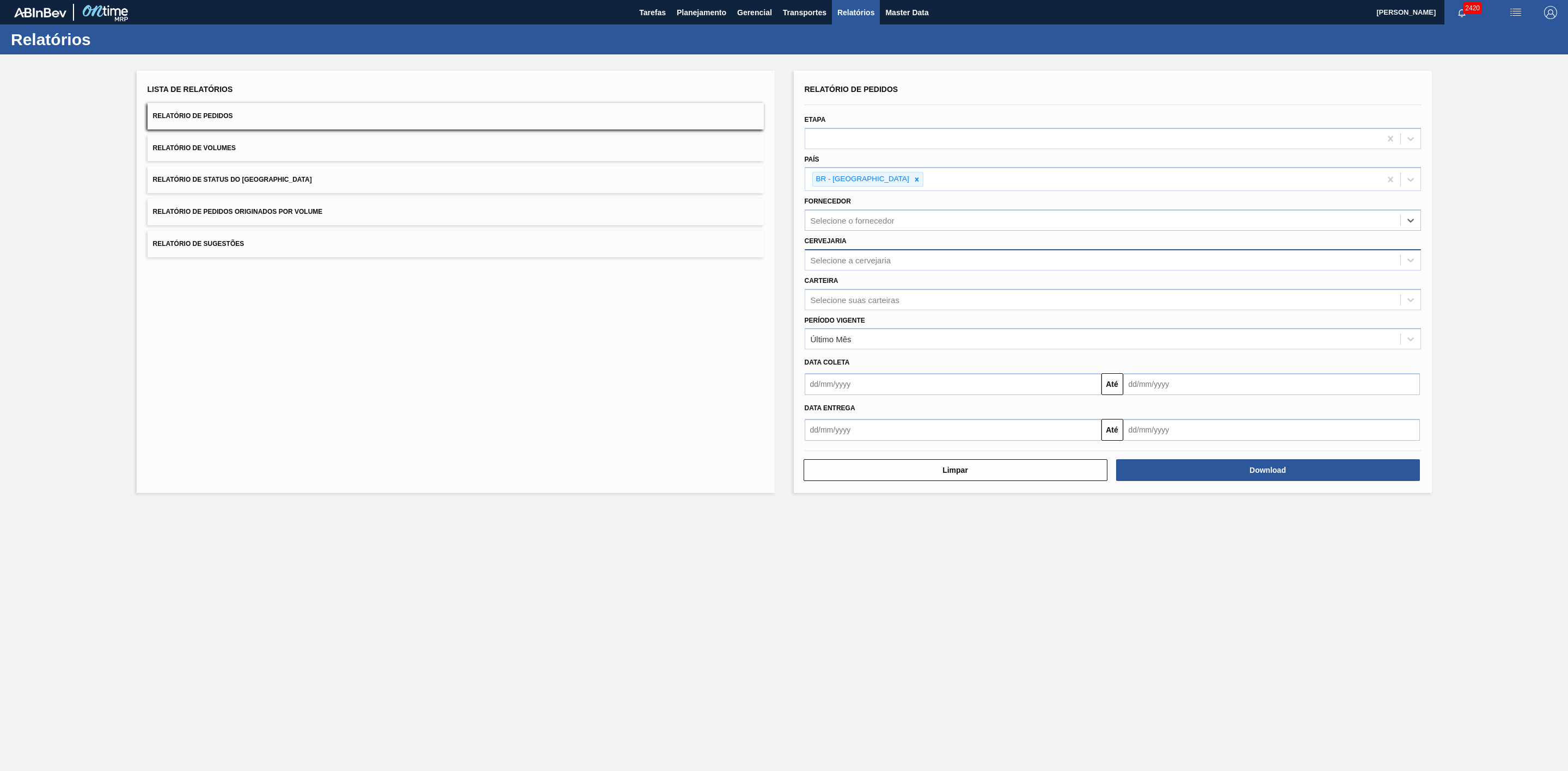
click at [833, 259] on div "Selecione a cervejaria" at bounding box center [851, 260] width 81 height 9
type input "21"
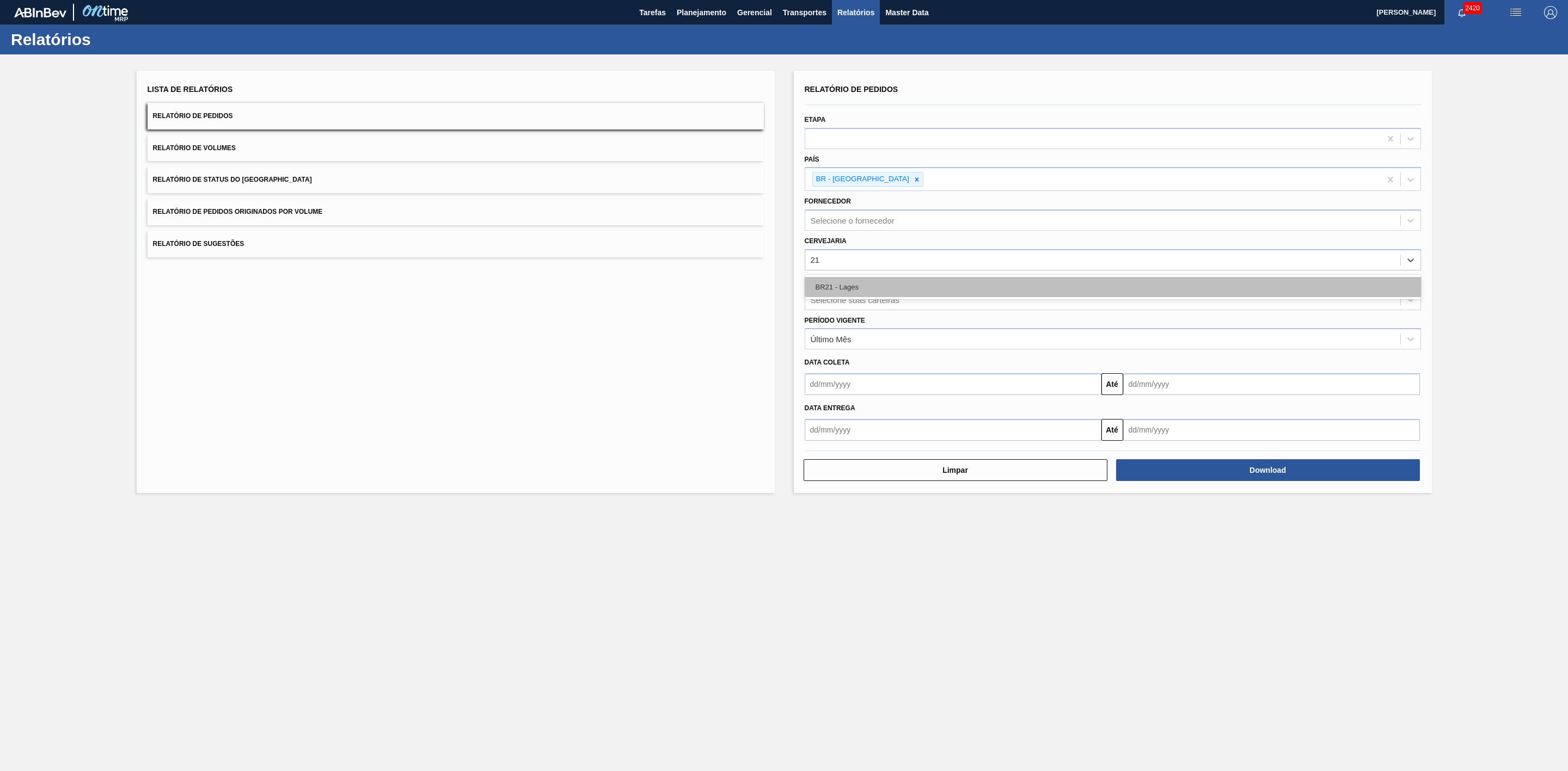
click at [849, 281] on div "BR21 - Lages" at bounding box center [1113, 286] width 617 height 20
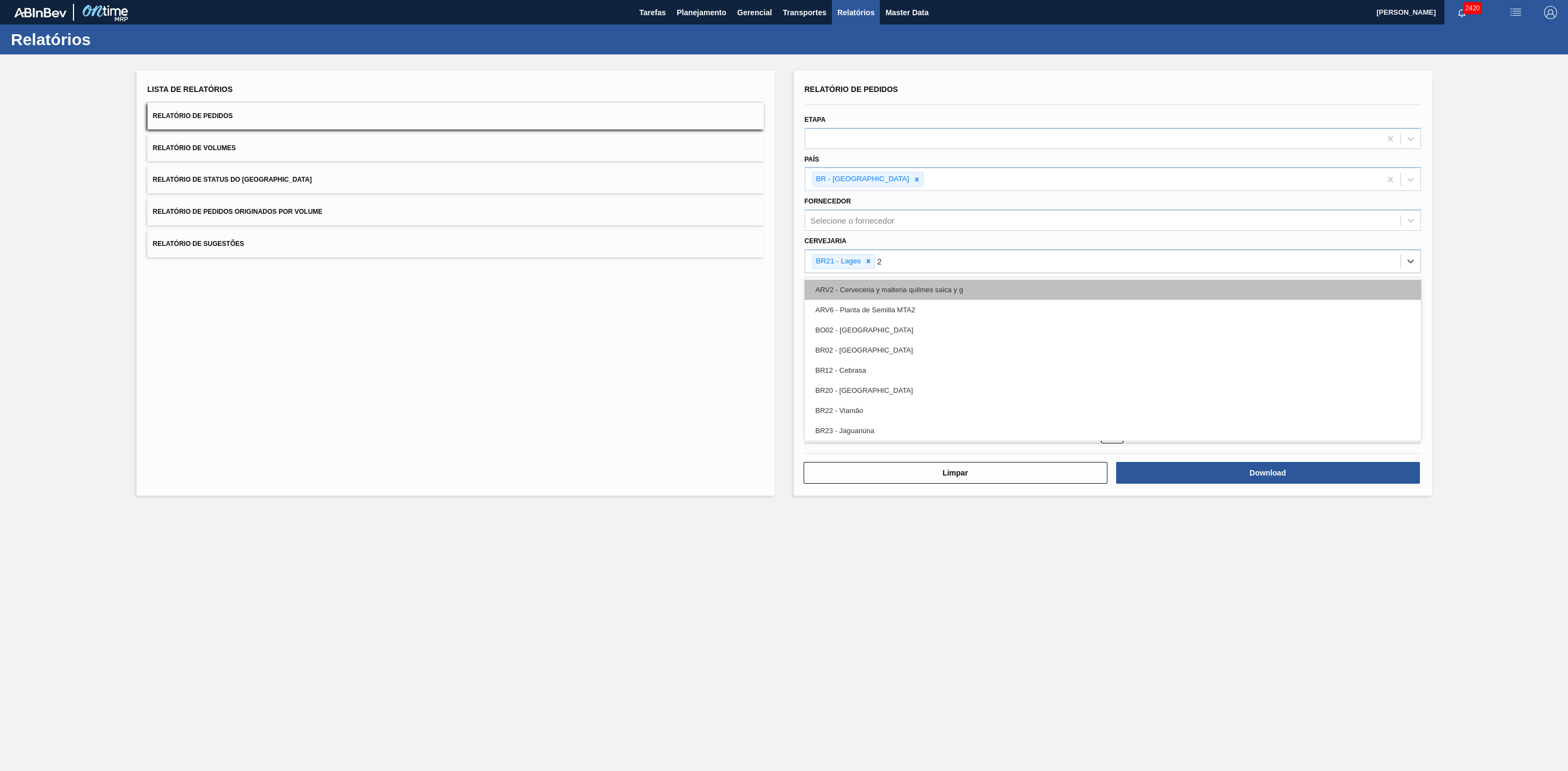
type input "22"
click at [898, 295] on div "BR22 - Viamão" at bounding box center [1113, 289] width 617 height 20
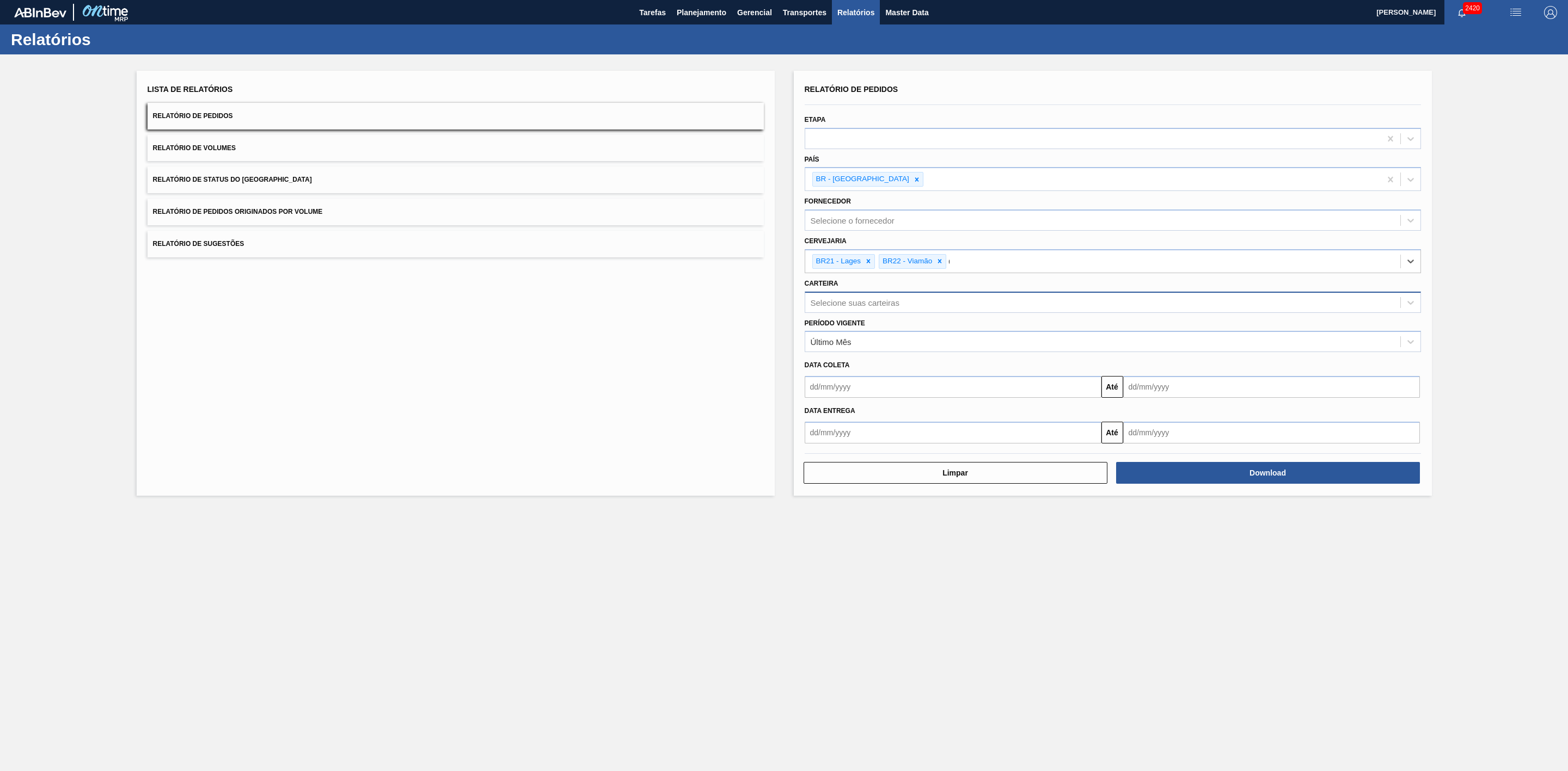
type input "09"
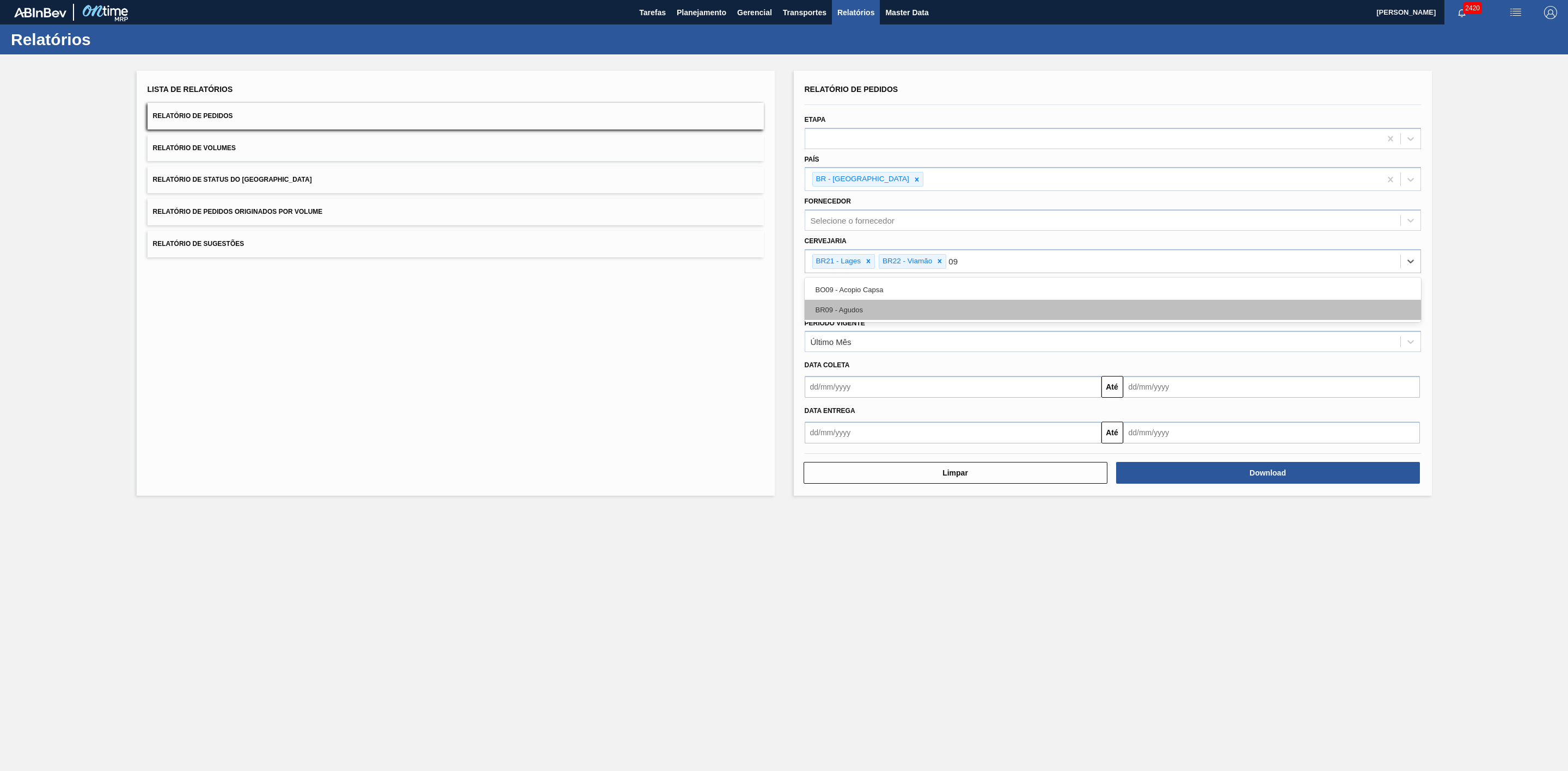
click at [859, 308] on div "BR09 - Agudos" at bounding box center [1113, 310] width 617 height 20
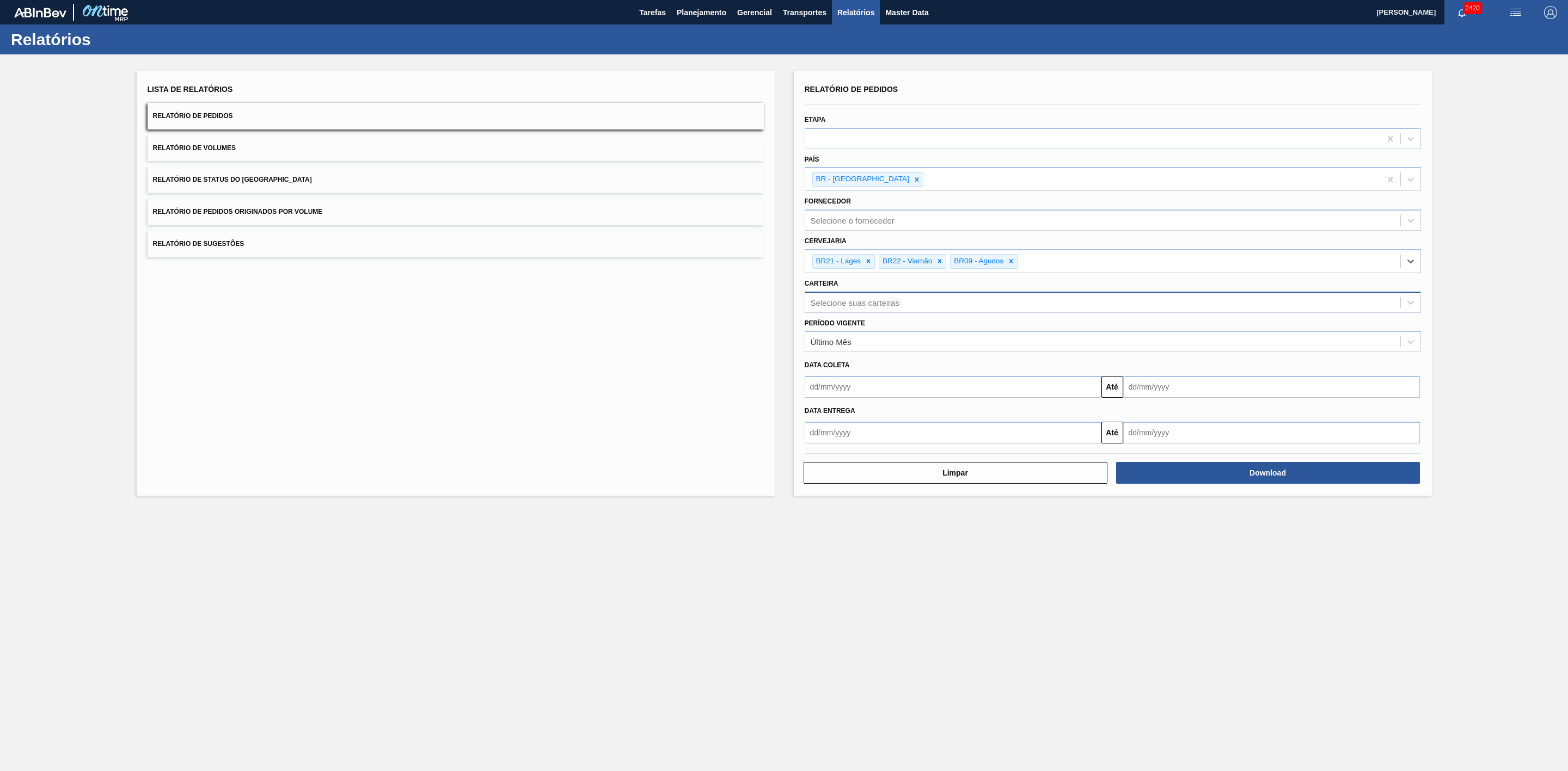
click at [837, 302] on div "Selecione suas carteiras" at bounding box center [855, 302] width 89 height 9
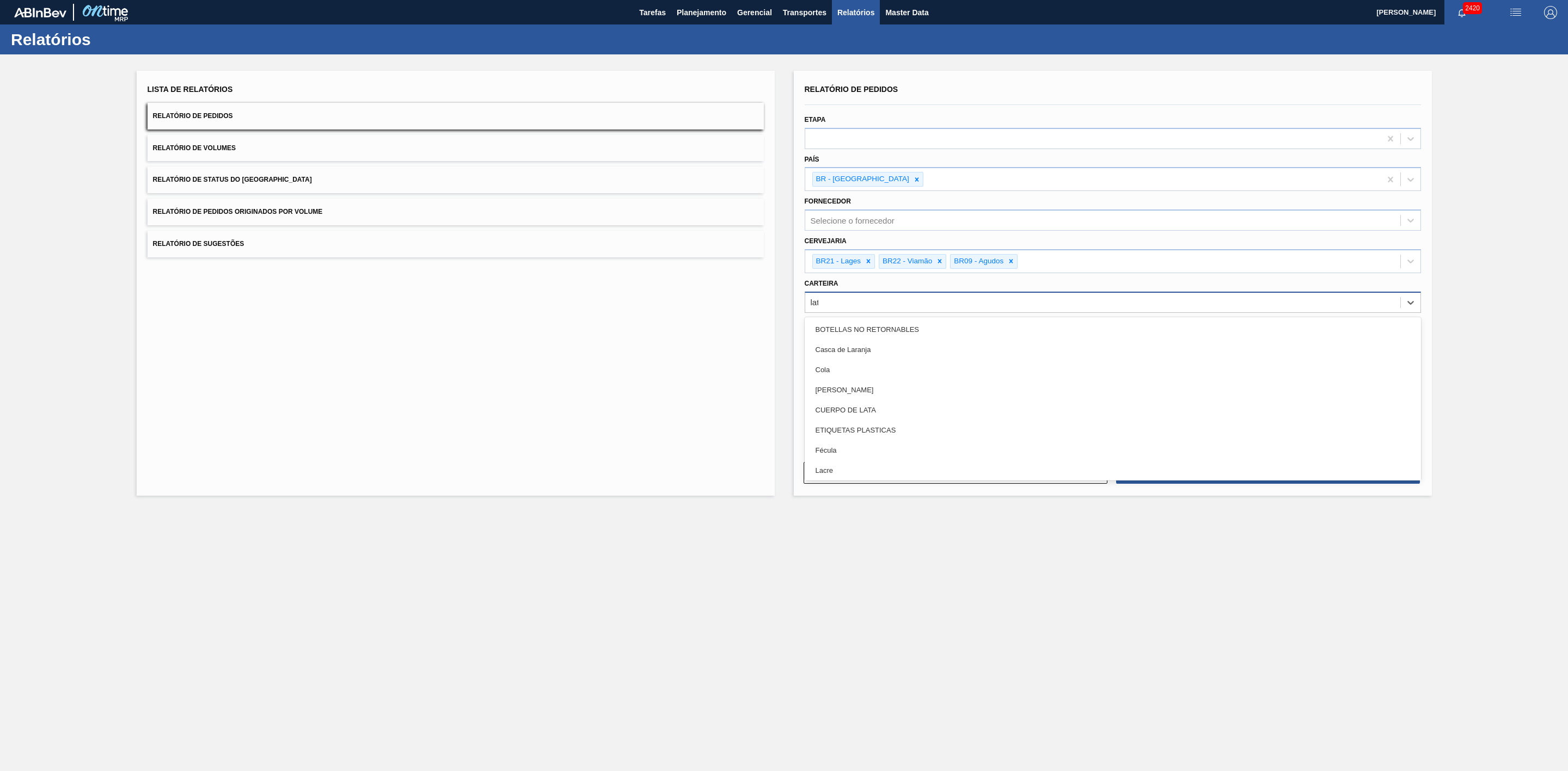
type input "lata"
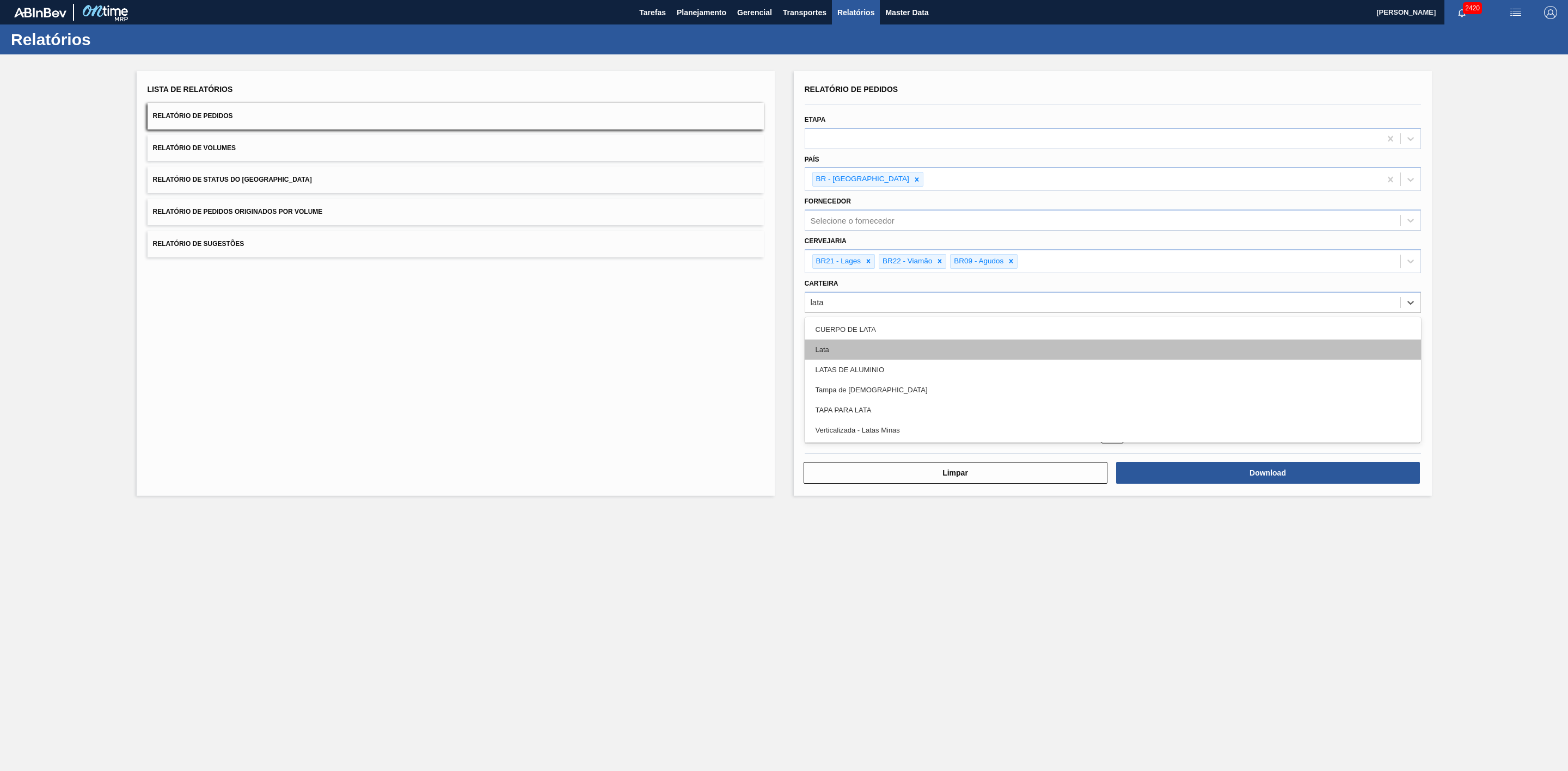
click at [835, 342] on div "Lata" at bounding box center [1113, 349] width 617 height 20
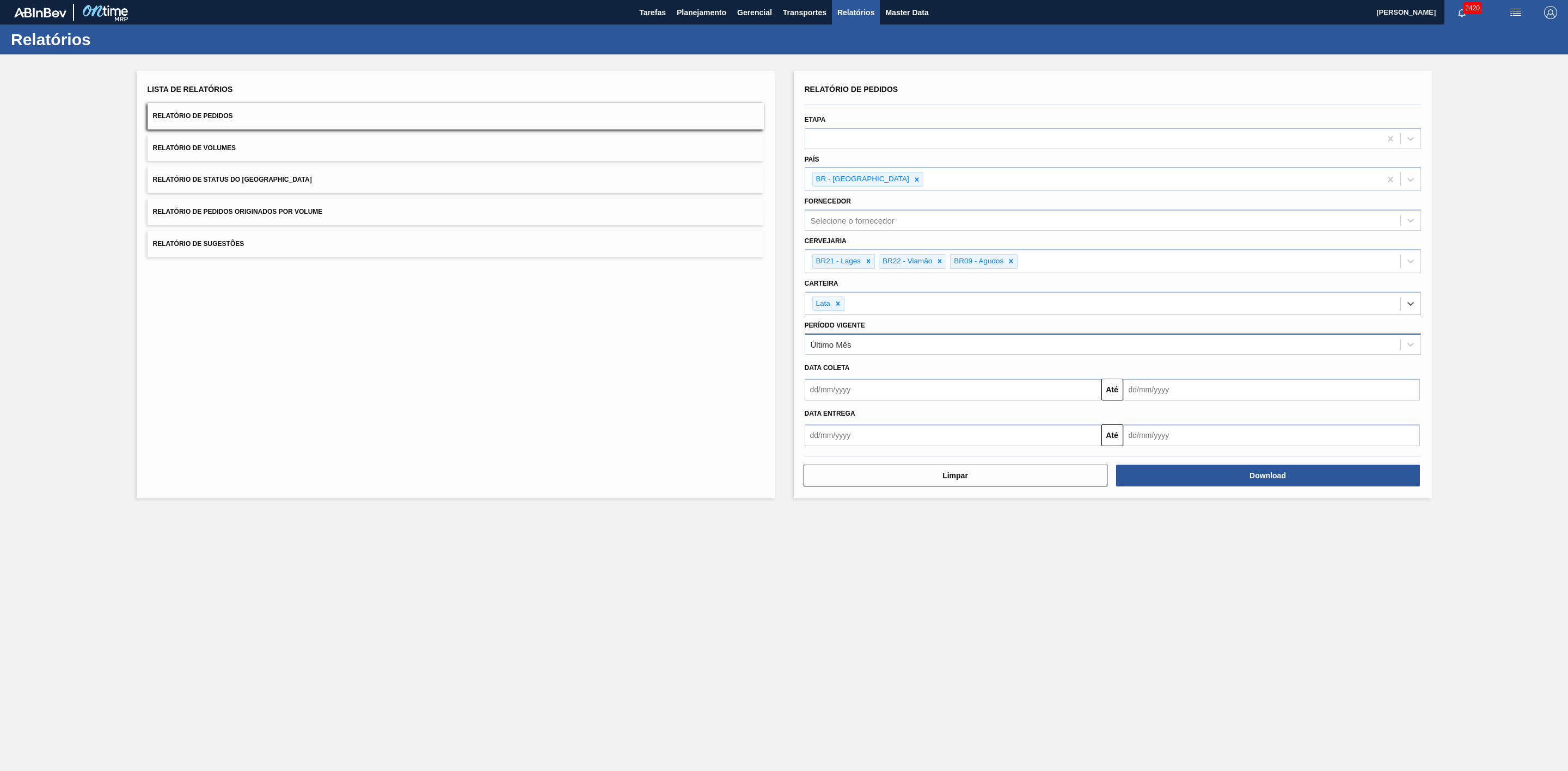
click at [855, 345] on div "Último Mês" at bounding box center [1103, 345] width 595 height 16
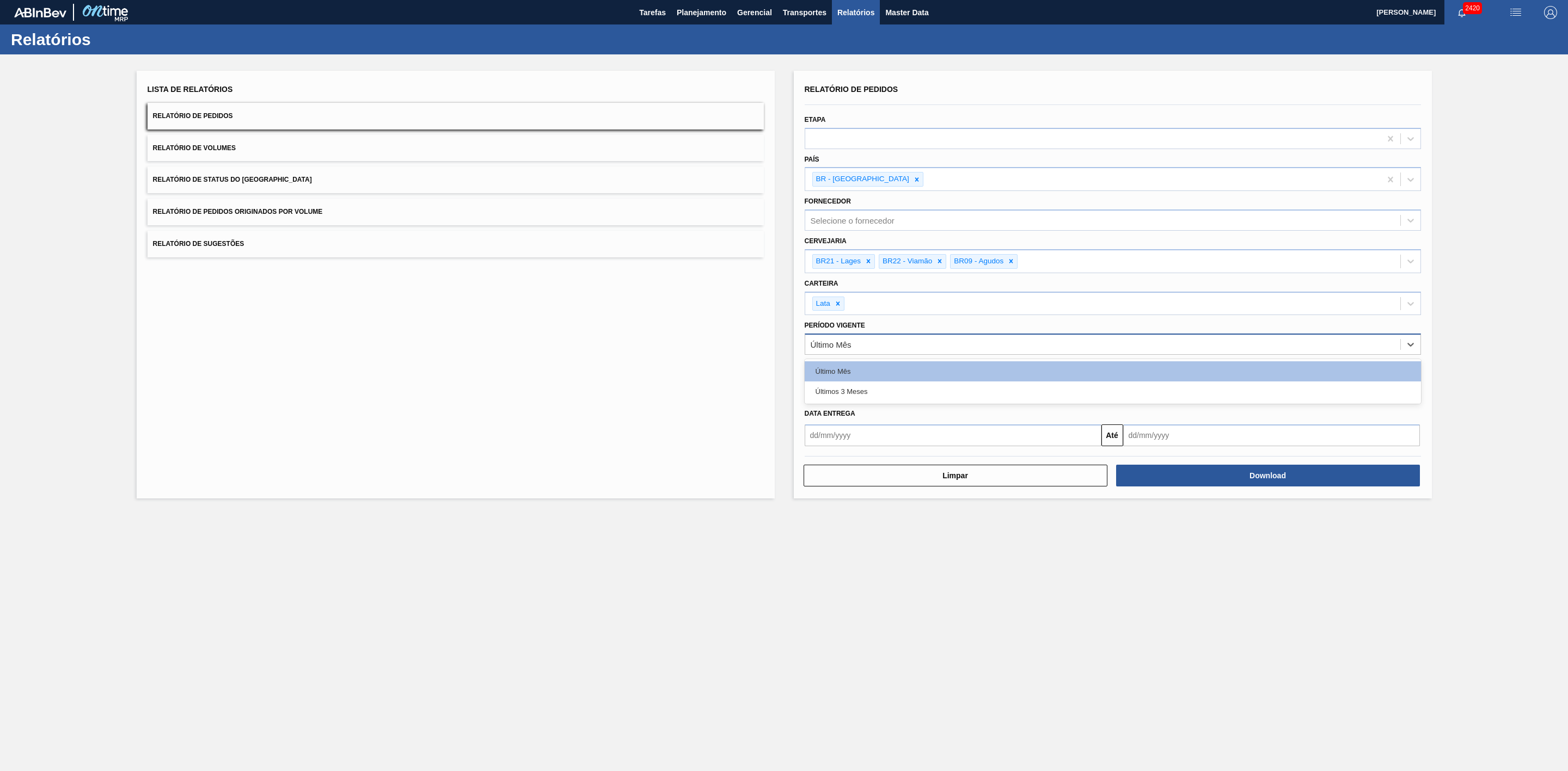
click at [855, 347] on div "Último Mês" at bounding box center [1103, 345] width 595 height 16
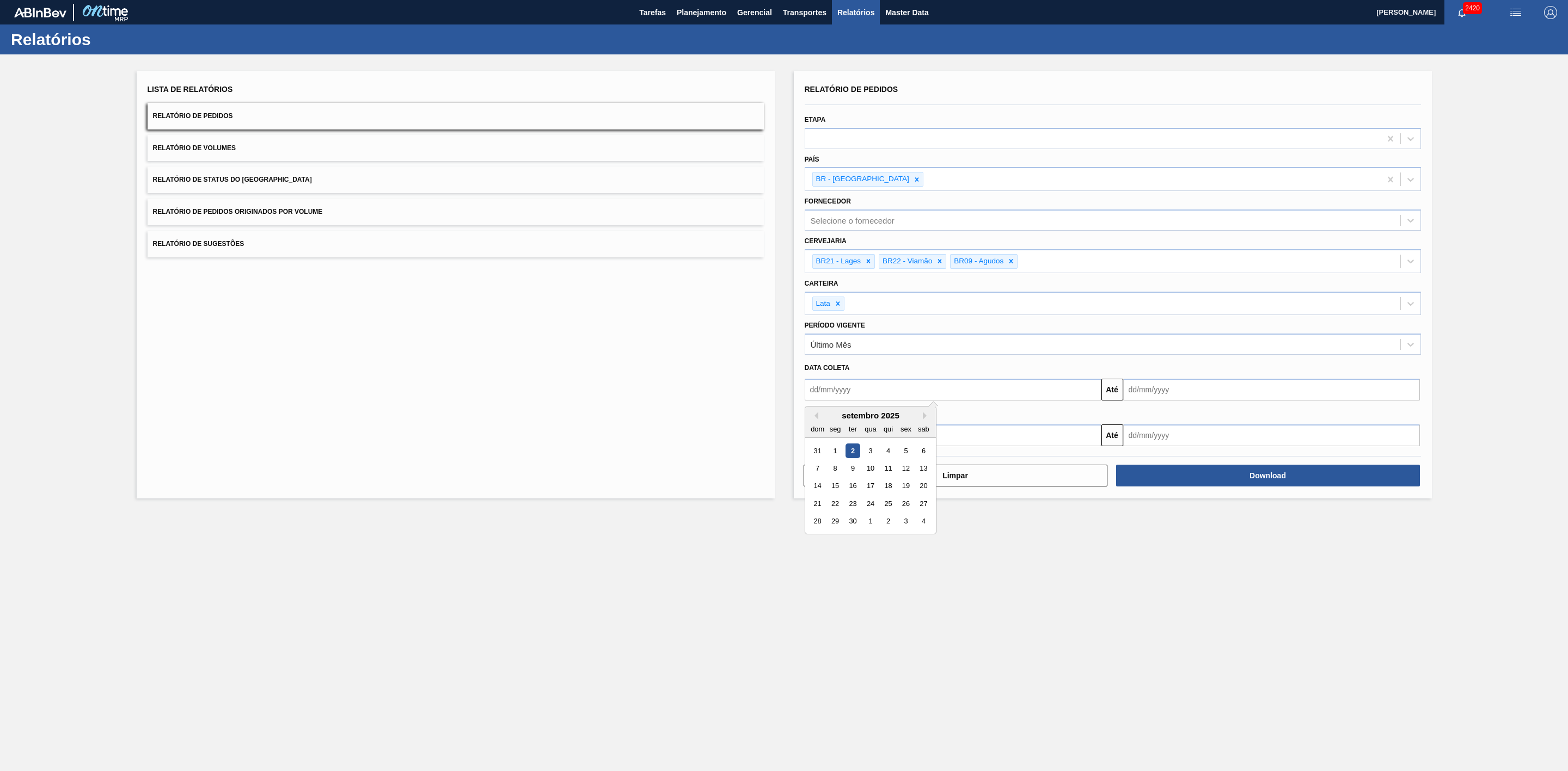
drag, startPoint x: 840, startPoint y: 385, endPoint x: 851, endPoint y: 399, distance: 17.8
click at [840, 385] on input "text" at bounding box center [953, 389] width 297 height 22
click at [816, 417] on button "Previous Month" at bounding box center [815, 416] width 8 height 8
click at [910, 526] on div "29" at bounding box center [906, 522] width 15 height 15
type input "29/08/2025"
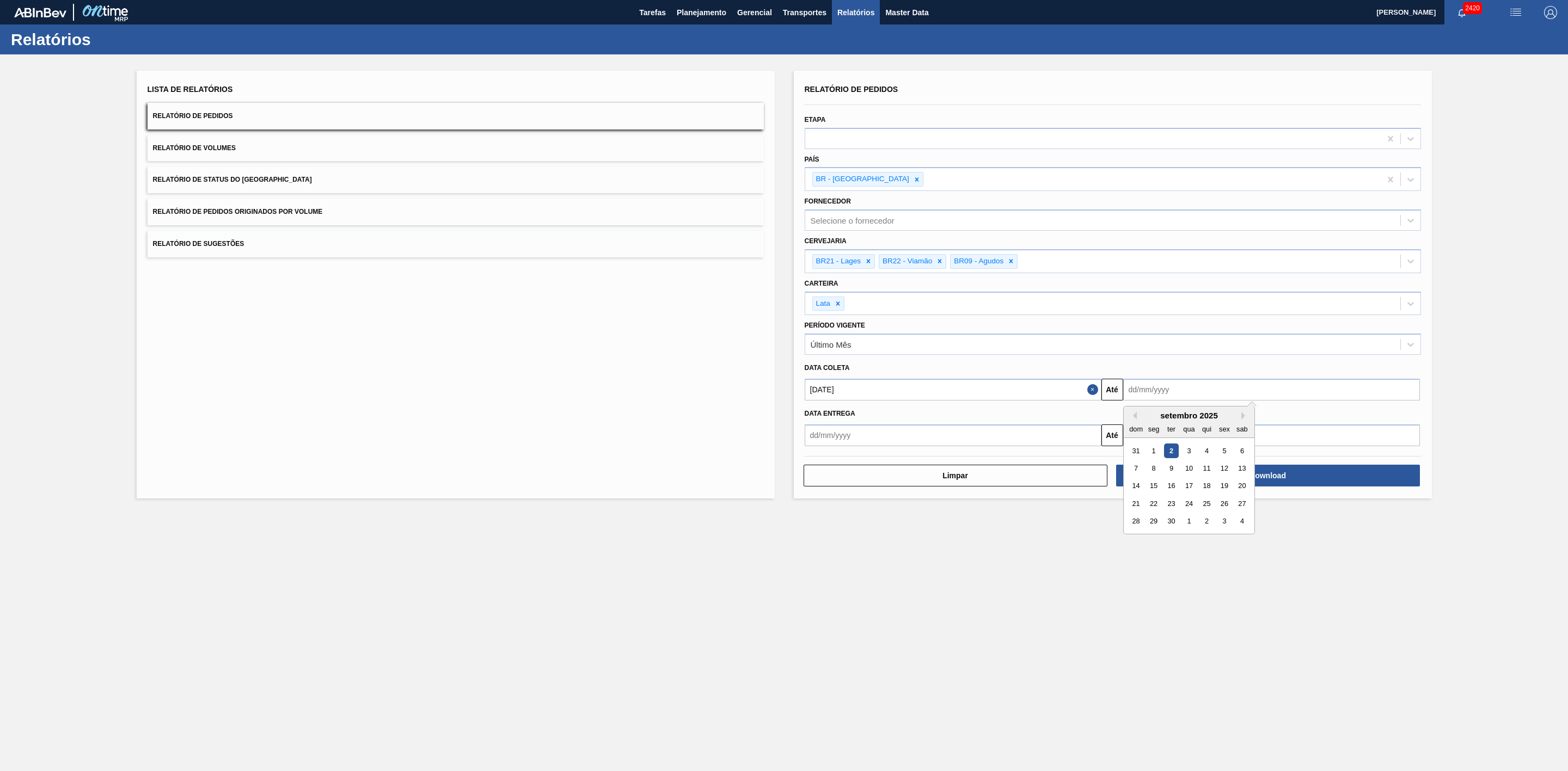
drag, startPoint x: 1152, startPoint y: 388, endPoint x: 1156, endPoint y: 392, distance: 5.7
click at [1152, 388] on input "text" at bounding box center [1271, 389] width 297 height 22
click at [1134, 503] on div "21" at bounding box center [1137, 504] width 15 height 15
type input "21/09/2025"
click at [1174, 474] on button "Download" at bounding box center [1268, 475] width 304 height 22
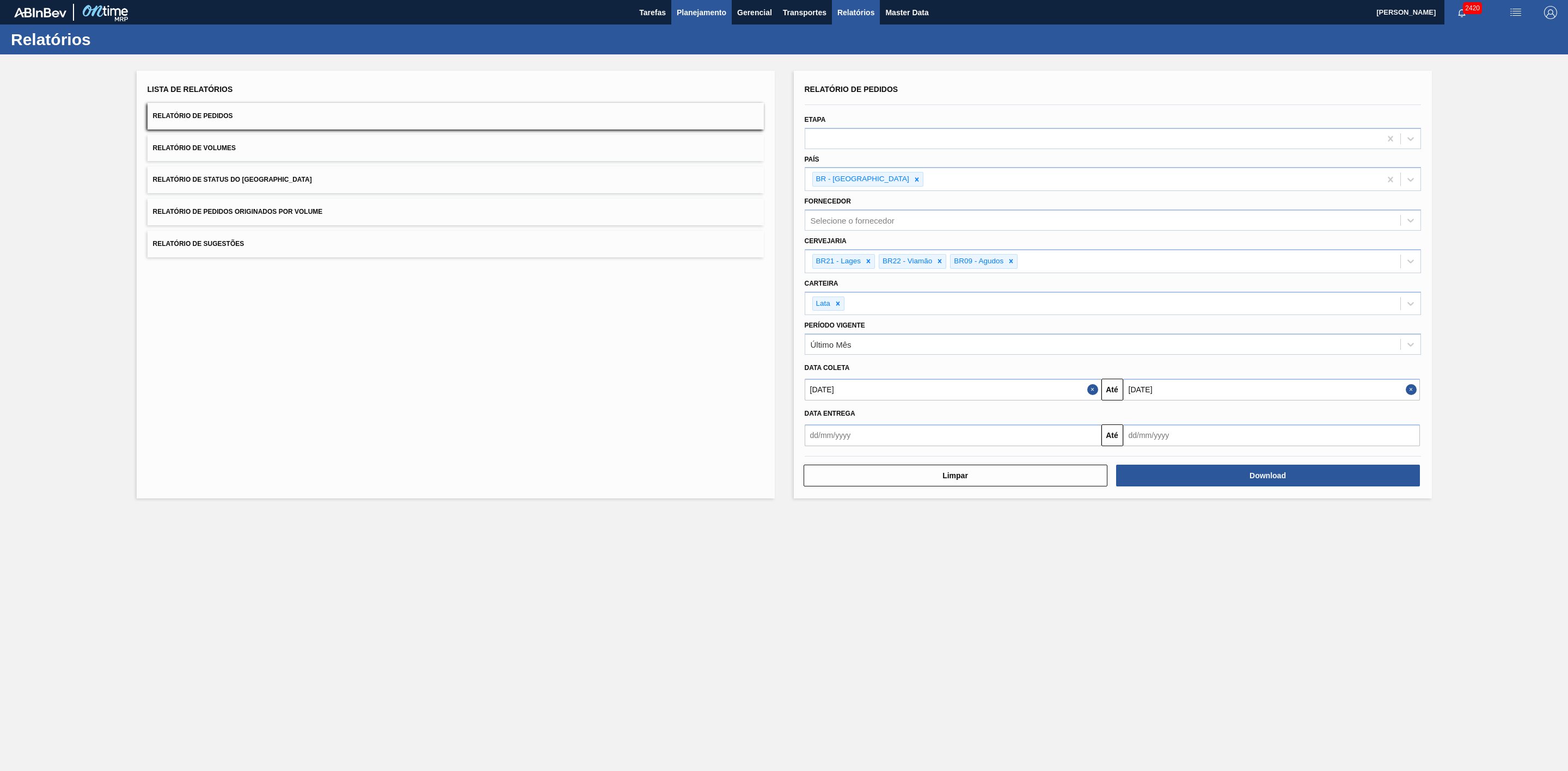
click at [687, 7] on span "Planejamento" at bounding box center [702, 12] width 50 height 13
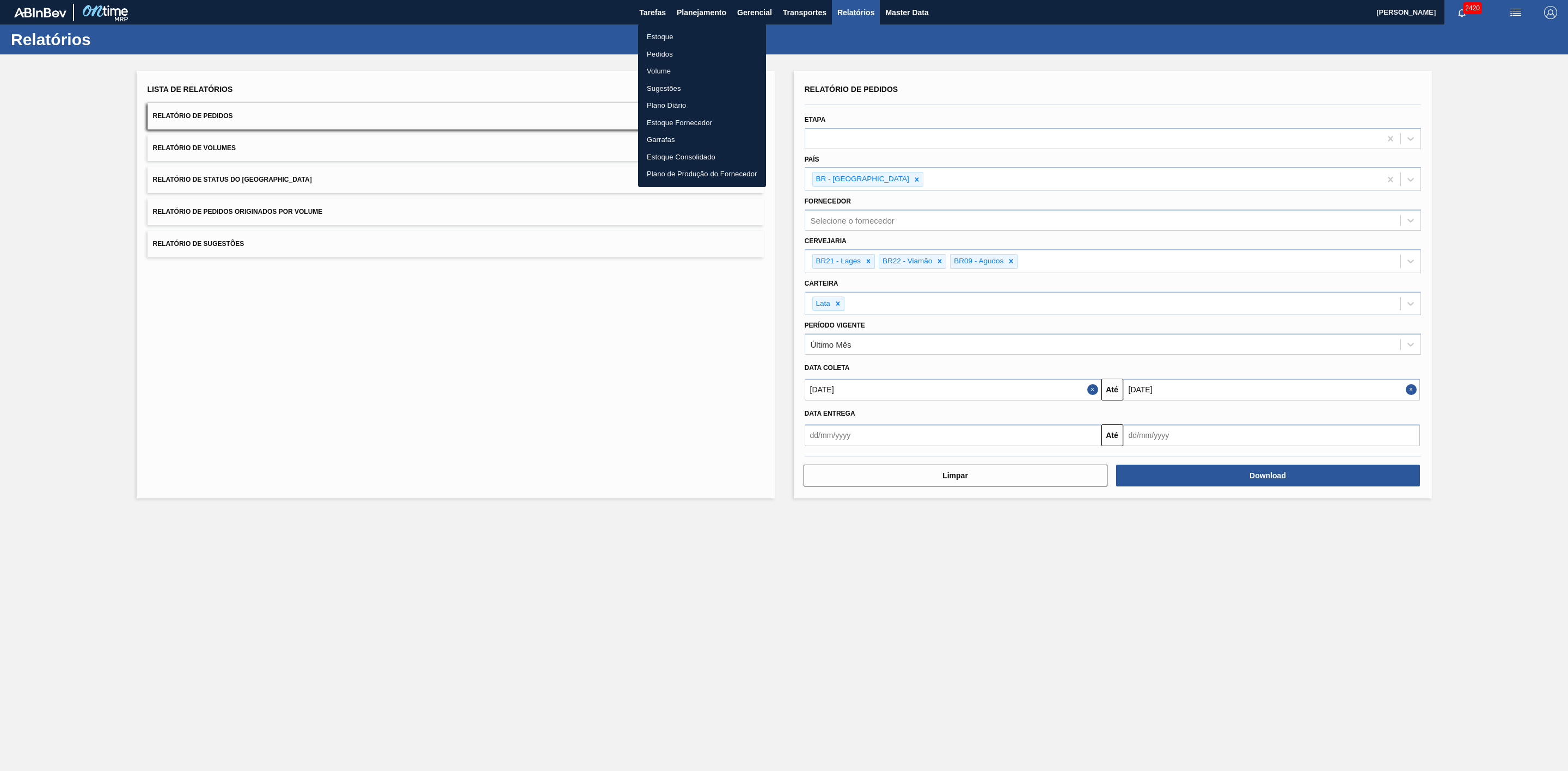
click at [660, 38] on li "Estoque" at bounding box center [703, 37] width 128 height 18
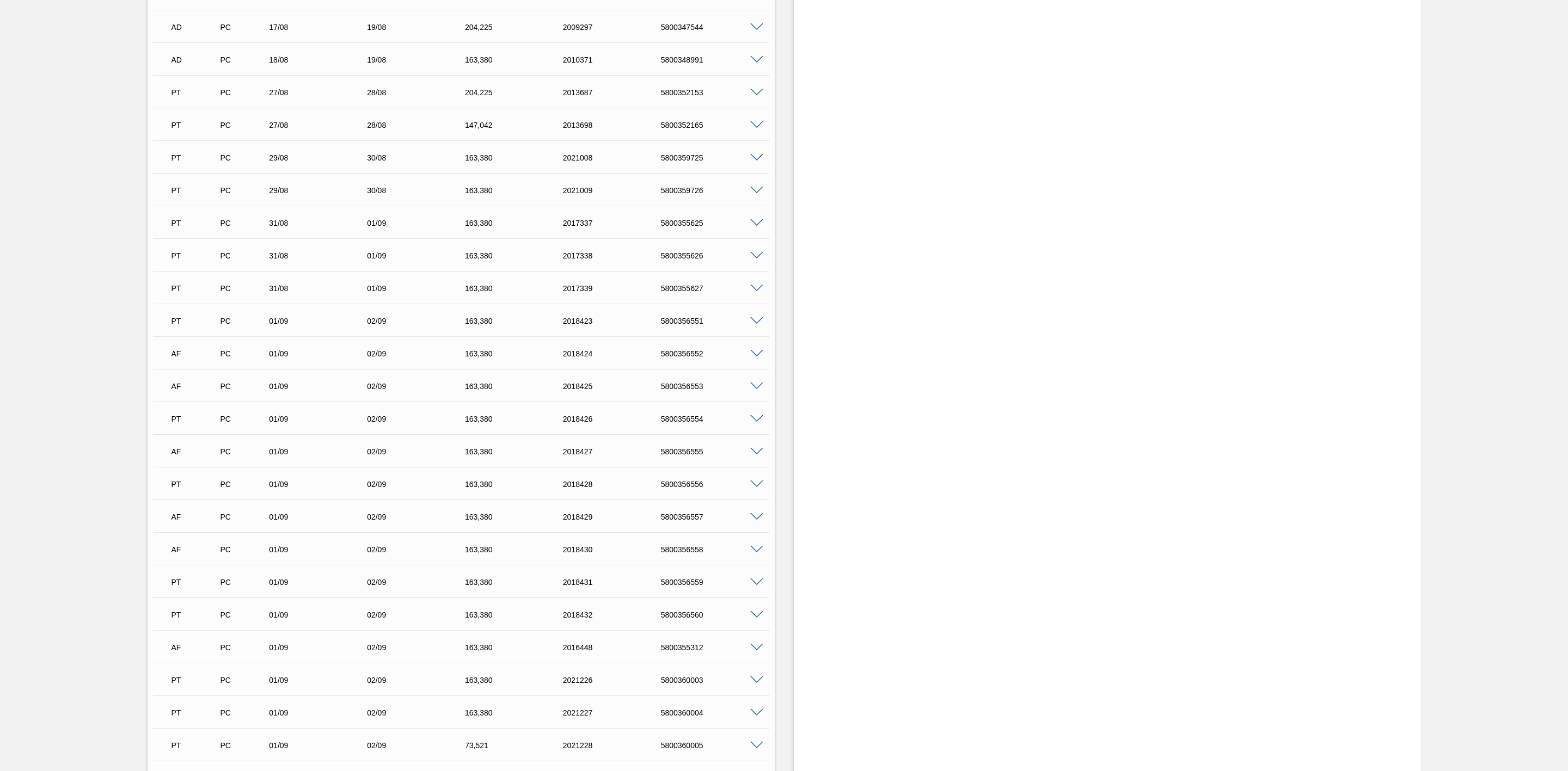
scroll to position [1307, 0]
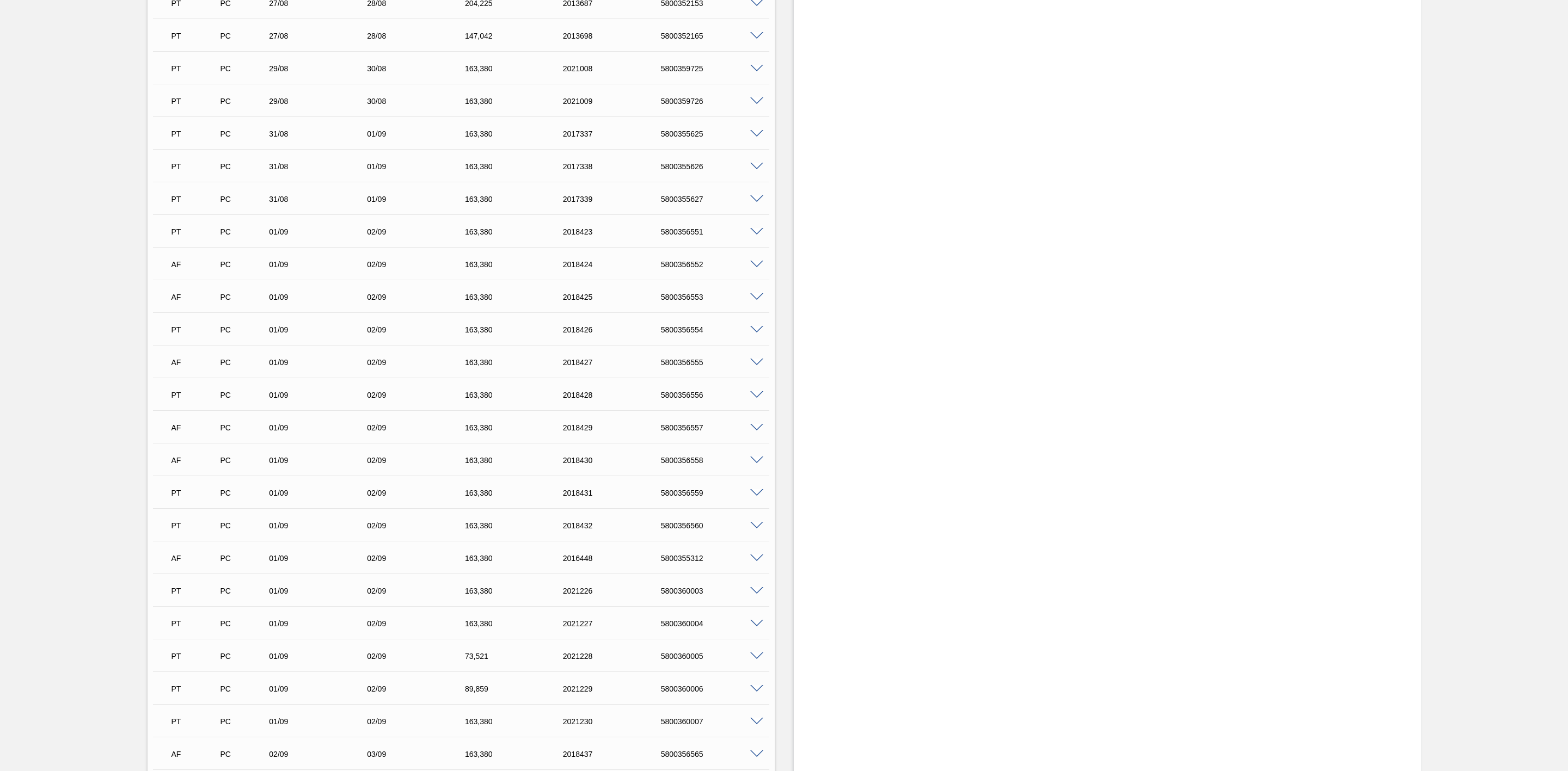
click at [754, 265] on span at bounding box center [757, 265] width 13 height 8
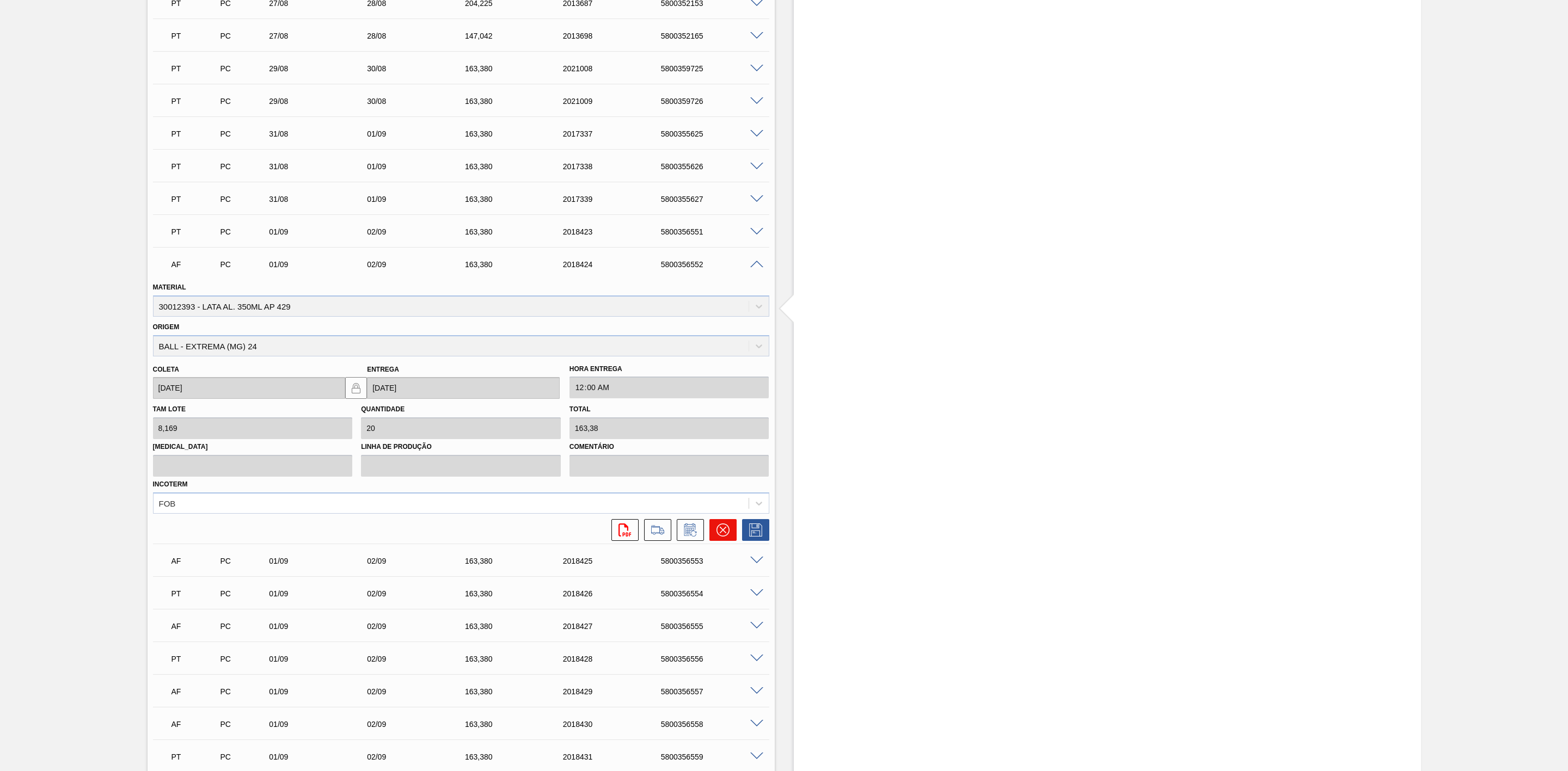
click at [726, 528] on icon at bounding box center [723, 530] width 13 height 13
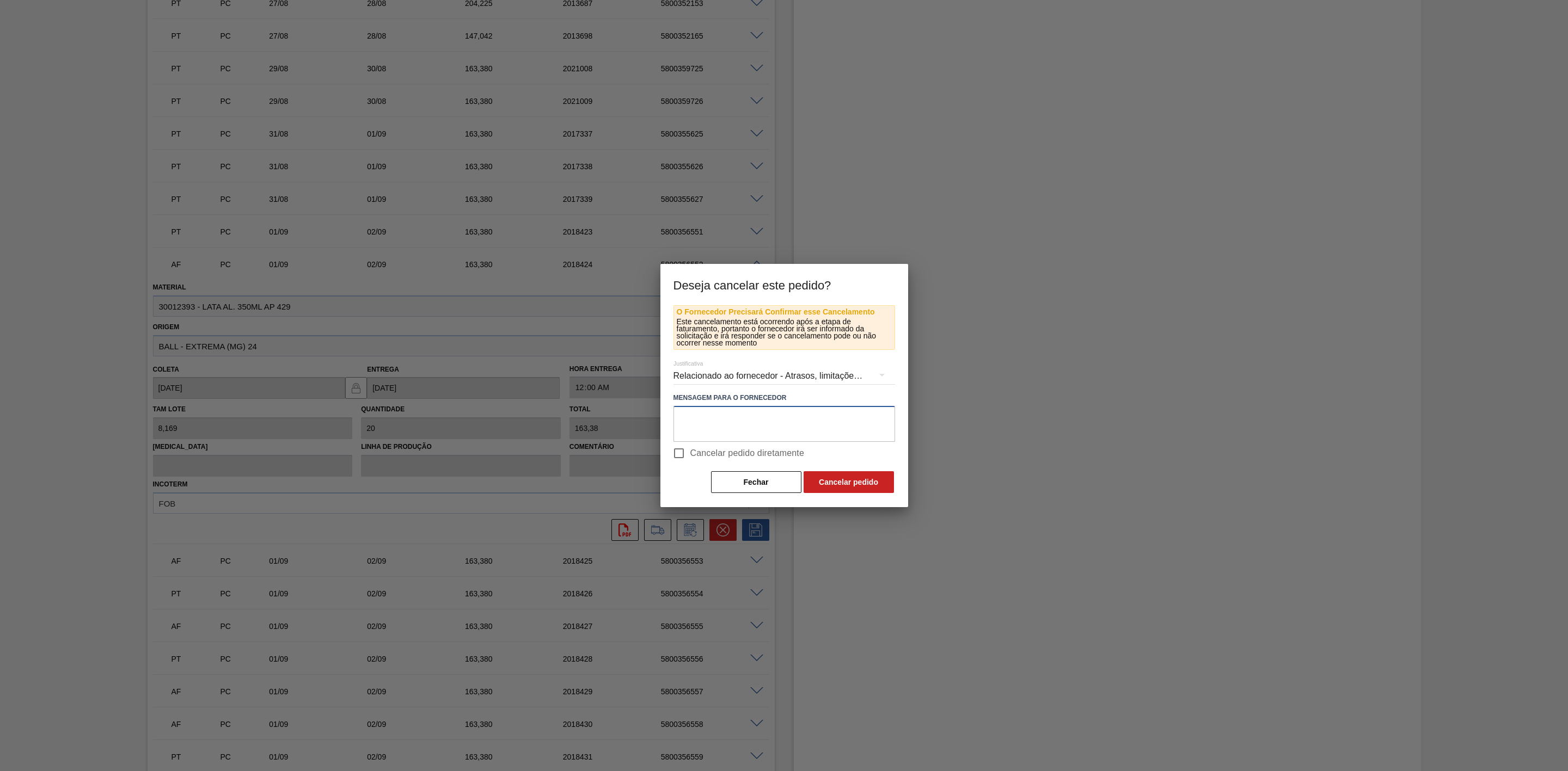
click at [716, 416] on textarea at bounding box center [784, 424] width 221 height 36
drag, startPoint x: 849, startPoint y: 425, endPoint x: 676, endPoint y: 420, distance: 173.1
click at [676, 420] on textarea "Furo D-1 - redução cenário de carros na porta" at bounding box center [784, 424] width 221 height 36
type textarea "Furo D-1 - redução cenário de carros na porta"
click at [865, 487] on button "Cancelar pedido" at bounding box center [849, 482] width 90 height 22
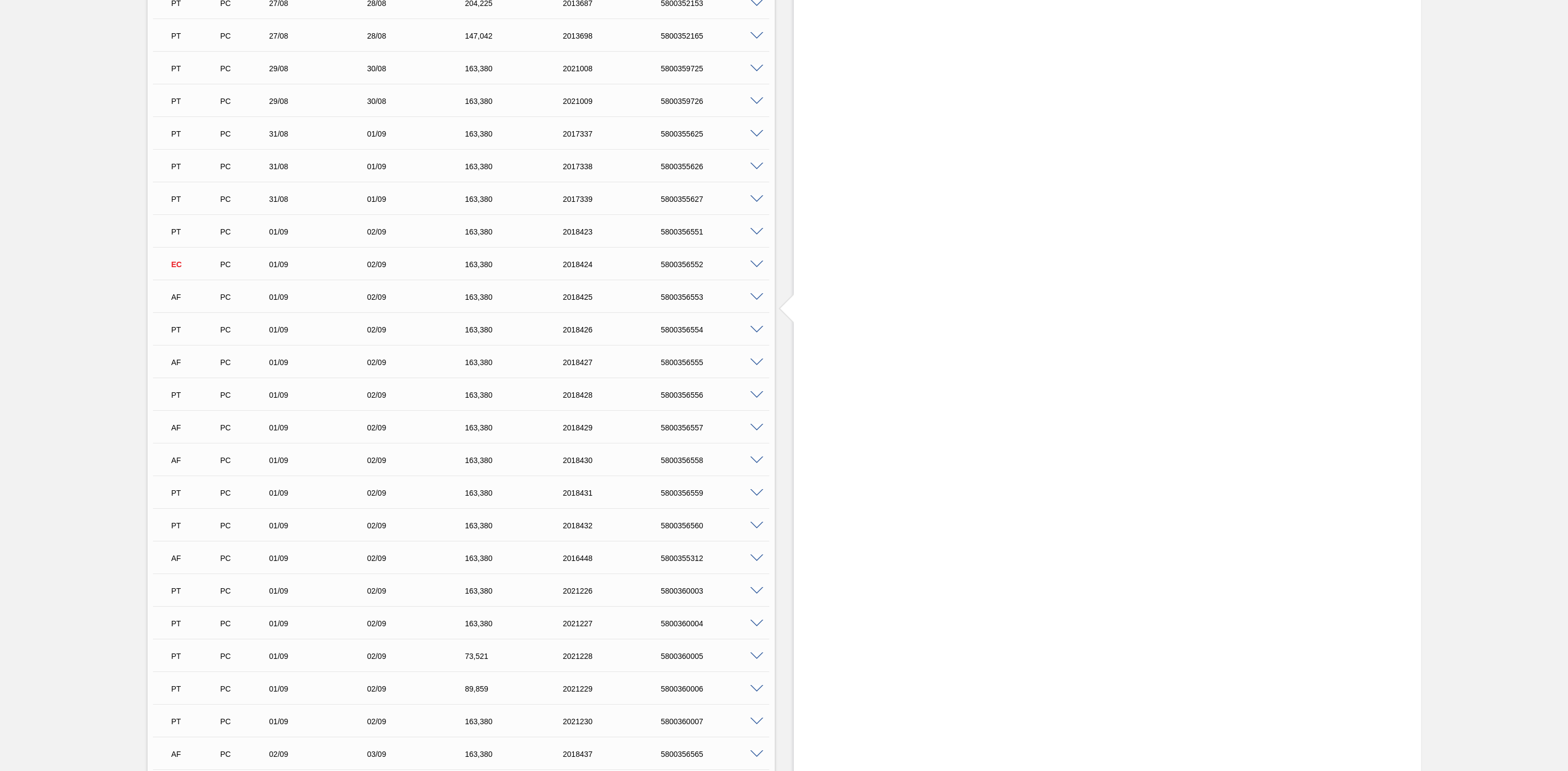
click at [758, 298] on span at bounding box center [757, 297] width 13 height 8
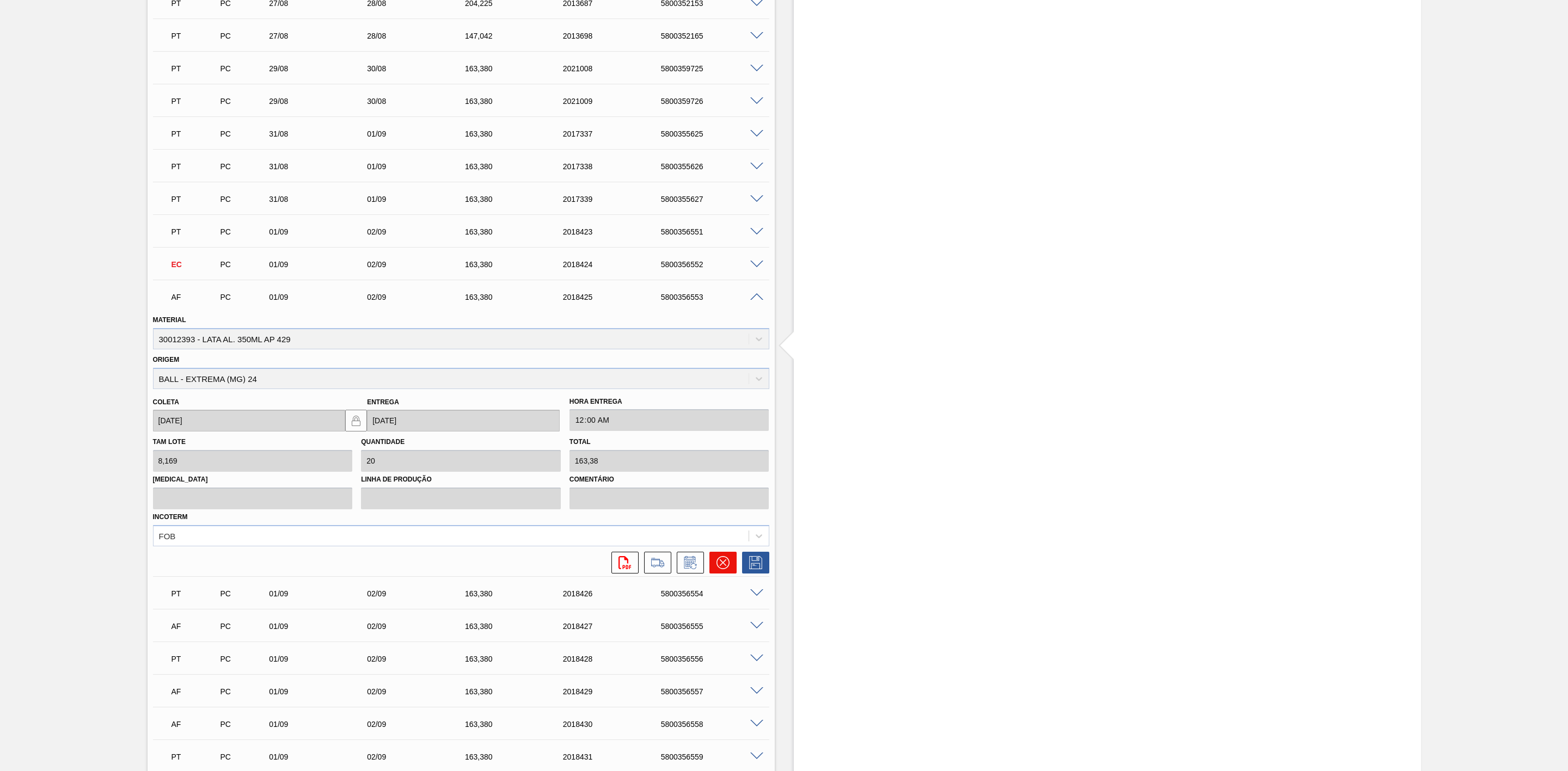
click at [722, 566] on icon at bounding box center [722, 562] width 7 height 7
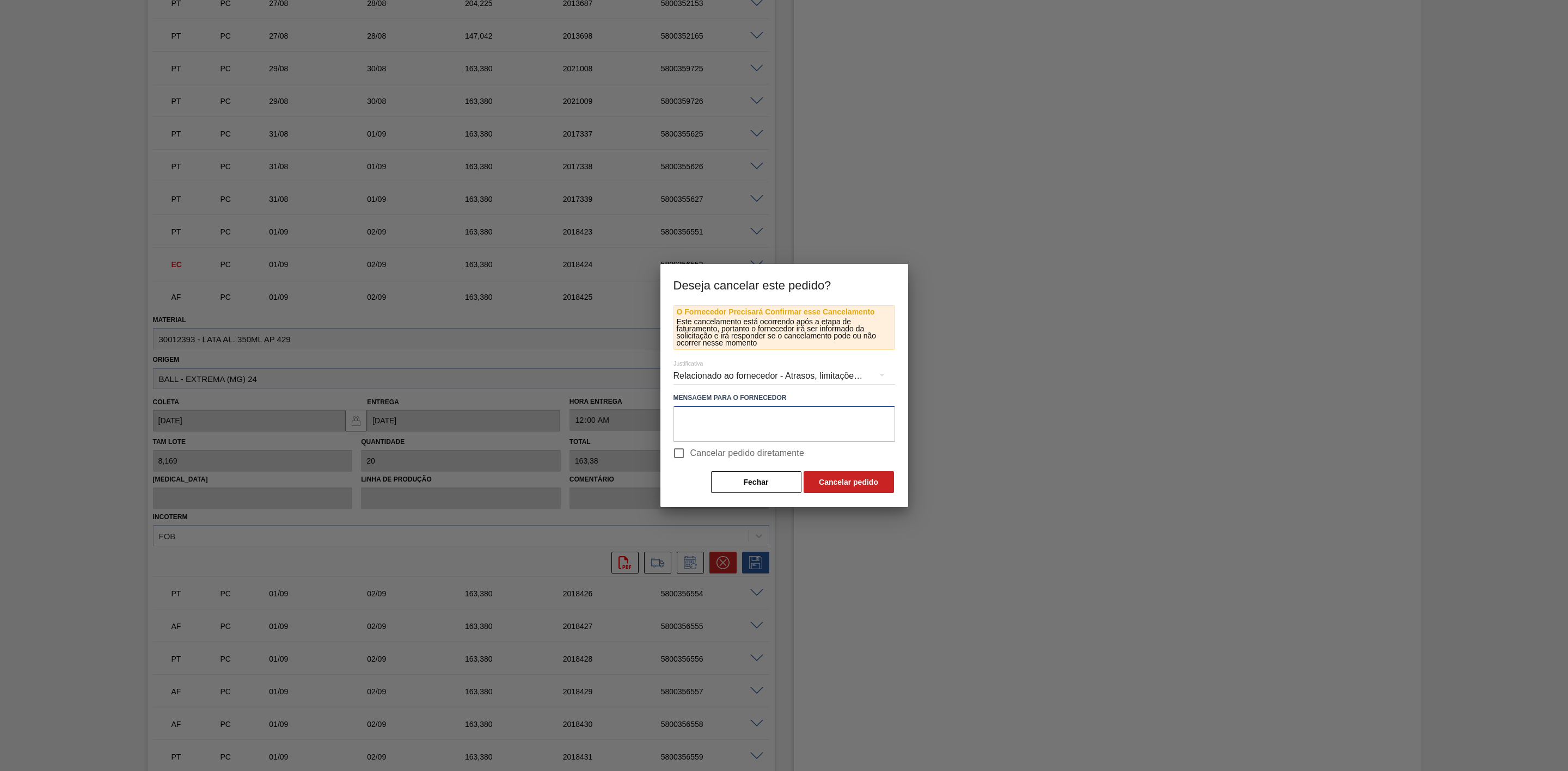
click at [727, 426] on textarea at bounding box center [784, 424] width 221 height 36
paste textarea "Furo D-1 - redução cenário de carros na porta"
type textarea "Furo D-1 - redução cenário de carros na porta"
click at [850, 485] on button "Cancelar pedido" at bounding box center [849, 482] width 90 height 22
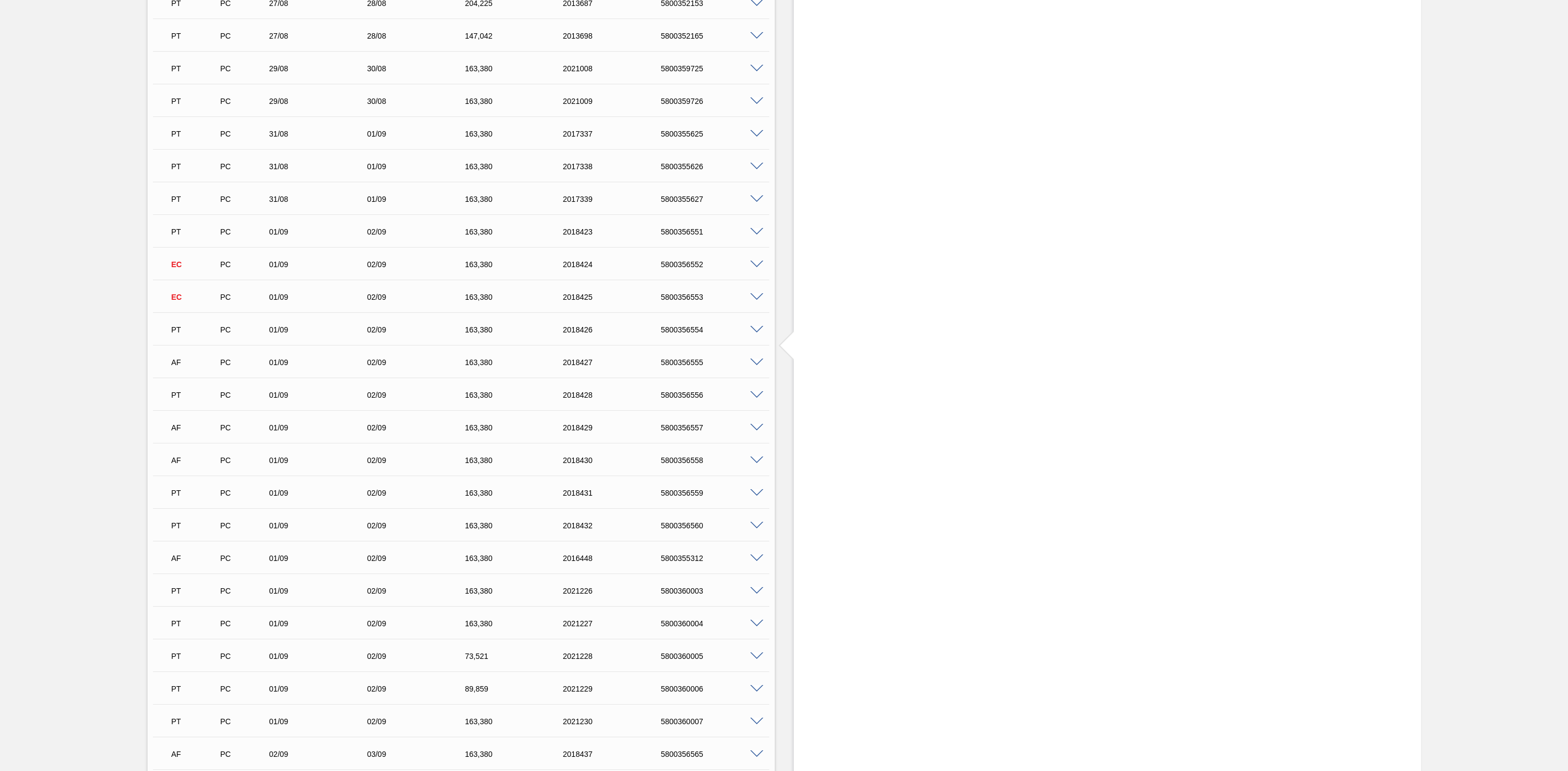
click at [753, 364] on span at bounding box center [757, 362] width 13 height 8
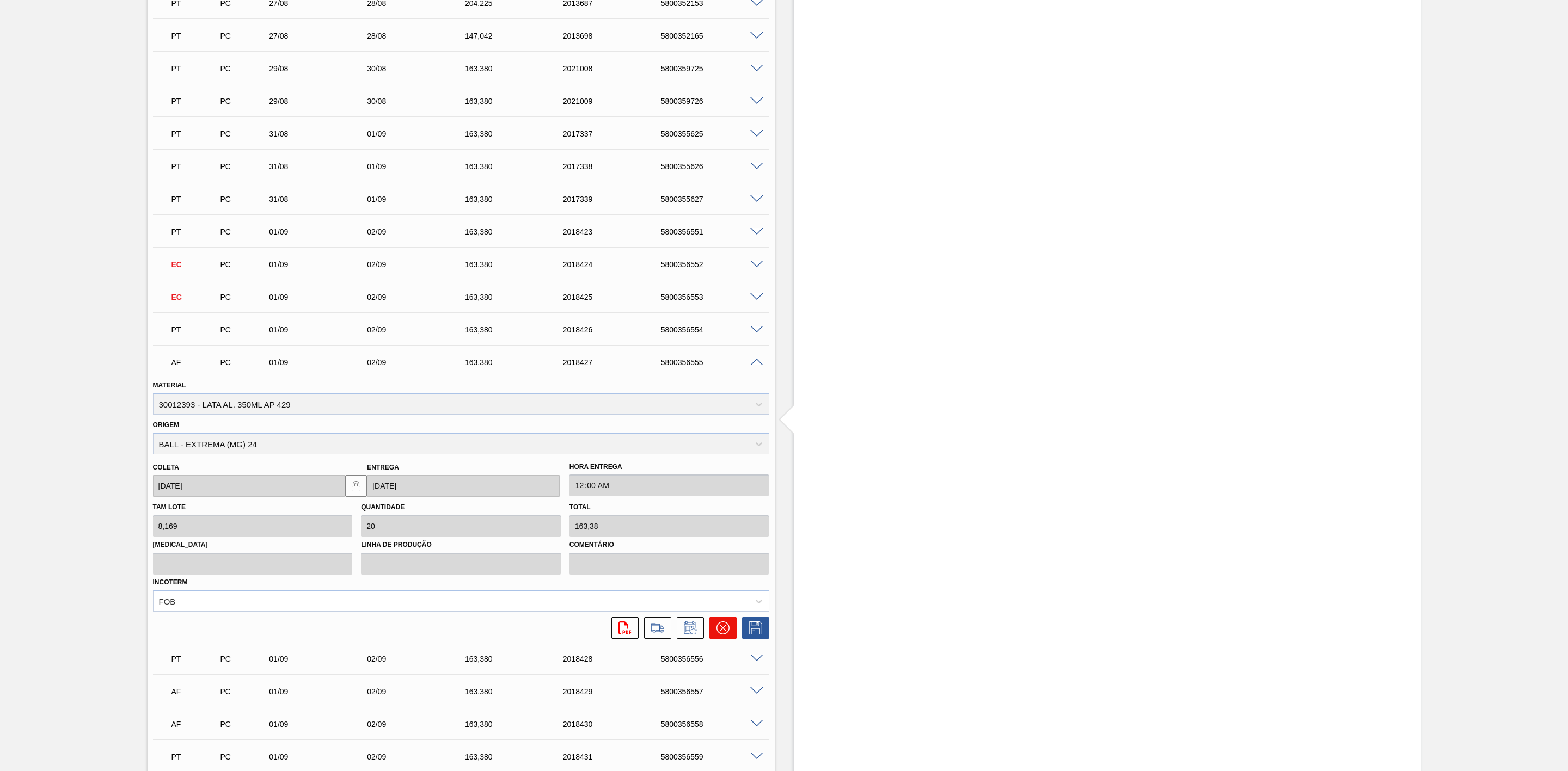
click at [725, 634] on icon at bounding box center [723, 628] width 13 height 13
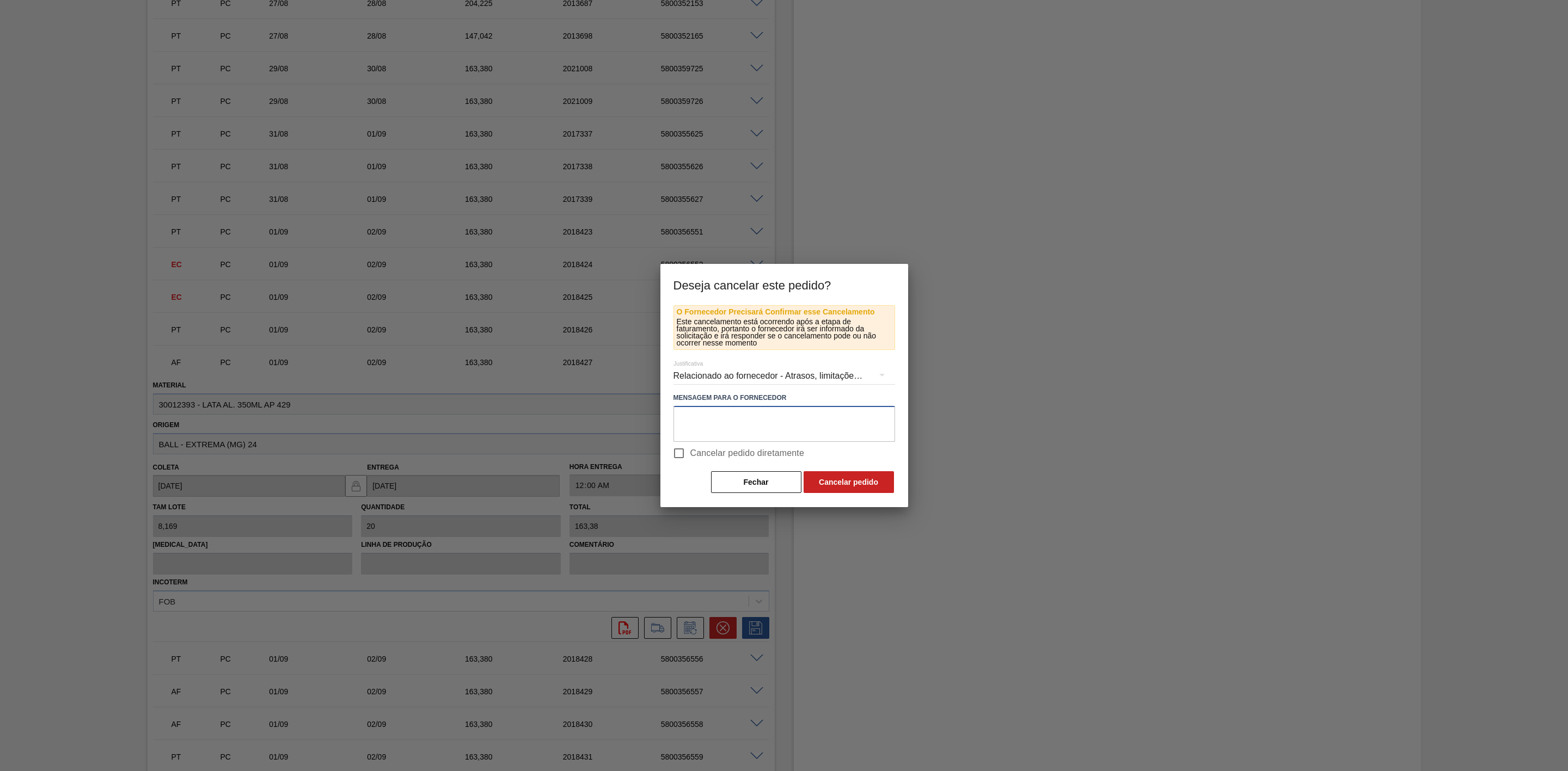
click at [700, 425] on textarea at bounding box center [784, 424] width 221 height 36
paste textarea "Furo D-1 - redução cenário de carros na porta"
type textarea "Furo D-1 - redução cenário de carros na porta"
click at [849, 482] on button "Cancelar pedido" at bounding box center [849, 482] width 90 height 22
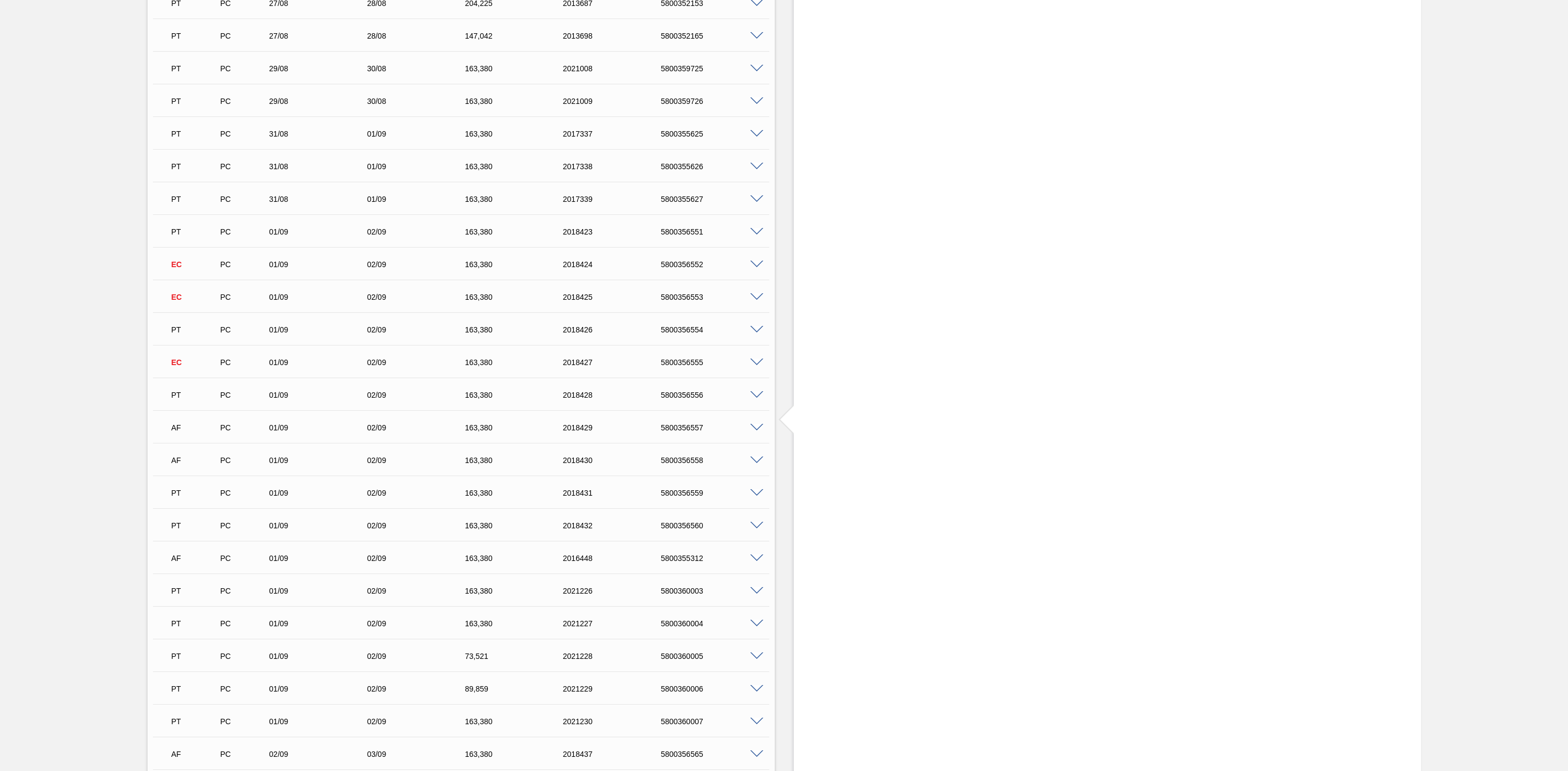
click at [758, 397] on span at bounding box center [757, 395] width 13 height 8
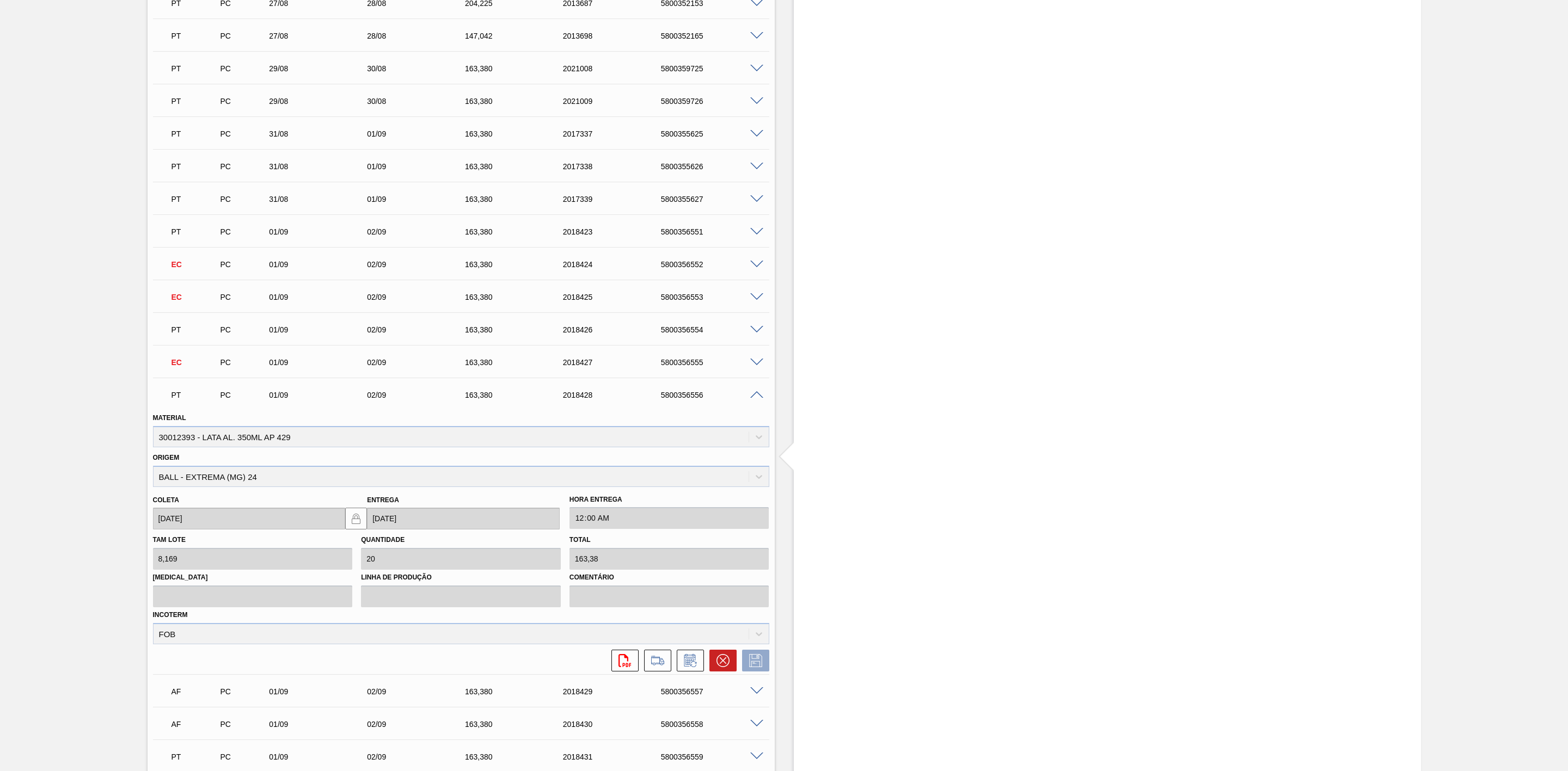
click at [894, 567] on div "Estoque De 02/09/2025 Até 16/09/2025 Filtro 08/09 Projeção de Estoque 5,080.355…" at bounding box center [1107, 735] width 627 height 3975
click at [756, 397] on span at bounding box center [757, 395] width 13 height 8
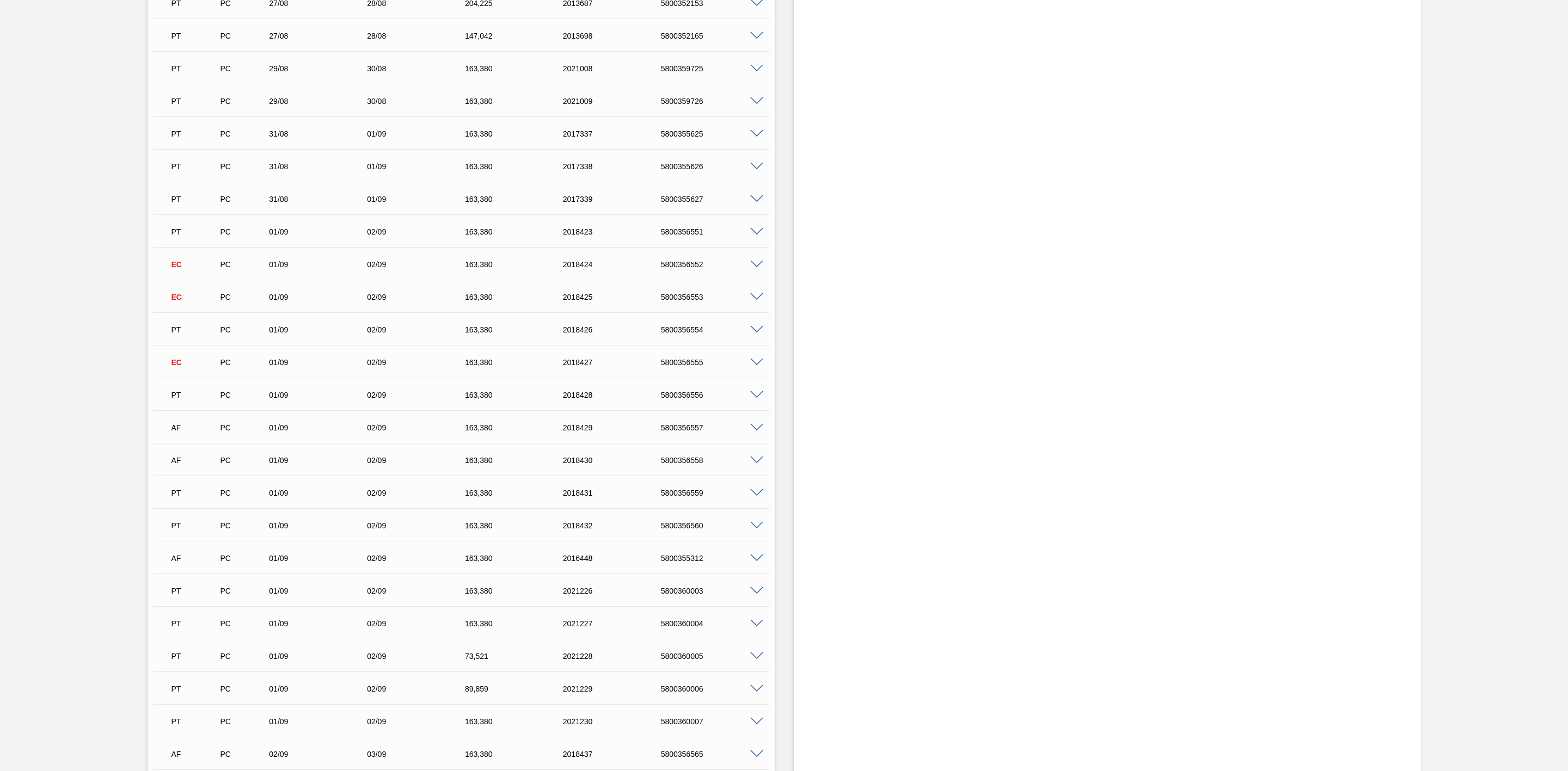
click at [757, 432] on span at bounding box center [757, 427] width 13 height 8
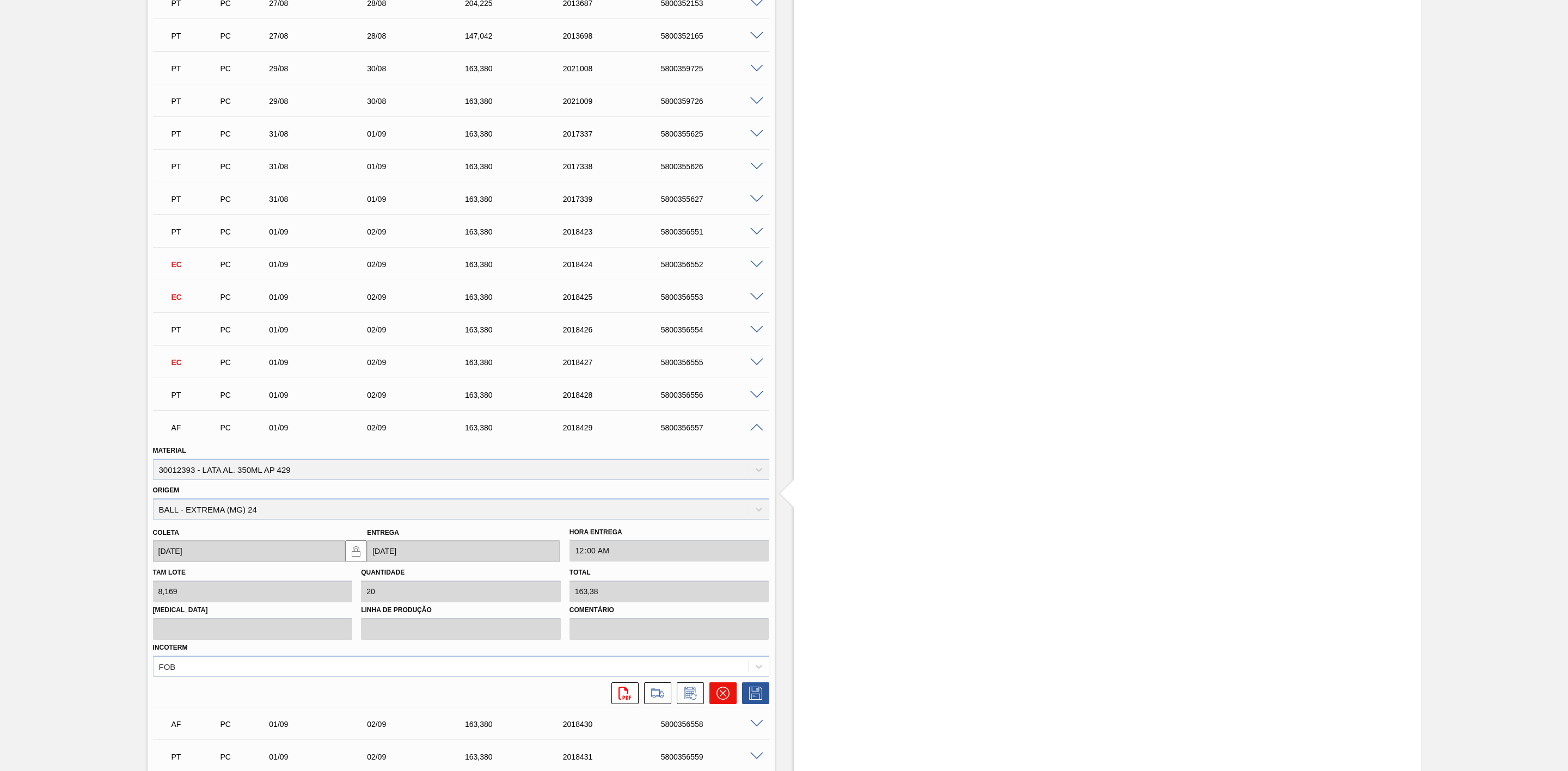
click at [725, 698] on icon at bounding box center [723, 694] width 13 height 13
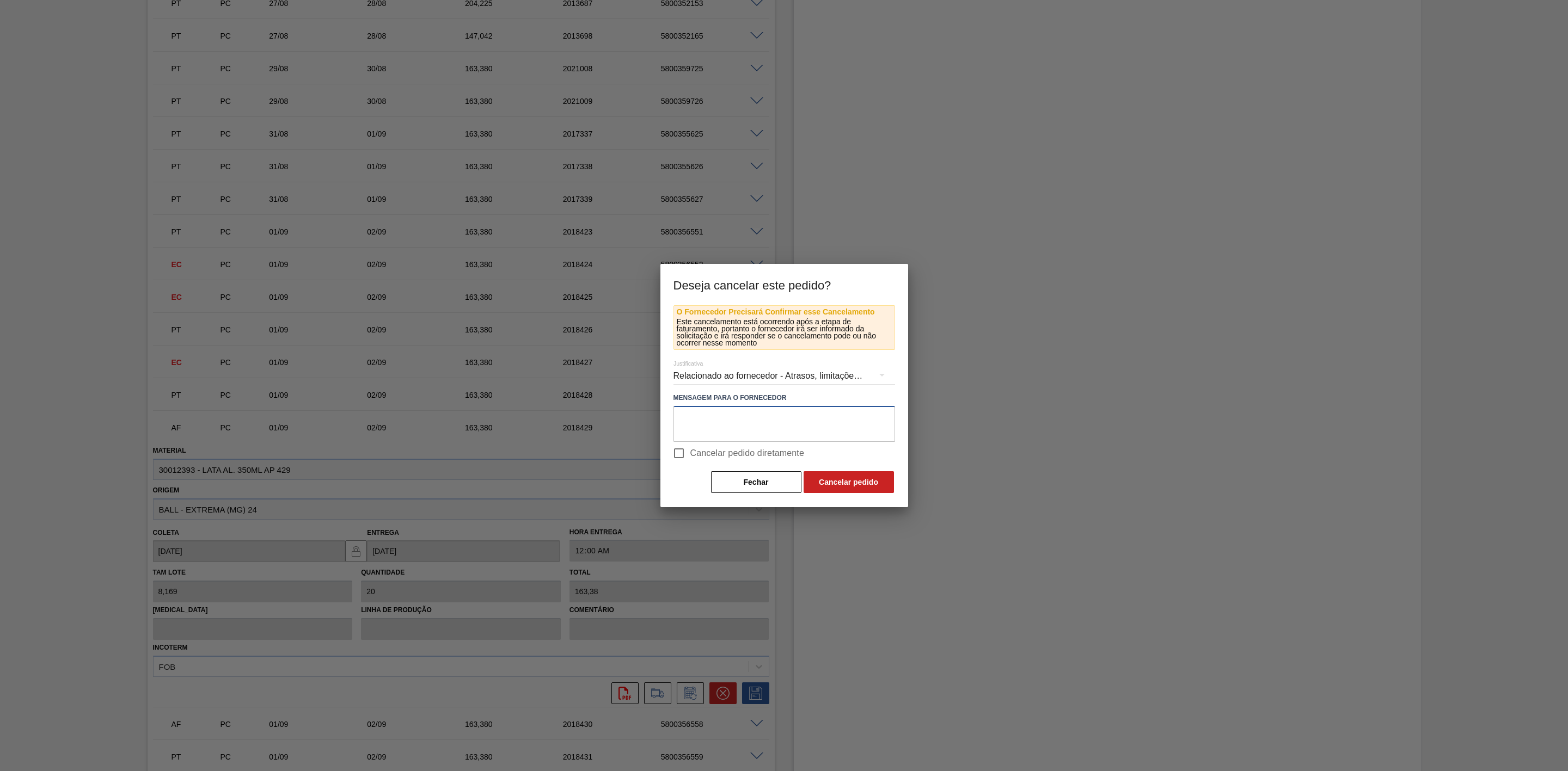
click at [726, 425] on textarea at bounding box center [784, 424] width 221 height 36
paste textarea "Furo D-1 - redução cenário de carros na porta"
type textarea "Furo D-1 - redução cenário de carros na porta"
click at [859, 485] on button "Cancelar pedido" at bounding box center [849, 482] width 90 height 22
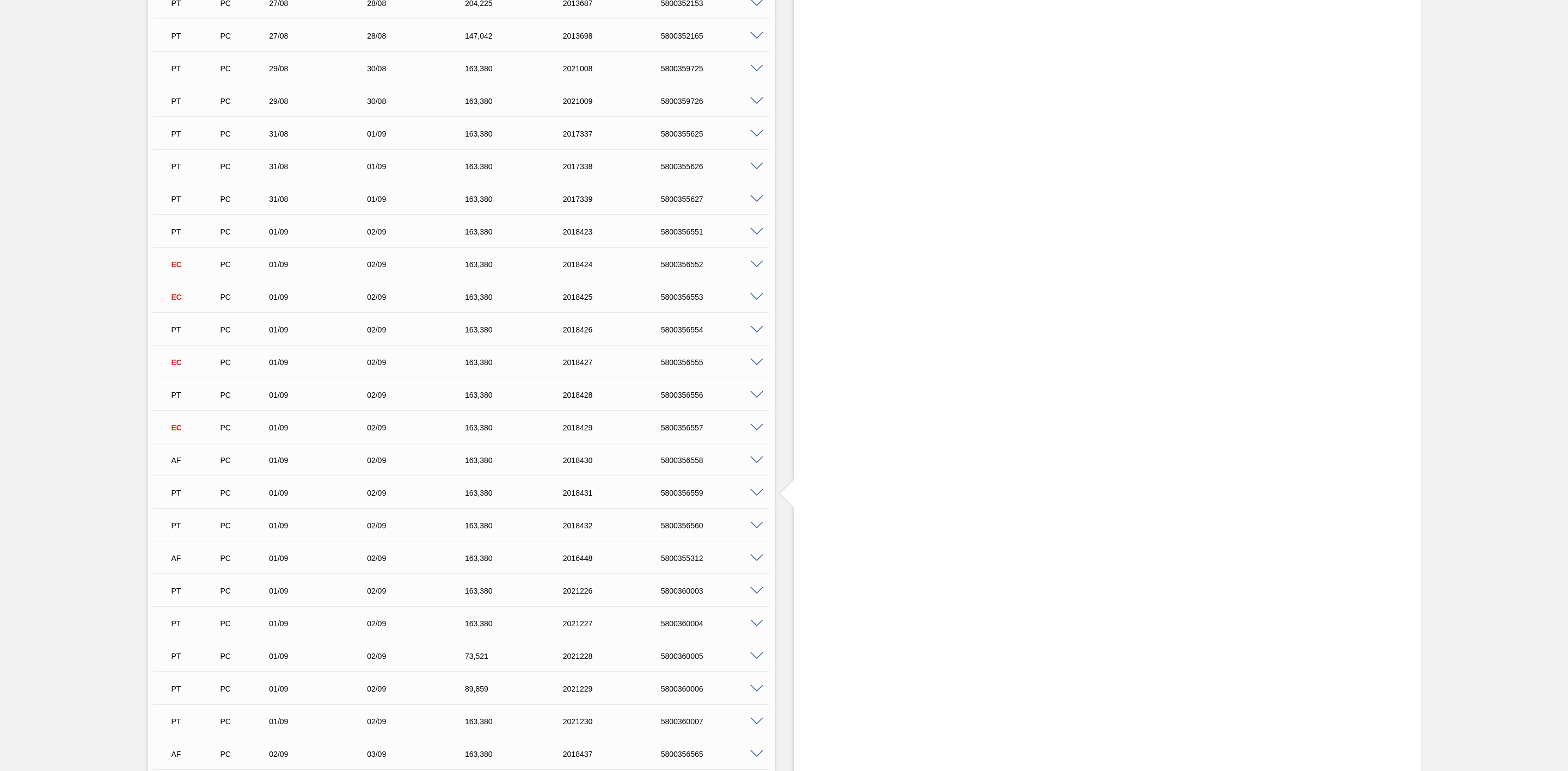
click at [753, 461] on span at bounding box center [757, 460] width 13 height 8
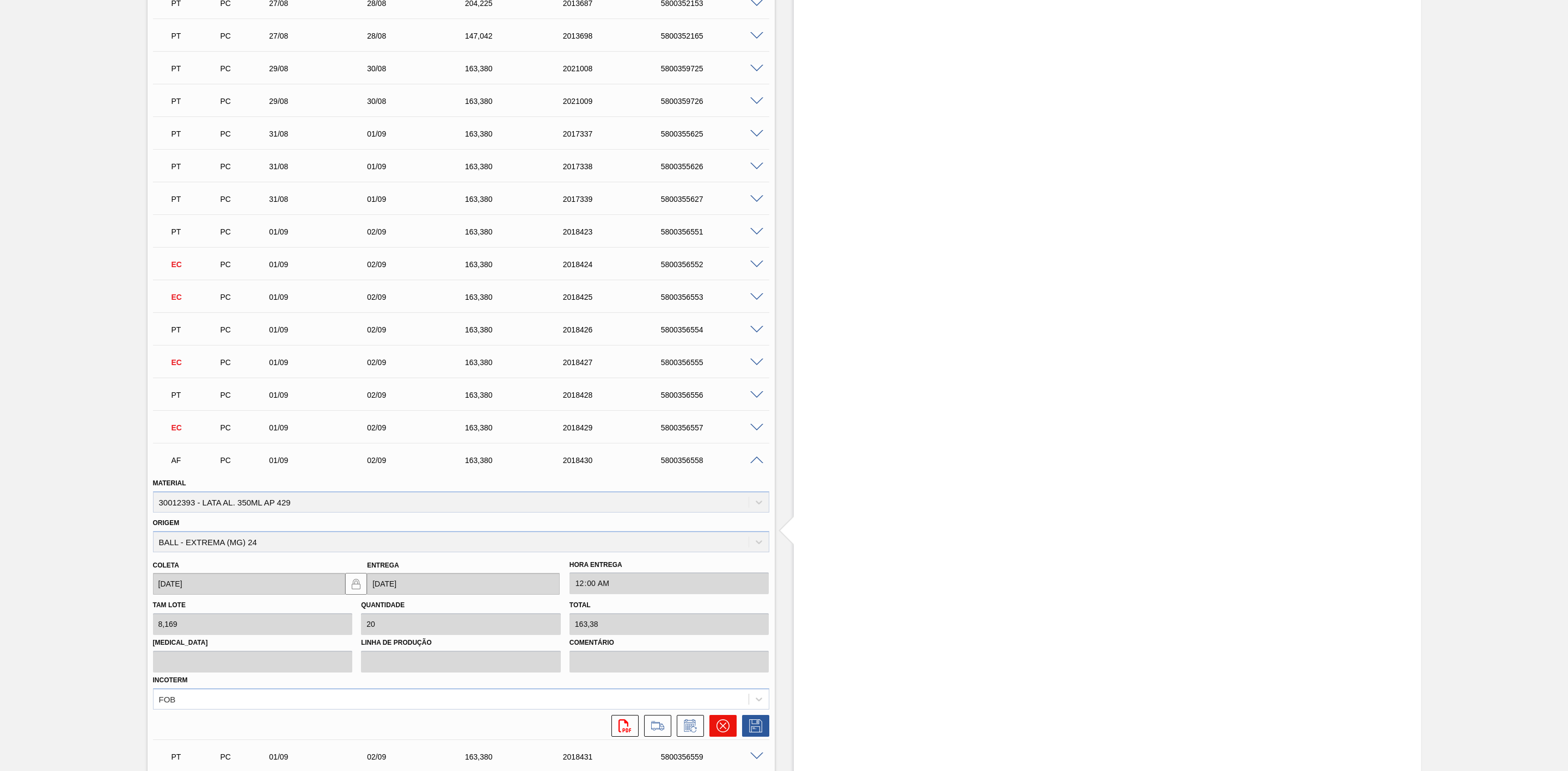
click at [722, 725] on icon at bounding box center [723, 726] width 13 height 13
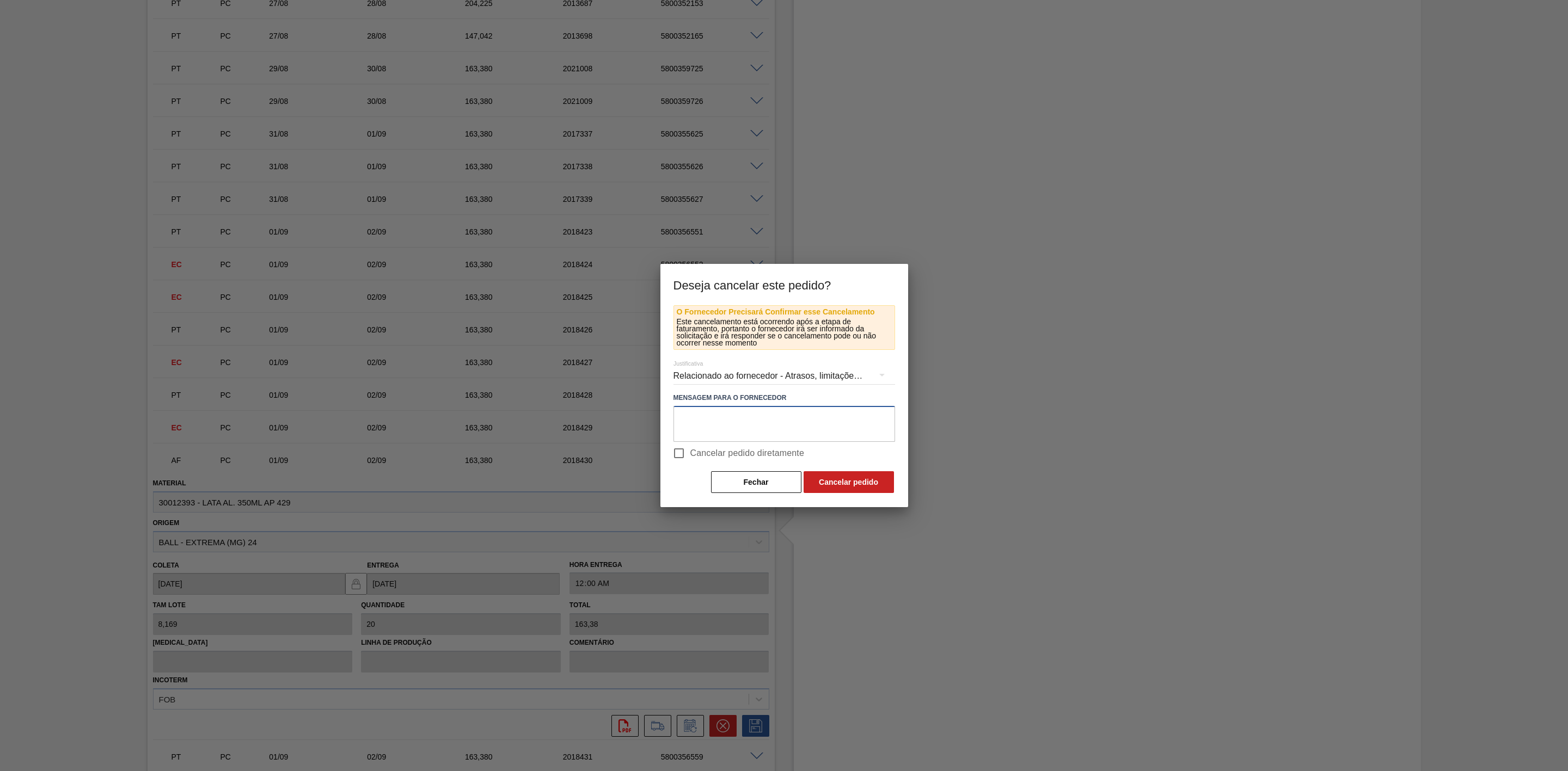
click at [721, 426] on textarea at bounding box center [784, 424] width 221 height 36
paste textarea "Furo D-1 - redução cenário de carros na porta"
type textarea "Furo D-1 - redução cenário de carros na porta"
click at [845, 479] on button "Cancelar pedido" at bounding box center [849, 482] width 90 height 22
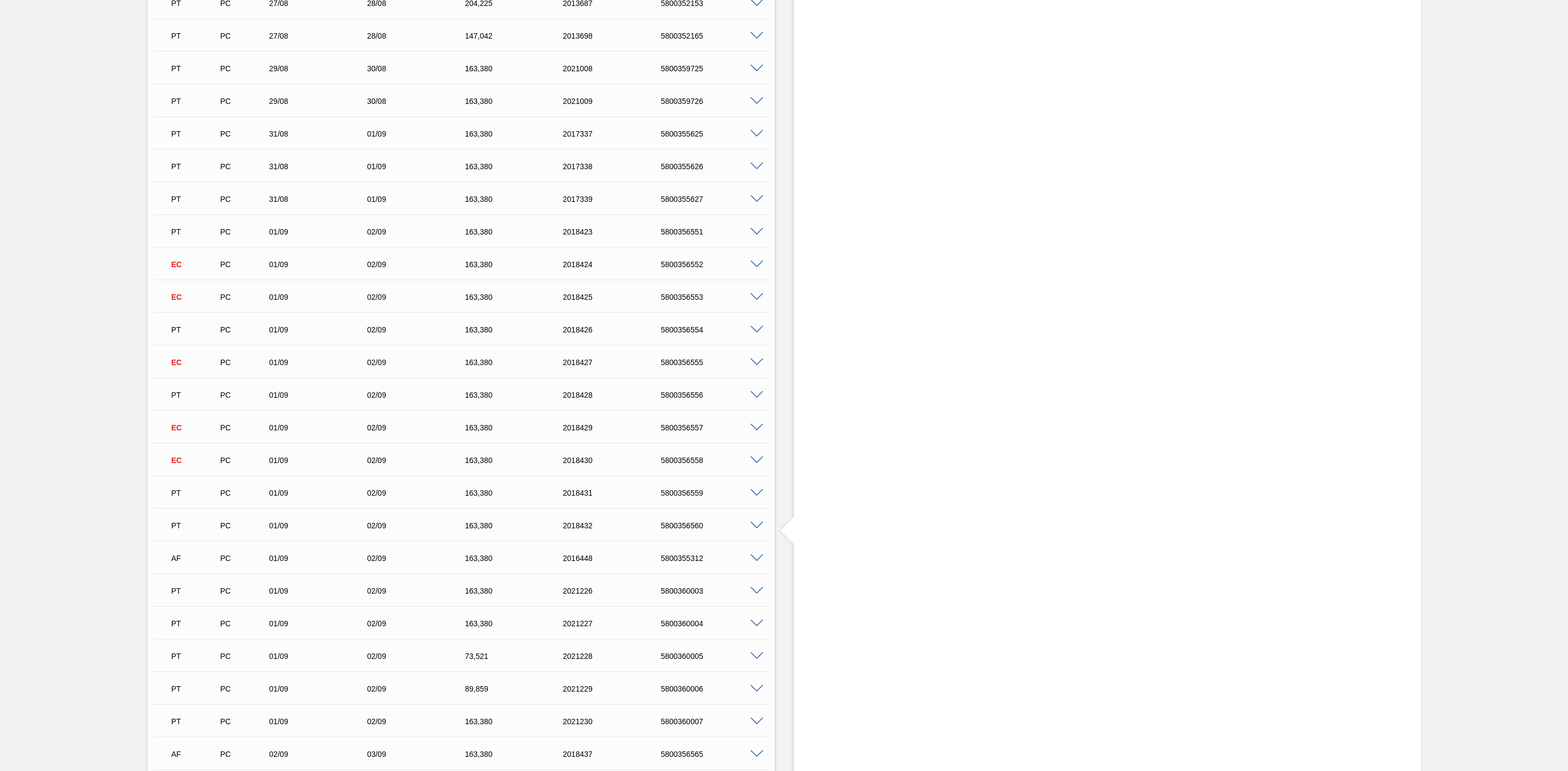
scroll to position [1551, 0]
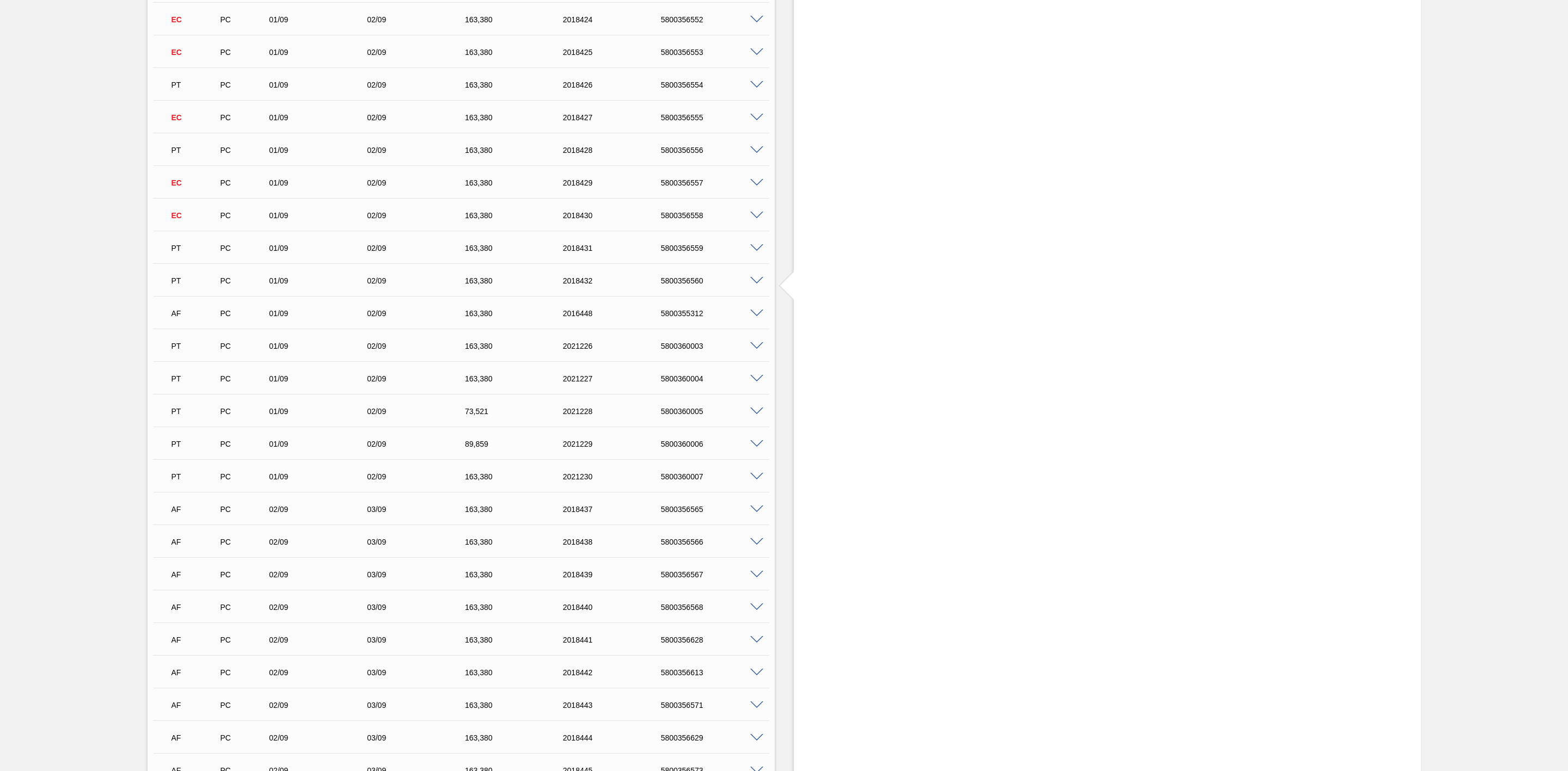
click at [758, 315] on span at bounding box center [757, 313] width 13 height 8
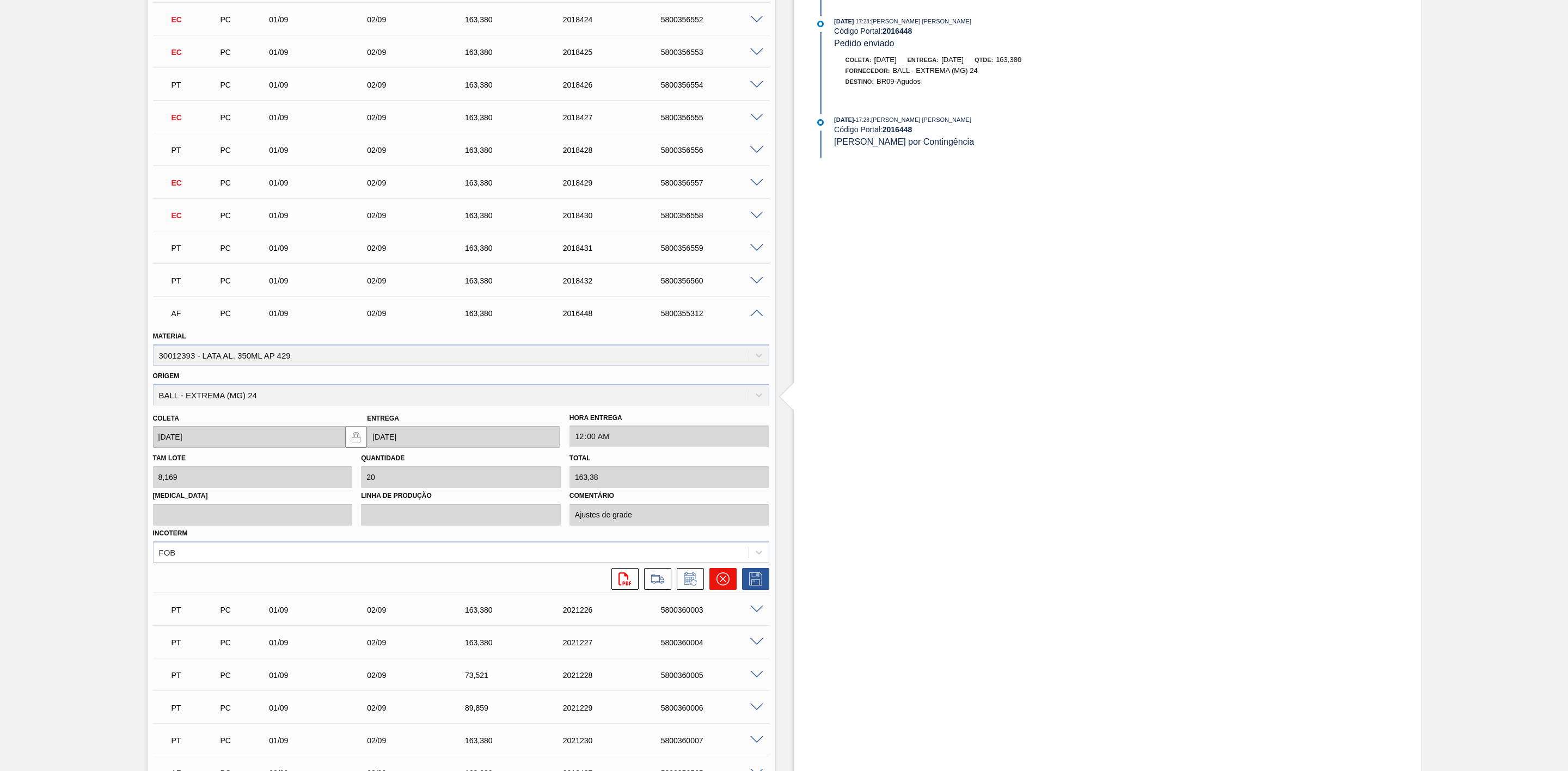
click at [725, 580] on icon at bounding box center [722, 579] width 7 height 7
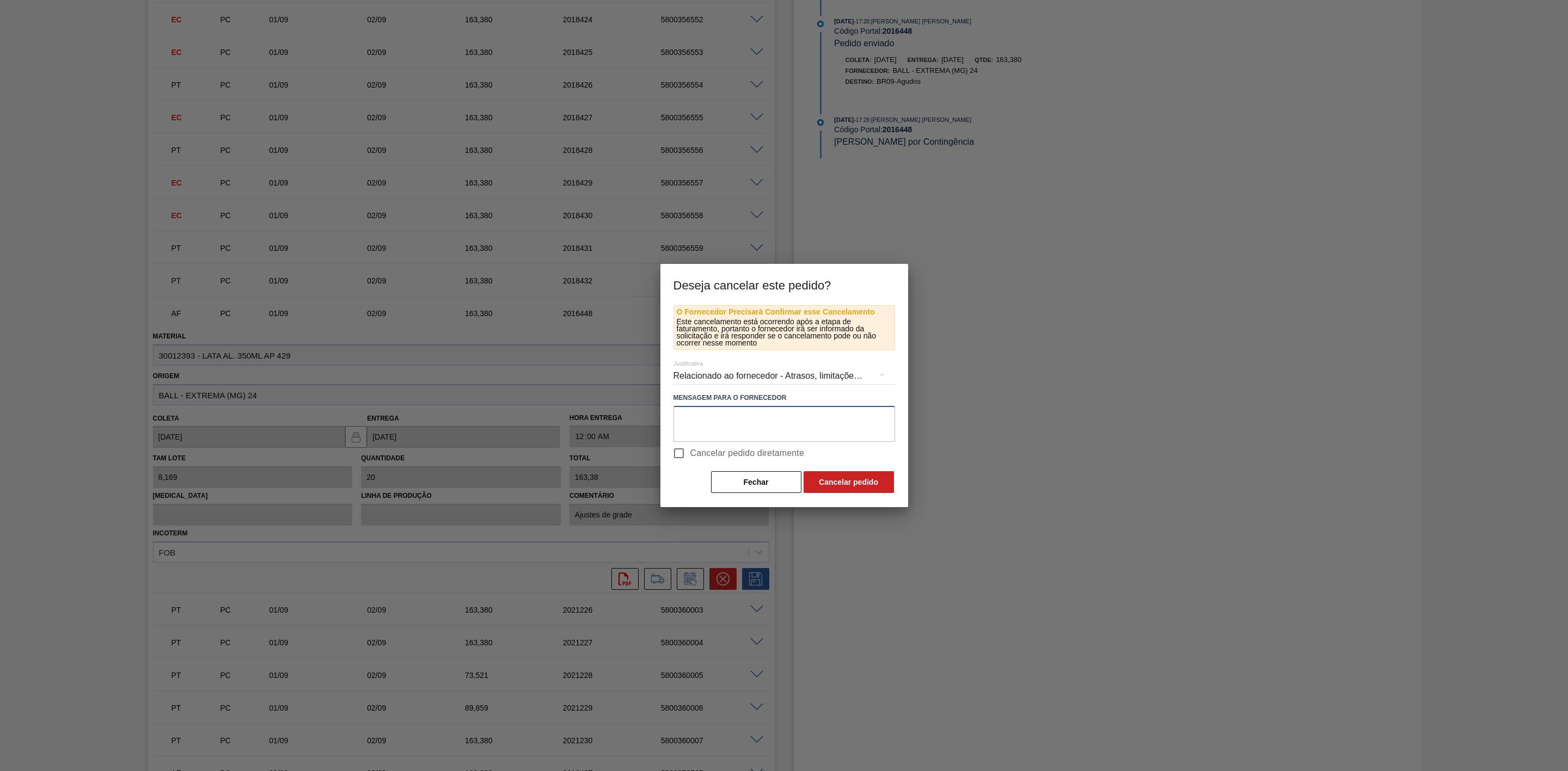
click at [767, 420] on textarea at bounding box center [784, 424] width 221 height 36
paste textarea "Furo D-1 - redução cenário de carros na porta"
type textarea "Furo D-1 - redução cenário de carros na porta"
click at [850, 481] on button "Cancelar pedido" at bounding box center [849, 482] width 90 height 22
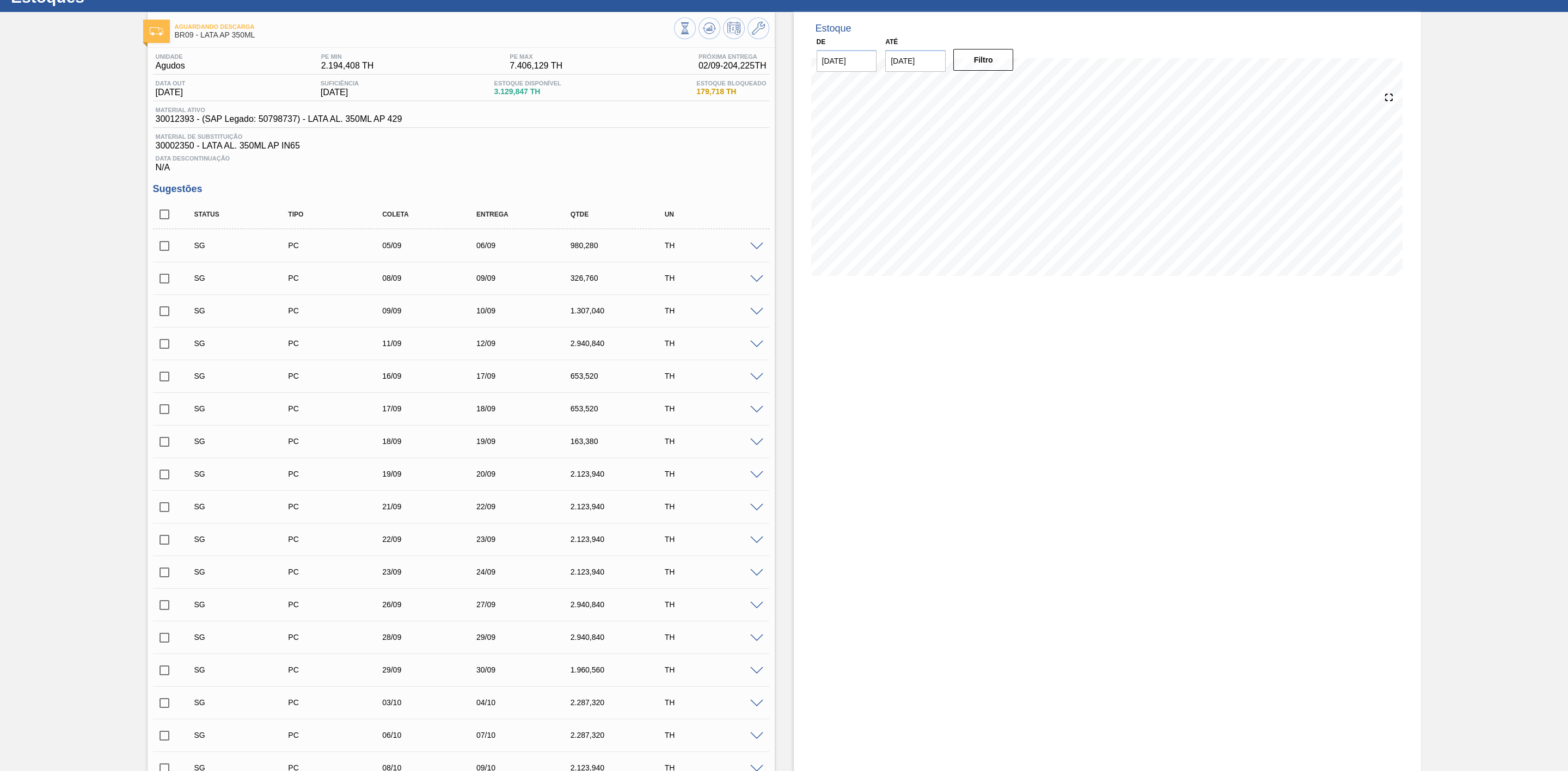
scroll to position [0, 0]
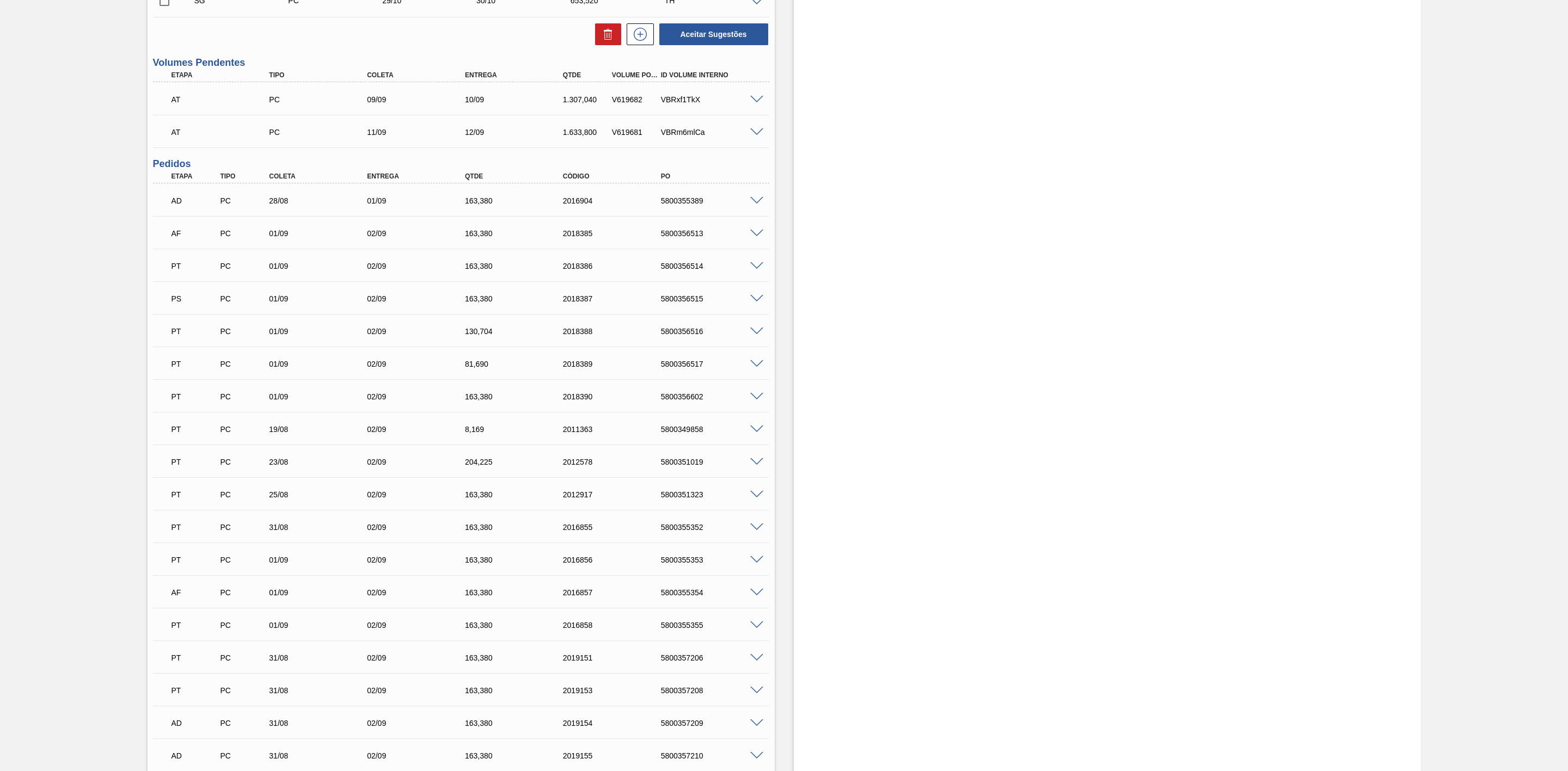
scroll to position [1143, 0]
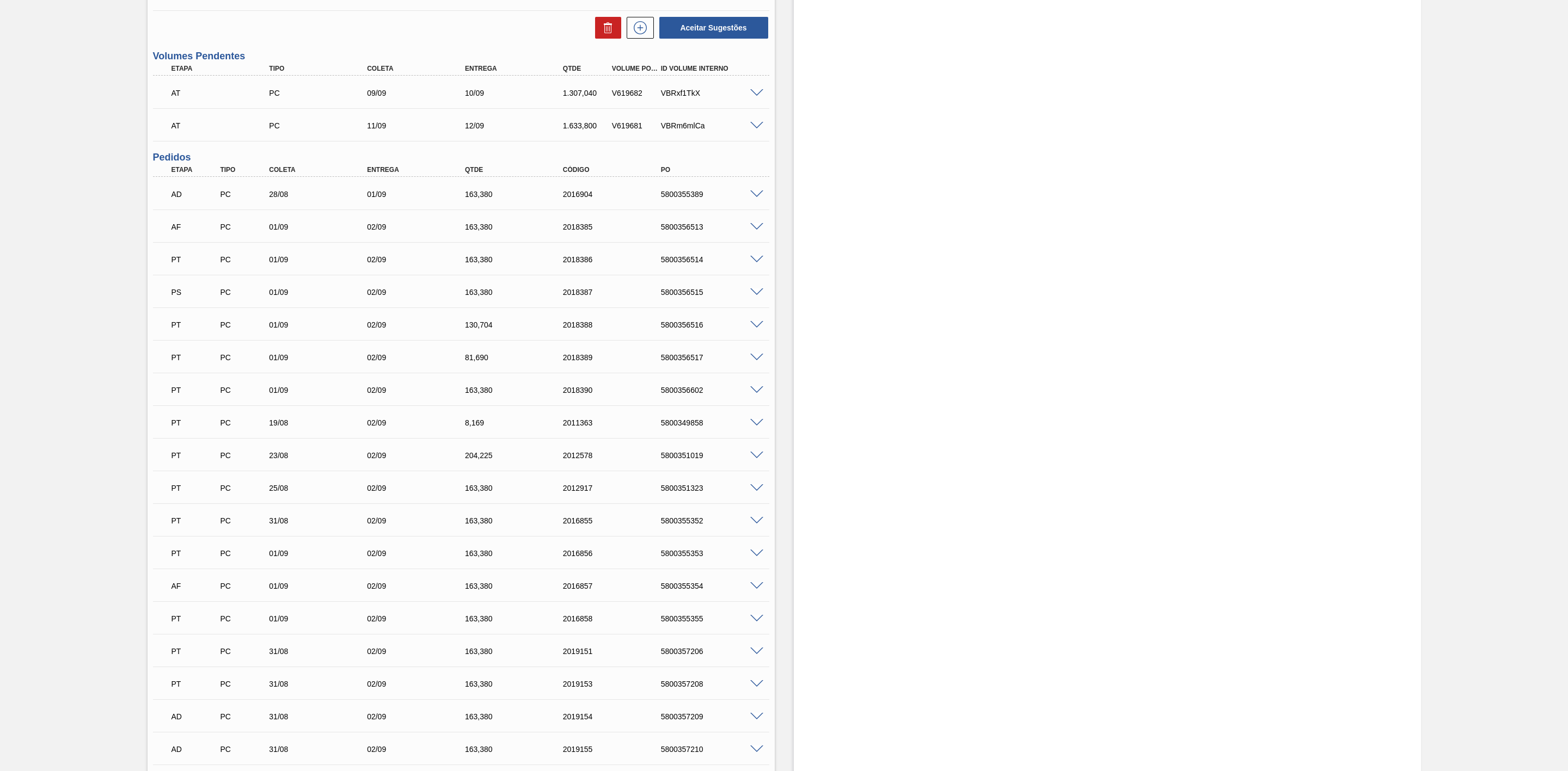
click at [734, 231] on div "5800356513" at bounding box center [715, 226] width 113 height 8
click at [755, 231] on span at bounding box center [757, 227] width 13 height 8
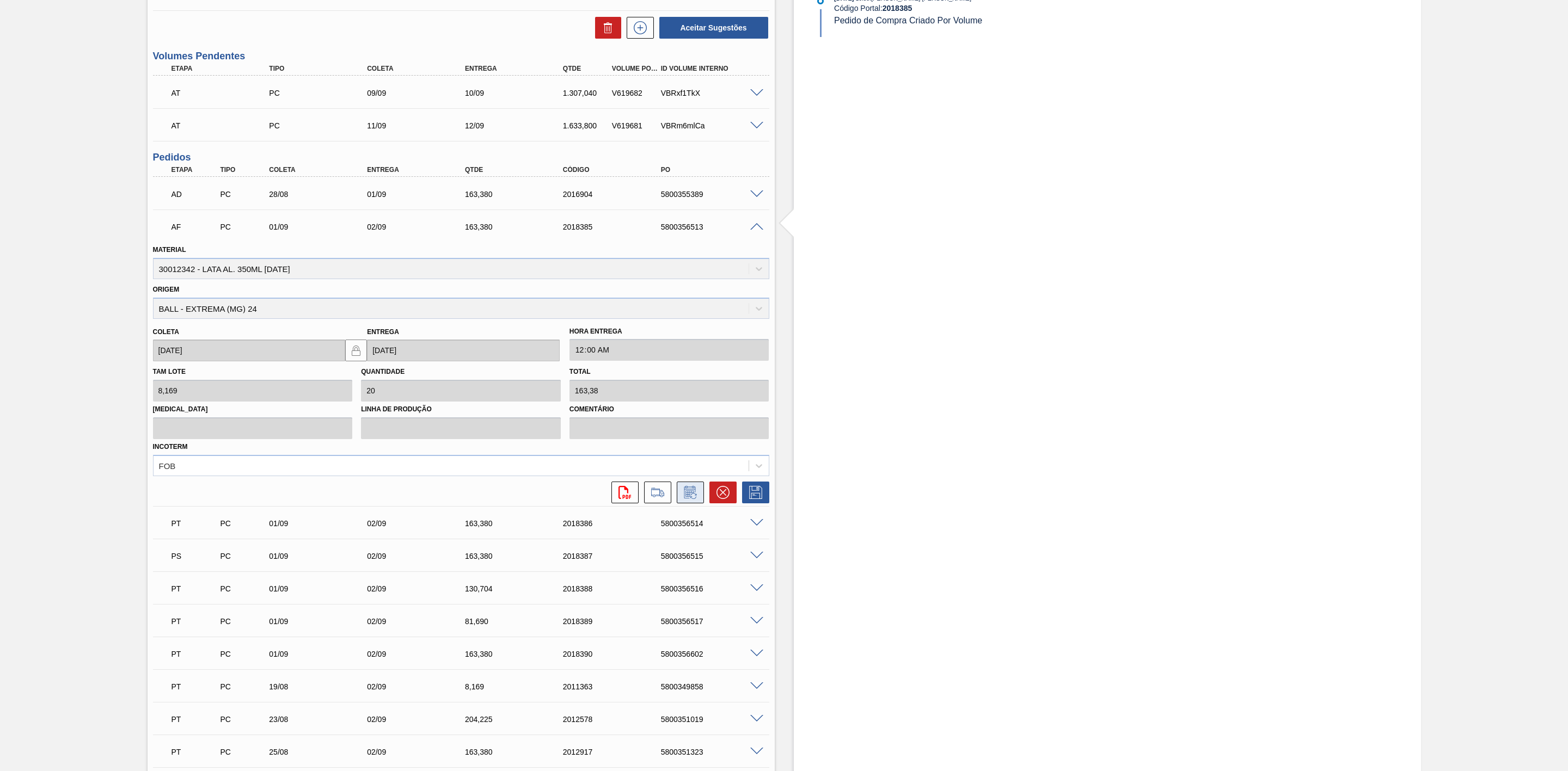
click at [684, 499] on icon at bounding box center [690, 492] width 18 height 13
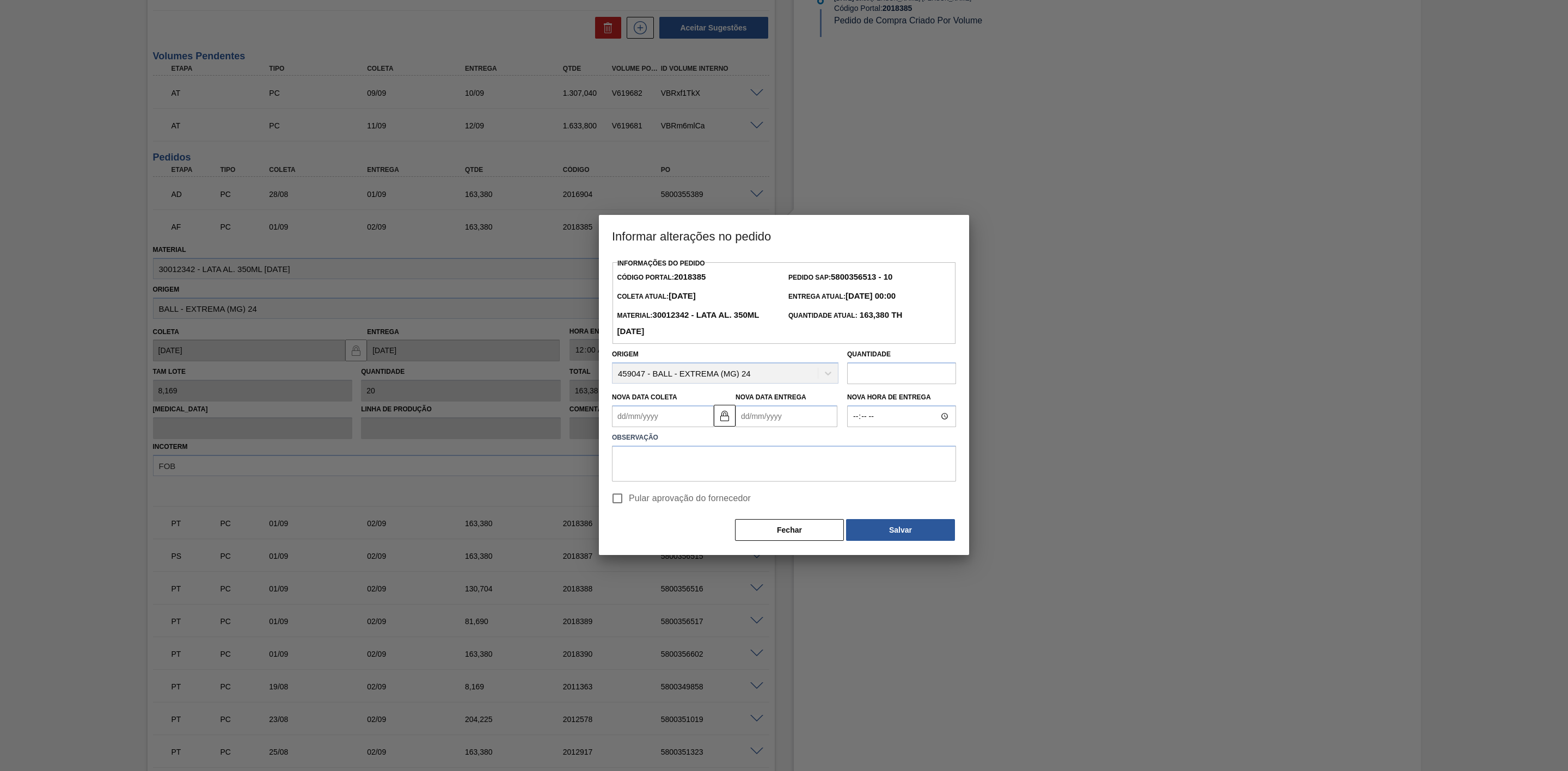
click at [660, 415] on Coleta2018385 "Nova Data Coleta" at bounding box center [663, 416] width 102 height 22
click at [664, 480] on div "2" at bounding box center [660, 478] width 15 height 15
type Coleta2018385 "[DATE]"
type Entrega2018385 "03/09/2025"
click at [698, 458] on textarea at bounding box center [784, 464] width 344 height 36
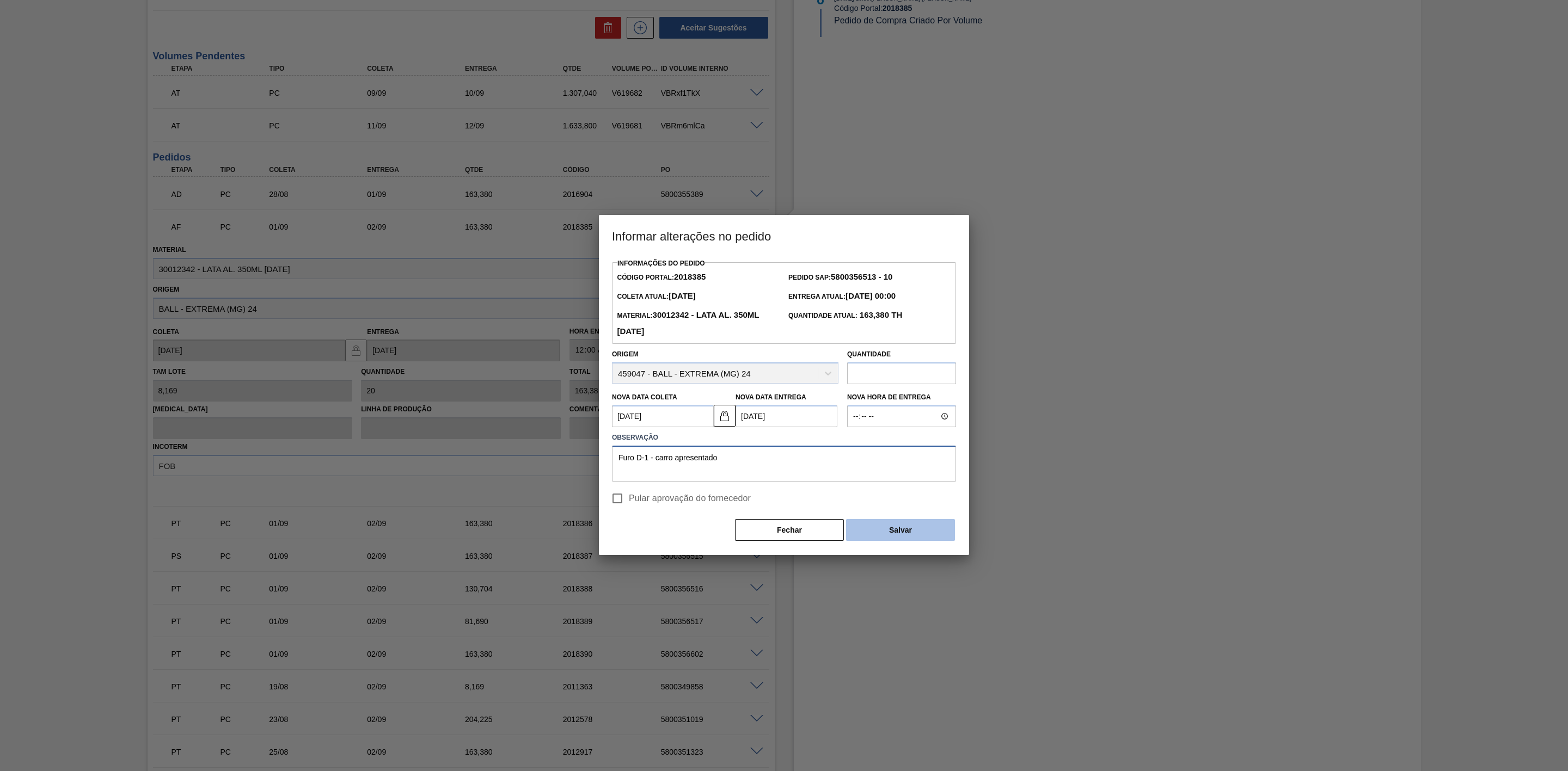
type textarea "Furo D-1 - carro apresentado"
click at [880, 535] on button "Salvar" at bounding box center [901, 530] width 109 height 22
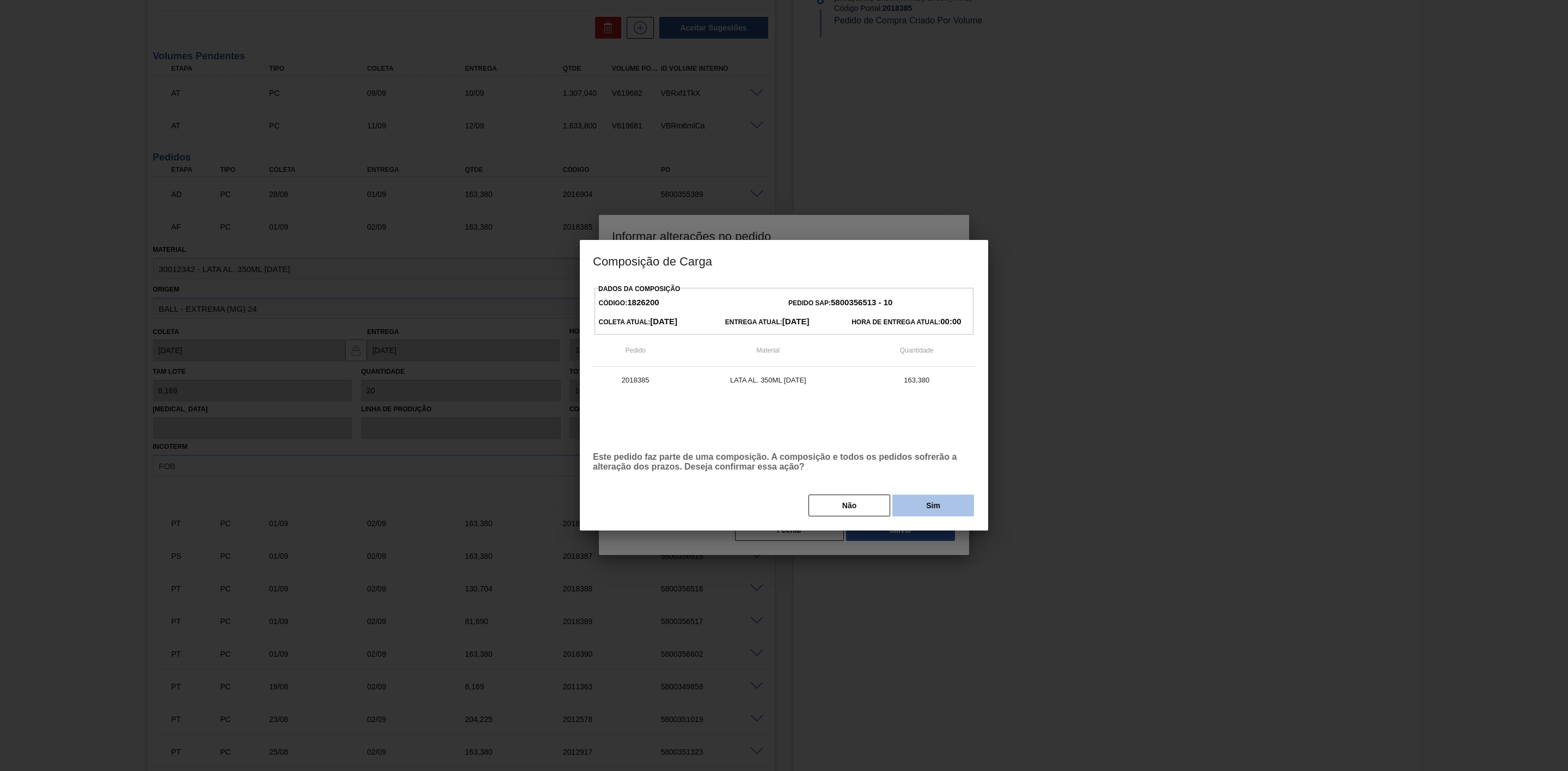
click at [941, 512] on button "Sim" at bounding box center [933, 506] width 82 height 22
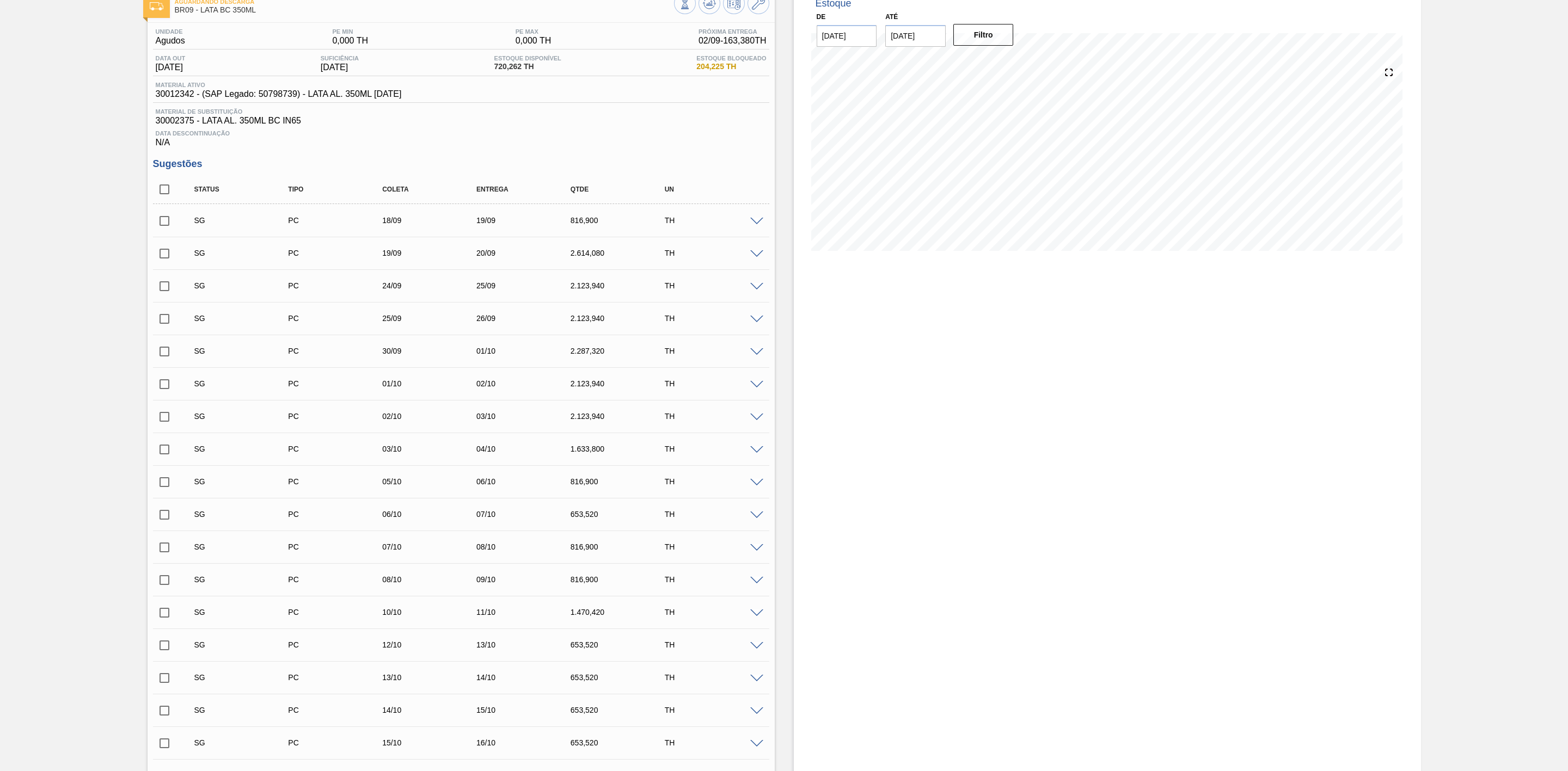
scroll to position [0, 0]
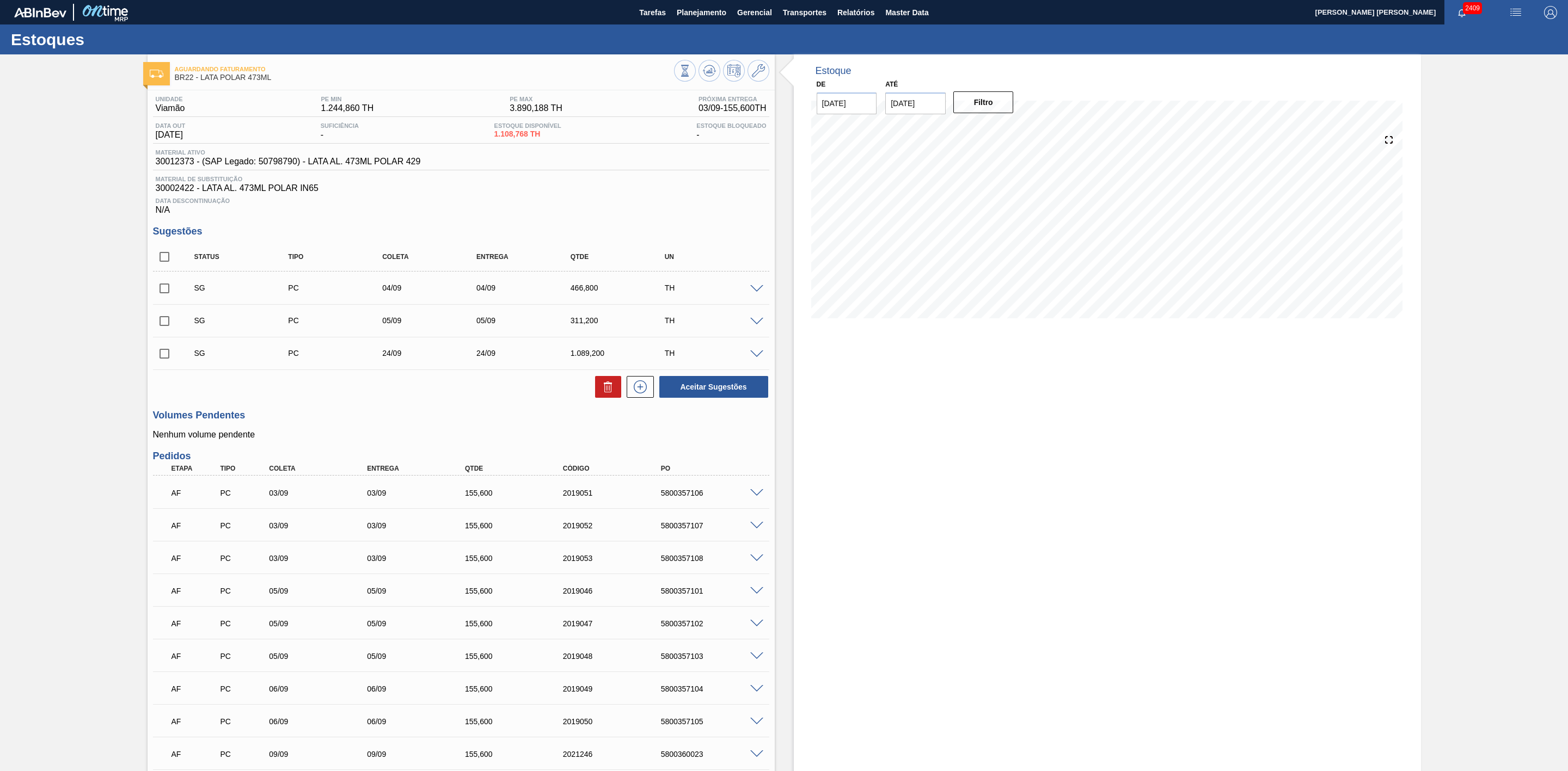
click at [162, 297] on input "checkbox" at bounding box center [164, 288] width 23 height 23
checkbox input "true"
click at [162, 315] on input "checkbox" at bounding box center [164, 321] width 23 height 23
checkbox input "true"
click at [605, 394] on icon at bounding box center [608, 387] width 13 height 13
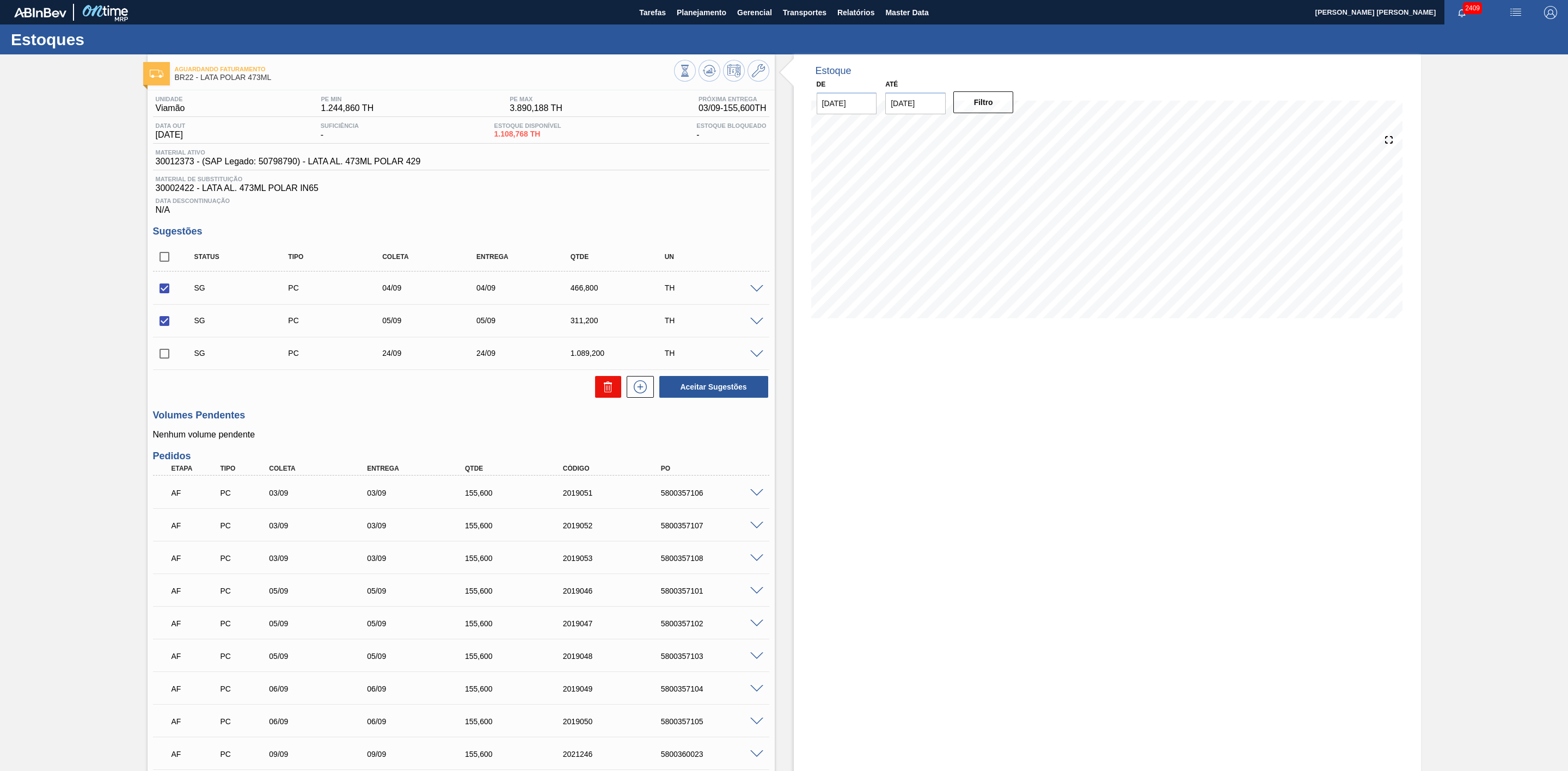
checkbox input "false"
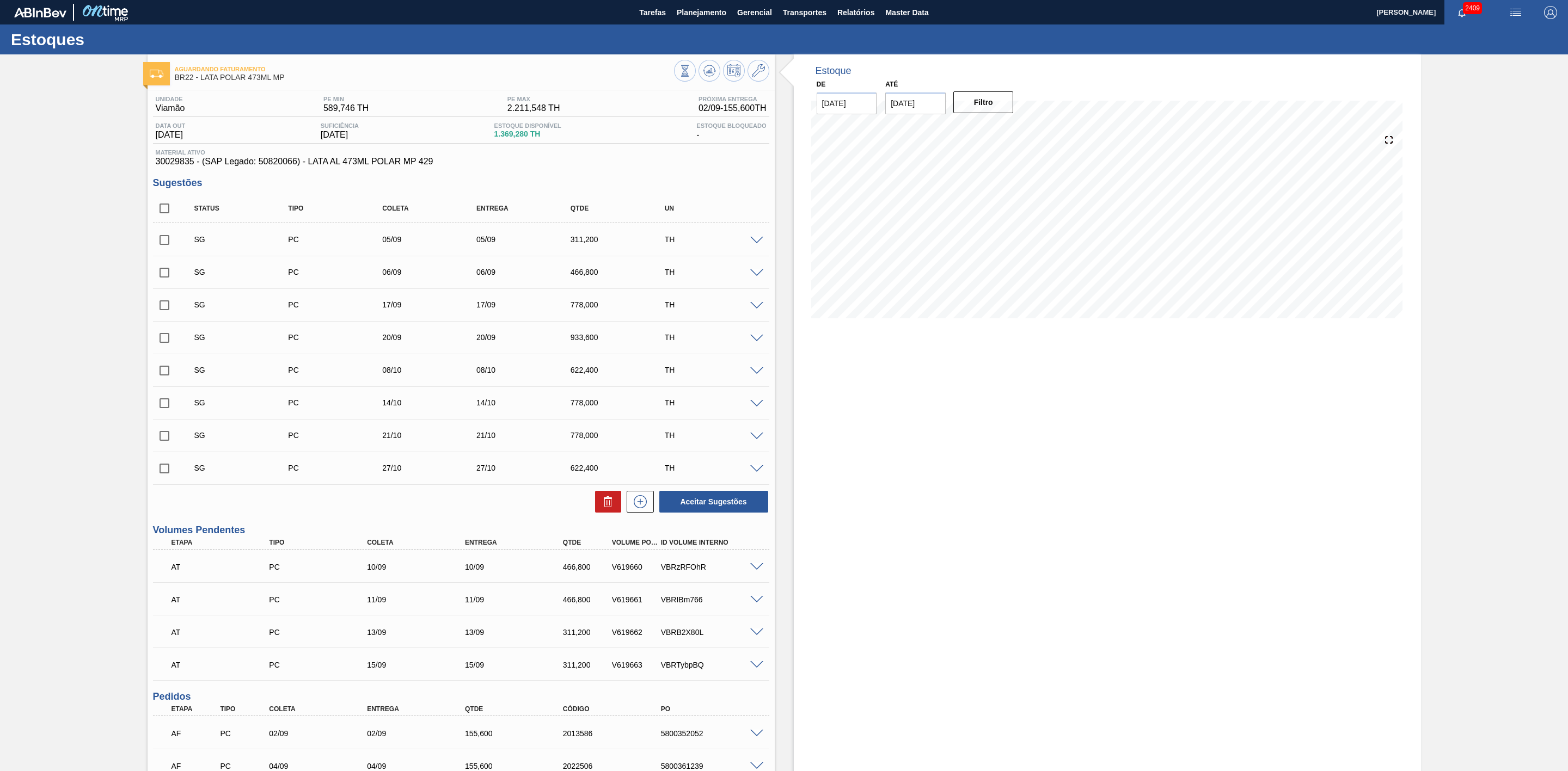
click at [167, 246] on input "checkbox" at bounding box center [164, 240] width 23 height 23
checkbox input "true"
click at [162, 273] on input "checkbox" at bounding box center [164, 273] width 23 height 23
checkbox input "true"
click at [600, 509] on button at bounding box center [608, 502] width 26 height 22
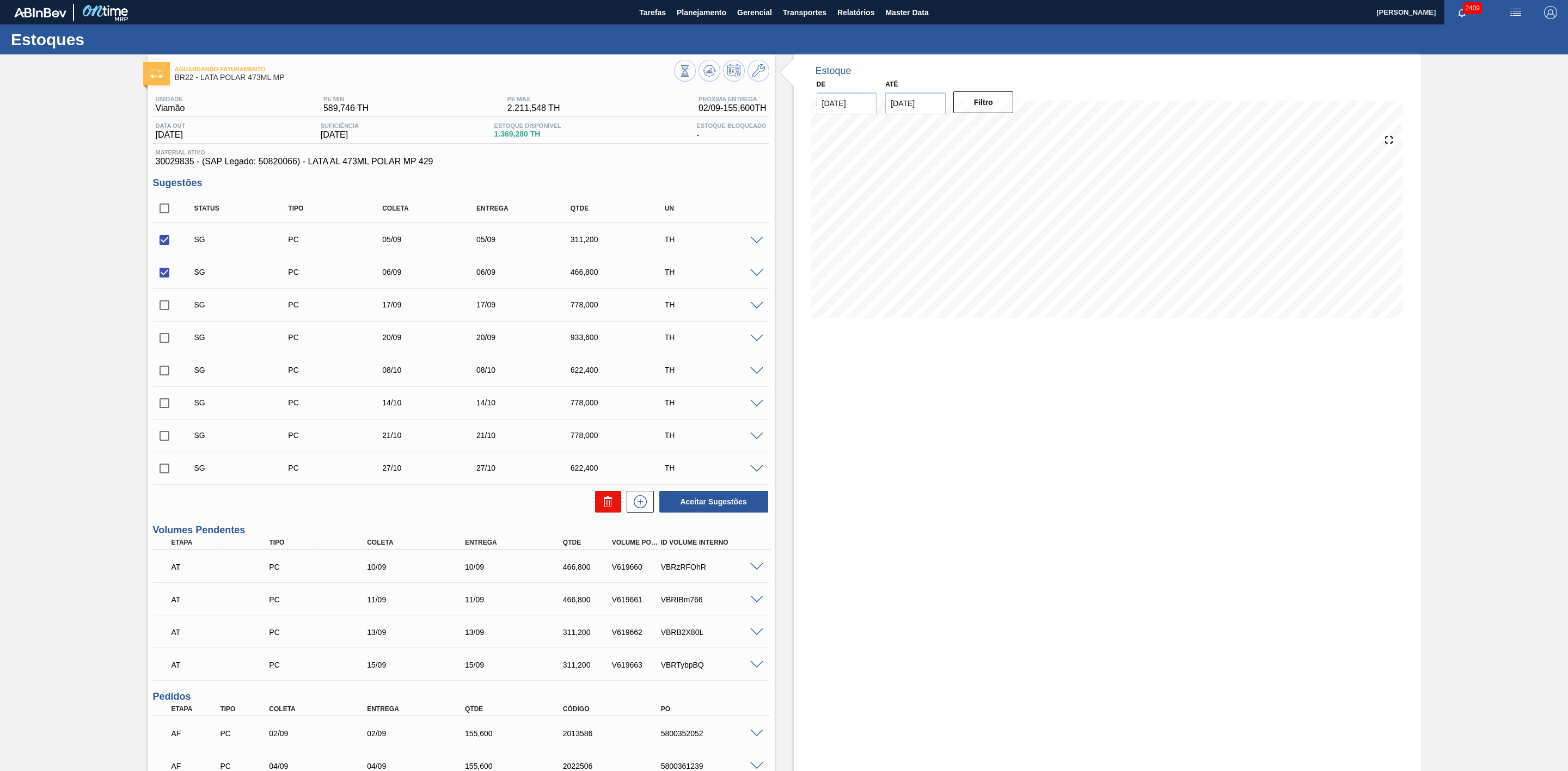
checkbox input "false"
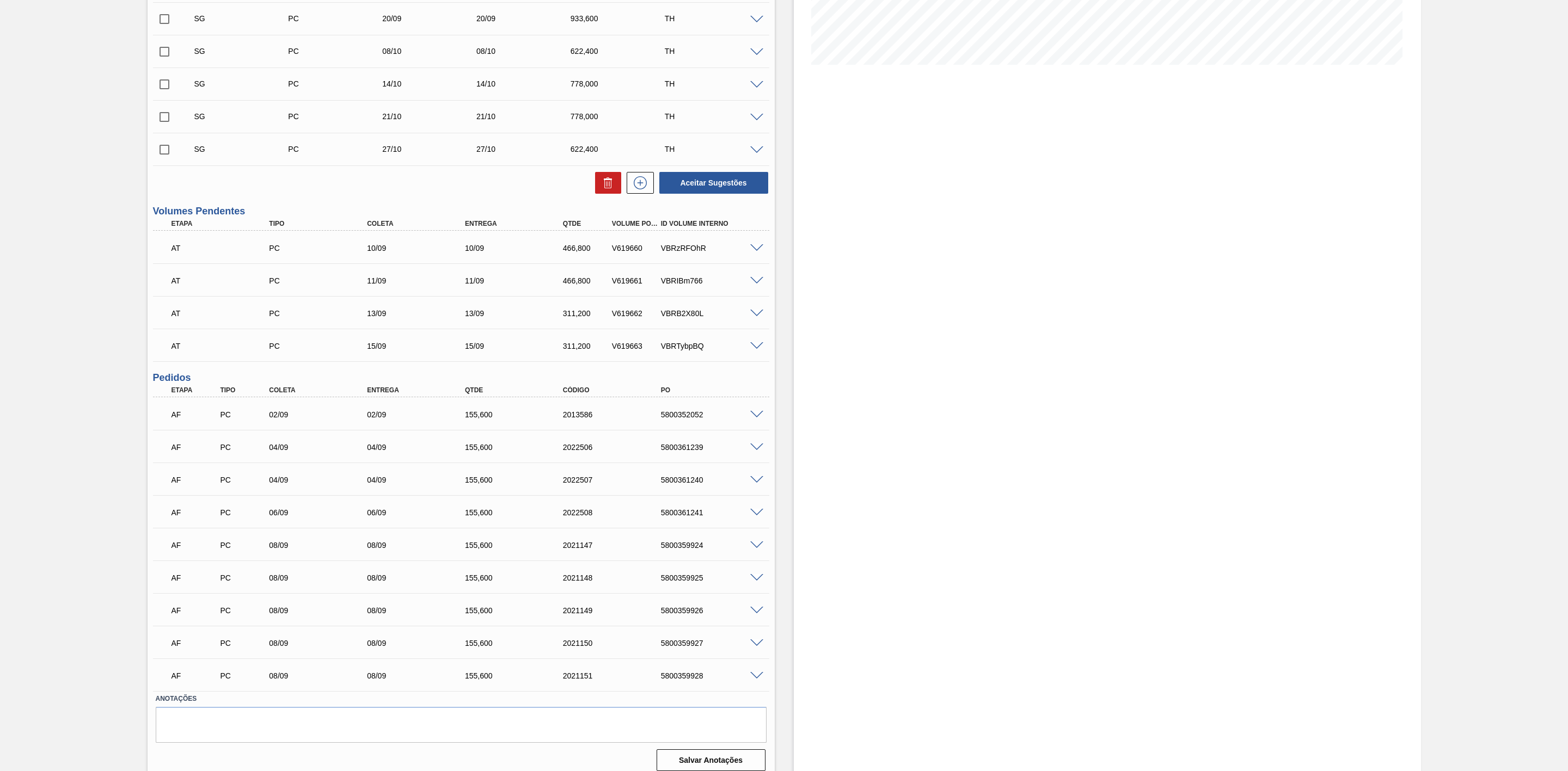
scroll to position [265, 0]
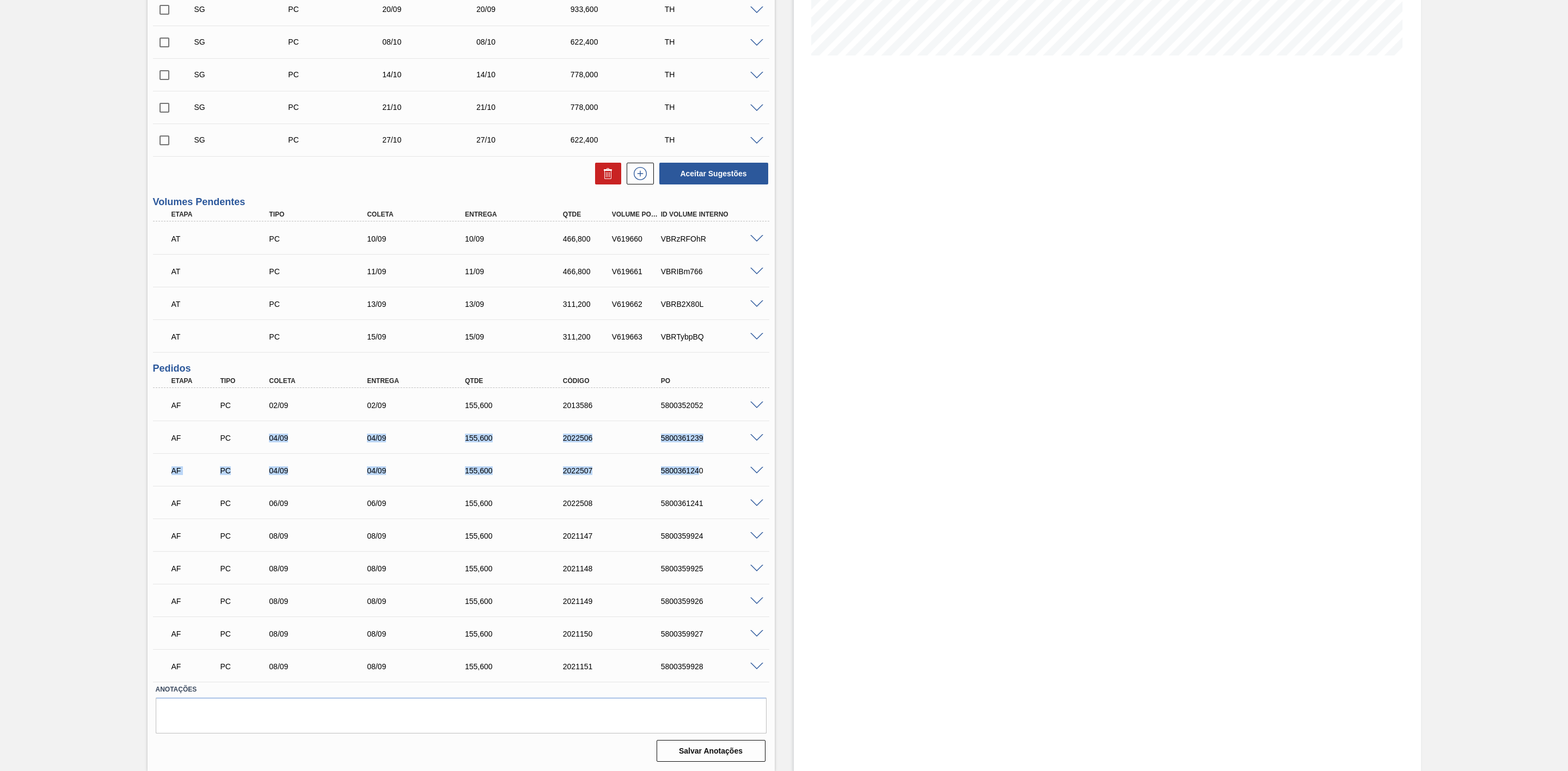
drag, startPoint x: 265, startPoint y: 431, endPoint x: 699, endPoint y: 468, distance: 435.6
click at [699, 468] on div "AF PC 02/09 02/09 155,600 2013586 5800352052 Material 30029835 - LATA AL 473ML …" at bounding box center [461, 535] width 617 height 294
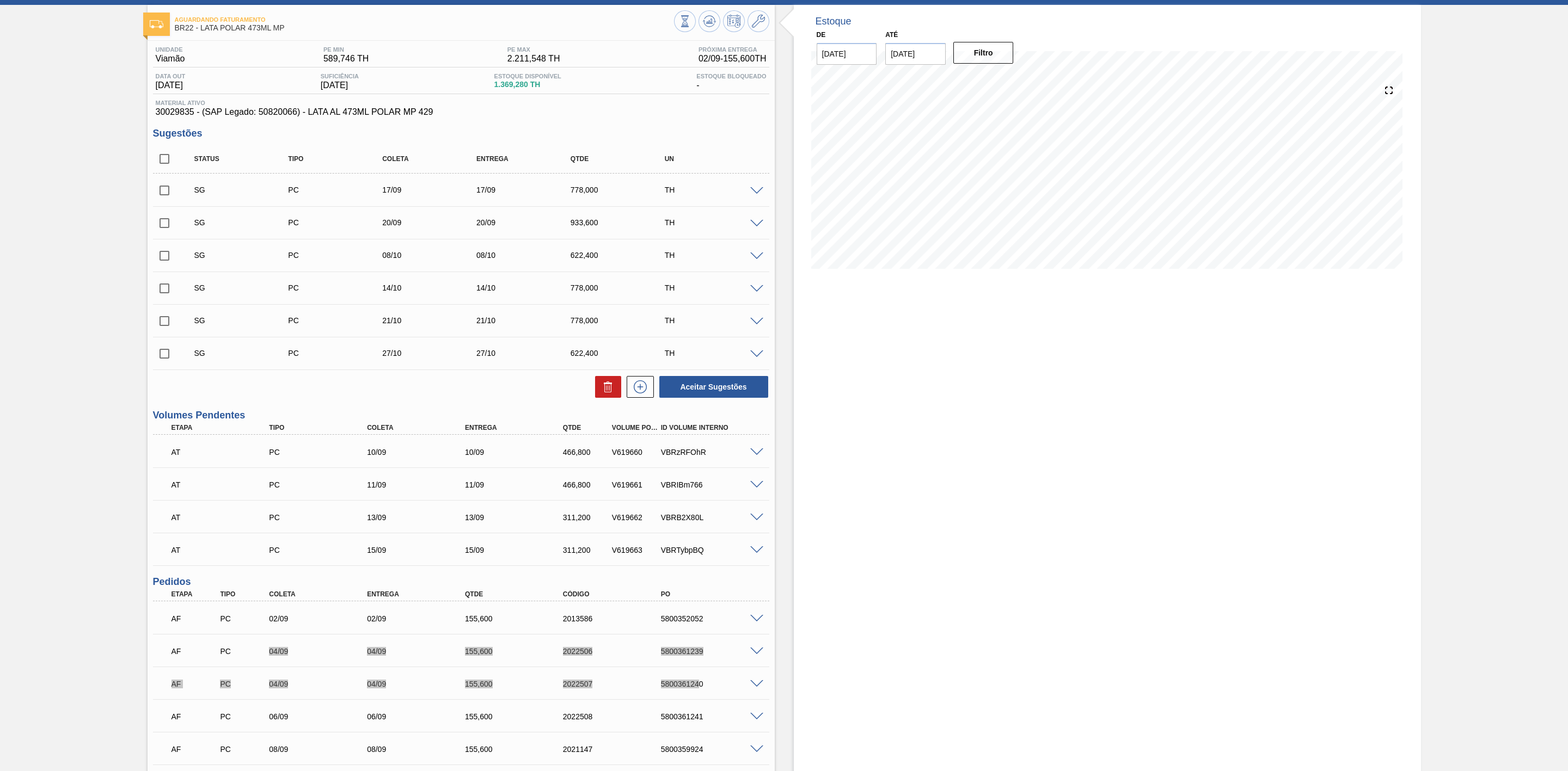
scroll to position [20, 0]
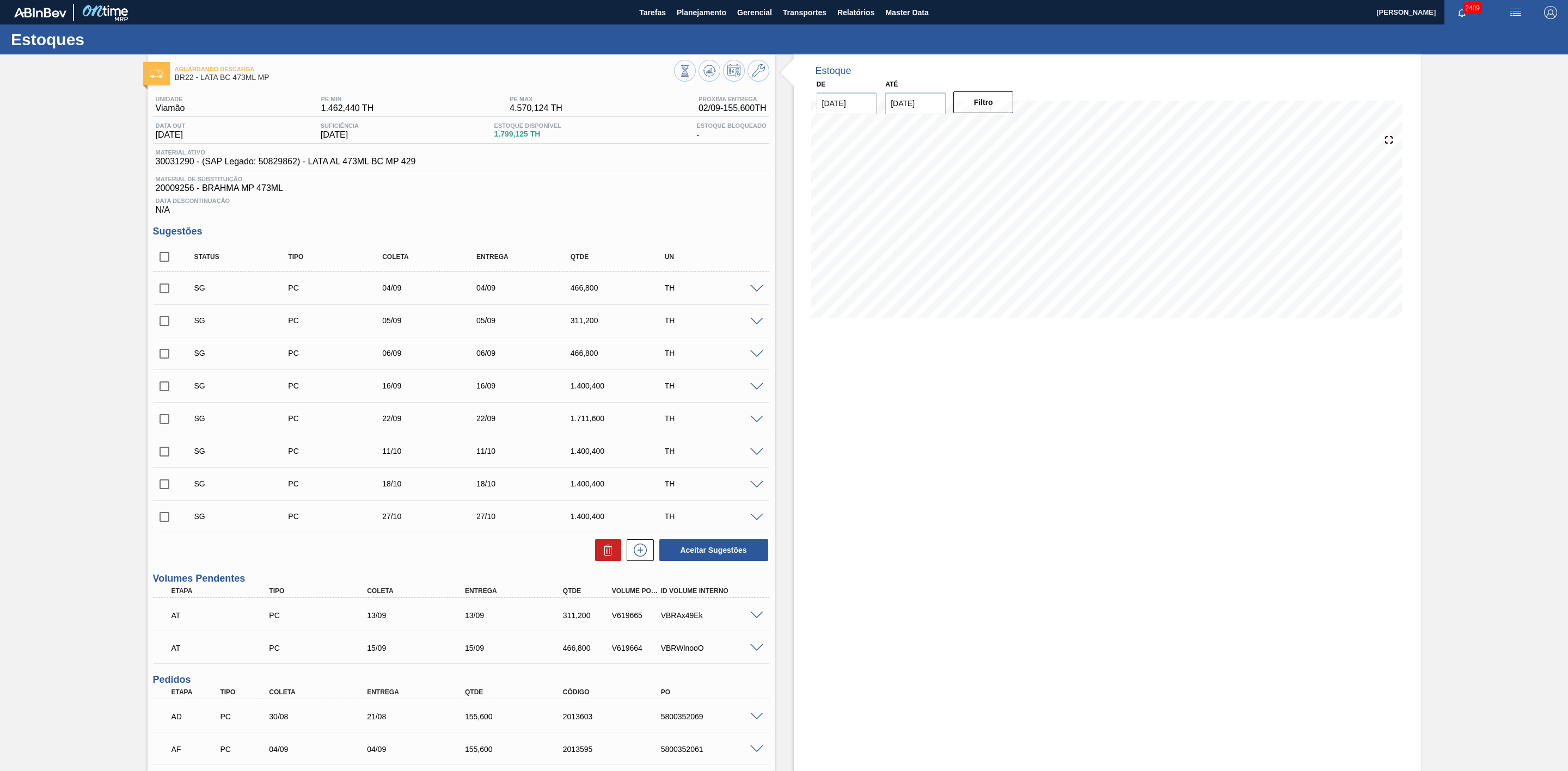
drag, startPoint x: 166, startPoint y: 294, endPoint x: 169, endPoint y: 311, distance: 17.3
click at [166, 294] on input "checkbox" at bounding box center [164, 288] width 23 height 23
checkbox input "true"
click at [162, 324] on input "checkbox" at bounding box center [164, 321] width 23 height 23
checkbox input "true"
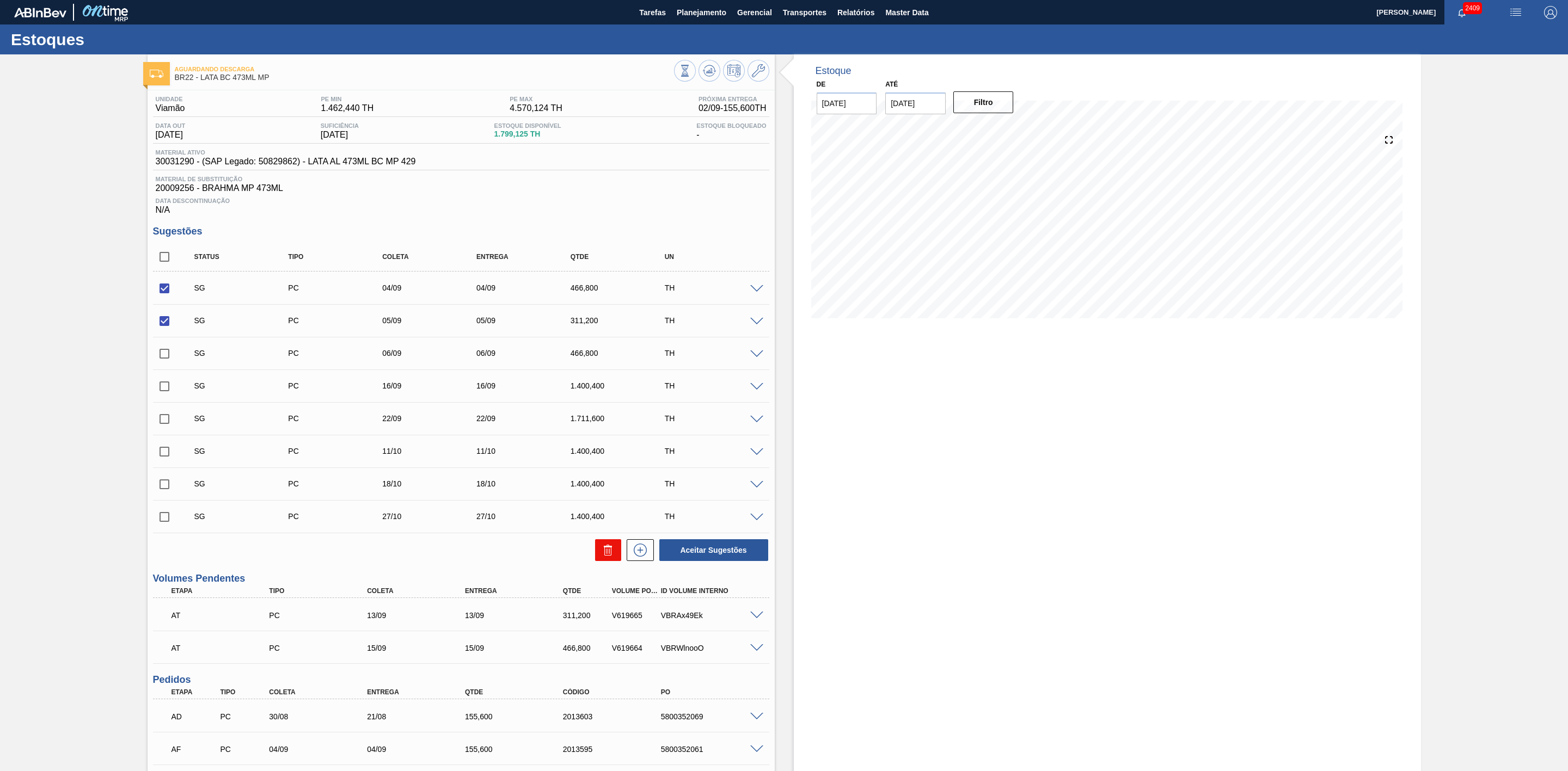
click at [603, 556] on icon at bounding box center [608, 551] width 13 height 13
checkbox input "false"
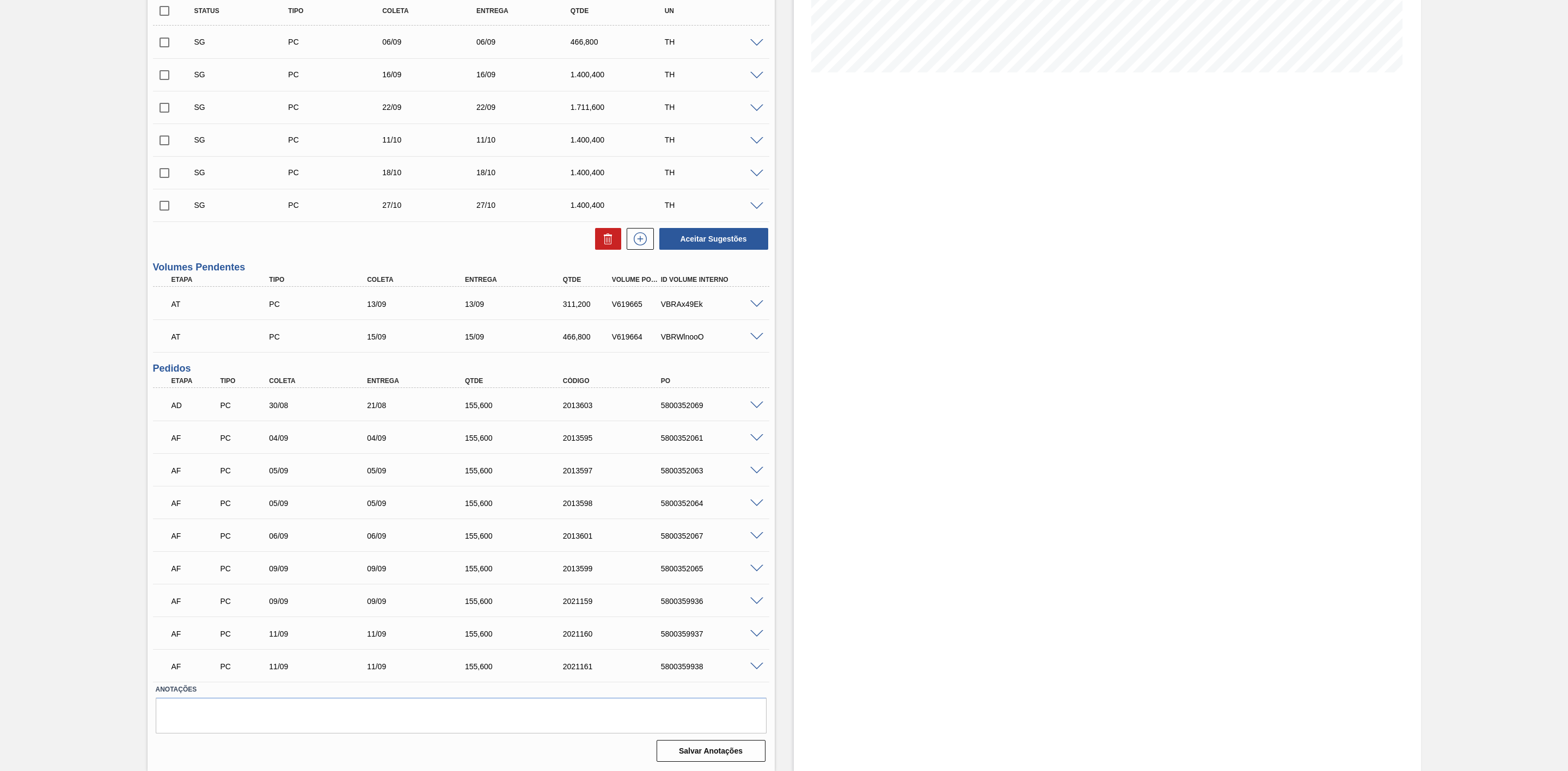
scroll to position [250, 0]
drag, startPoint x: 269, startPoint y: 467, endPoint x: 282, endPoint y: 503, distance: 38.3
click at [282, 503] on div "AD PC 30/08 21/08 155,600 2013603 5800352069 Material 30031290 - LATA AL 473ML …" at bounding box center [461, 535] width 617 height 294
click at [278, 538] on div "06/09" at bounding box center [323, 536] width 113 height 8
drag, startPoint x: 280, startPoint y: 570, endPoint x: 280, endPoint y: 593, distance: 23.0
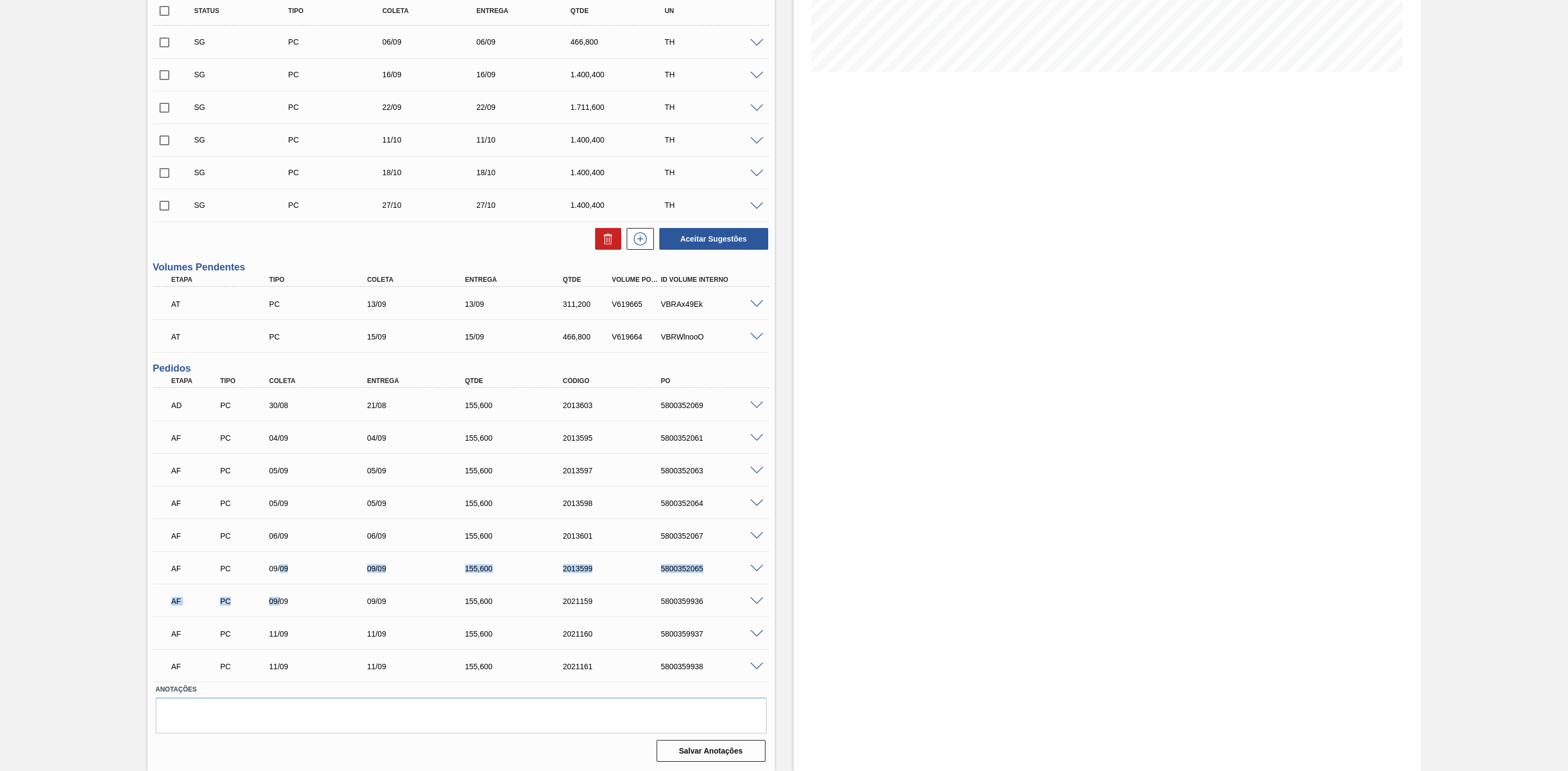
click at [280, 593] on div "AD PC 30/08 21/08 155,600 2013603 5800352069 Material 30031290 - LATA AL 473ML …" at bounding box center [461, 535] width 617 height 294
drag, startPoint x: 280, startPoint y: 635, endPoint x: 278, endPoint y: 662, distance: 27.1
click at [278, 662] on div "AD PC 30/08 21/08 155,600 2013603 5800352069 Material 30031290 - LATA AL 473ML …" at bounding box center [461, 535] width 617 height 294
drag, startPoint x: 374, startPoint y: 305, endPoint x: 597, endPoint y: 297, distance: 223.1
click at [597, 297] on div "AT PC 13/09 13/09 311,200 V619665 VBRAx49Ek" at bounding box center [459, 302] width 588 height 22
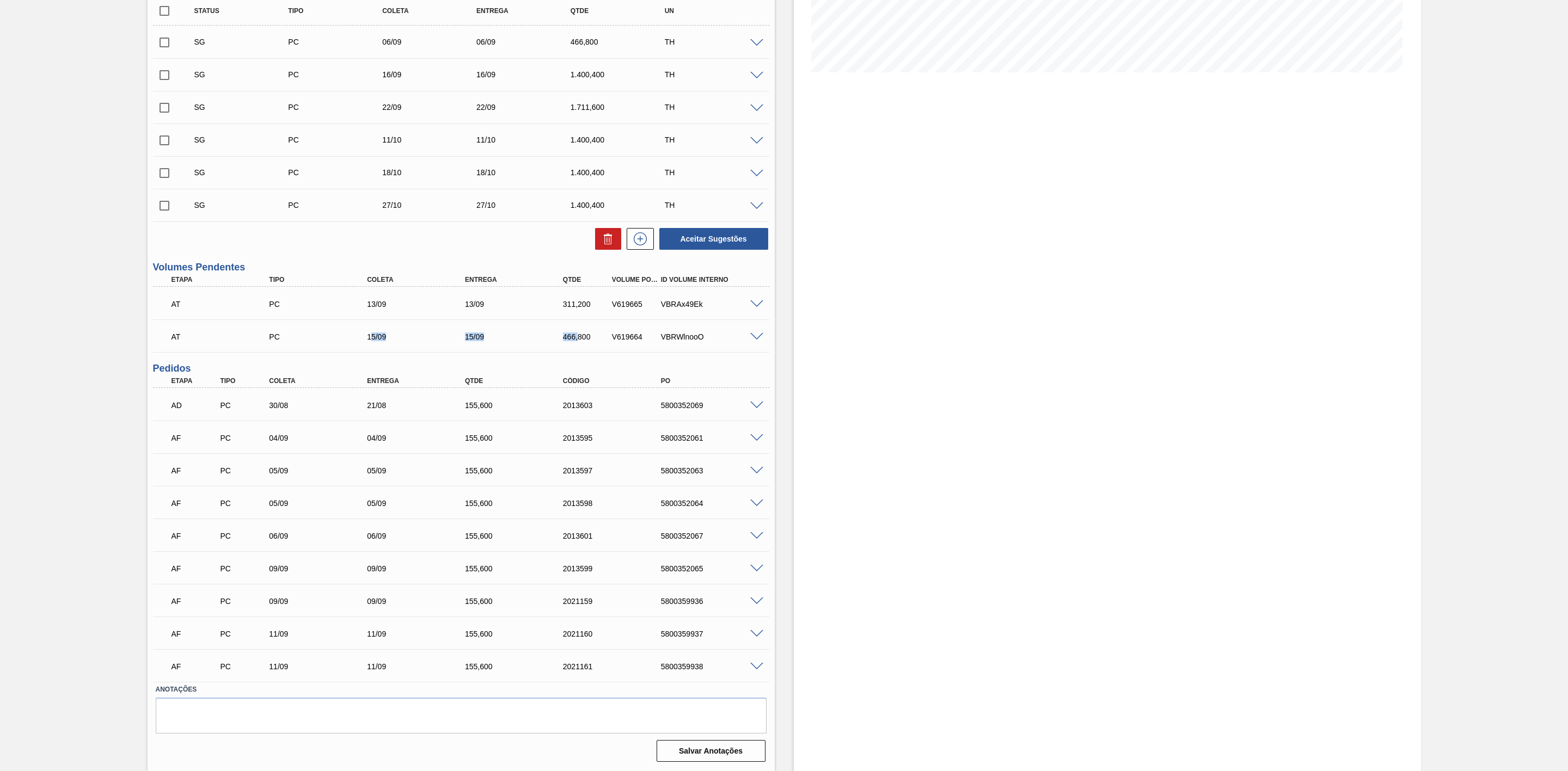
drag, startPoint x: 370, startPoint y: 340, endPoint x: 576, endPoint y: 331, distance: 206.2
click at [576, 331] on div "AT PC 15/09 15/09 466,800 V619664 VBRWlnooO" at bounding box center [459, 335] width 588 height 22
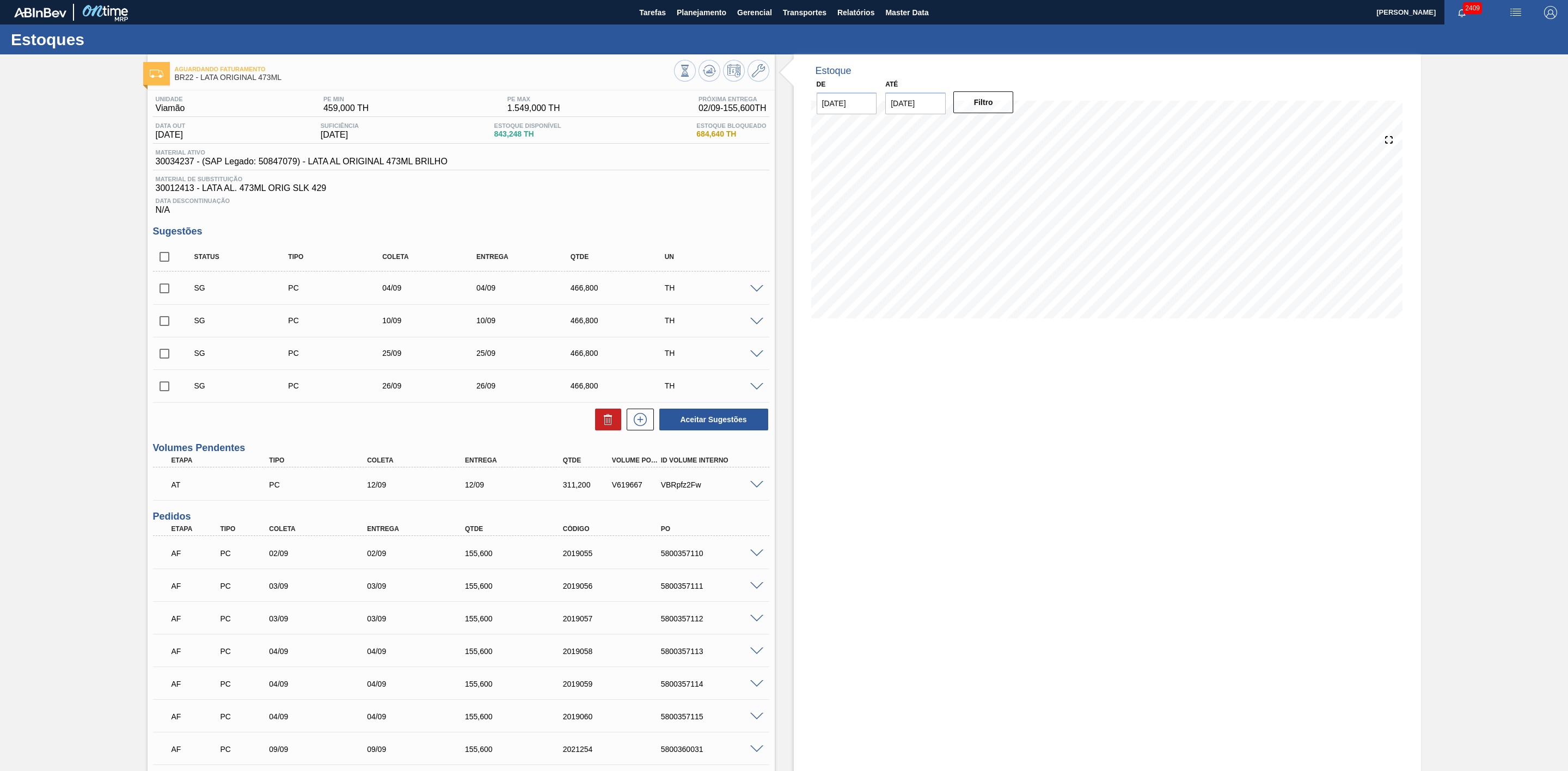
click at [166, 293] on input "checkbox" at bounding box center [164, 288] width 23 height 23
click at [607, 424] on icon at bounding box center [607, 421] width 1 height 6
checkbox input "false"
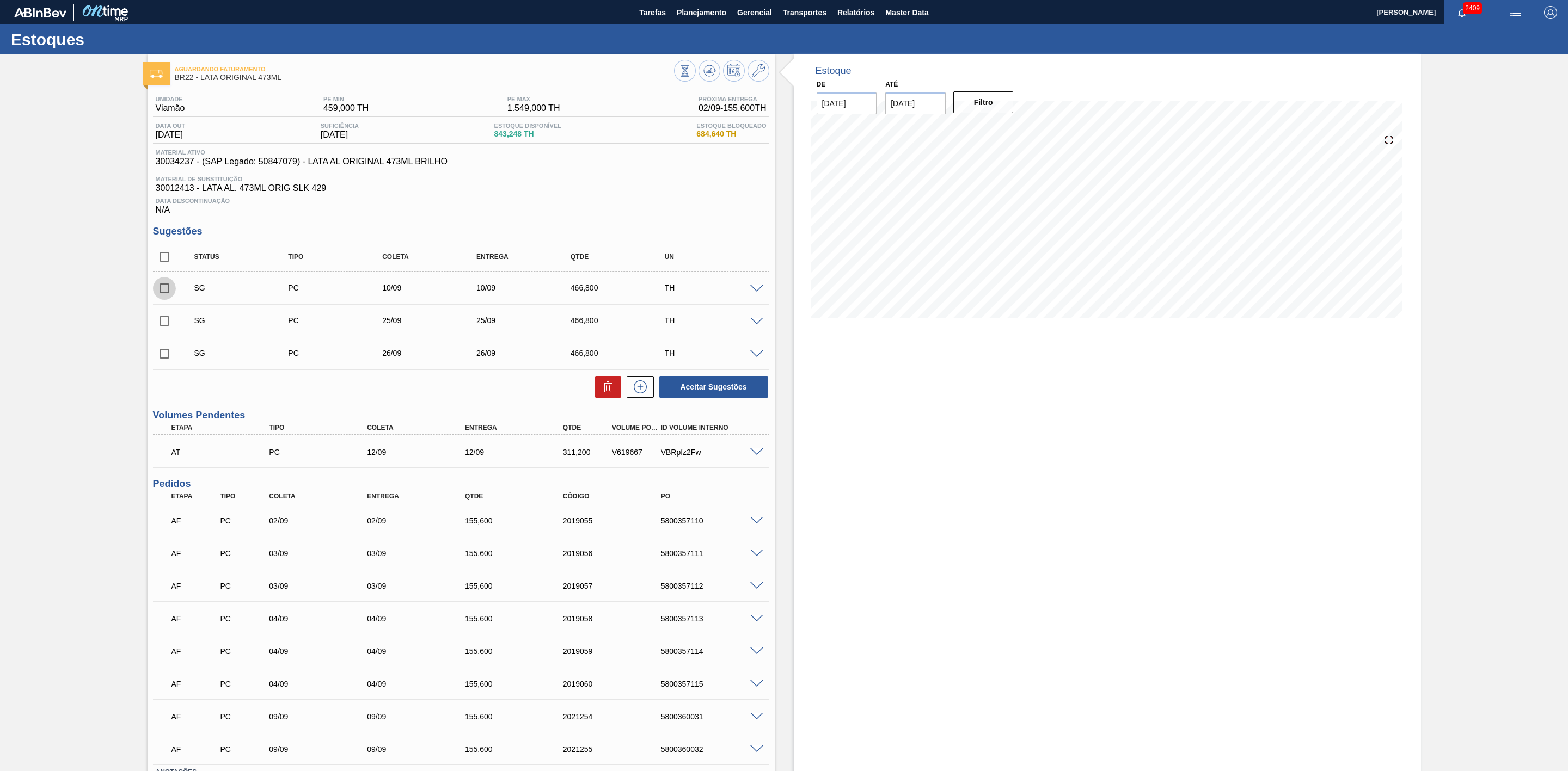
click at [160, 293] on input "checkbox" at bounding box center [164, 288] width 23 height 23
checkbox input "true"
click at [606, 394] on icon at bounding box center [608, 387] width 13 height 13
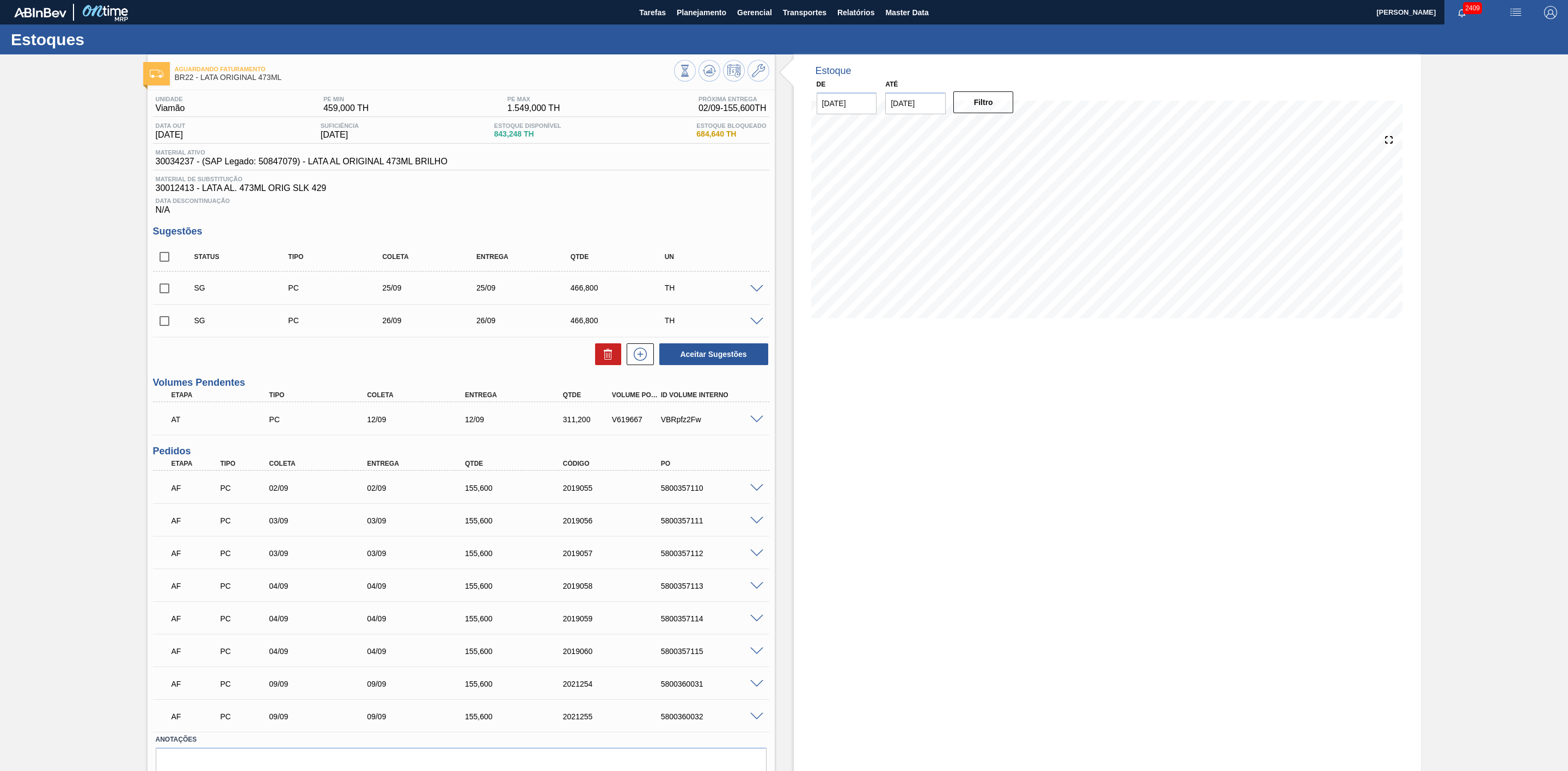
click at [276, 492] on div "02/09" at bounding box center [323, 488] width 113 height 8
drag, startPoint x: 275, startPoint y: 522, endPoint x: 278, endPoint y: 555, distance: 33.1
click at [278, 555] on div "AF PC 02/09 02/09 155,600 2019055 5800357110 Material 30034237 - LATA AL ORIGIN…" at bounding box center [461, 602] width 617 height 262
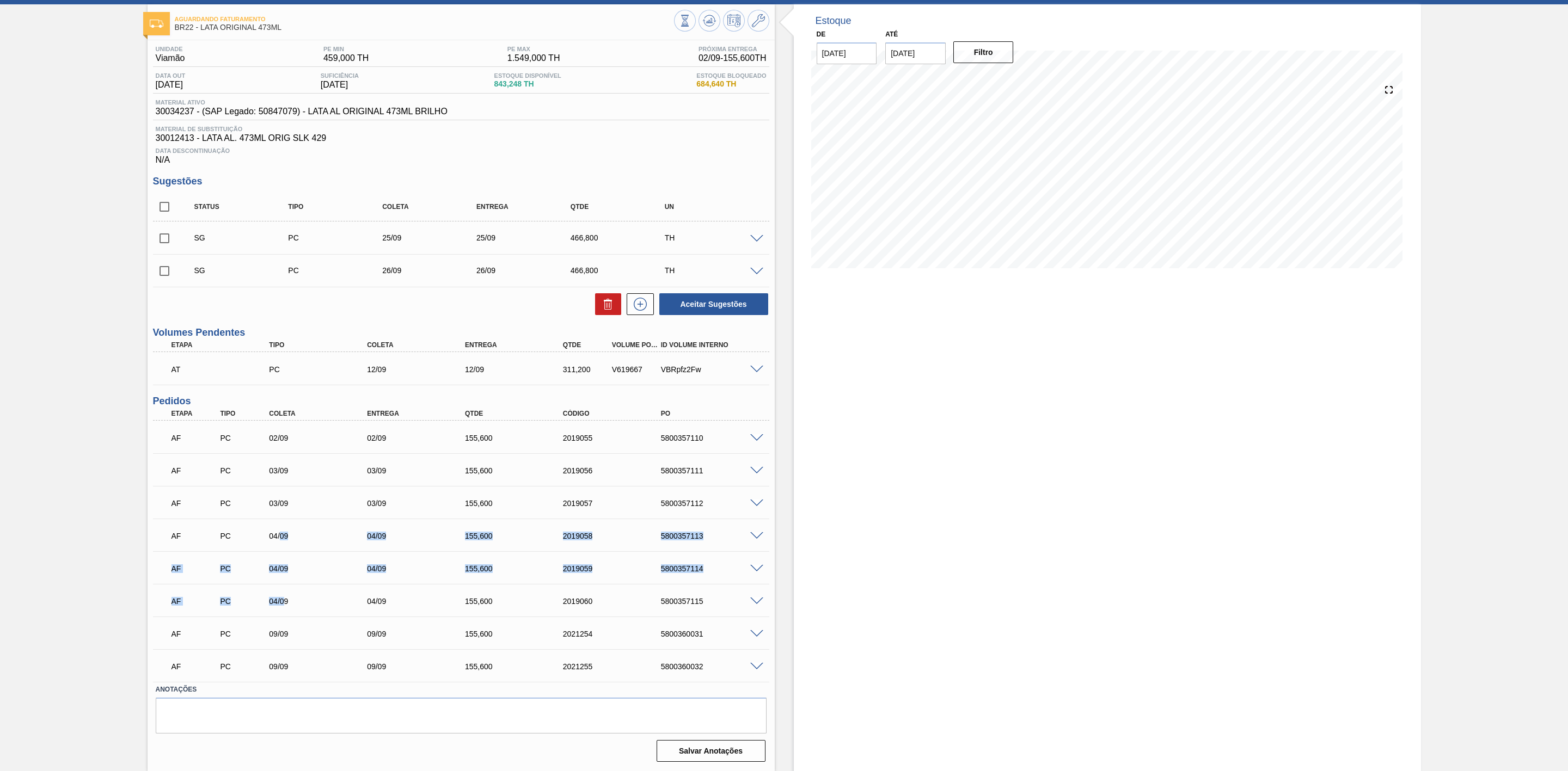
drag, startPoint x: 280, startPoint y: 533, endPoint x: 284, endPoint y: 596, distance: 63.1
click at [284, 596] on div "AF PC 02/09 02/09 155,600 2019055 5800357110 Material 30034237 - LATA AL ORIGIN…" at bounding box center [461, 552] width 617 height 262
drag, startPoint x: 276, startPoint y: 637, endPoint x: 282, endPoint y: 656, distance: 19.9
click at [282, 656] on div "AF PC 02/09 02/09 155,600 2019055 5800357110 Material 30034237 - LATA AL ORIGIN…" at bounding box center [461, 552] width 617 height 262
click at [622, 367] on div "V619667" at bounding box center [636, 369] width 54 height 8
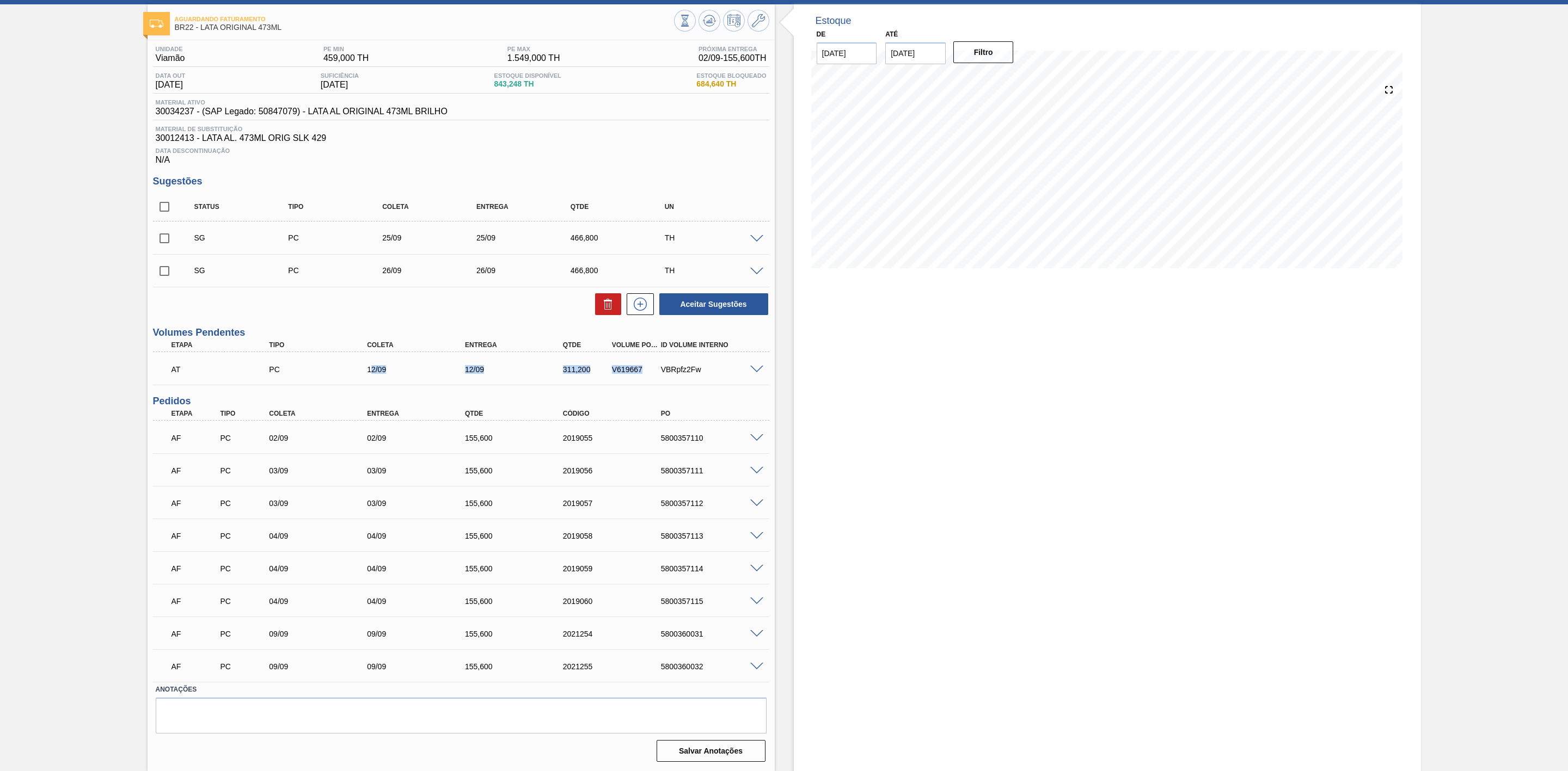
drag, startPoint x: 370, startPoint y: 370, endPoint x: 640, endPoint y: 367, distance: 270.0
click at [640, 367] on div "AT PC 12/09 12/09 311,200 V619667 VBRpfz2Fw" at bounding box center [459, 368] width 588 height 22
click at [713, 22] on span at bounding box center [709, 21] width 13 height 13
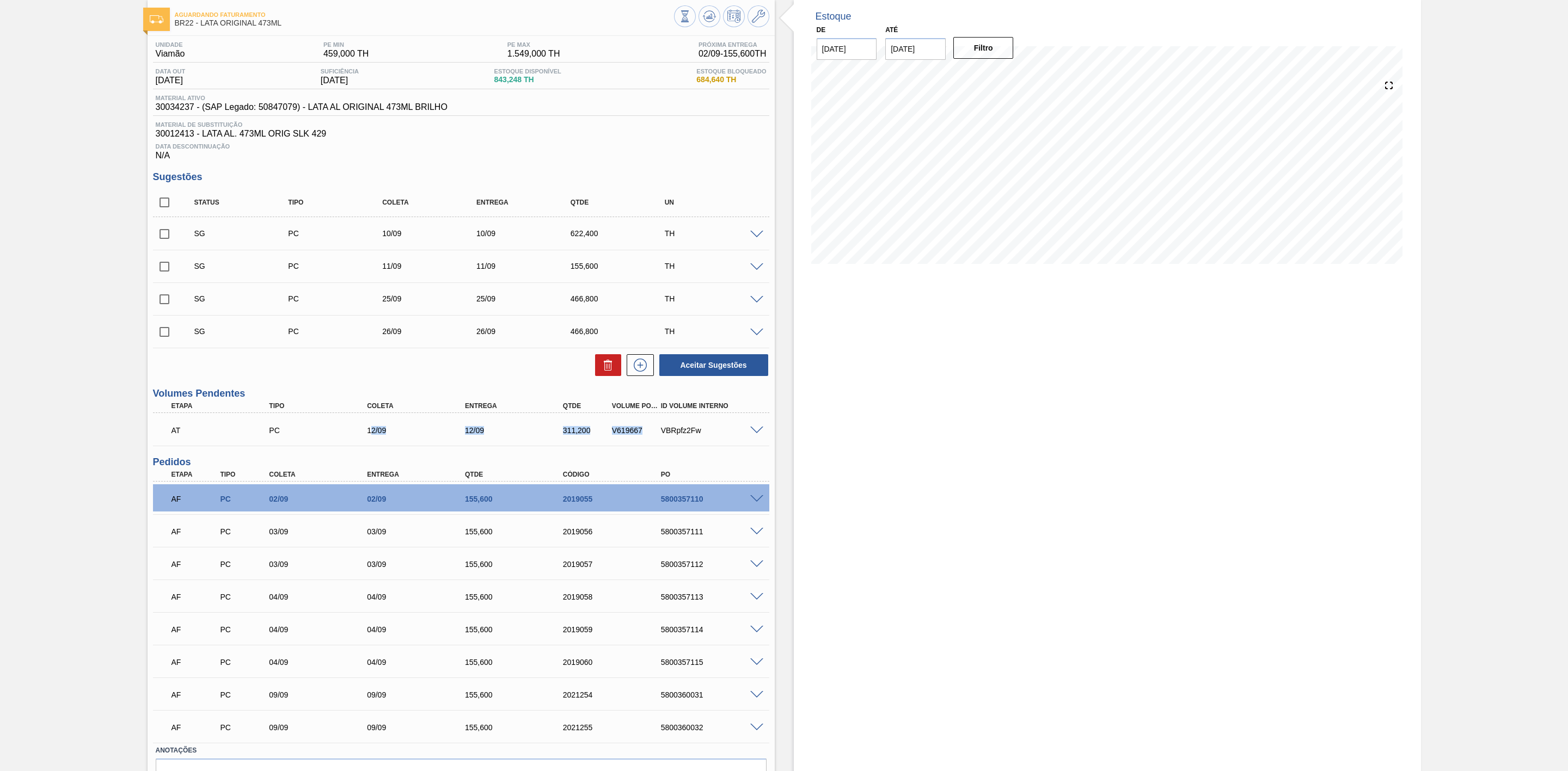
drag, startPoint x: 164, startPoint y: 235, endPoint x: 213, endPoint y: 249, distance: 51.0
click at [165, 235] on input "checkbox" at bounding box center [164, 233] width 23 height 23
checkbox input "true"
click at [603, 371] on icon at bounding box center [608, 365] width 13 height 13
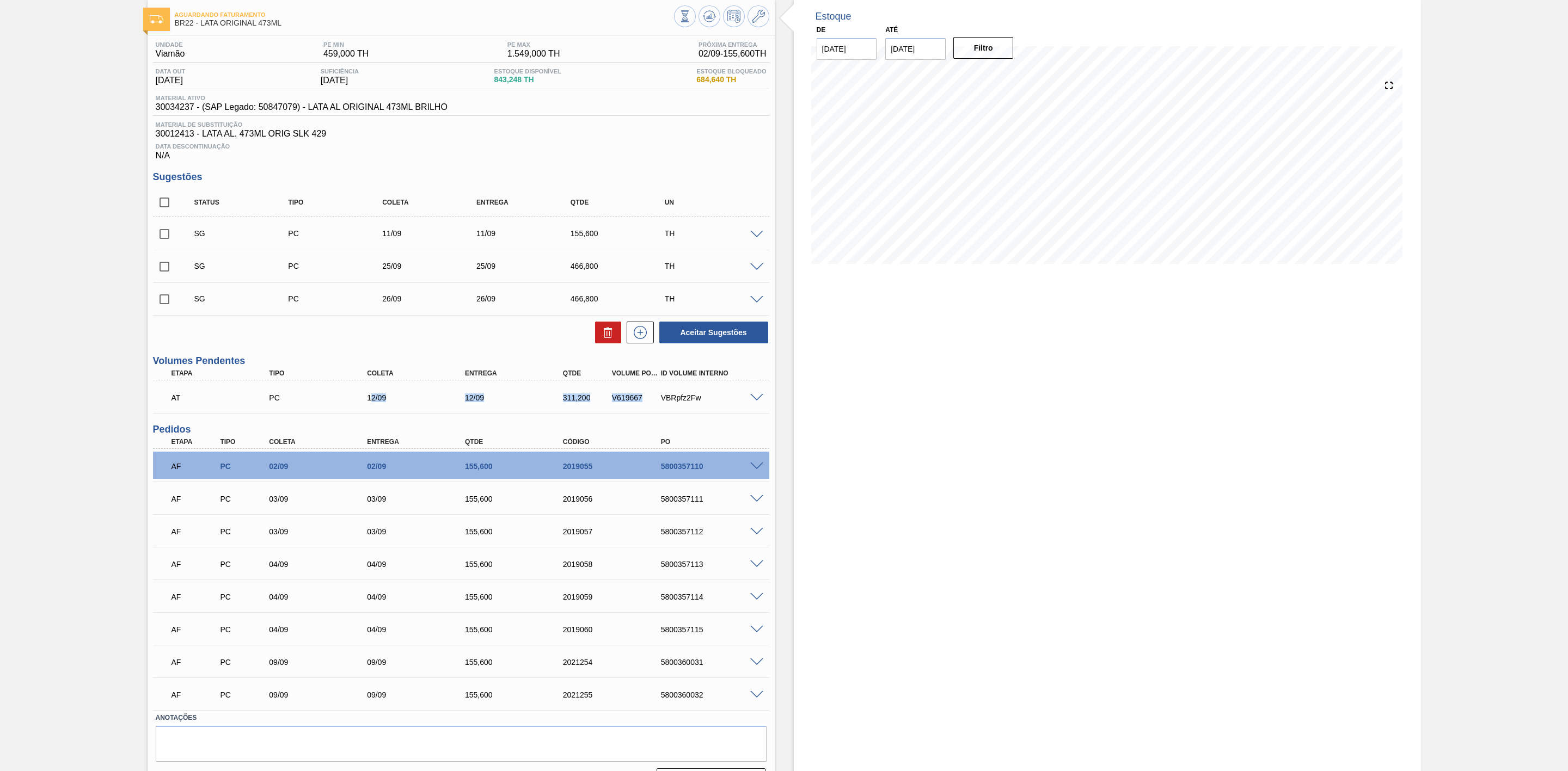
click at [168, 242] on input "checkbox" at bounding box center [164, 233] width 23 height 23
checkbox input "true"
click at [596, 342] on button at bounding box center [608, 332] width 26 height 22
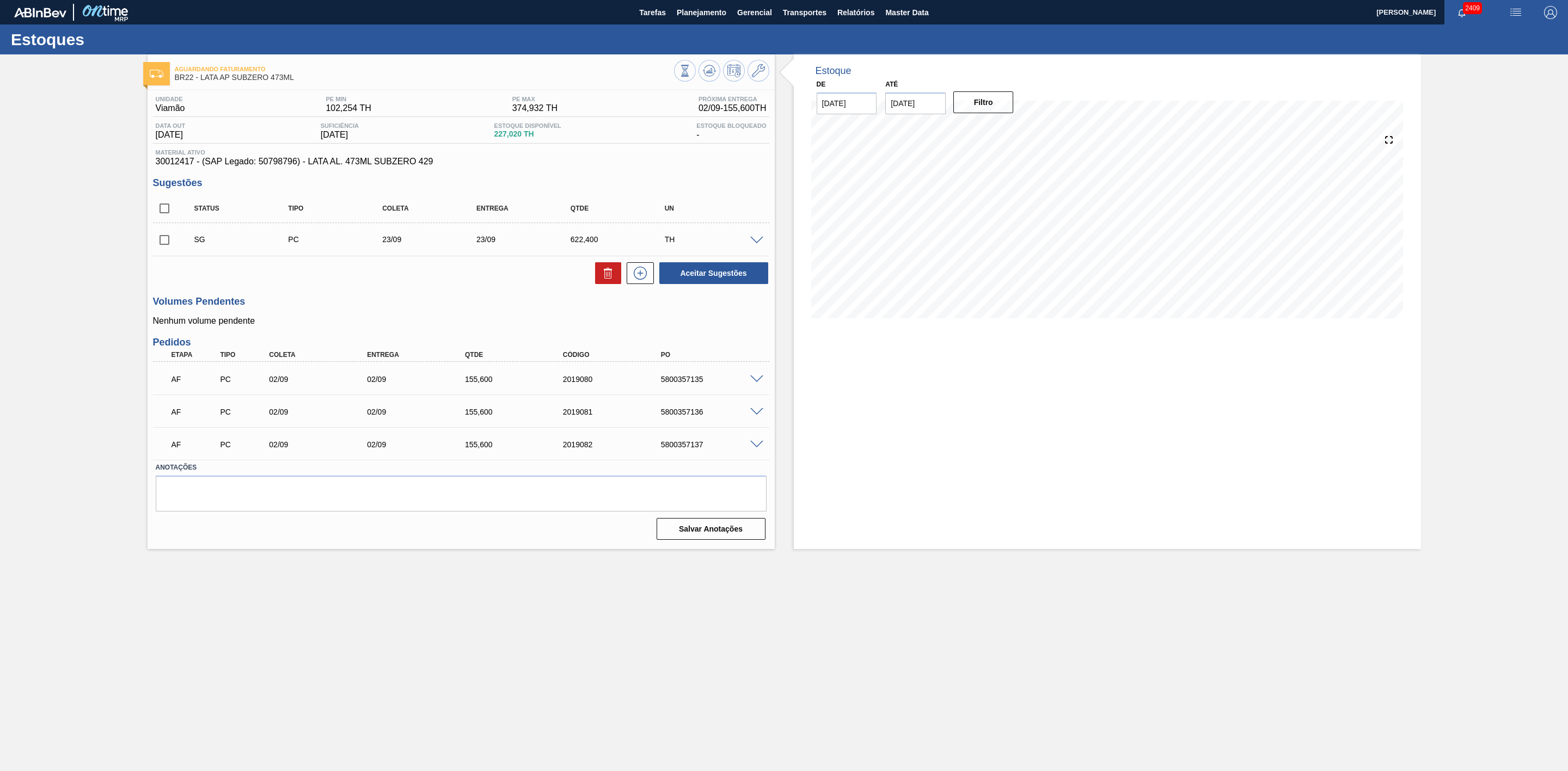
click at [755, 384] on span at bounding box center [757, 379] width 13 height 8
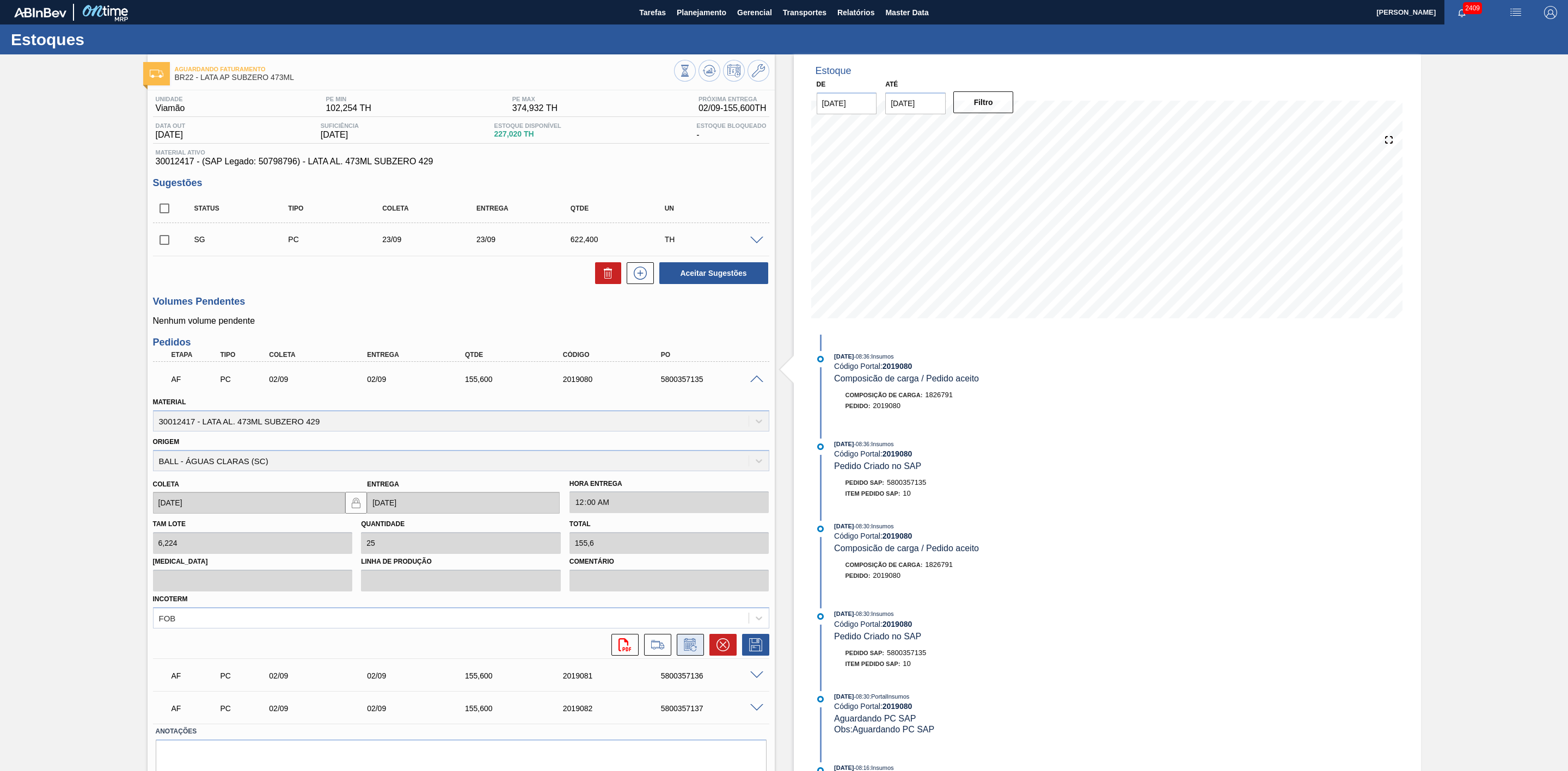
click at [691, 650] on icon at bounding box center [690, 645] width 18 height 13
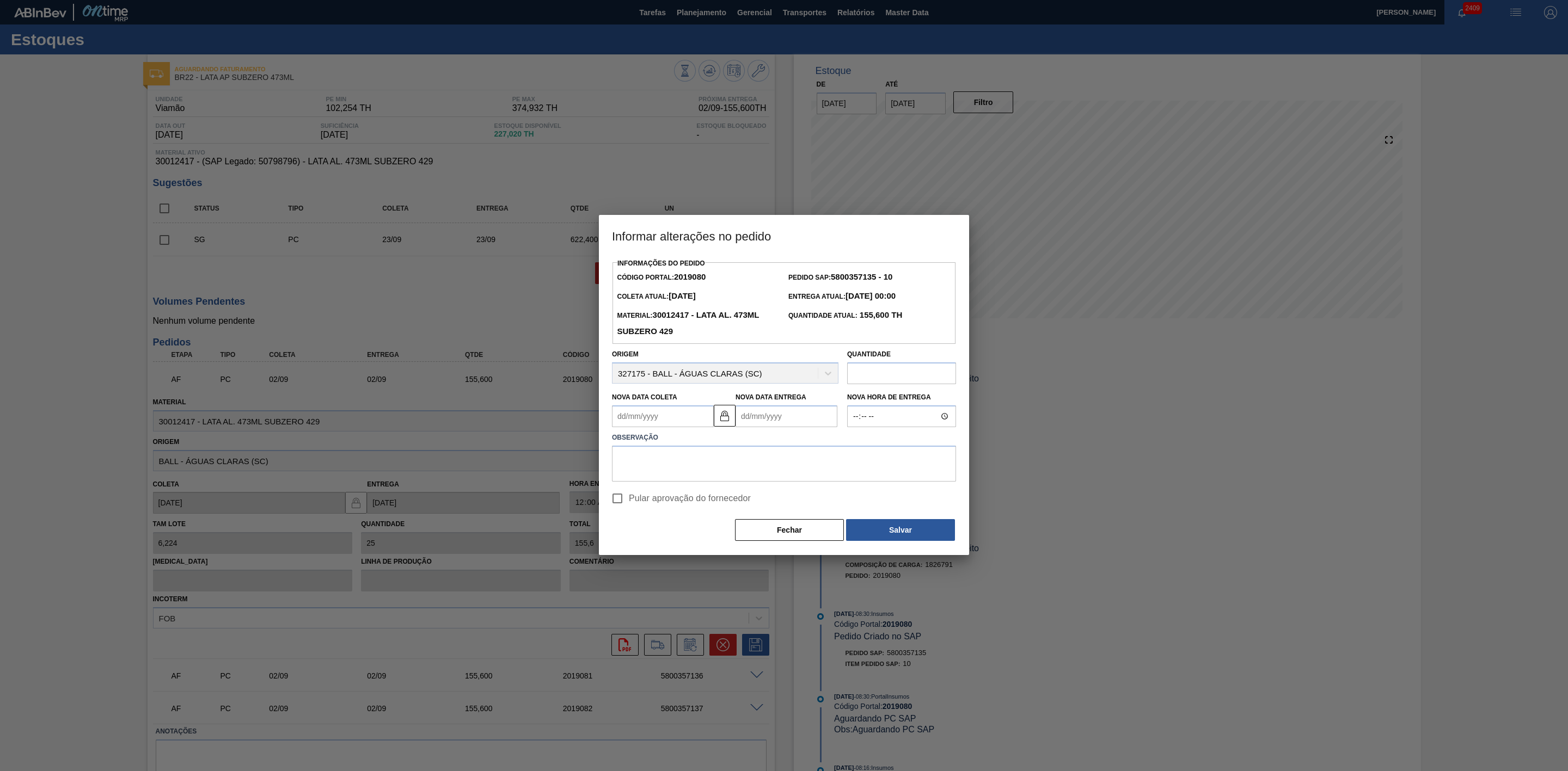
click at [671, 424] on Coleta2019080 "Nova Data Coleta" at bounding box center [663, 416] width 102 height 22
click at [678, 479] on div "3" at bounding box center [678, 478] width 15 height 15
type Coleta2019080 "[DATE]"
type Entrega2019080 "[DATE]"
click at [719, 469] on textarea at bounding box center [784, 464] width 344 height 36
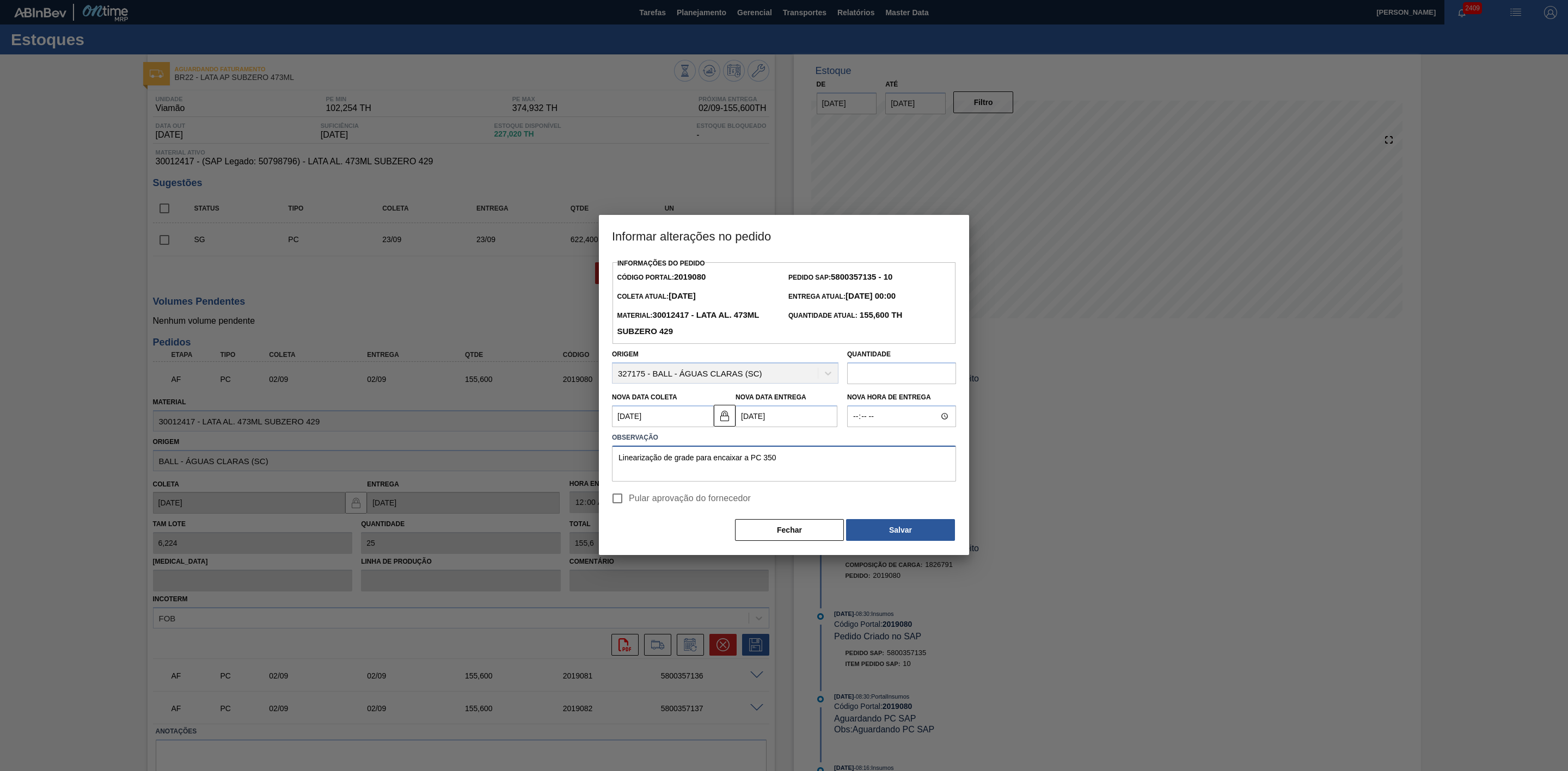
drag, startPoint x: 806, startPoint y: 466, endPoint x: 597, endPoint y: 469, distance: 209.0
click at [597, 469] on div "Informar alterações no pedido Informações do Pedido Código Portal: 2019080 Pedi…" at bounding box center [784, 385] width 1568 height 771
type textarea "Linearização de grade para encaixar a PC 350"
click at [887, 528] on button "Salvar" at bounding box center [901, 530] width 109 height 22
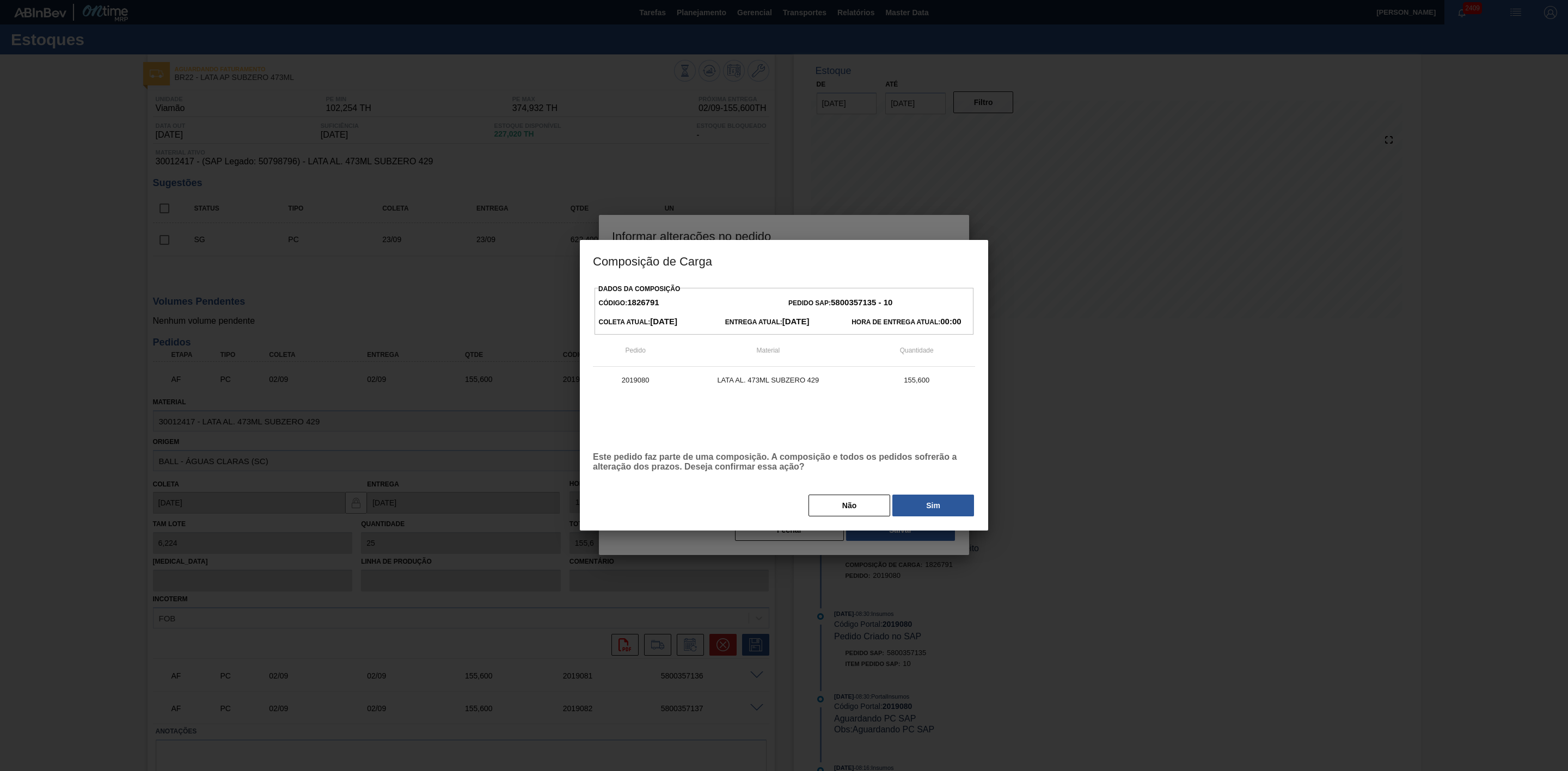
click at [914, 511] on button "Sim" at bounding box center [933, 506] width 82 height 22
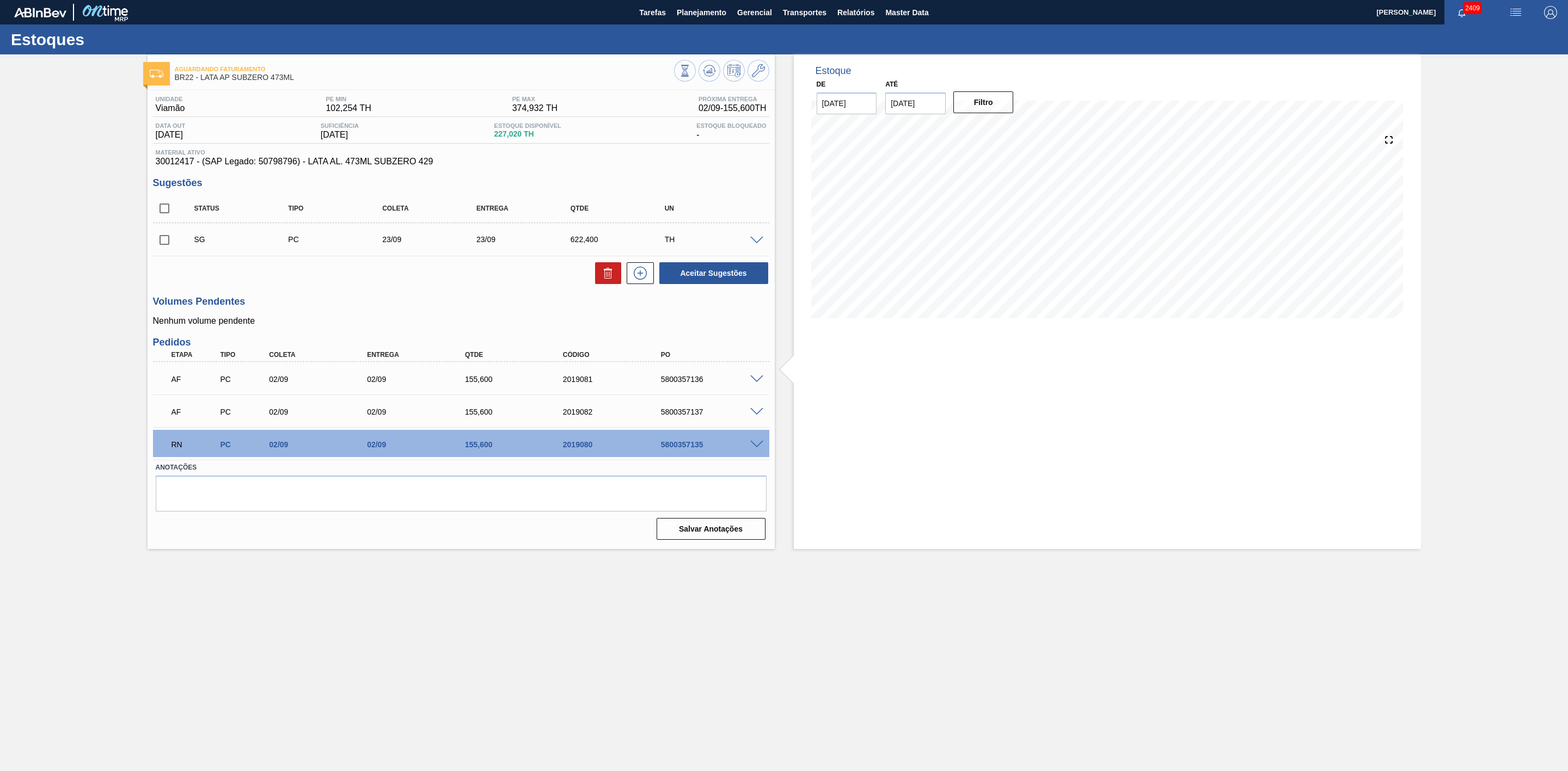
click at [756, 380] on span at bounding box center [757, 379] width 13 height 8
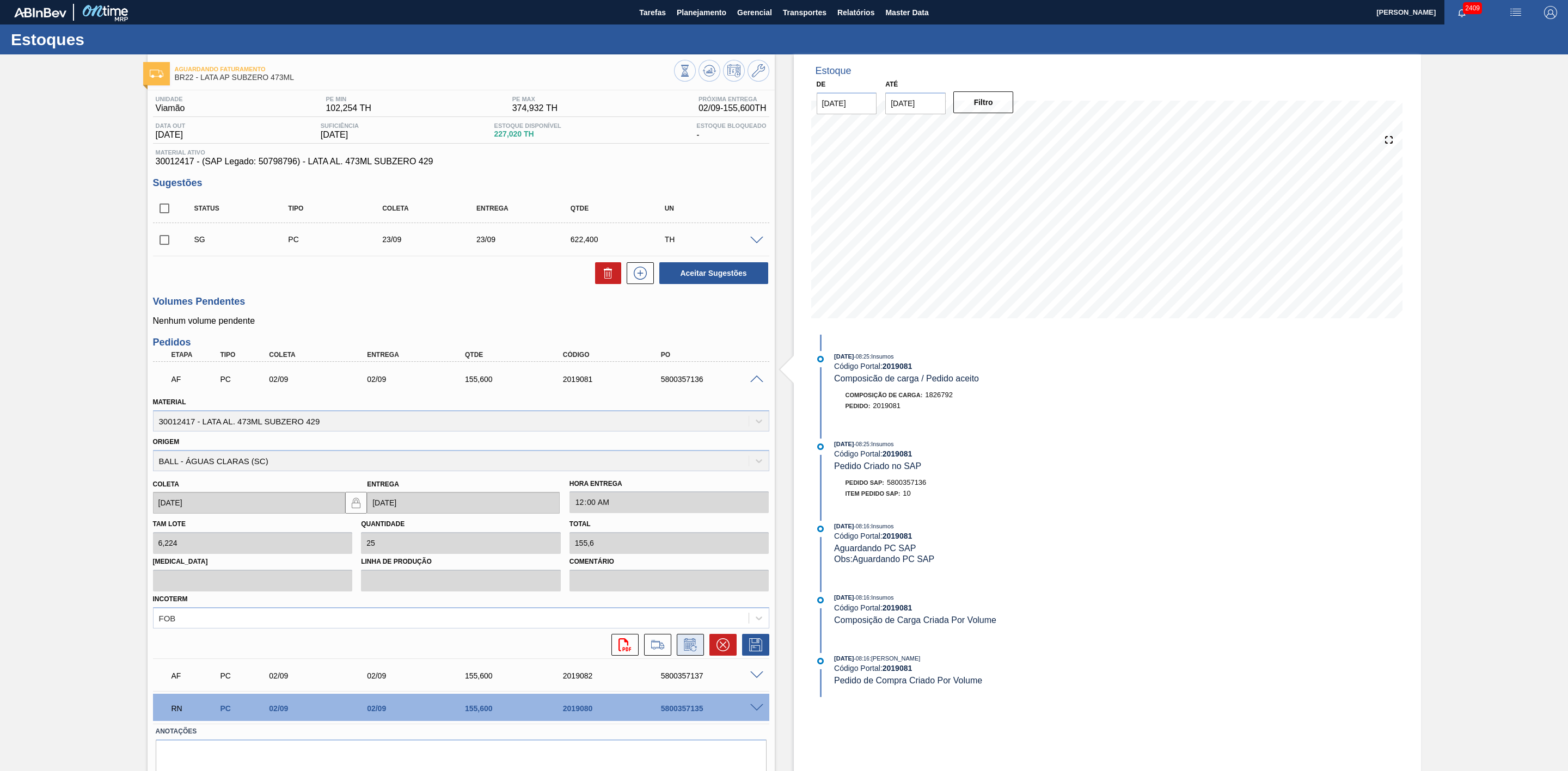
click at [685, 651] on icon at bounding box center [690, 645] width 18 height 13
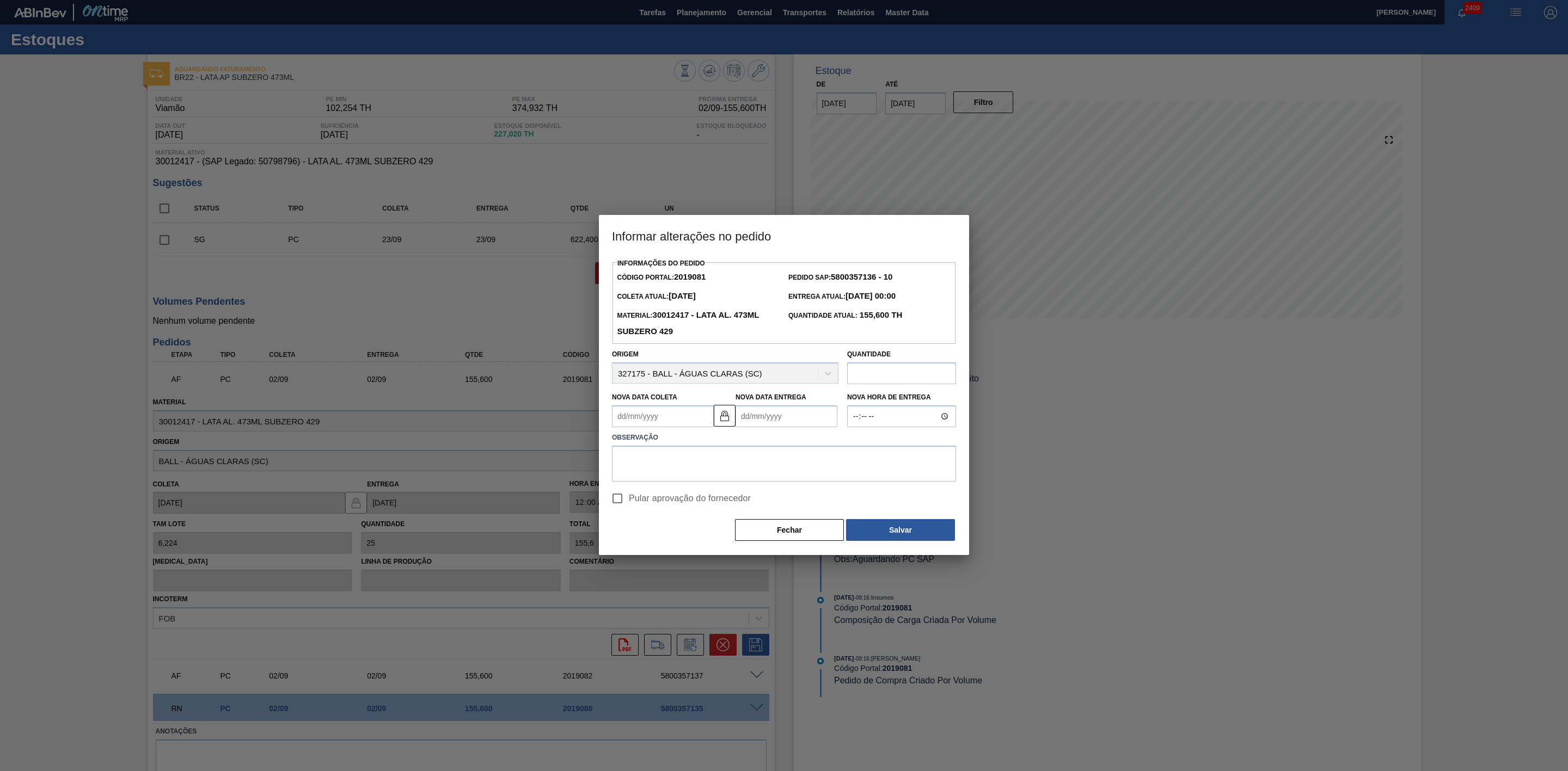
click at [670, 410] on Coleta2019081 "Nova Data Coleta" at bounding box center [663, 416] width 102 height 22
click at [695, 481] on div "4" at bounding box center [696, 478] width 15 height 15
type Coleta2019081 "[DATE]"
type Entrega2019081 "[DATE]"
click at [706, 464] on textarea at bounding box center [784, 464] width 344 height 36
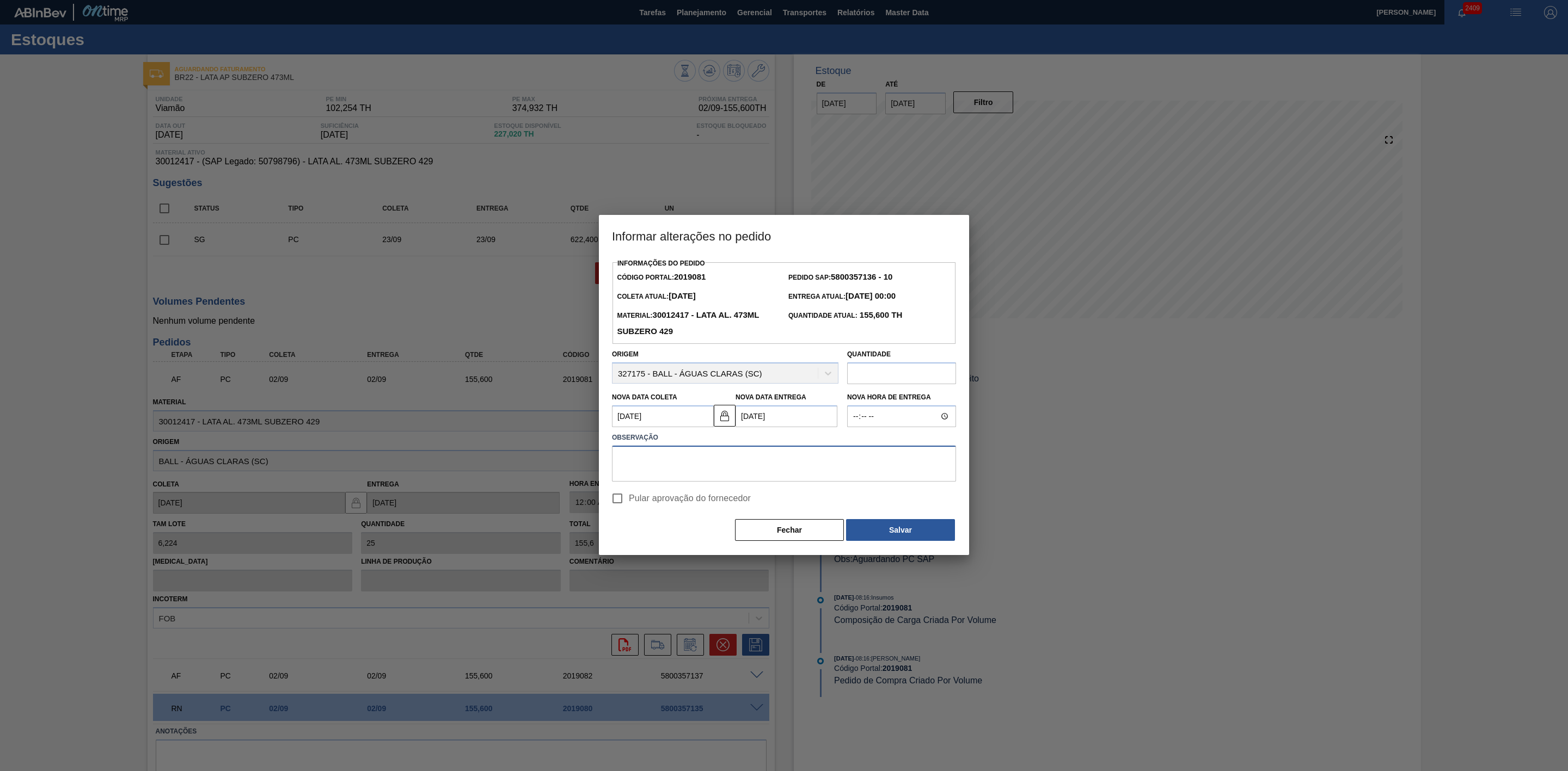
paste textarea "Linearização de grade para encaixar a PC 350"
type textarea "Linearização de grade para encaixar a PC 350"
click at [900, 529] on button "Salvar" at bounding box center [901, 530] width 109 height 22
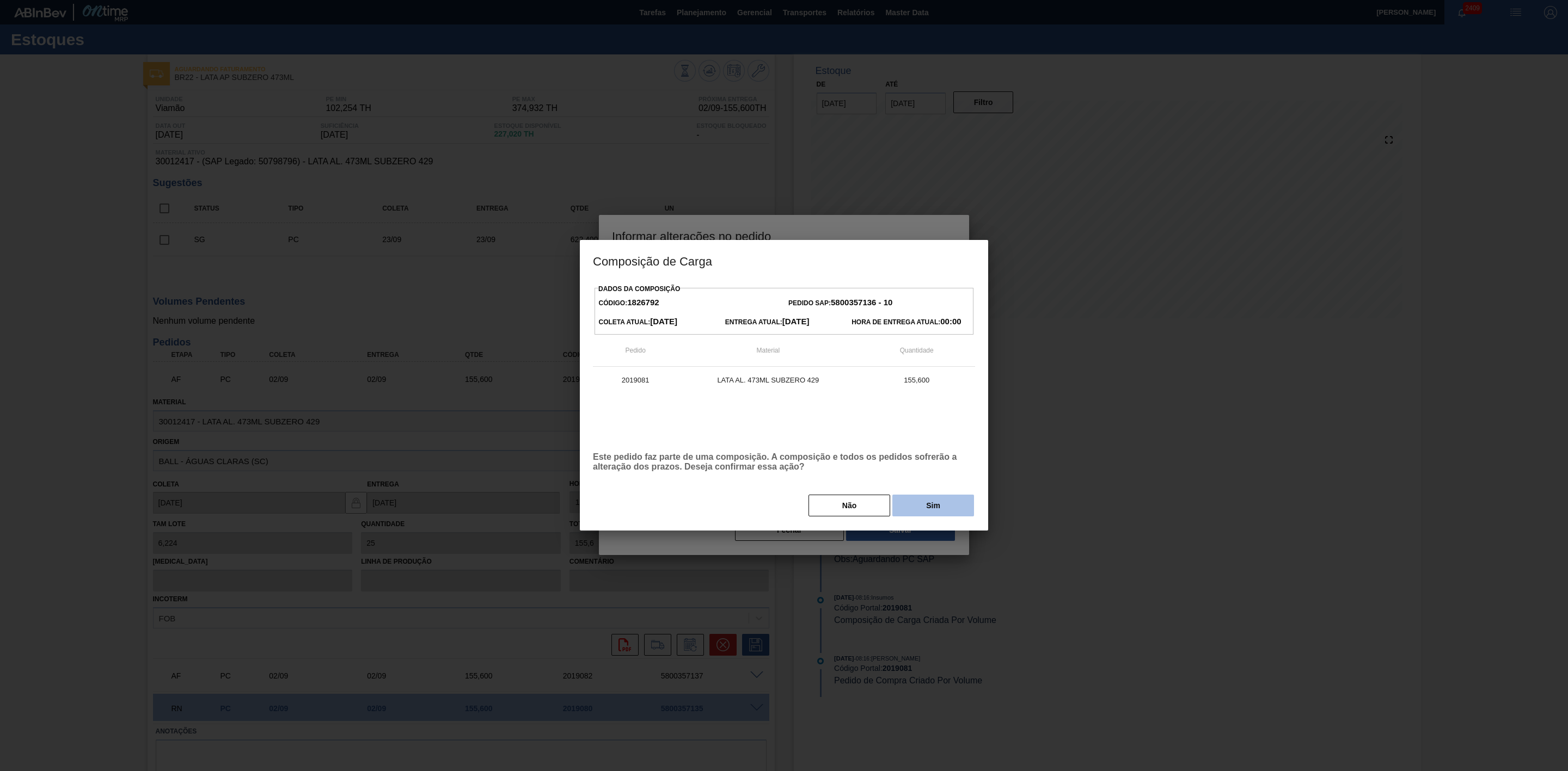
click at [930, 498] on button "Sim" at bounding box center [933, 506] width 82 height 22
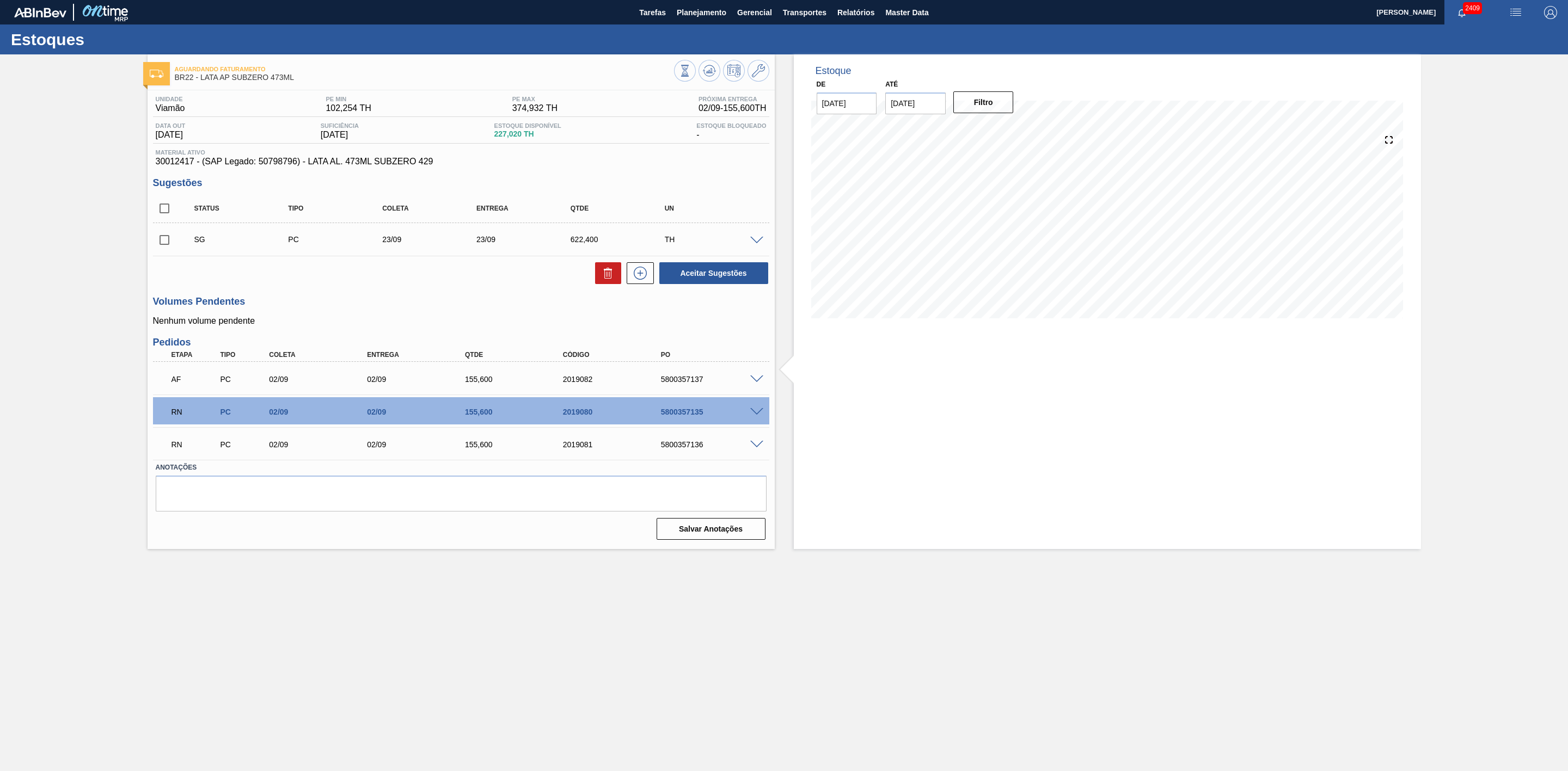
click at [758, 378] on span at bounding box center [757, 379] width 13 height 8
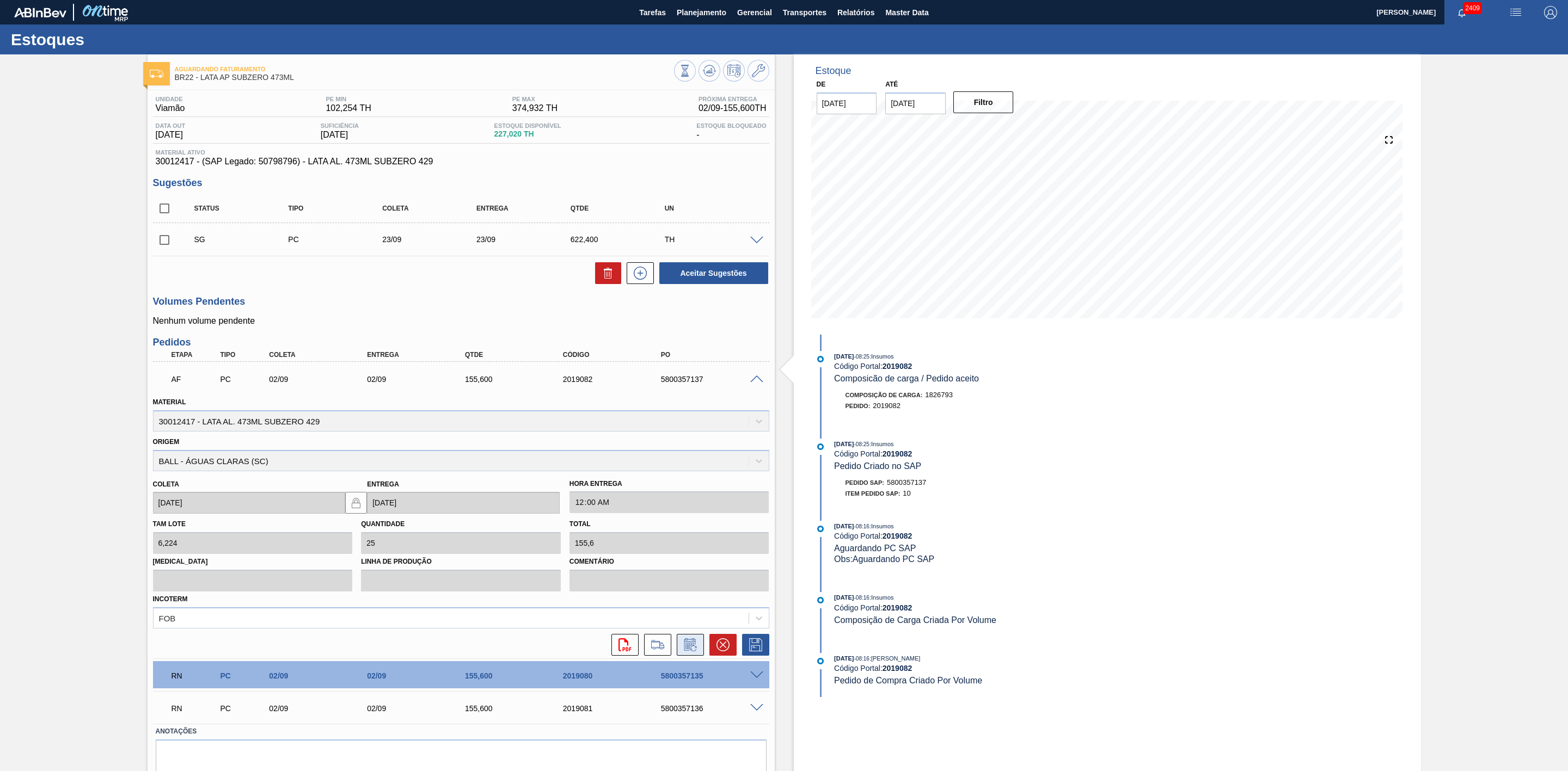
click at [687, 649] on icon at bounding box center [690, 645] width 18 height 13
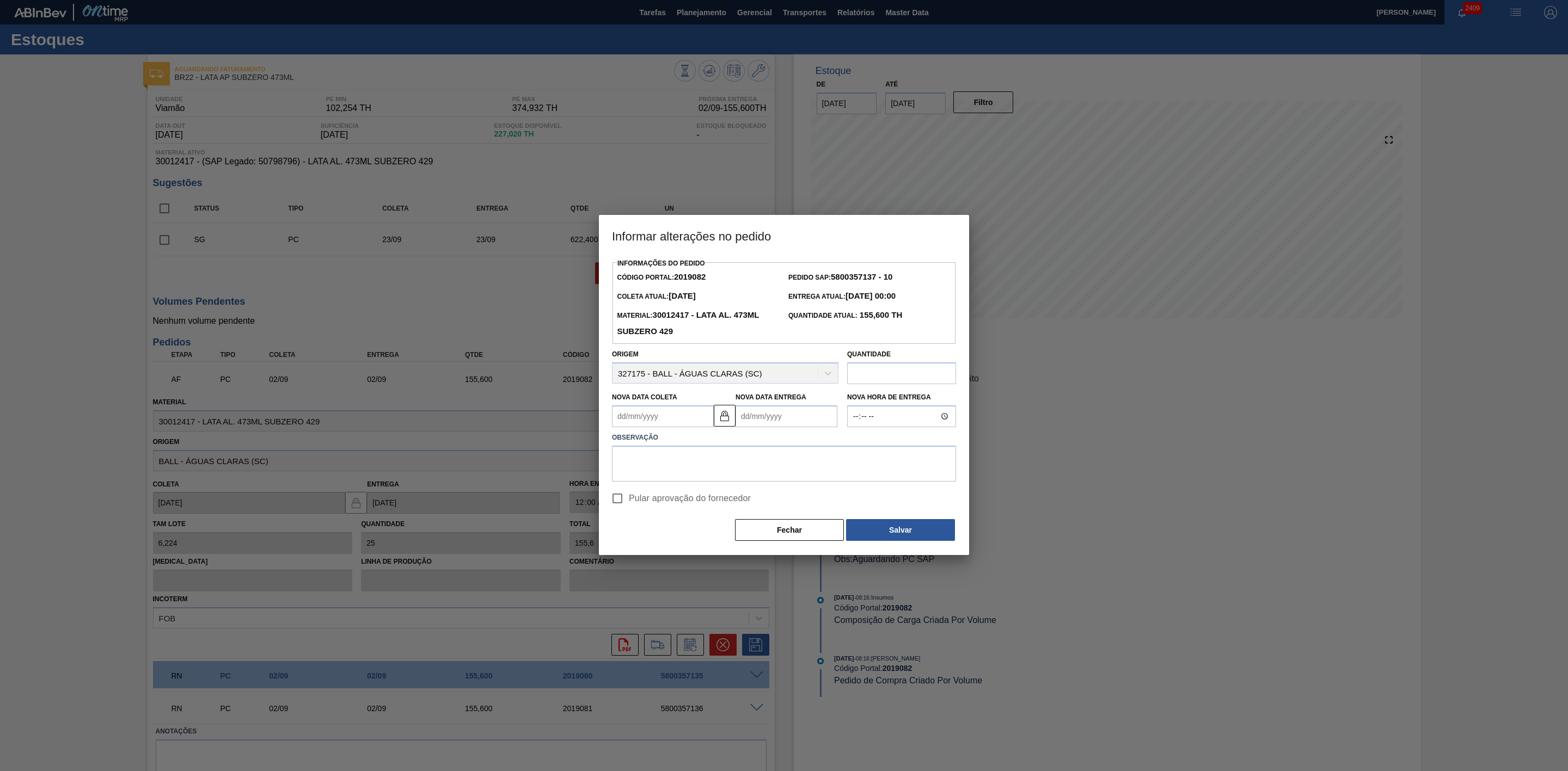
click at [652, 420] on Coleta2019082 "Nova Data Coleta" at bounding box center [663, 416] width 102 height 22
click at [732, 479] on div "6" at bounding box center [731, 478] width 15 height 15
type Coleta2019082 "06/09/2025"
type Entrega2019082 "06/09/2025"
click at [743, 465] on textarea at bounding box center [784, 464] width 344 height 36
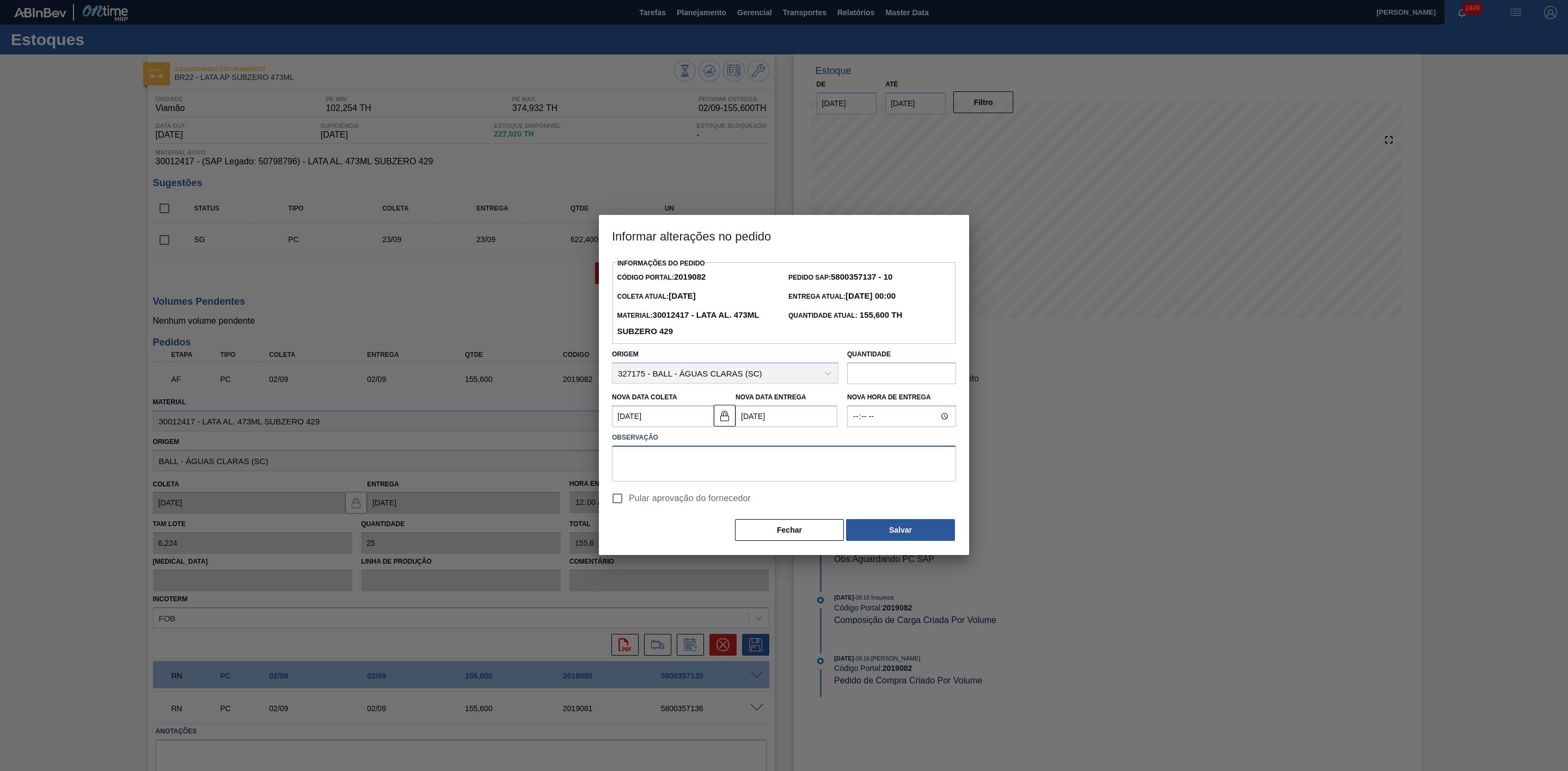
paste textarea "Linearização de grade para encaixar a PC 350"
type textarea "Linearização de grade para encaixar a PC 350"
click at [900, 527] on button "Salvar" at bounding box center [901, 530] width 109 height 22
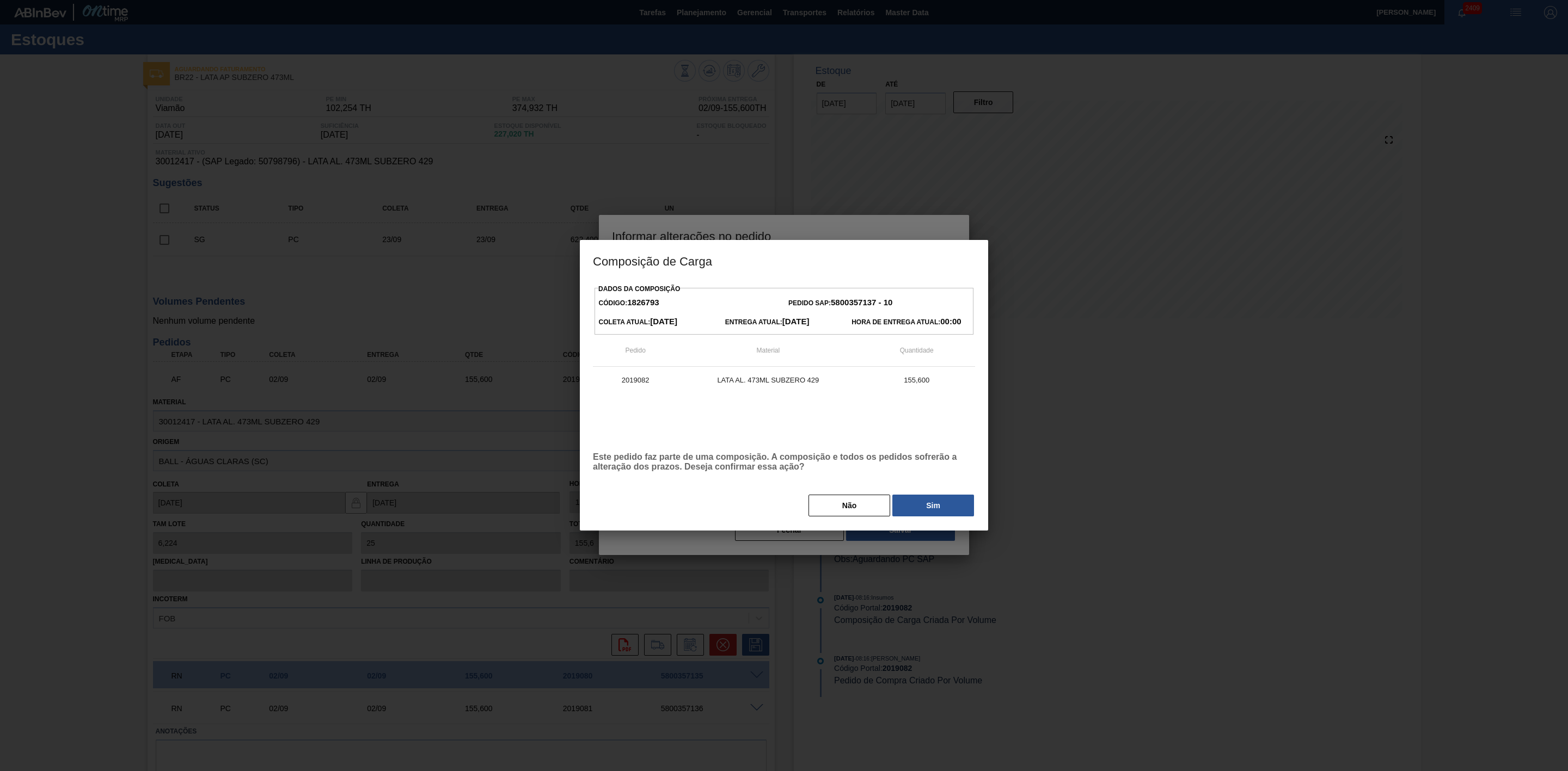
click at [908, 516] on button "Sim" at bounding box center [933, 506] width 82 height 22
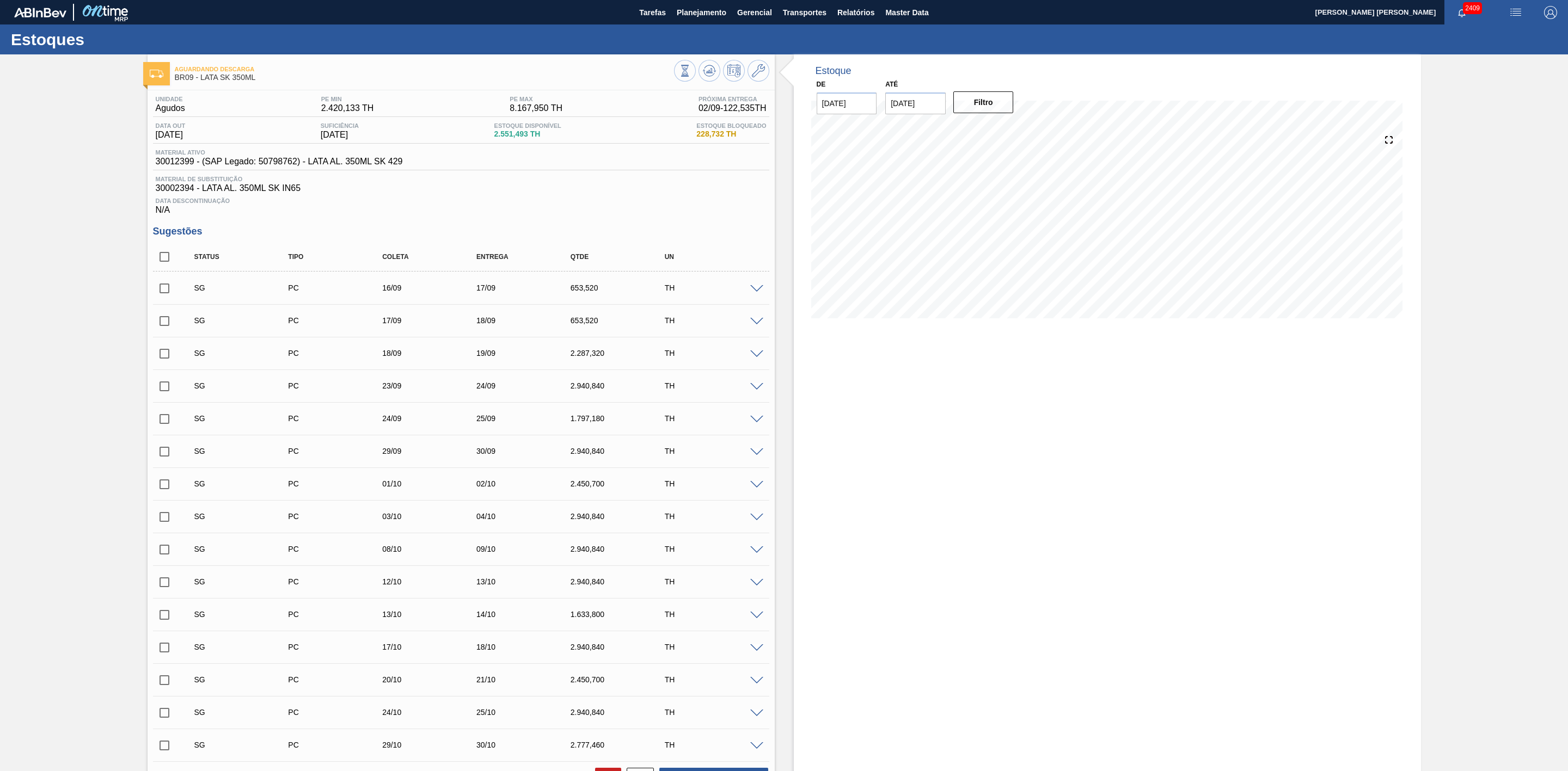
click at [177, 161] on span "30012399 - (SAP Legado: 50798762) - LATA AL. 350ML SK 429" at bounding box center [279, 162] width 248 height 9
copy span "30012399"
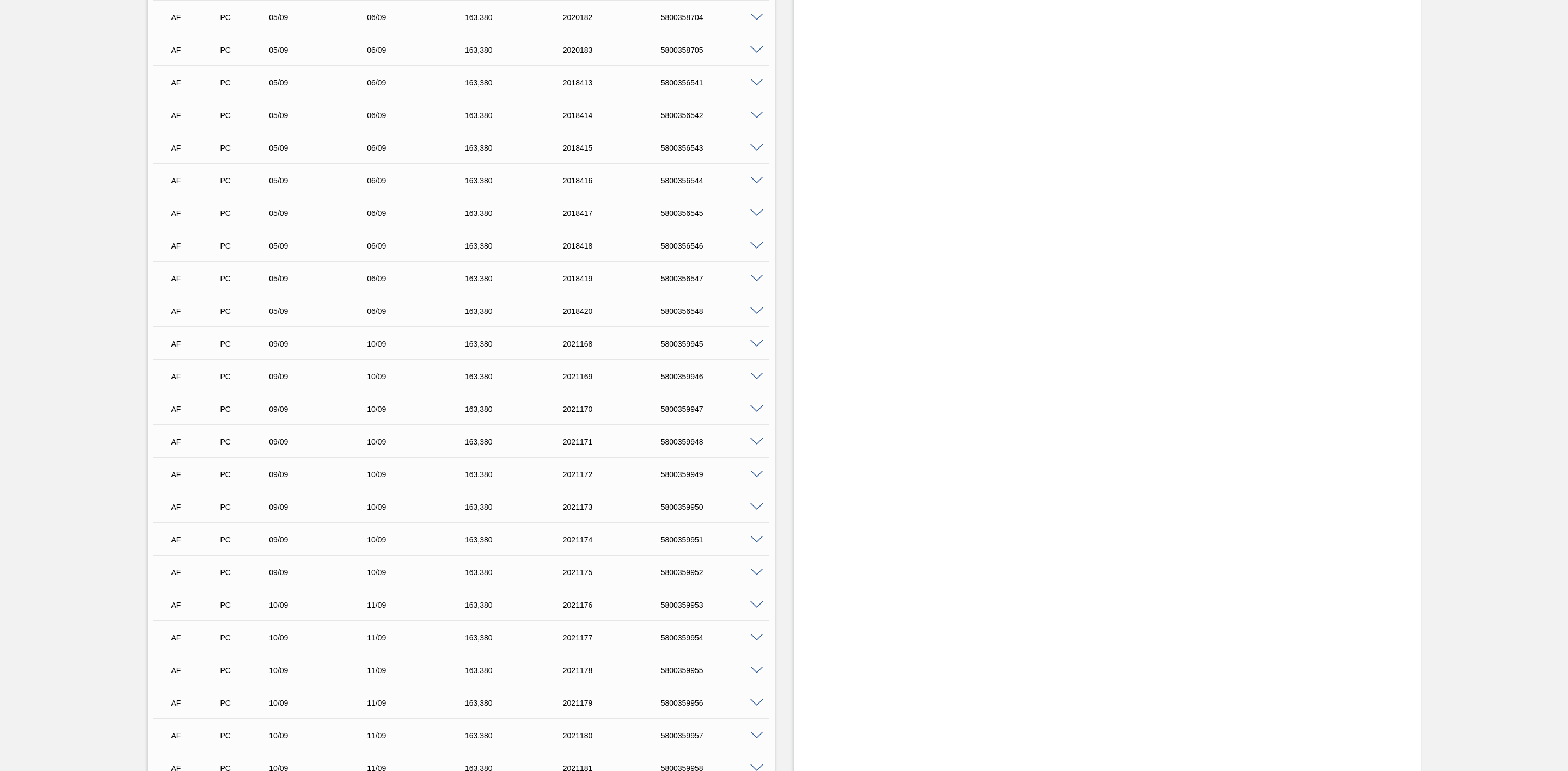
scroll to position [1878, 0]
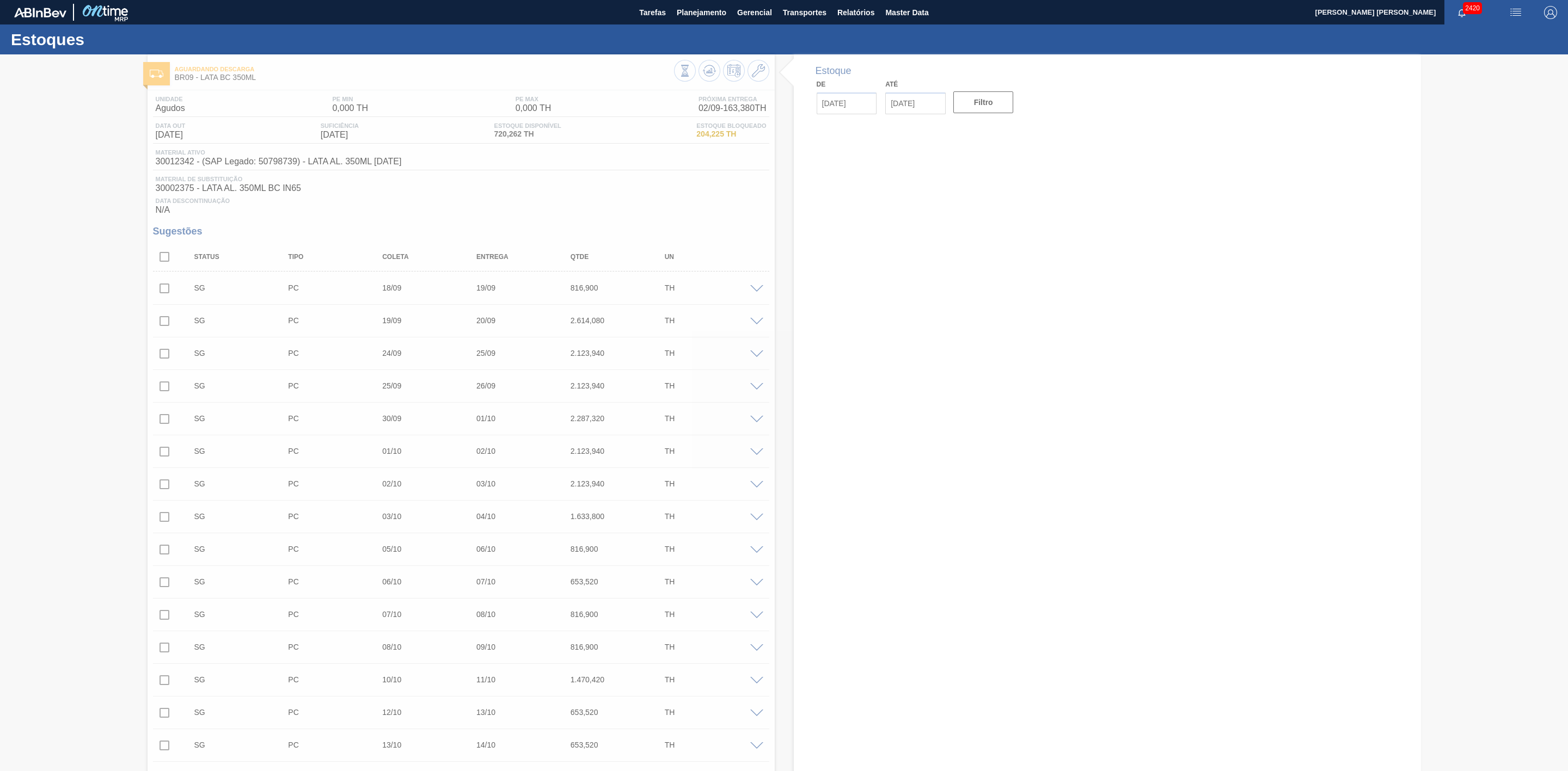
type input "[DATE]"
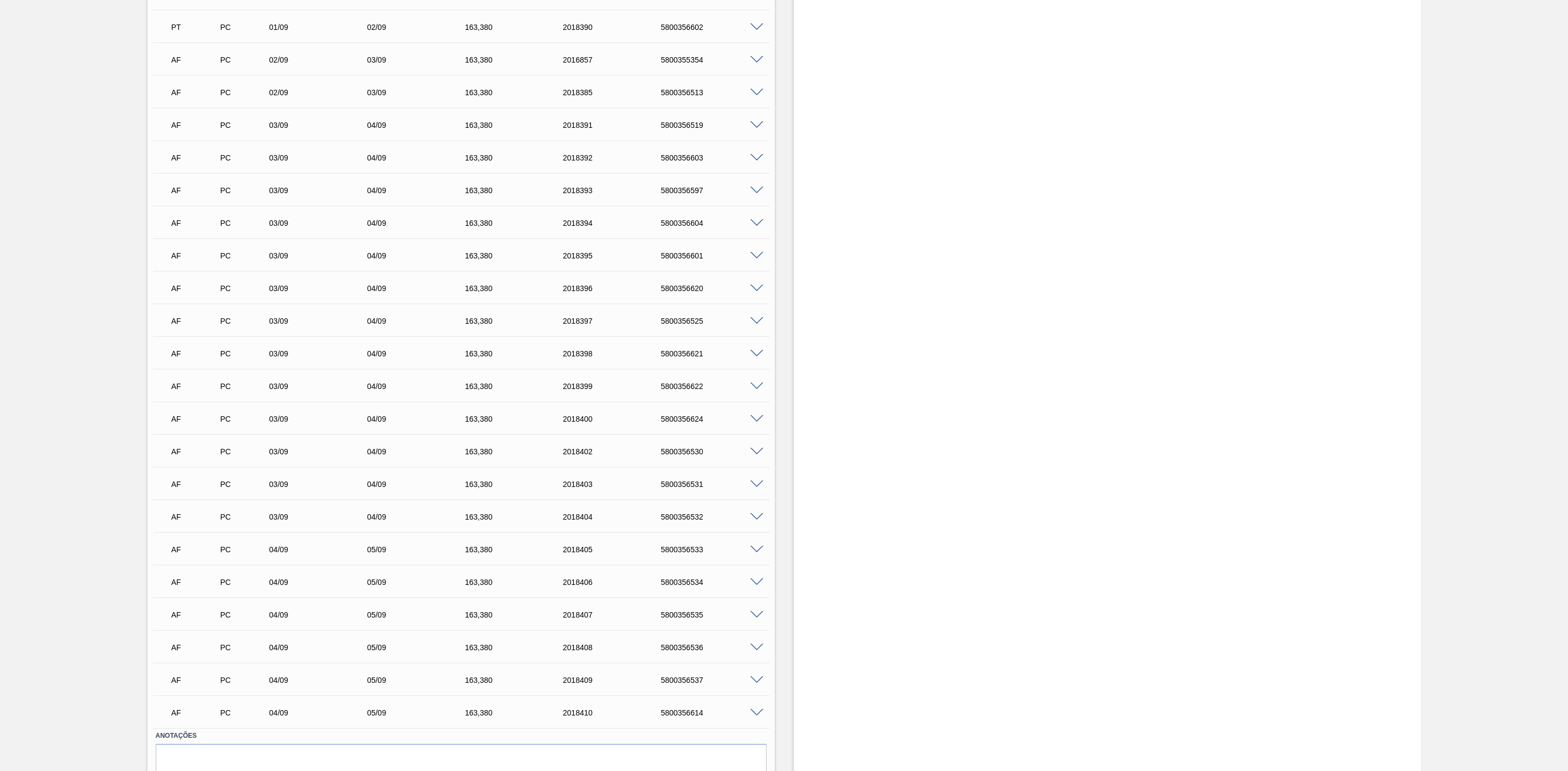
scroll to position [1883, 0]
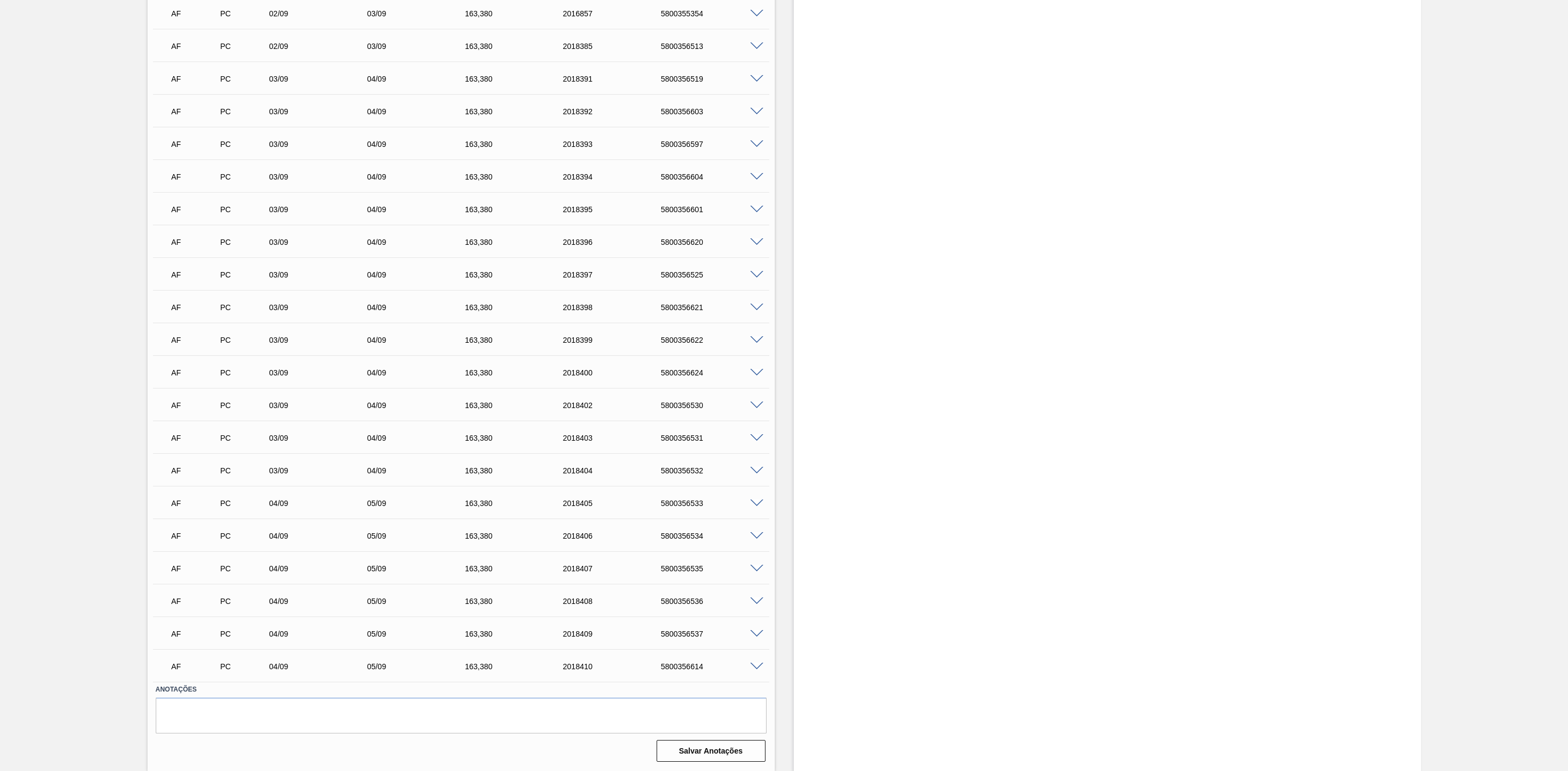
click at [752, 502] on span at bounding box center [757, 504] width 13 height 8
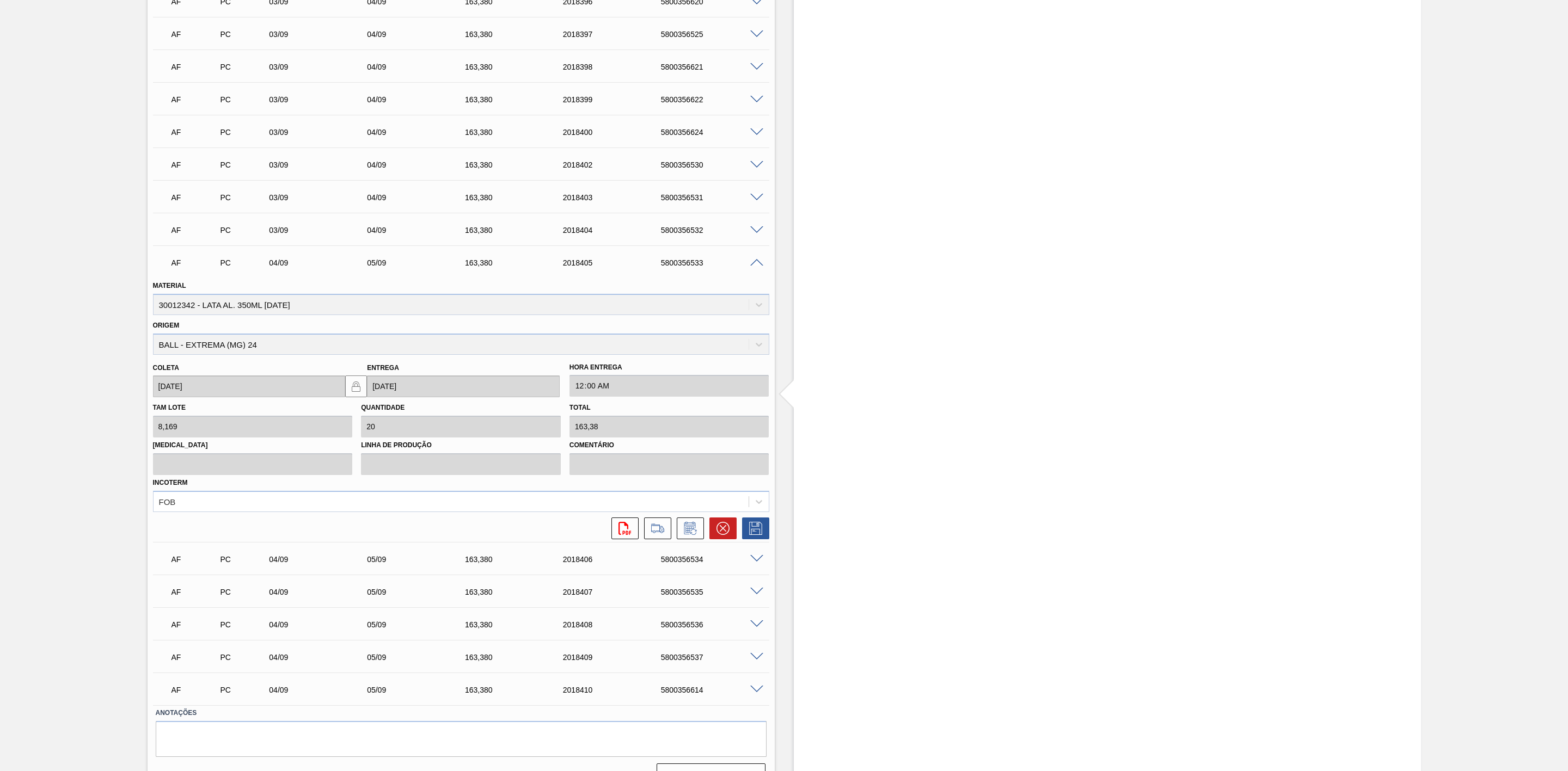
scroll to position [2128, 0]
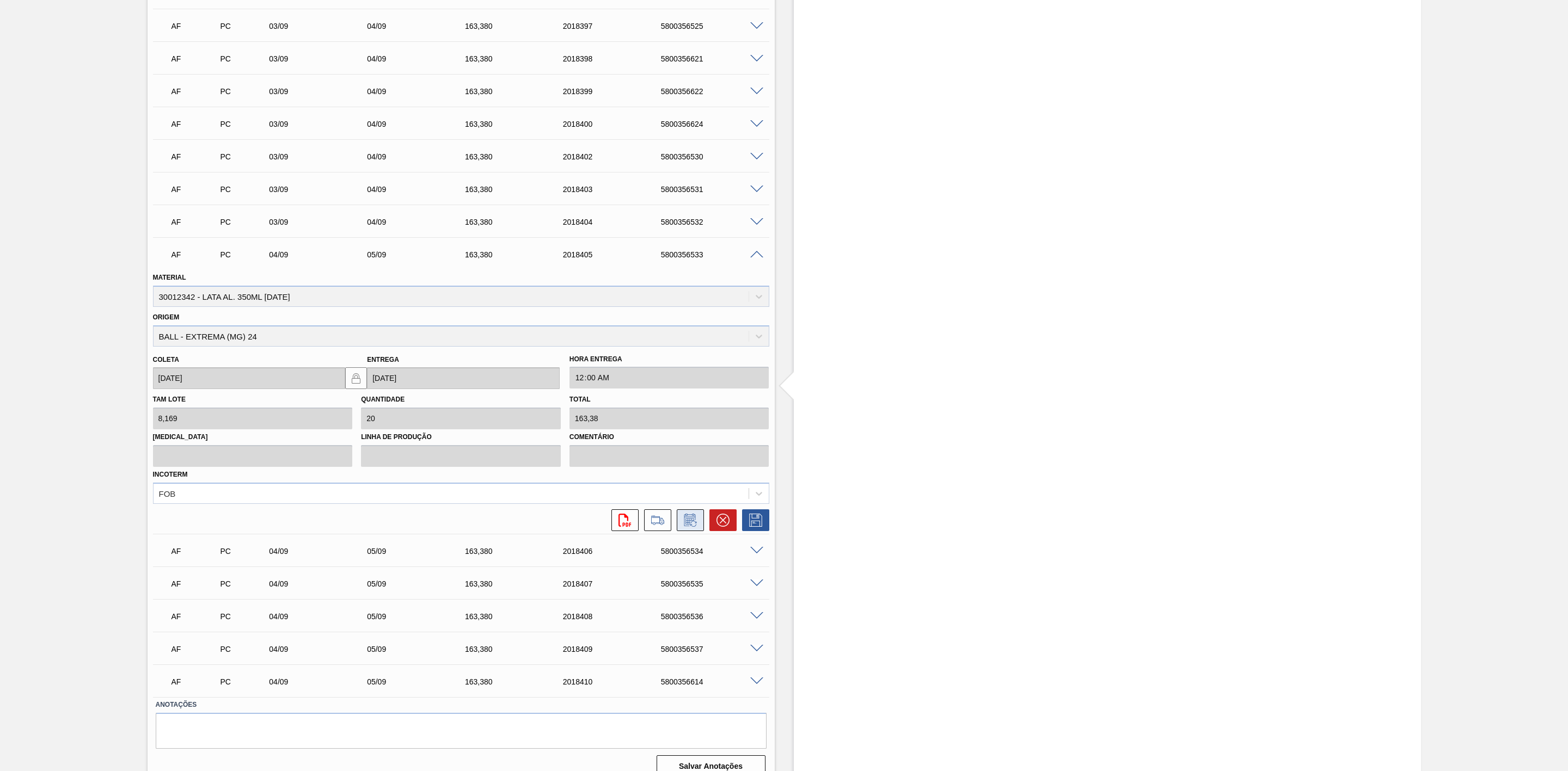
click at [687, 521] on icon at bounding box center [689, 520] width 11 height 12
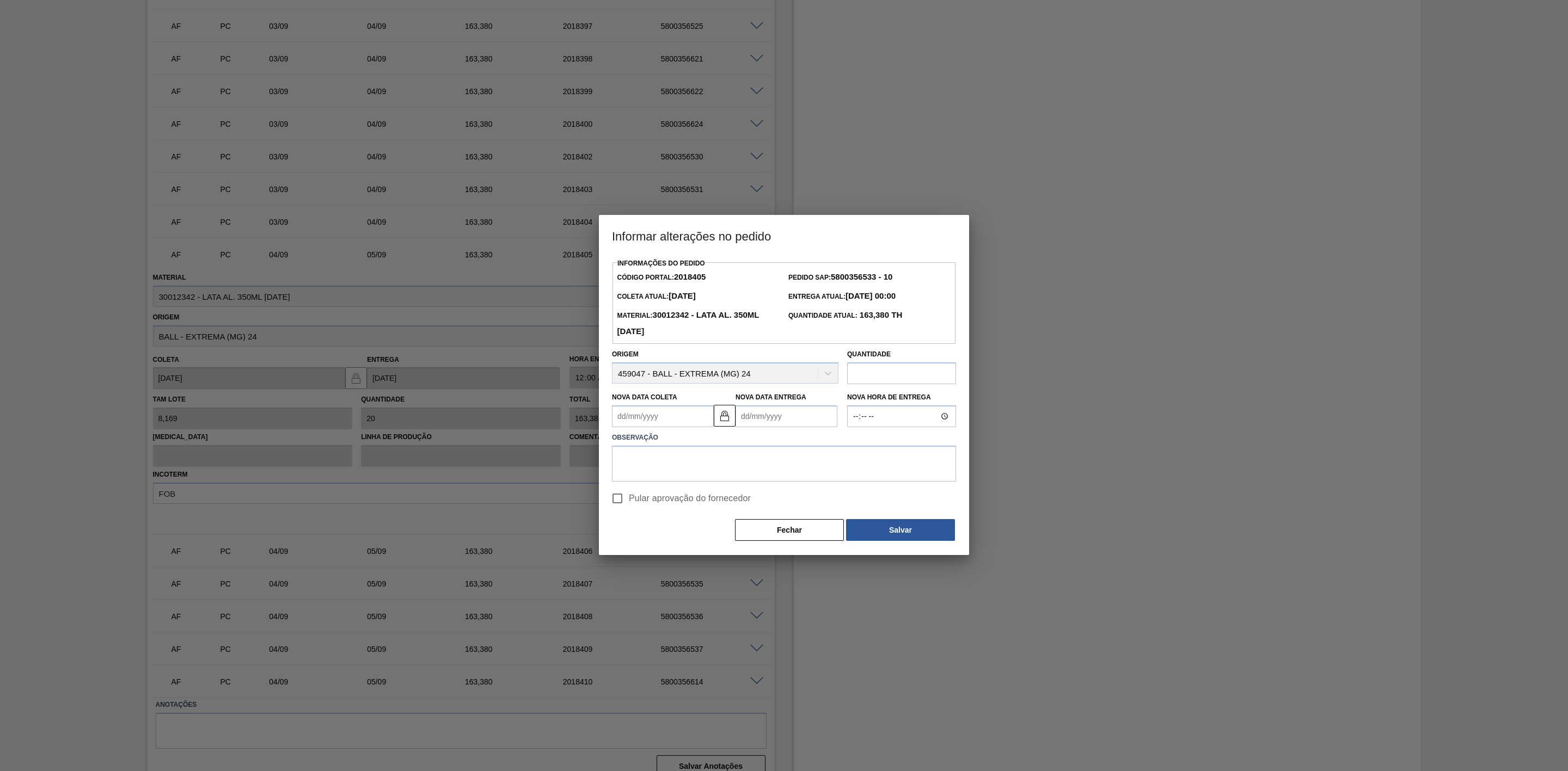
click at [685, 417] on Coleta2018405 "Nova Data Coleta" at bounding box center [663, 416] width 102 height 22
click at [696, 500] on div "11" at bounding box center [696, 495] width 15 height 15
type Coleta2018405 "[DATE]"
type Entrega2018405 "[DATE]"
click at [680, 462] on textarea at bounding box center [784, 464] width 344 height 36
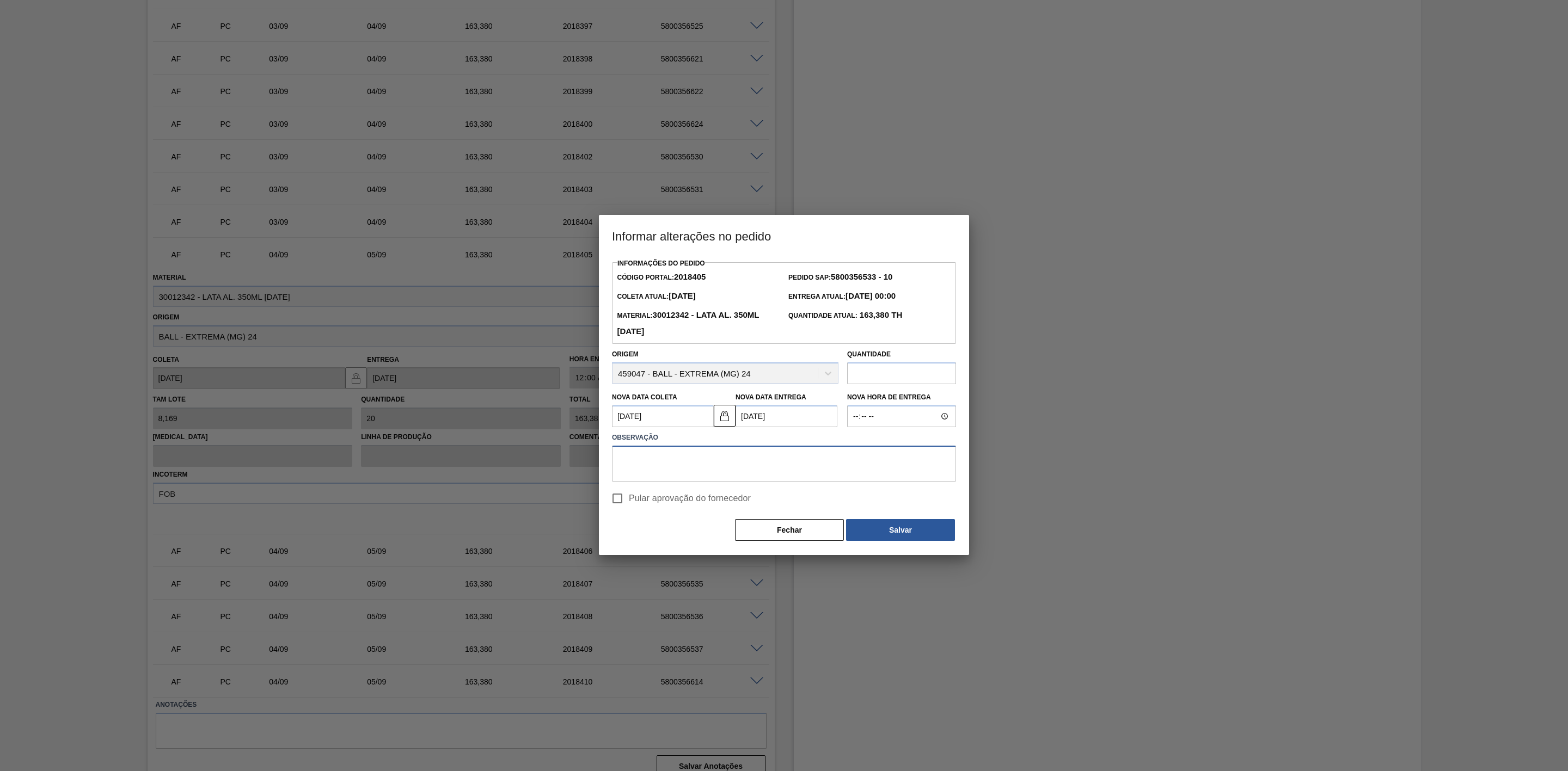
paste textarea "Linearização de grade - cenário de carros na porta"
type textarea "Linearização de grade - cenário de carros na porta"
click at [876, 520] on button "Salvar" at bounding box center [901, 530] width 109 height 22
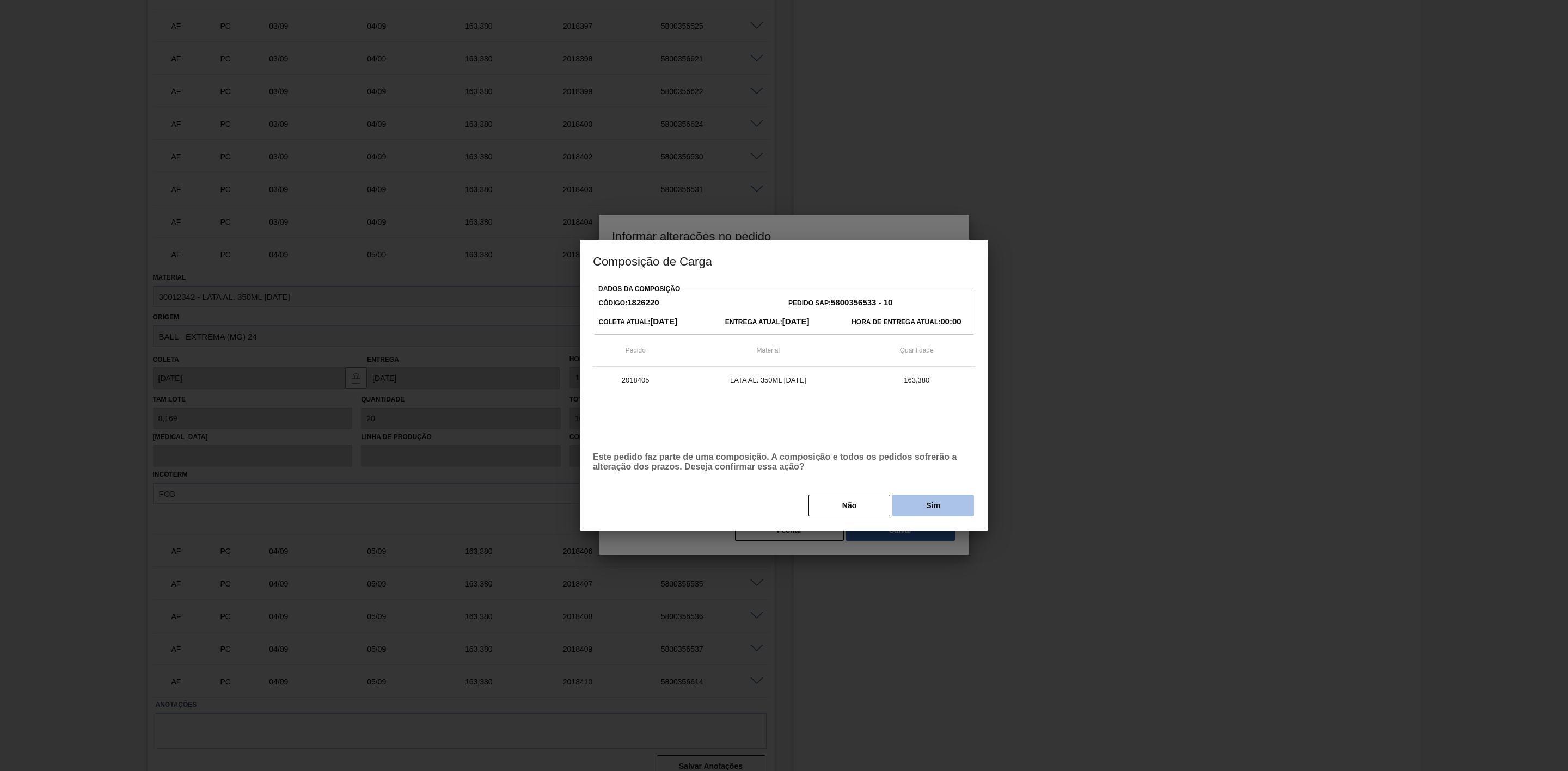
click at [905, 508] on button "Sim" at bounding box center [933, 506] width 82 height 22
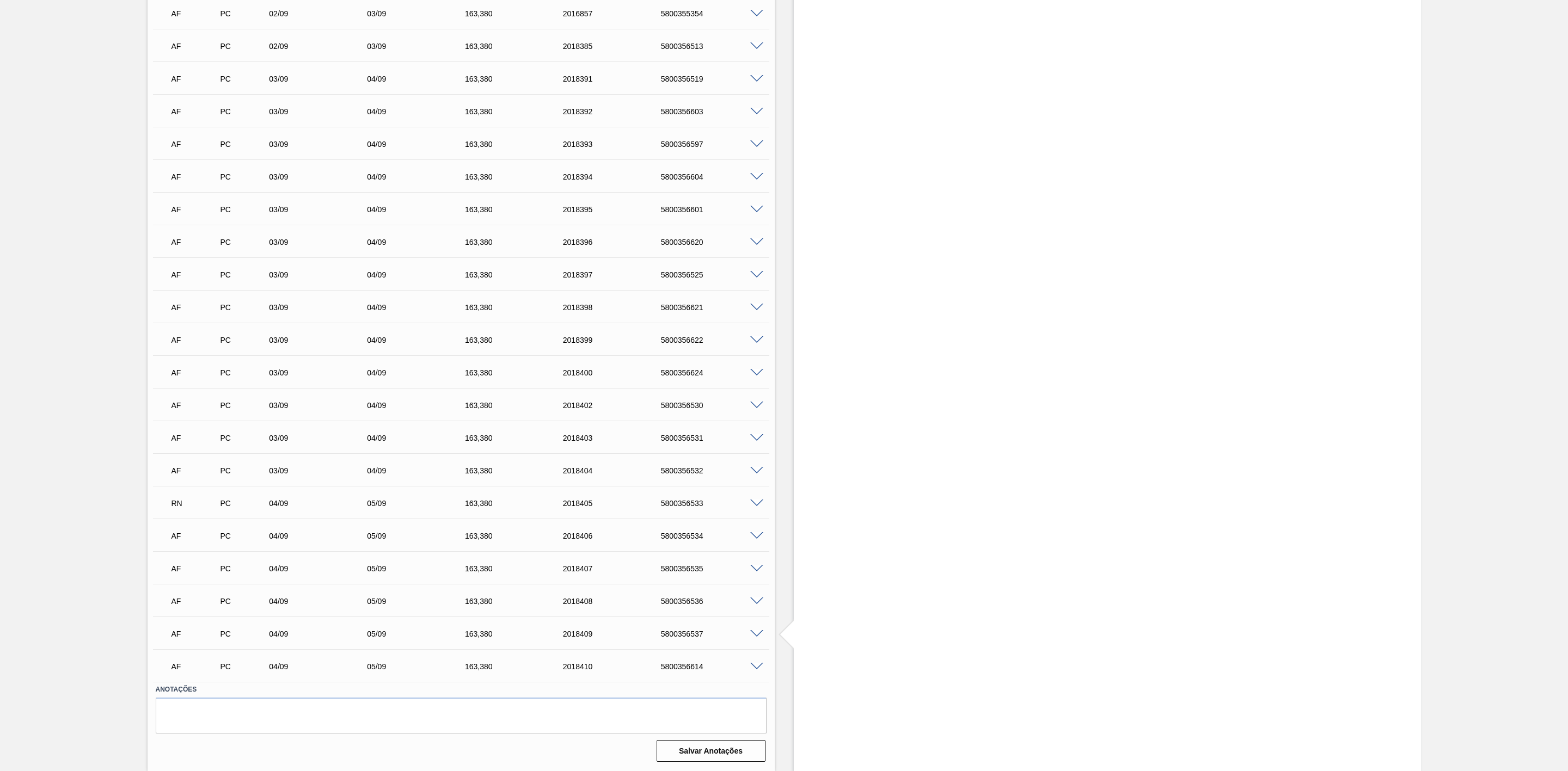
scroll to position [1883, 0]
click at [756, 537] on span at bounding box center [757, 536] width 13 height 8
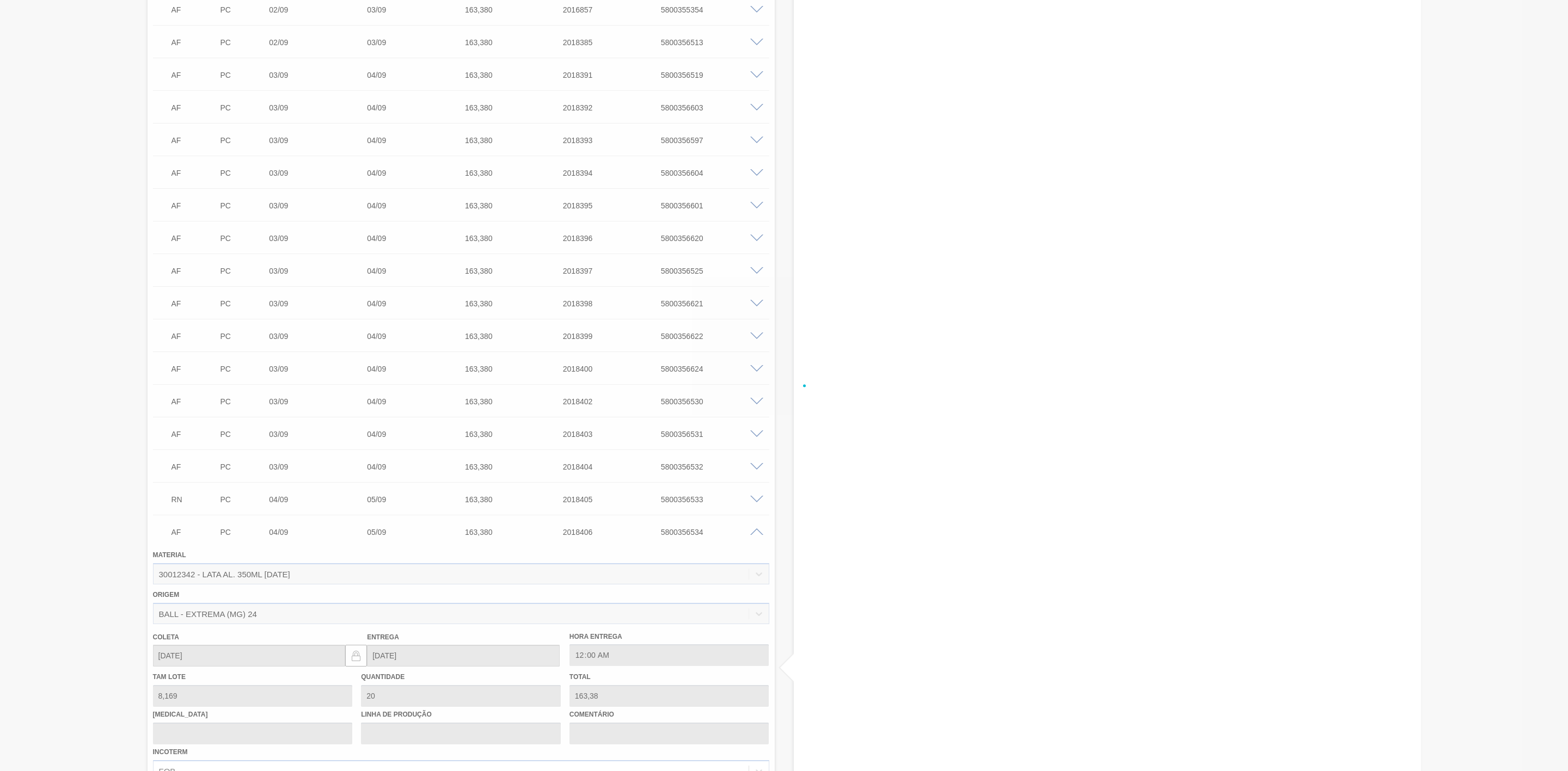
scroll to position [2128, 0]
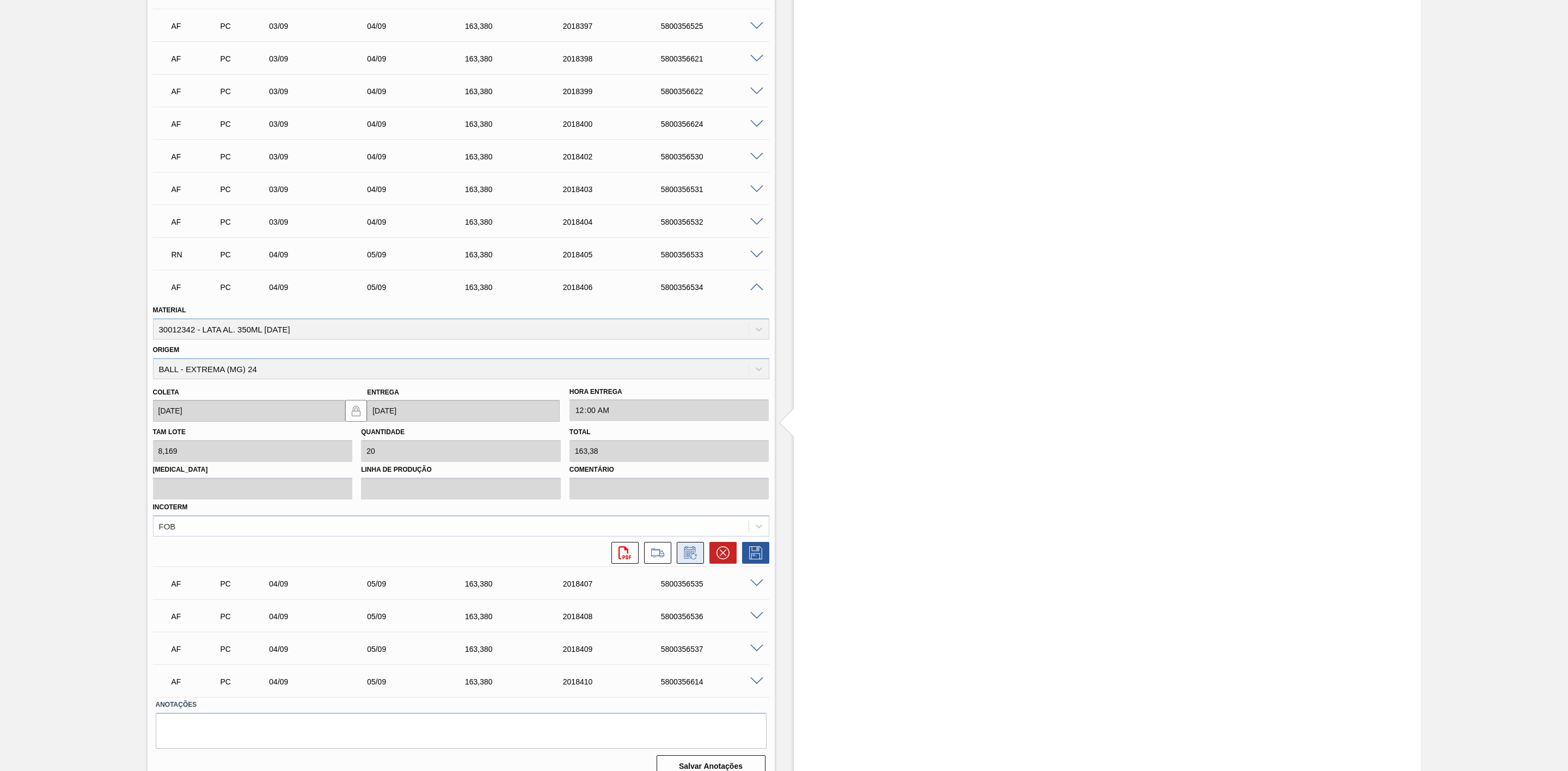
click at [696, 559] on icon at bounding box center [690, 554] width 18 height 13
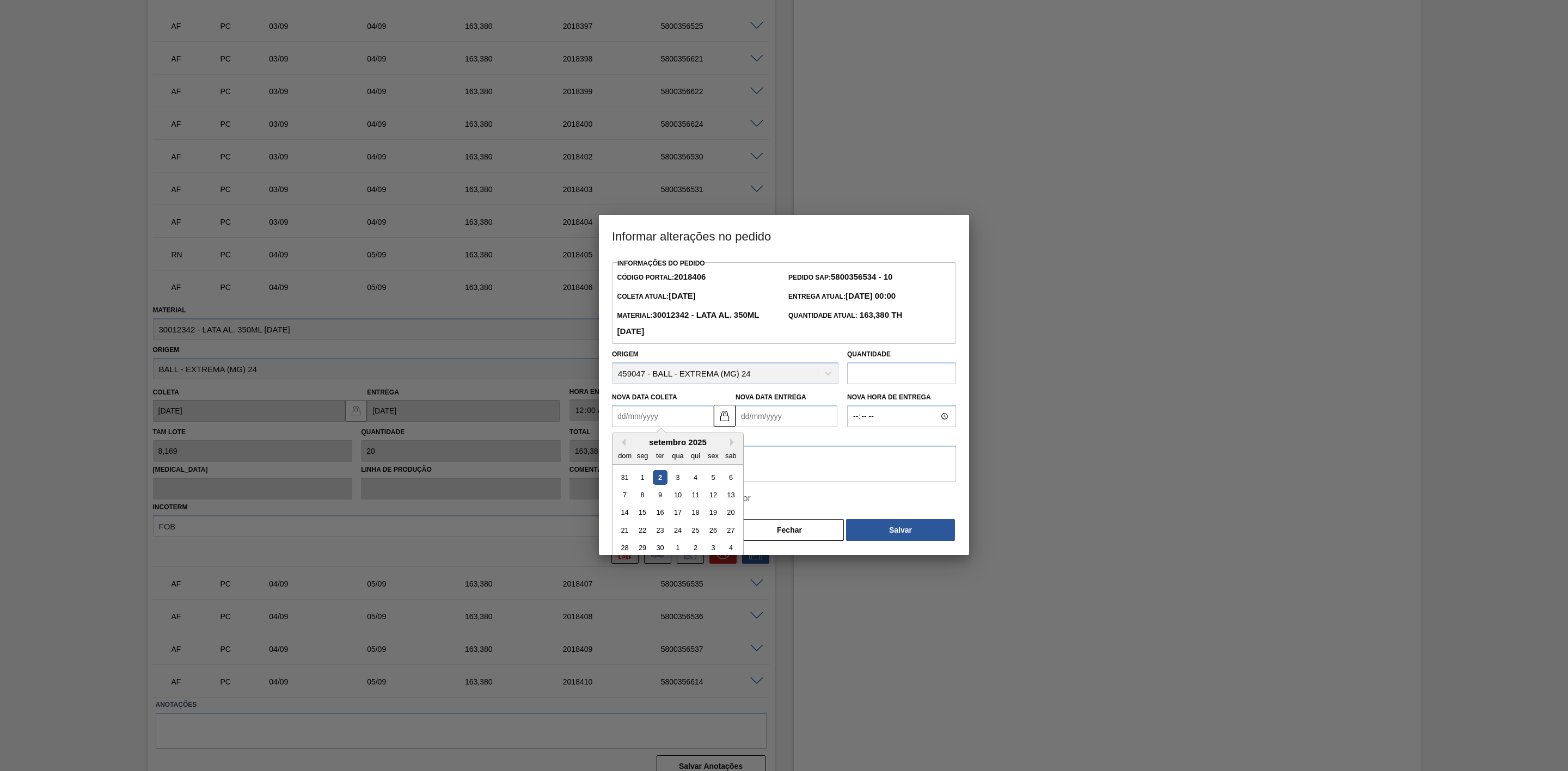
click at [670, 422] on Coleta2018406 "Nova Data Coleta" at bounding box center [663, 416] width 102 height 22
click at [696, 500] on div "11" at bounding box center [696, 495] width 15 height 15
type Coleta2018406 "[DATE]"
type Entrega2018406 "[DATE]"
click at [738, 464] on textarea at bounding box center [784, 464] width 344 height 36
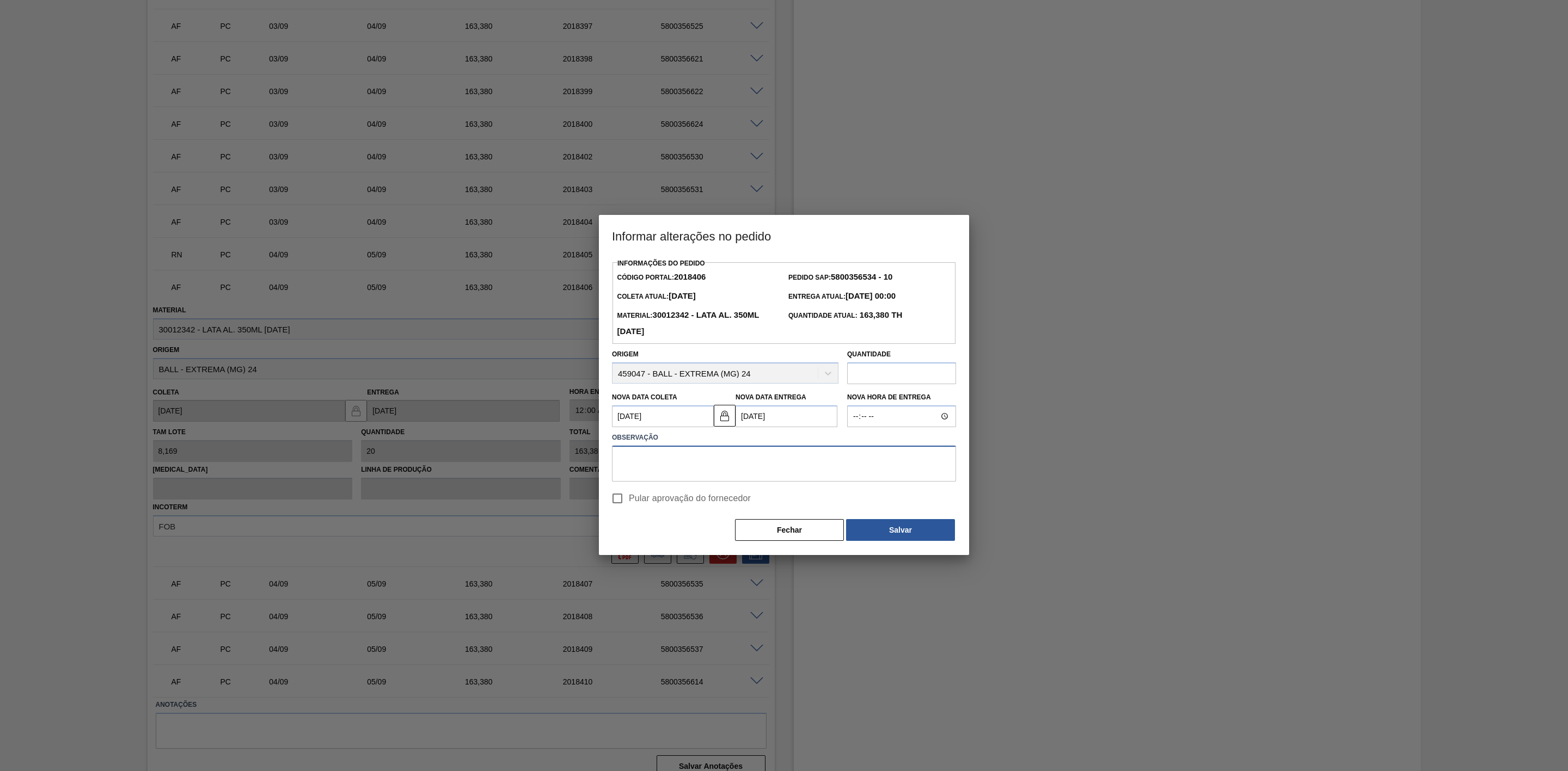
paste textarea "Linearização de grade - cenário de carros na porta"
type textarea "Linearização de grade - cenário de carros na porta"
click at [903, 527] on button "Salvar" at bounding box center [901, 530] width 109 height 22
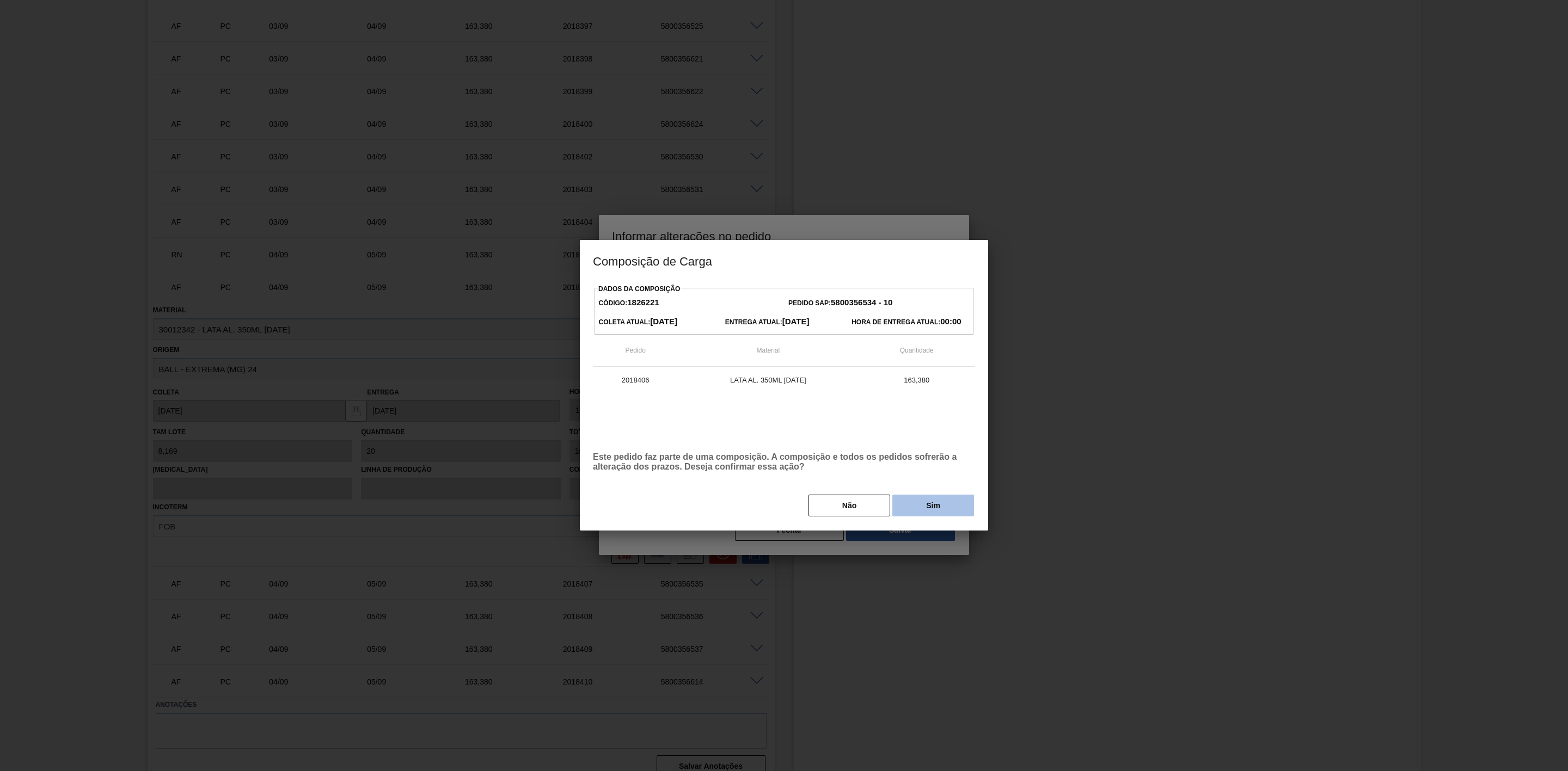
click at [934, 506] on button "Sim" at bounding box center [933, 506] width 82 height 22
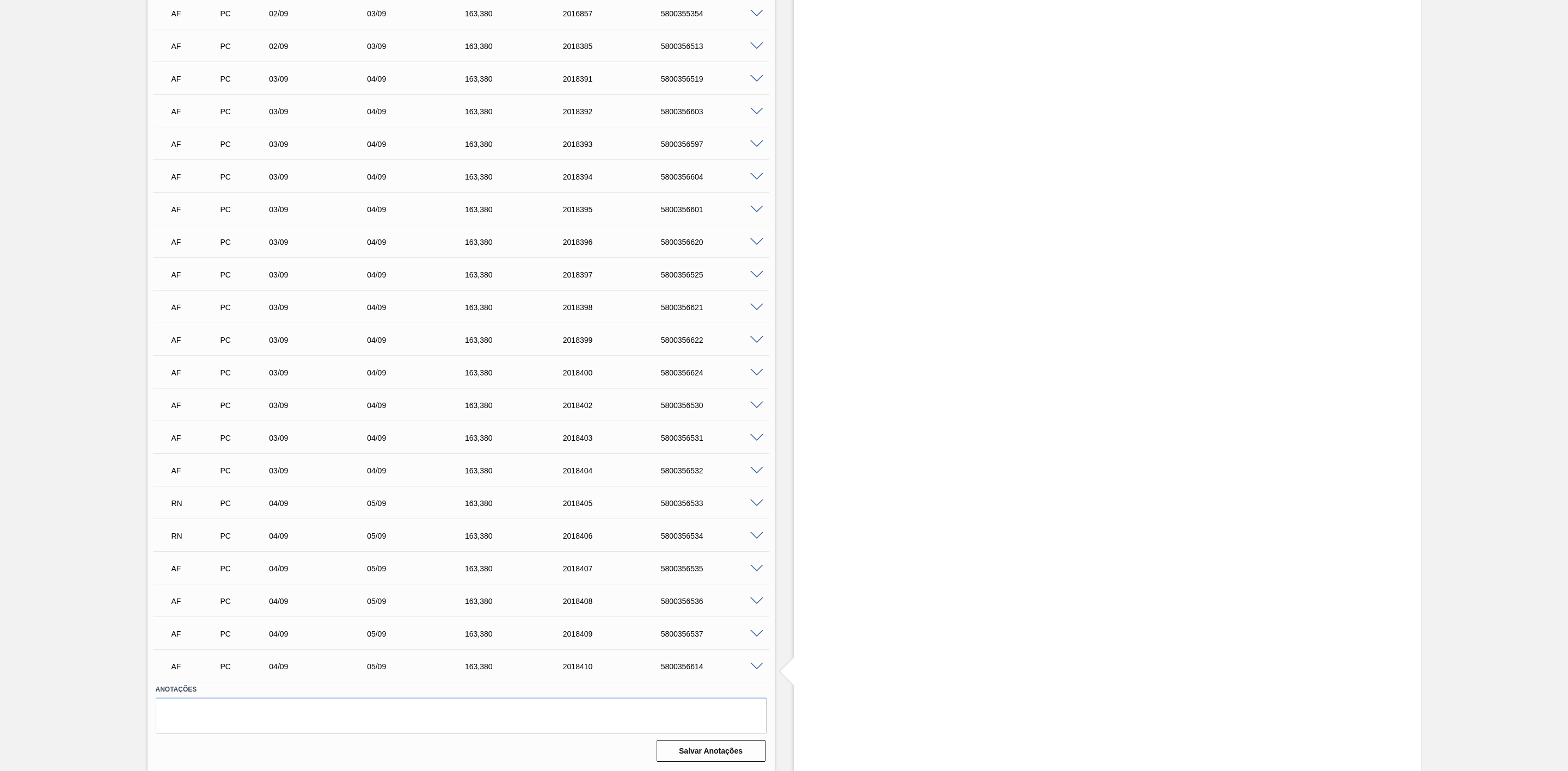
scroll to position [1883, 0]
click at [756, 571] on span at bounding box center [757, 569] width 13 height 8
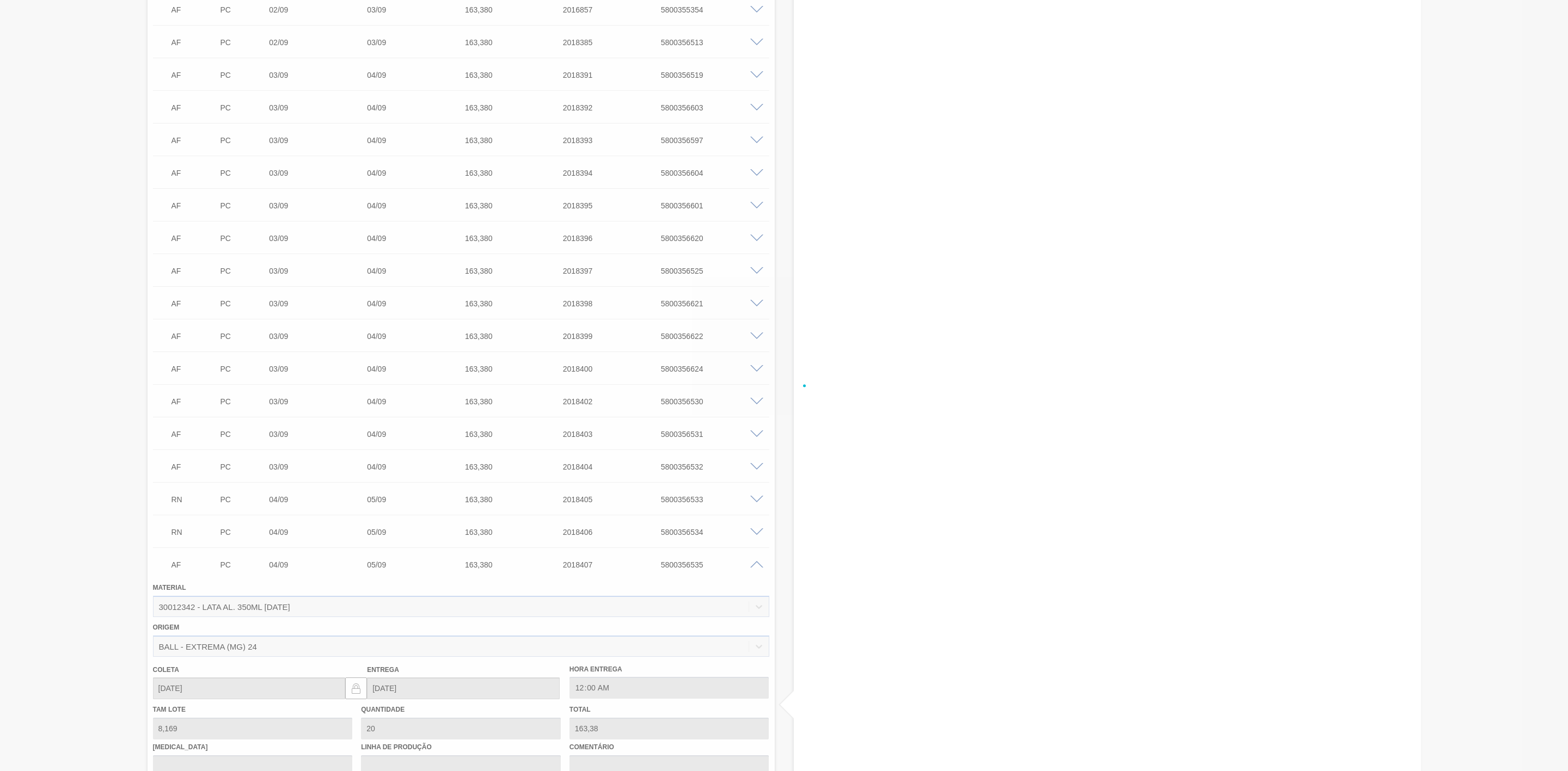
scroll to position [2128, 0]
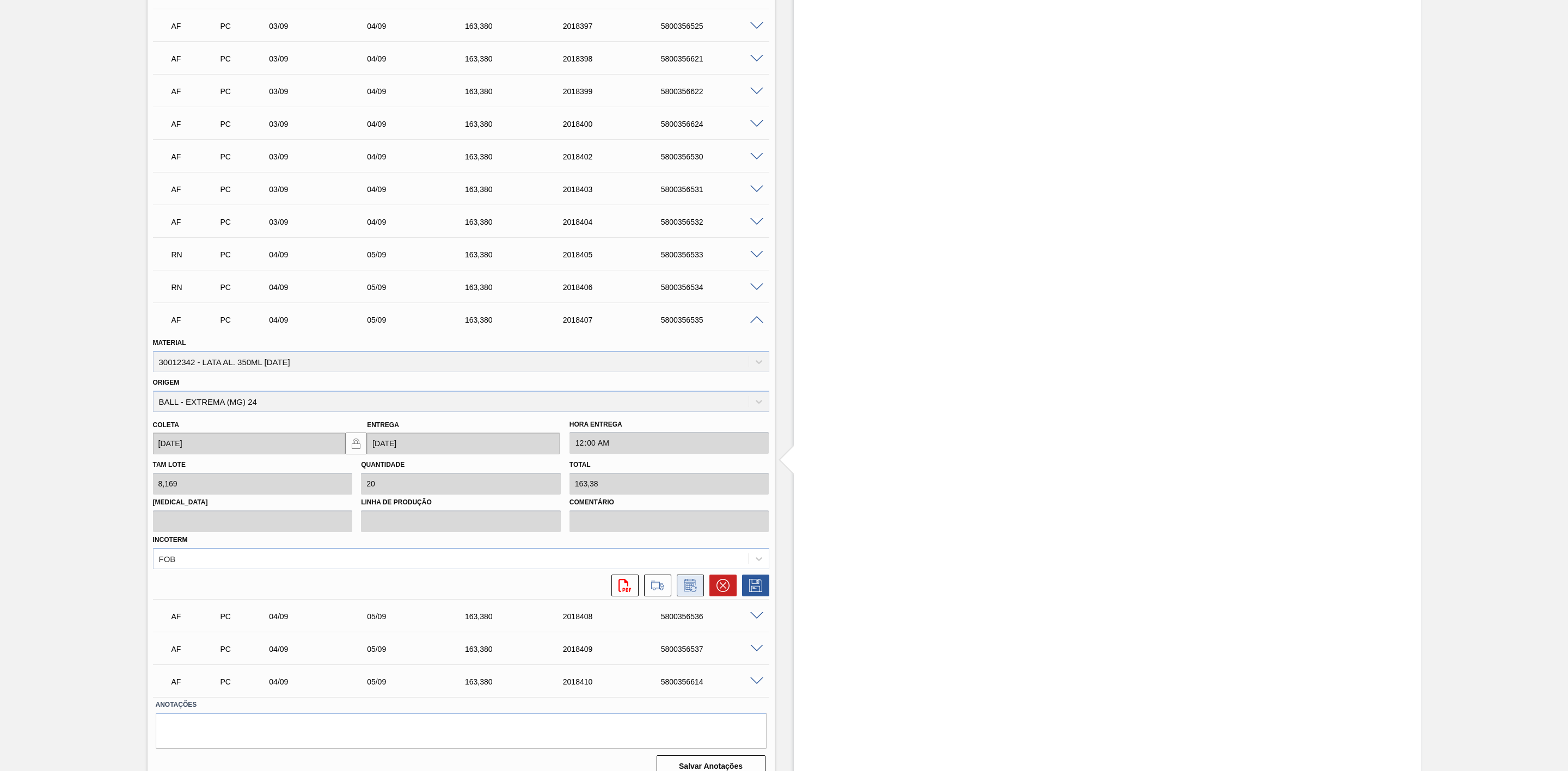
click at [690, 592] on icon at bounding box center [690, 586] width 18 height 13
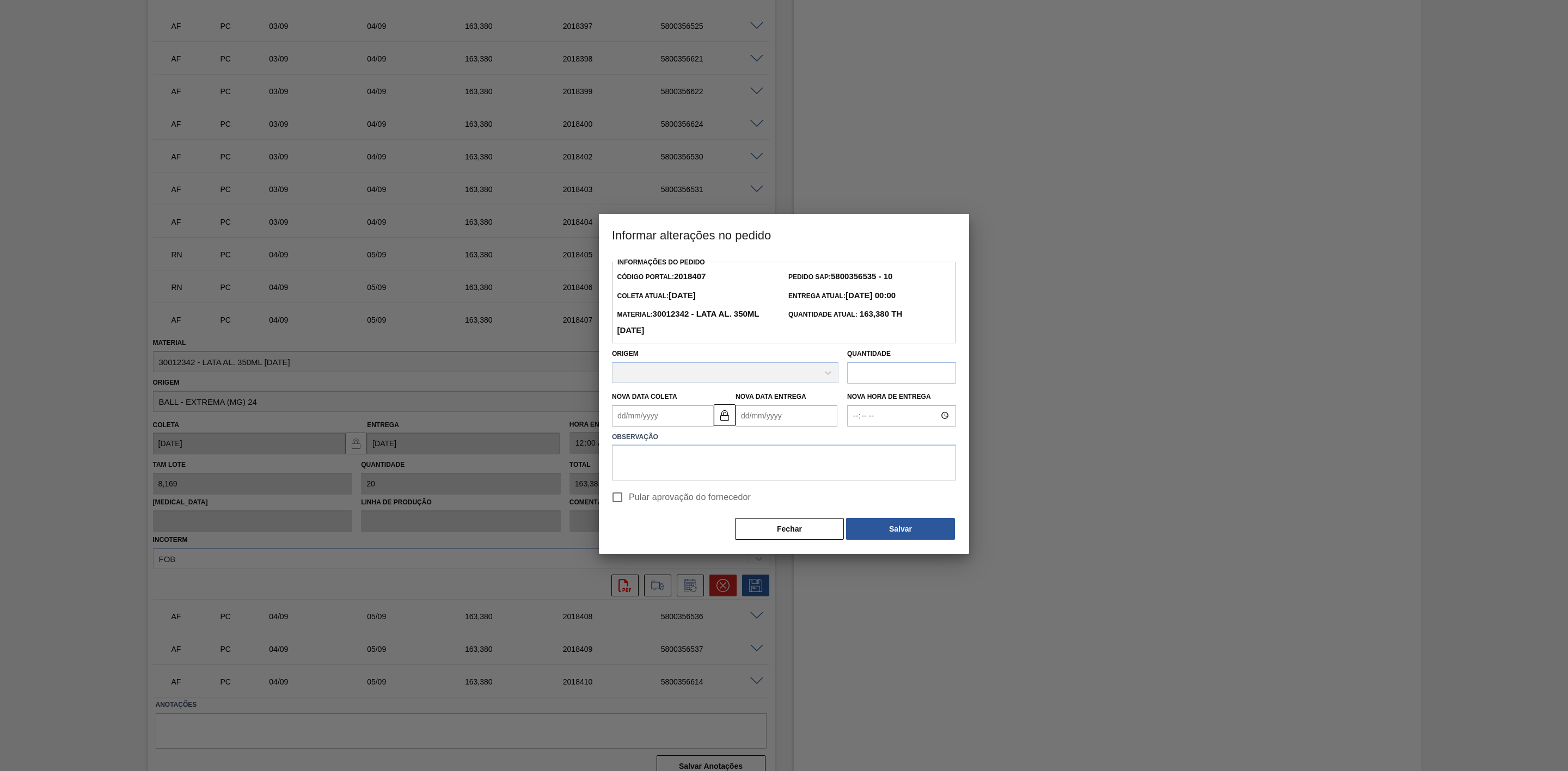
click at [651, 411] on Coleta2018407 "Nova Data Coleta" at bounding box center [663, 415] width 102 height 22
click at [694, 495] on div "11" at bounding box center [696, 494] width 15 height 15
type Coleta2018407 "[DATE]"
type Entrega2018407 "[DATE]"
click at [773, 459] on textarea at bounding box center [784, 464] width 344 height 36
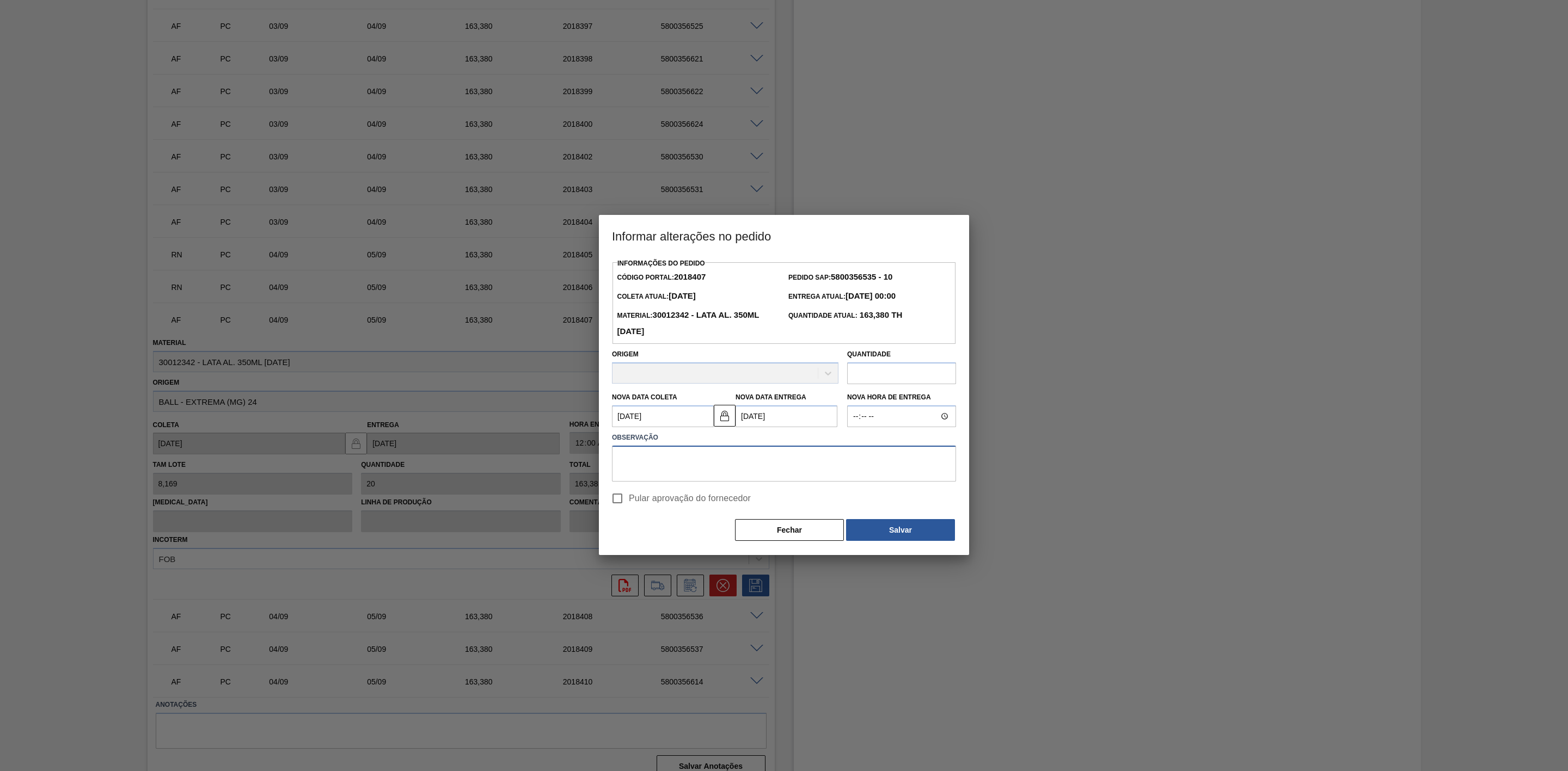
paste textarea "Linearização de grade - cenário de carros na porta"
type textarea "Linearização de grade - cenário de carros na porta"
click at [910, 535] on button "Salvar" at bounding box center [901, 530] width 109 height 22
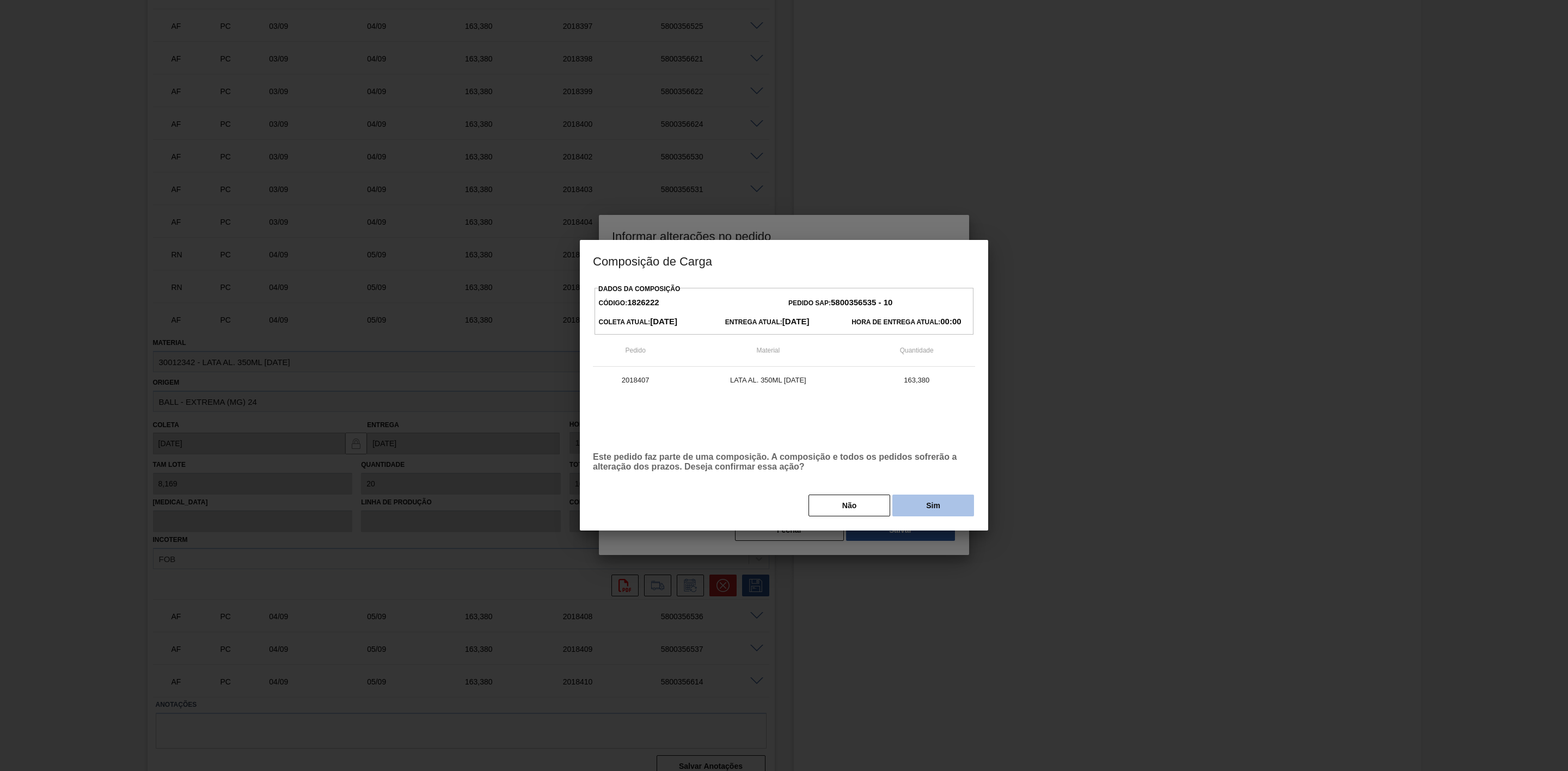
click at [922, 510] on button "Sim" at bounding box center [933, 506] width 82 height 22
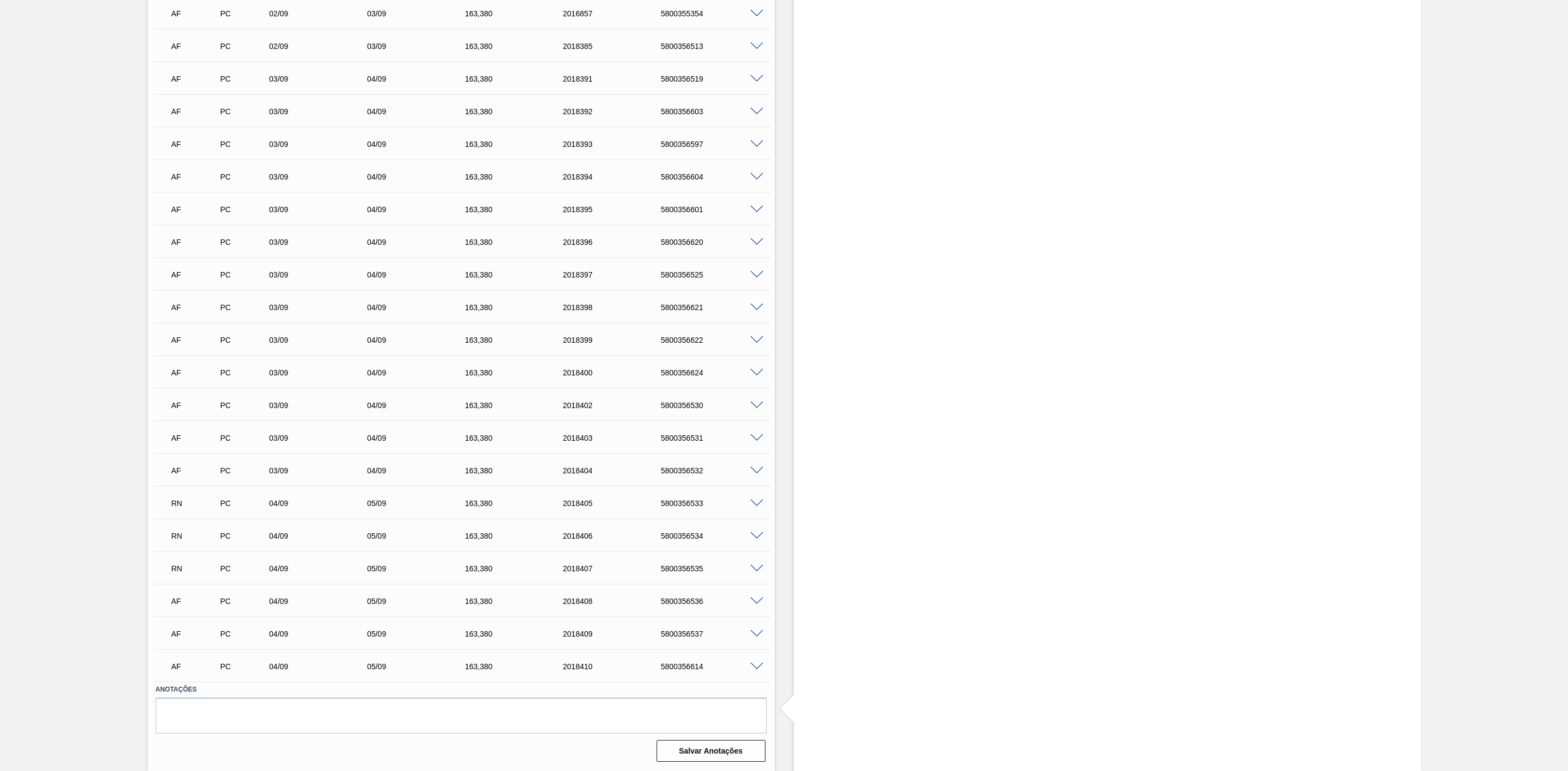
scroll to position [1883, 0]
click at [760, 601] on span at bounding box center [757, 602] width 13 height 8
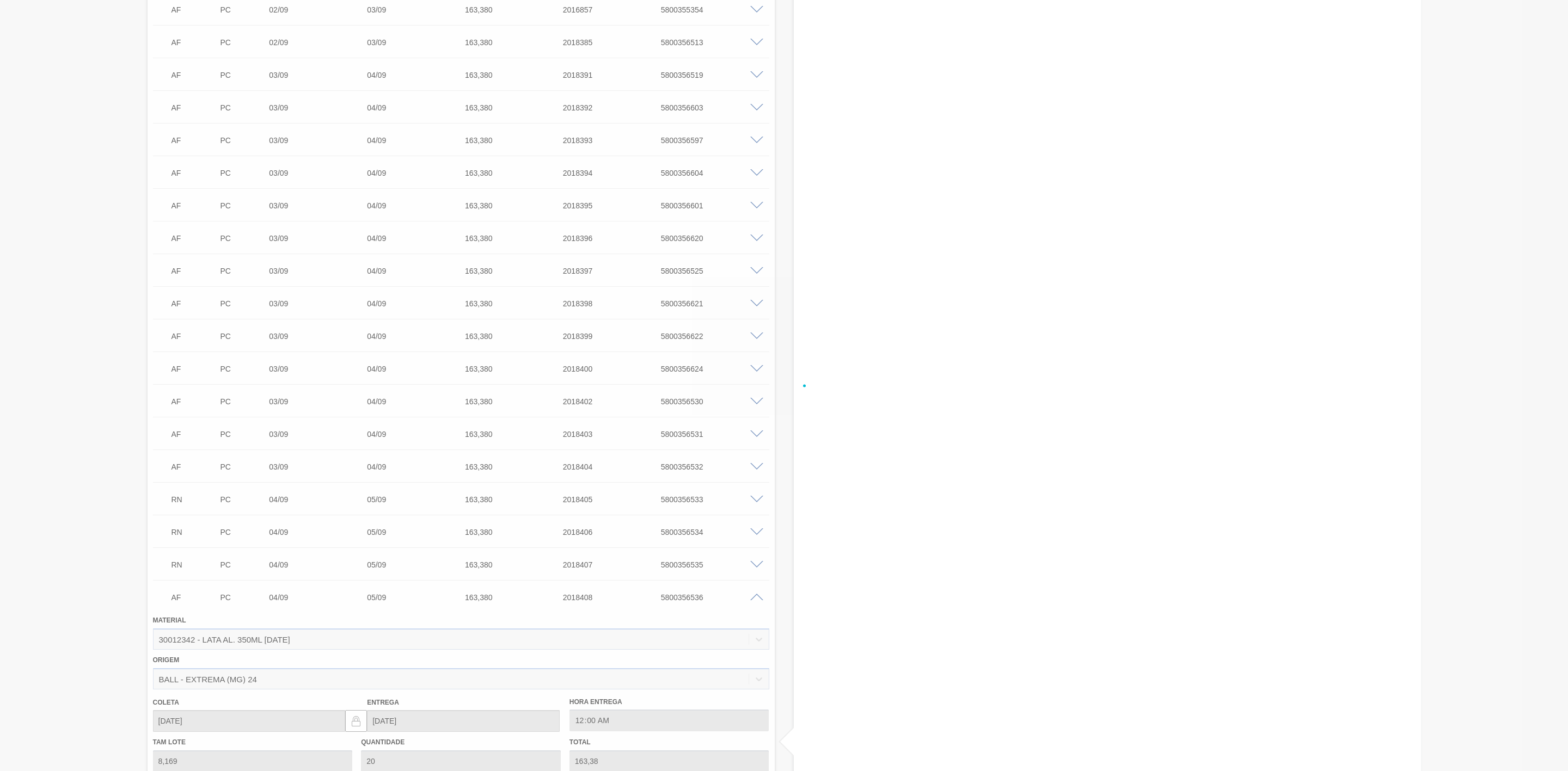
scroll to position [2128, 0]
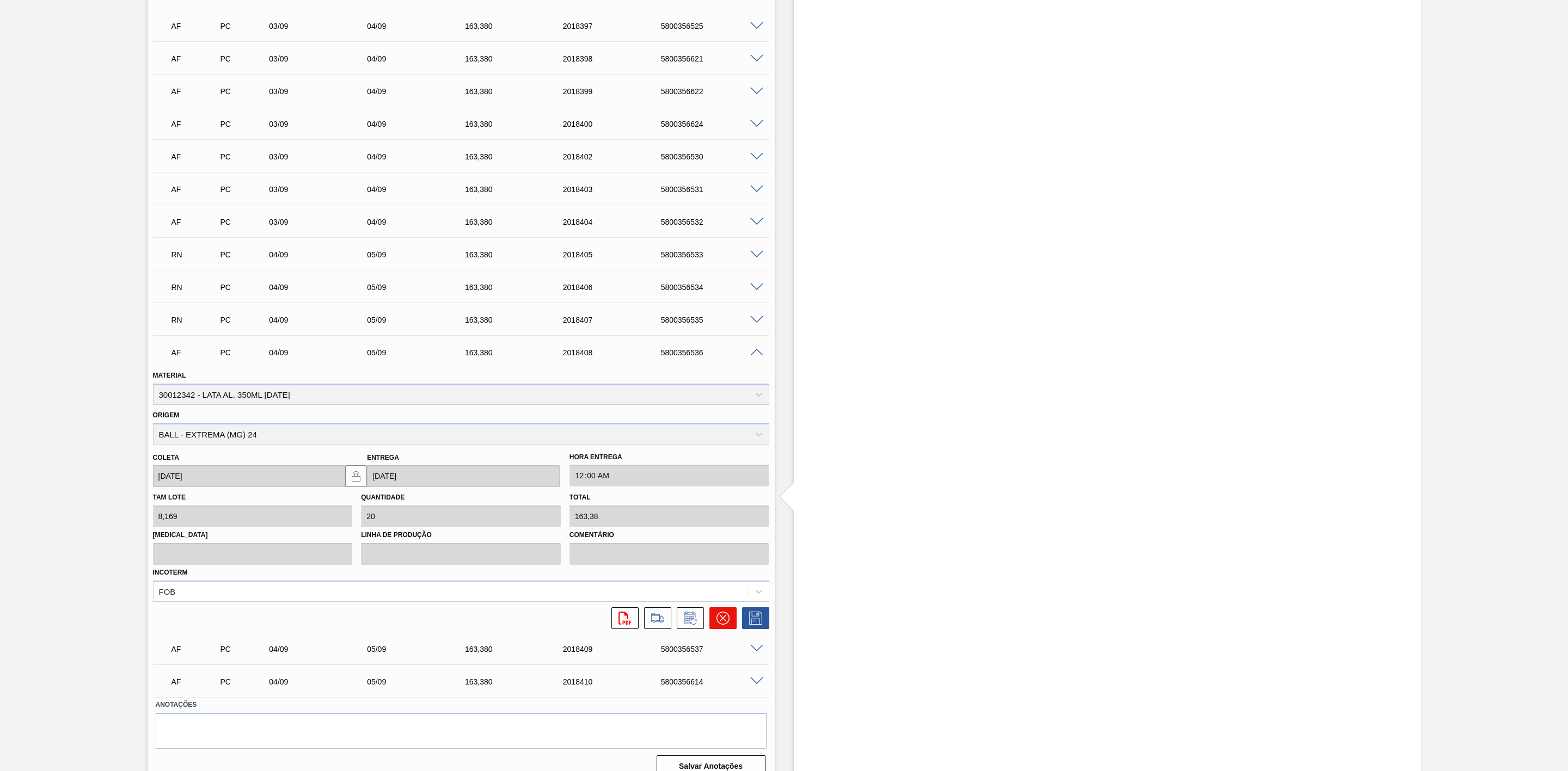
click at [718, 622] on icon at bounding box center [723, 618] width 13 height 13
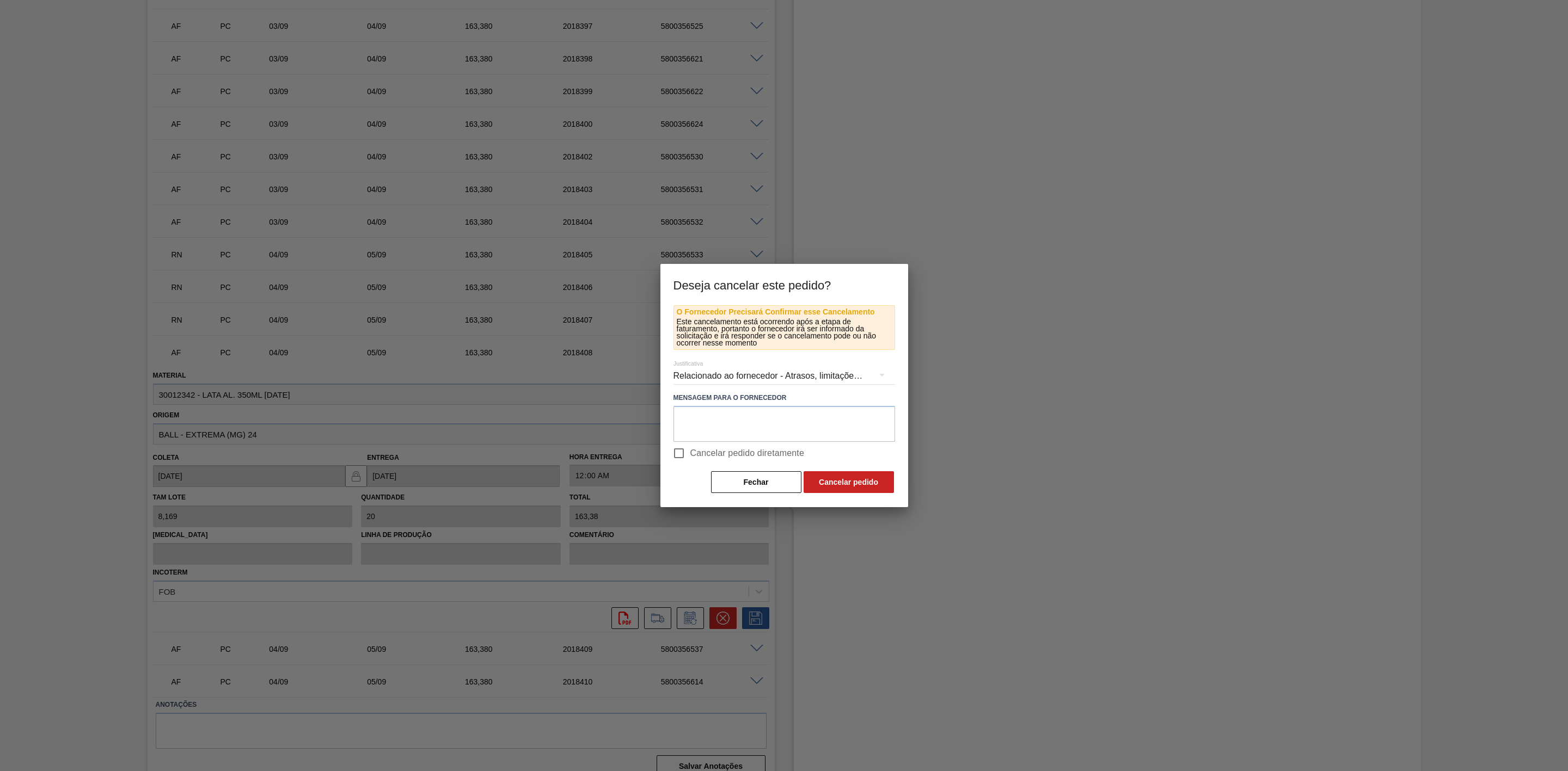
click at [688, 451] on input "Cancelar pedido diretamente" at bounding box center [679, 453] width 23 height 23
click at [698, 455] on span "Cancelar pedido diretamente" at bounding box center [747, 454] width 114 height 13
click at [690, 455] on input "Cancelar pedido diretamente" at bounding box center [679, 453] width 23 height 23
checkbox input "false"
click at [746, 489] on button "Fechar" at bounding box center [756, 482] width 90 height 22
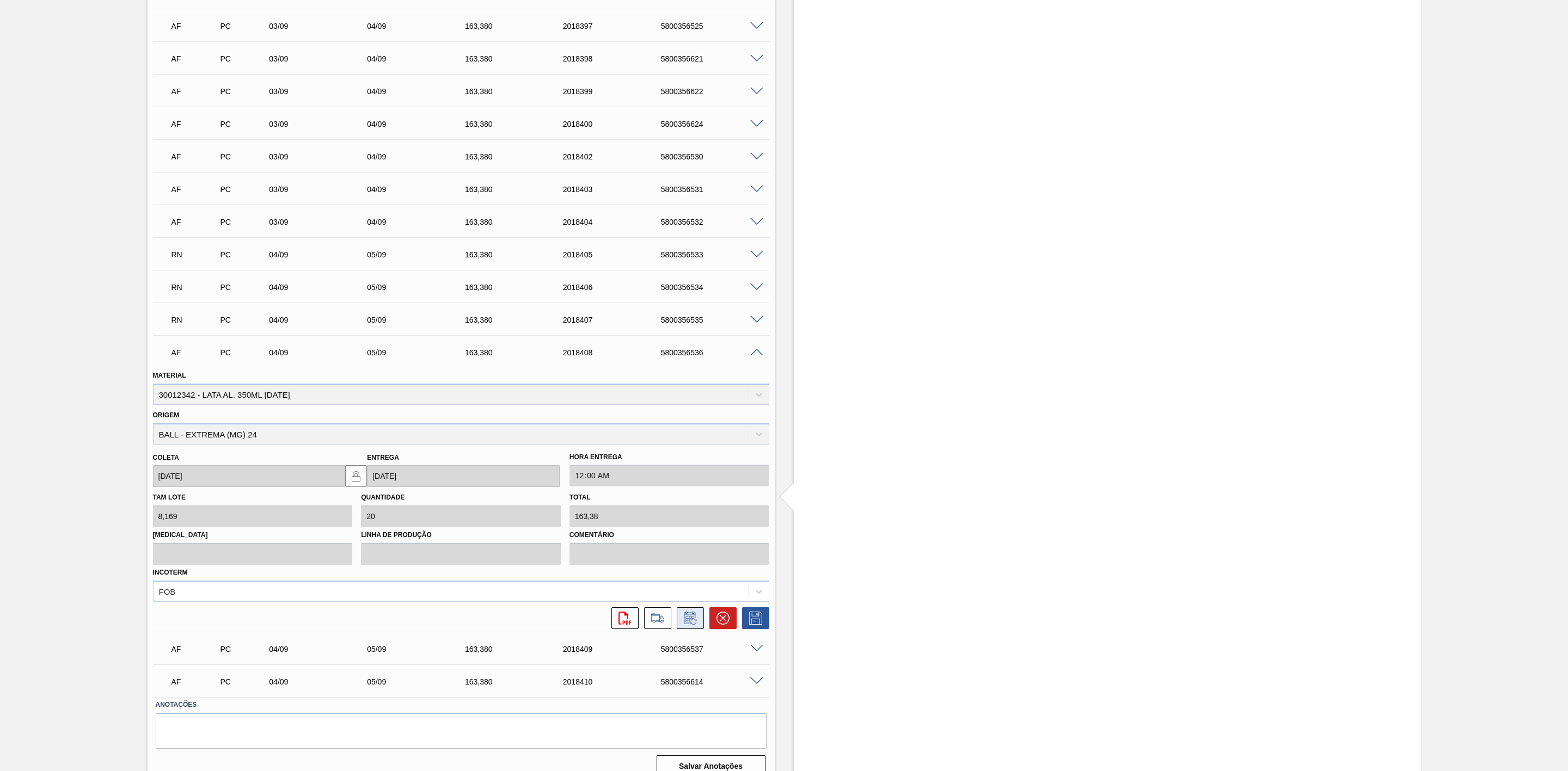
click at [687, 622] on icon at bounding box center [689, 619] width 8 height 7
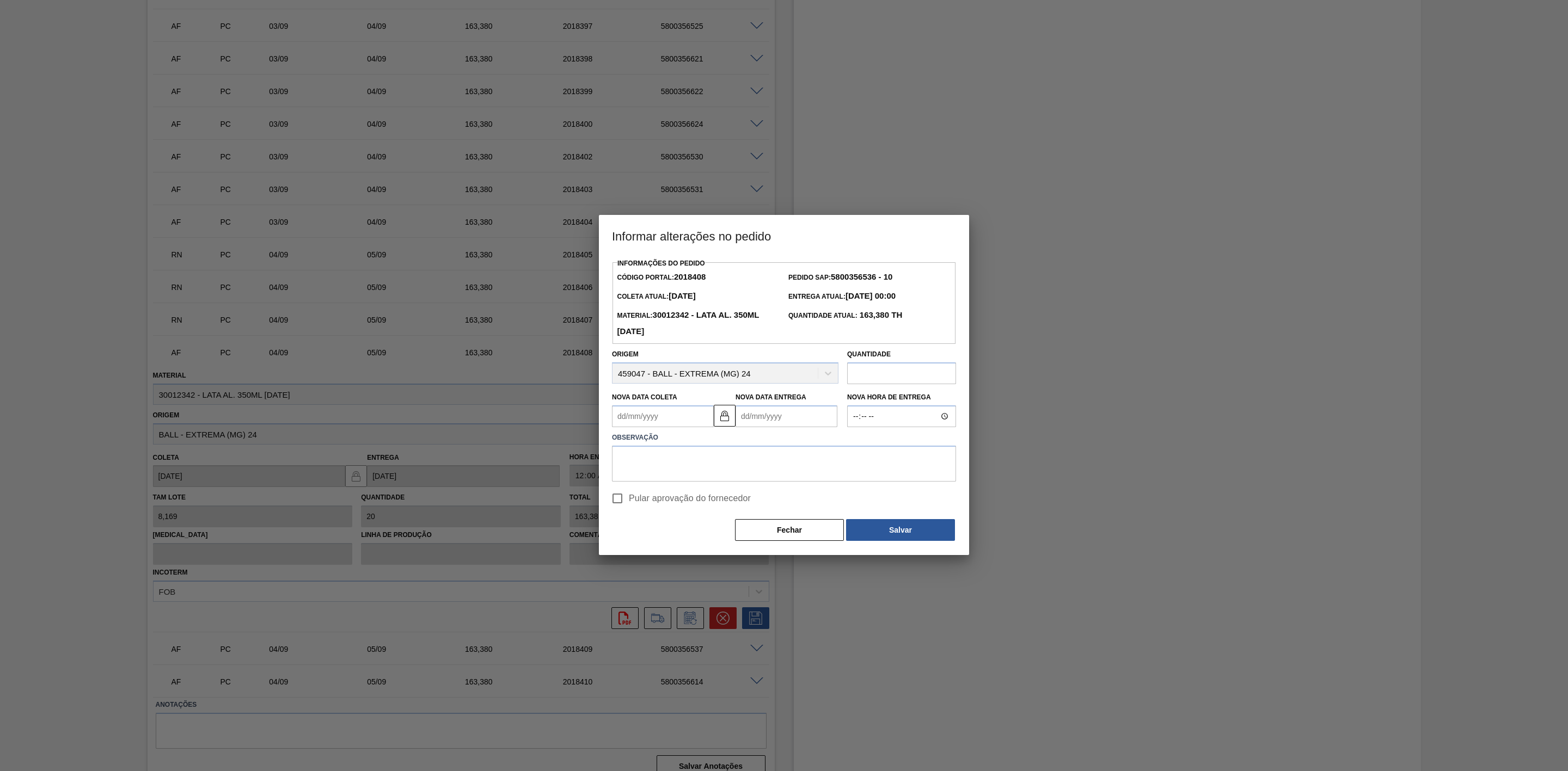
click at [668, 426] on Coleta2018408 "Nova Data Coleta" at bounding box center [663, 416] width 102 height 22
click at [697, 502] on div "11" at bounding box center [696, 495] width 15 height 15
type Coleta2018408 "[DATE]"
type Entrega2018408 "12/09/2025"
click at [732, 464] on textarea at bounding box center [784, 464] width 344 height 36
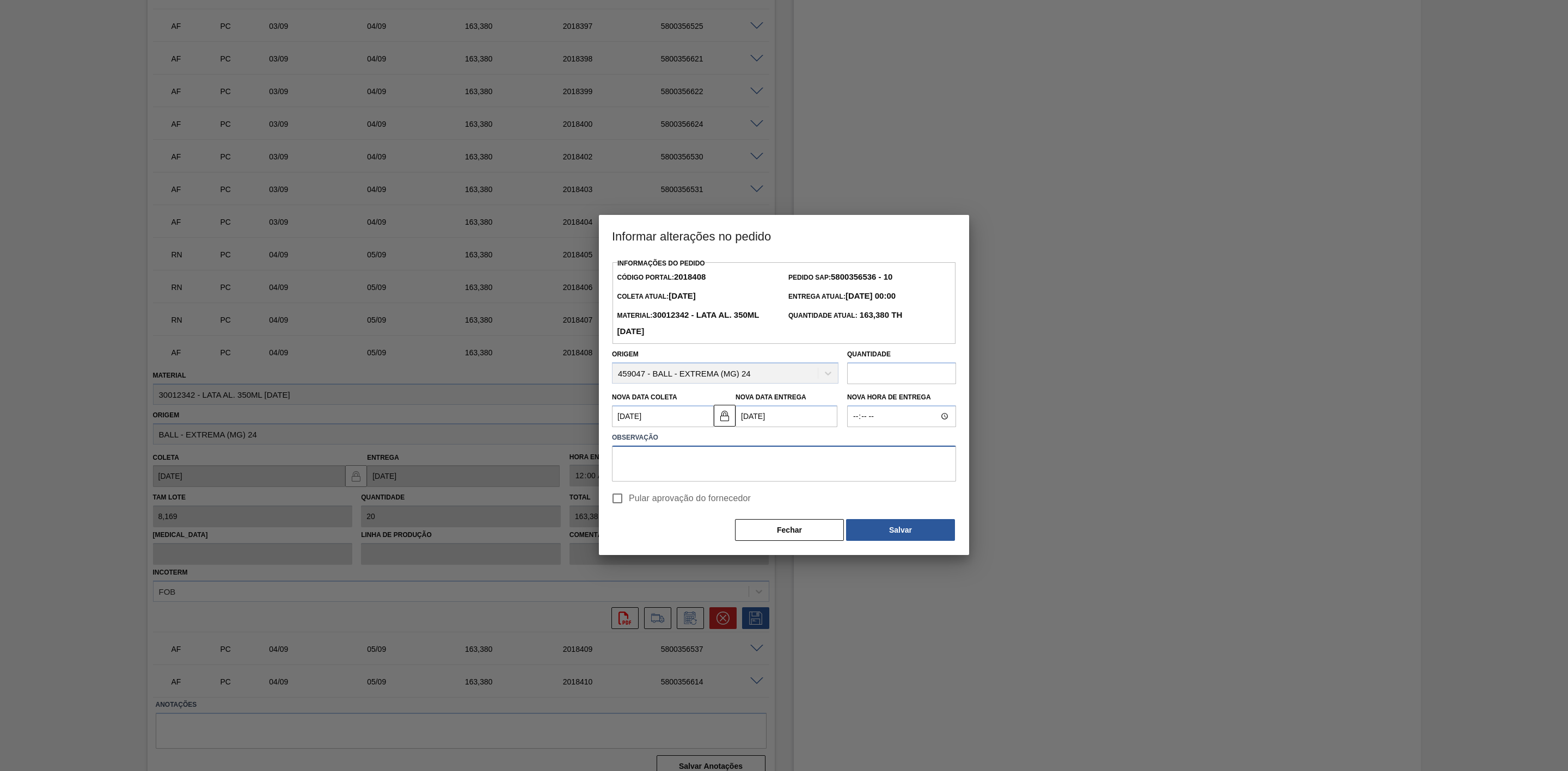
paste textarea "Linearização de grade - cenário de carros na porta"
type textarea "Linearização de grade - cenário de carros na porta"
click at [903, 532] on button "Salvar" at bounding box center [901, 530] width 109 height 22
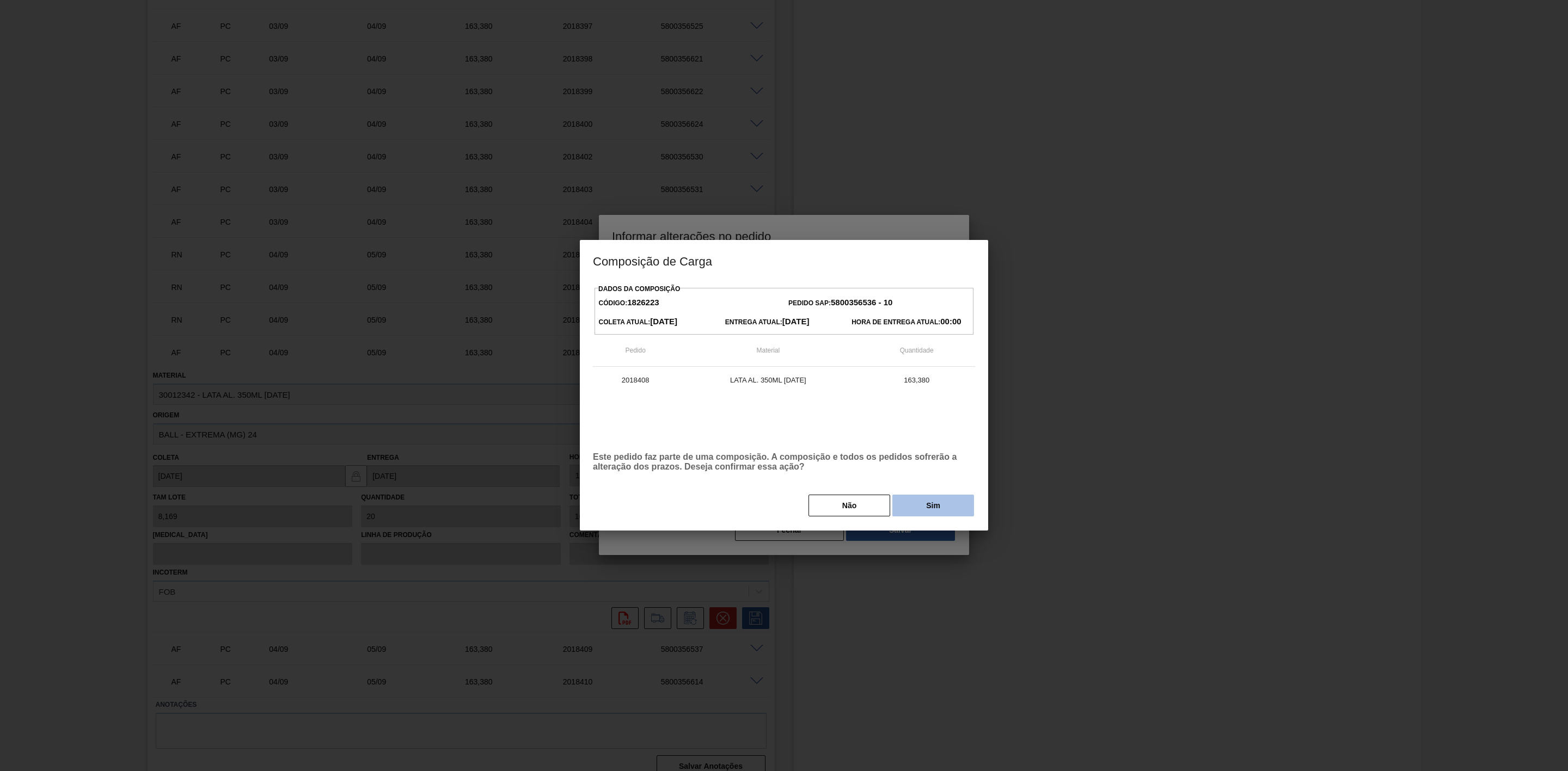
click at [918, 513] on button "Sim" at bounding box center [933, 506] width 82 height 22
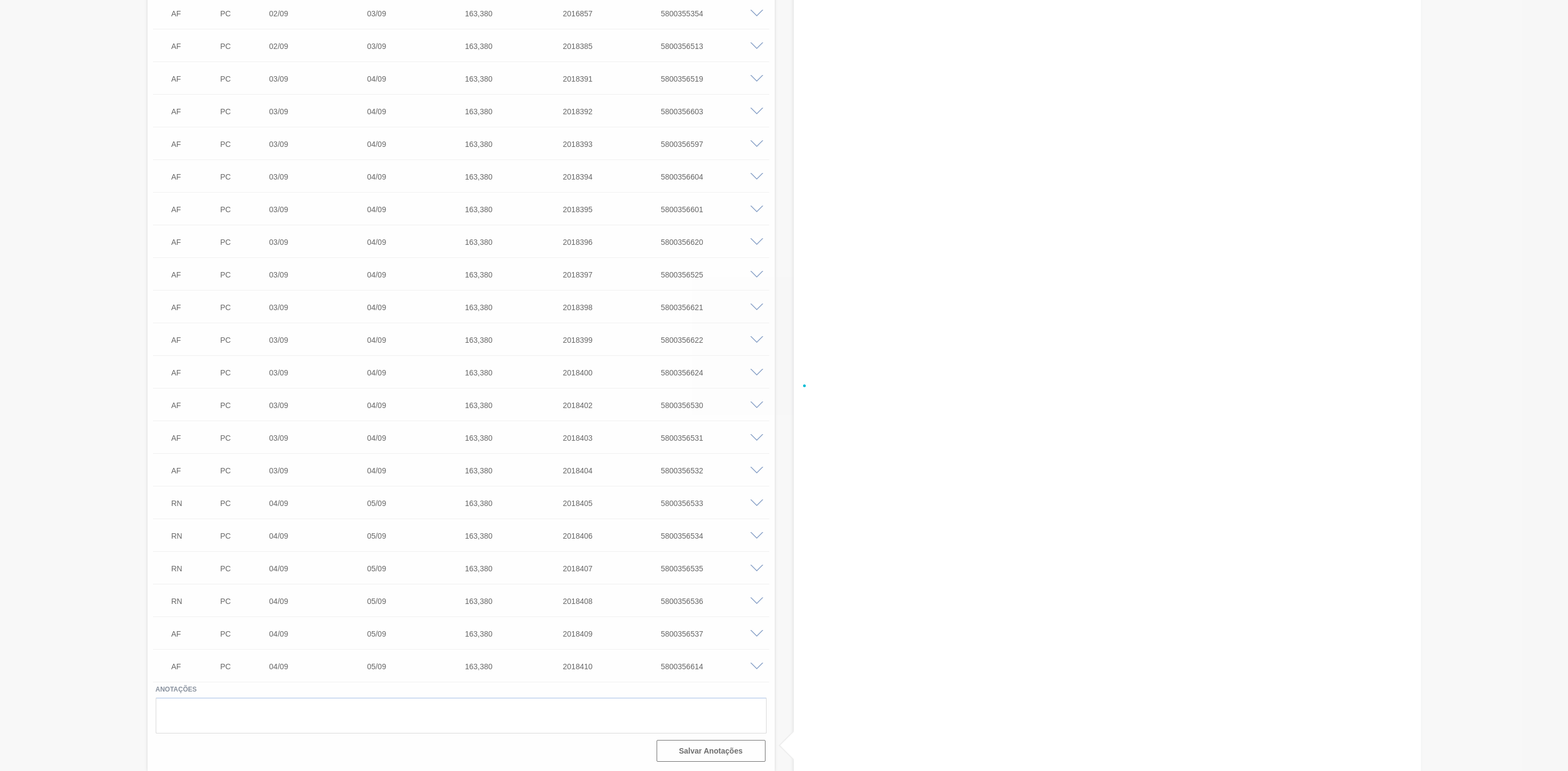
scroll to position [1883, 0]
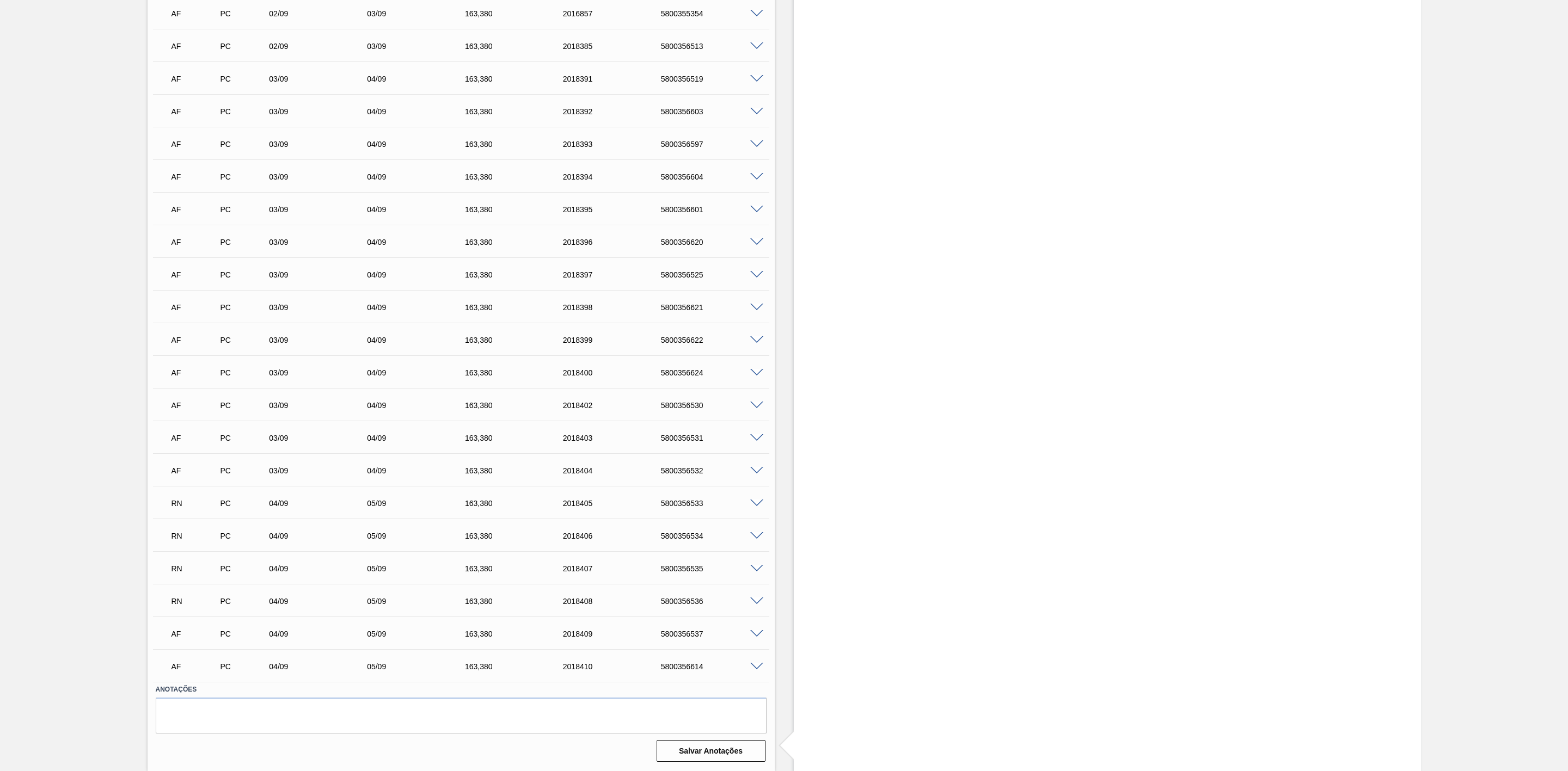
click at [758, 634] on span at bounding box center [757, 634] width 13 height 8
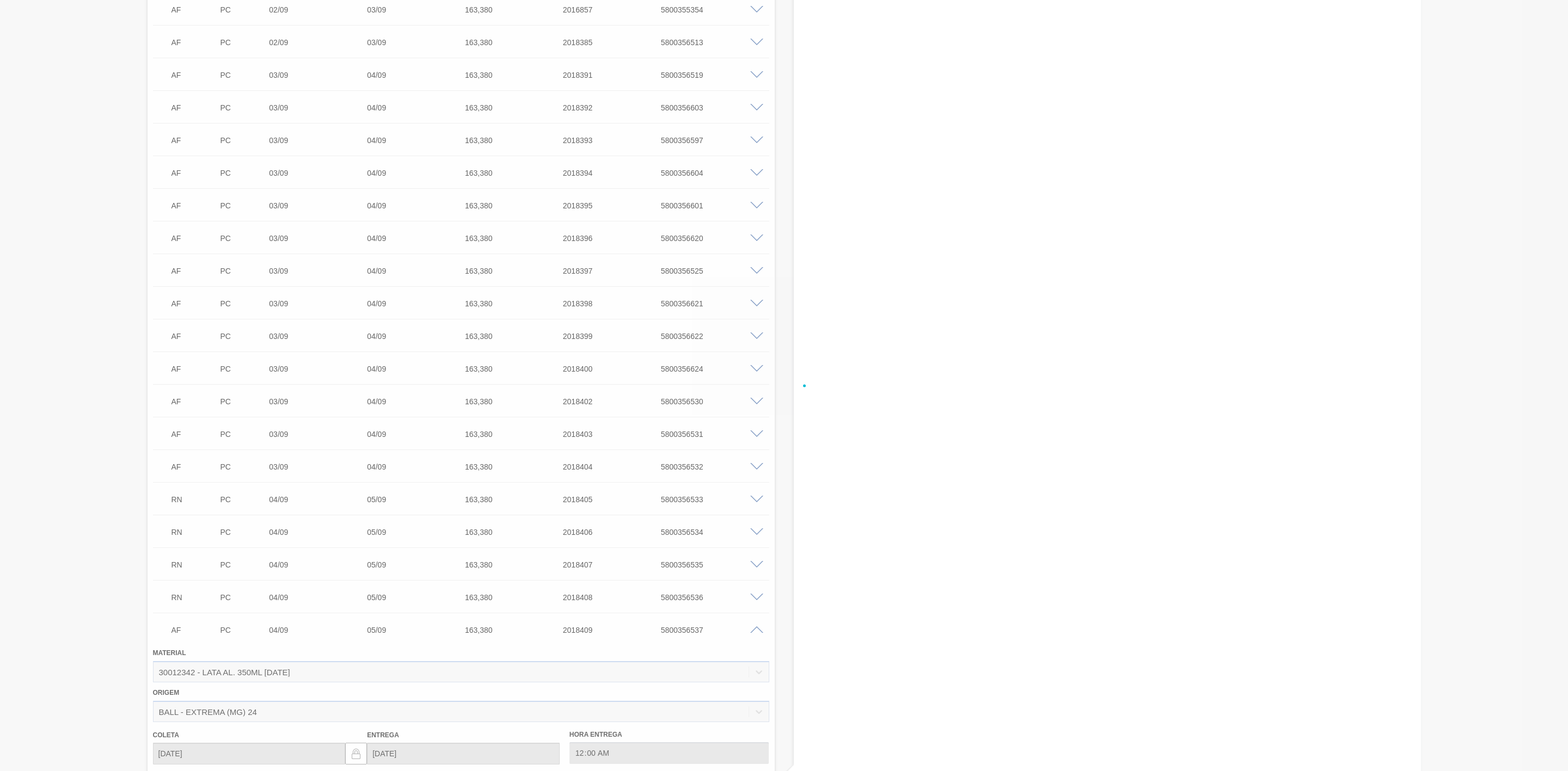
scroll to position [2128, 0]
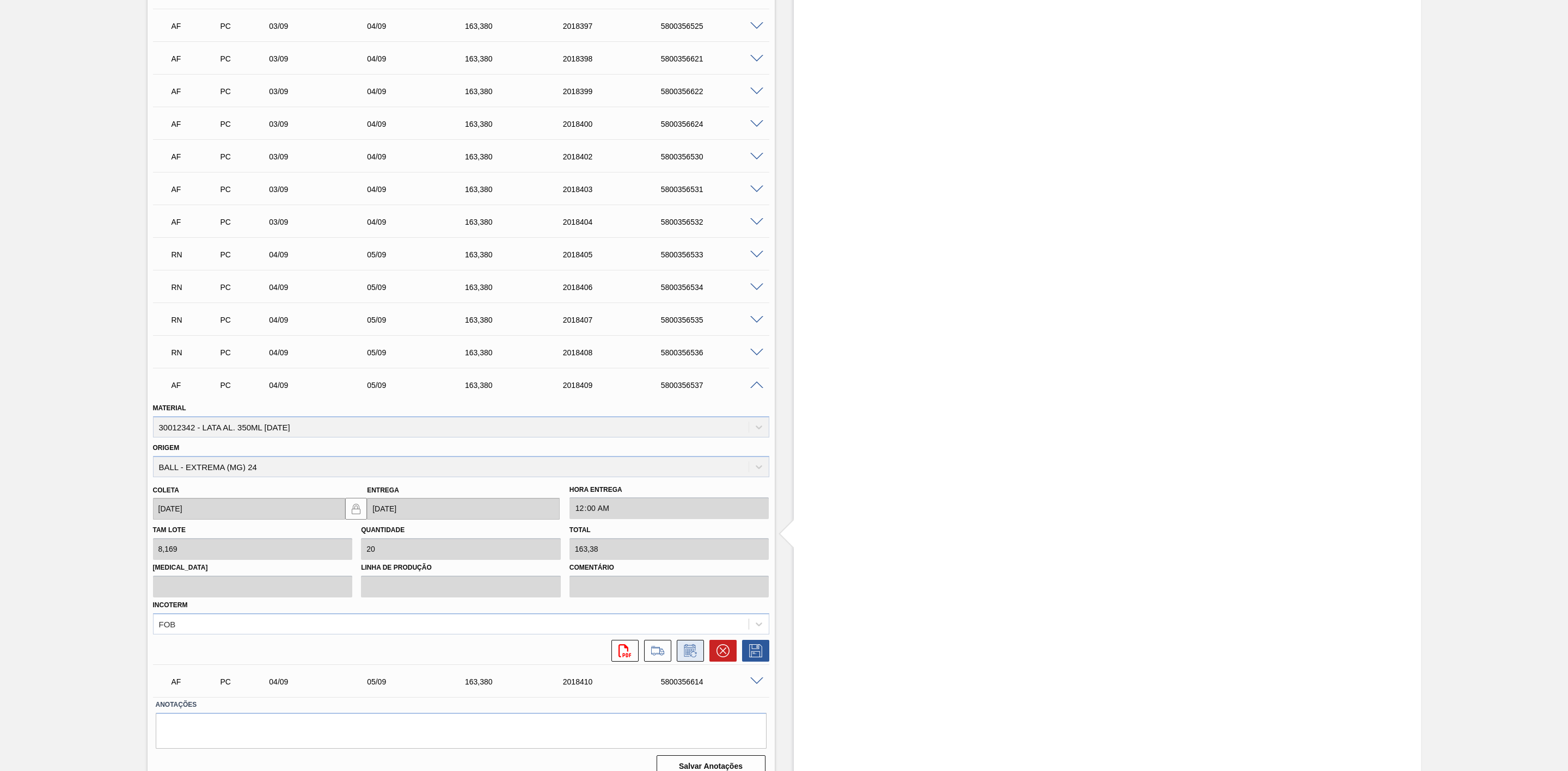
click at [689, 651] on icon at bounding box center [689, 651] width 11 height 12
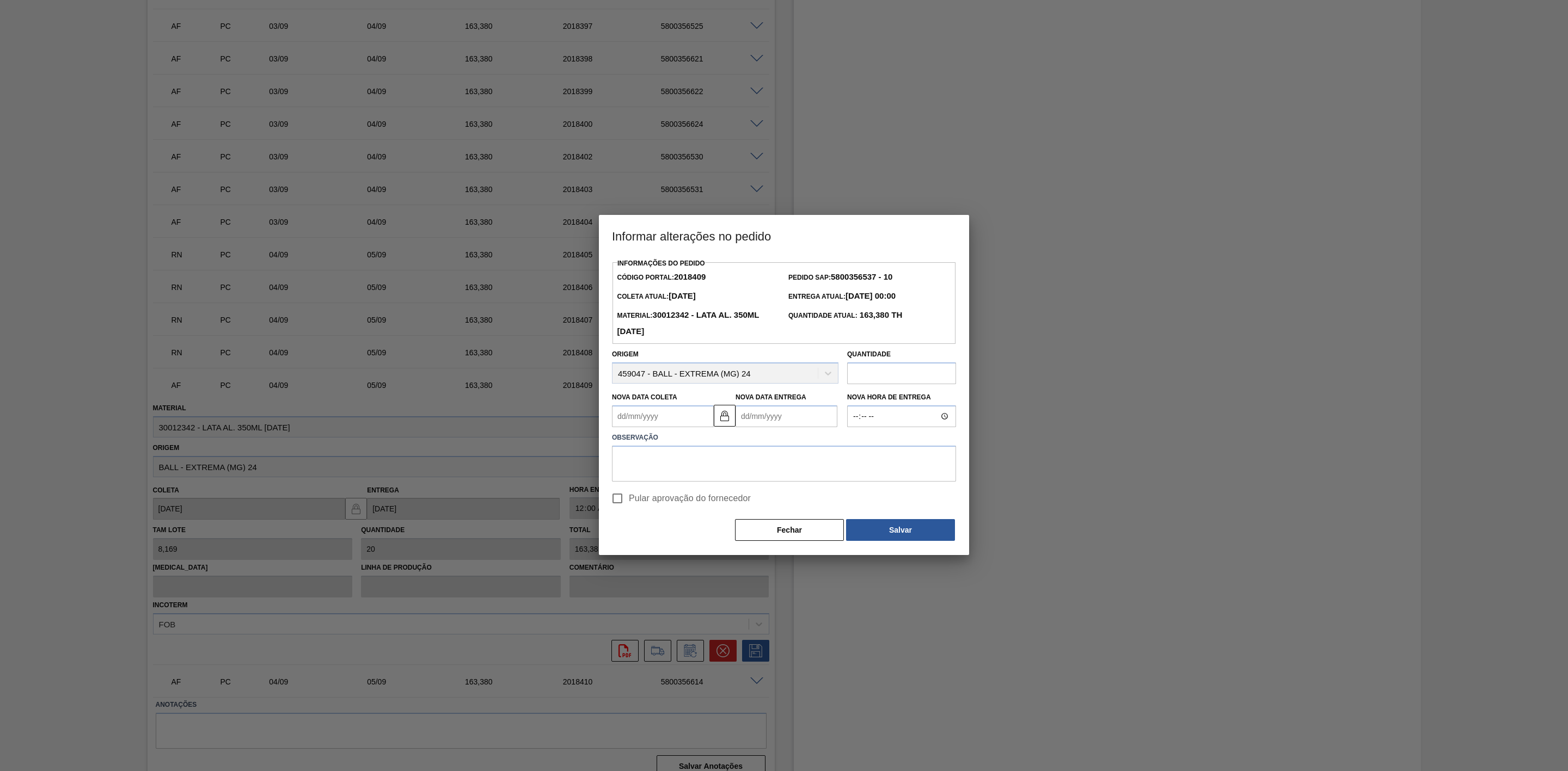
click at [656, 411] on Coleta2018409 "Nova Data Coleta" at bounding box center [663, 416] width 102 height 22
click at [692, 496] on div "11" at bounding box center [696, 495] width 15 height 15
type Coleta2018409 "[DATE]"
type Entrega2018409 "12/09/2025"
click at [715, 462] on textarea at bounding box center [784, 464] width 344 height 36
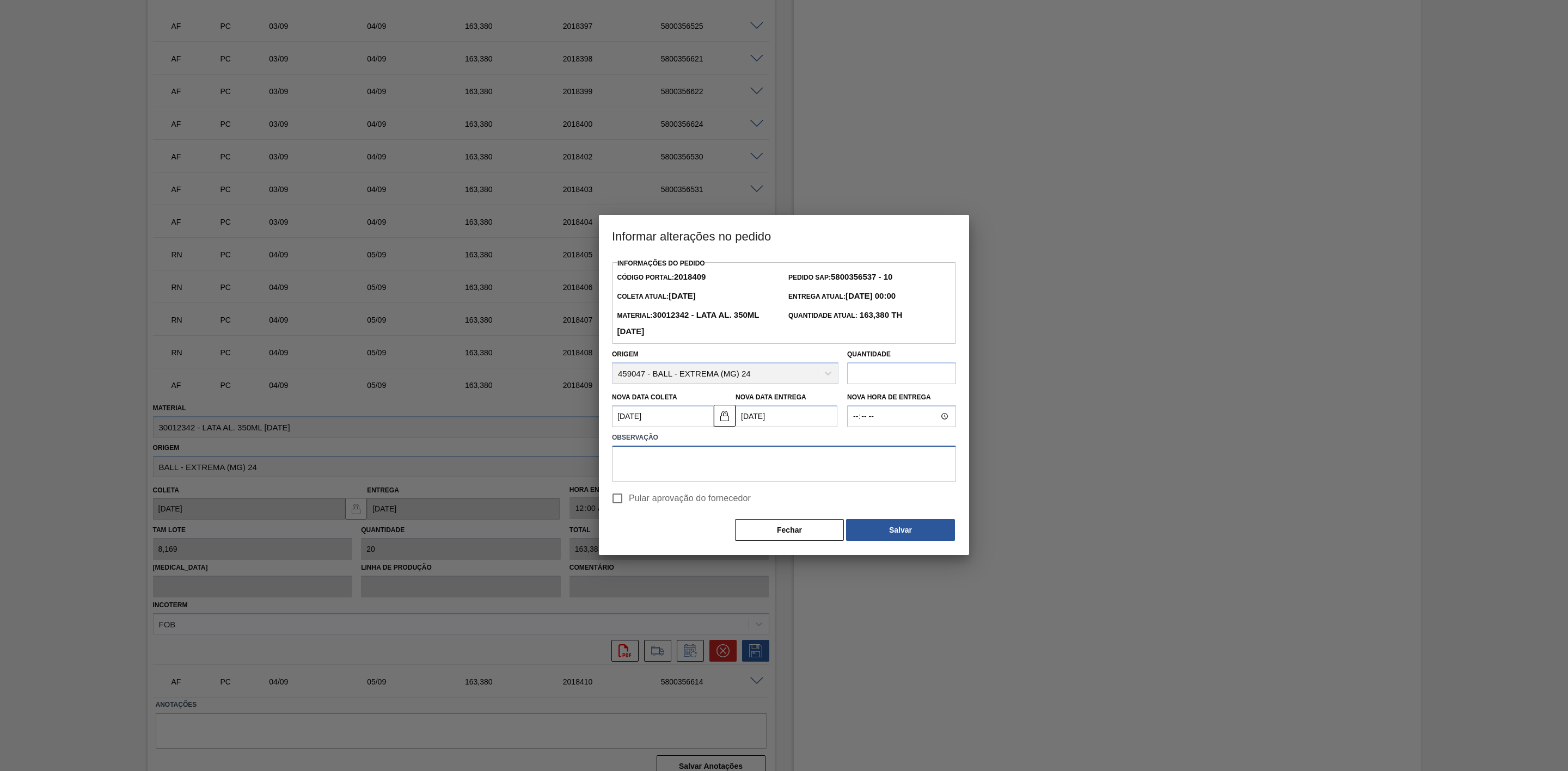
paste textarea "Linearização de grade - cenário de carros na porta"
type textarea "Linearização de grade - cenário de carros na porta"
click at [889, 531] on button "Salvar" at bounding box center [901, 530] width 109 height 22
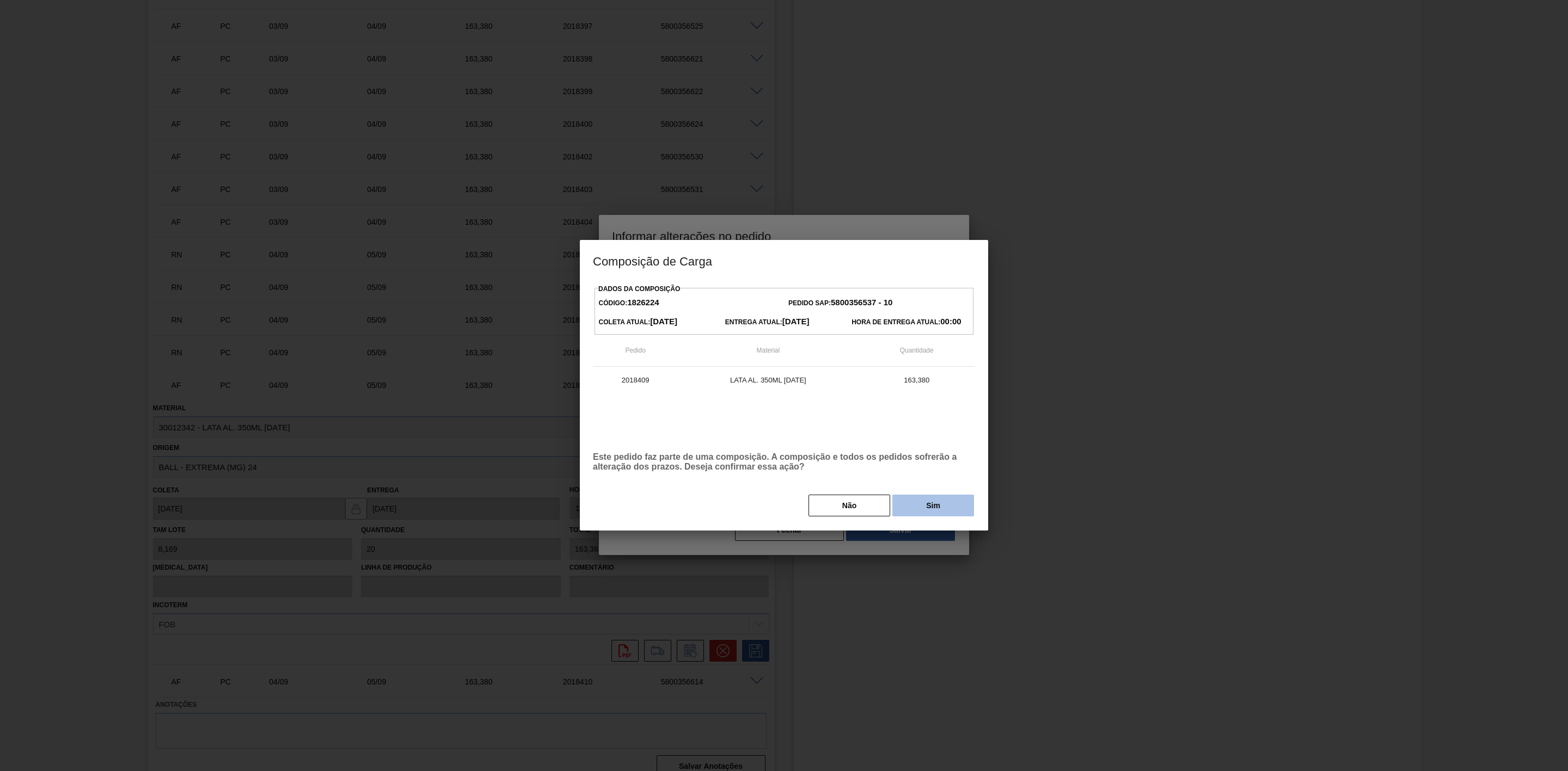
click at [918, 506] on button "Sim" at bounding box center [933, 506] width 82 height 22
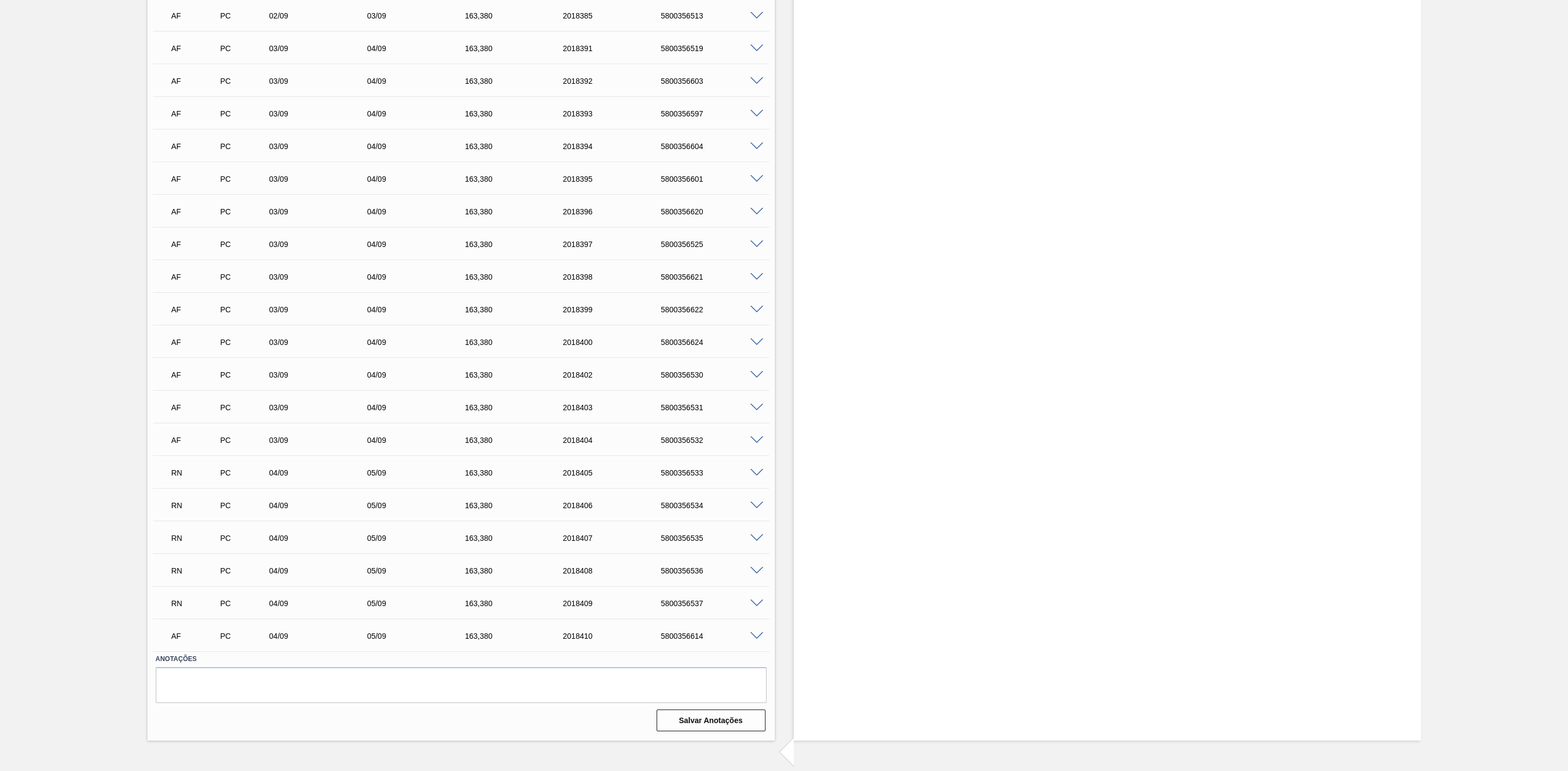
scroll to position [1909, 0]
click at [756, 641] on span at bounding box center [757, 636] width 13 height 8
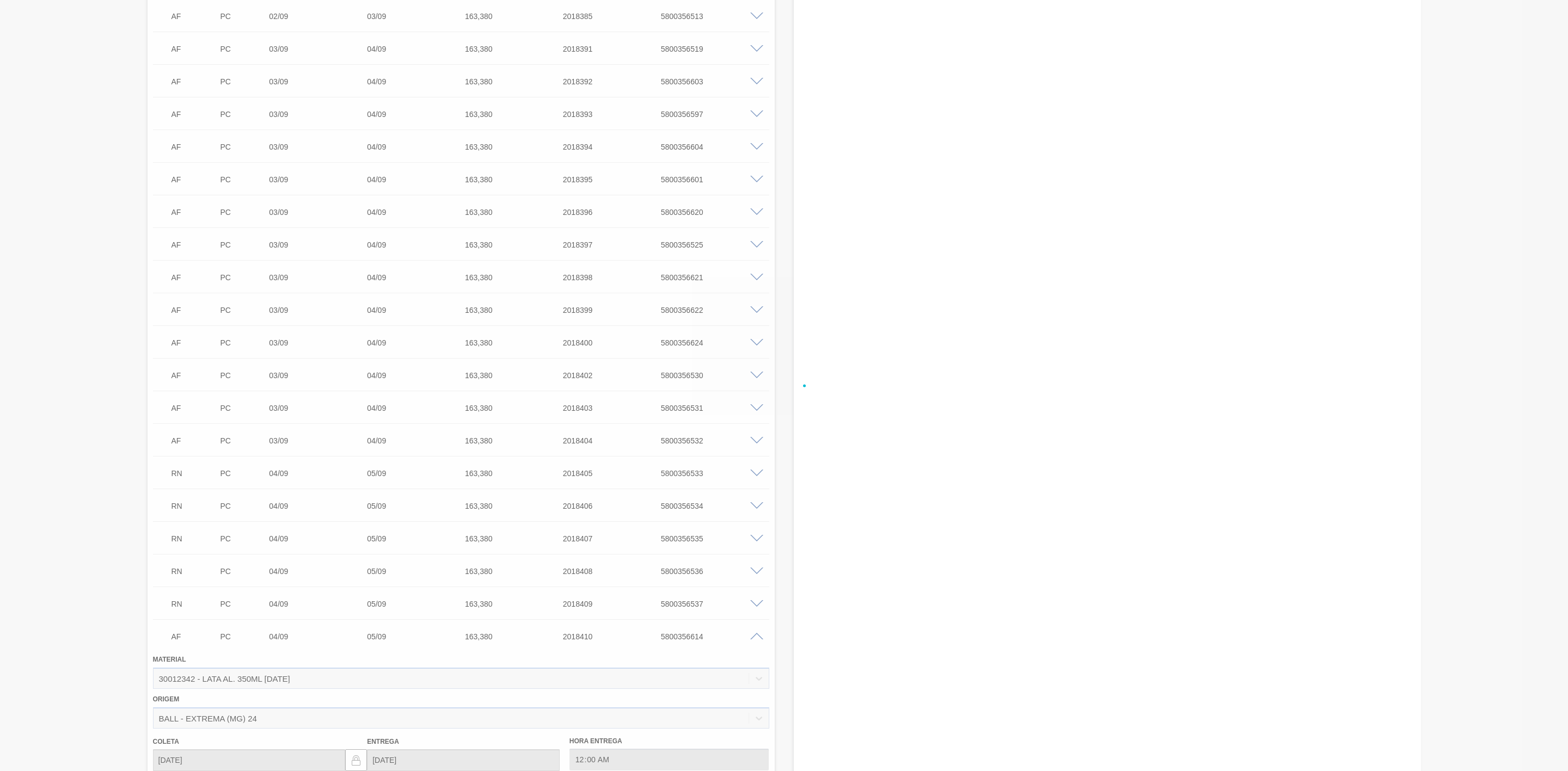
scroll to position [2128, 0]
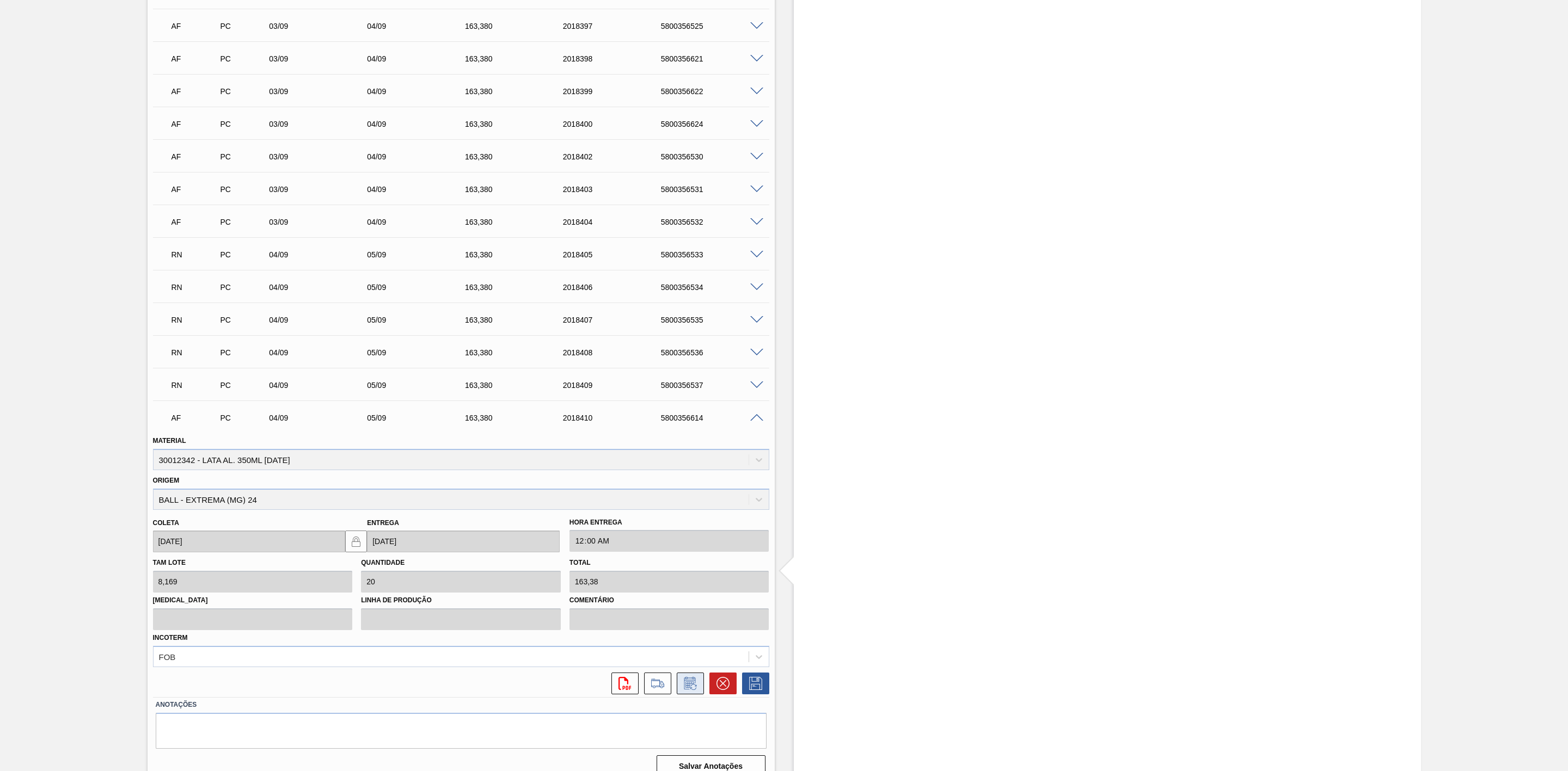
click at [690, 686] on icon at bounding box center [690, 683] width 18 height 13
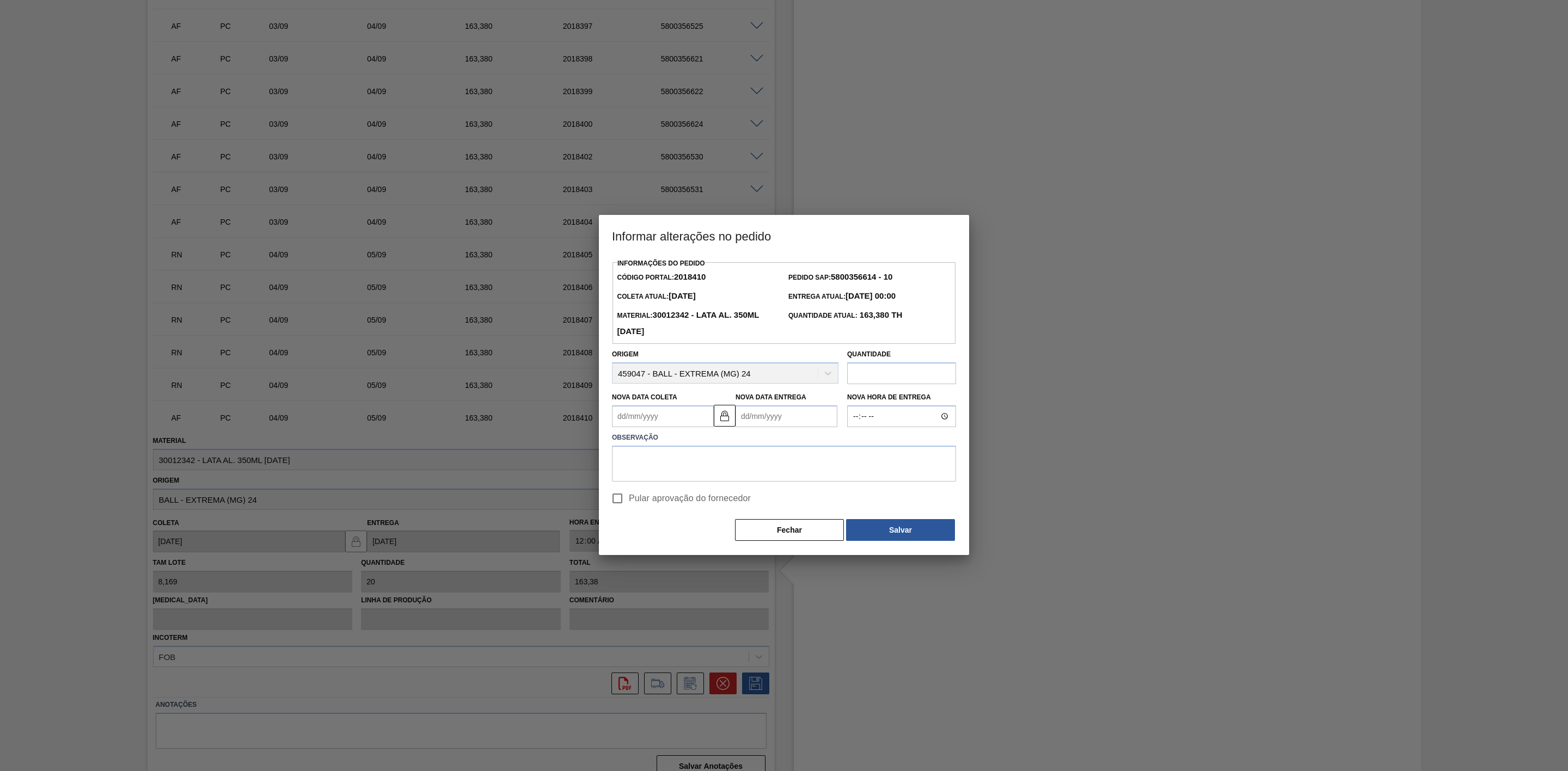
click at [667, 411] on Coleta2018410 "Nova Data Coleta" at bounding box center [663, 416] width 102 height 22
click at [693, 500] on div "11" at bounding box center [696, 495] width 15 height 15
type Coleta2018410 "11/09/2025"
type Entrega2018410 "12/09/2025"
click at [744, 464] on textarea at bounding box center [784, 464] width 344 height 36
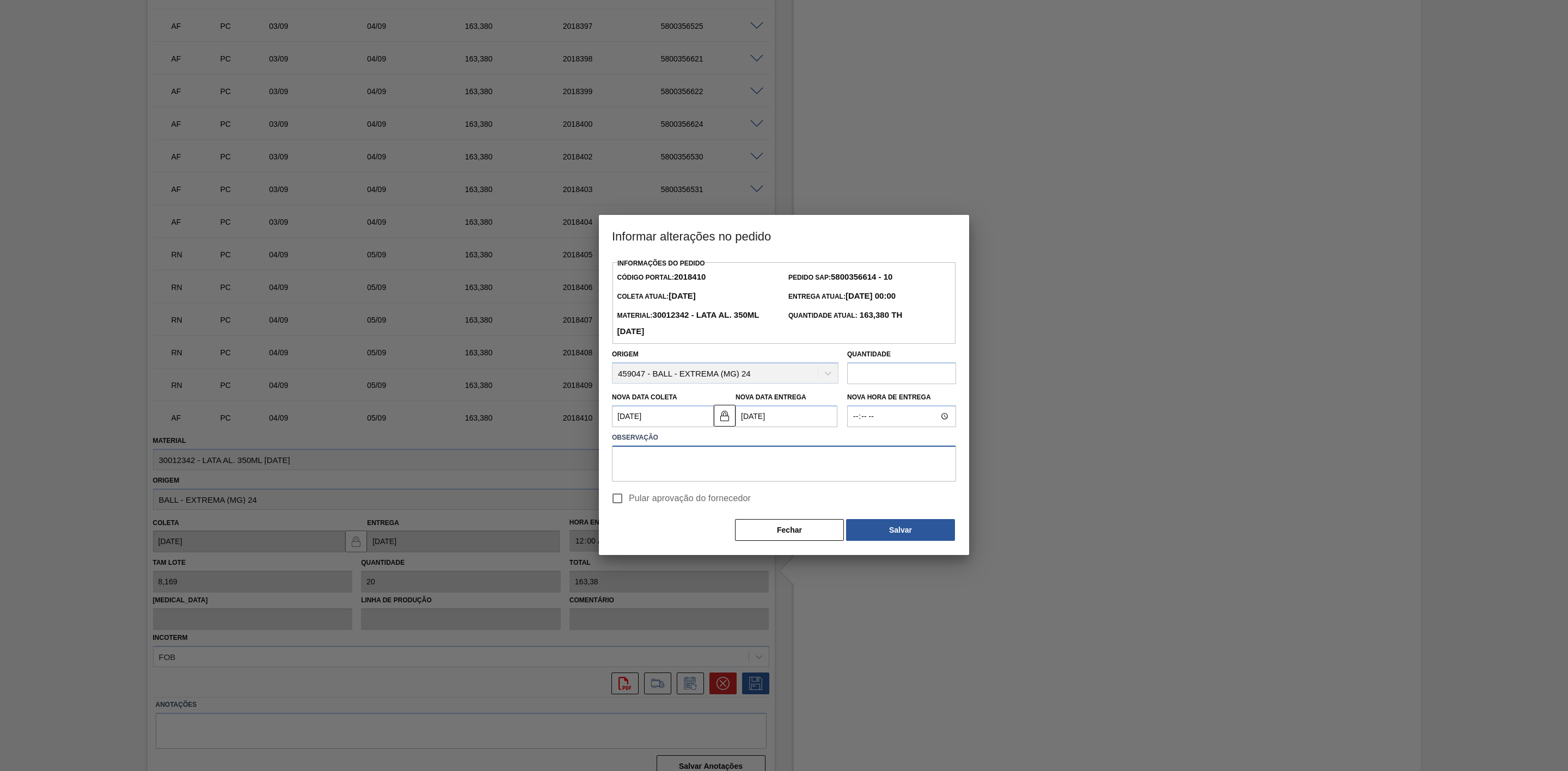
paste textarea "Linearização de grade - cenário de carros na porta"
type textarea "Linearização de grade - cenário de carros na porta"
click at [889, 532] on button "Salvar" at bounding box center [901, 530] width 109 height 22
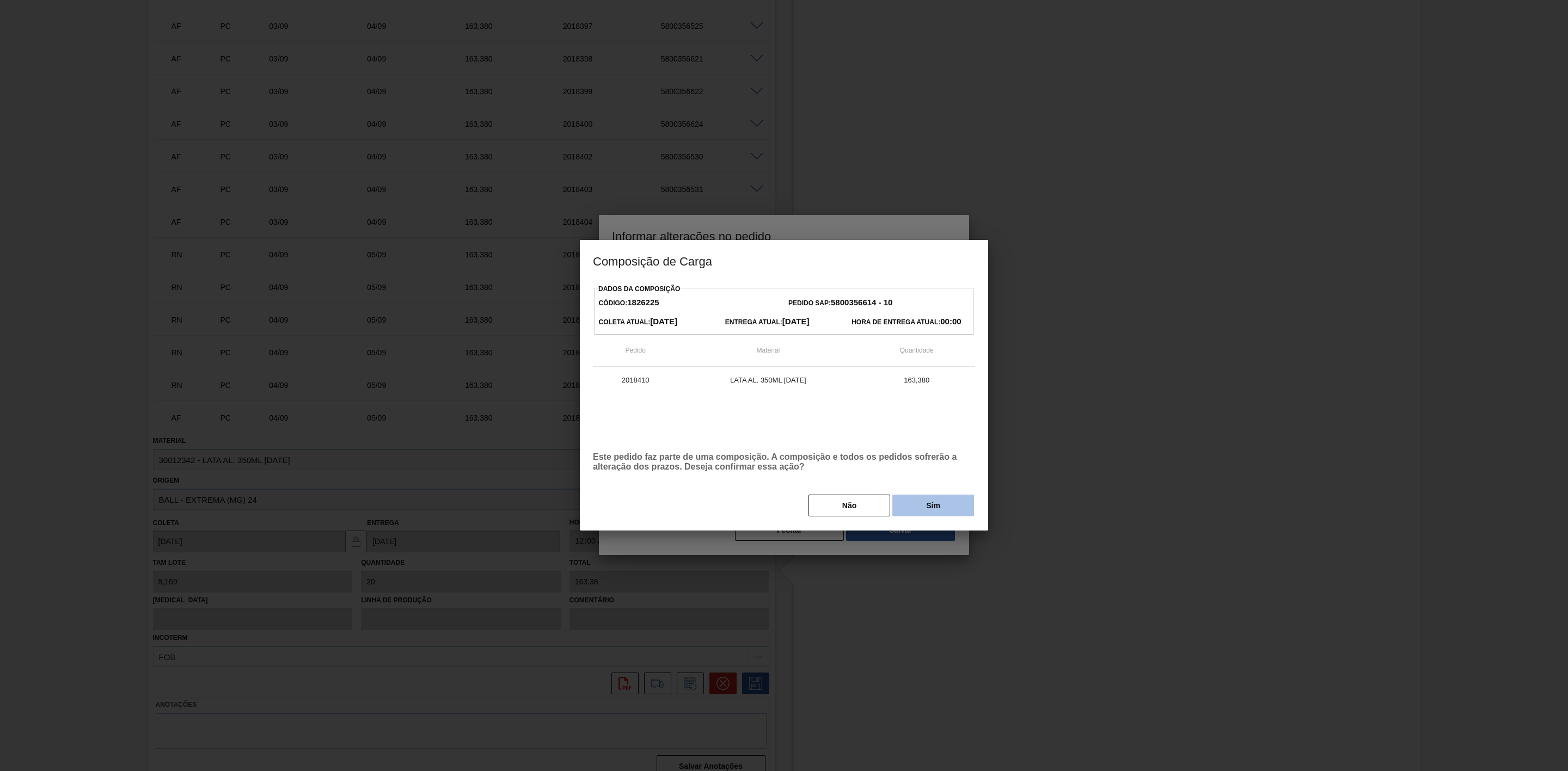
click at [909, 506] on button "Sim" at bounding box center [933, 506] width 82 height 22
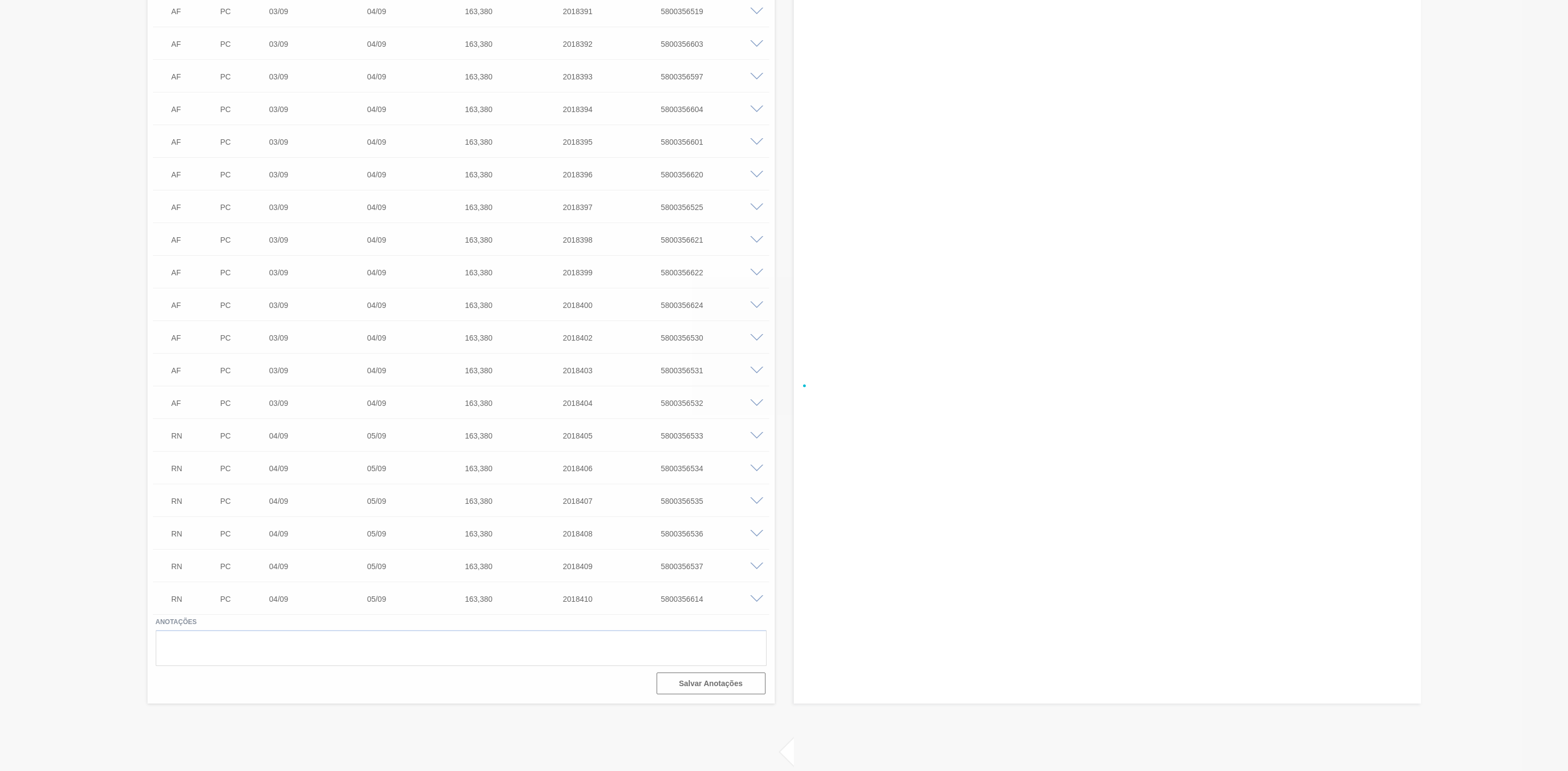
scroll to position [1947, 0]
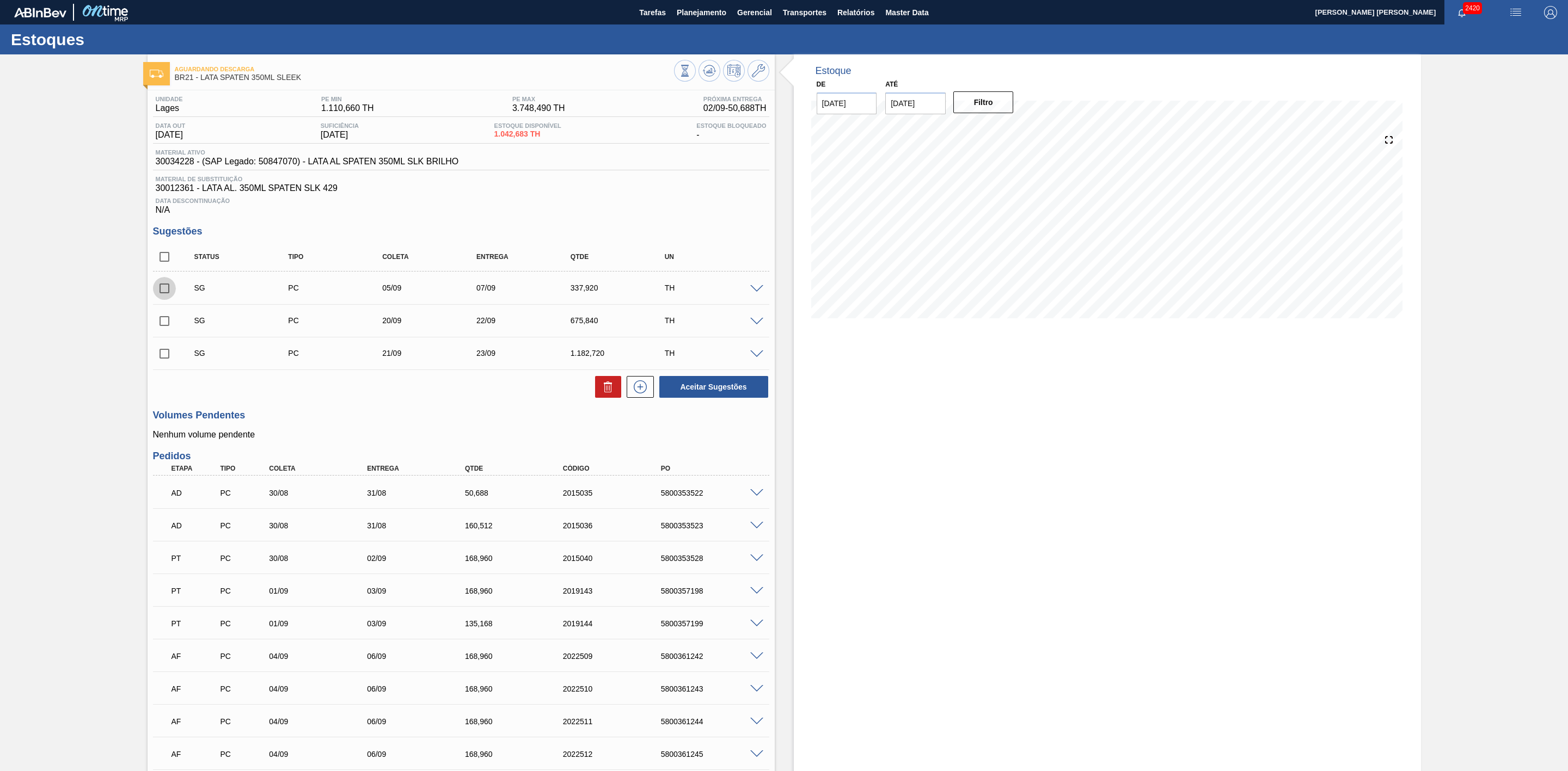
click at [162, 297] on input "checkbox" at bounding box center [164, 288] width 23 height 23
click at [602, 389] on icon at bounding box center [608, 387] width 13 height 13
checkbox input "false"
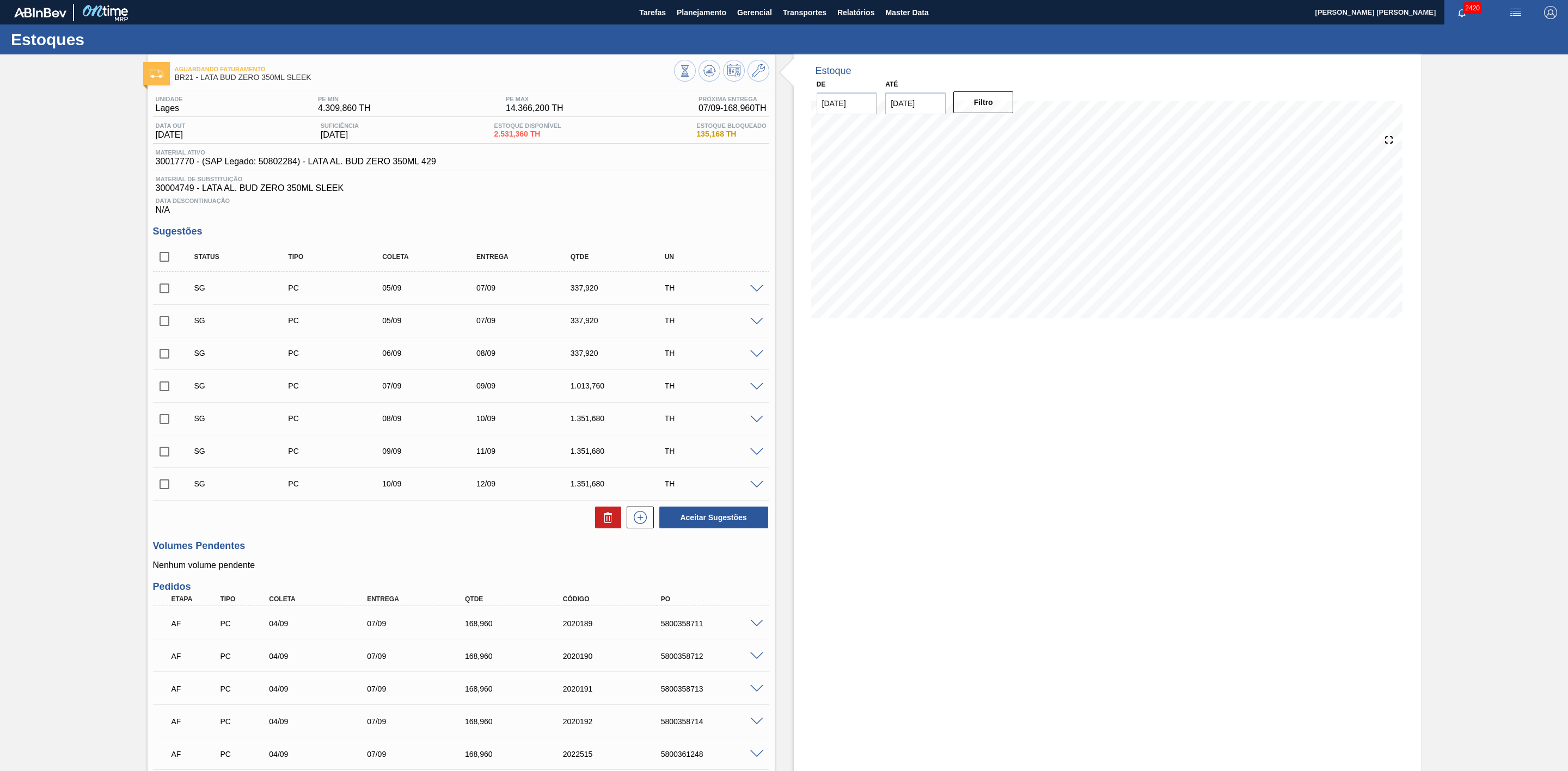
drag, startPoint x: 169, startPoint y: 291, endPoint x: 169, endPoint y: 322, distance: 31.0
click at [169, 291] on input "checkbox" at bounding box center [164, 288] width 23 height 23
checkbox input "true"
click at [166, 329] on input "checkbox" at bounding box center [164, 321] width 23 height 23
checkbox input "true"
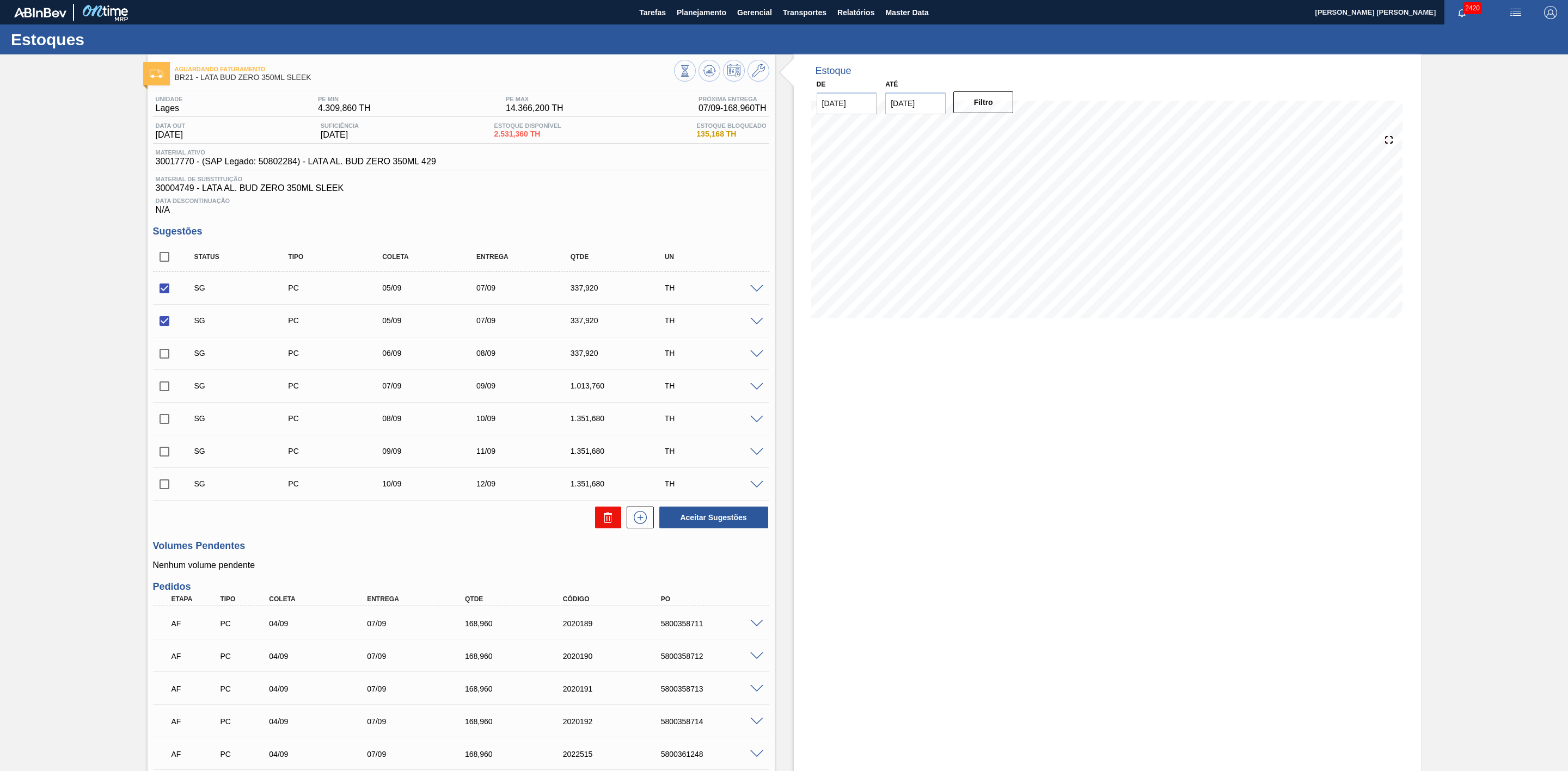
click at [606, 524] on icon at bounding box center [608, 518] width 13 height 13
checkbox input "false"
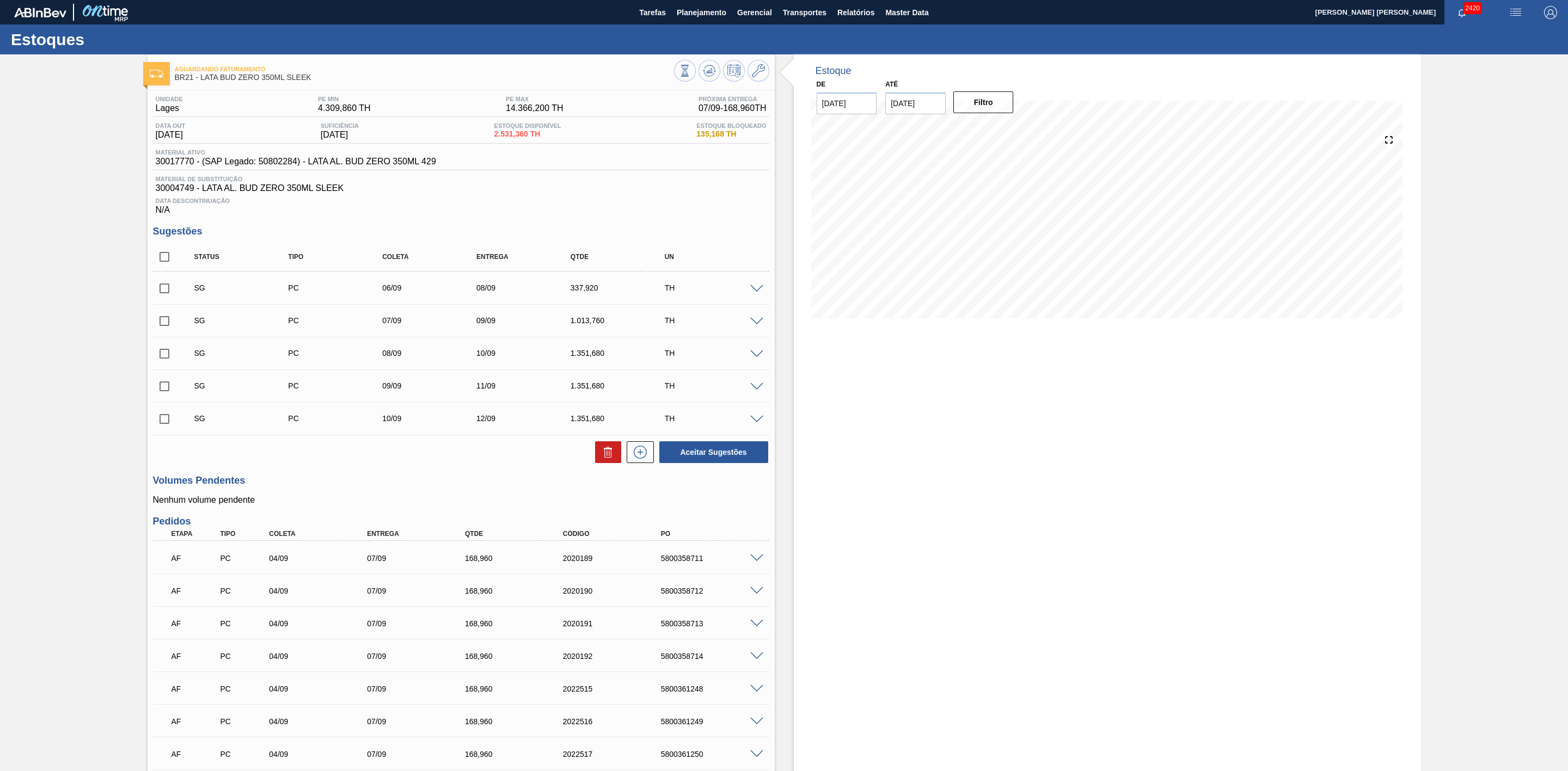
click at [162, 295] on input "checkbox" at bounding box center [164, 288] width 23 height 23
checkbox input "true"
click at [162, 329] on input "checkbox" at bounding box center [164, 321] width 23 height 23
checkbox input "true"
click at [611, 458] on icon at bounding box center [608, 453] width 13 height 13
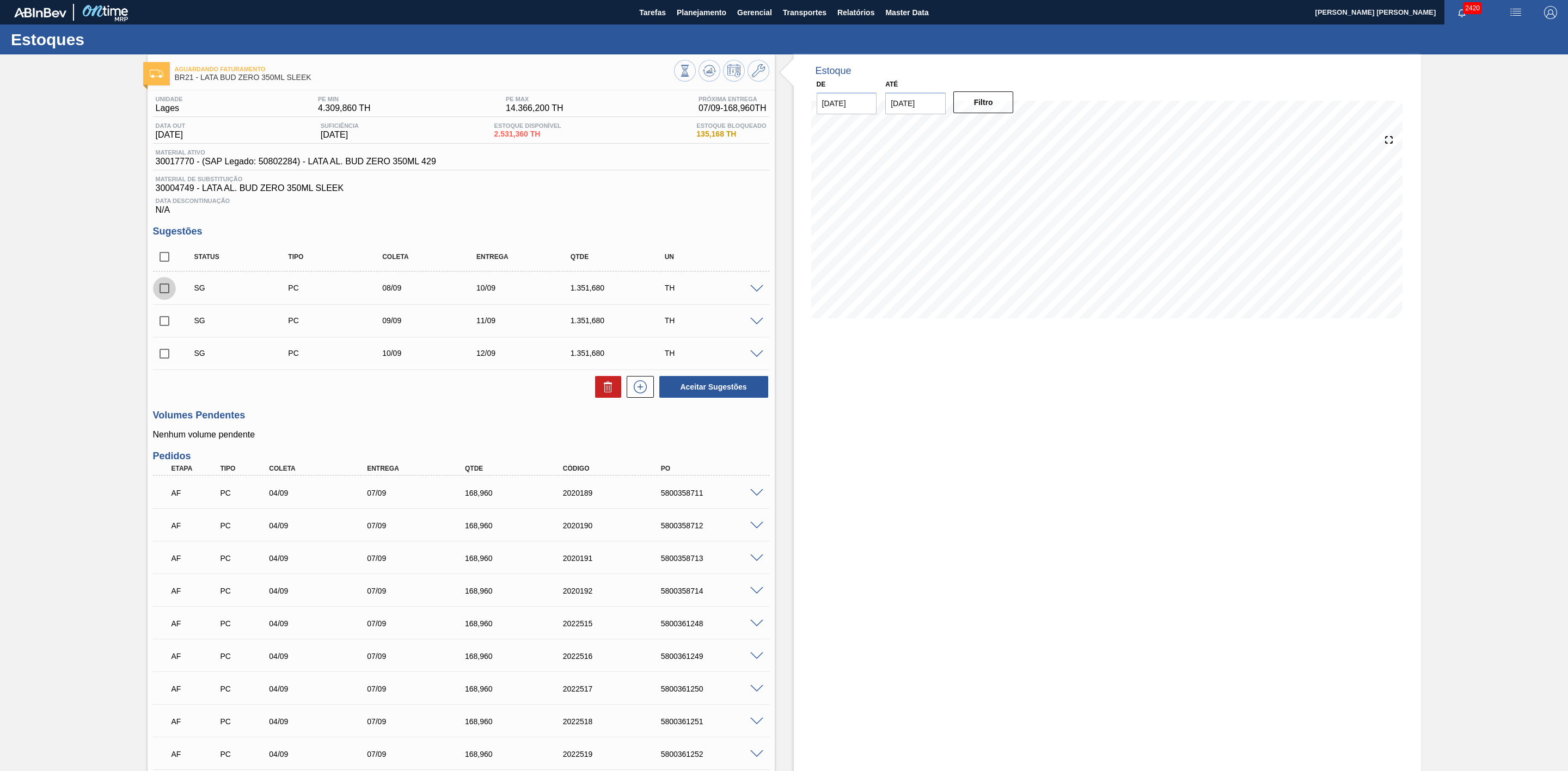
click at [163, 291] on input "checkbox" at bounding box center [164, 288] width 23 height 23
checkbox input "true"
click at [163, 327] on input "checkbox" at bounding box center [164, 321] width 23 height 23
checkbox input "true"
click at [600, 394] on button at bounding box center [608, 387] width 26 height 22
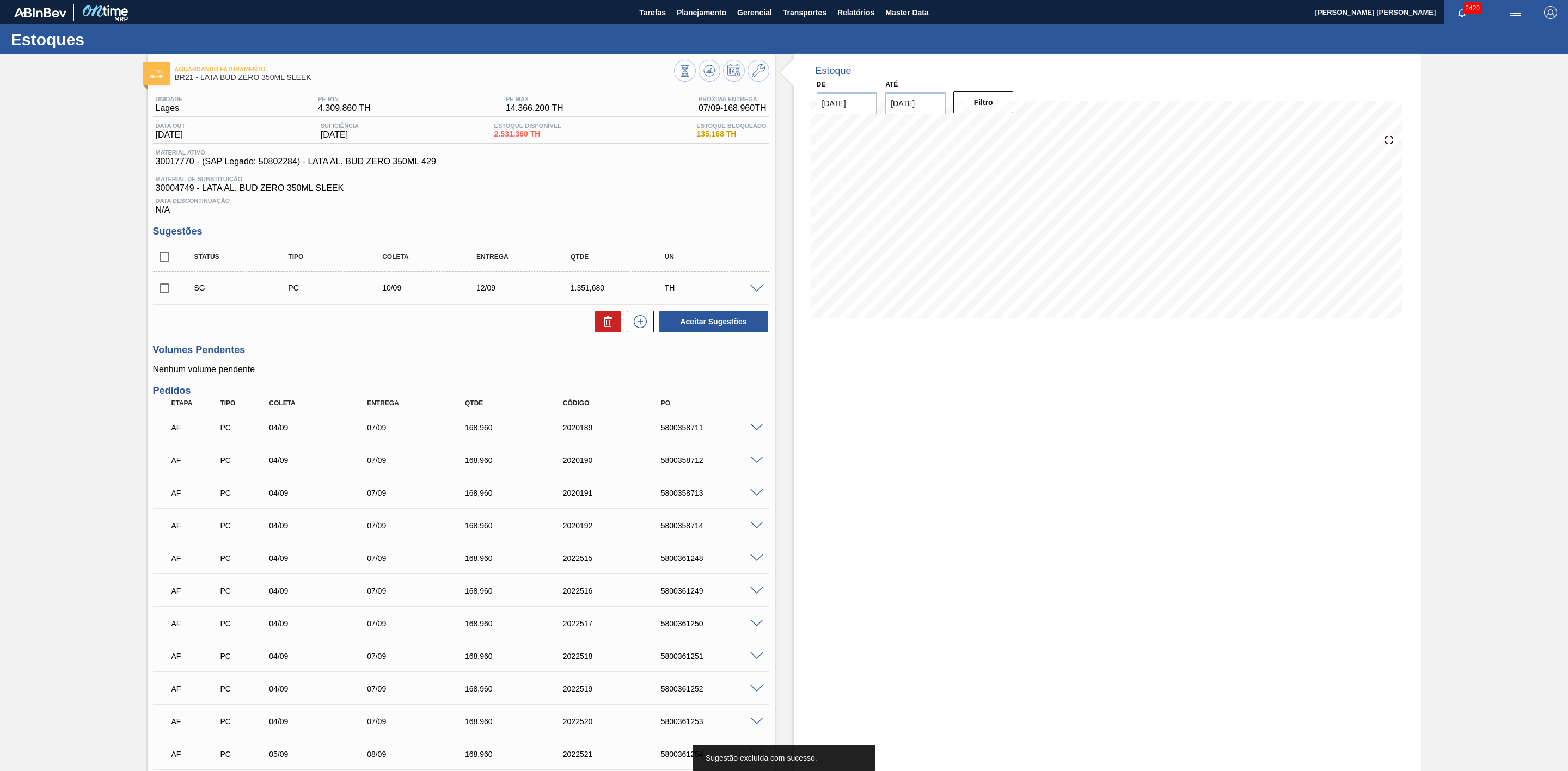
click at [169, 289] on input "checkbox" at bounding box center [164, 288] width 23 height 23
checkbox input "true"
click at [598, 329] on button at bounding box center [608, 321] width 26 height 22
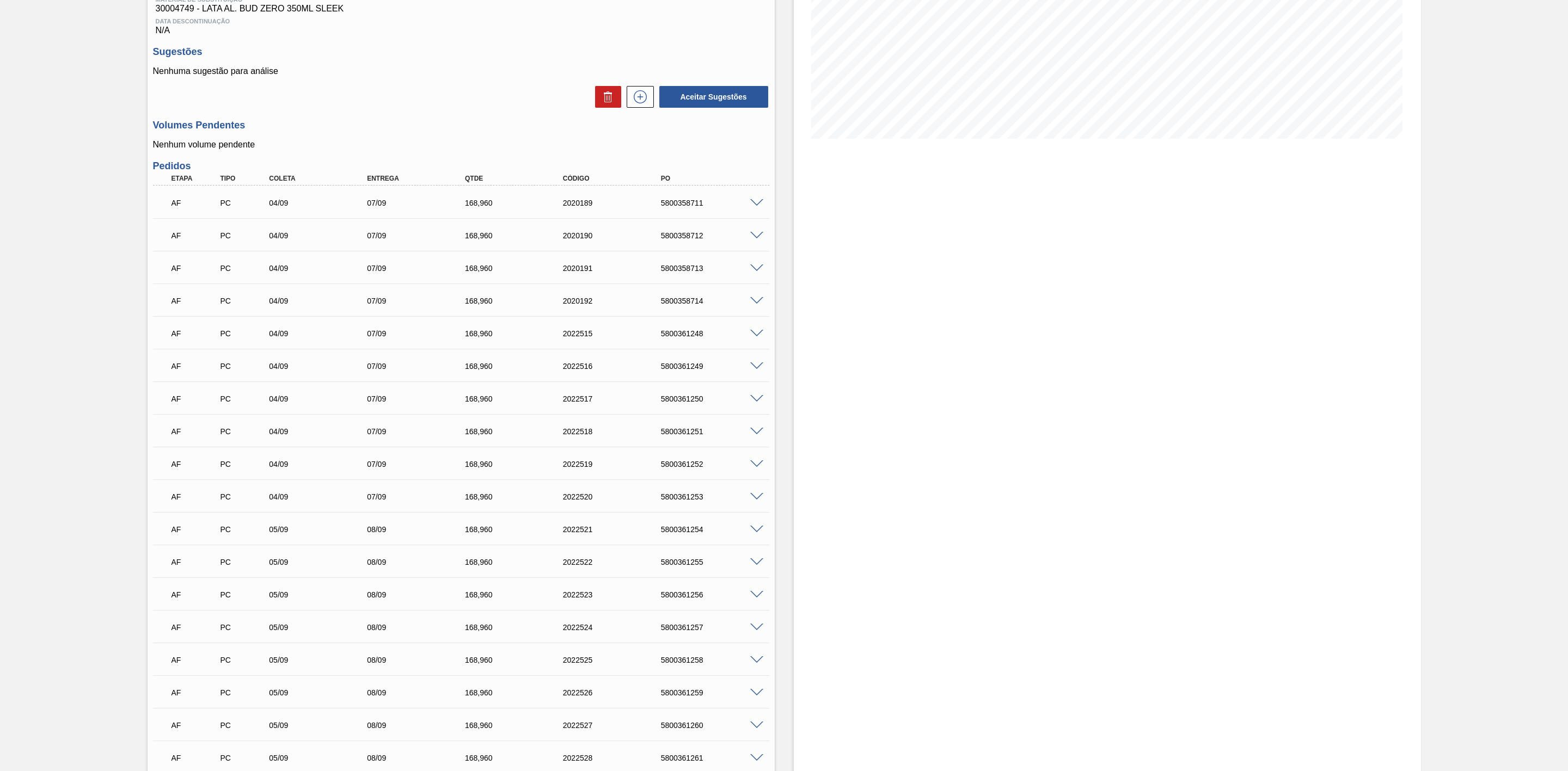
scroll to position [30, 0]
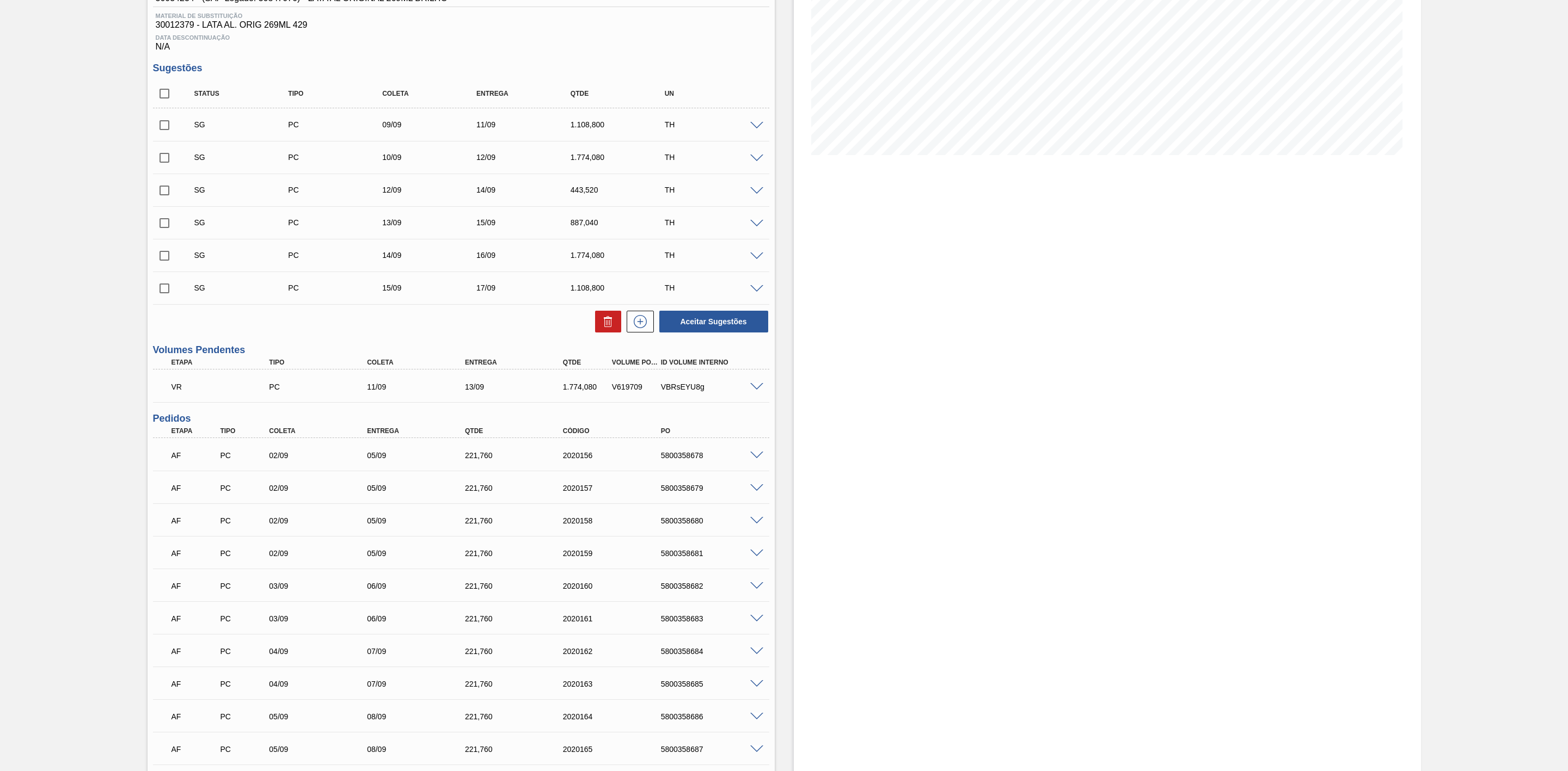
scroll to position [82, 0]
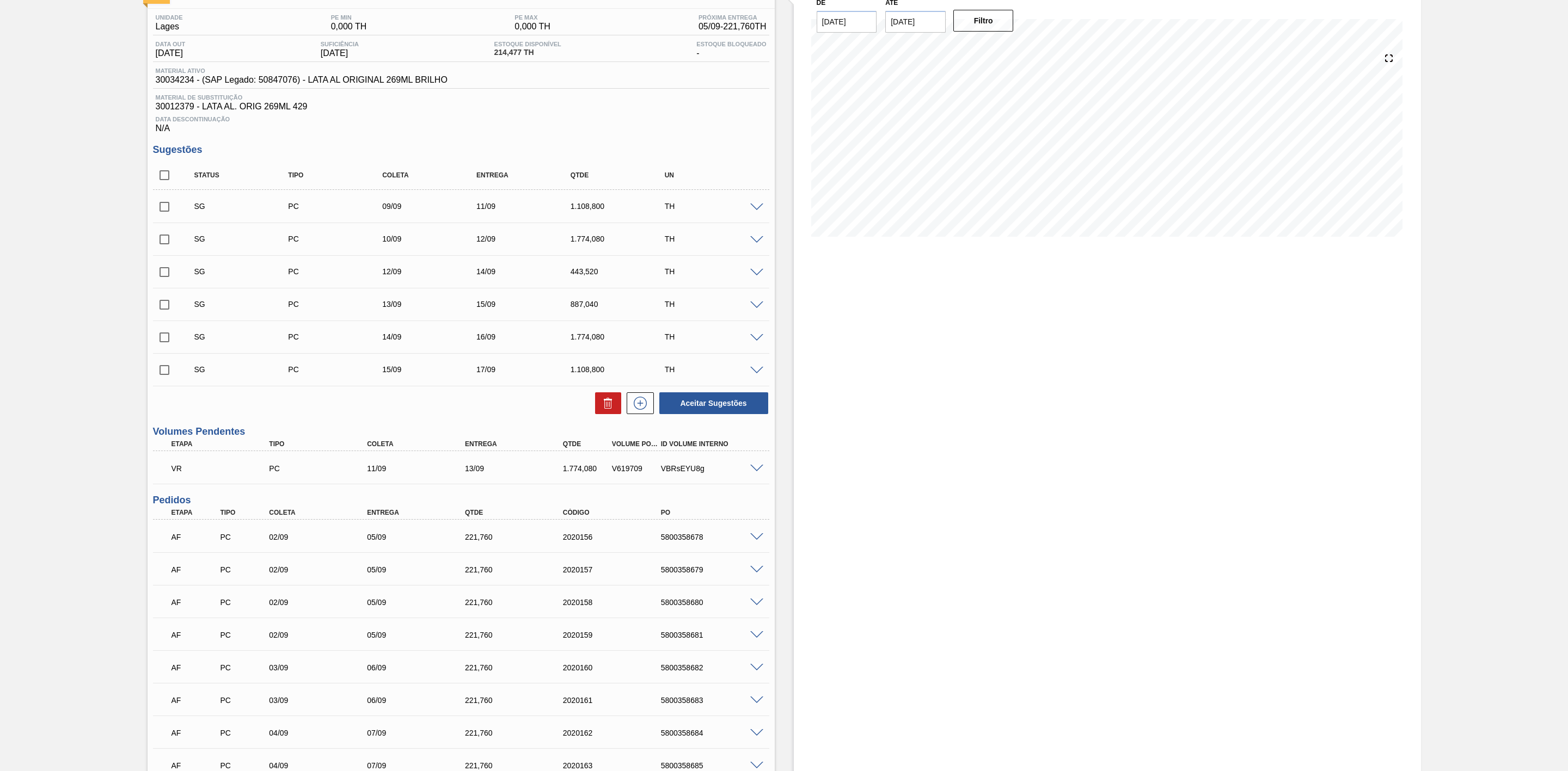
click at [163, 211] on input "checkbox" at bounding box center [164, 207] width 23 height 23
checkbox input "true"
click at [162, 250] on input "checkbox" at bounding box center [164, 239] width 23 height 23
checkbox input "true"
click at [606, 410] on icon at bounding box center [608, 404] width 13 height 13
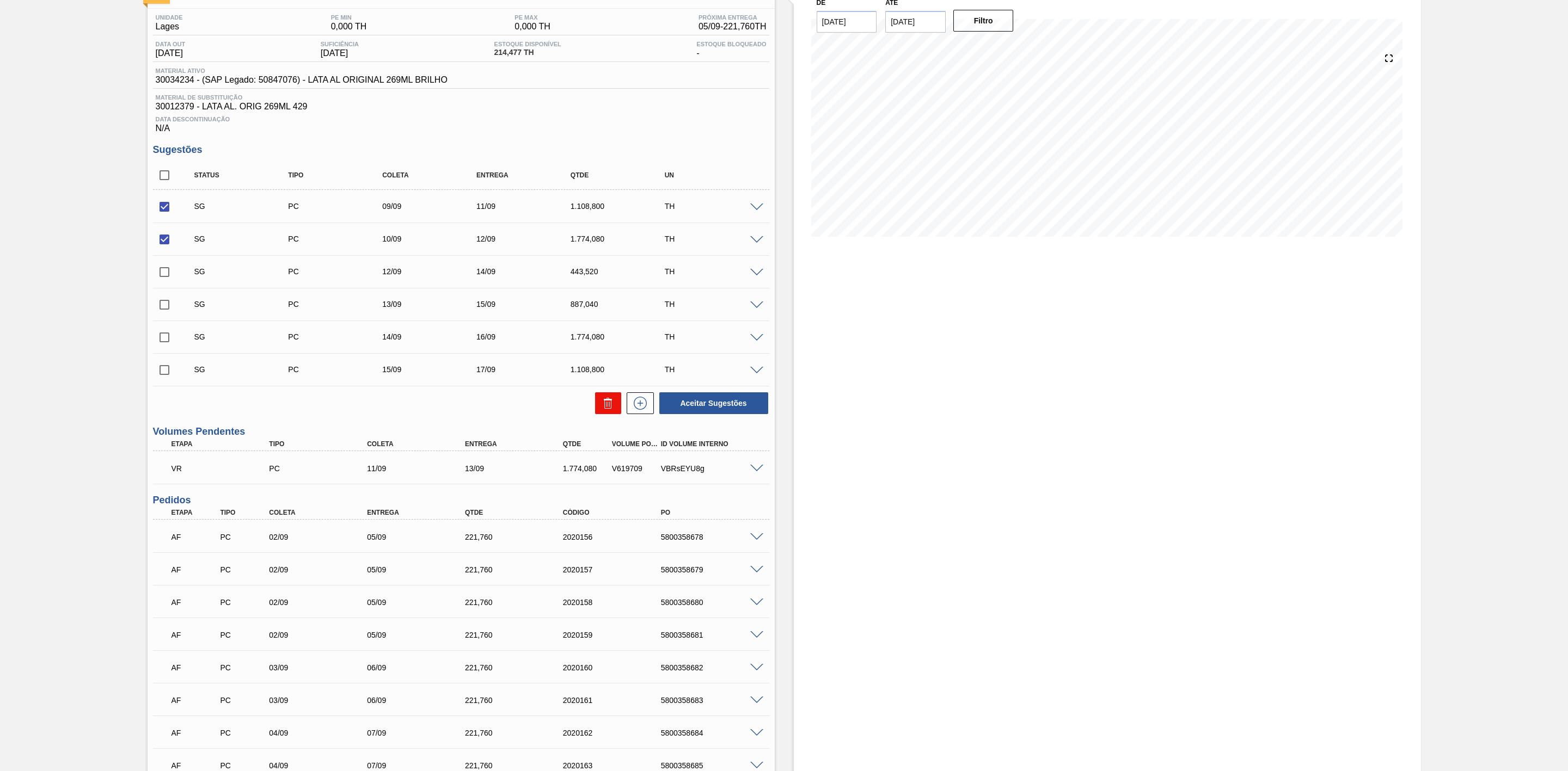
checkbox input "false"
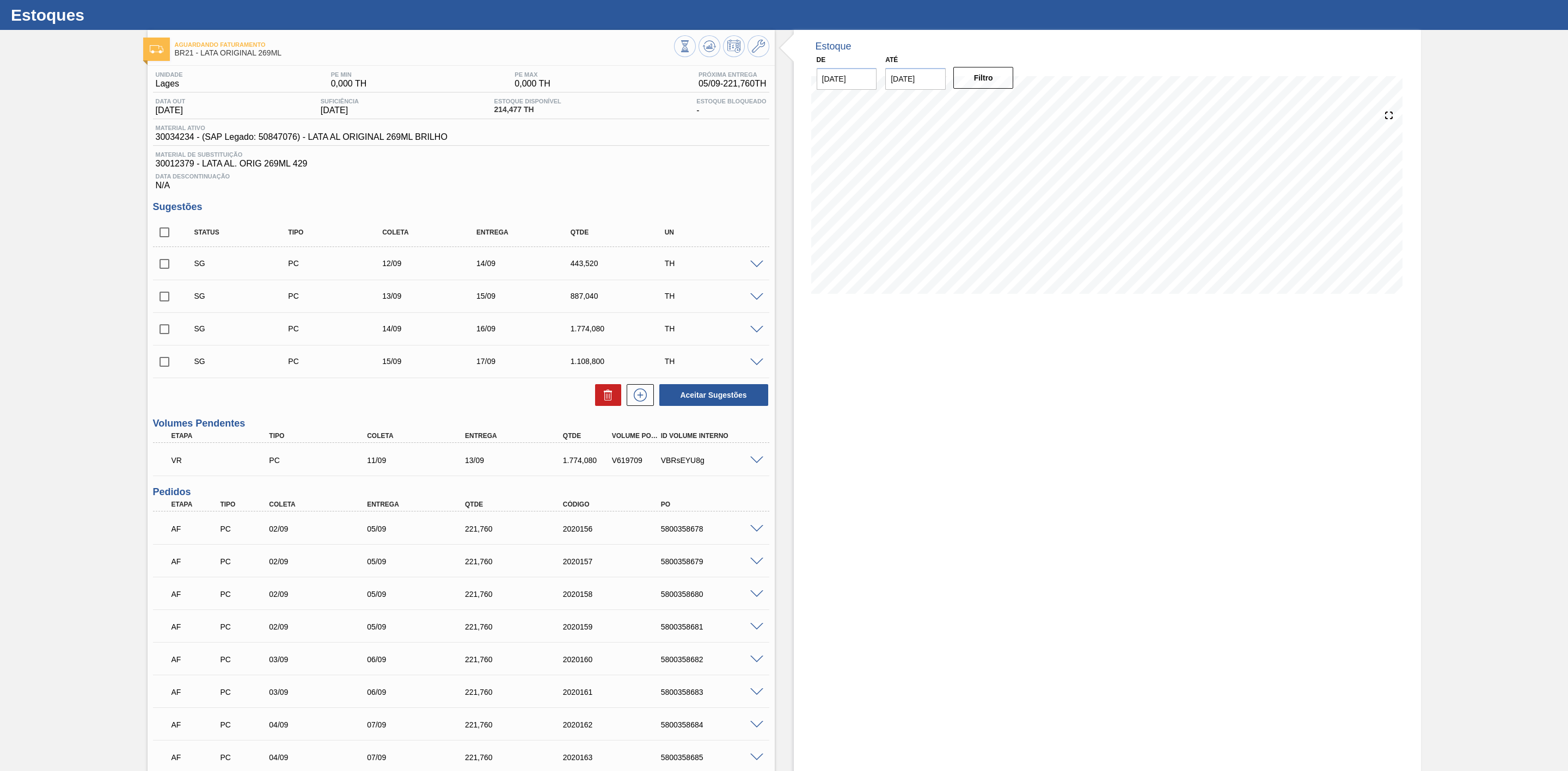
scroll to position [0, 0]
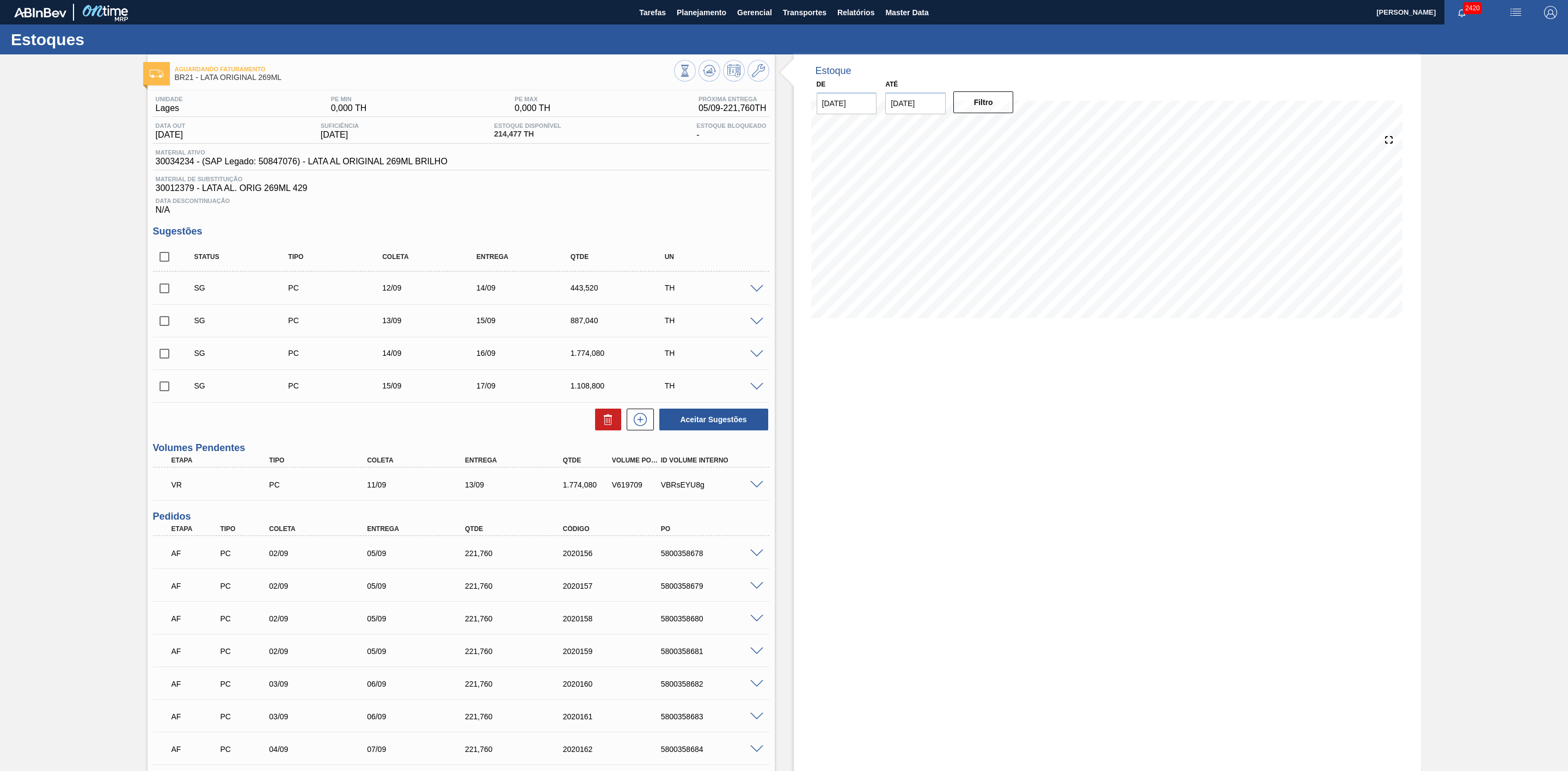
click at [755, 489] on span at bounding box center [757, 485] width 13 height 8
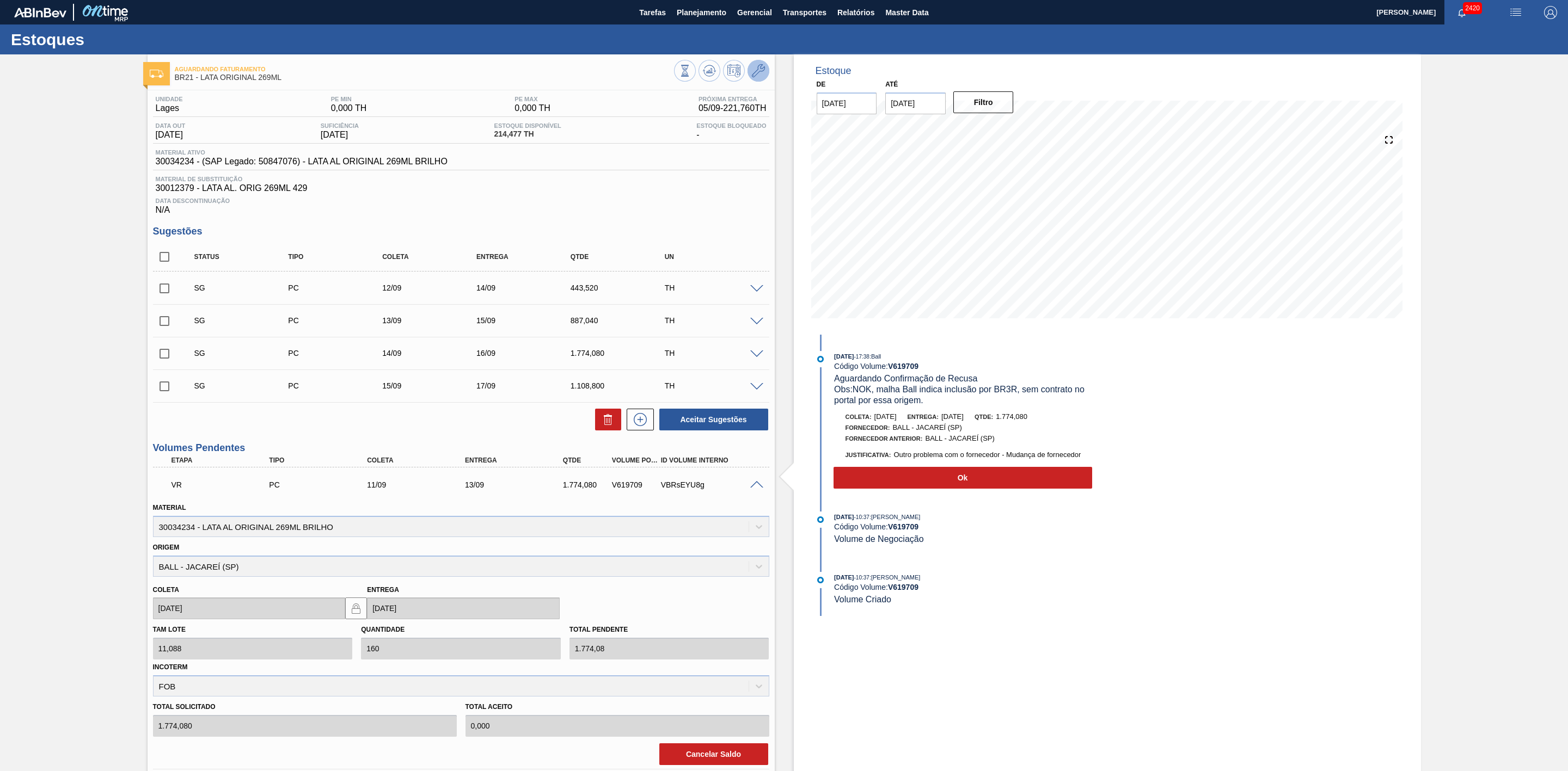
click at [760, 75] on icon at bounding box center [758, 71] width 13 height 13
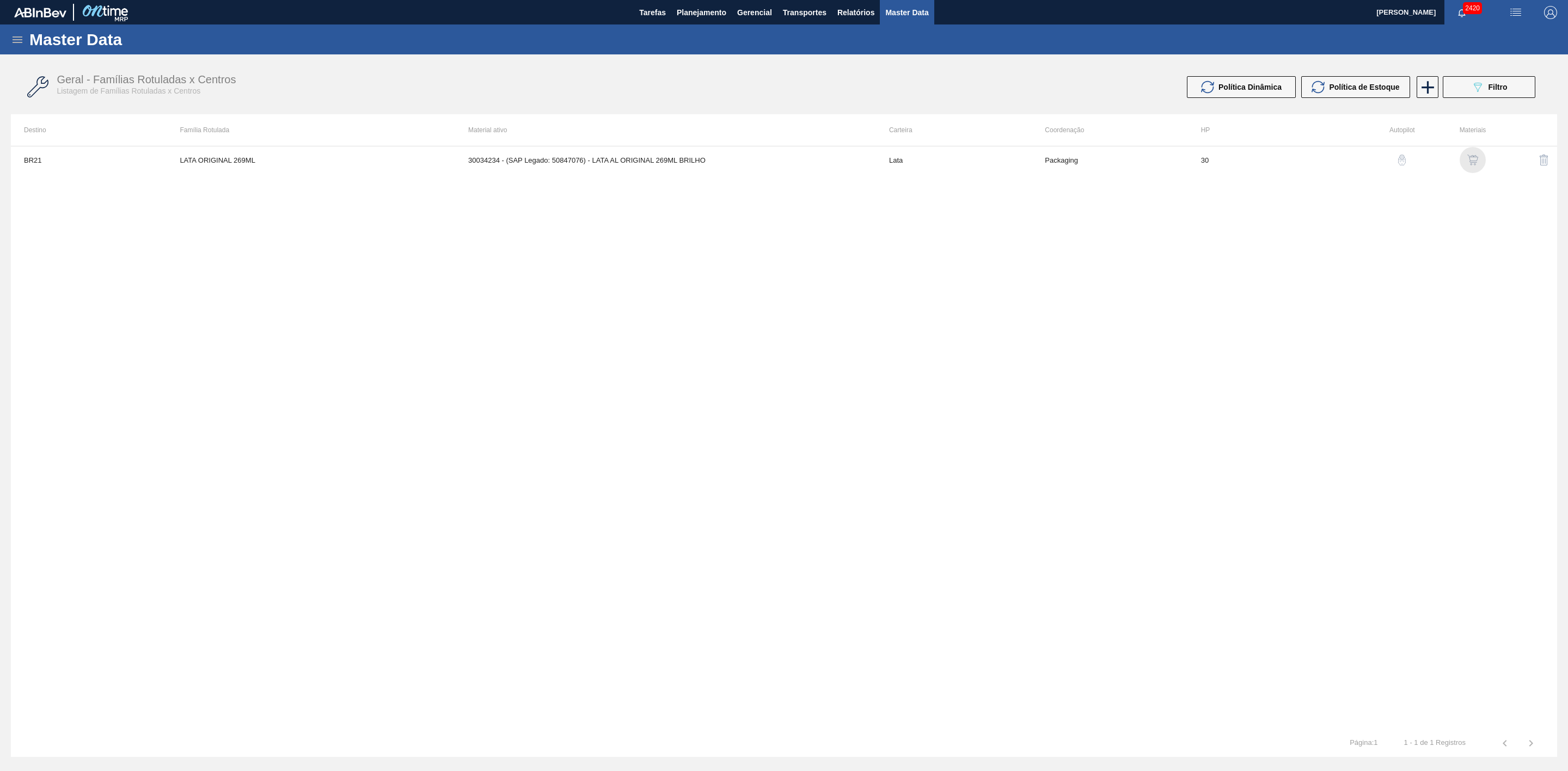
click at [1477, 159] on img "button" at bounding box center [1473, 160] width 11 height 11
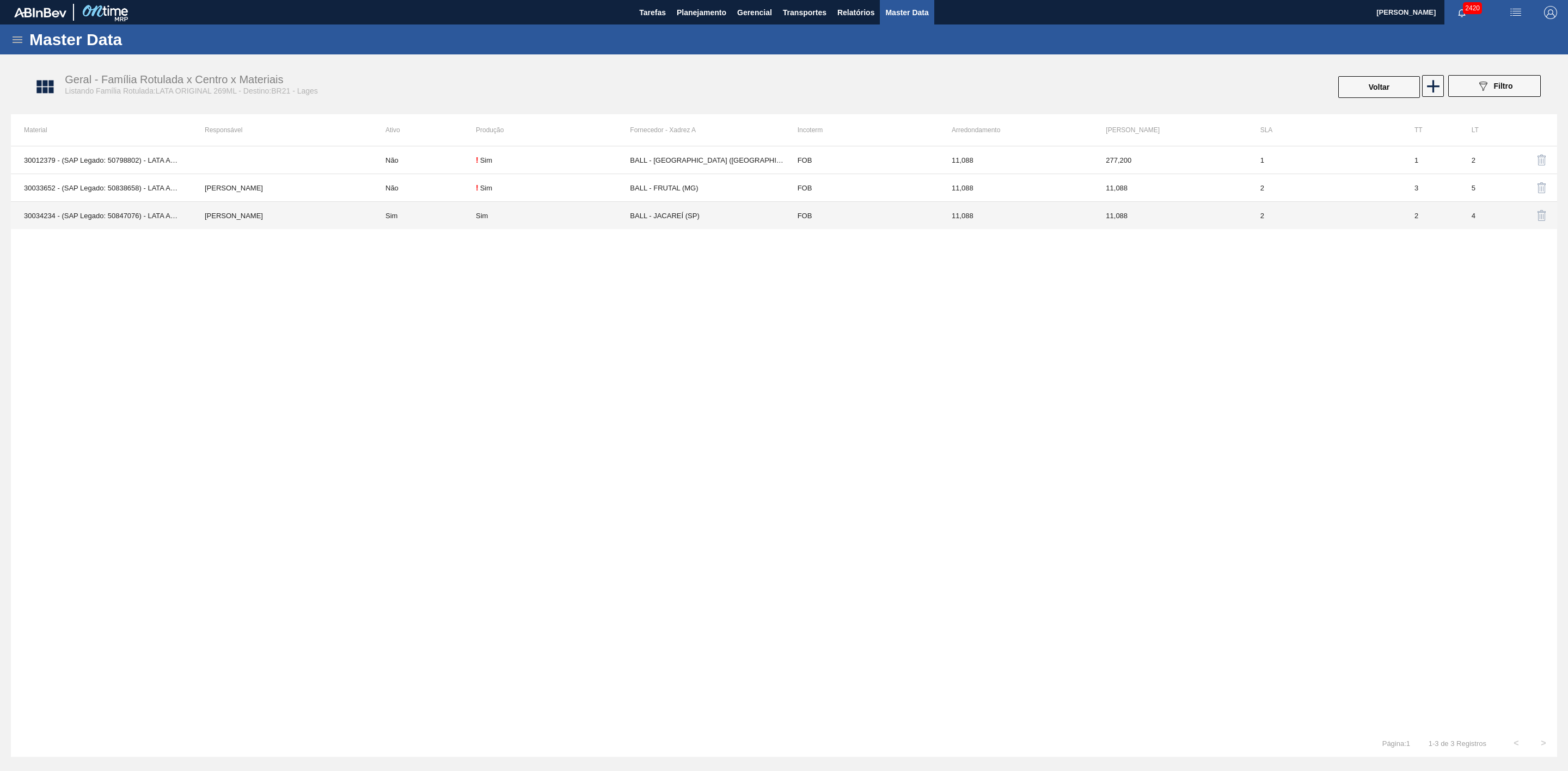
click at [407, 211] on td "Sim" at bounding box center [424, 216] width 104 height 27
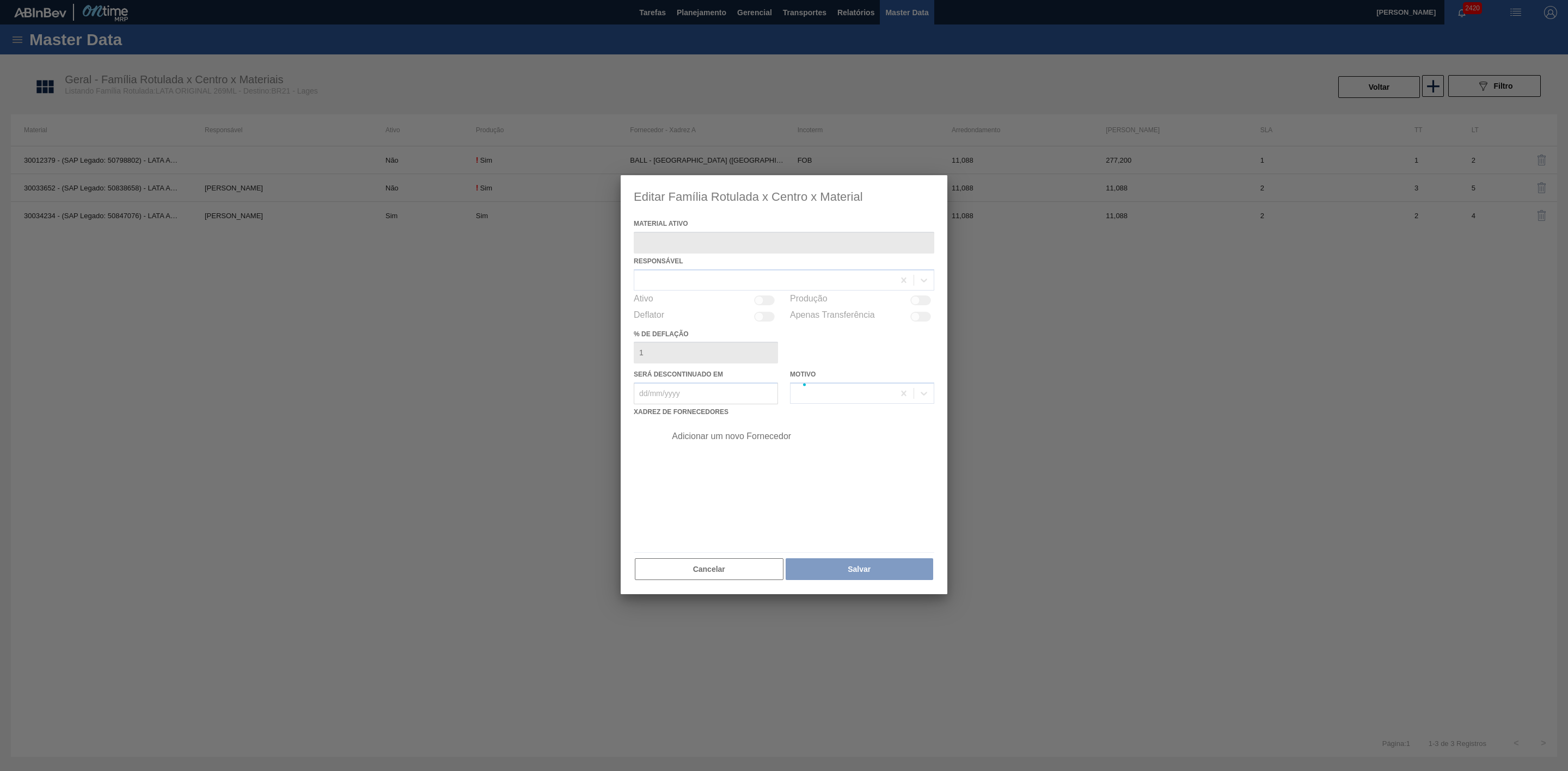
type ativo "30034234 - (SAP Legado: 50847076) - LATA AL ORIGINAL 269ML BRILHO"
checkbox input "true"
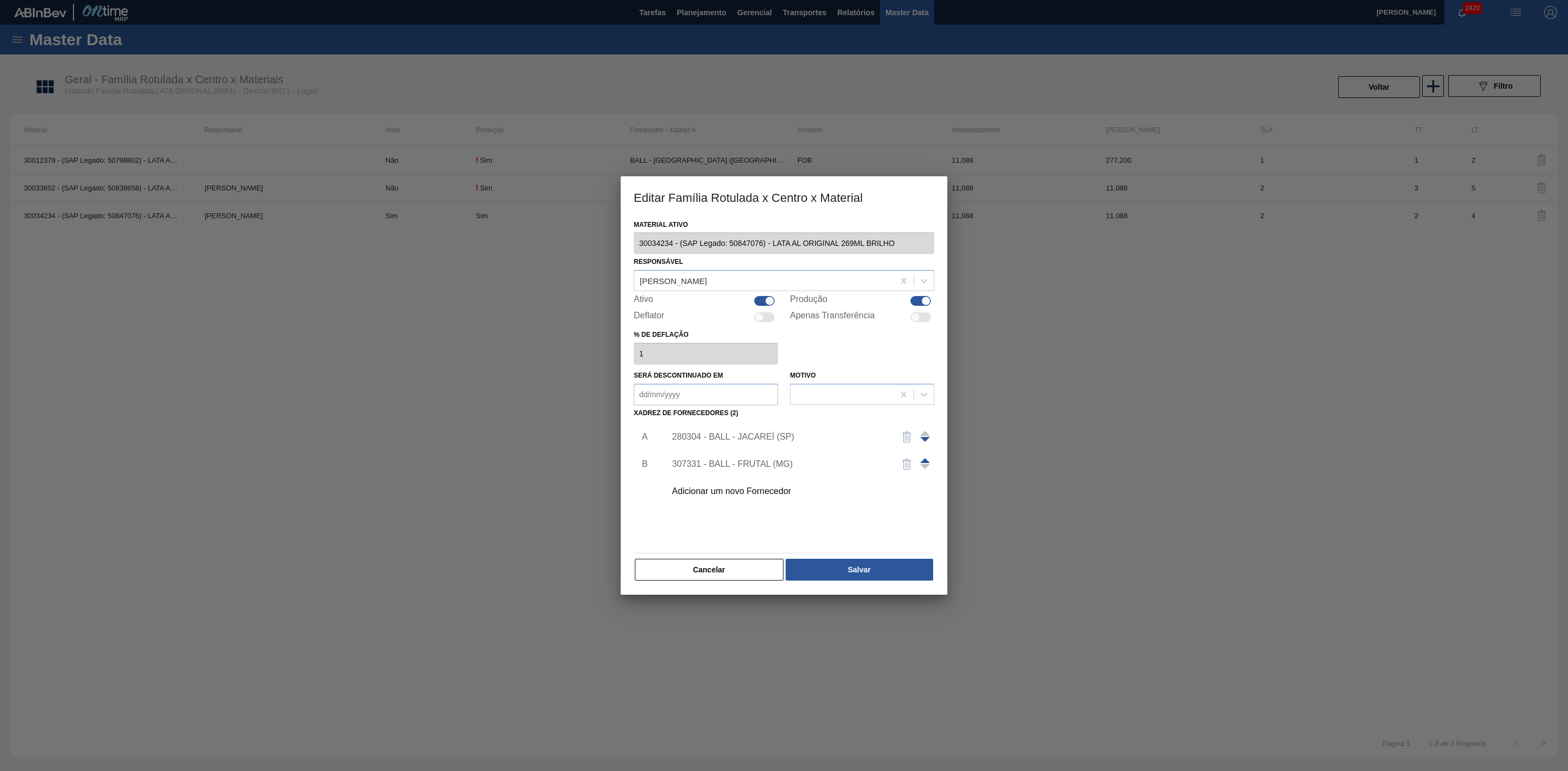
click at [778, 490] on div "Adicionar um novo Fornecedor" at bounding box center [778, 491] width 214 height 9
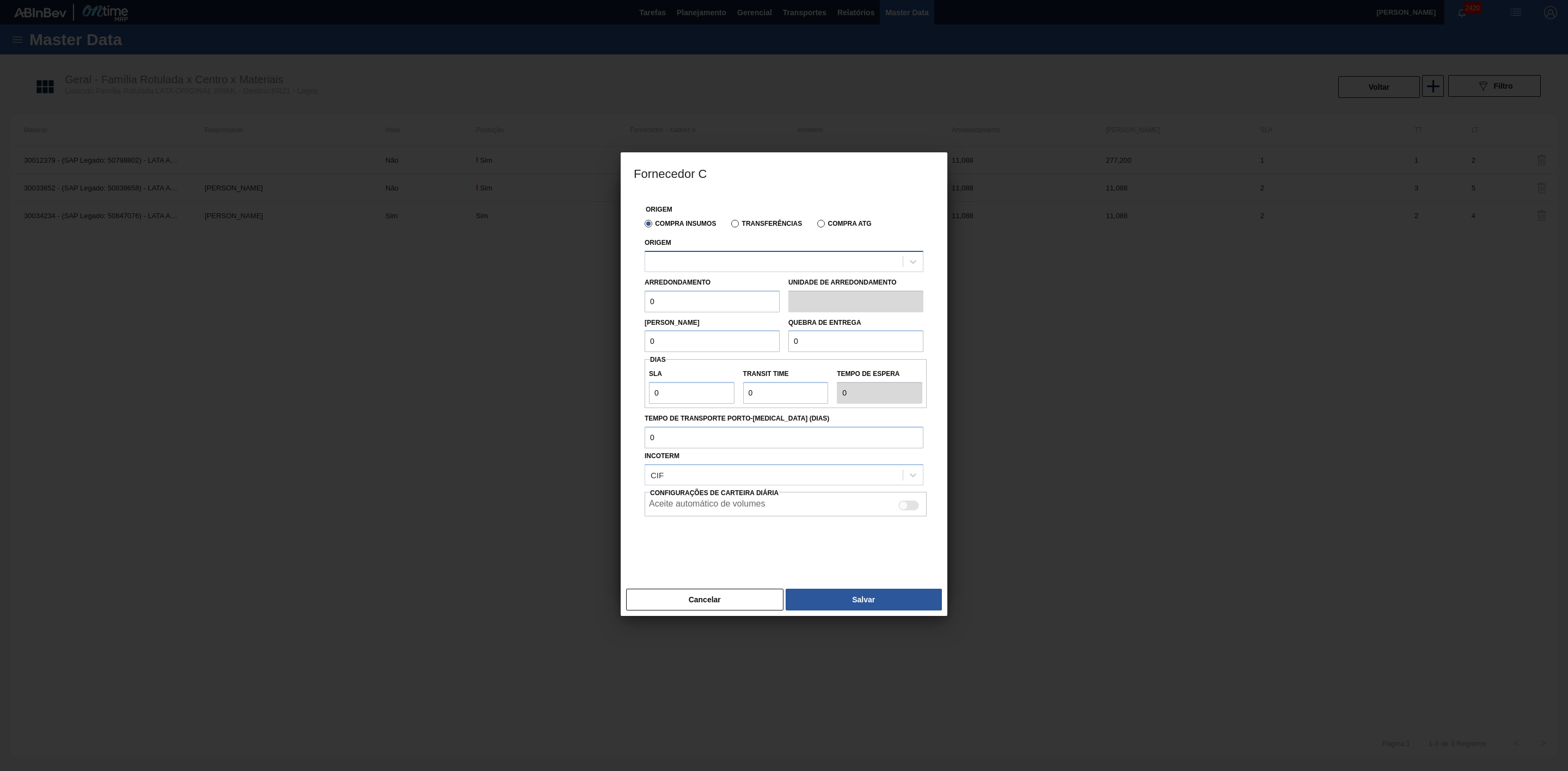
click at [709, 267] on div at bounding box center [773, 261] width 257 height 16
click at [719, 311] on div "289877 - BALL - [GEOGRAPHIC_DATA] ([GEOGRAPHIC_DATA])" at bounding box center [784, 308] width 279 height 20
click at [667, 306] on input "0" at bounding box center [712, 301] width 135 height 22
type input "11,088"
drag, startPoint x: 685, startPoint y: 346, endPoint x: 621, endPoint y: 338, distance: 64.5
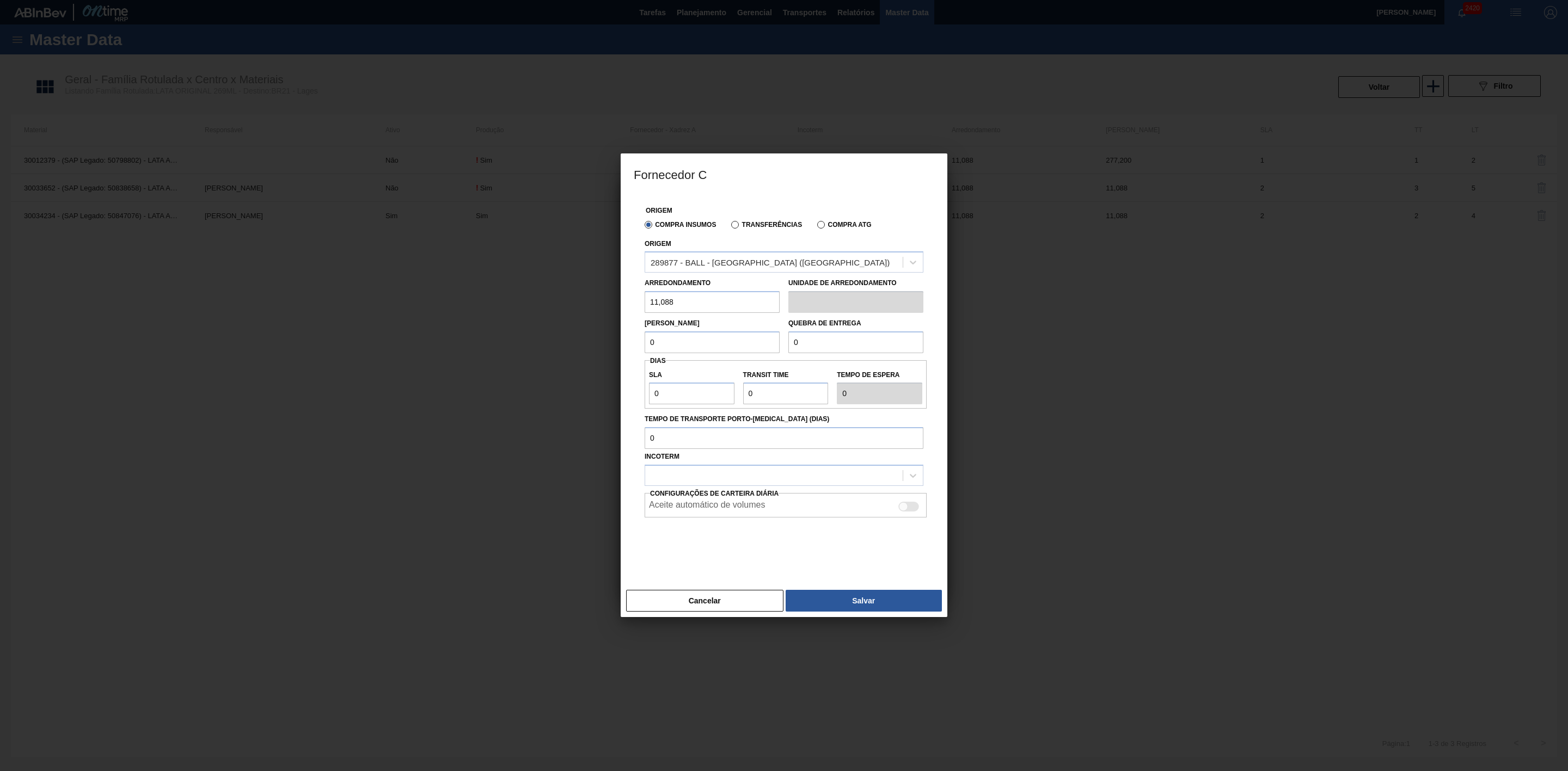
click at [621, 338] on div "Origem Compra Insumos Transferências Compra ATG Origem 289877 - BALL - TRÊS RIO…" at bounding box center [784, 389] width 327 height 391
type input "11,088"
drag, startPoint x: 827, startPoint y: 343, endPoint x: 771, endPoint y: 344, distance: 56.0
click at [770, 345] on div "[PERSON_NAME] 11,088 Quebra de entrega 0" at bounding box center [784, 332] width 287 height 40
type input "221,76"
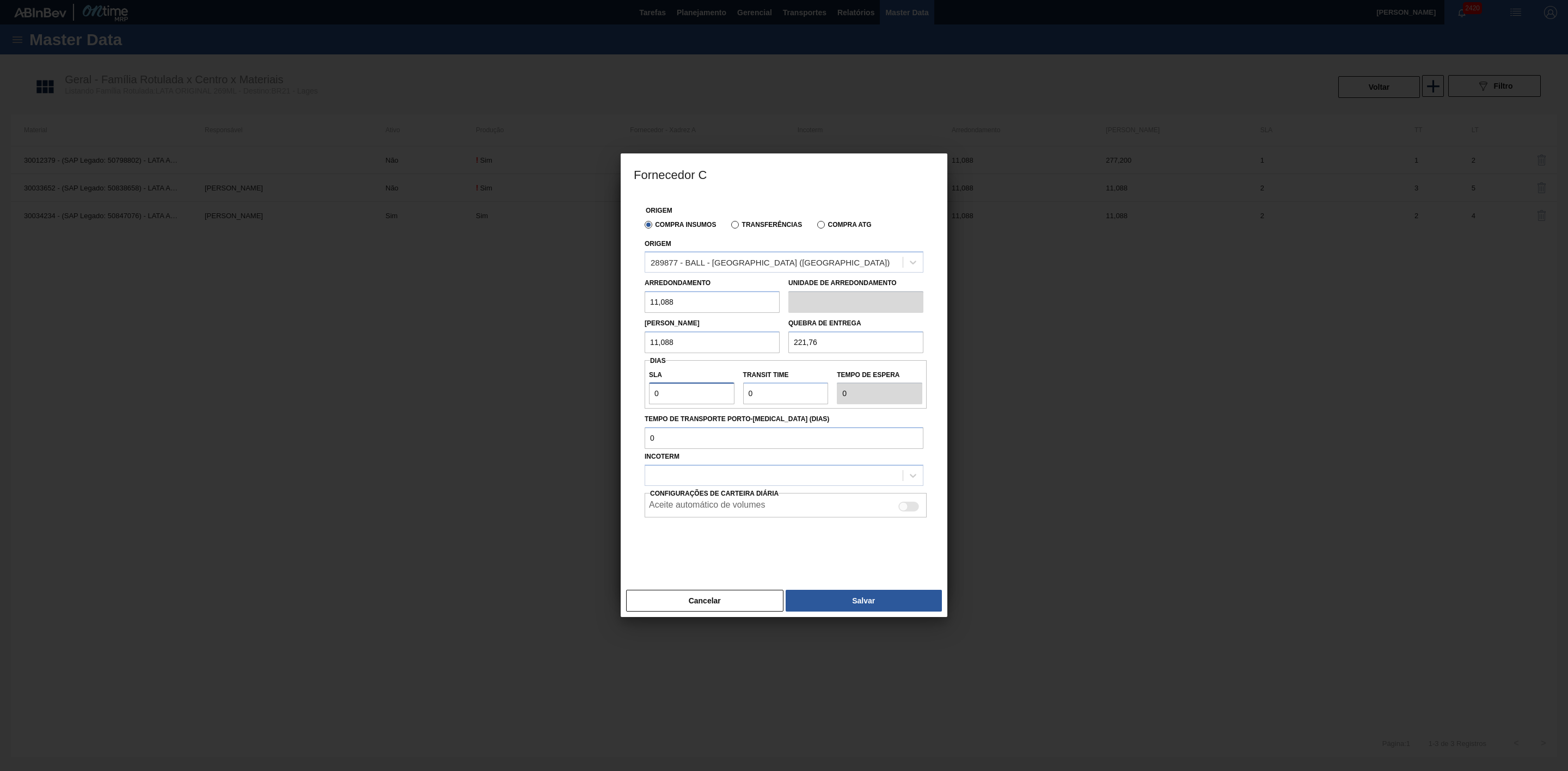
drag, startPoint x: 667, startPoint y: 395, endPoint x: 647, endPoint y: 398, distance: 20.2
click at [647, 398] on div "SLA 0" at bounding box center [692, 386] width 94 height 38
type input "2"
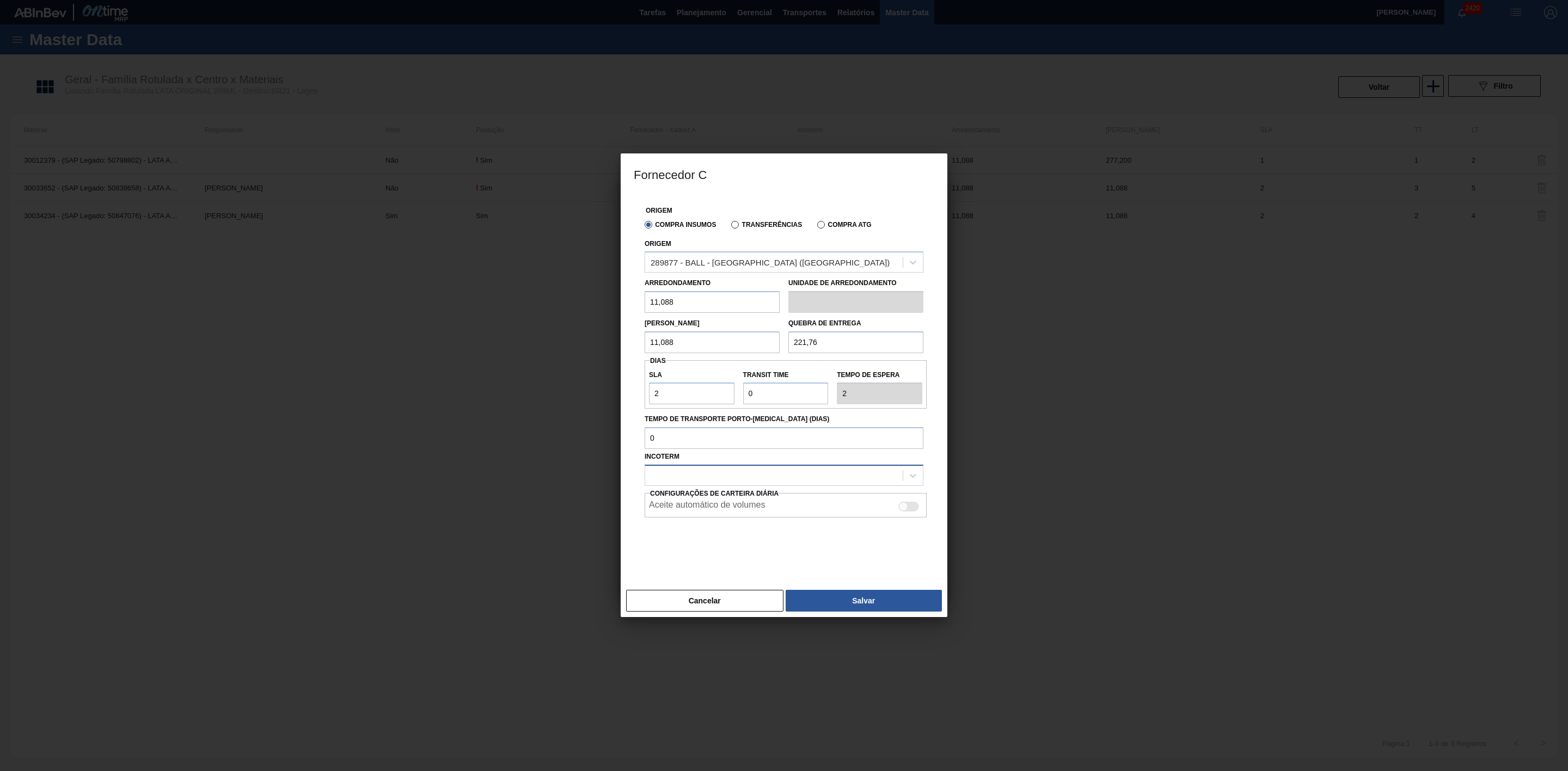
click at [849, 471] on div at bounding box center [773, 475] width 257 height 16
click at [718, 522] on div "FOB" at bounding box center [784, 522] width 279 height 20
drag, startPoint x: 777, startPoint y: 392, endPoint x: 727, endPoint y: 392, distance: 50.0
click at [727, 392] on div "SLA 2 Transit Time Tempo de espera 2" at bounding box center [786, 384] width 283 height 40
type input "2"
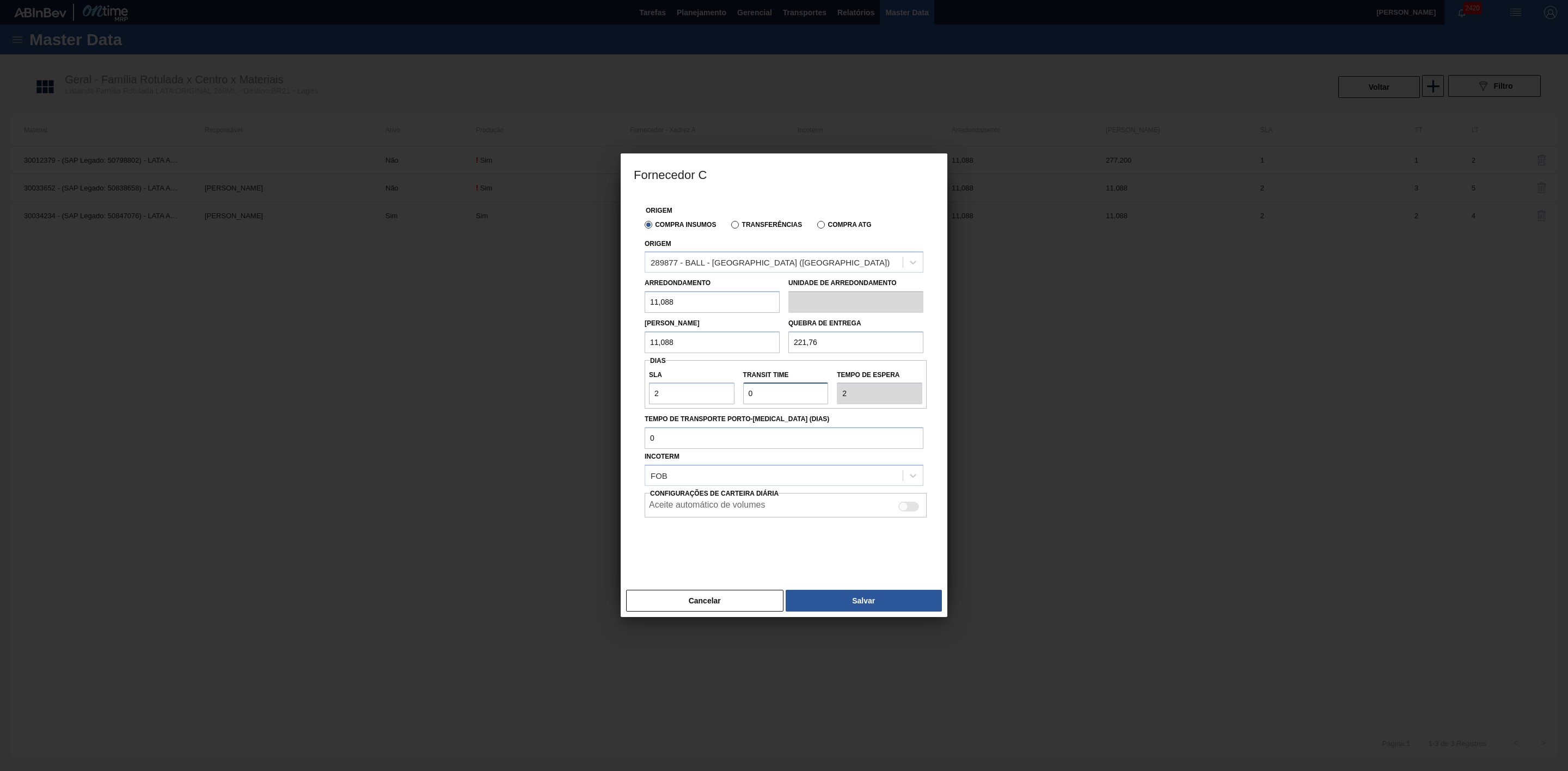
type input "4"
type input "2"
click at [854, 601] on button "Salvar" at bounding box center [864, 601] width 156 height 22
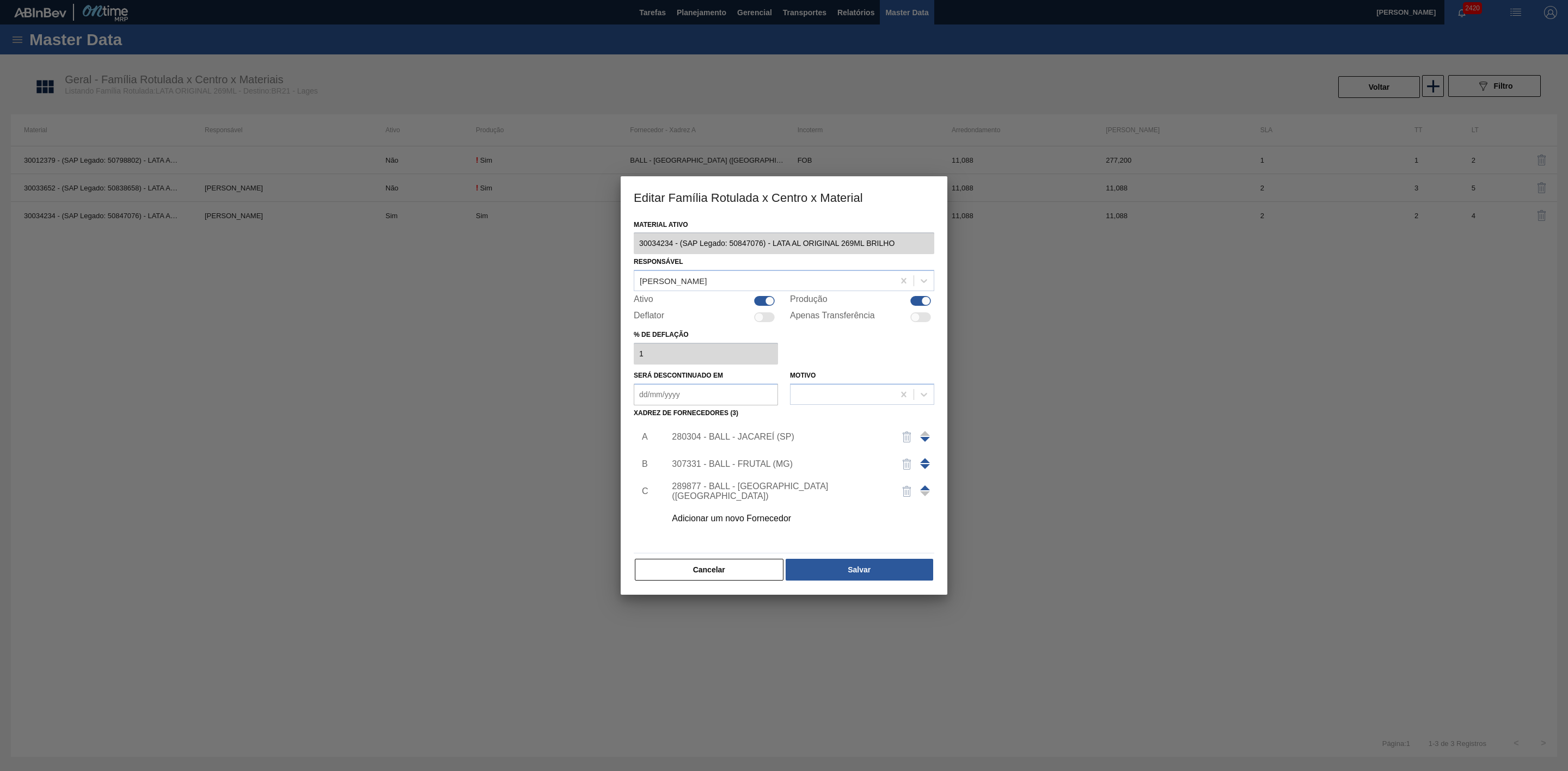
click at [927, 489] on span at bounding box center [925, 488] width 9 height 5
click at [925, 460] on span at bounding box center [925, 460] width 9 height 5
click at [887, 567] on button "Salvar" at bounding box center [859, 570] width 148 height 22
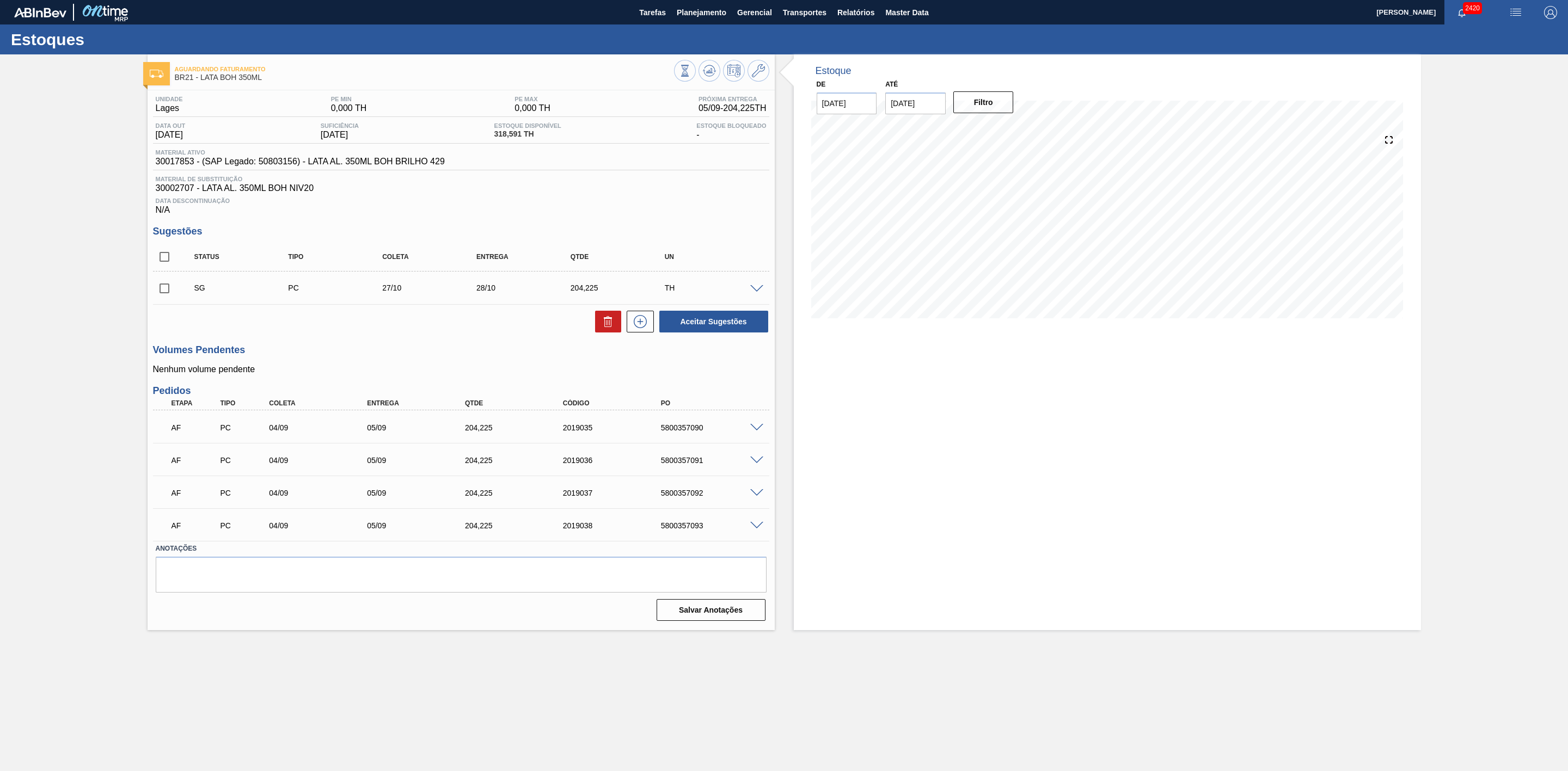
click at [757, 427] on div at bounding box center [758, 426] width 22 height 8
click at [758, 432] on span at bounding box center [757, 427] width 13 height 8
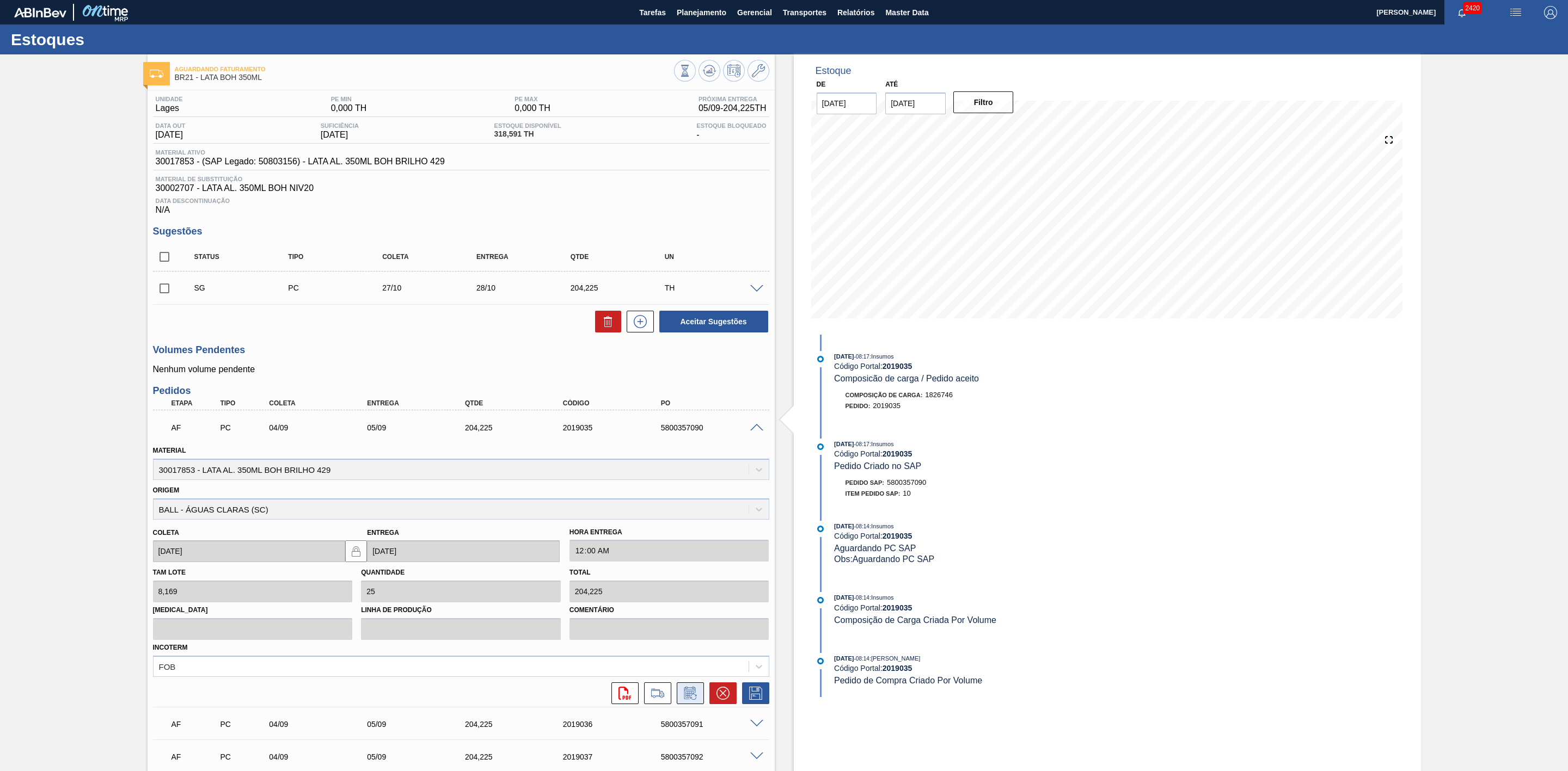
click at [691, 697] on icon at bounding box center [689, 694] width 8 height 7
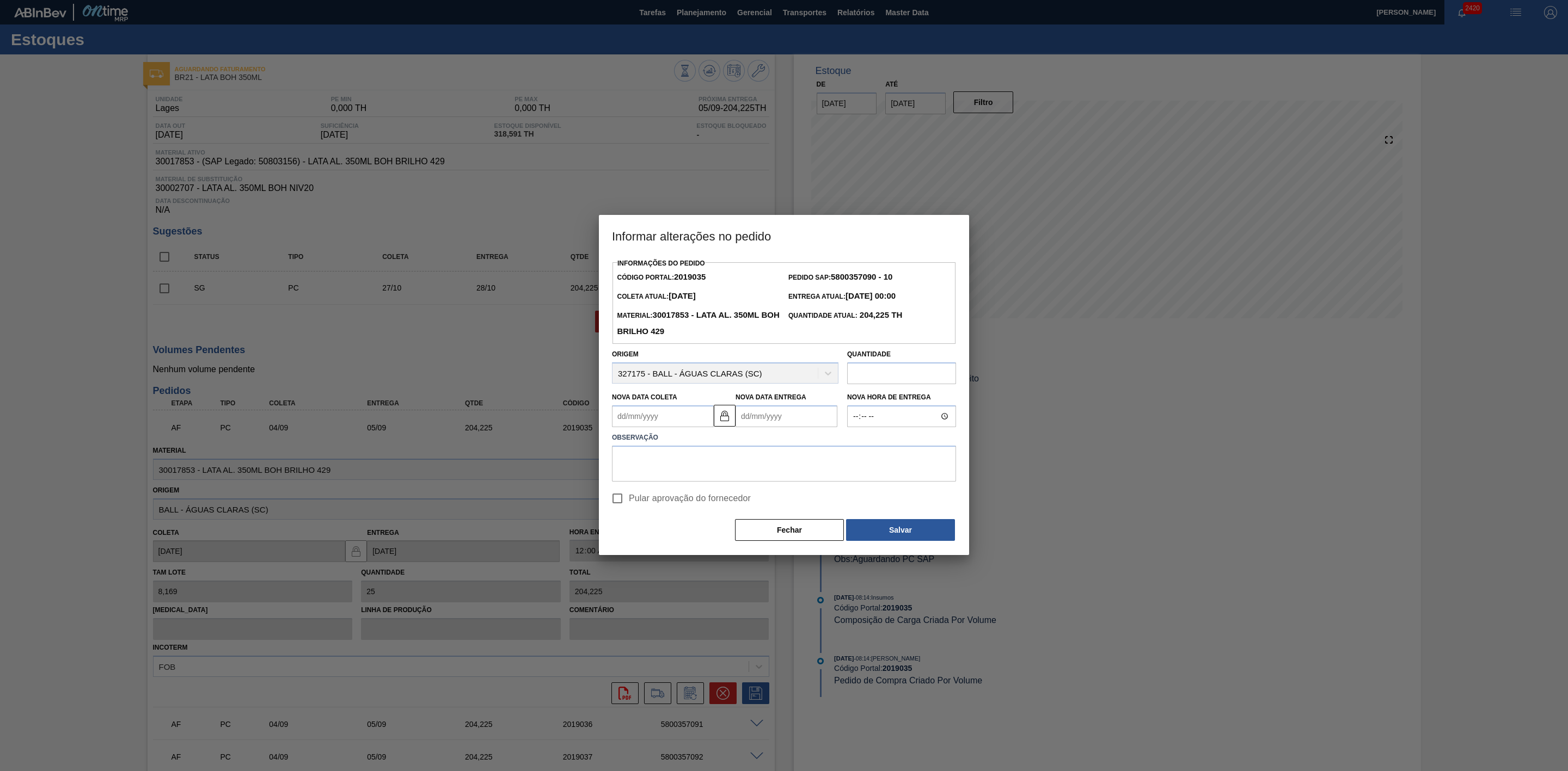
click at [681, 419] on Coleta2019035 "Nova Data Coleta" at bounding box center [663, 416] width 102 height 22
click at [678, 503] on div "10" at bounding box center [678, 495] width 15 height 15
type Coleta2019035 "[DATE]"
type Entrega2019035 "[DATE]"
click at [694, 464] on textarea at bounding box center [784, 464] width 344 height 36
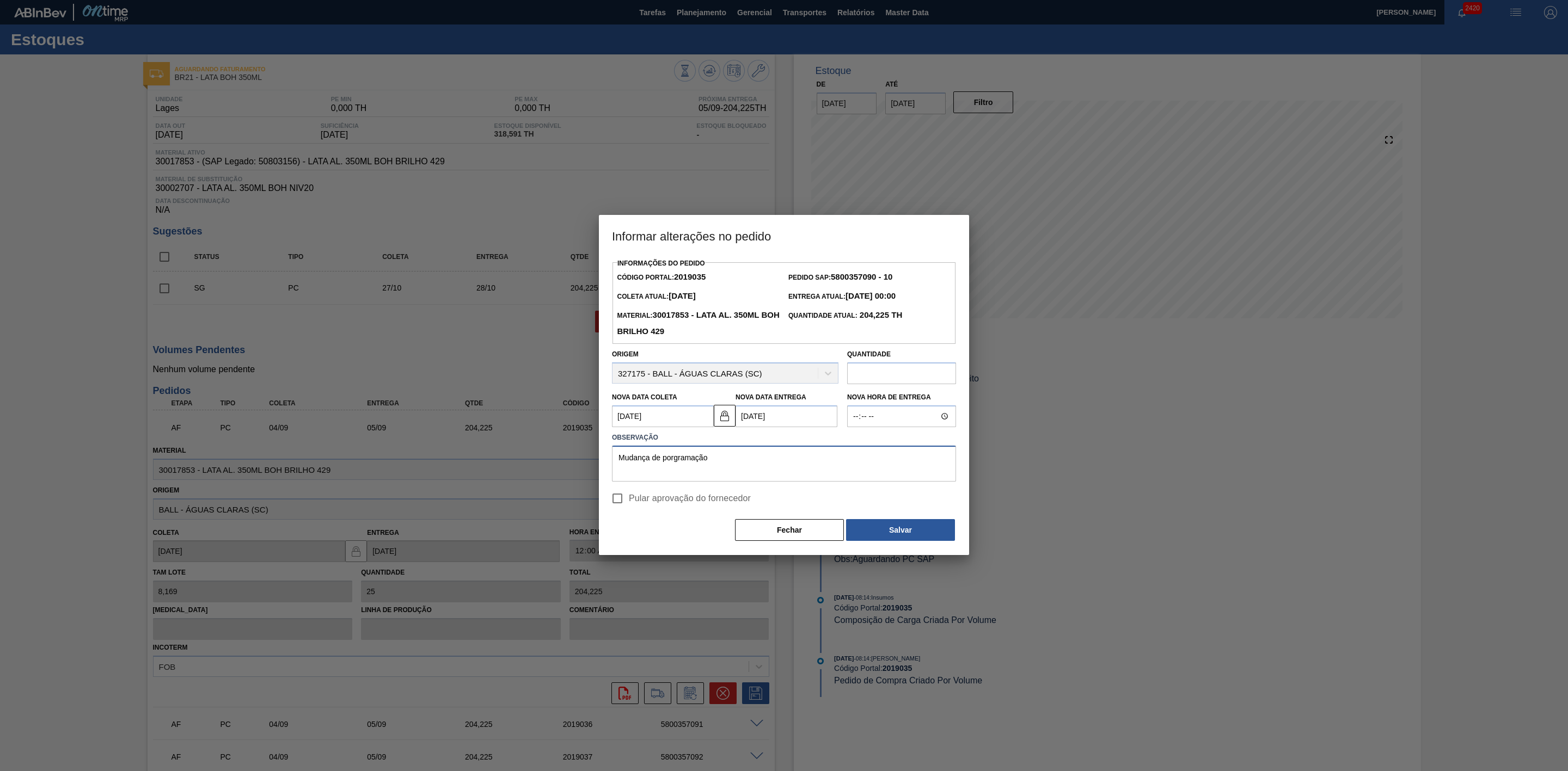
click at [671, 459] on textarea "Mudança de porgramação" at bounding box center [784, 464] width 344 height 36
type textarea "Mudança de programação"
drag, startPoint x: 713, startPoint y: 460, endPoint x: 564, endPoint y: 456, distance: 149.1
click at [564, 456] on div "Informar alterações no pedido Informações do Pedido Código Portal: 2019035 Pedi…" at bounding box center [784, 385] width 1568 height 771
click at [918, 532] on button "Salvar" at bounding box center [901, 530] width 109 height 22
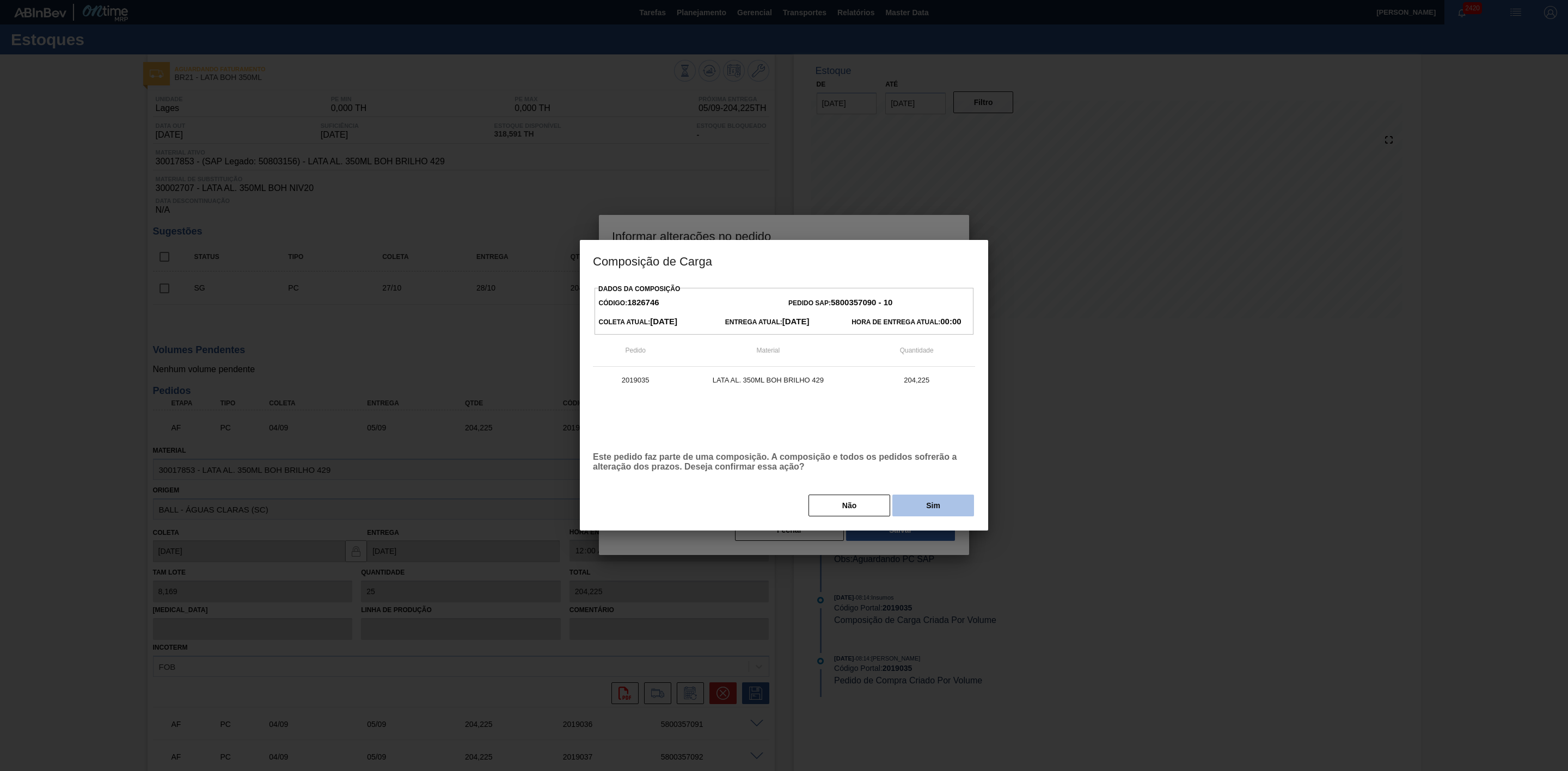
click at [929, 510] on button "Sim" at bounding box center [933, 506] width 82 height 22
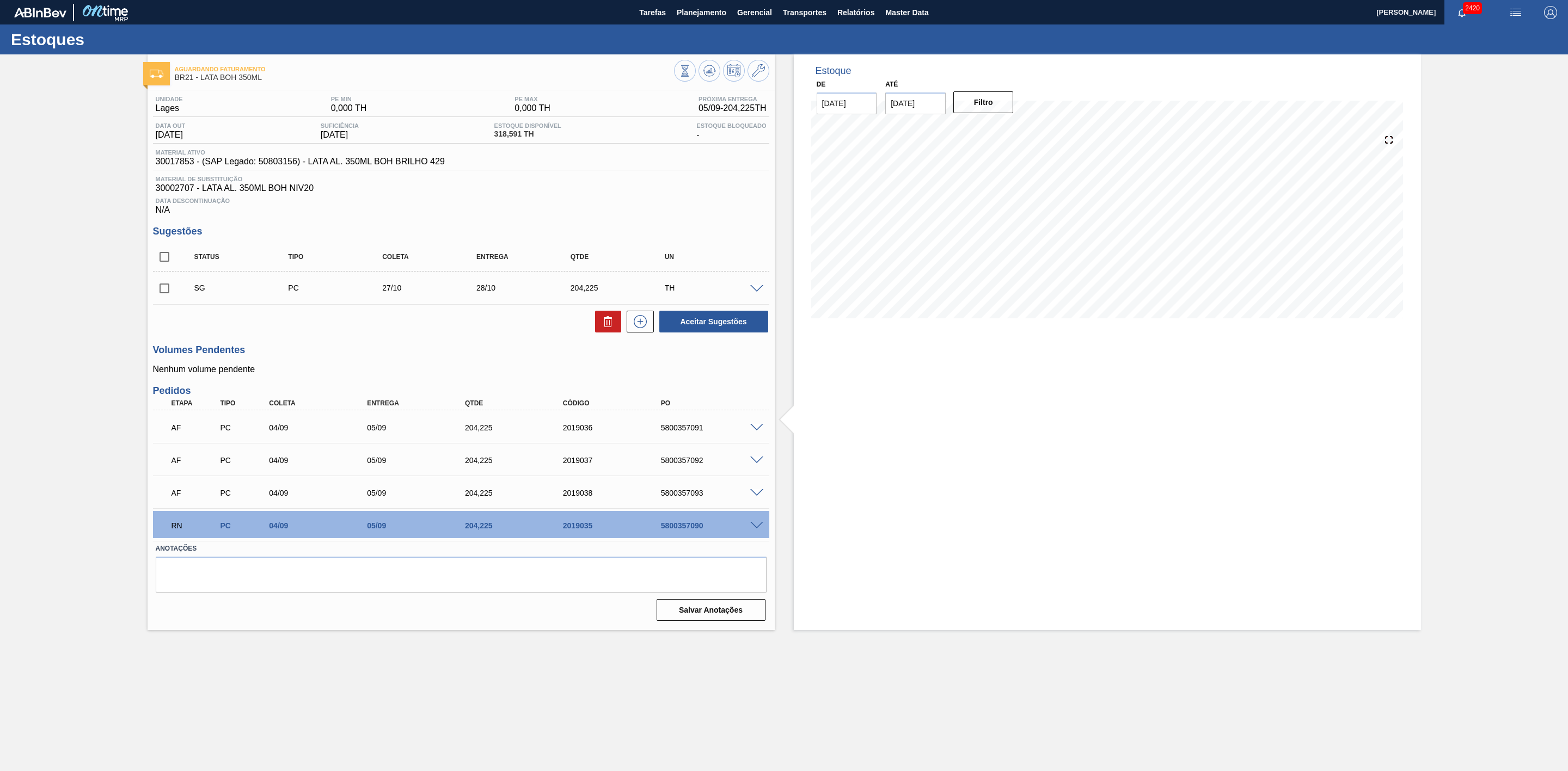
click at [753, 430] on span at bounding box center [757, 427] width 13 height 8
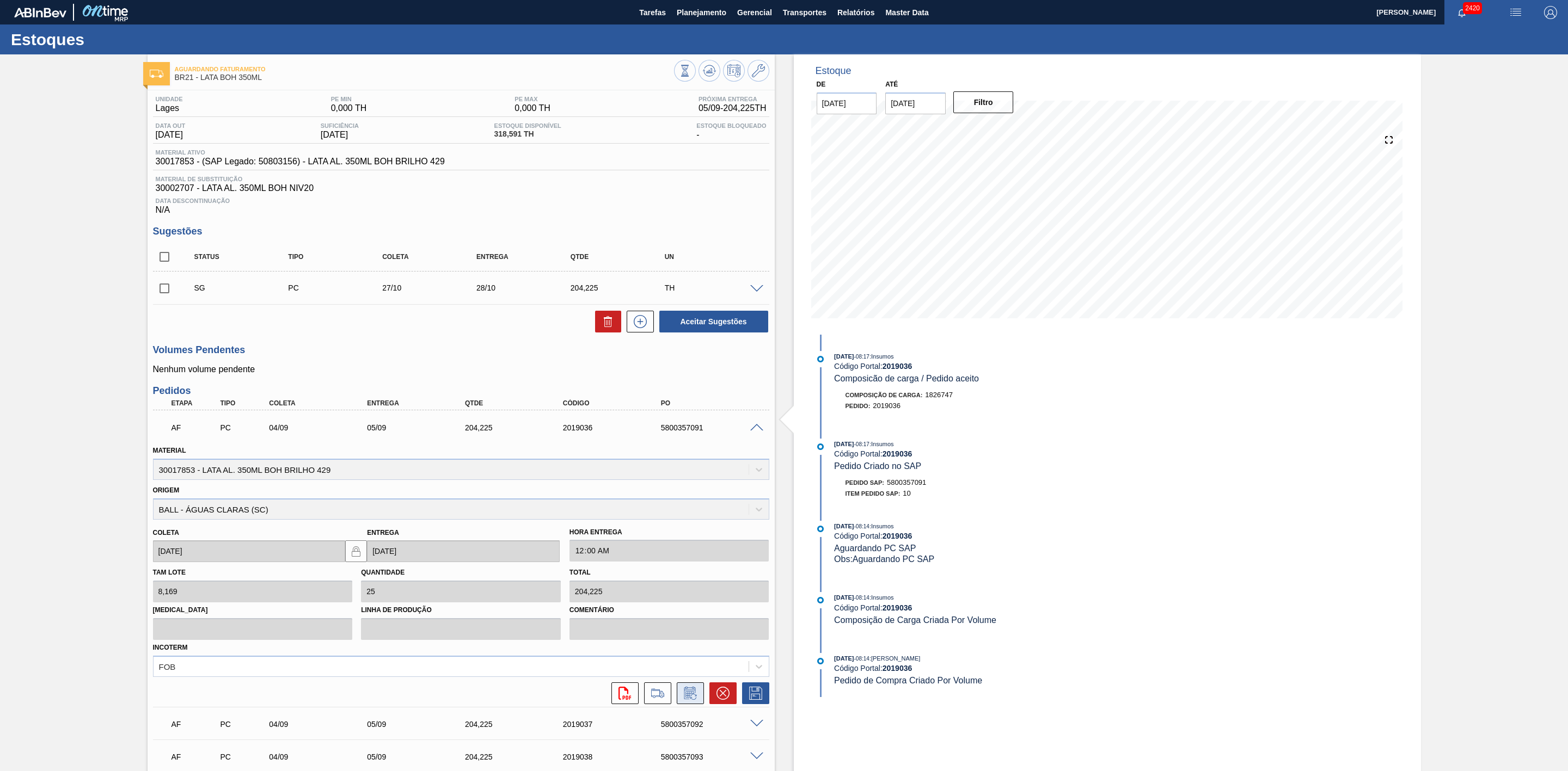
click at [687, 698] on icon at bounding box center [689, 694] width 8 height 7
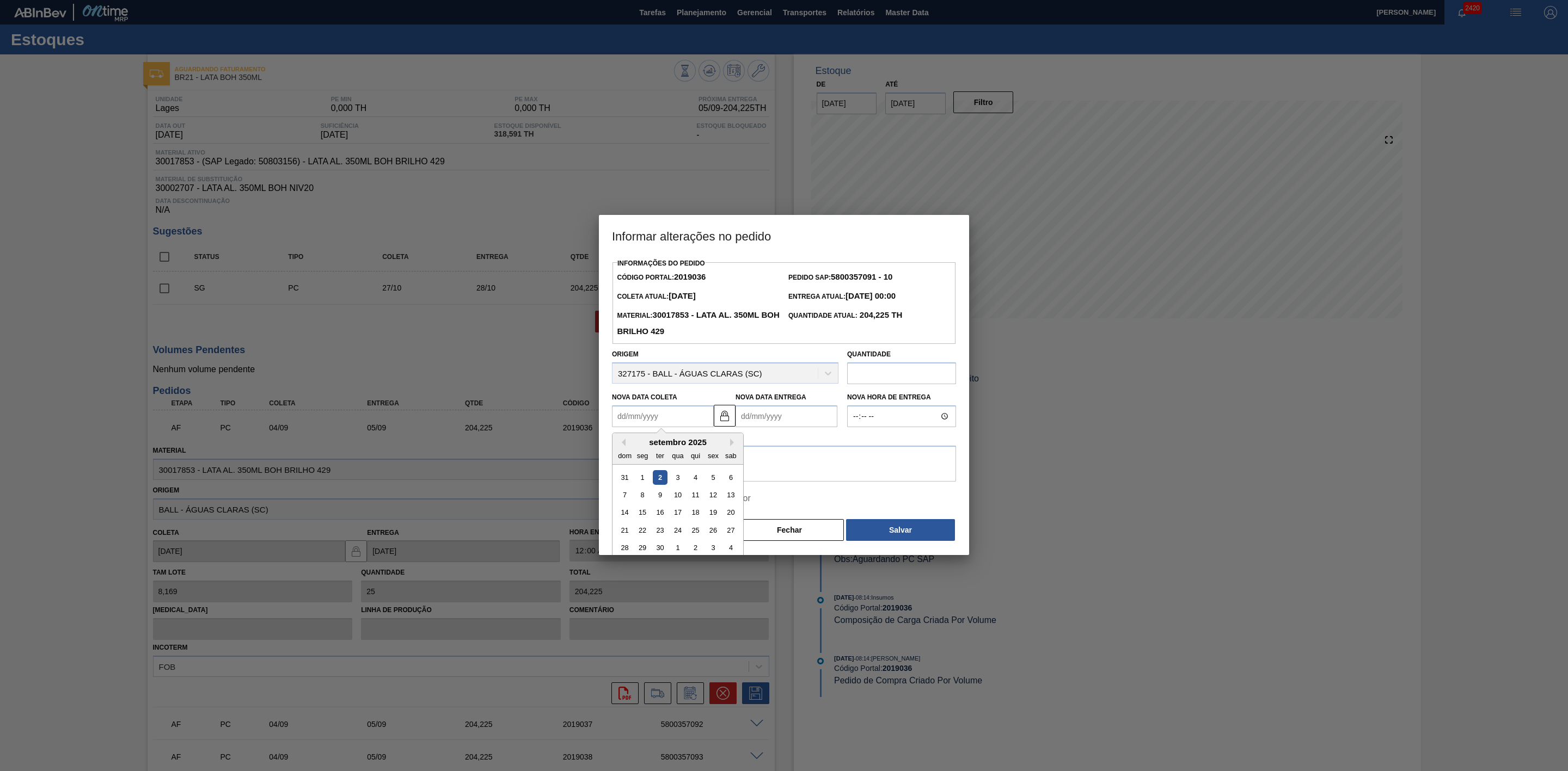
click at [670, 418] on Coleta2019036 "Nova Data Coleta" at bounding box center [663, 416] width 102 height 22
click at [682, 500] on div "10" at bounding box center [678, 495] width 15 height 15
type Coleta2019036 "[DATE]"
type Entrega2019036 "[DATE]"
click at [732, 466] on textarea at bounding box center [784, 464] width 344 height 36
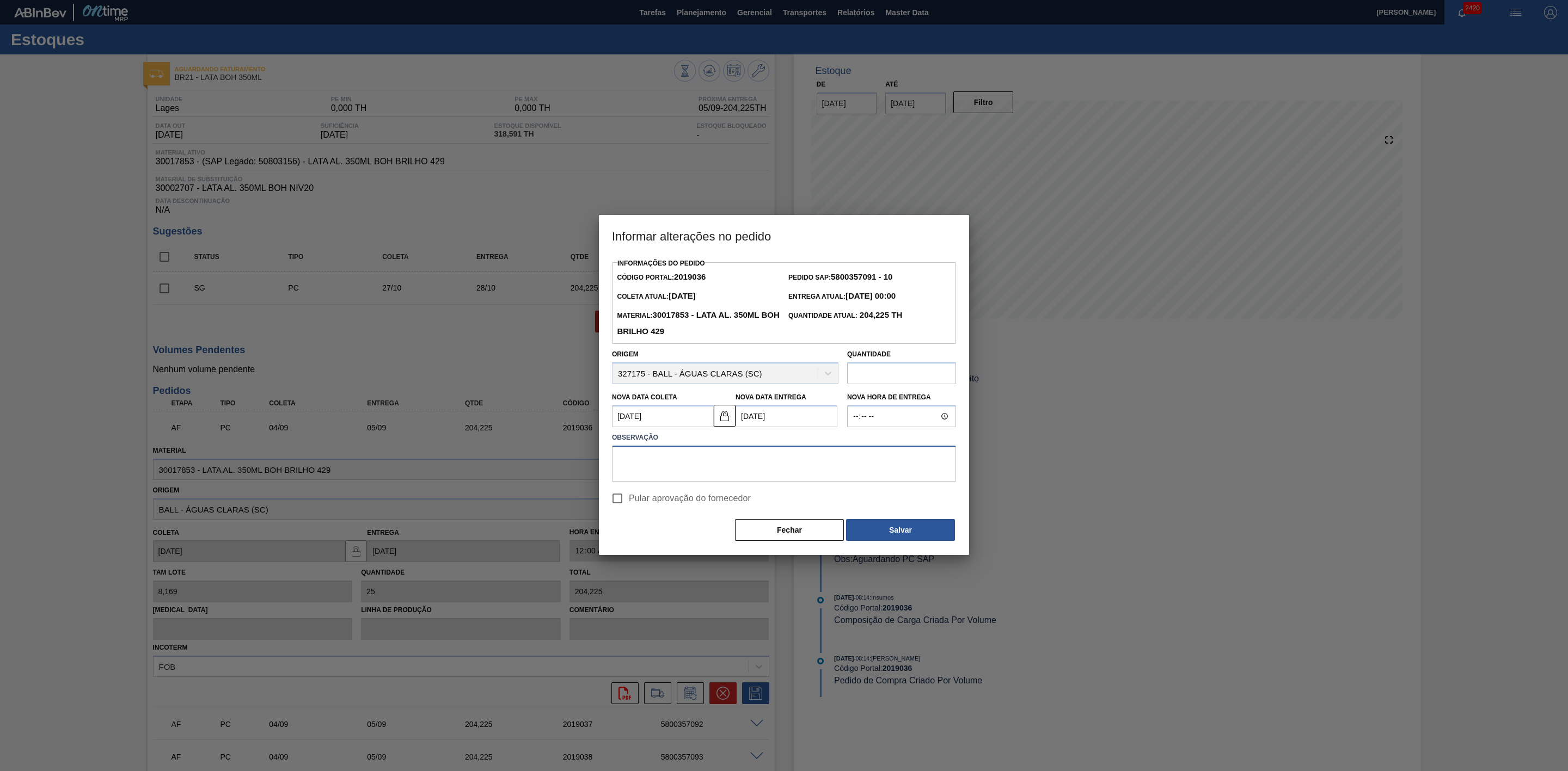
paste textarea "Mudança de programação"
type textarea "Mudança de programação"
click at [885, 527] on button "Salvar" at bounding box center [901, 530] width 109 height 22
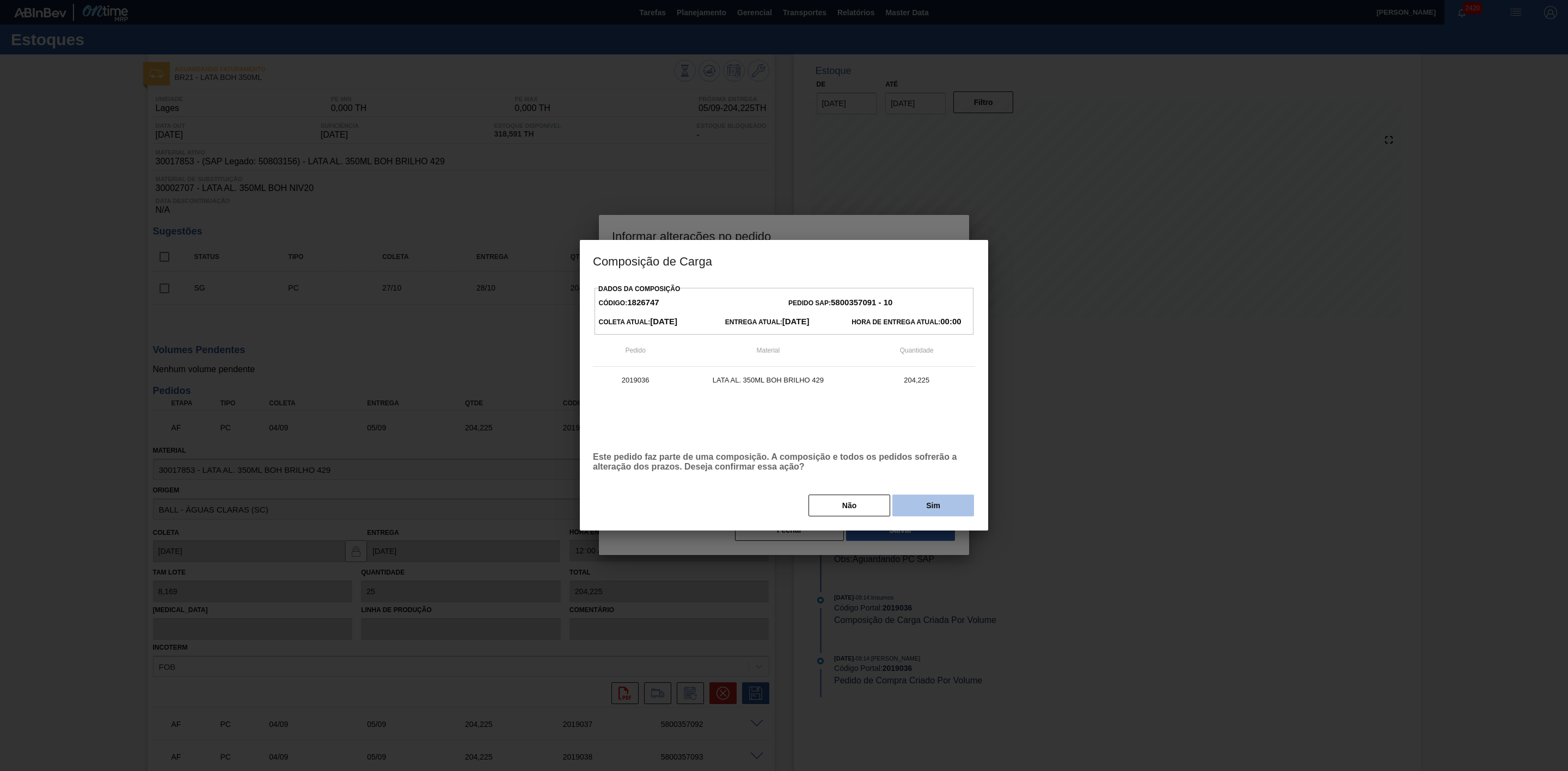
click at [925, 500] on button "Sim" at bounding box center [933, 506] width 82 height 22
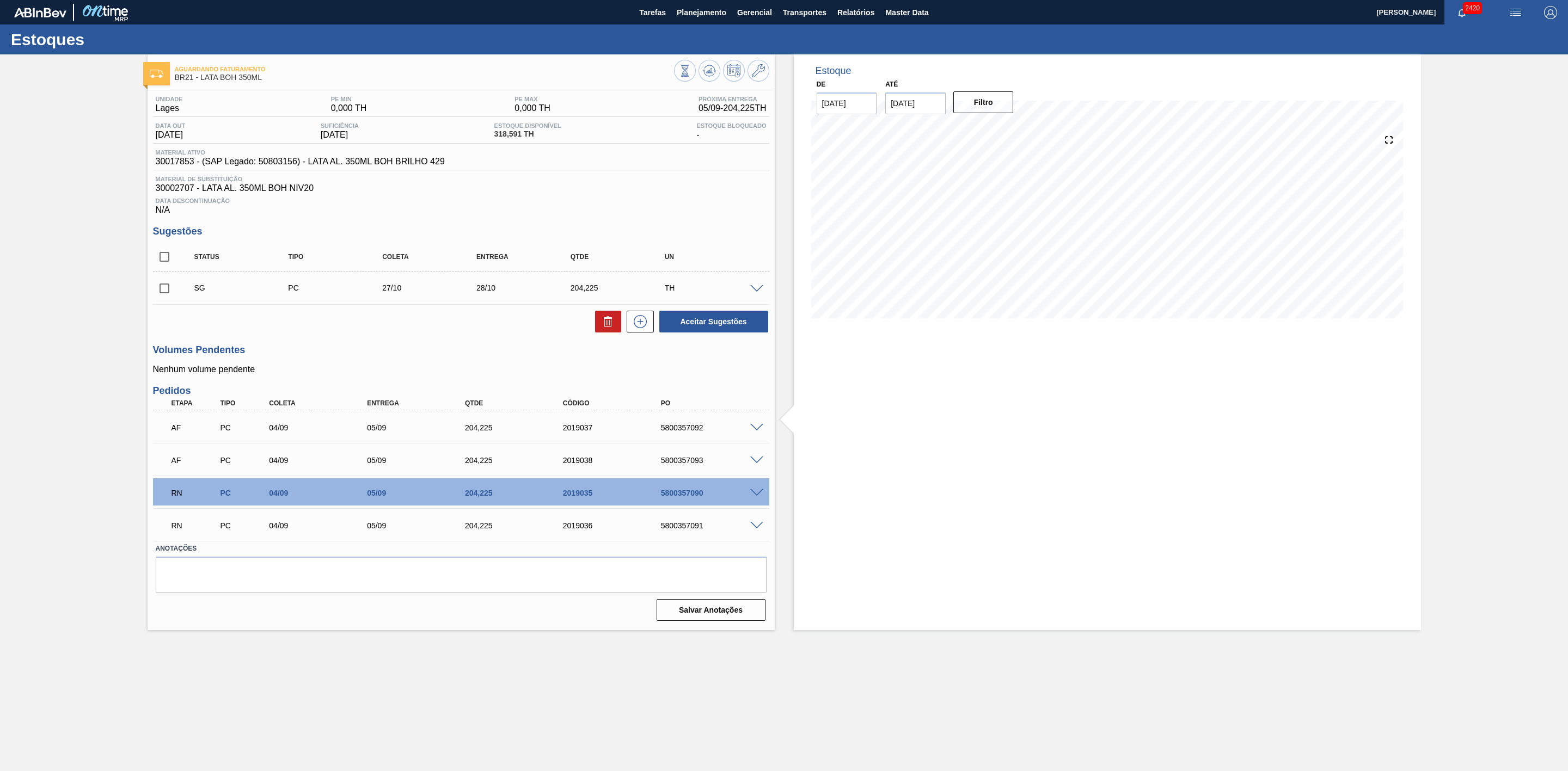
click at [752, 465] on span at bounding box center [757, 460] width 13 height 8
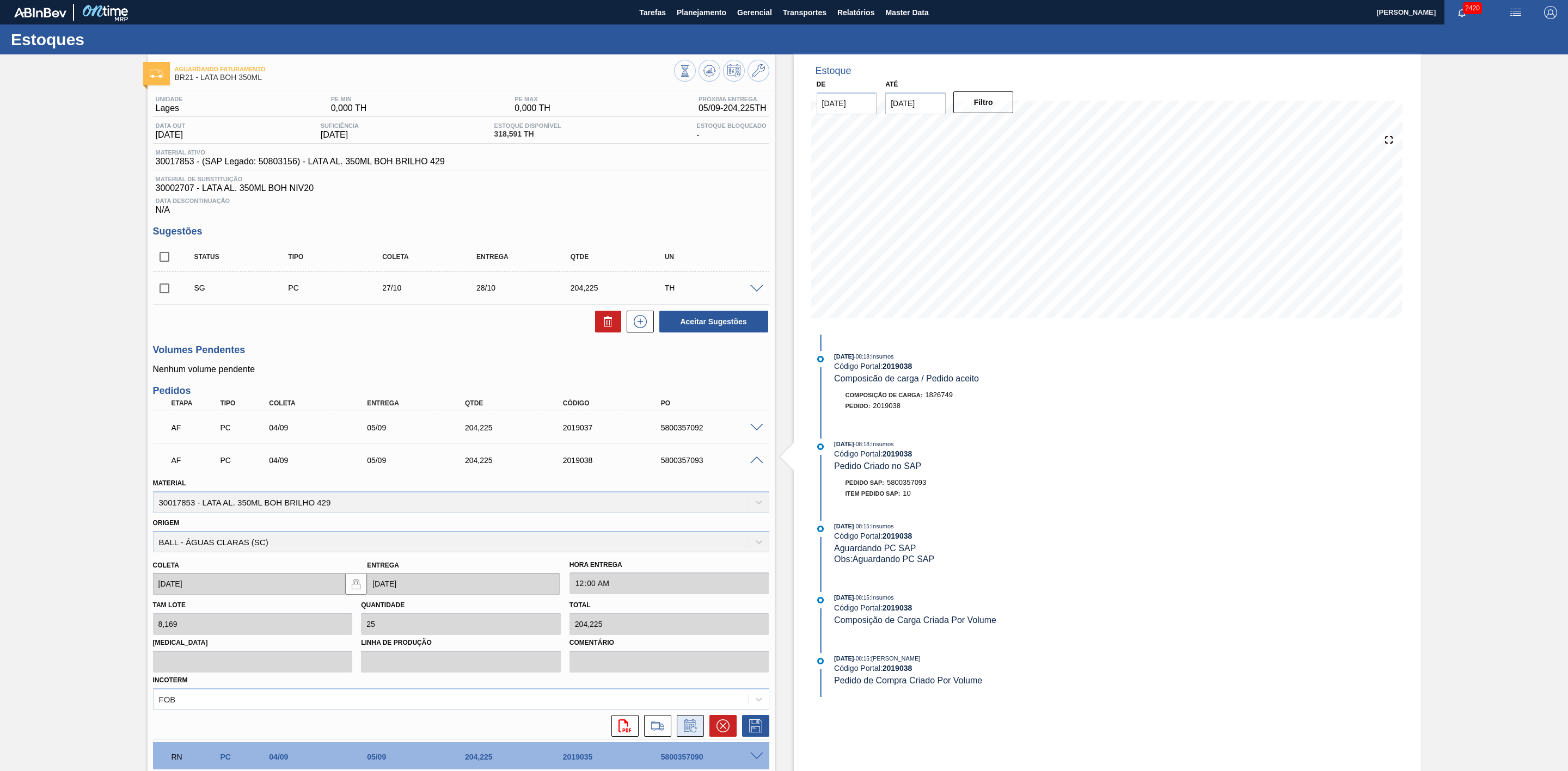
click at [690, 726] on icon at bounding box center [690, 726] width 18 height 13
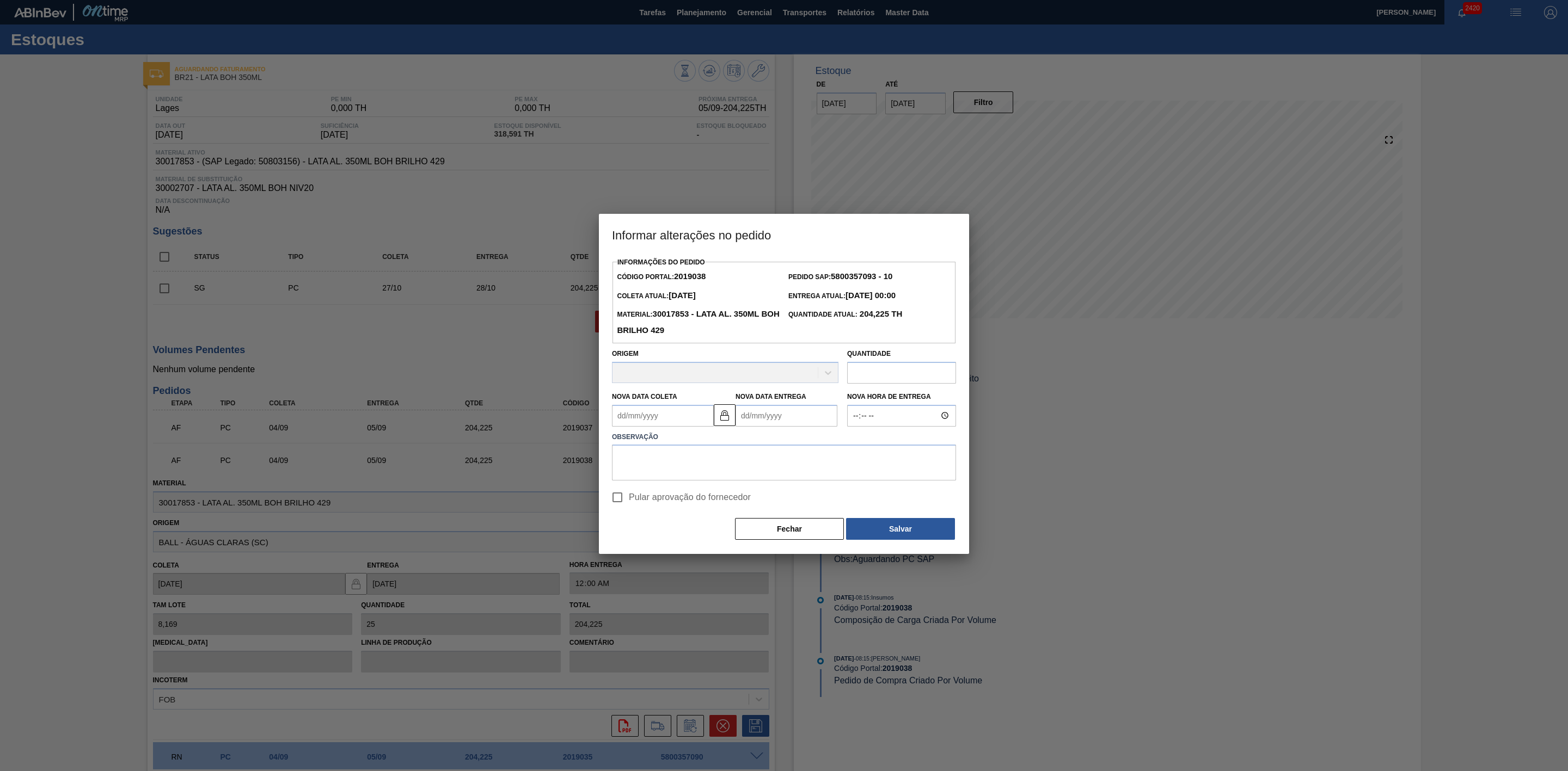
click at [668, 417] on Coleta2019038 "Nova Data Coleta" at bounding box center [663, 415] width 102 height 22
click at [678, 495] on div "10" at bounding box center [678, 494] width 15 height 15
type Coleta2019038 "[DATE]"
type Entrega2019038 "[DATE]"
click at [698, 466] on textarea at bounding box center [784, 464] width 344 height 36
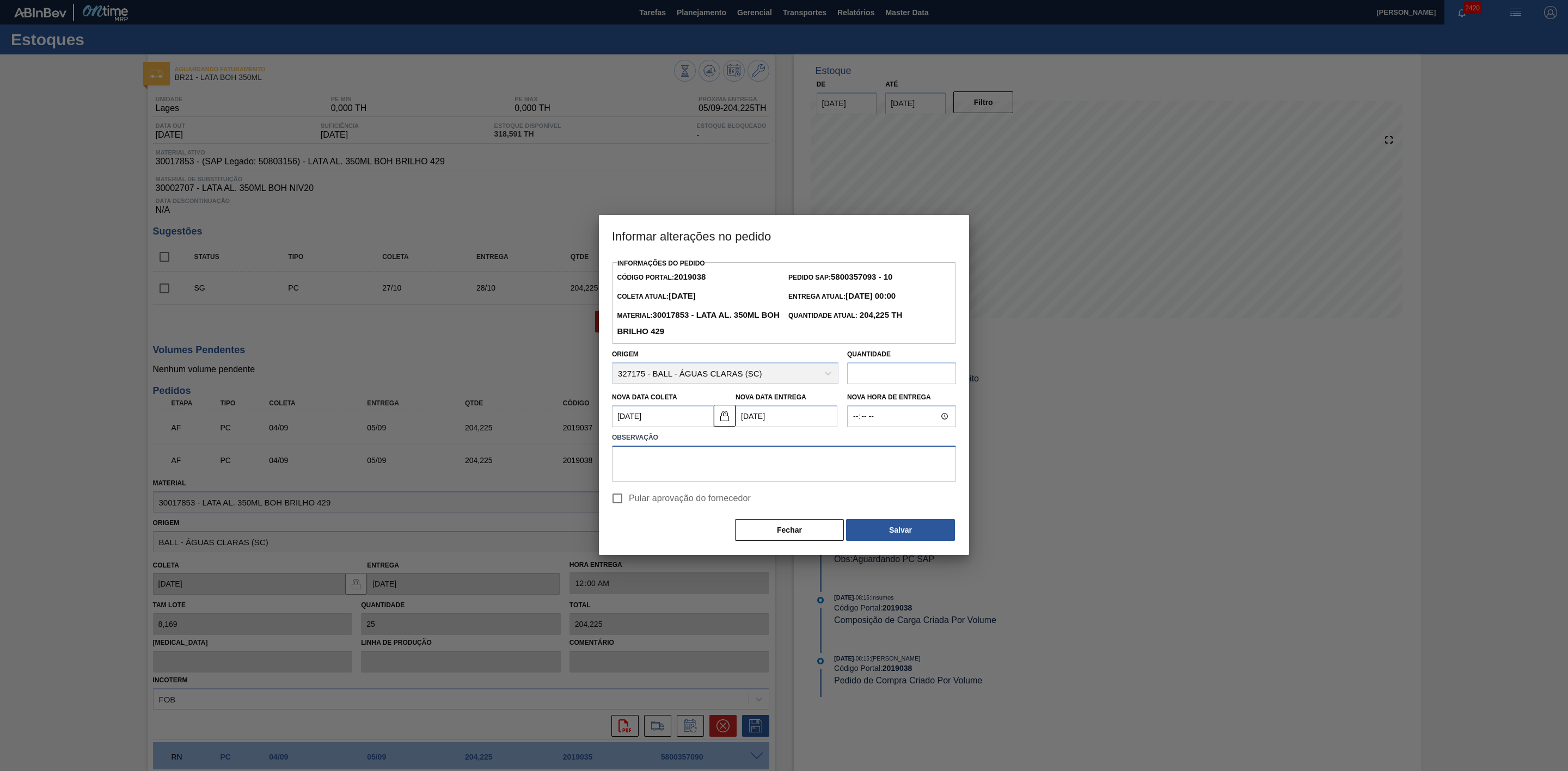
paste textarea "Mudança de programação"
type textarea "Mudança de programação"
click at [882, 530] on button "Salvar" at bounding box center [901, 530] width 109 height 22
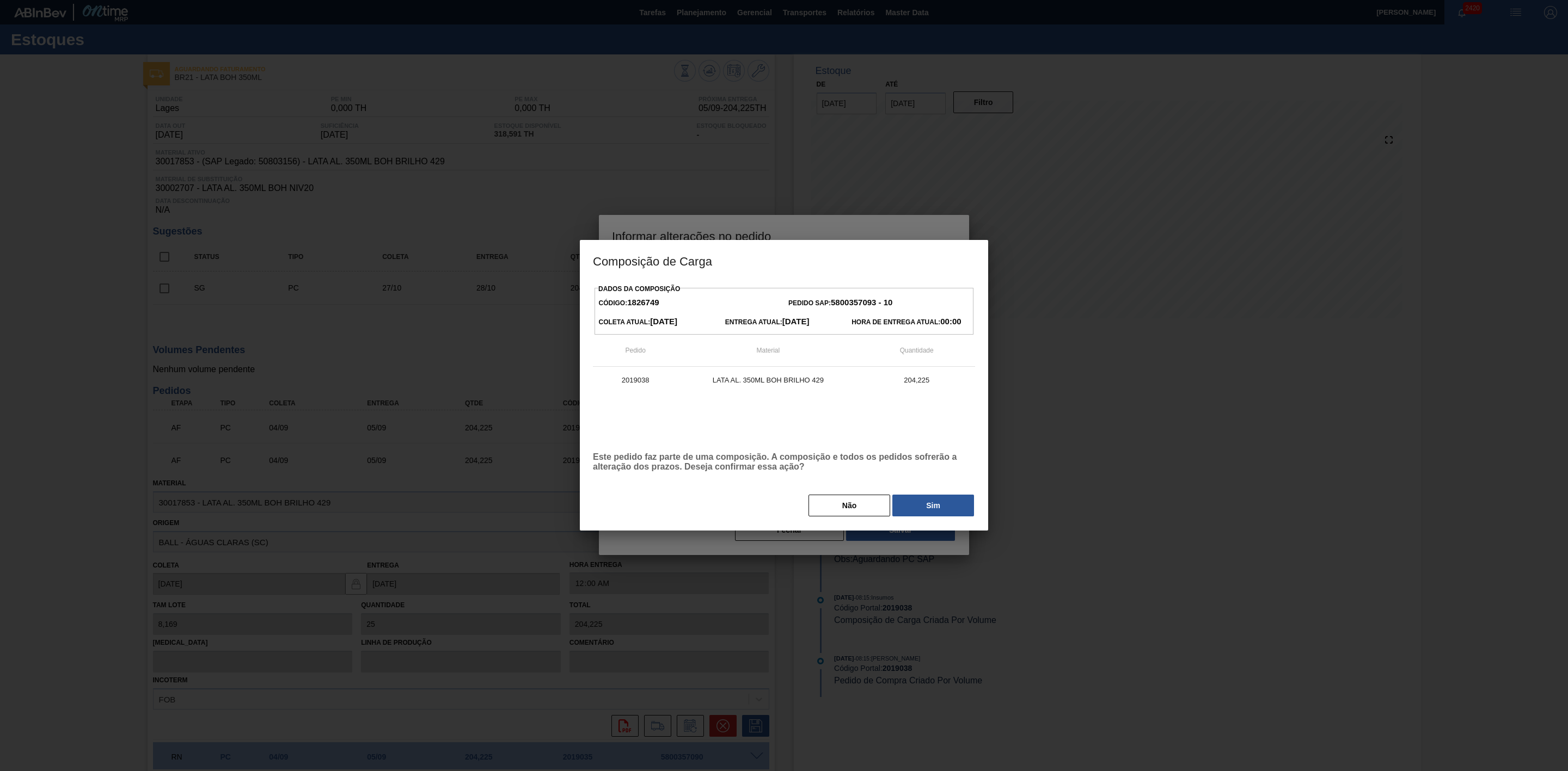
click at [938, 506] on button "Sim" at bounding box center [933, 506] width 82 height 22
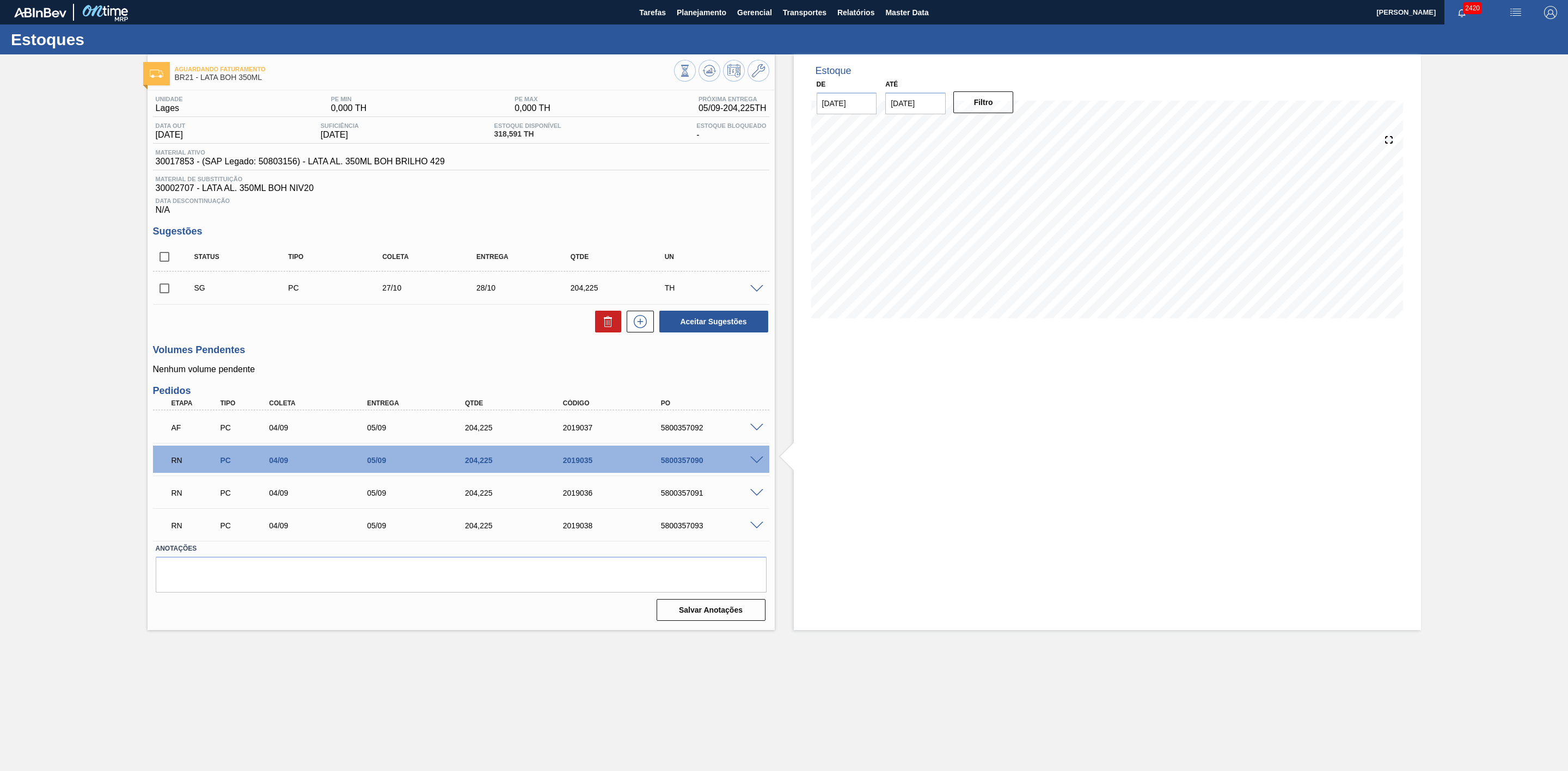
click at [760, 432] on span at bounding box center [757, 427] width 13 height 8
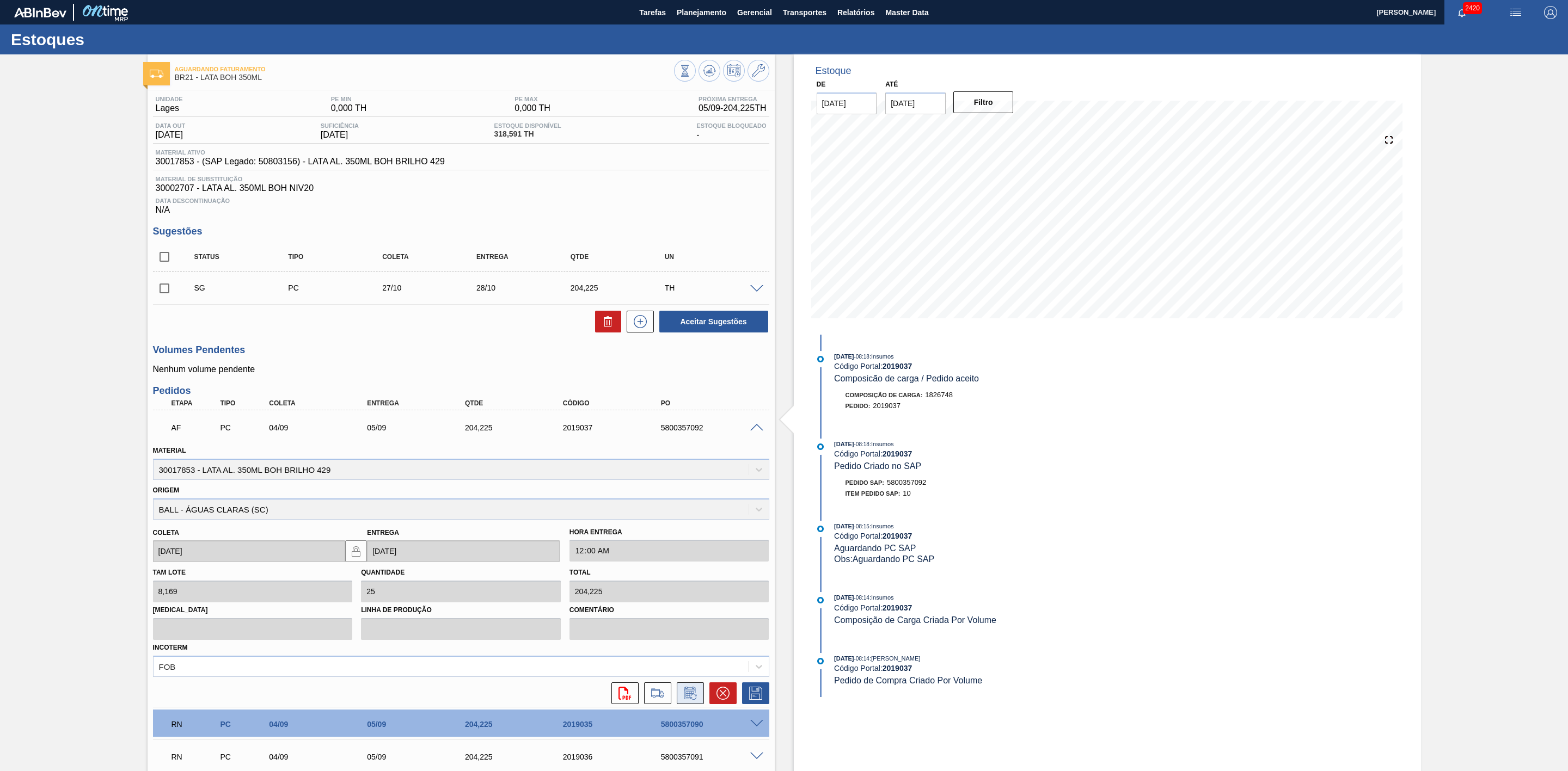
click at [694, 698] on icon at bounding box center [689, 693] width 11 height 12
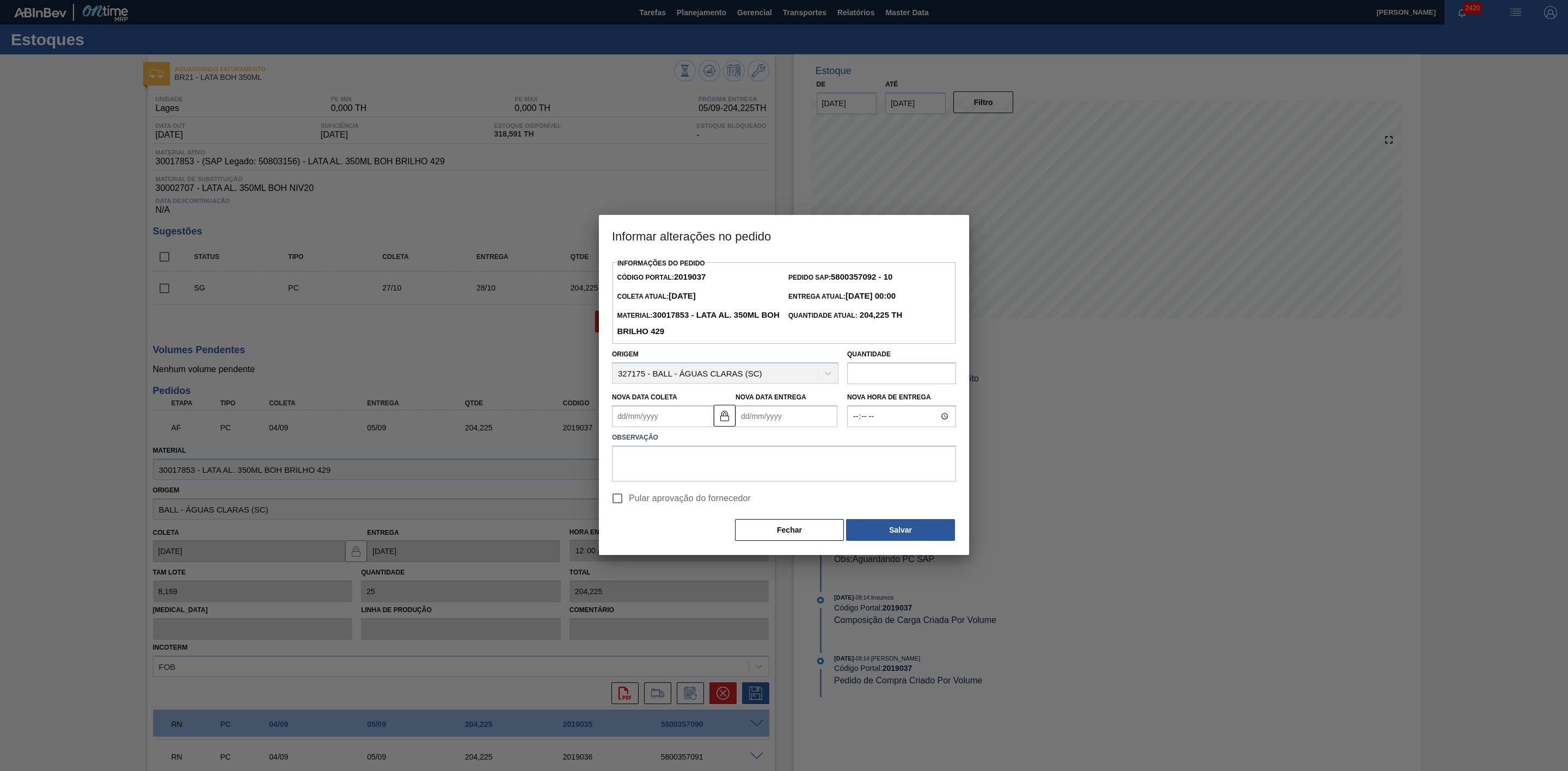
click at [675, 420] on Coleta2019037 "Nova Data Coleta" at bounding box center [663, 416] width 102 height 22
click at [678, 497] on div "10" at bounding box center [678, 495] width 15 height 15
type Coleta2019037 "[DATE]"
type Entrega2019037 "[DATE]"
click at [716, 459] on textarea at bounding box center [784, 464] width 344 height 36
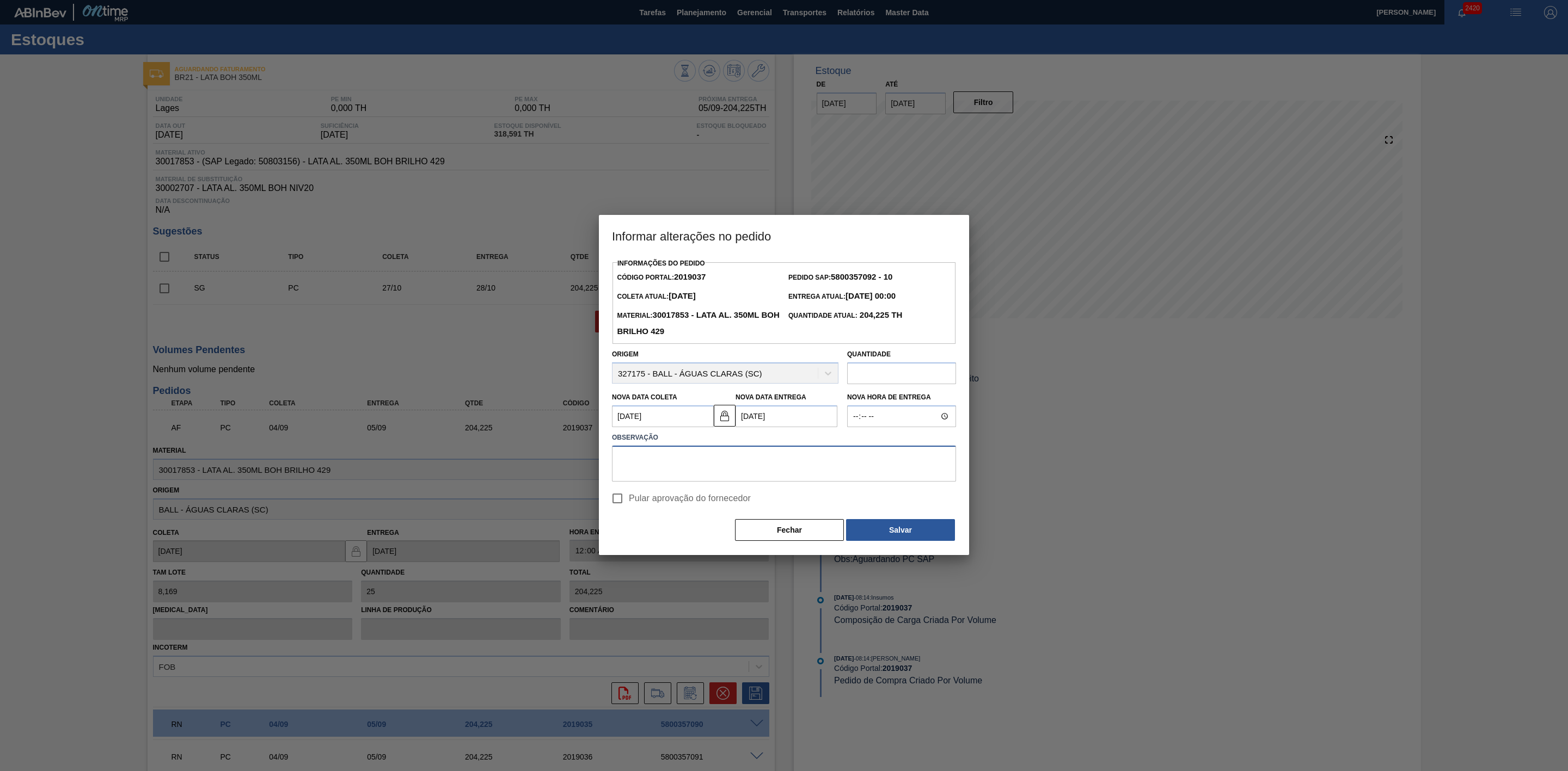
paste textarea "Mudança de programação"
type textarea "Mudança de programação"
click at [902, 531] on button "Salvar" at bounding box center [901, 530] width 109 height 22
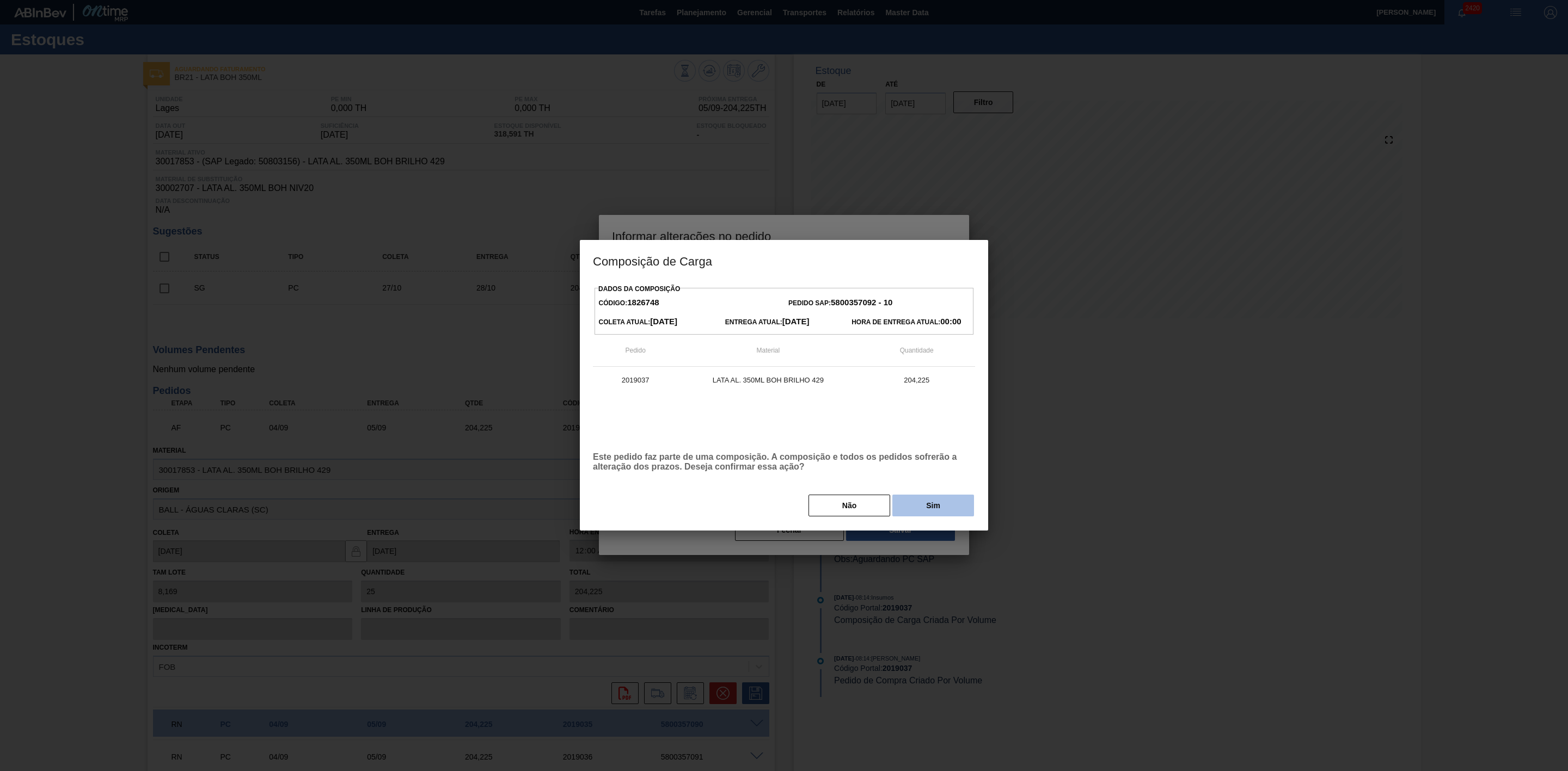
click at [931, 506] on button "Sim" at bounding box center [933, 506] width 82 height 22
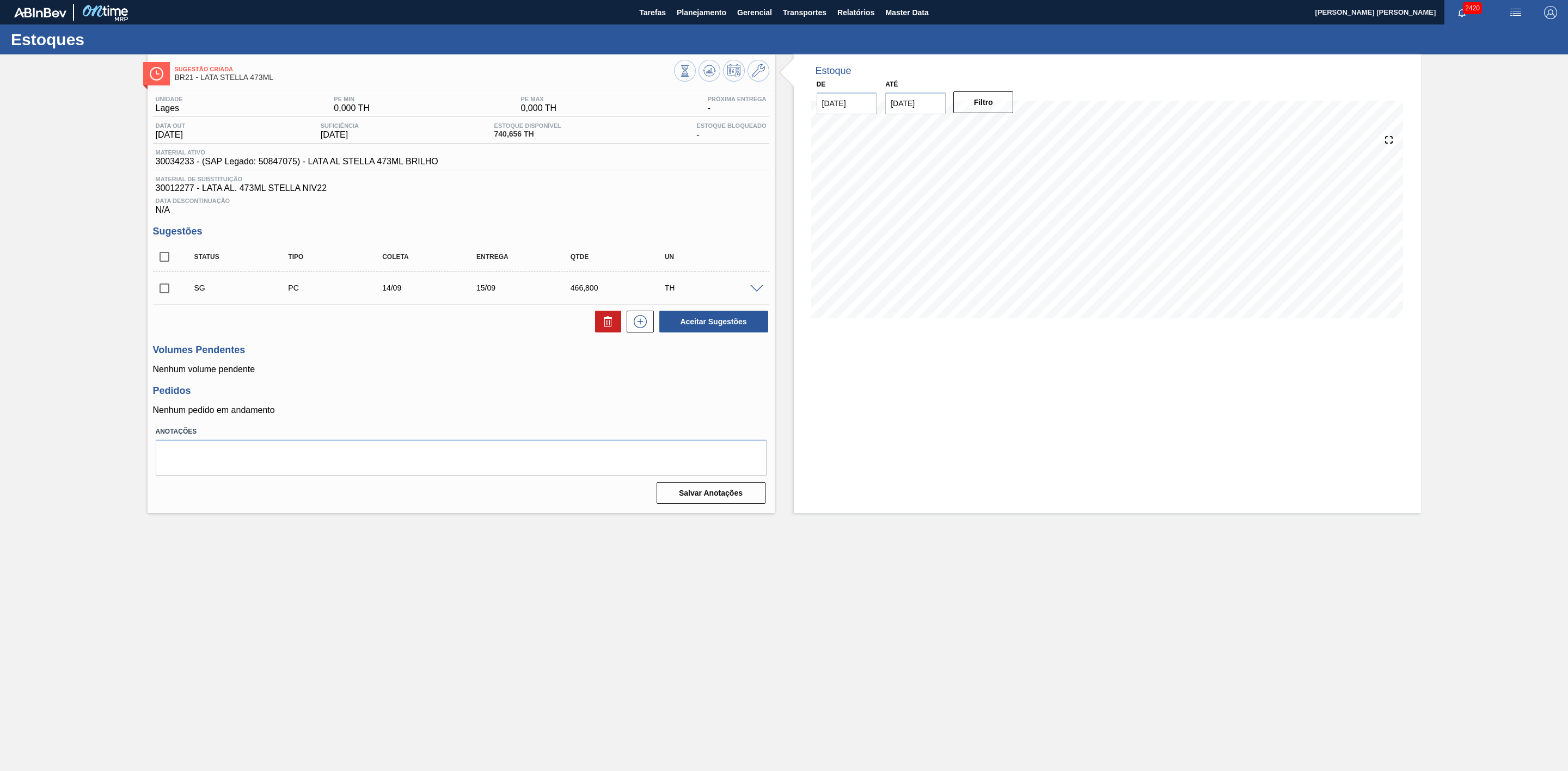
click at [931, 104] on input "[DATE]" at bounding box center [915, 103] width 60 height 22
click at [956, 217] on div "24" at bounding box center [952, 217] width 15 height 15
type input "[DATE]"
click at [979, 98] on button "Filtro" at bounding box center [983, 102] width 60 height 22
click at [703, 74] on icon at bounding box center [709, 71] width 13 height 13
